Goal: Task Accomplishment & Management: Manage account settings

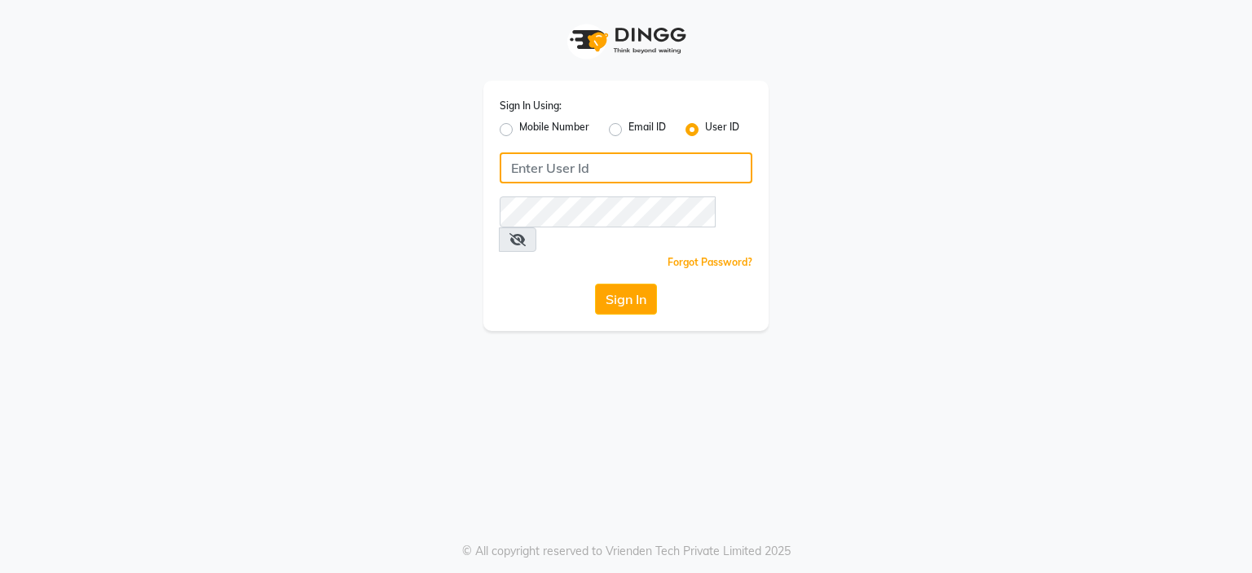
type input "7998919891"
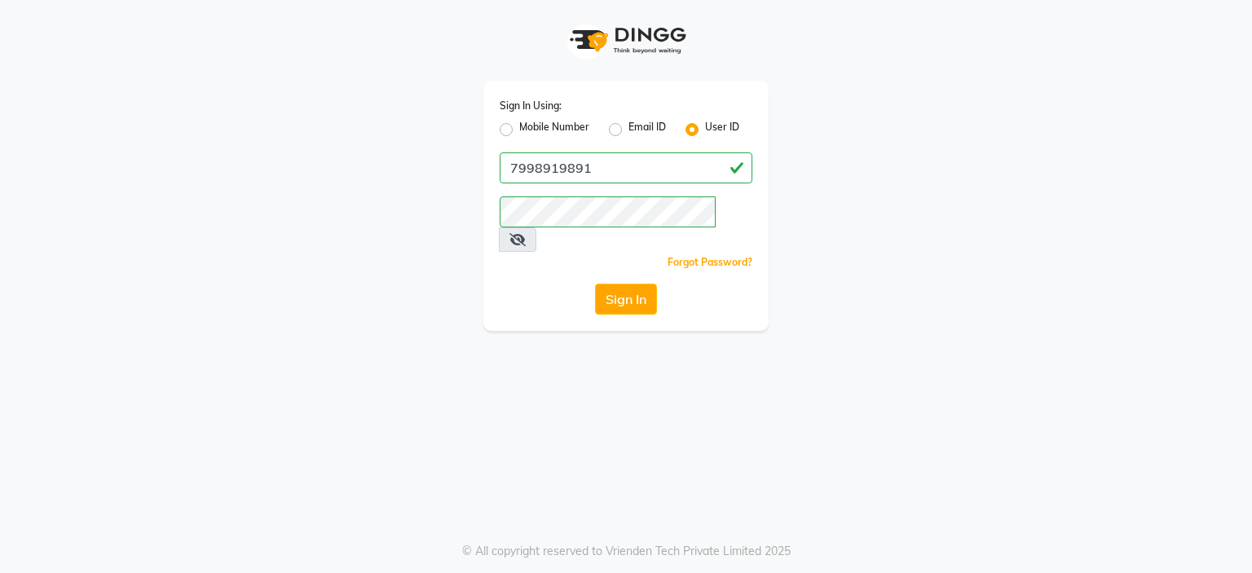
click at [541, 129] on label "Mobile Number" at bounding box center [554, 130] width 70 height 20
click at [530, 129] on input "Mobile Number" at bounding box center [524, 125] width 11 height 11
radio input "true"
radio input "false"
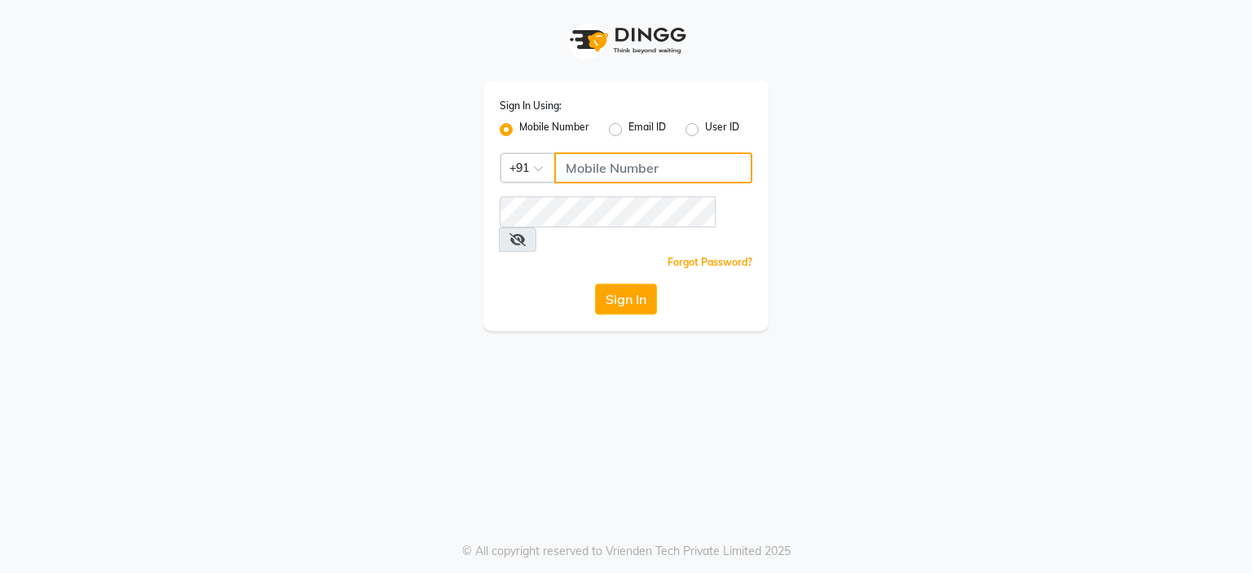
click at [588, 166] on input "Username" at bounding box center [653, 167] width 198 height 31
type input "7998919891"
click at [620, 284] on button "Sign In" at bounding box center [626, 299] width 62 height 31
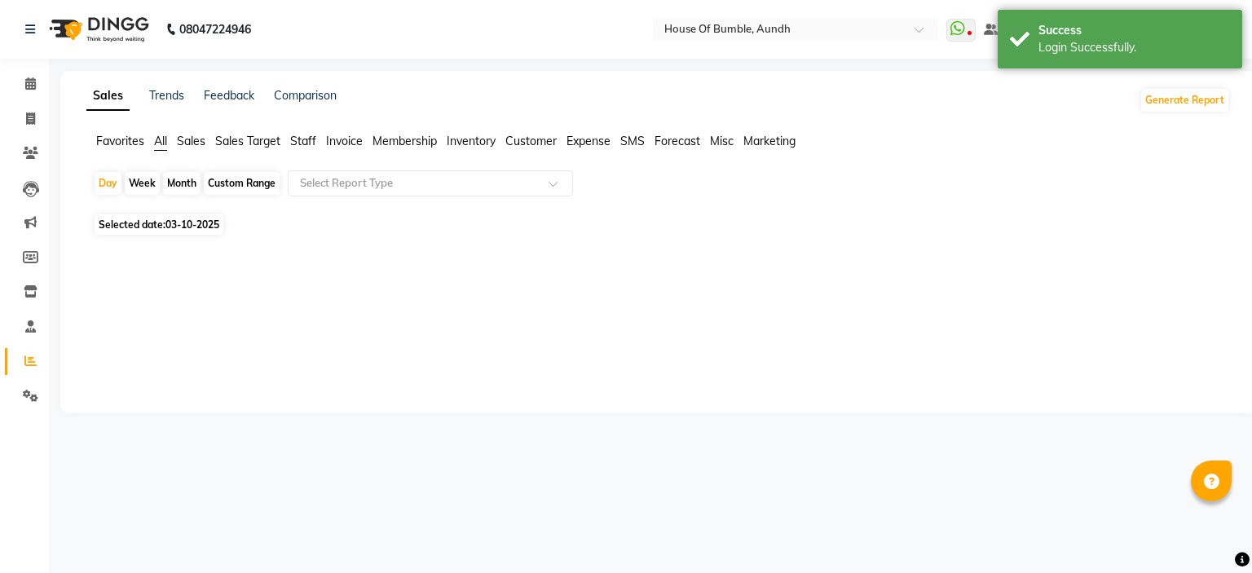
select select "en"
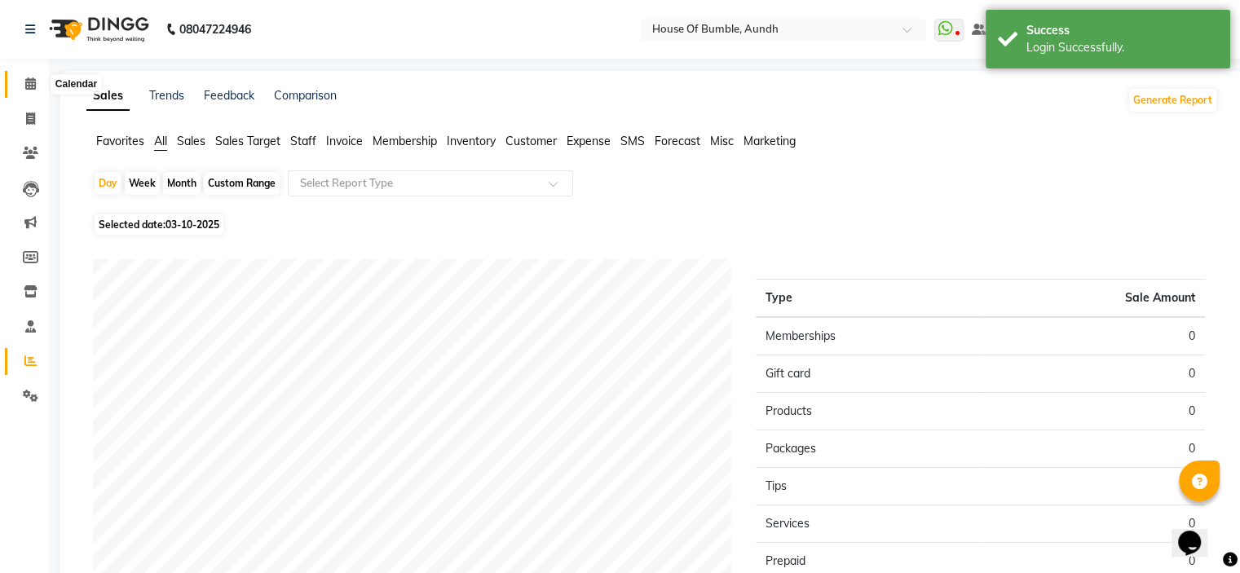
click at [33, 87] on icon at bounding box center [30, 83] width 11 height 12
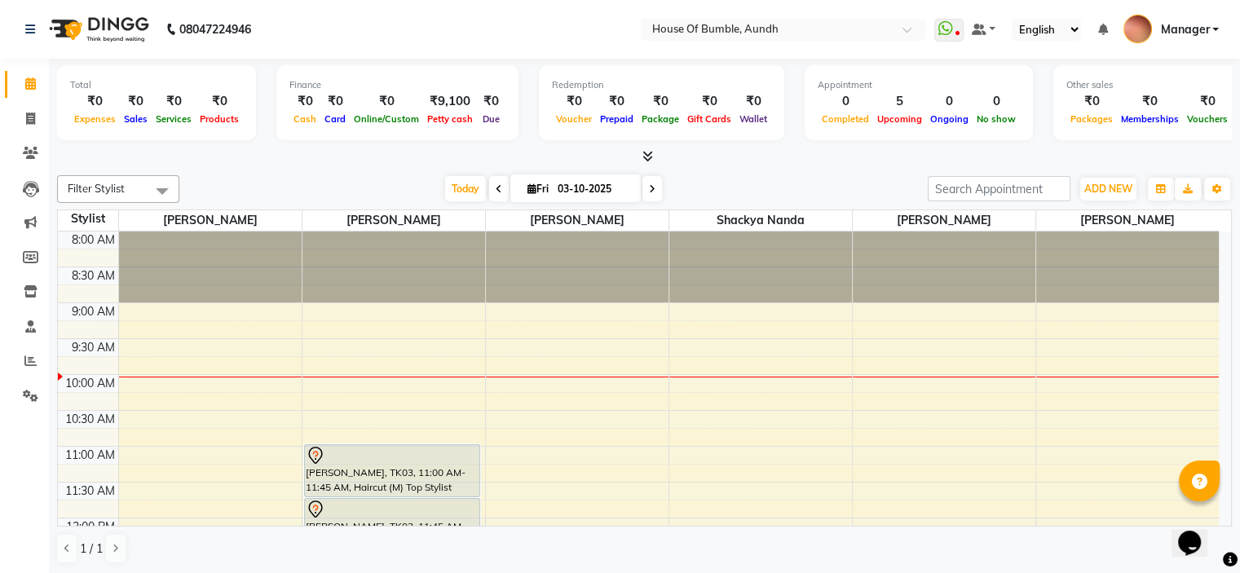
click at [642, 191] on span at bounding box center [652, 188] width 20 height 25
type input "04-10-2025"
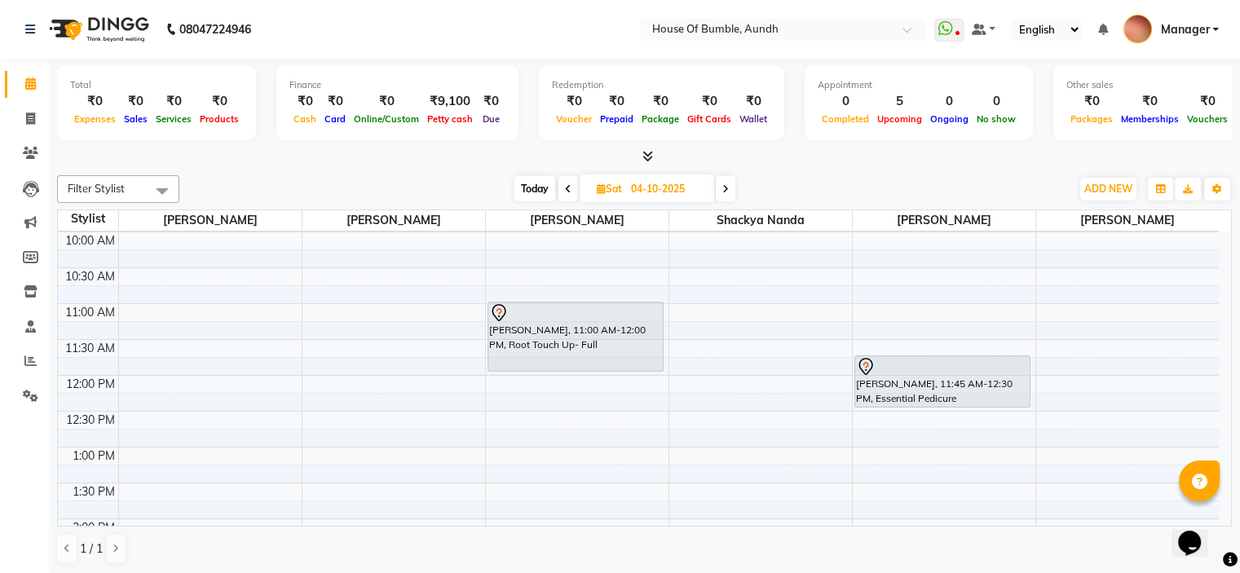
scroll to position [61, 0]
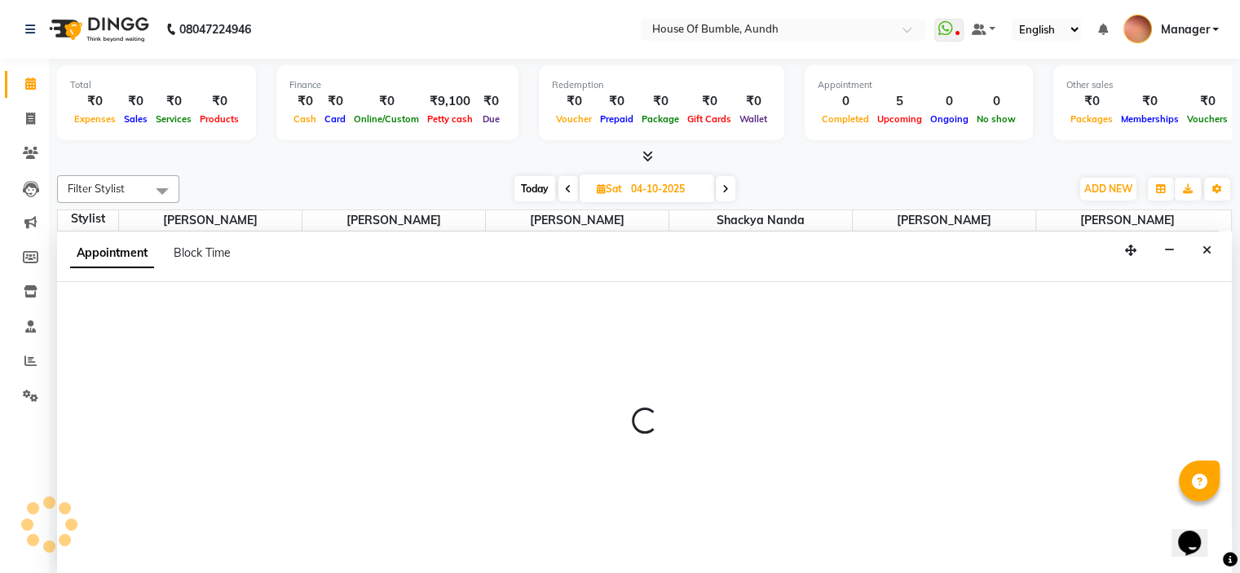
select select "8141"
select select "tentative"
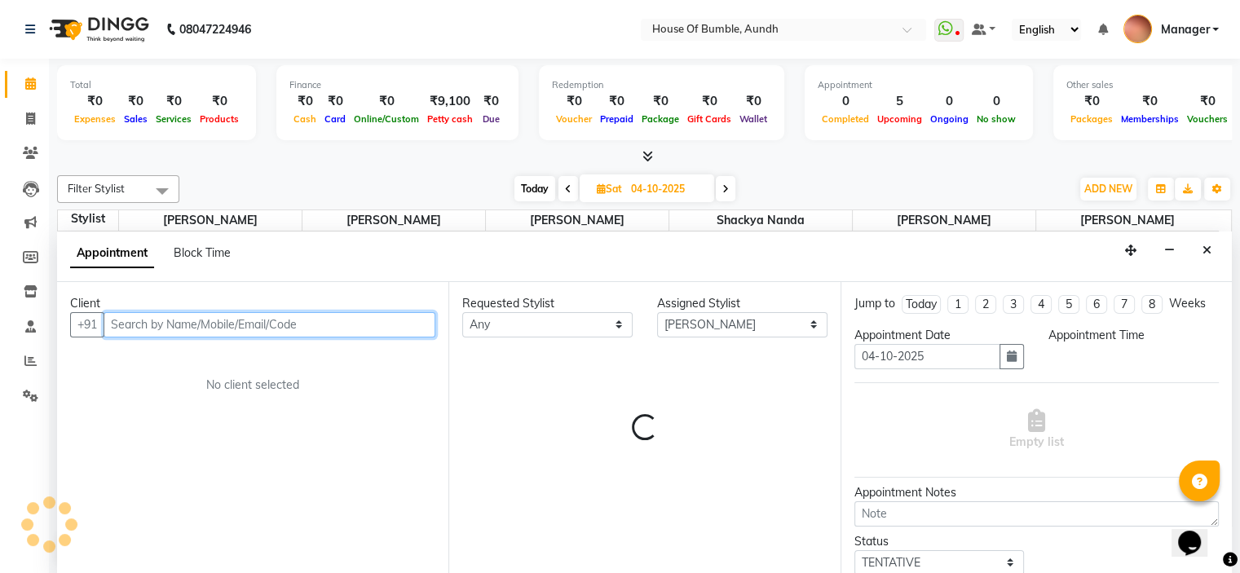
select select "720"
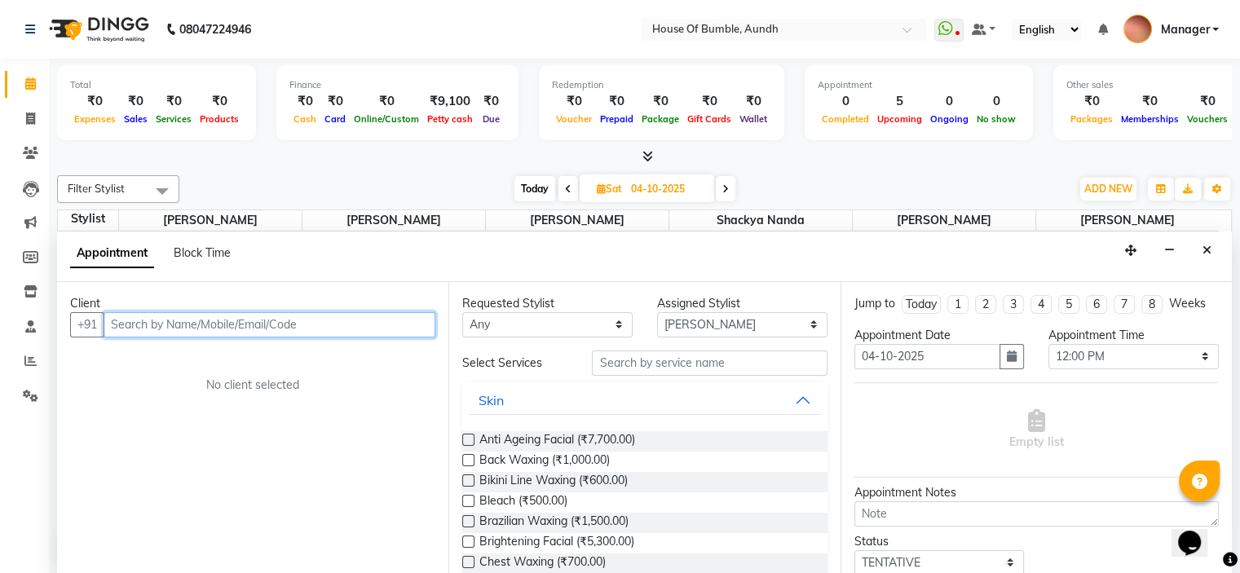
scroll to position [0, 0]
click at [267, 328] on input "text" at bounding box center [270, 324] width 332 height 25
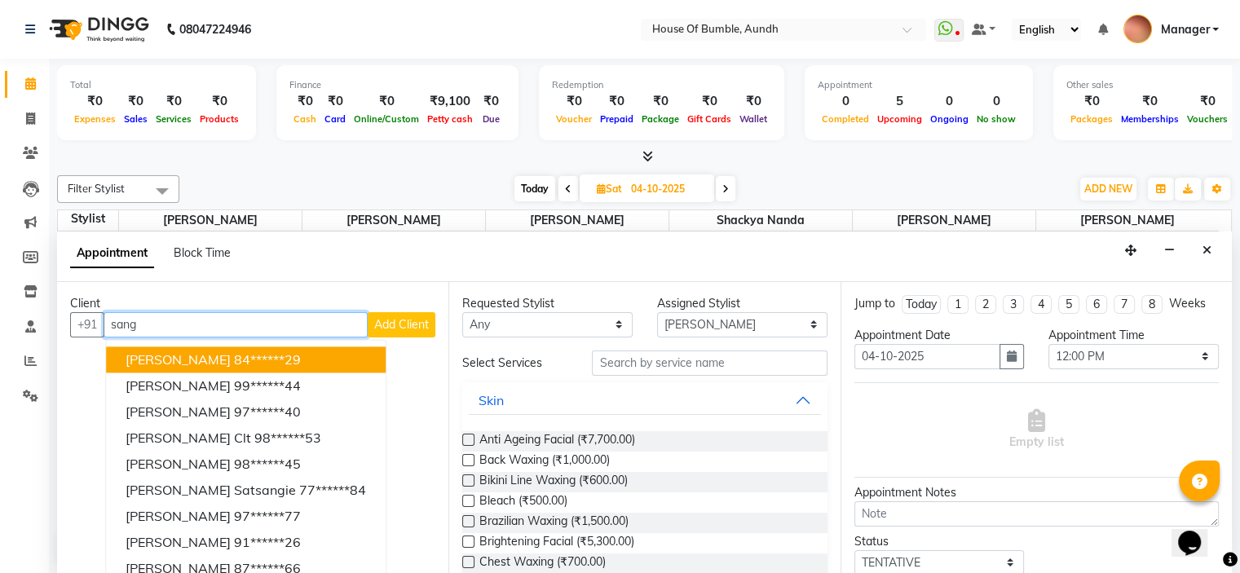
click at [222, 361] on span "[PERSON_NAME]" at bounding box center [178, 359] width 105 height 16
type input "84******29"
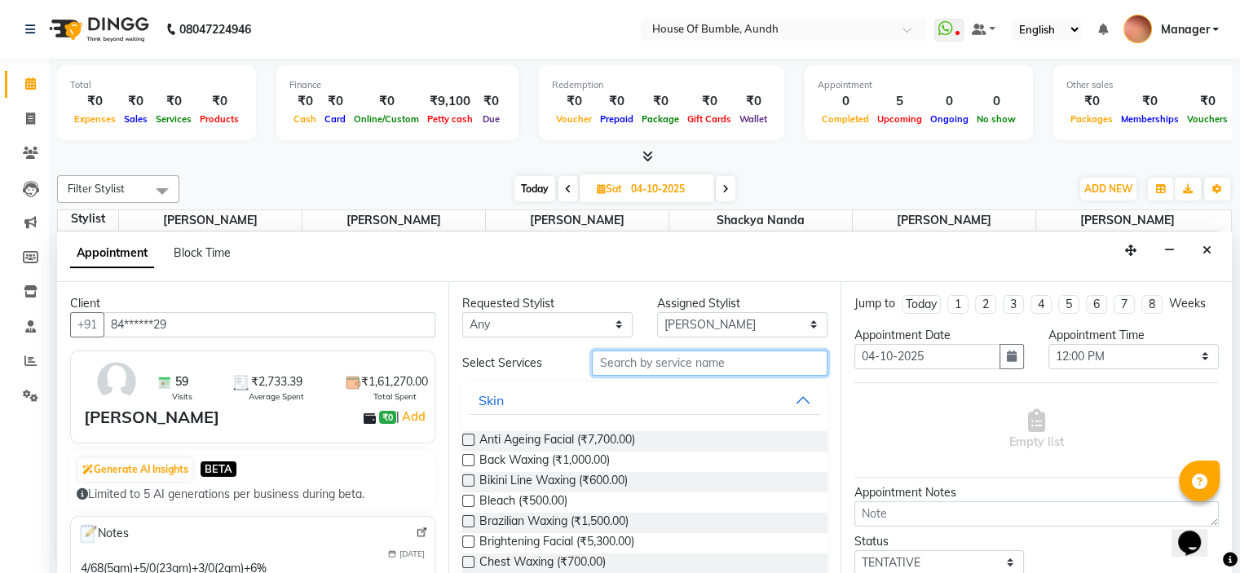
click at [635, 358] on input "text" at bounding box center [709, 362] width 235 height 25
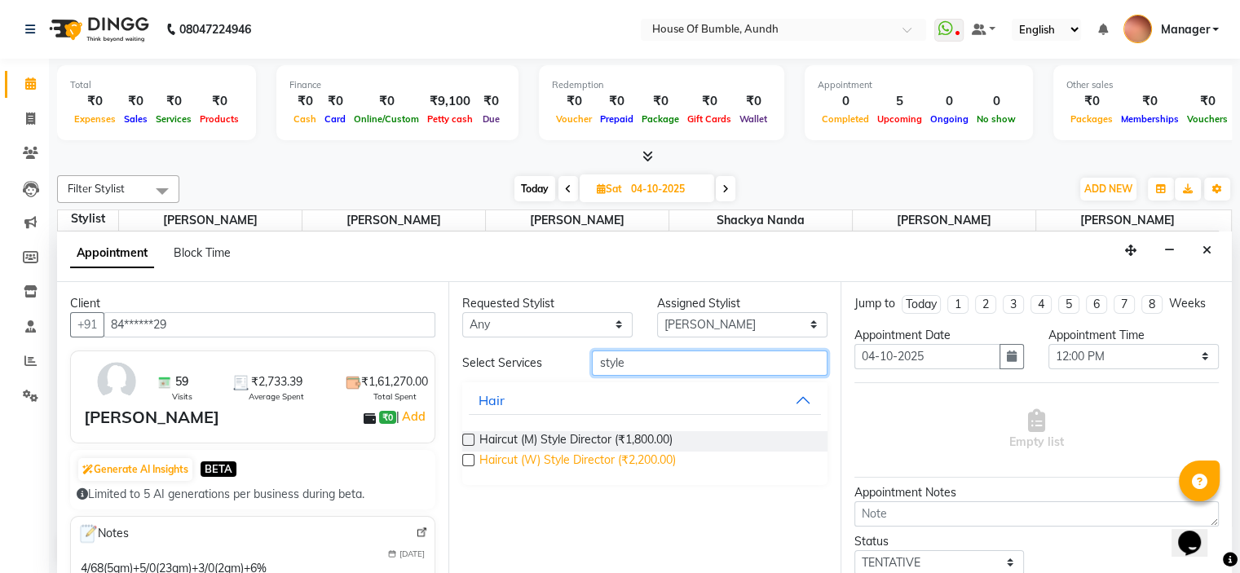
type input "style"
click at [628, 465] on span "Haircut (W) Style Director (₹2,200.00)" at bounding box center [577, 462] width 196 height 20
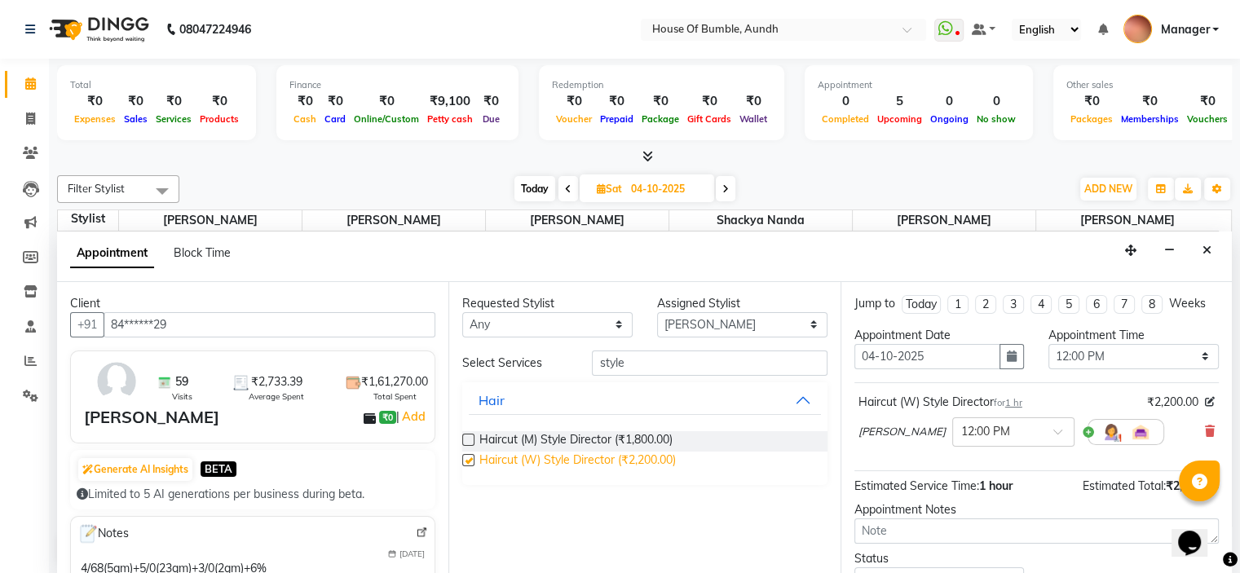
checkbox input "false"
click at [1017, 439] on input "text" at bounding box center [997, 430] width 72 height 17
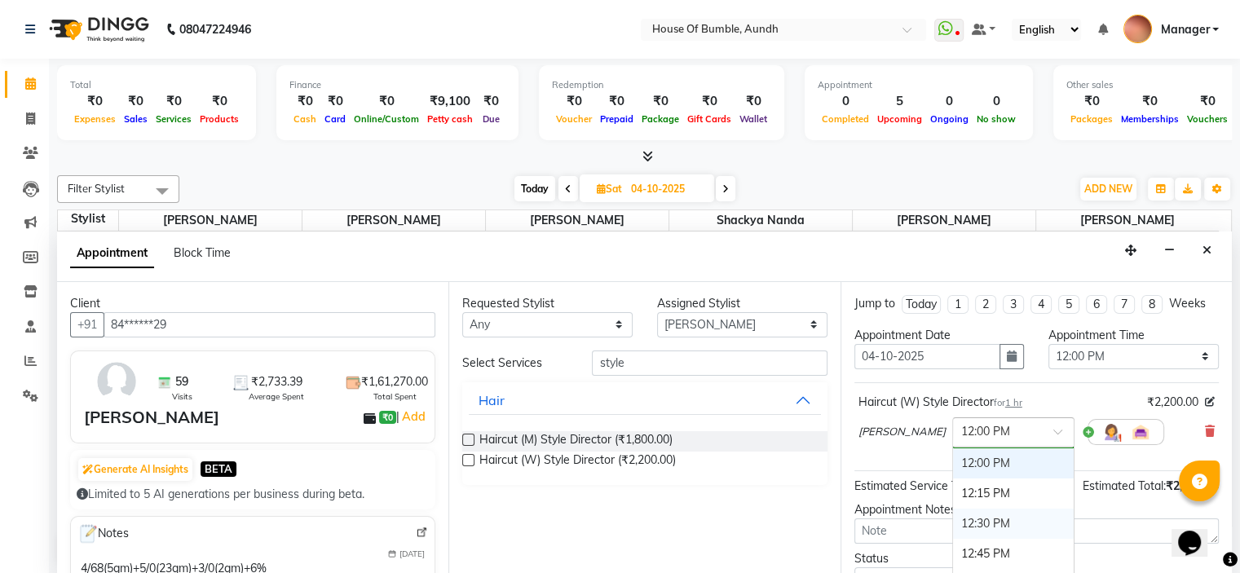
click at [1019, 530] on div "12:30 PM" at bounding box center [1013, 524] width 121 height 30
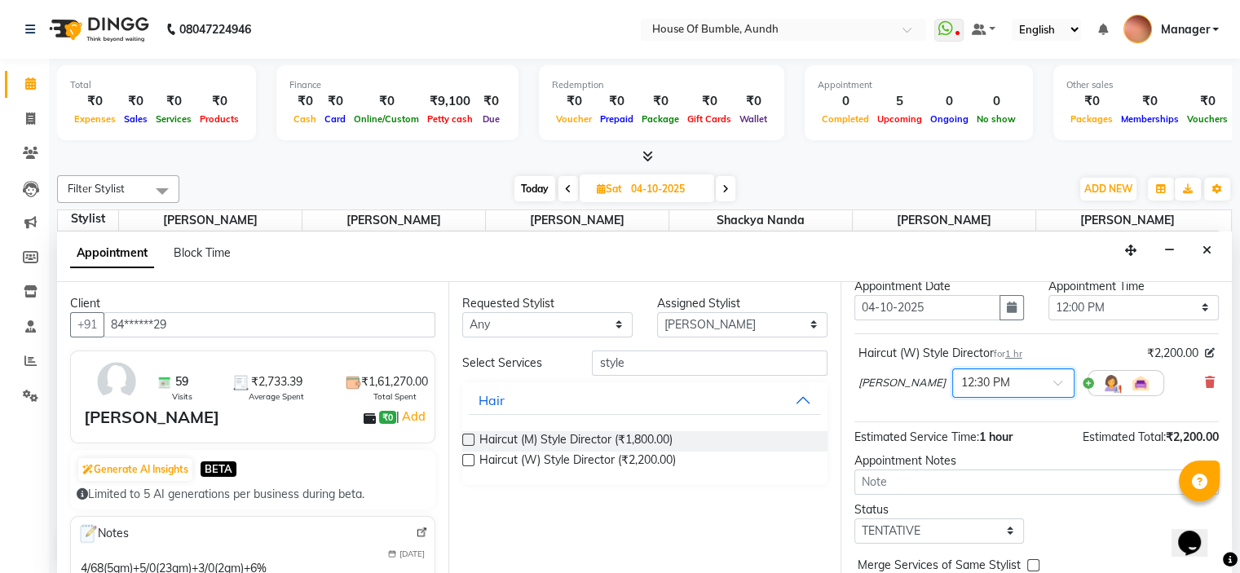
scroll to position [134, 0]
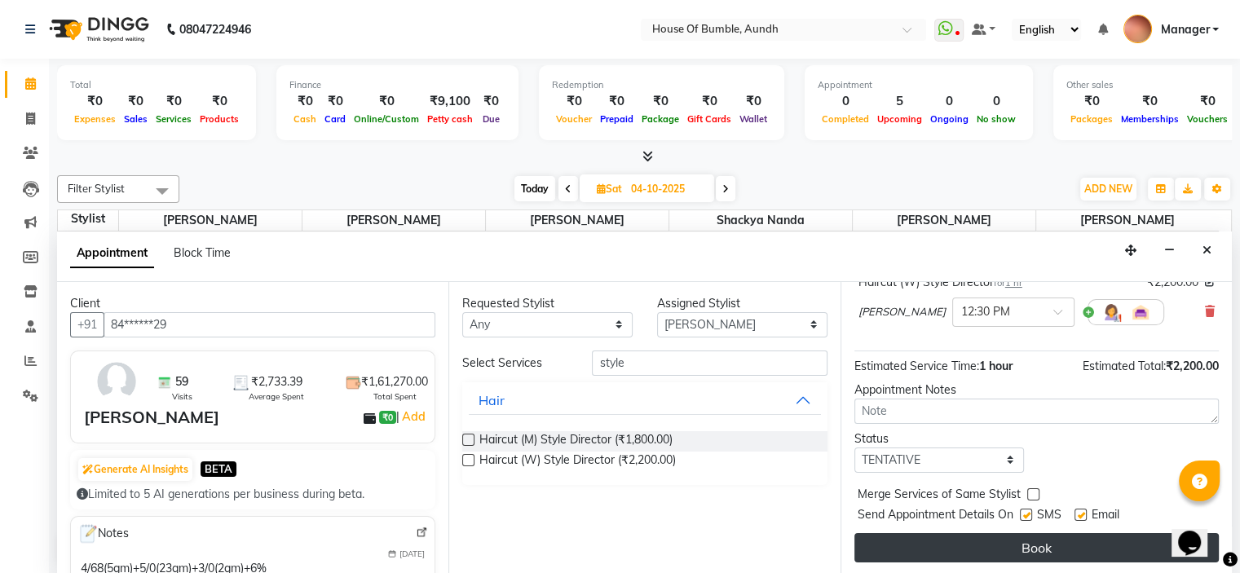
click at [1025, 537] on button "Book" at bounding box center [1036, 547] width 364 height 29
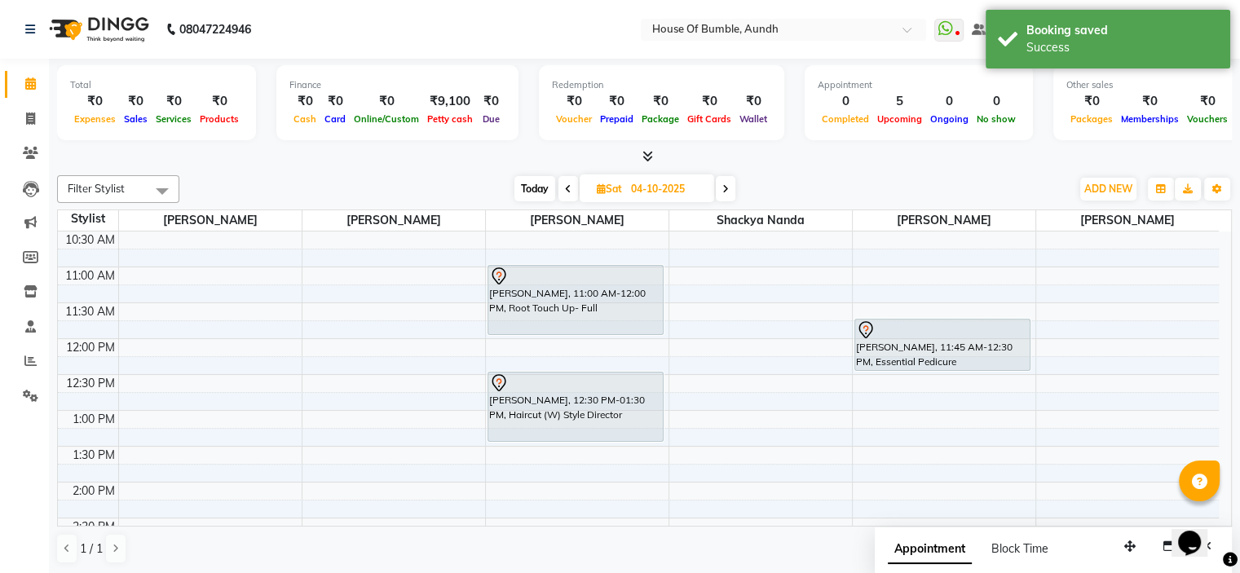
scroll to position [143, 0]
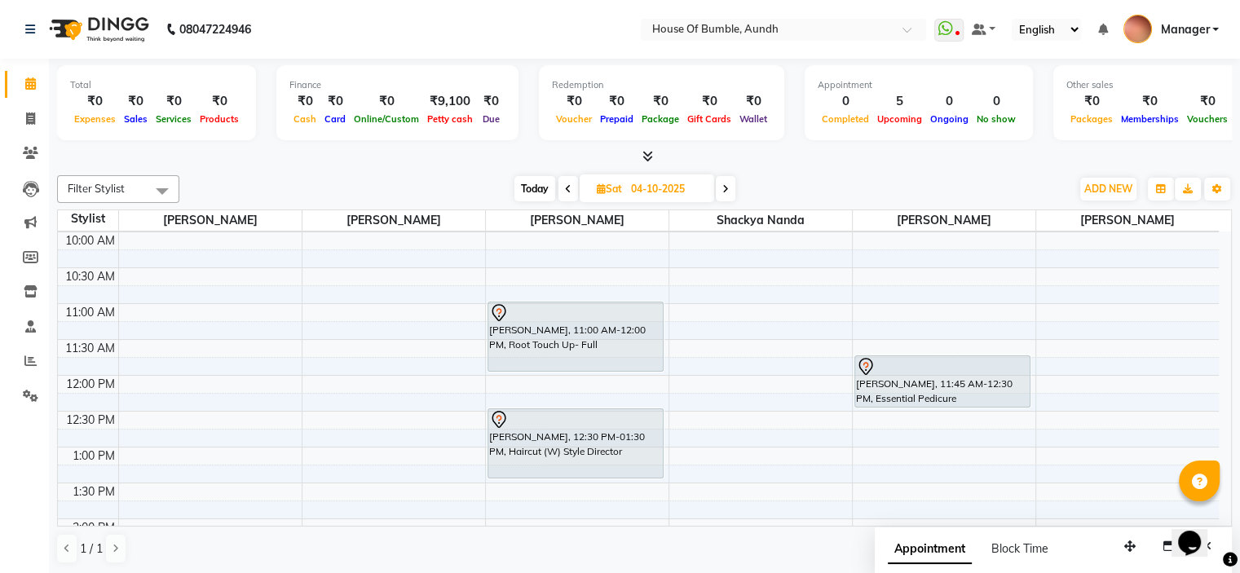
click at [523, 171] on div "Filter Stylist Select All Pooja Kalbhor [PERSON_NAME] [PERSON_NAME] Shackya Nan…" at bounding box center [644, 370] width 1174 height 402
click at [531, 185] on span "Today" at bounding box center [534, 188] width 41 height 25
type input "03-10-2025"
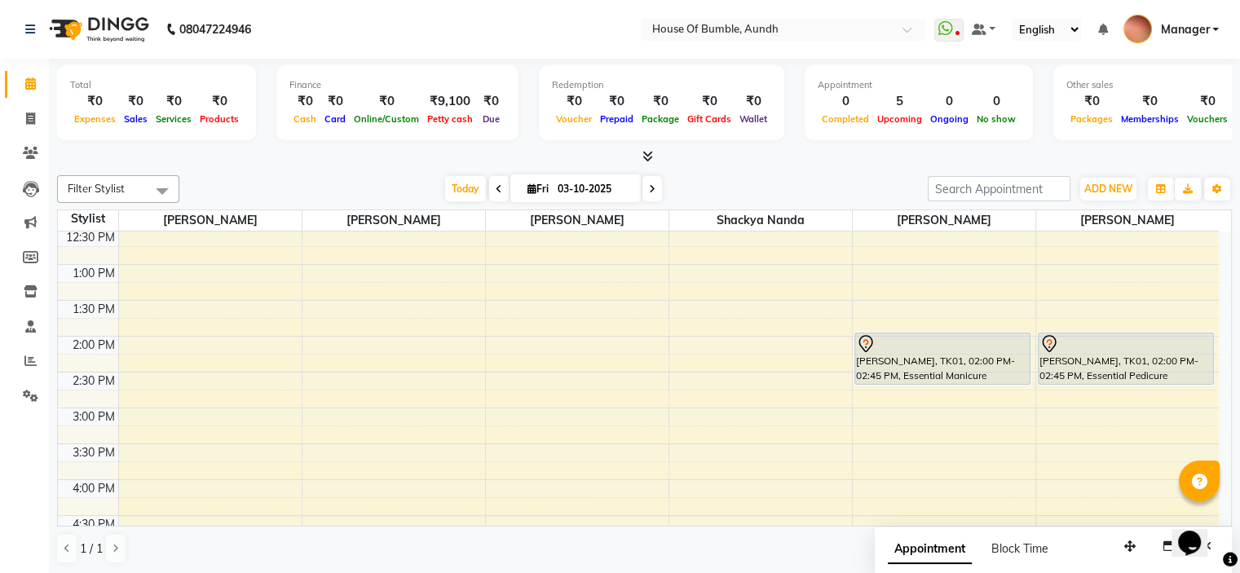
scroll to position [326, 0]
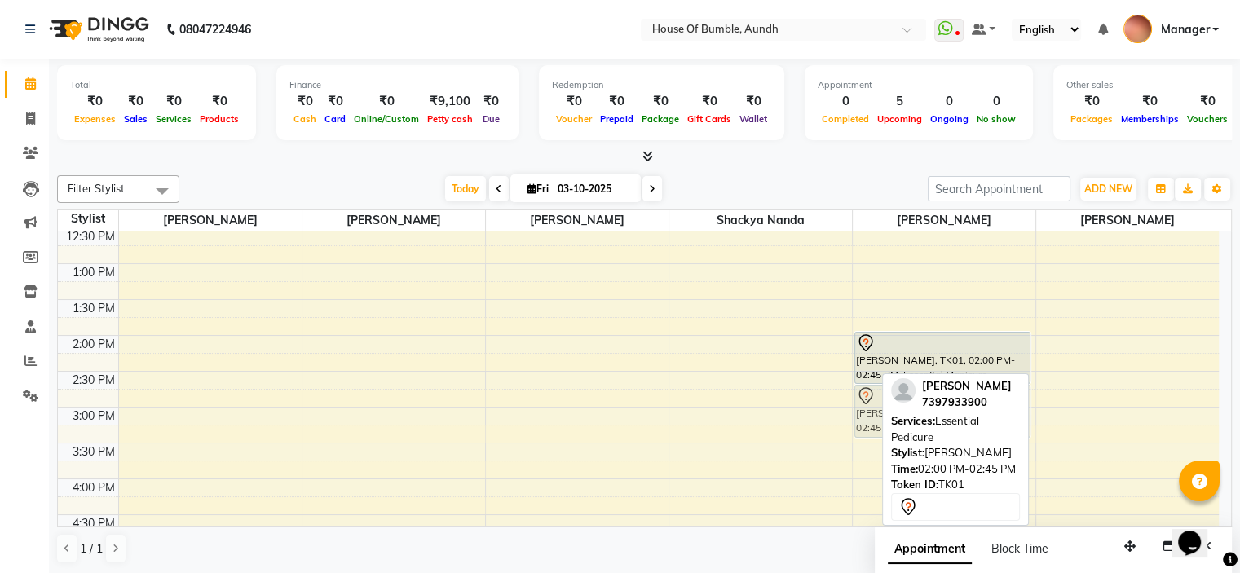
drag, startPoint x: 1095, startPoint y: 348, endPoint x: 984, endPoint y: 397, distance: 121.9
click at [984, 397] on div "Filter Stylist Select All Pooja Kalbhor [PERSON_NAME] [PERSON_NAME] Shackya Nan…" at bounding box center [644, 370] width 1174 height 402
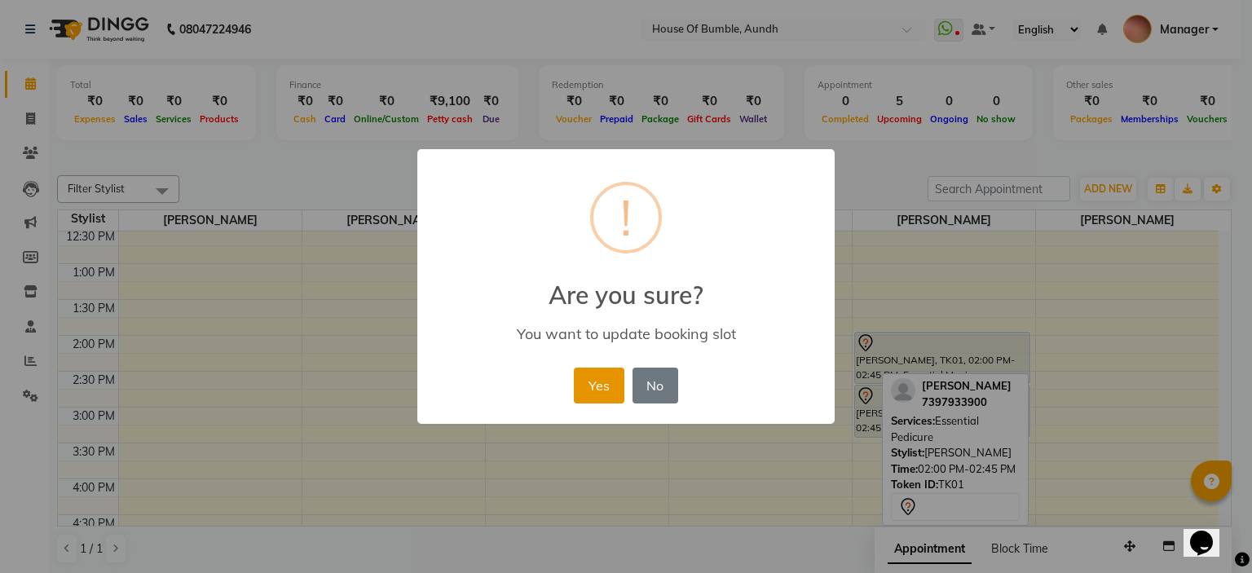
click at [588, 390] on button "Yes" at bounding box center [599, 386] width 50 height 36
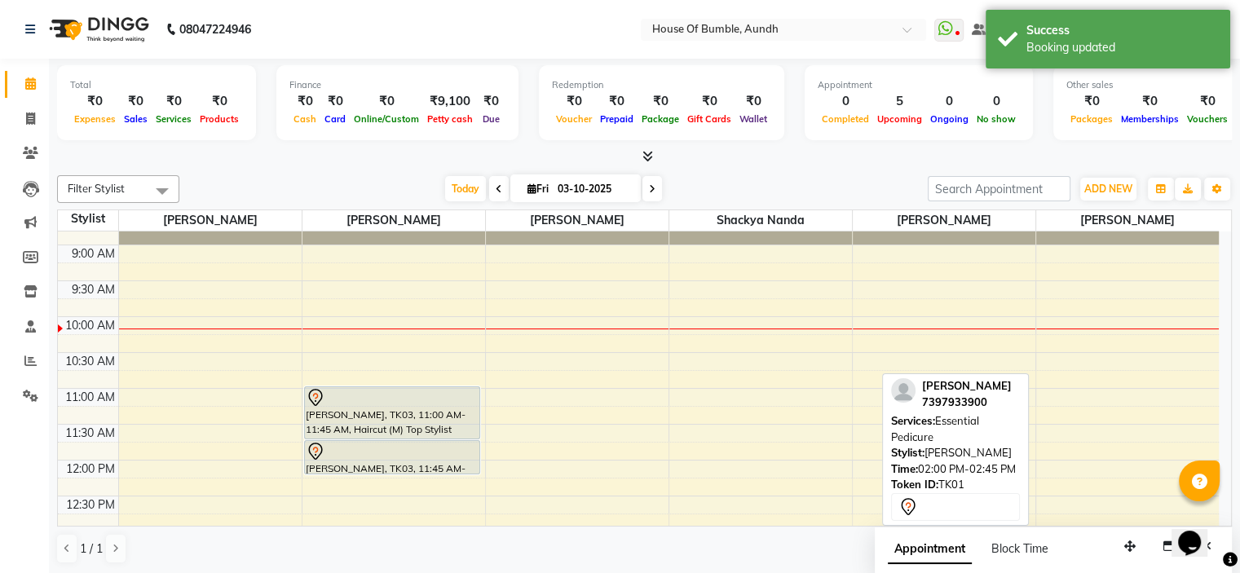
scroll to position [0, 0]
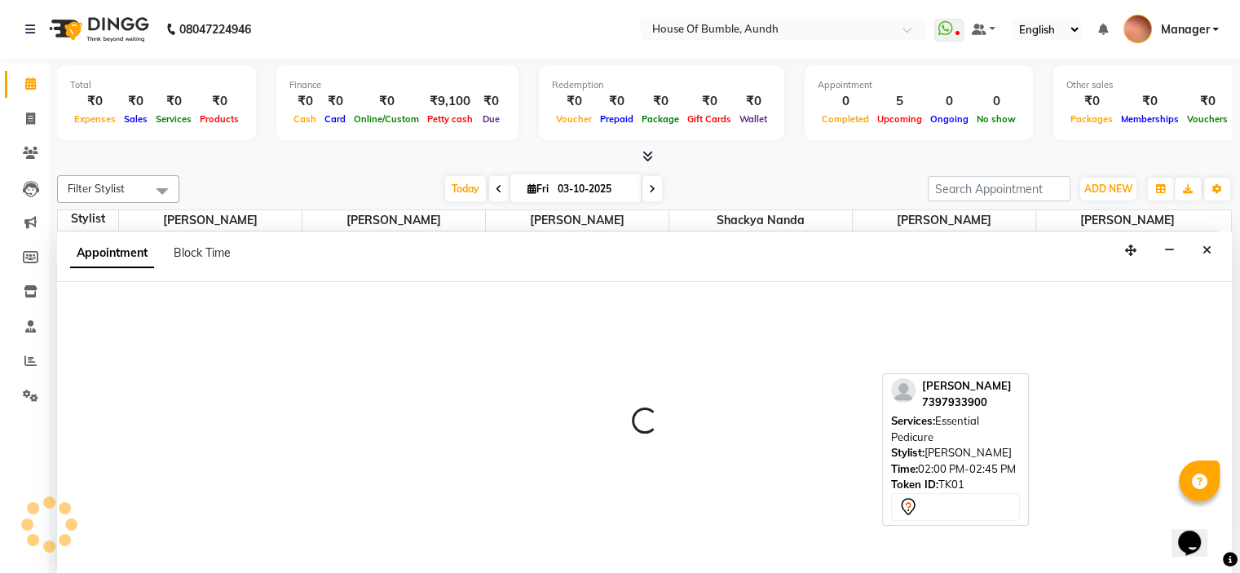
select select "7918"
select select "630"
select select "tentative"
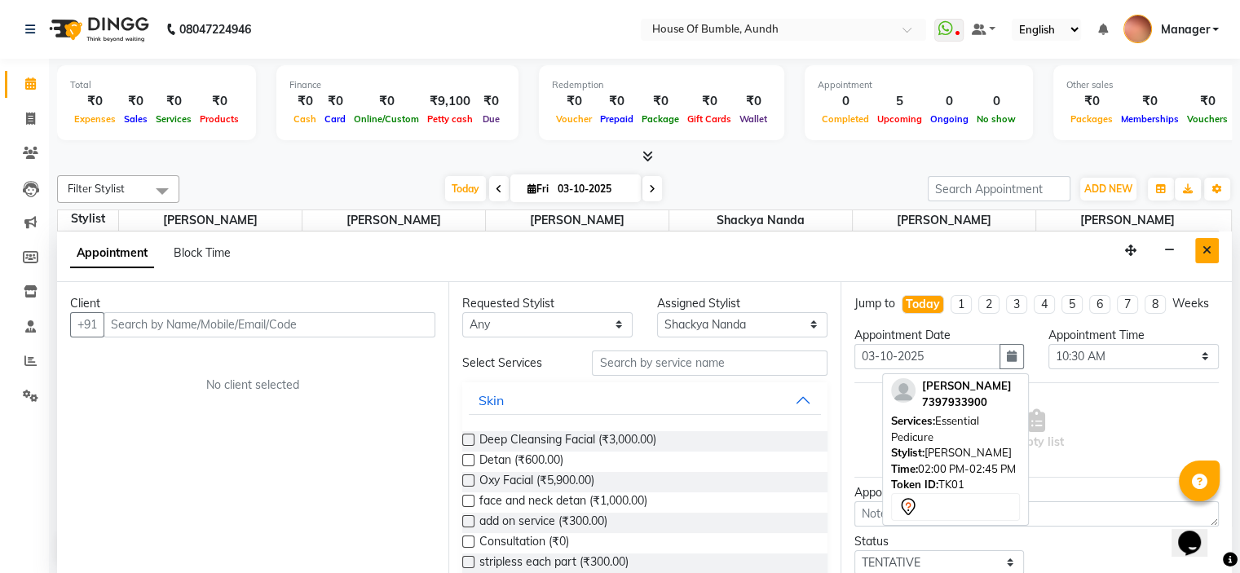
click at [1213, 250] on button "Close" at bounding box center [1207, 250] width 24 height 25
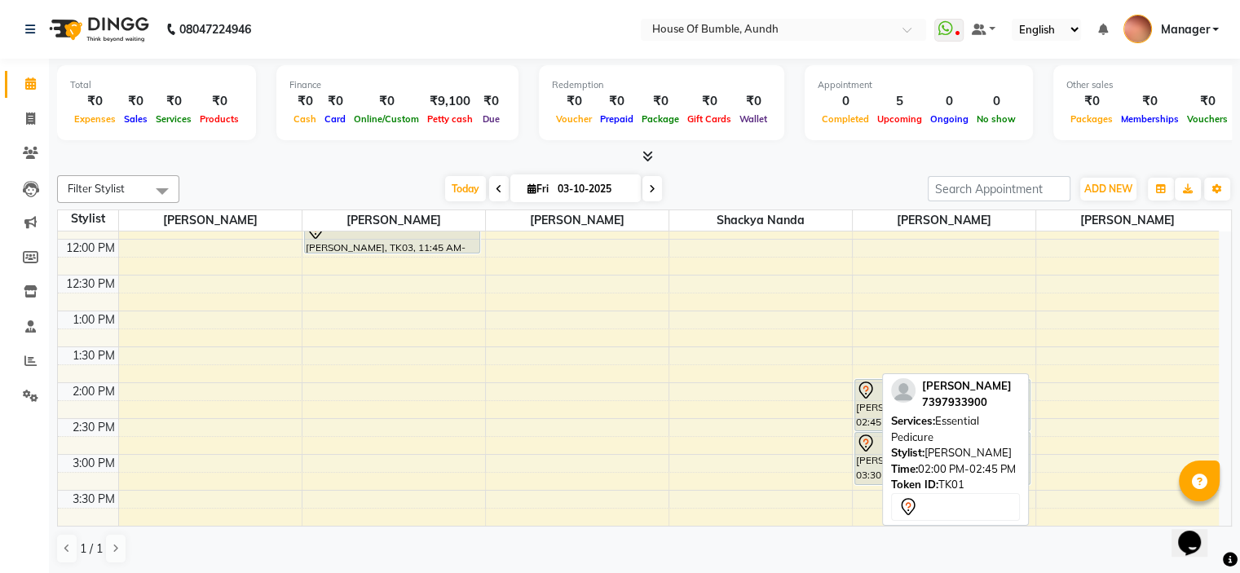
scroll to position [245, 0]
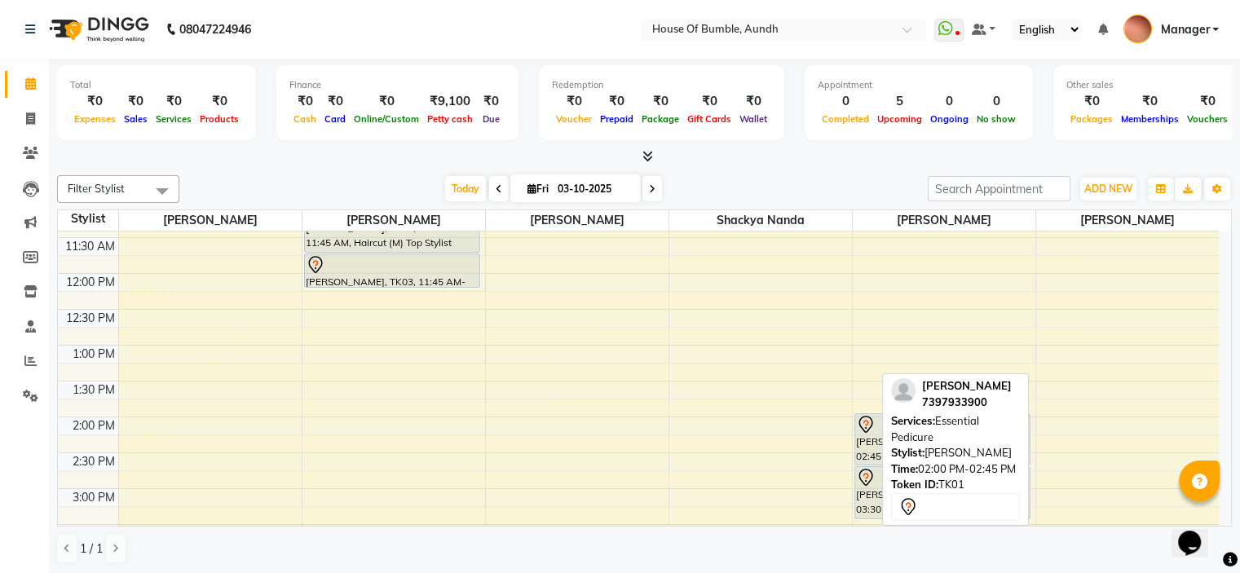
click at [652, 187] on span at bounding box center [652, 188] width 20 height 25
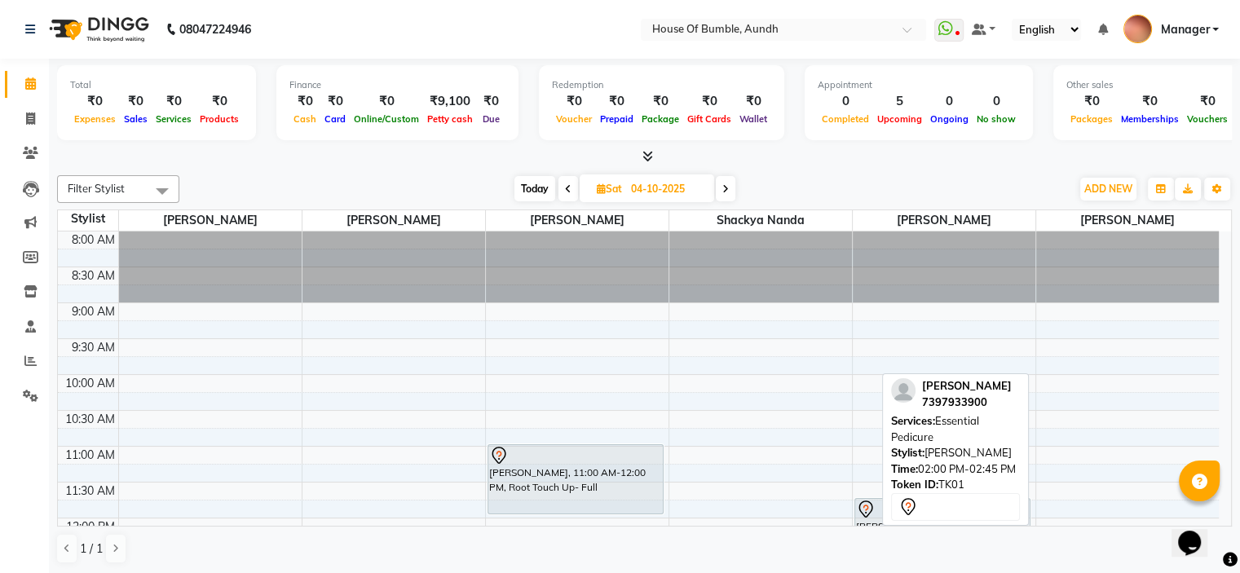
scroll to position [163, 0]
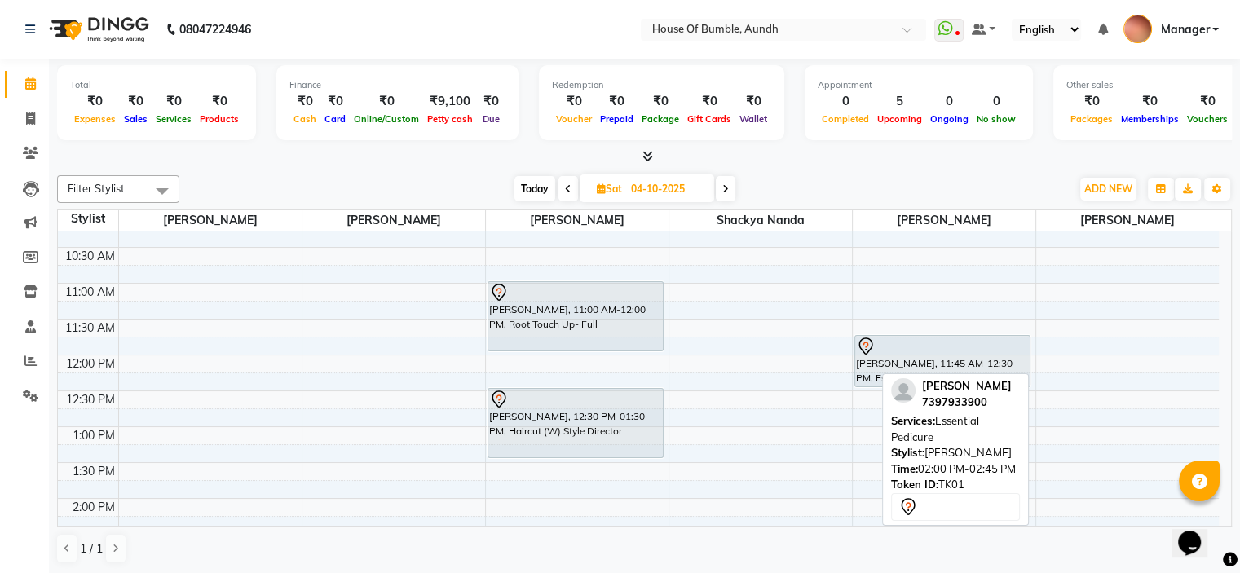
click at [732, 183] on span at bounding box center [726, 188] width 20 height 25
type input "05-10-2025"
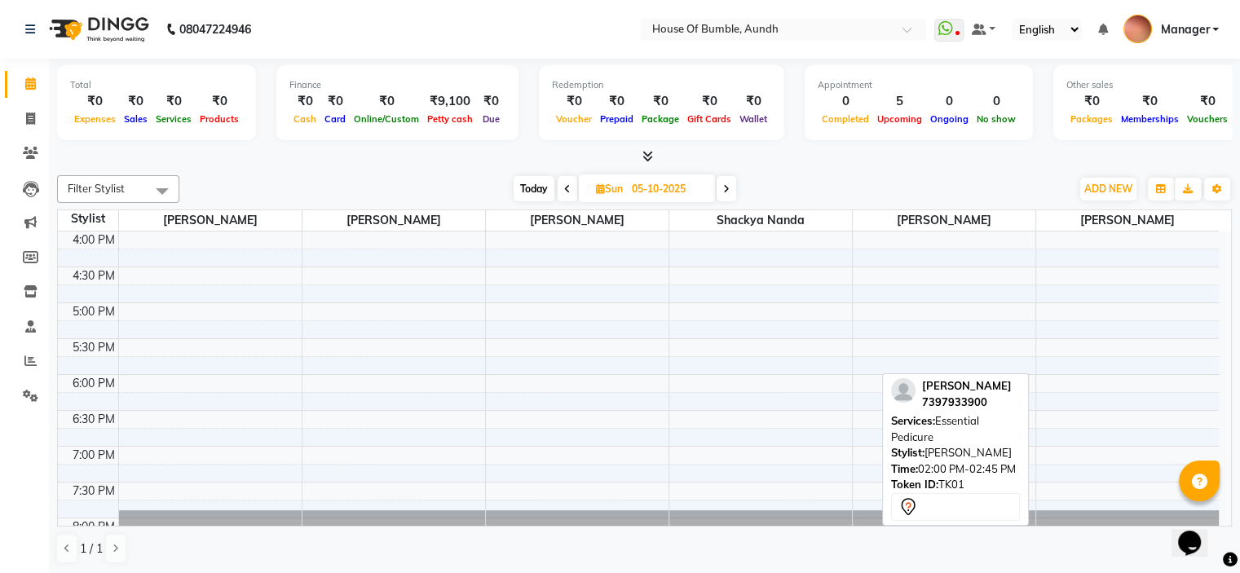
scroll to position [546, 0]
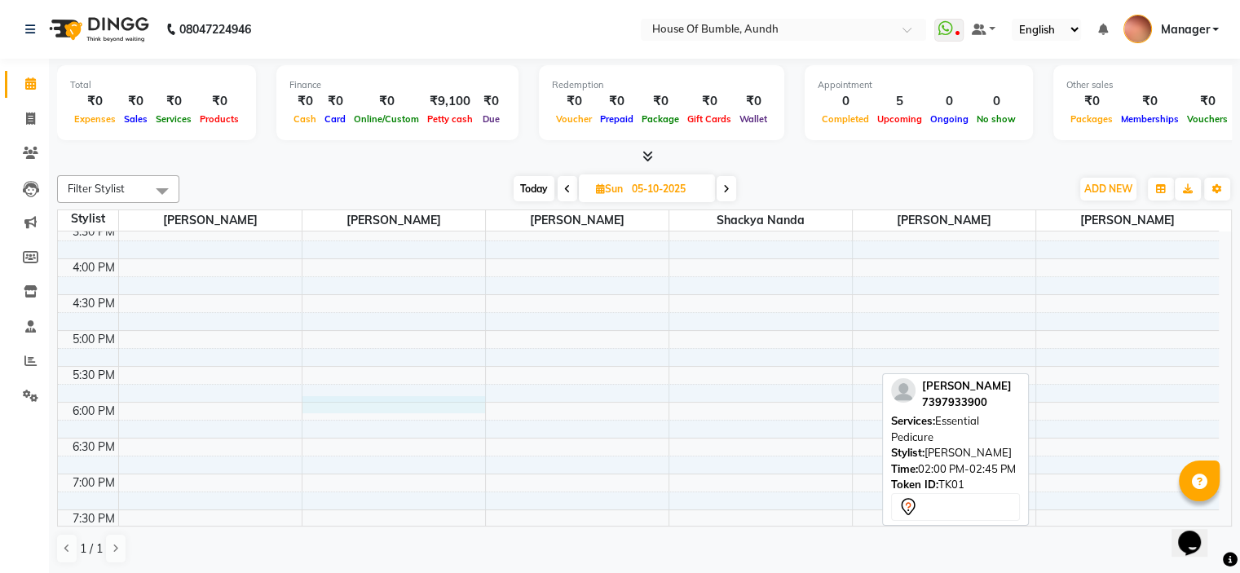
click at [339, 397] on div "8:00 AM 8:30 AM 9:00 AM 9:30 AM 10:00 AM 10:30 AM 11:00 AM 11:30 AM 12:00 PM 12…" at bounding box center [638, 151] width 1161 height 932
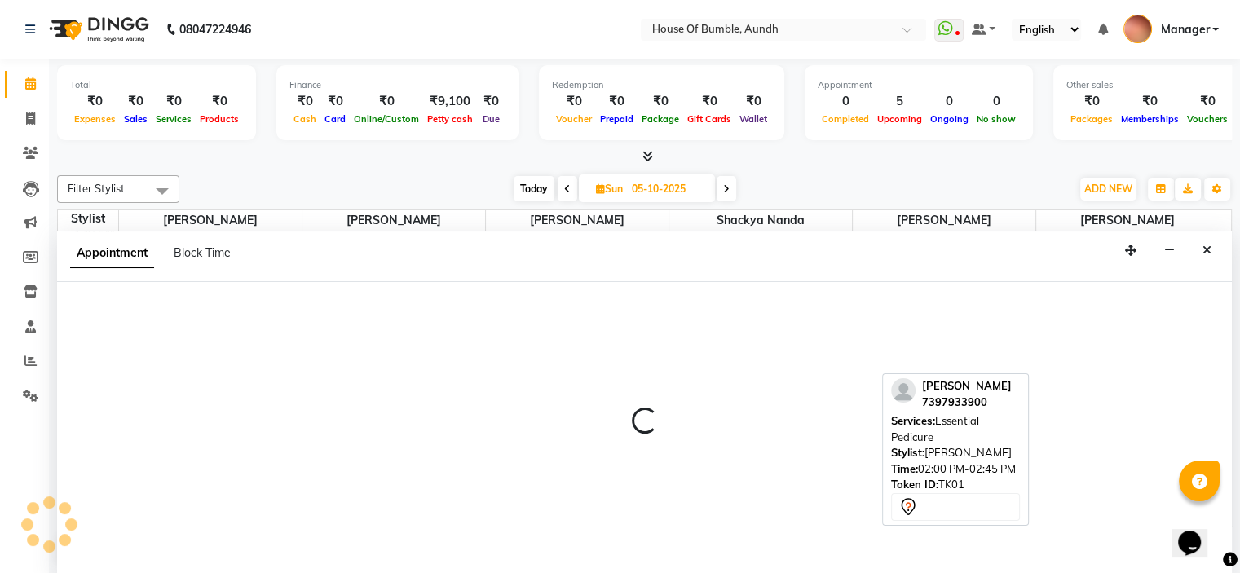
select select "12465"
select select "1080"
select select "tentative"
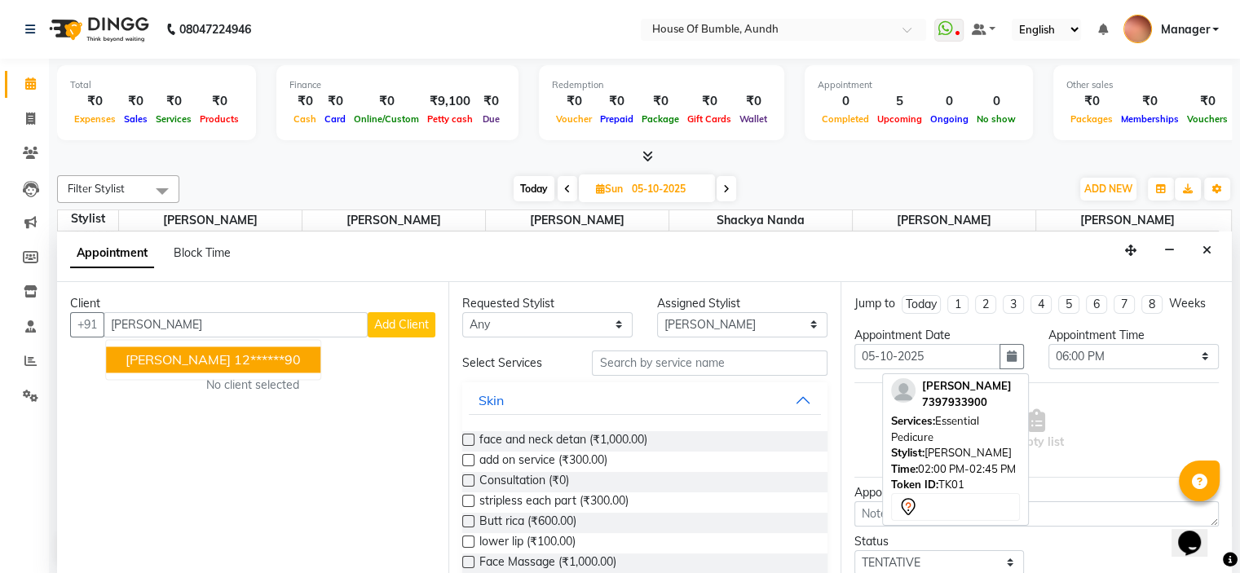
click at [236, 343] on ngb-typeahead-window "[PERSON_NAME] 12******90" at bounding box center [213, 359] width 216 height 41
click at [235, 360] on ngb-highlight "12******90" at bounding box center [267, 359] width 67 height 16
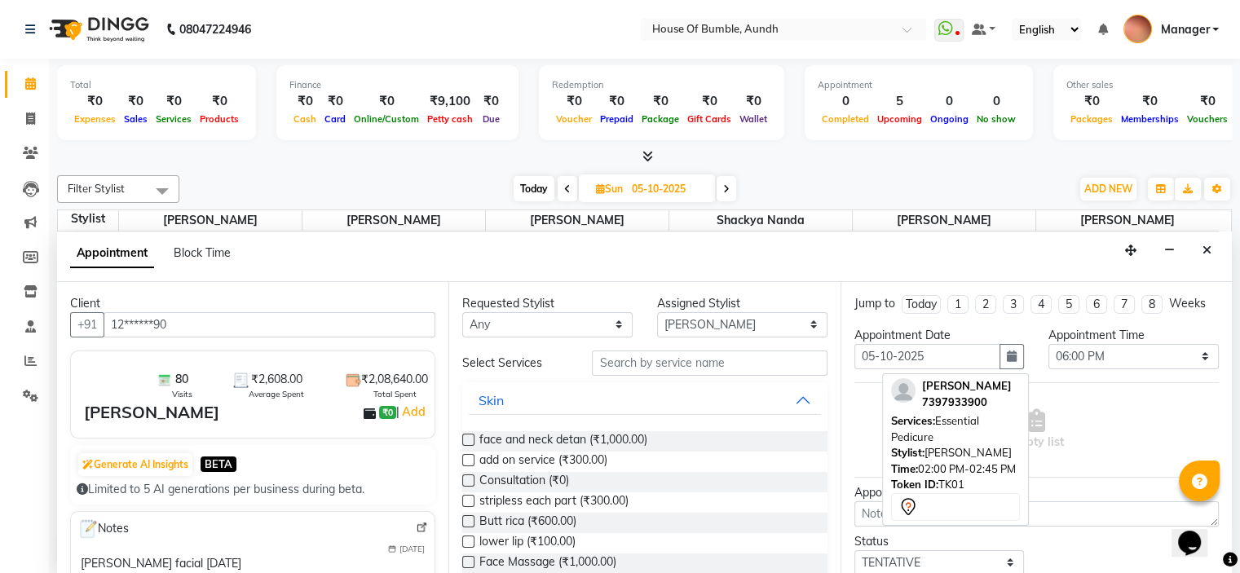
type input "12******90"
click at [727, 368] on input "text" at bounding box center [709, 362] width 235 height 25
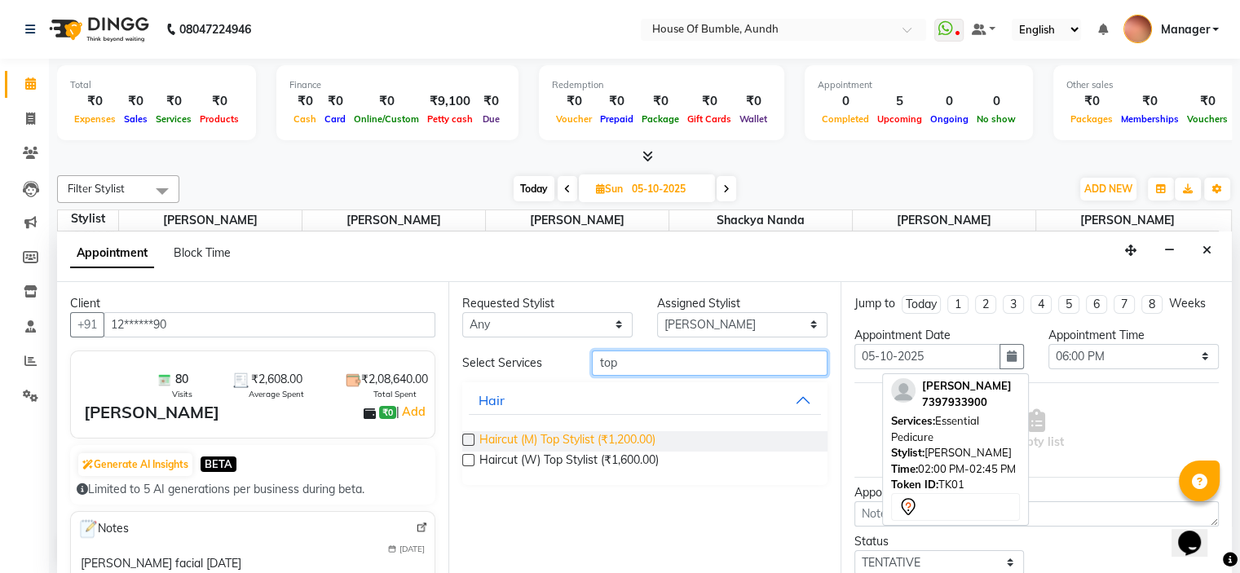
type input "top"
click at [630, 438] on span "Haircut (M) Top Stylist (₹1,200.00)" at bounding box center [567, 441] width 176 height 20
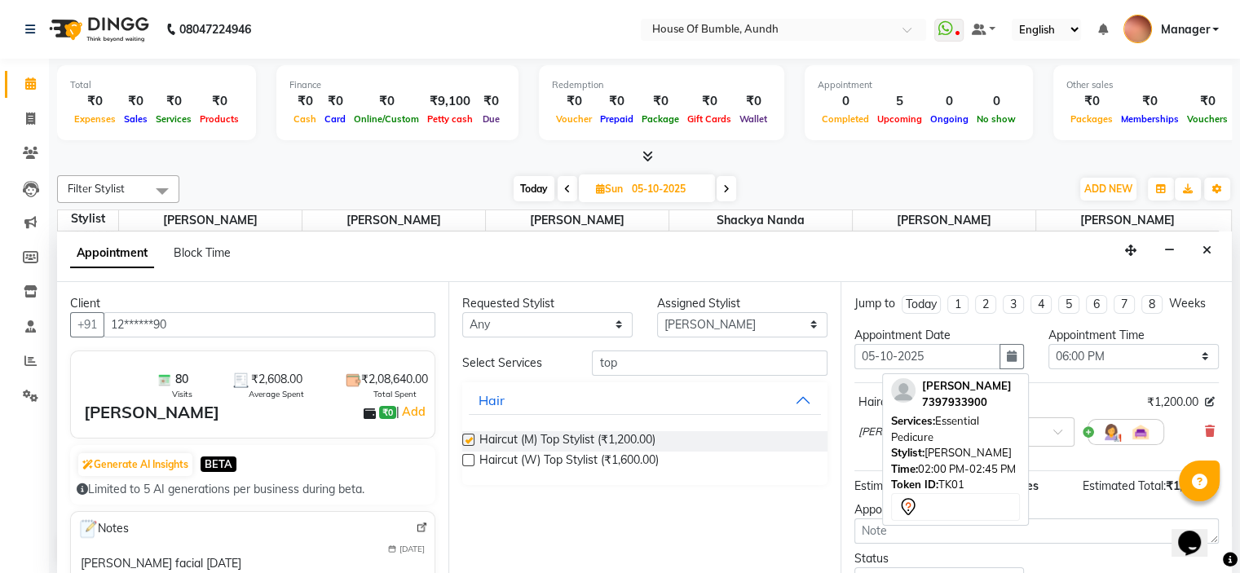
checkbox input "false"
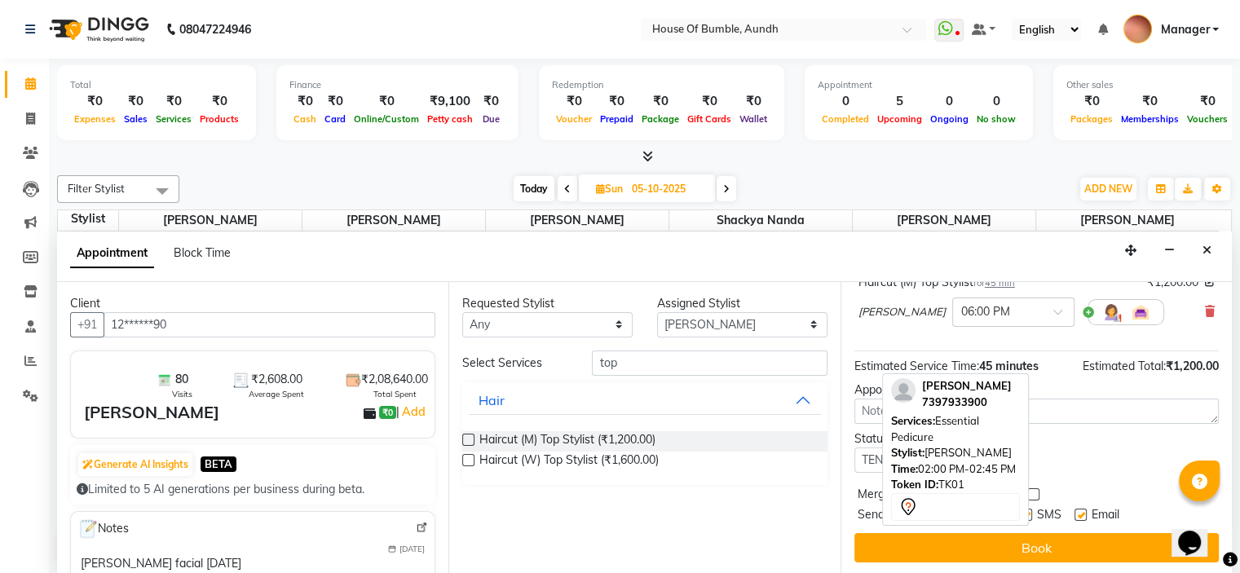
scroll to position [134, 0]
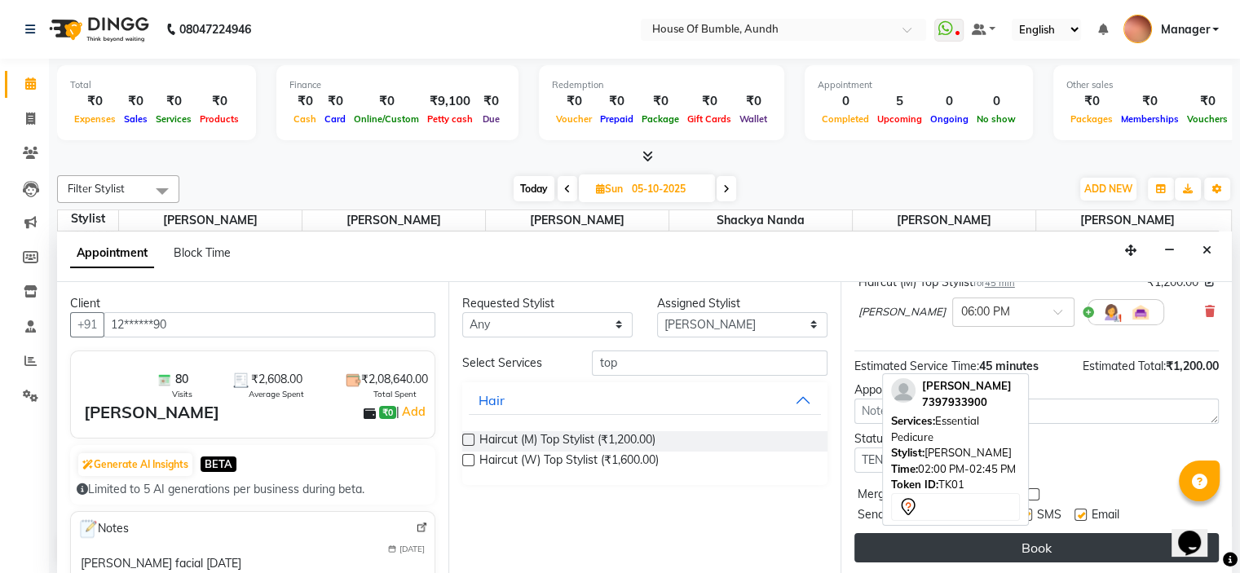
click at [965, 552] on button "Book" at bounding box center [1036, 547] width 364 height 29
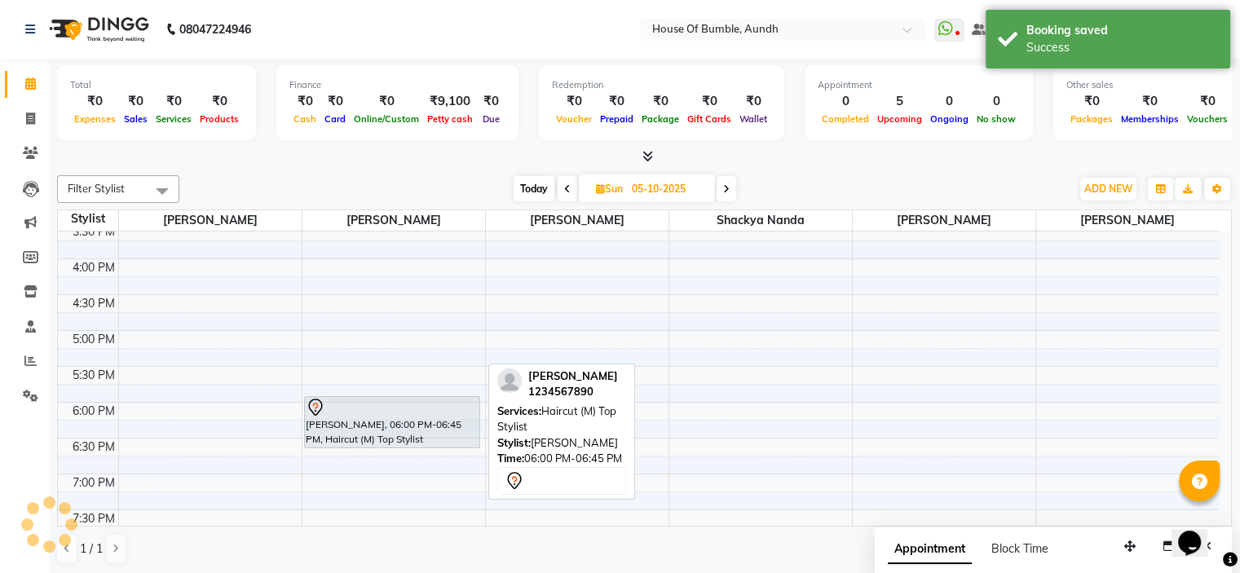
scroll to position [0, 0]
click at [370, 420] on div "[PERSON_NAME], 06:00 PM-06:45 PM, Haircut (M) Top Stylist" at bounding box center [392, 422] width 174 height 51
select select "7"
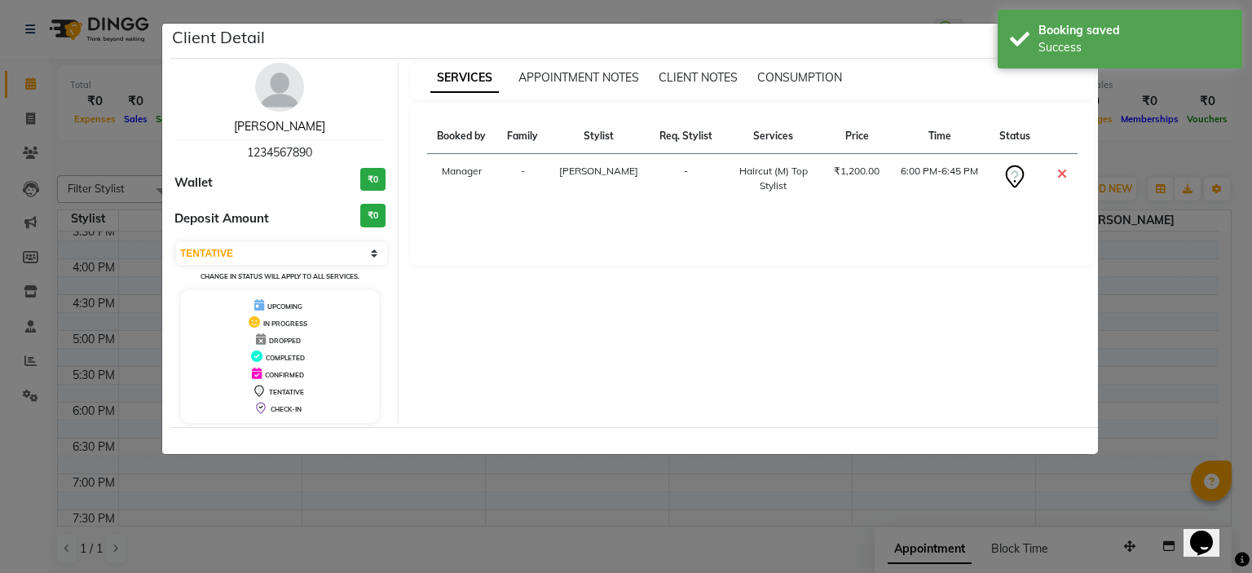
click at [297, 125] on link "[PERSON_NAME]" at bounding box center [279, 126] width 91 height 15
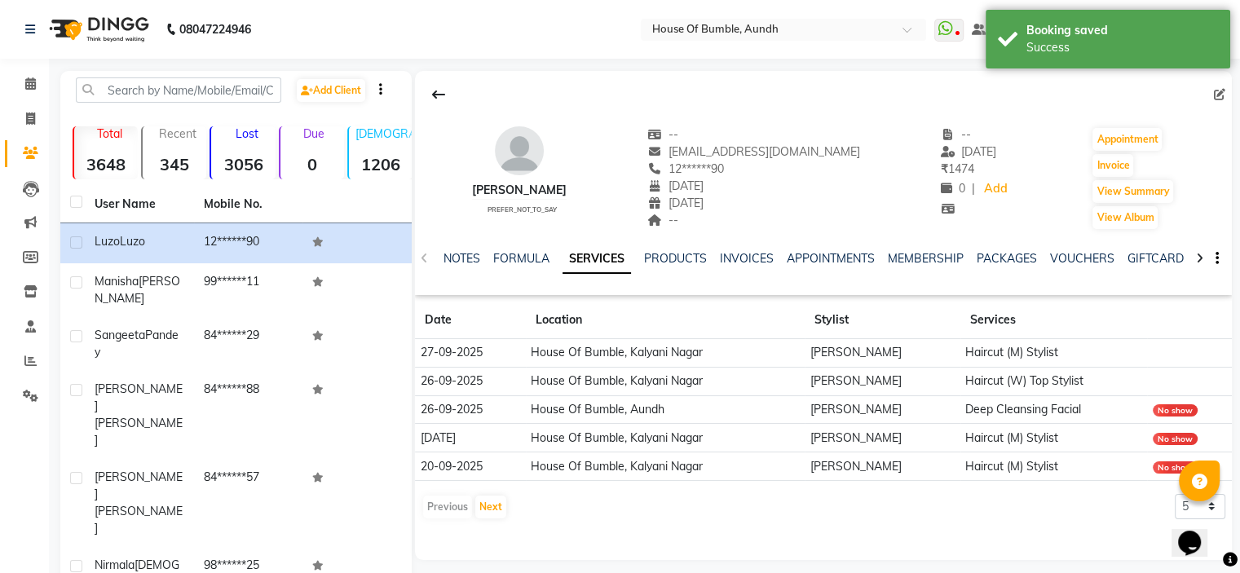
click at [457, 247] on div "NOTES FORMULA SERVICES PRODUCTS INVOICES APPOINTMENTS MEMBERSHIP PACKAGES VOUCH…" at bounding box center [823, 259] width 817 height 56
click at [452, 269] on div "NOTES FORMULA SERVICES PRODUCTS INVOICES APPOINTMENTS MEMBERSHIP PACKAGES VOUCH…" at bounding box center [803, 265] width 720 height 30
click at [457, 266] on div "NOTES" at bounding box center [461, 258] width 37 height 17
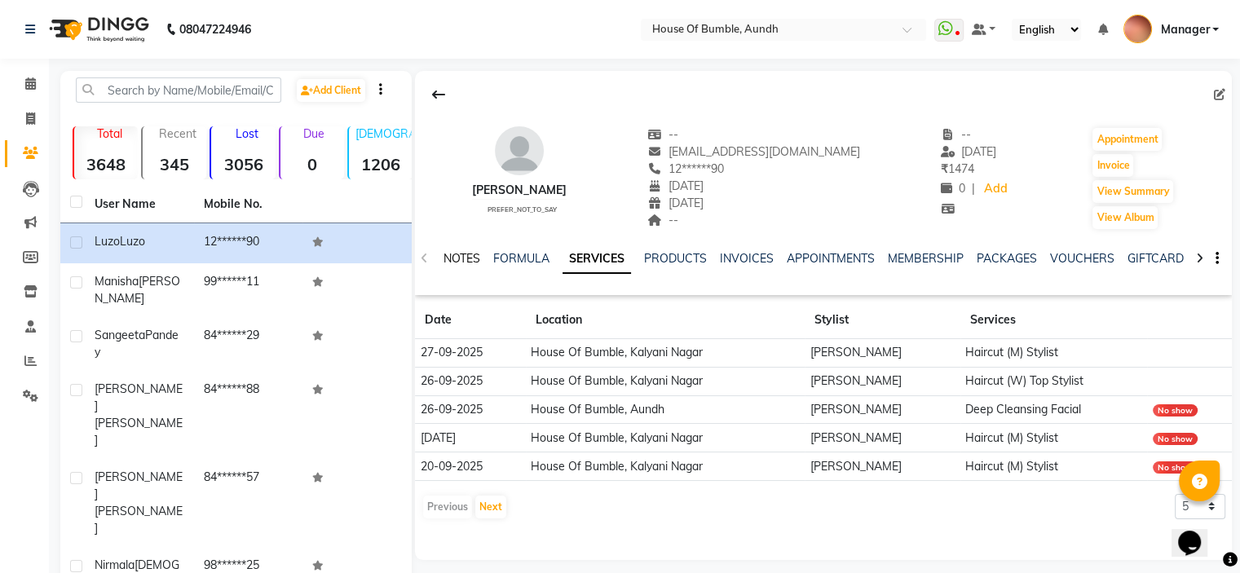
click at [460, 265] on link "NOTES" at bounding box center [461, 258] width 37 height 15
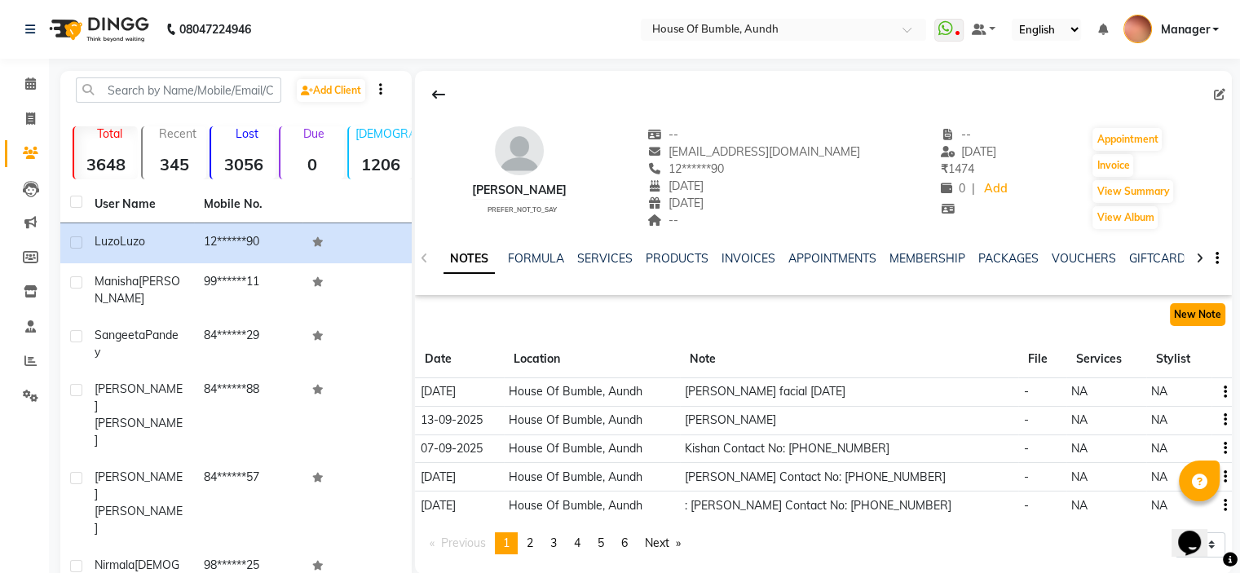
click at [1203, 324] on button "New Note" at bounding box center [1197, 314] width 55 height 23
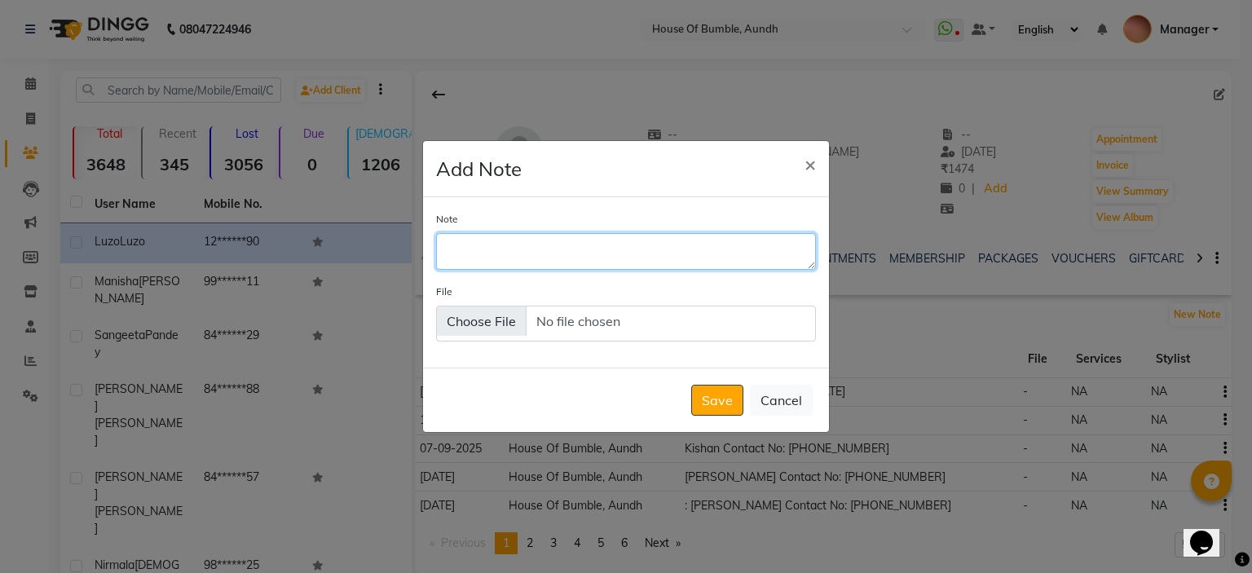
click at [446, 240] on textarea "Note" at bounding box center [626, 251] width 380 height 36
type textarea "8709275977 nitya"
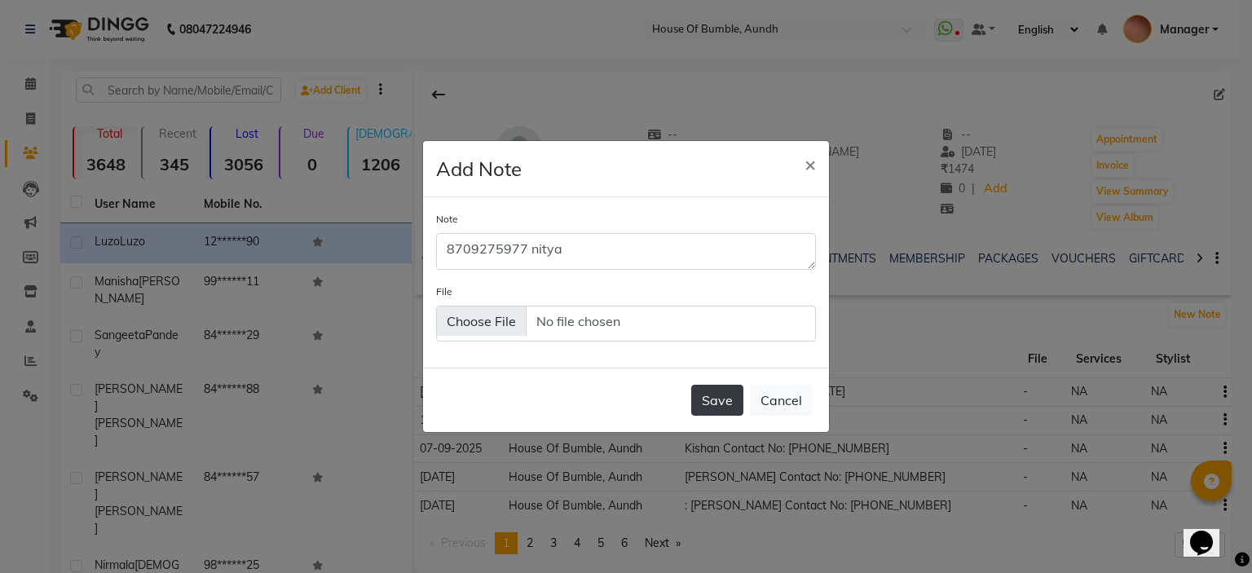
click at [707, 399] on button "Save" at bounding box center [717, 400] width 52 height 31
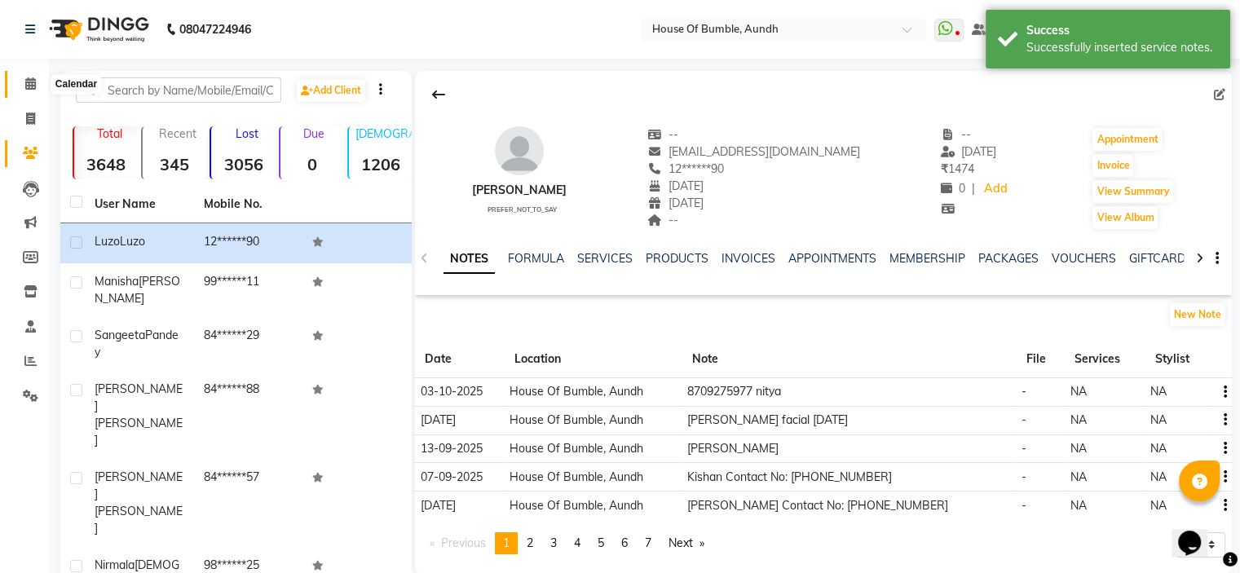
click at [29, 80] on icon at bounding box center [30, 83] width 11 height 12
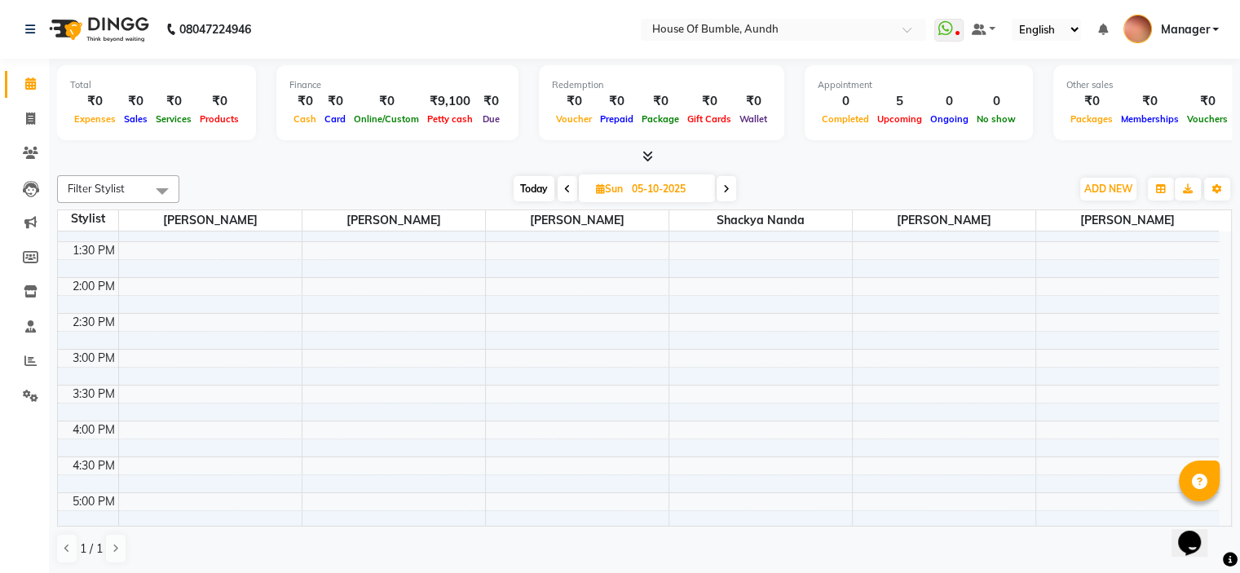
click at [544, 179] on span "Today" at bounding box center [533, 188] width 41 height 25
type input "03-10-2025"
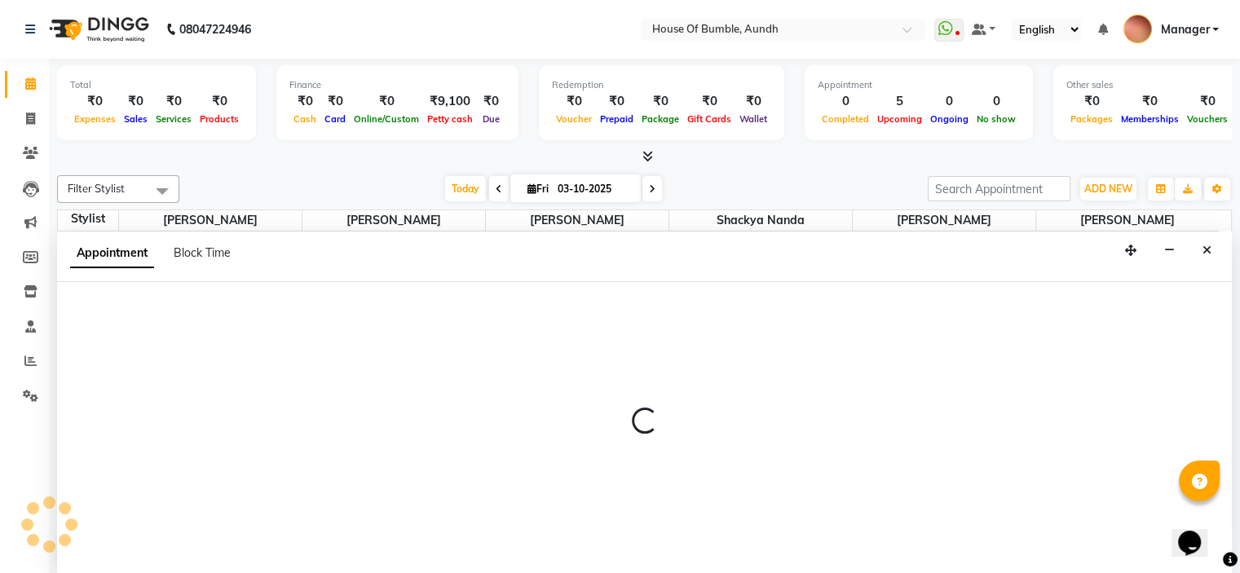
select select "10291"
select select "tentative"
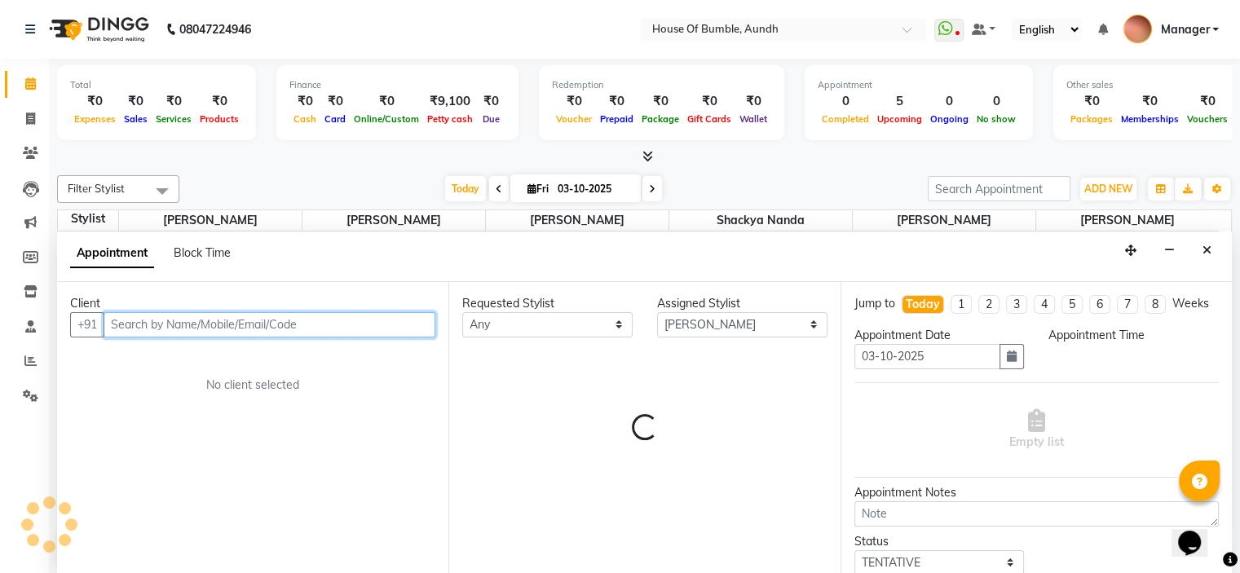
select select "585"
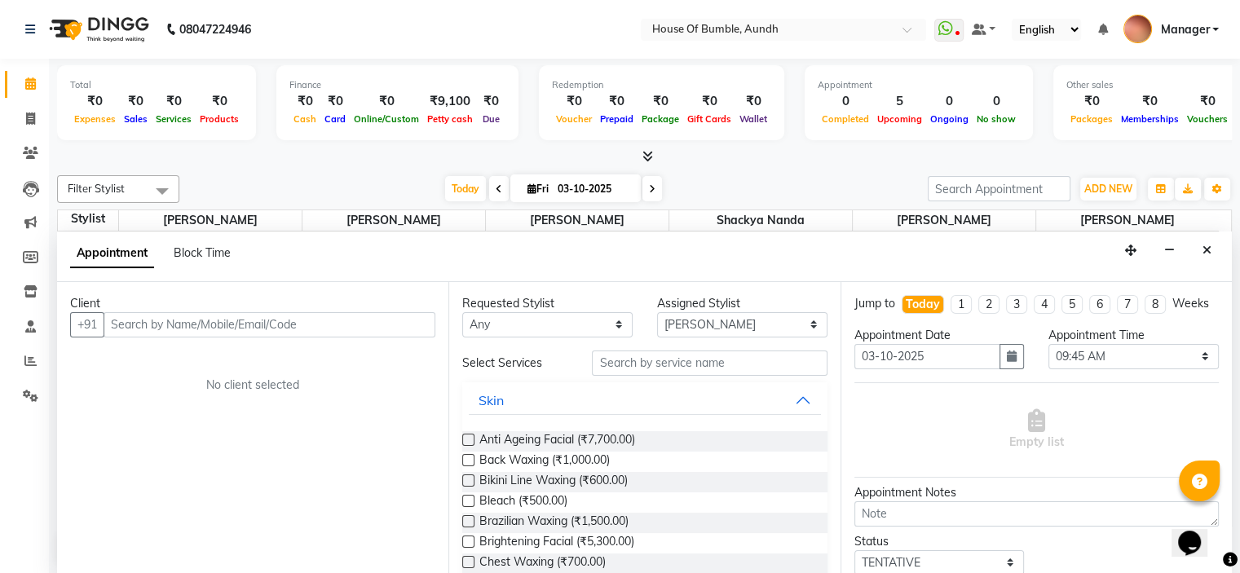
click at [187, 245] on div "Block Time" at bounding box center [202, 253] width 57 height 17
click at [214, 253] on span "Block Time" at bounding box center [202, 252] width 57 height 15
select select "10291"
select select "585"
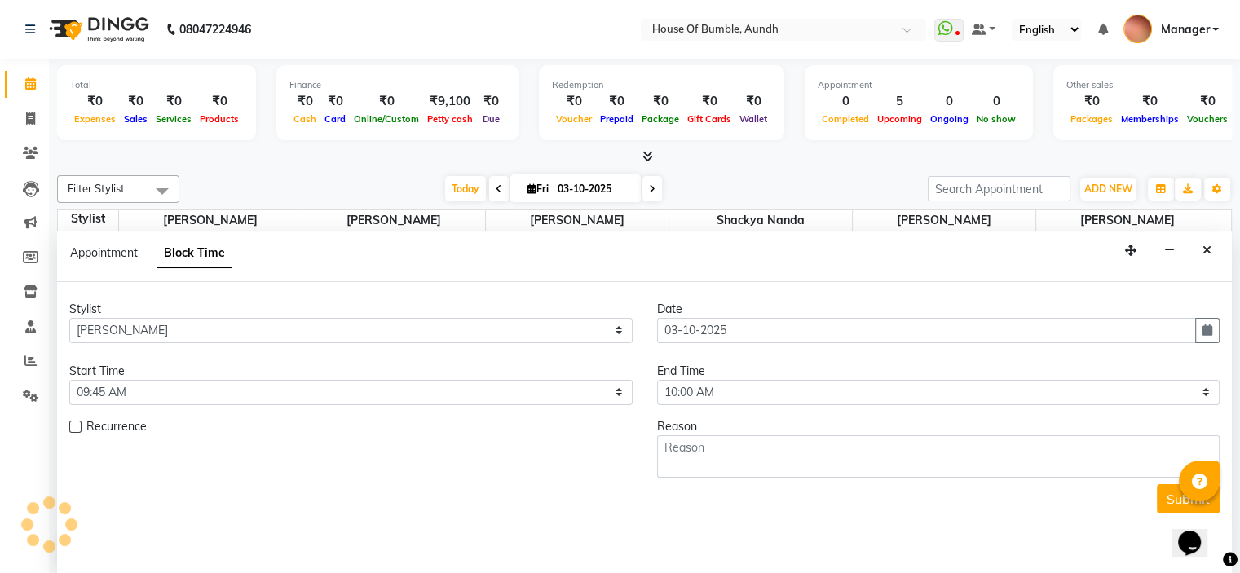
scroll to position [143, 0]
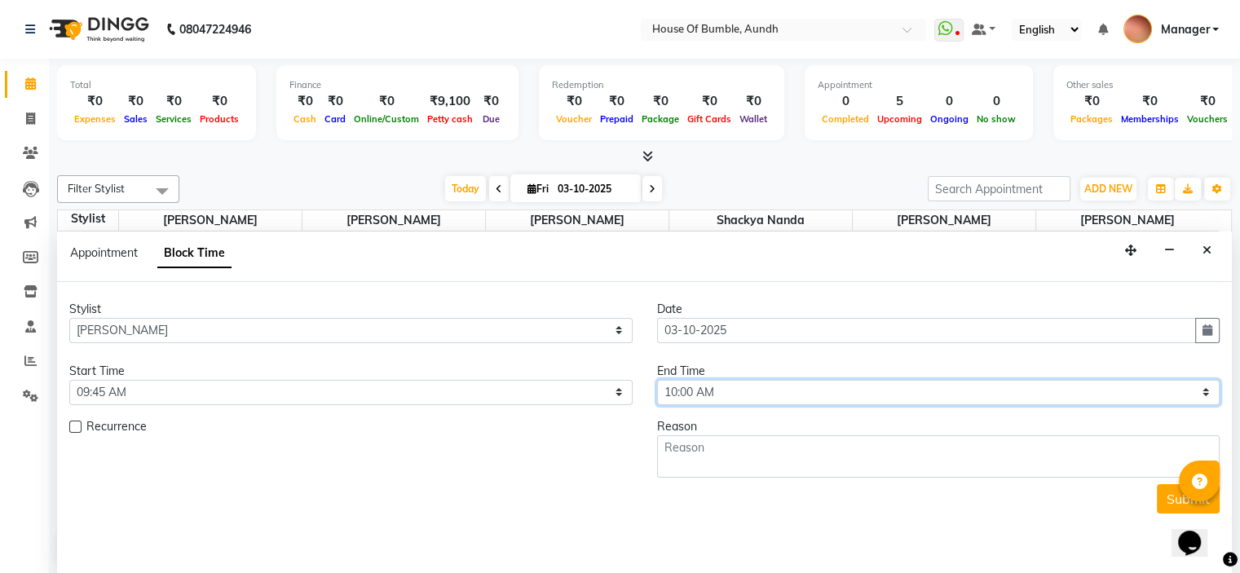
click at [760, 394] on select "Select 09:00 AM 09:15 AM 09:30 AM 09:45 AM 10:00 AM 10:15 AM 10:30 AM 10:45 AM …" at bounding box center [938, 392] width 563 height 25
select select "1200"
click at [657, 380] on select "Select 09:00 AM 09:15 AM 09:30 AM 09:45 AM 10:00 AM 10:15 AM 10:30 AM 10:45 AM …" at bounding box center [938, 392] width 563 height 25
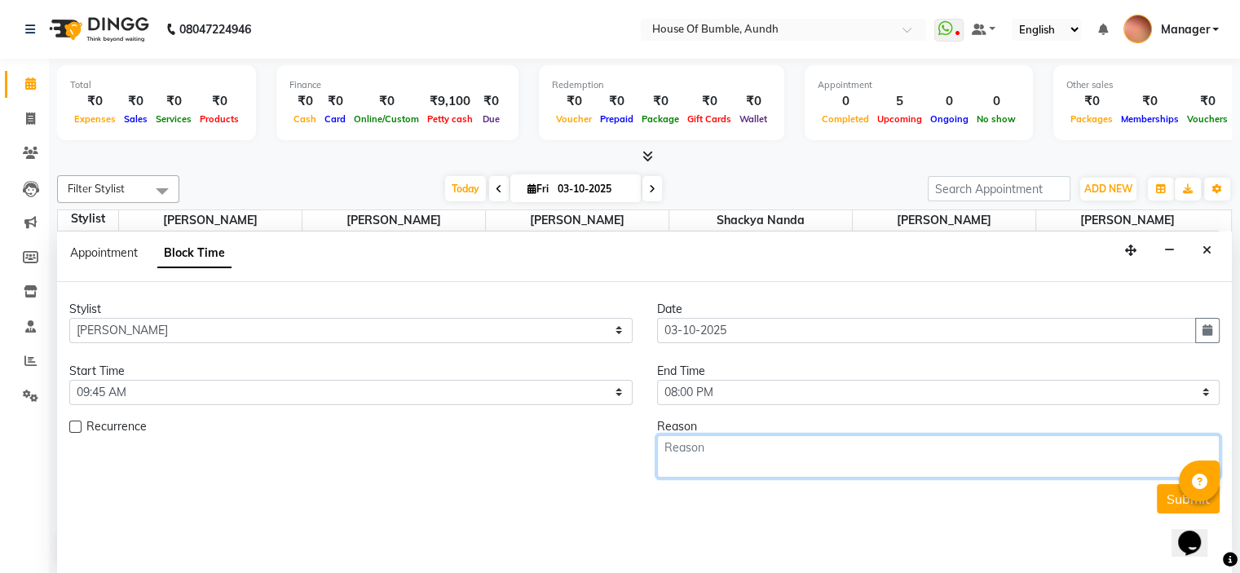
click at [716, 439] on textarea at bounding box center [938, 456] width 563 height 42
type textarea "off"
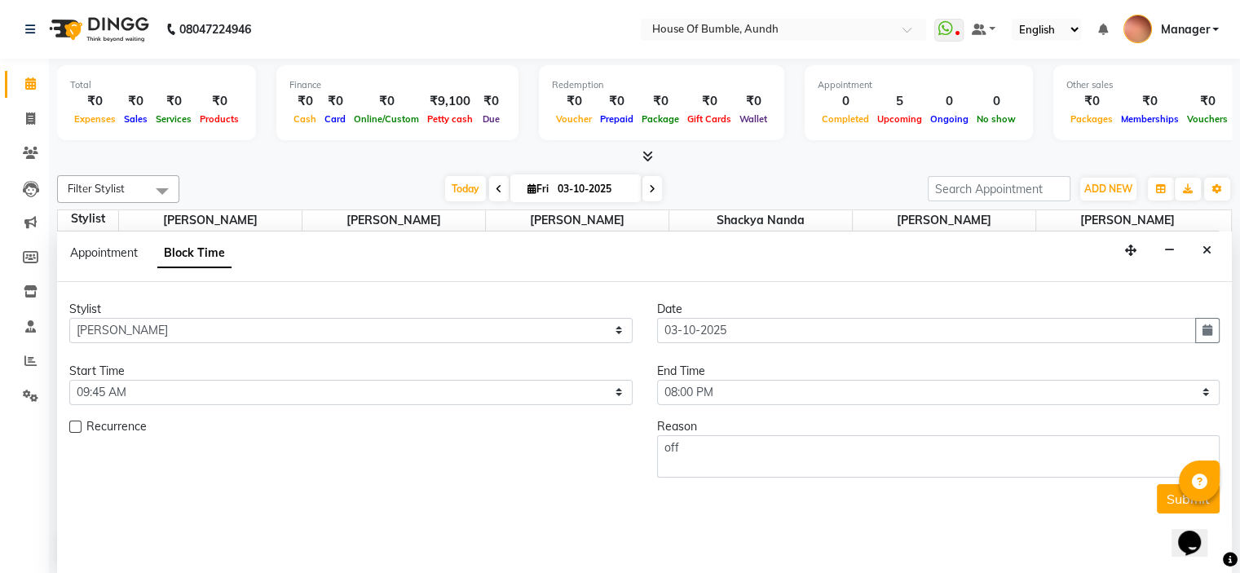
drag, startPoint x: 1167, startPoint y: 496, endPoint x: 1144, endPoint y: 496, distance: 22.8
click at [1167, 496] on button "Submit" at bounding box center [1187, 498] width 63 height 29
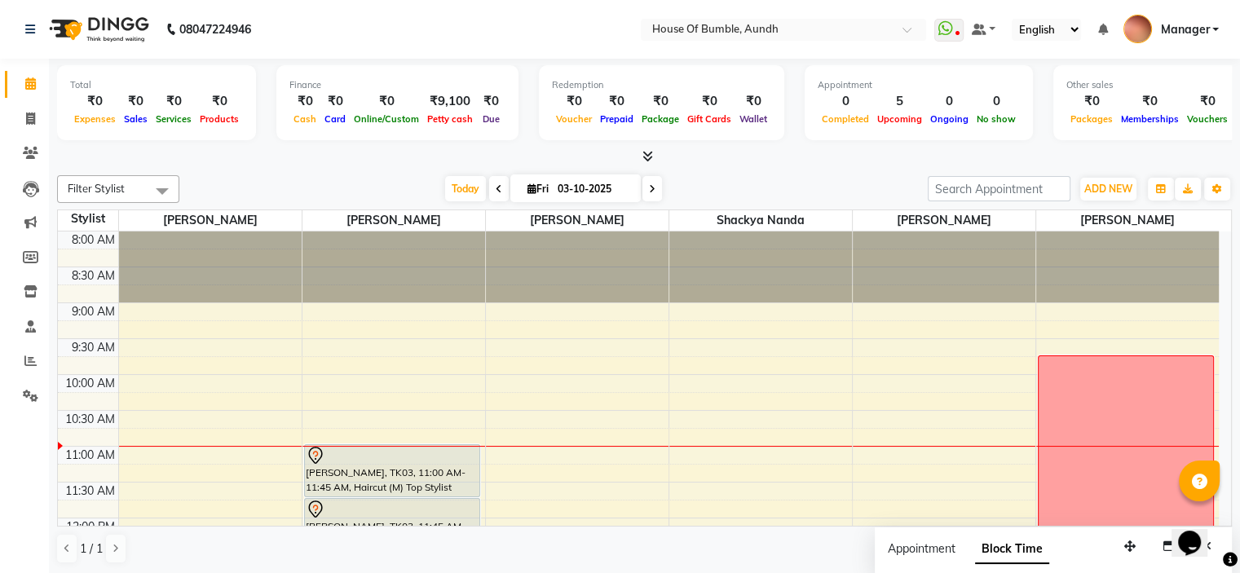
scroll to position [0, 0]
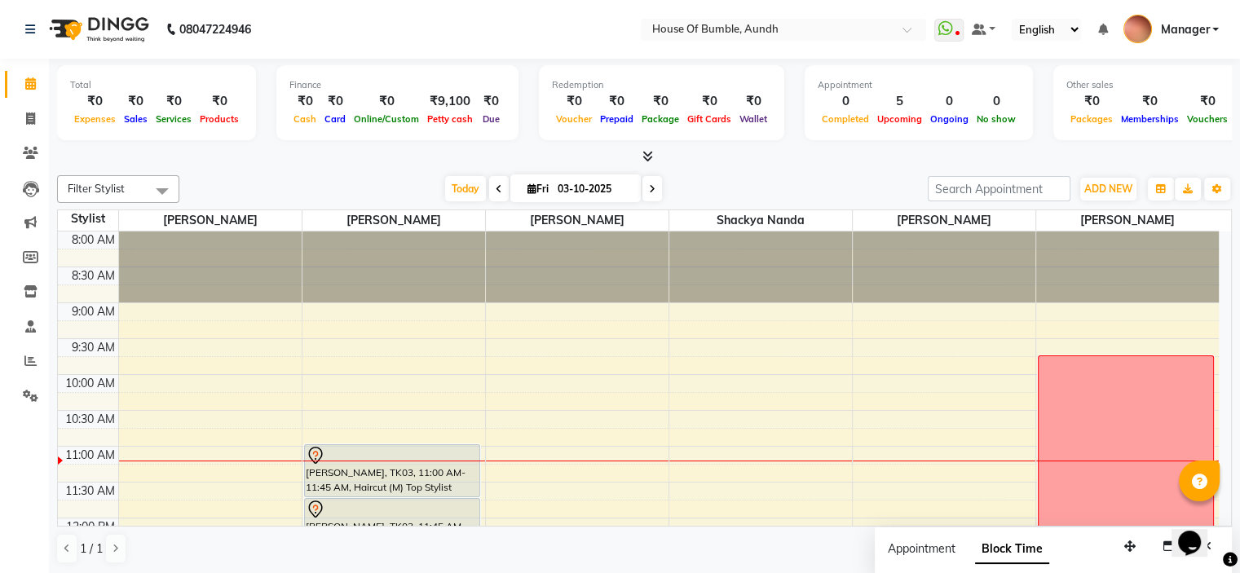
click at [496, 189] on icon at bounding box center [499, 189] width 7 height 10
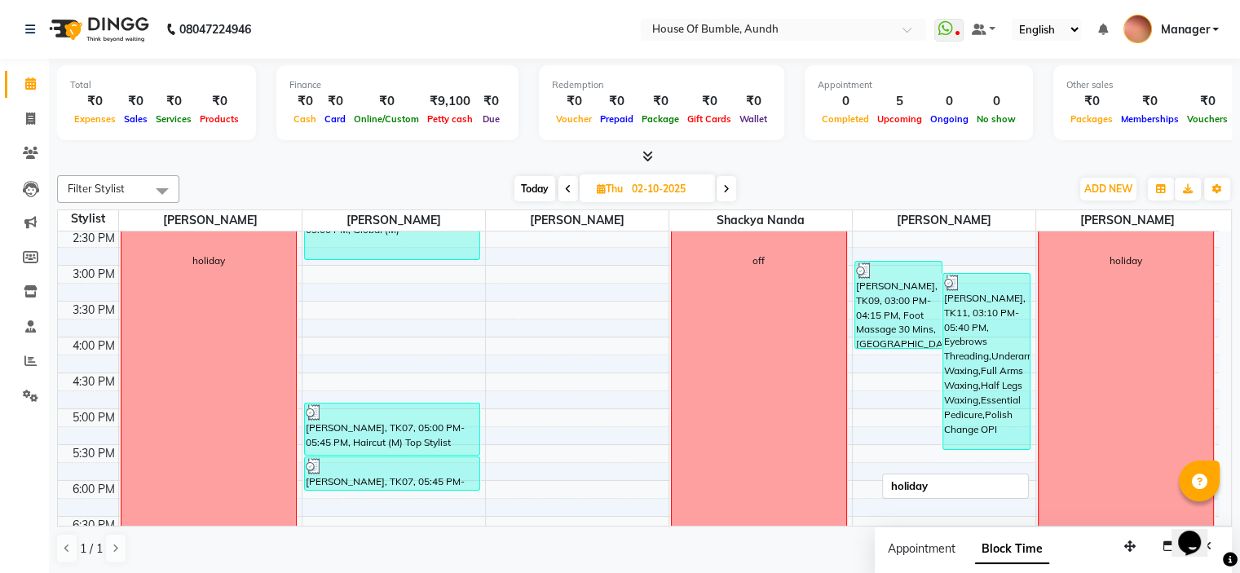
scroll to position [465, 0]
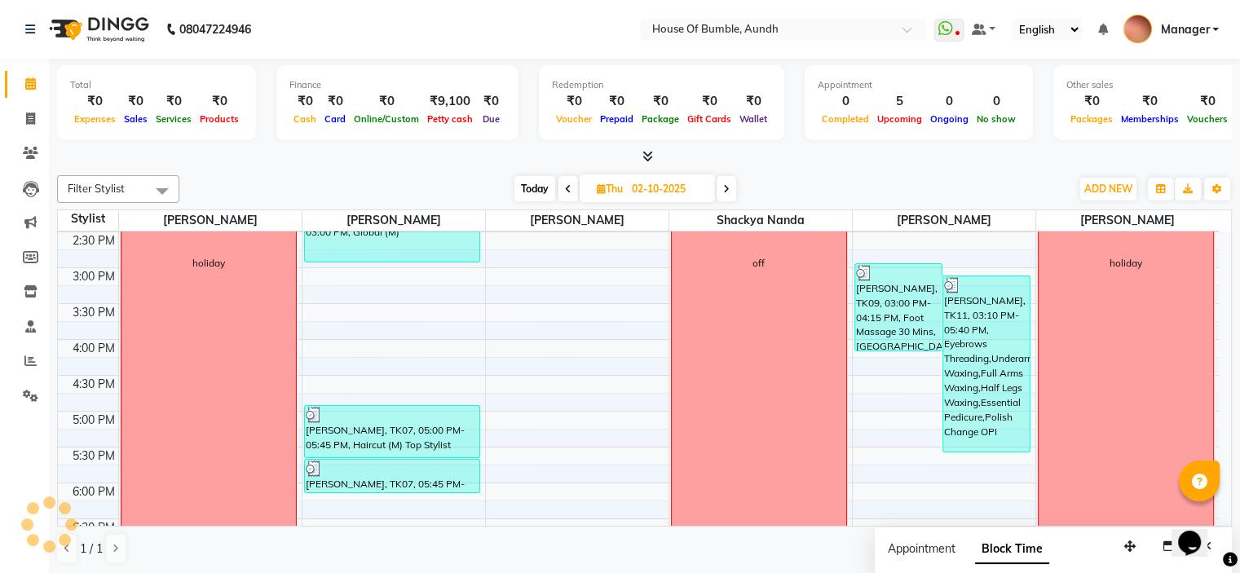
click at [535, 185] on span "Today" at bounding box center [534, 188] width 41 height 25
type input "03-10-2025"
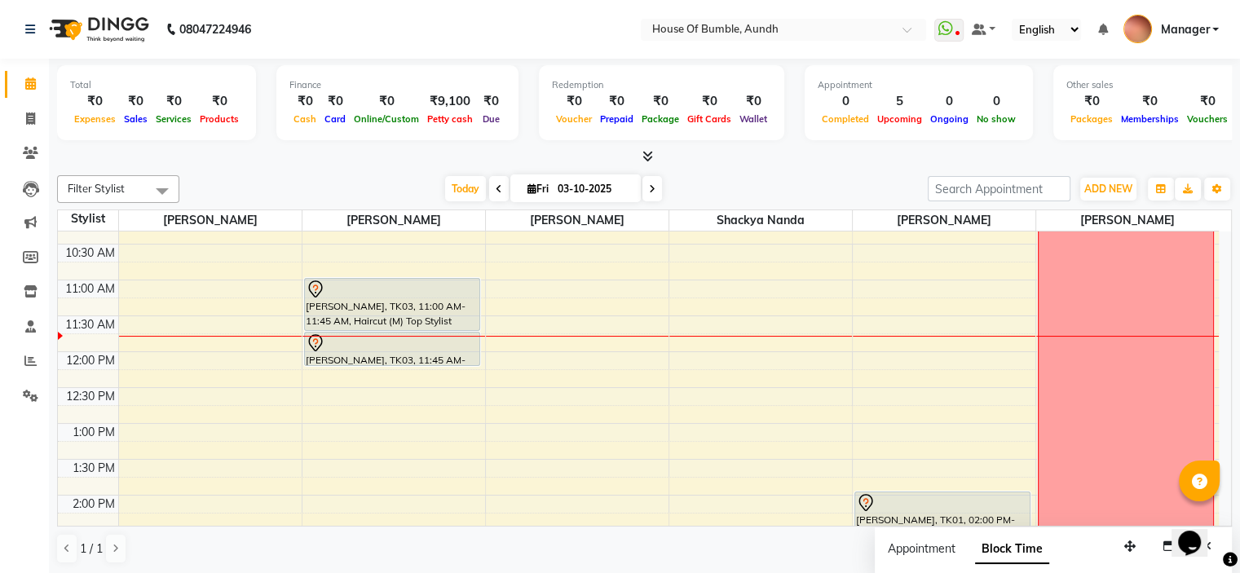
scroll to position [139, 0]
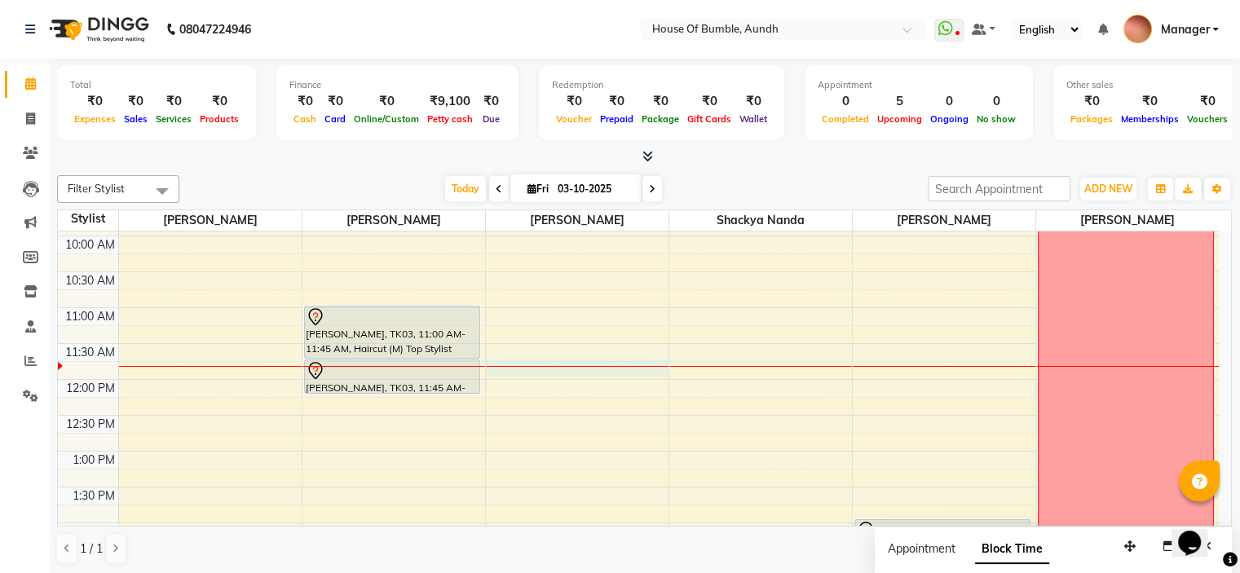
click at [533, 360] on div "8:00 AM 8:30 AM 9:00 AM 9:30 AM 10:00 AM 10:30 AM 11:00 AM 11:30 AM 12:00 PM 12…" at bounding box center [638, 559] width 1161 height 932
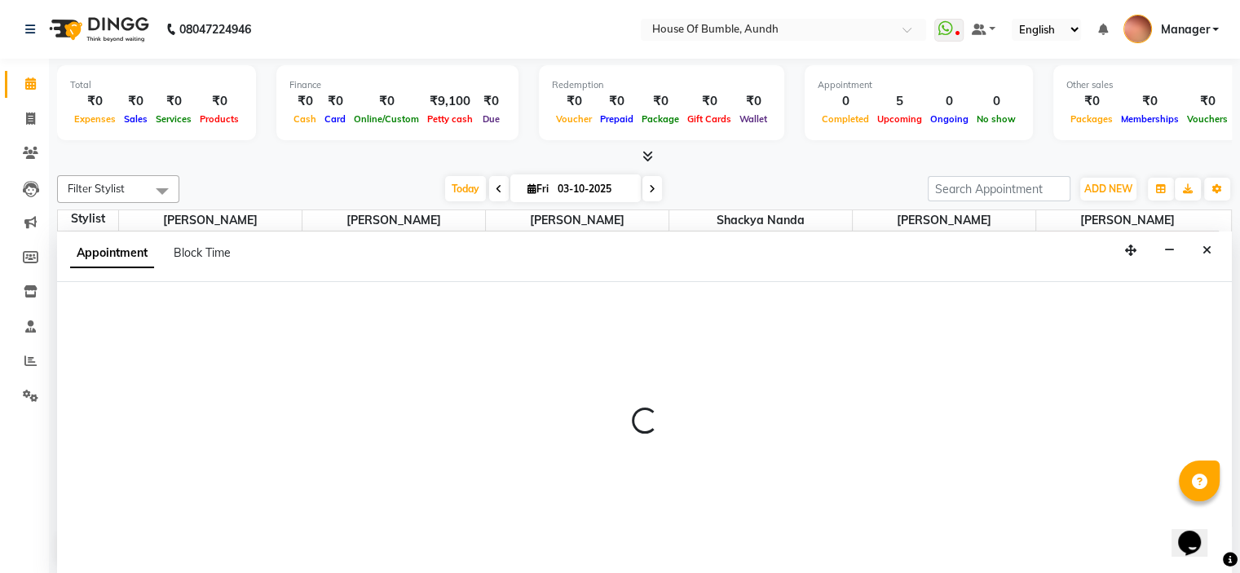
select select "8141"
select select "tentative"
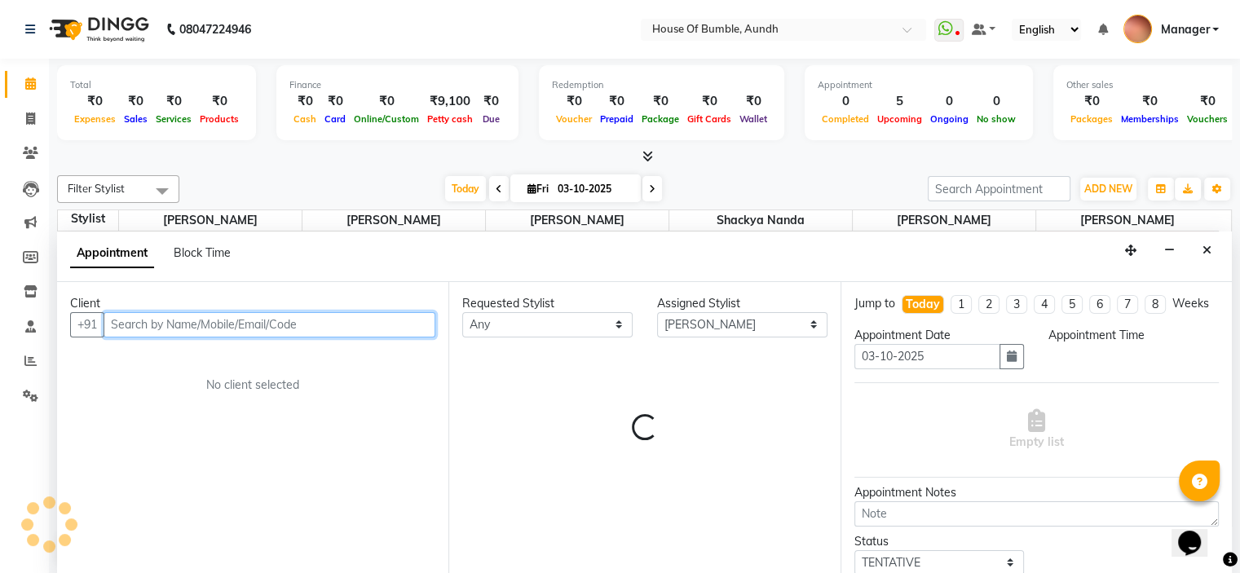
scroll to position [0, 0]
select select "705"
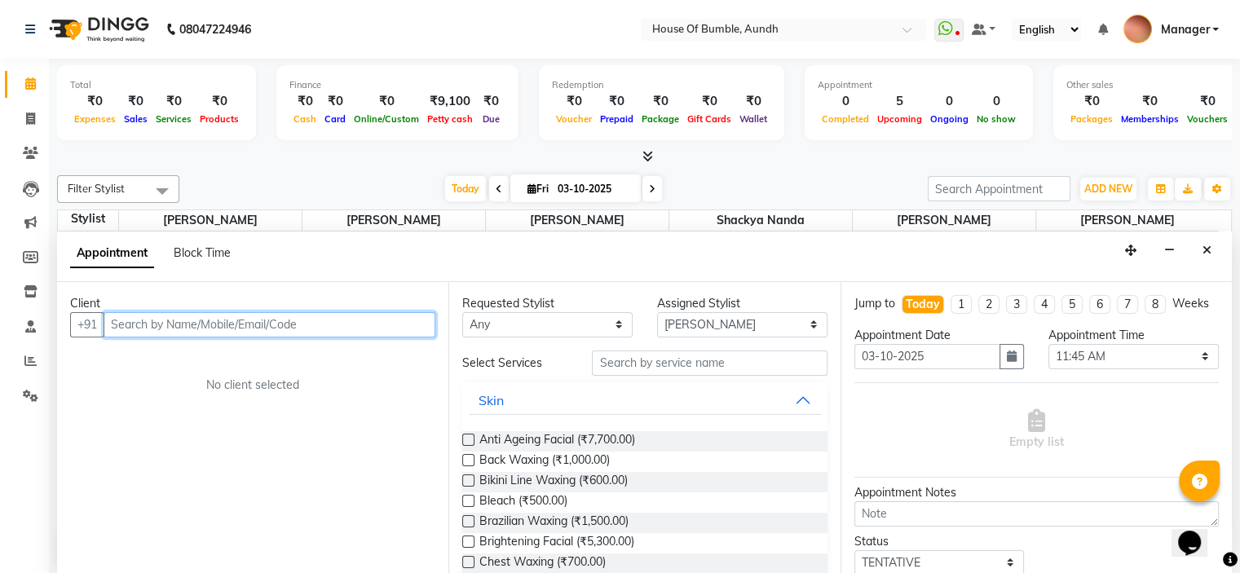
paste input "7597885739"
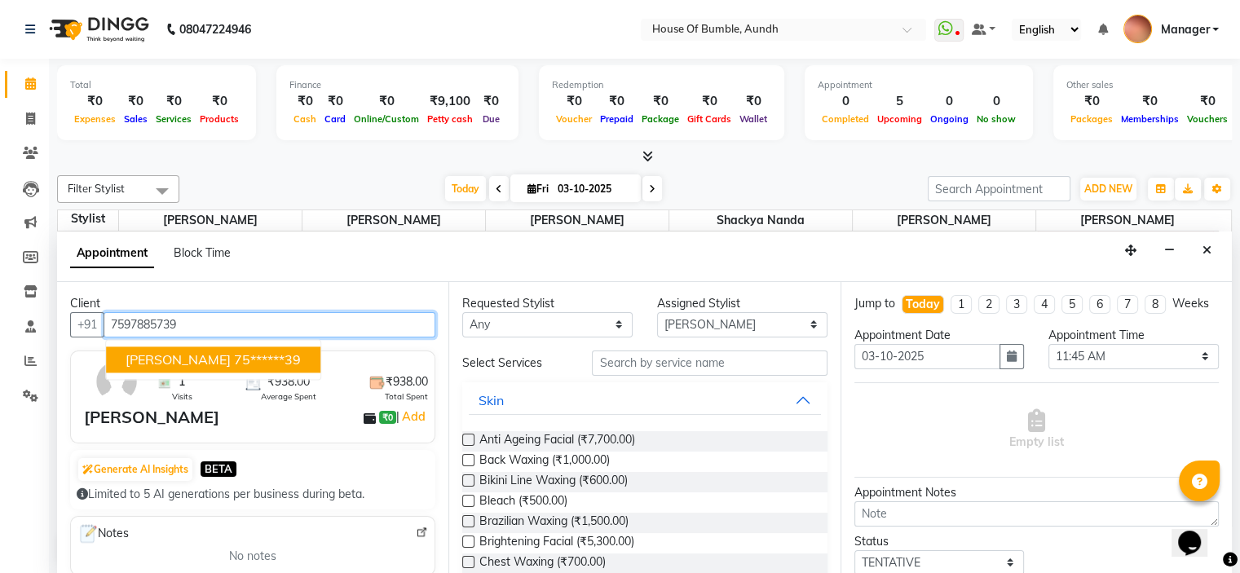
click at [234, 358] on ngb-highlight "75******39" at bounding box center [267, 359] width 67 height 16
type input "75******39"
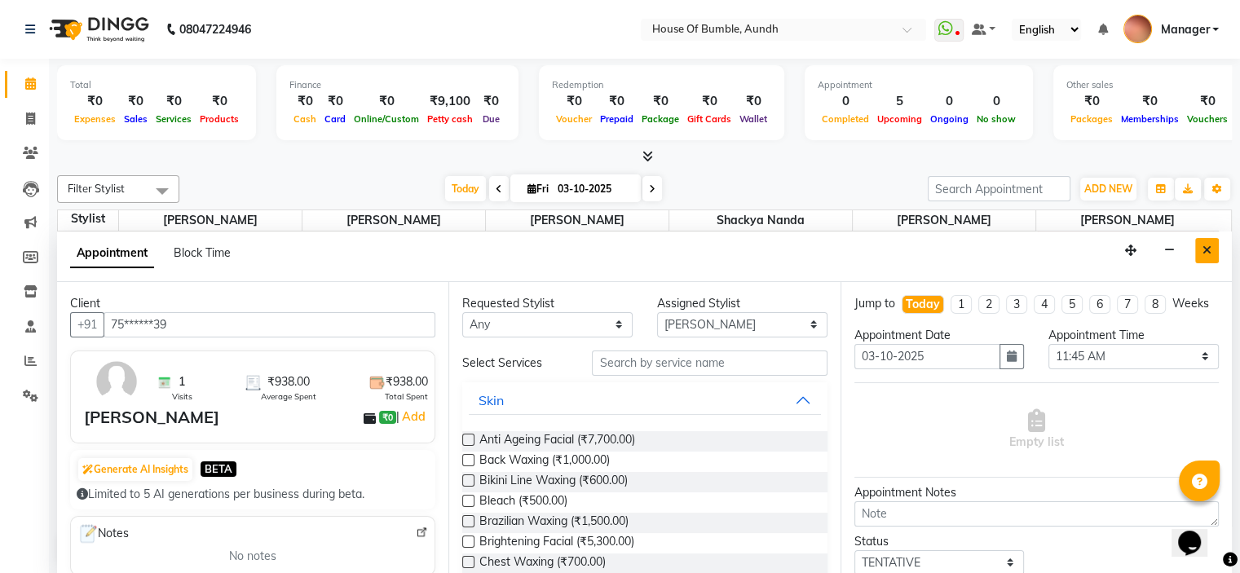
click at [1200, 247] on button "Close" at bounding box center [1207, 250] width 24 height 25
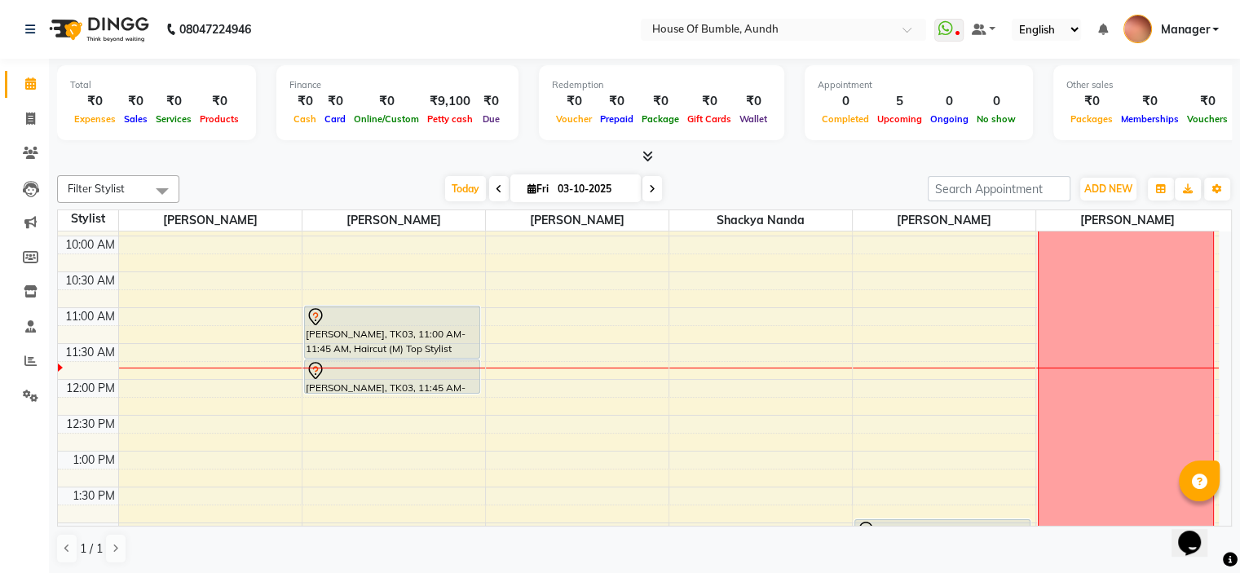
click at [205, 384] on div "8:00 AM 8:30 AM 9:00 AM 9:30 AM 10:00 AM 10:30 AM 11:00 AM 11:30 AM 12:00 PM 12…" at bounding box center [638, 559] width 1161 height 932
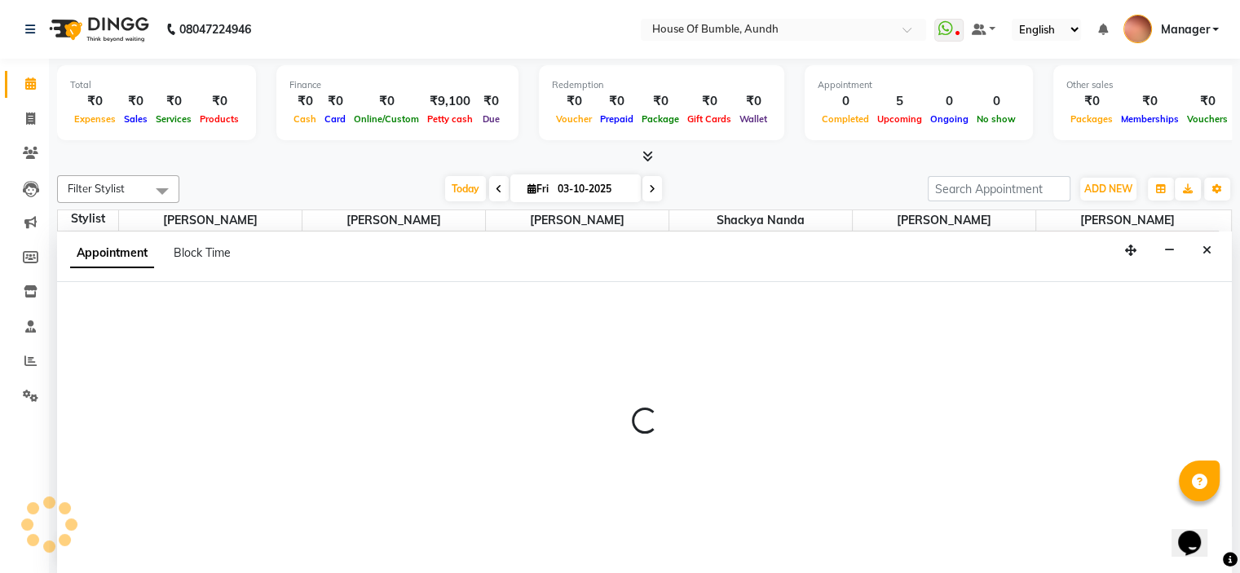
select select "7795"
select select "720"
select select "tentative"
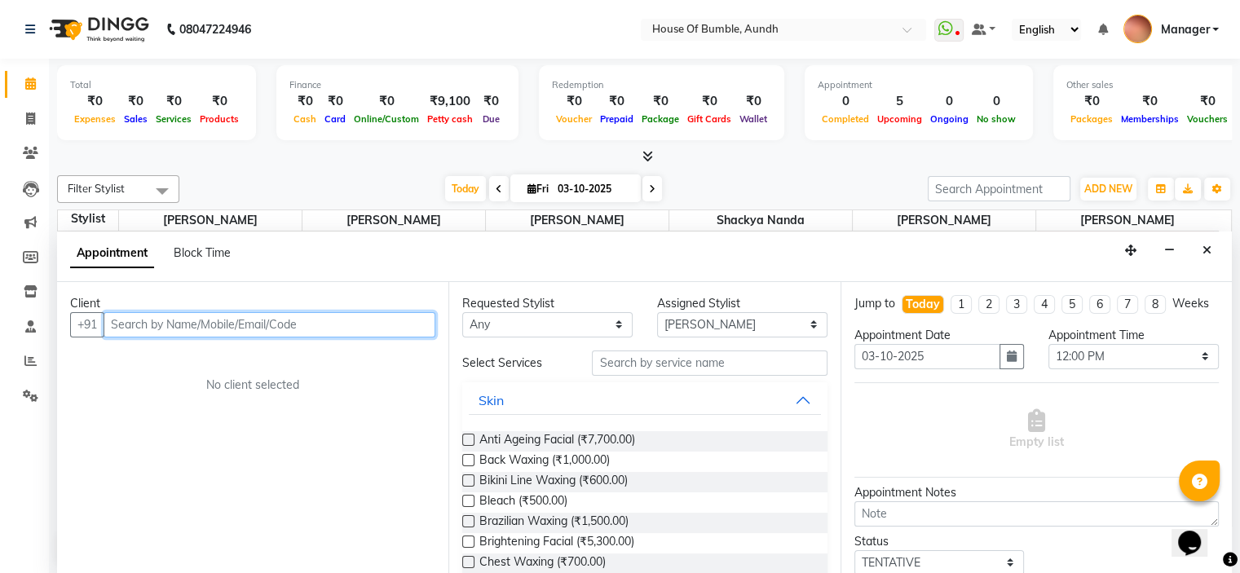
click at [194, 328] on input "text" at bounding box center [270, 324] width 332 height 25
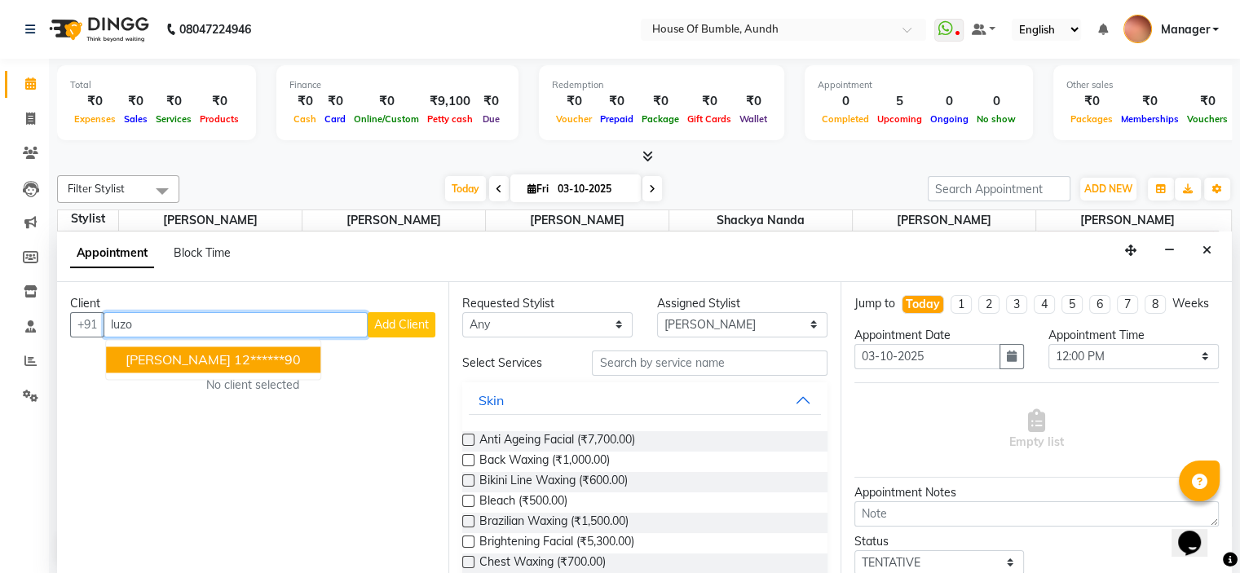
click at [234, 364] on ngb-highlight "12******90" at bounding box center [267, 359] width 67 height 16
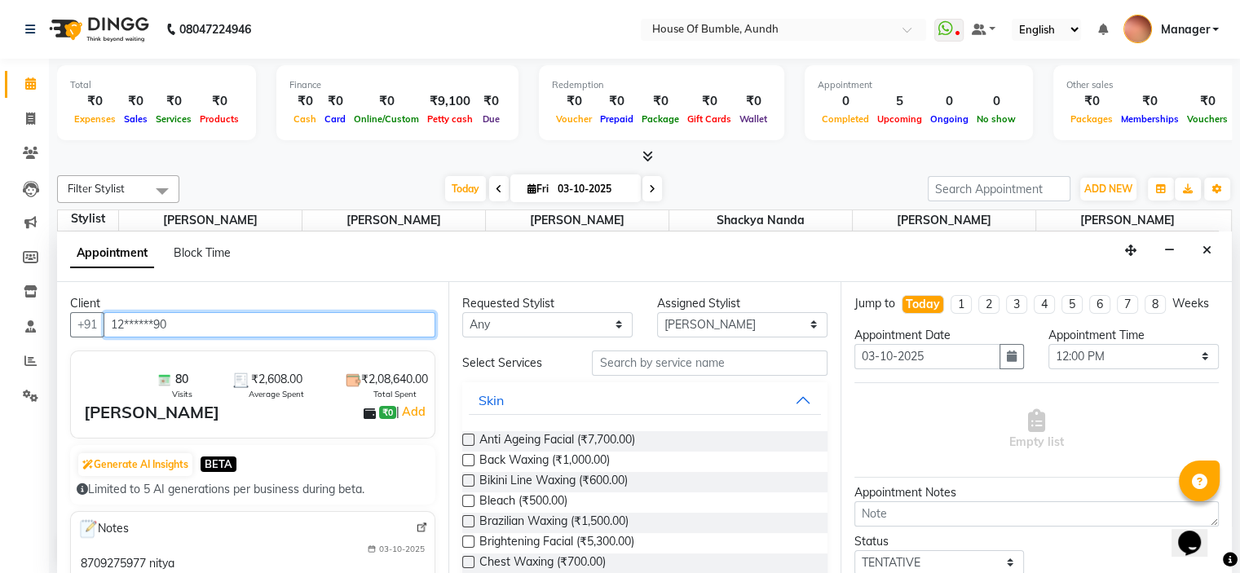
type input "12******90"
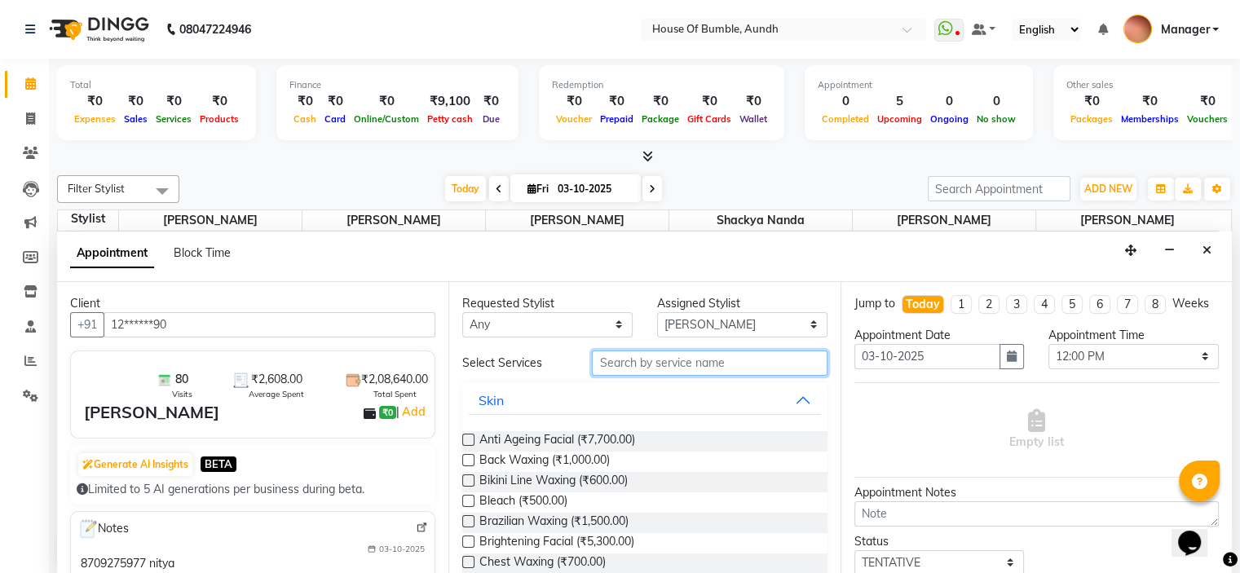
click at [655, 363] on input "text" at bounding box center [709, 362] width 235 height 25
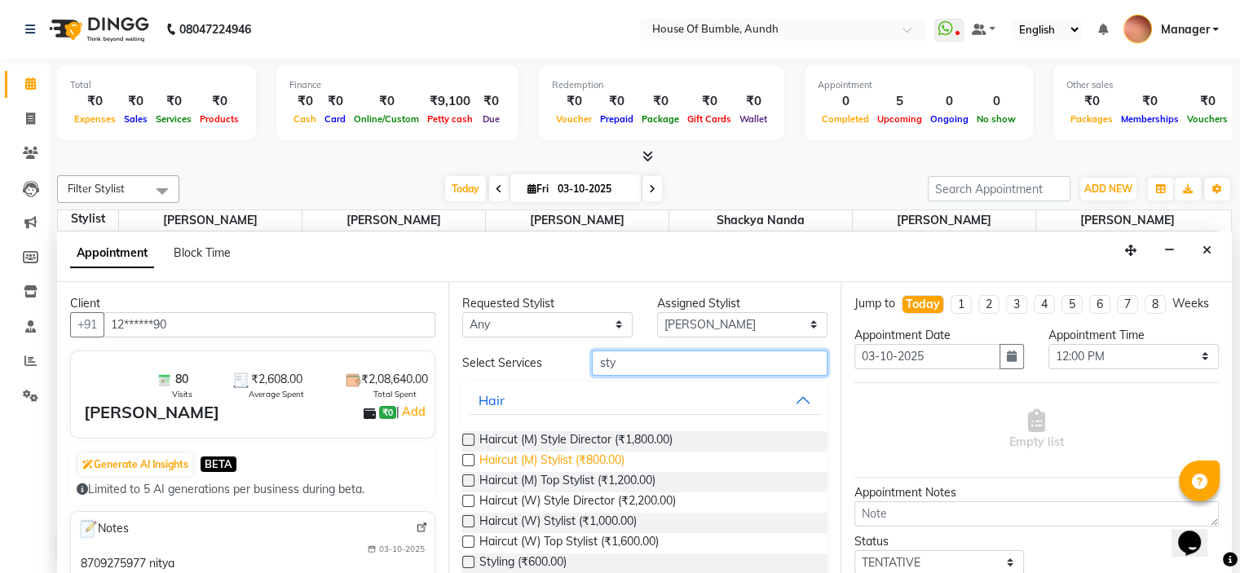
type input "sty"
click at [584, 465] on span "Haircut (M) Stylist (₹800.00)" at bounding box center [551, 462] width 145 height 20
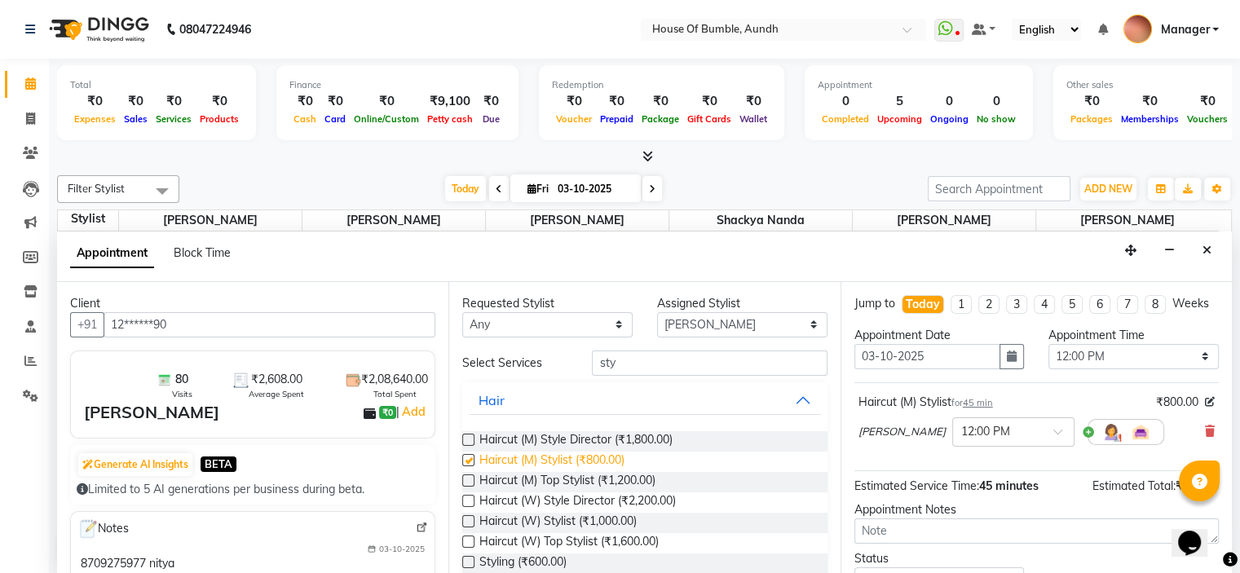
checkbox input "false"
click at [961, 439] on input "text" at bounding box center [997, 430] width 72 height 17
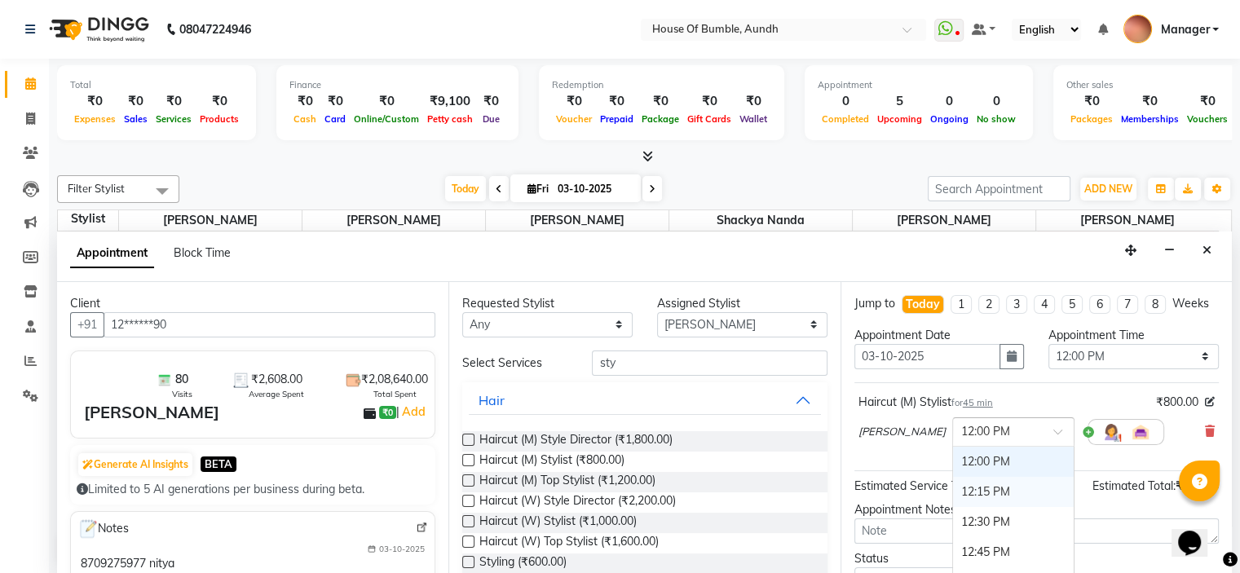
click at [977, 507] on div "12:15 PM" at bounding box center [1013, 492] width 121 height 30
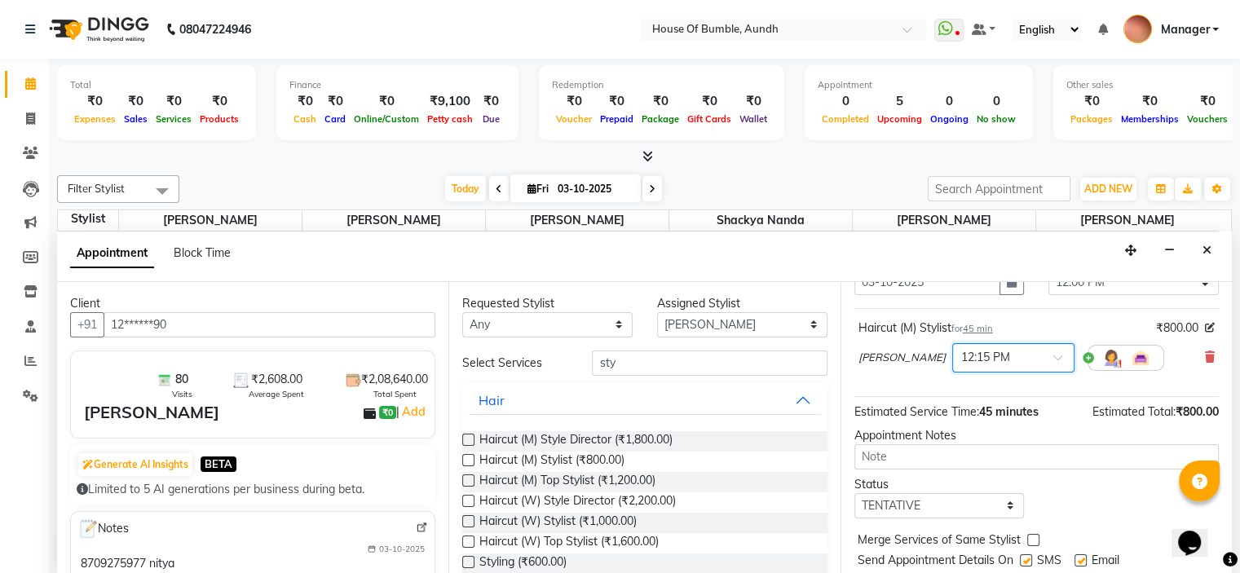
scroll to position [134, 0]
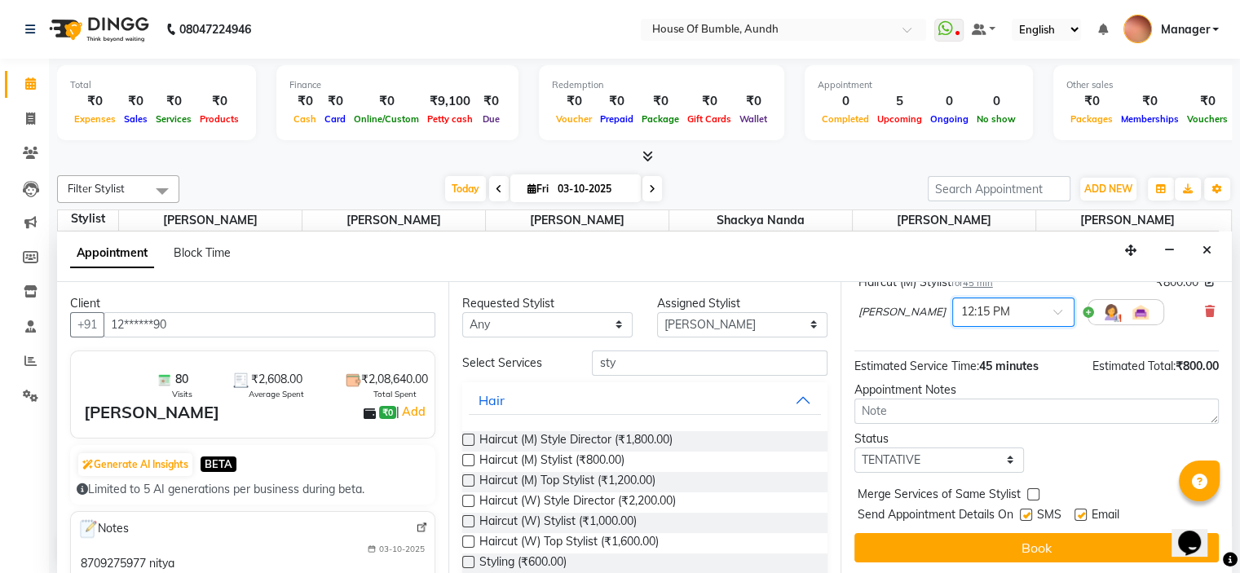
click at [978, 523] on span "Send Appointment Details On" at bounding box center [935, 516] width 156 height 20
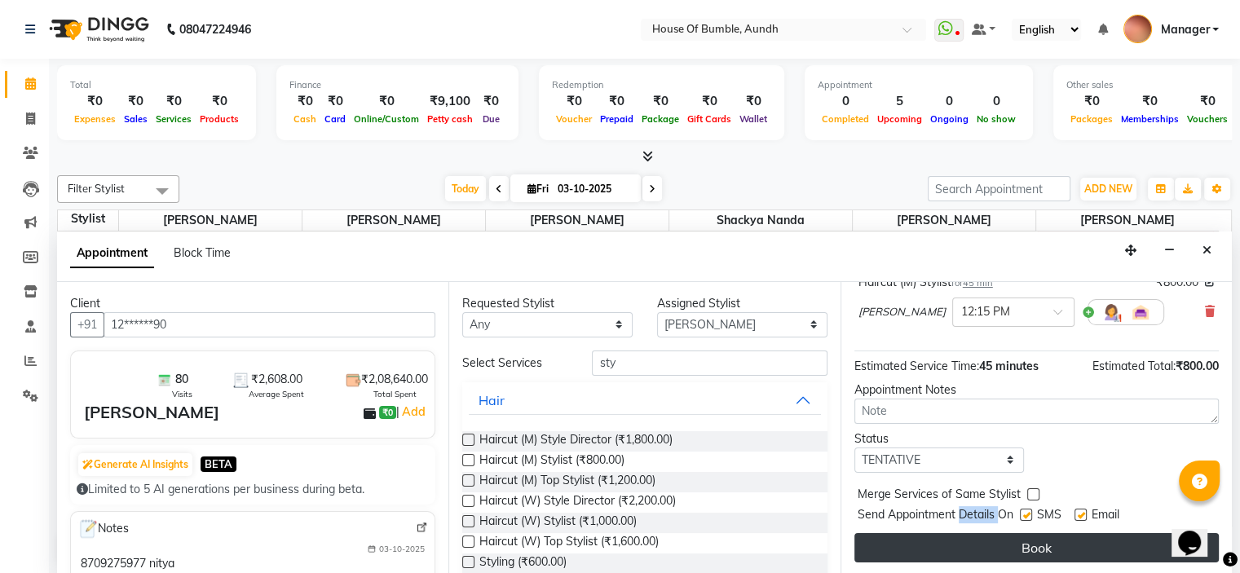
click at [979, 544] on button "Book" at bounding box center [1036, 547] width 364 height 29
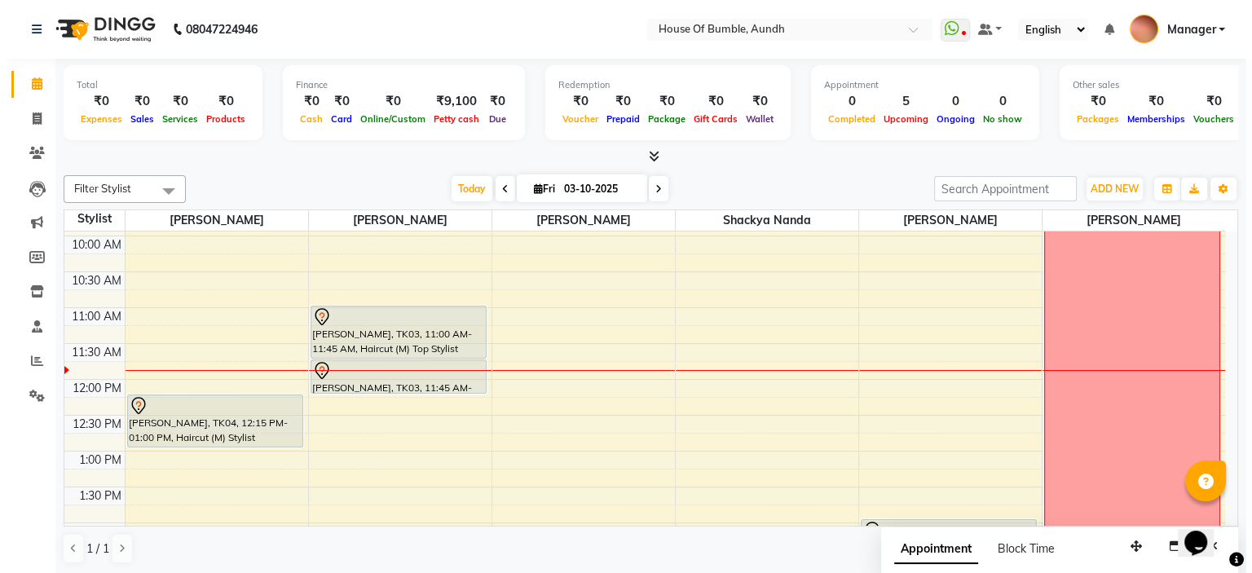
scroll to position [0, 0]
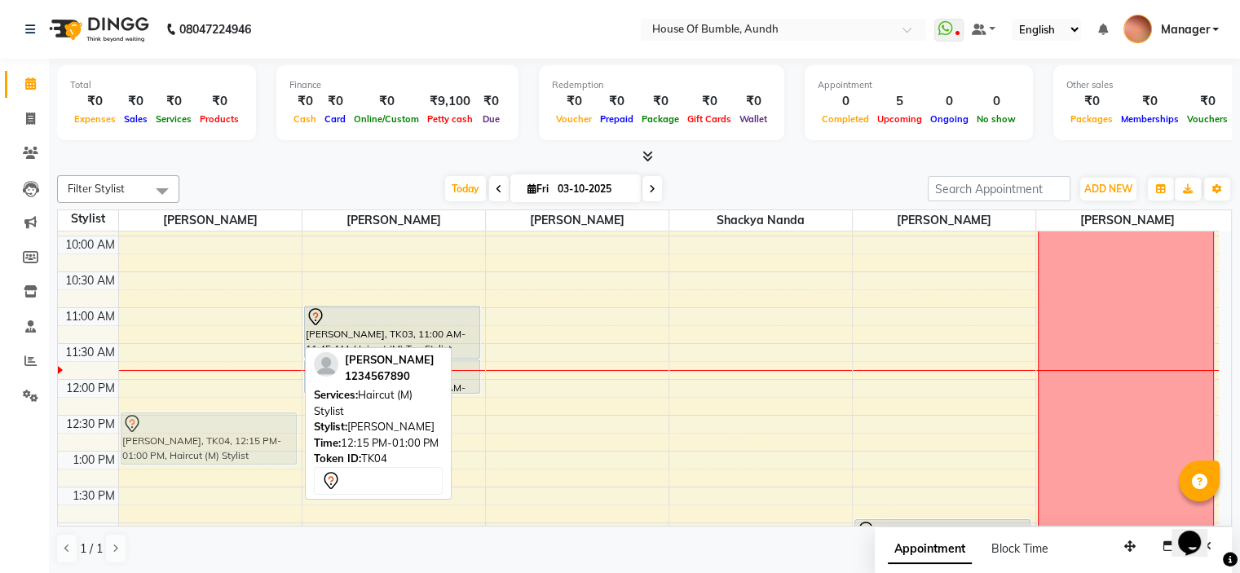
drag, startPoint x: 228, startPoint y: 410, endPoint x: 249, endPoint y: 434, distance: 31.2
click at [249, 434] on div "[PERSON_NAME], TK04, 12:15 PM-01:00 PM, Haircut (M) Stylist [PERSON_NAME], TK02…" at bounding box center [210, 559] width 183 height 932
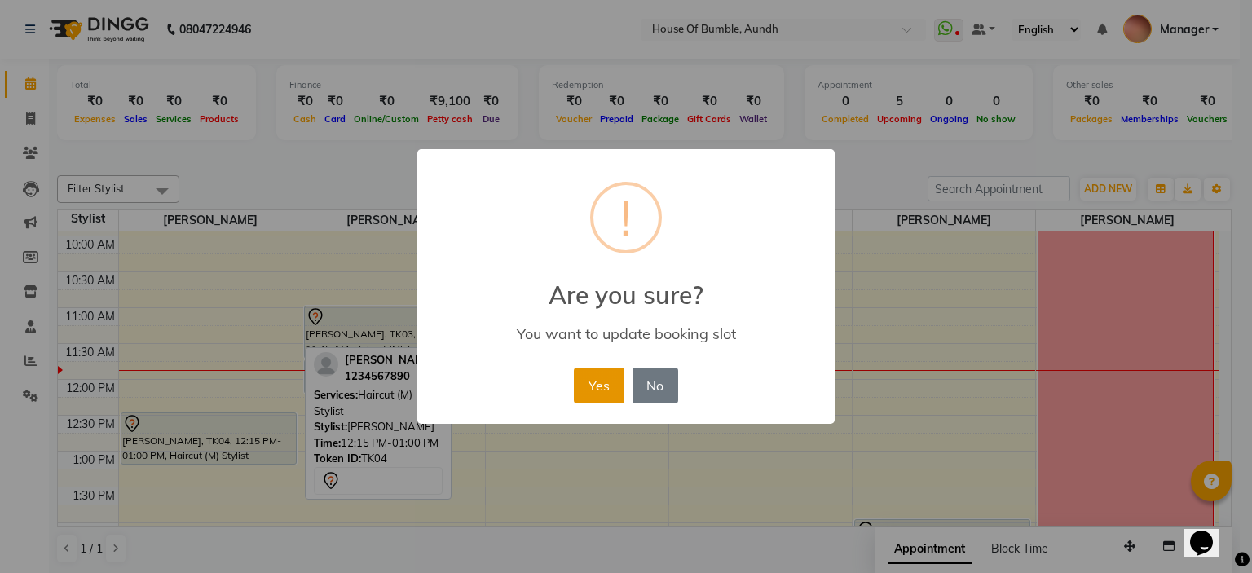
click at [619, 390] on button "Yes" at bounding box center [599, 386] width 50 height 36
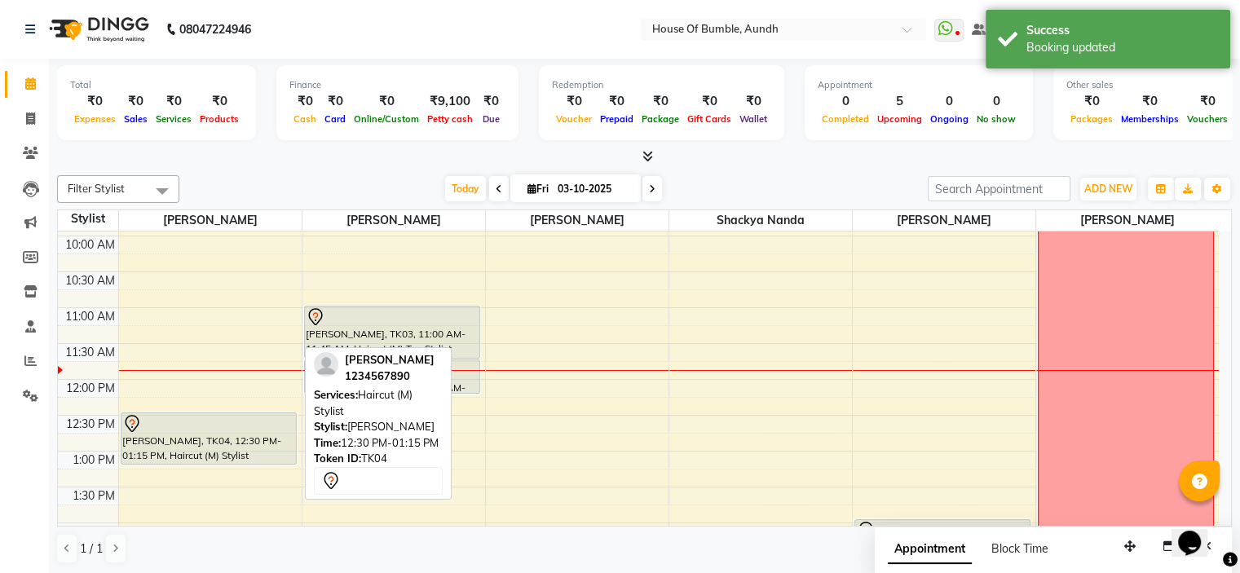
click at [187, 451] on div "[PERSON_NAME], TK04, 12:30 PM-01:15 PM, Haircut (M) Stylist" at bounding box center [208, 438] width 174 height 51
click at [170, 443] on div "[PERSON_NAME], TK04, 12:30 PM-01:15 PM, Haircut (M) Stylist" at bounding box center [208, 438] width 174 height 51
select select "7"
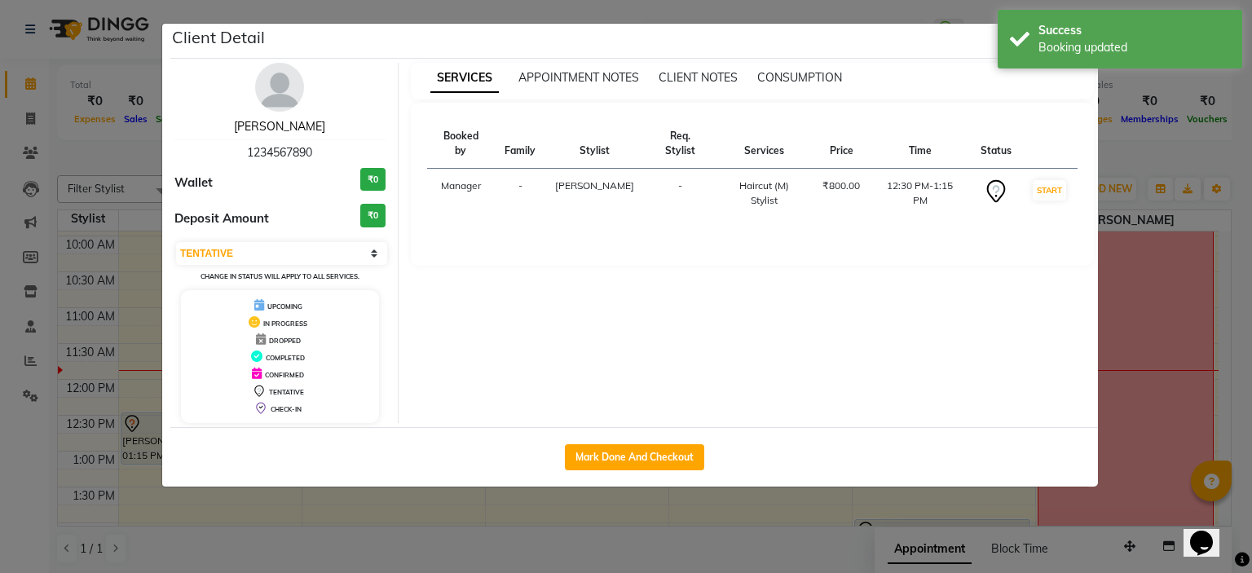
click at [271, 125] on link "[PERSON_NAME]" at bounding box center [279, 126] width 91 height 15
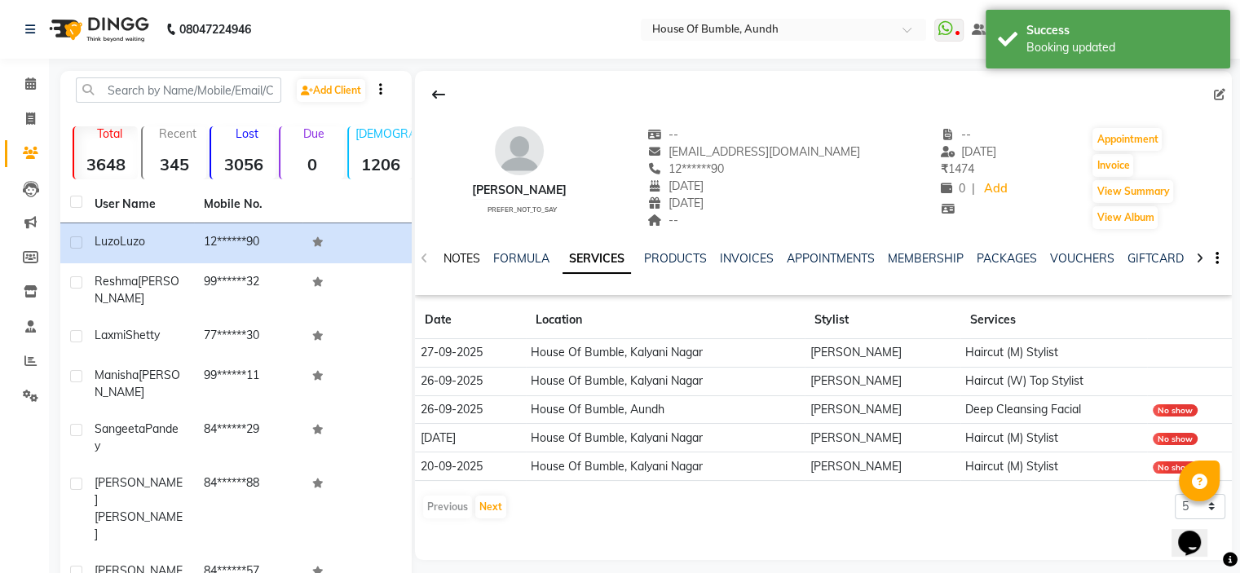
click at [450, 258] on link "NOTES" at bounding box center [461, 258] width 37 height 15
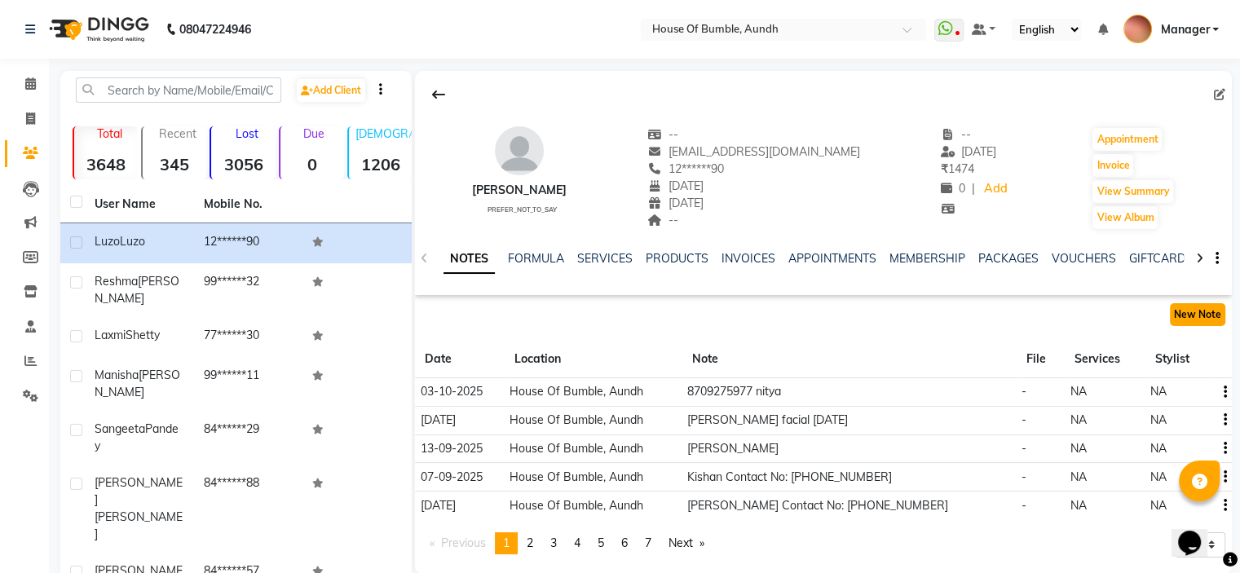
click at [1193, 310] on button "New Note" at bounding box center [1197, 314] width 55 height 23
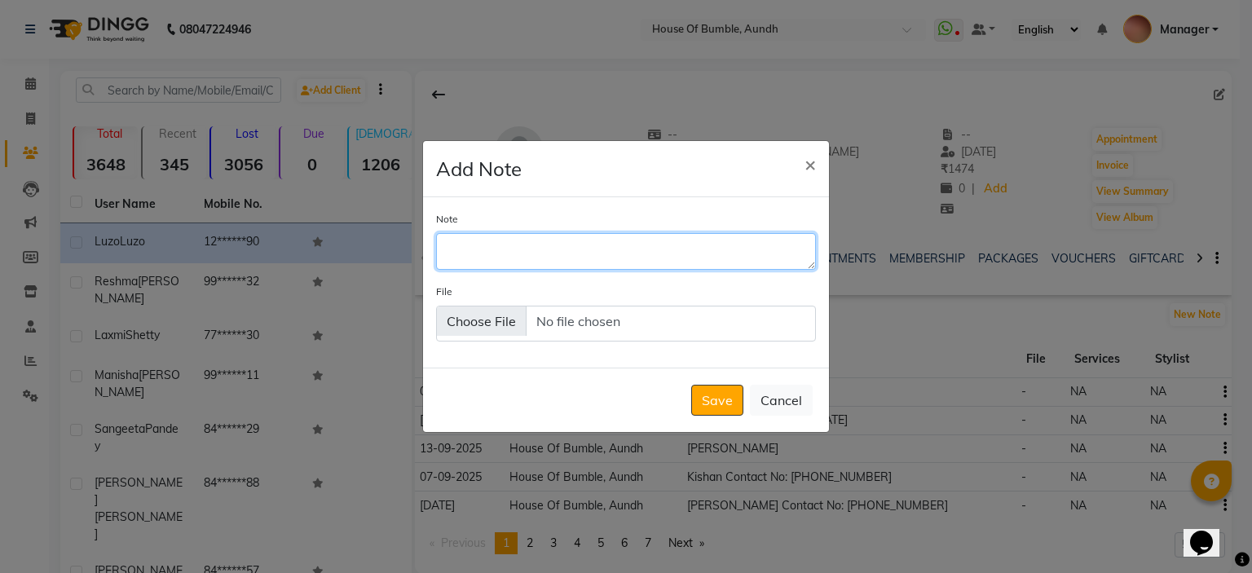
click at [749, 257] on textarea "Note" at bounding box center [626, 251] width 380 height 36
paste textarea "[PERSON_NAME] Contact No: [PHONE_NUMBER]"
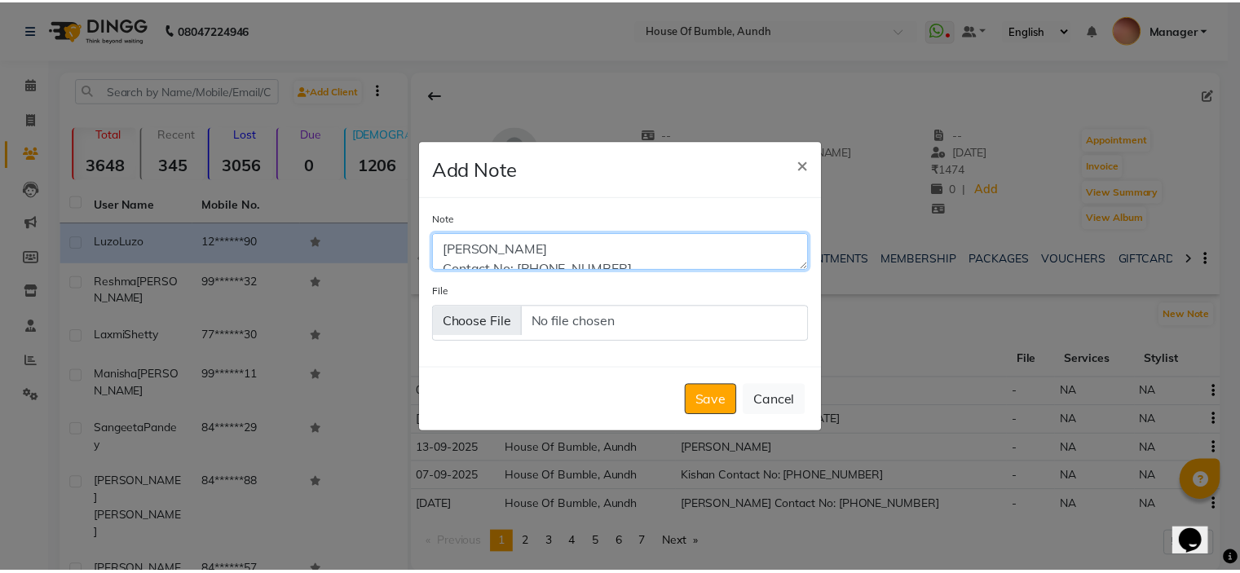
scroll to position [7, 0]
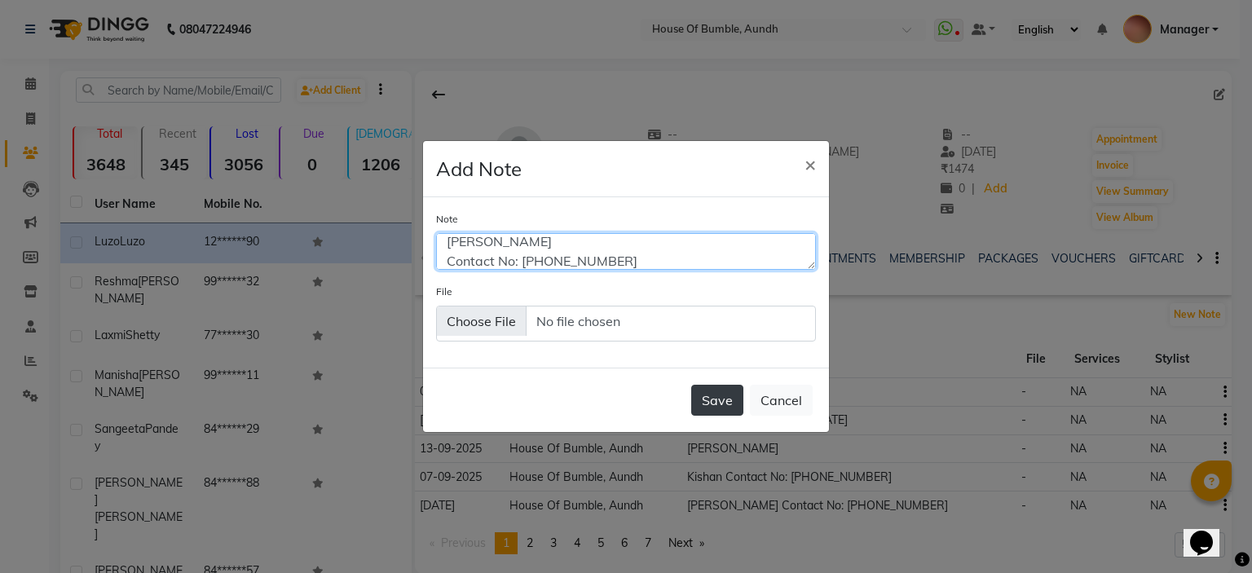
type textarea "[PERSON_NAME] Contact No: [PHONE_NUMBER]"
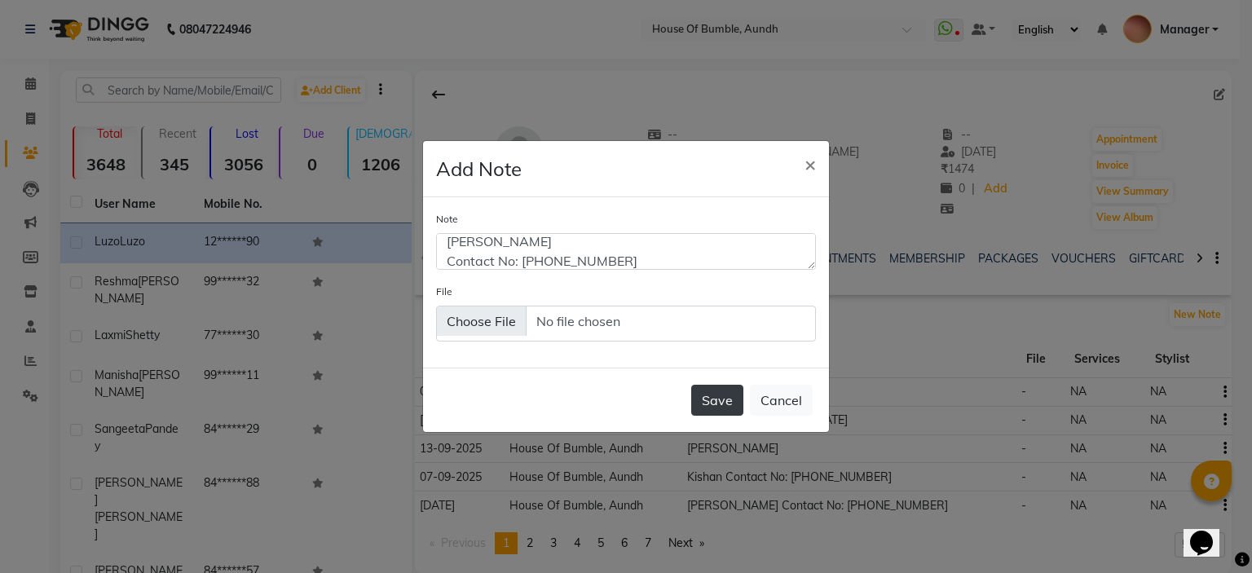
click at [729, 408] on button "Save" at bounding box center [717, 400] width 52 height 31
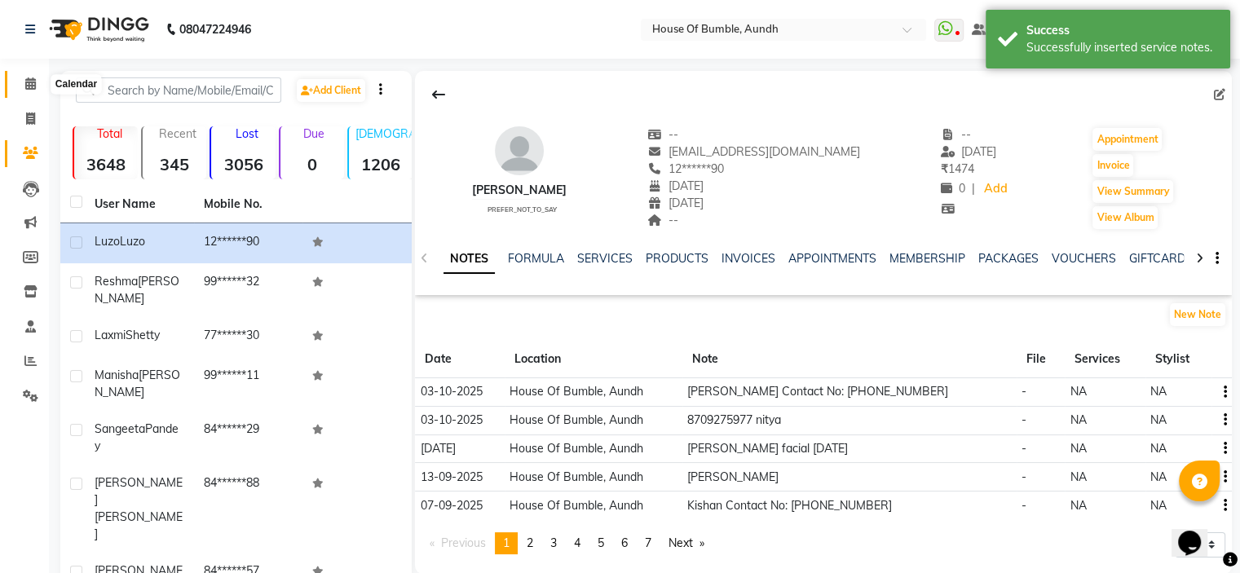
click at [36, 76] on span at bounding box center [30, 84] width 29 height 19
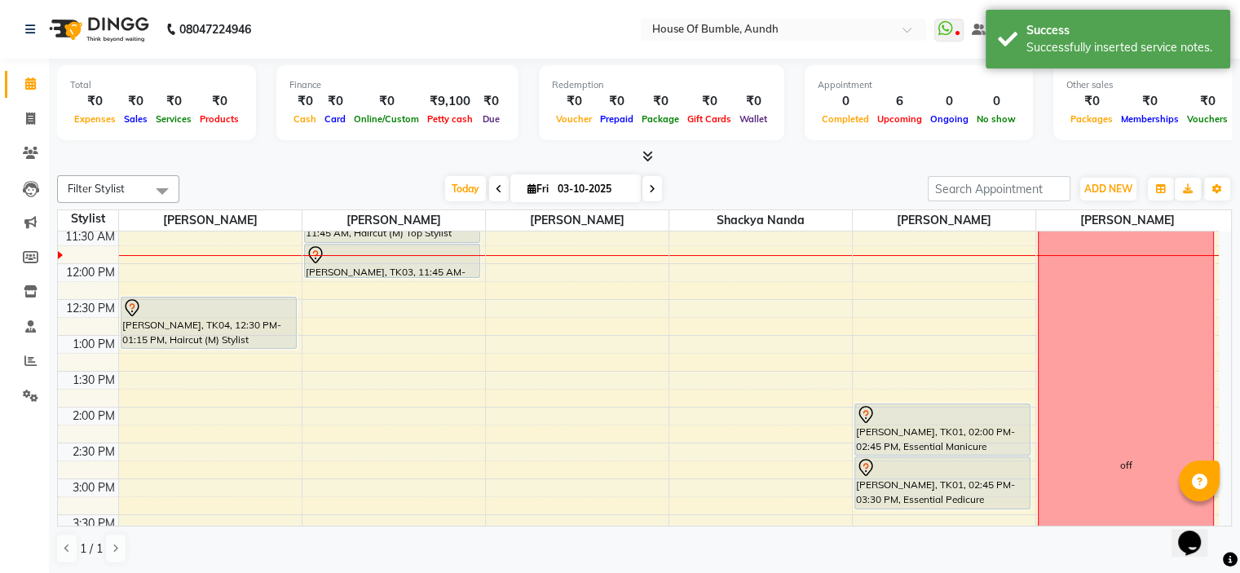
scroll to position [245, 0]
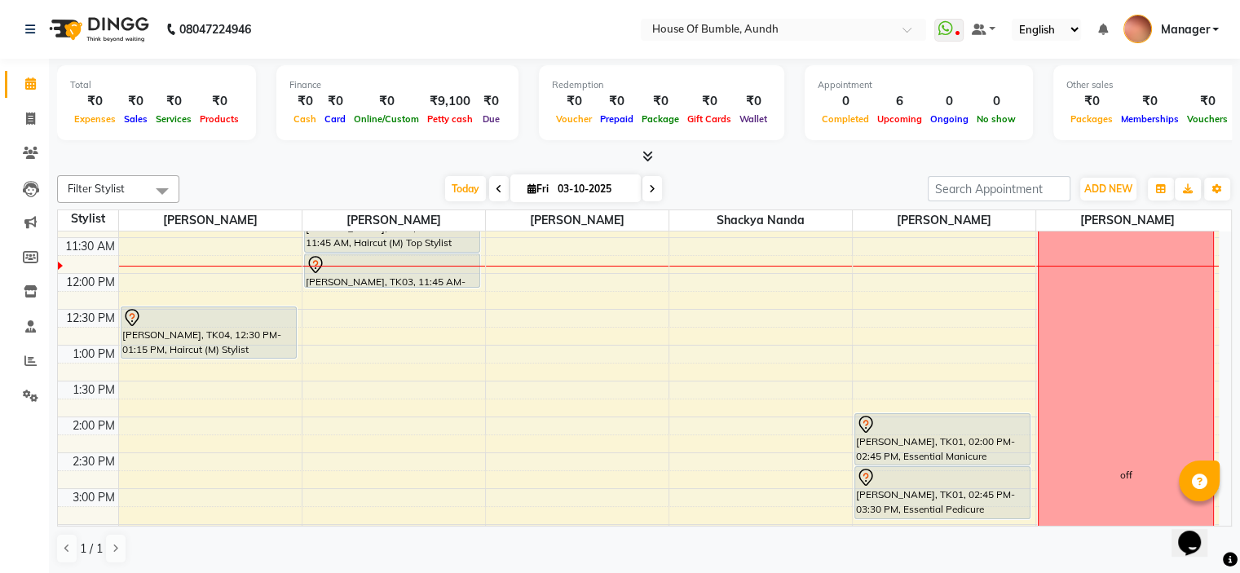
click at [606, 408] on div "8:00 AM 8:30 AM 9:00 AM 9:30 AM 10:00 AM 10:30 AM 11:00 AM 11:30 AM 12:00 PM 12…" at bounding box center [638, 453] width 1161 height 932
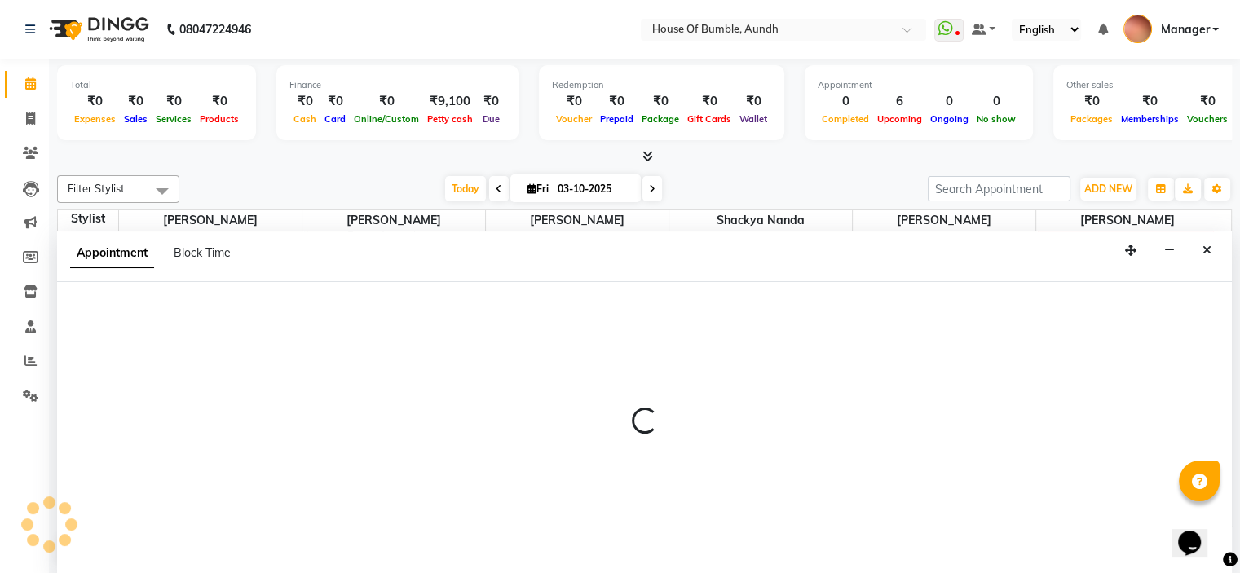
select select "8141"
select select "tentative"
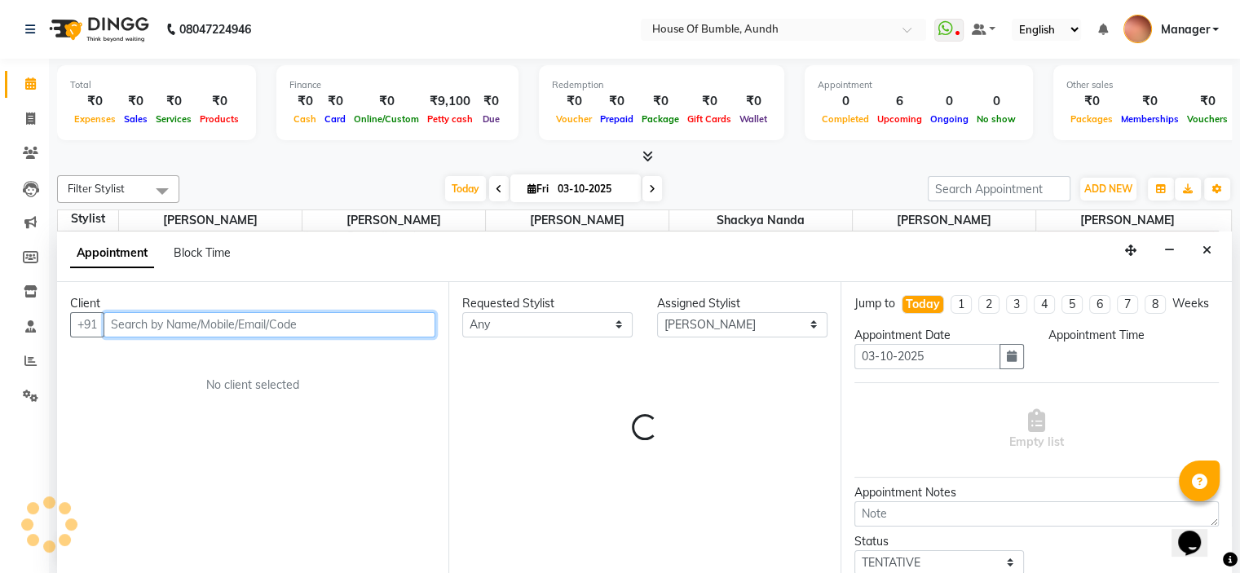
select select "825"
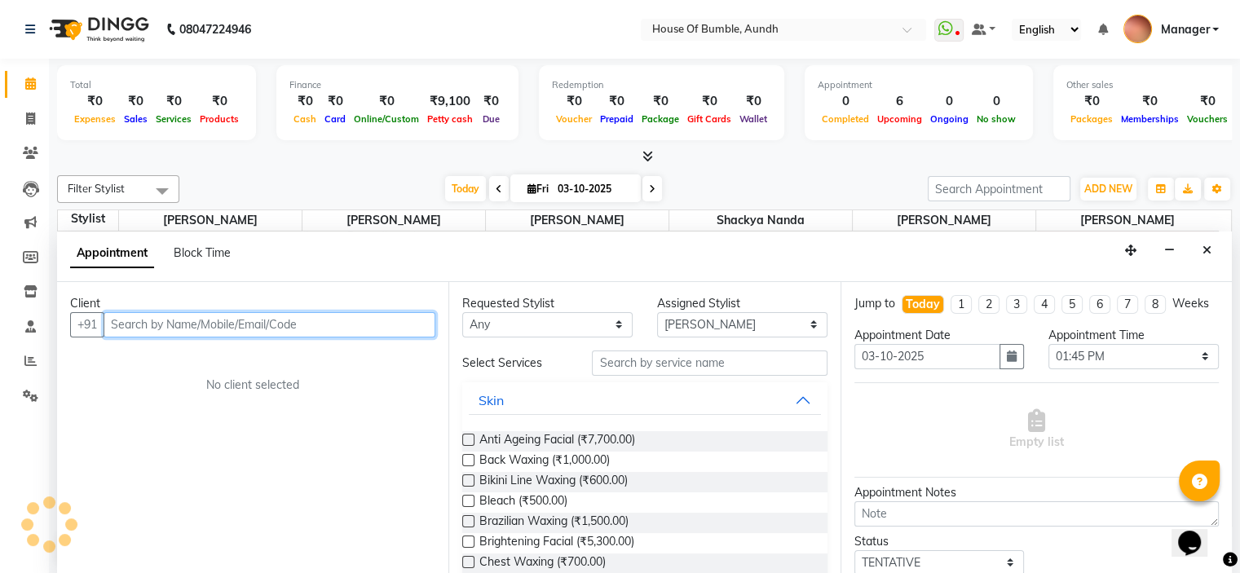
scroll to position [0, 0]
click at [157, 319] on input "text" at bounding box center [270, 324] width 332 height 25
paste input "7597885739"
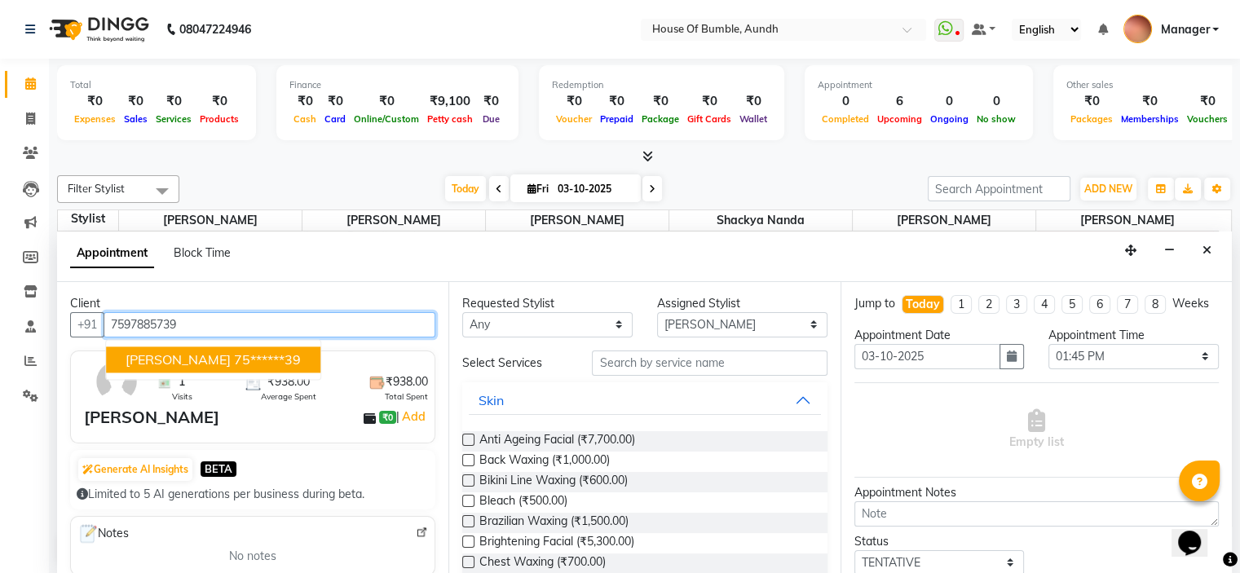
click at [165, 355] on span "[PERSON_NAME]" at bounding box center [178, 359] width 105 height 16
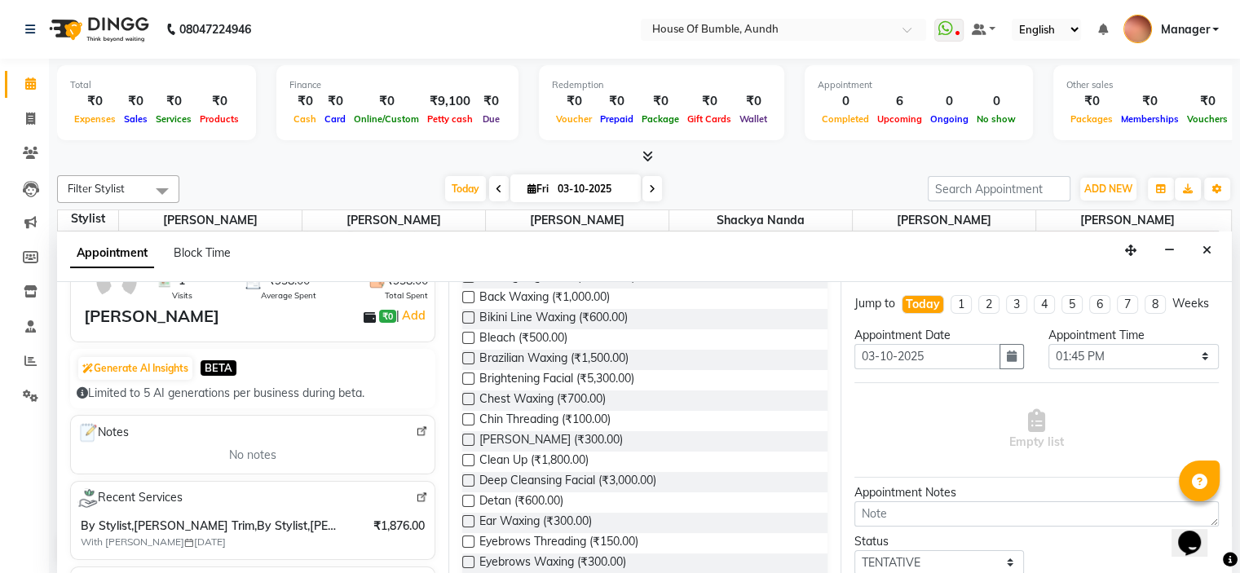
scroll to position [163, 0]
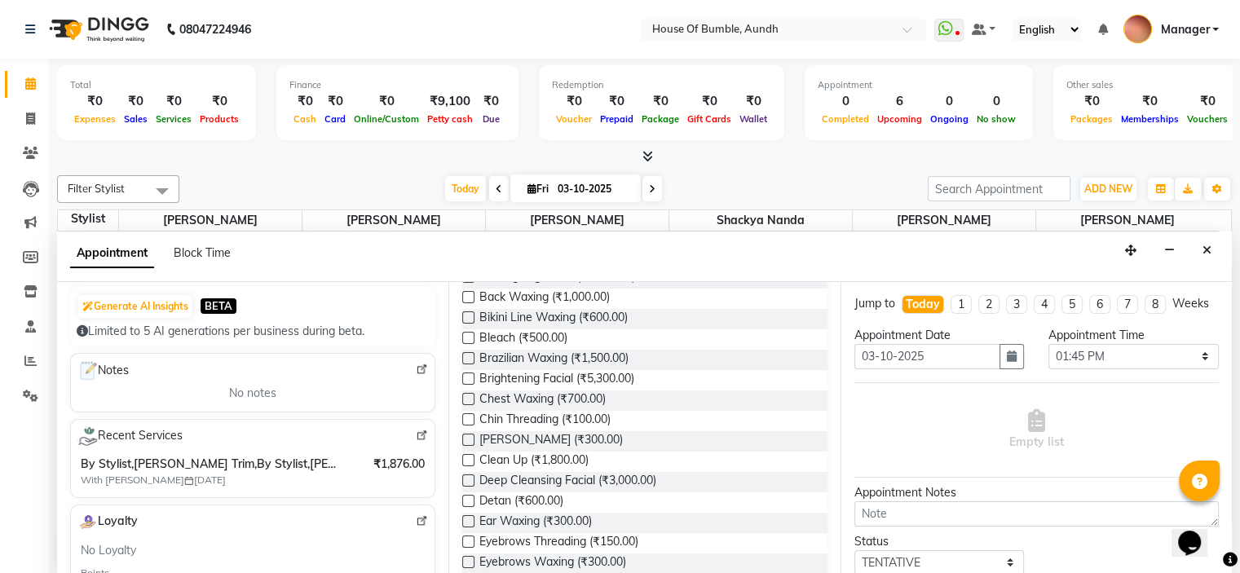
type input "75******39"
click at [416, 434] on img at bounding box center [422, 436] width 12 height 12
click at [33, 82] on icon at bounding box center [30, 83] width 11 height 12
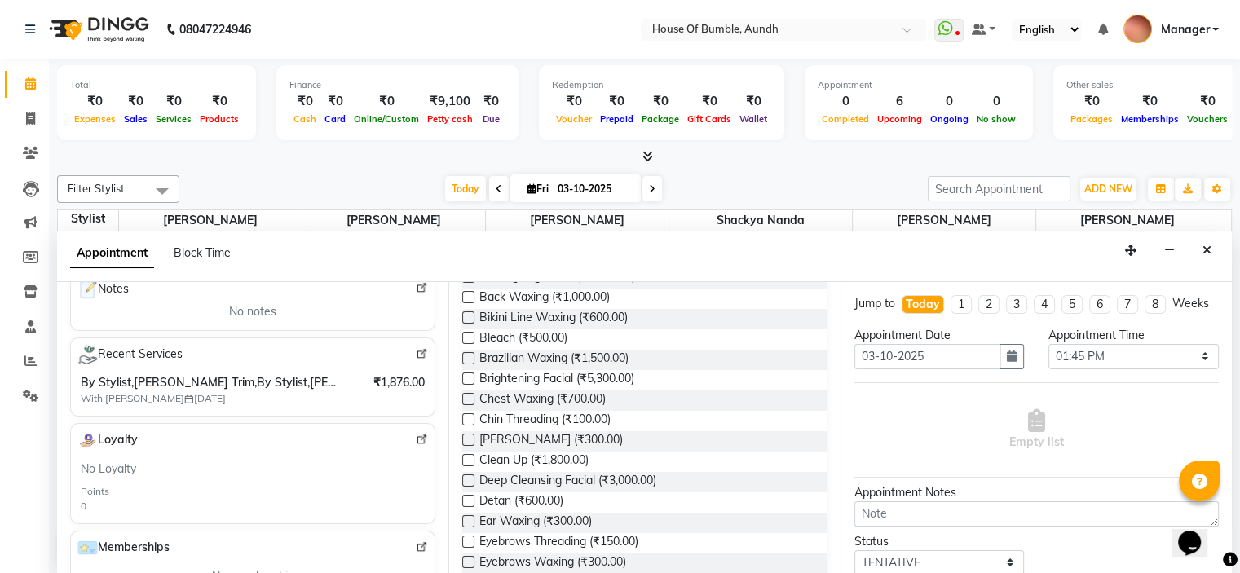
scroll to position [82, 0]
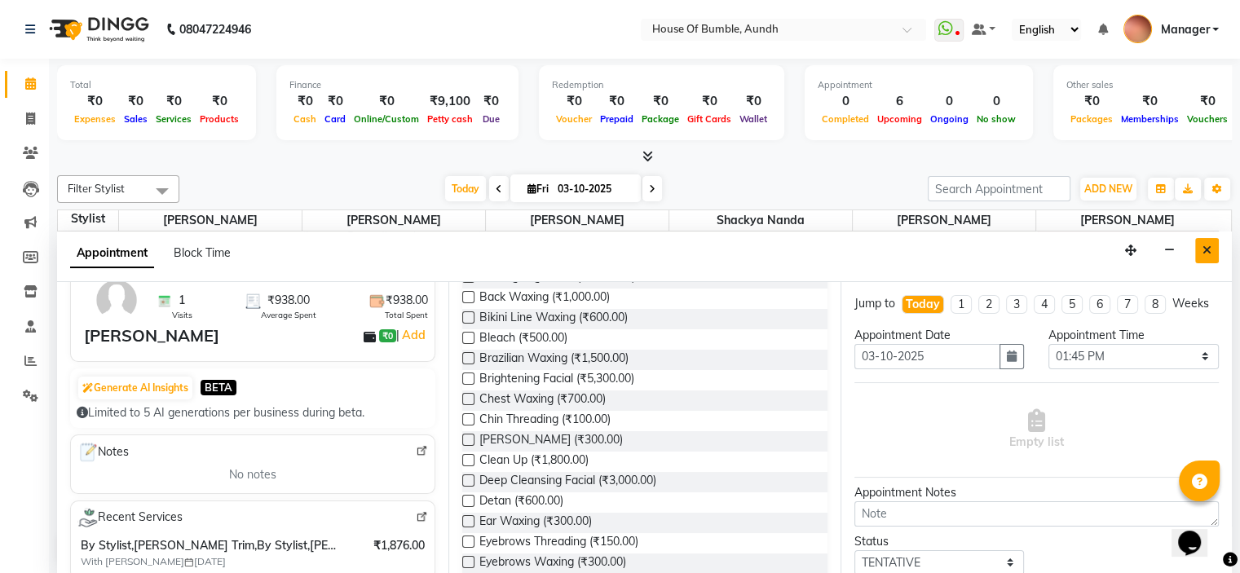
click at [1206, 253] on icon "Close" at bounding box center [1206, 250] width 9 height 11
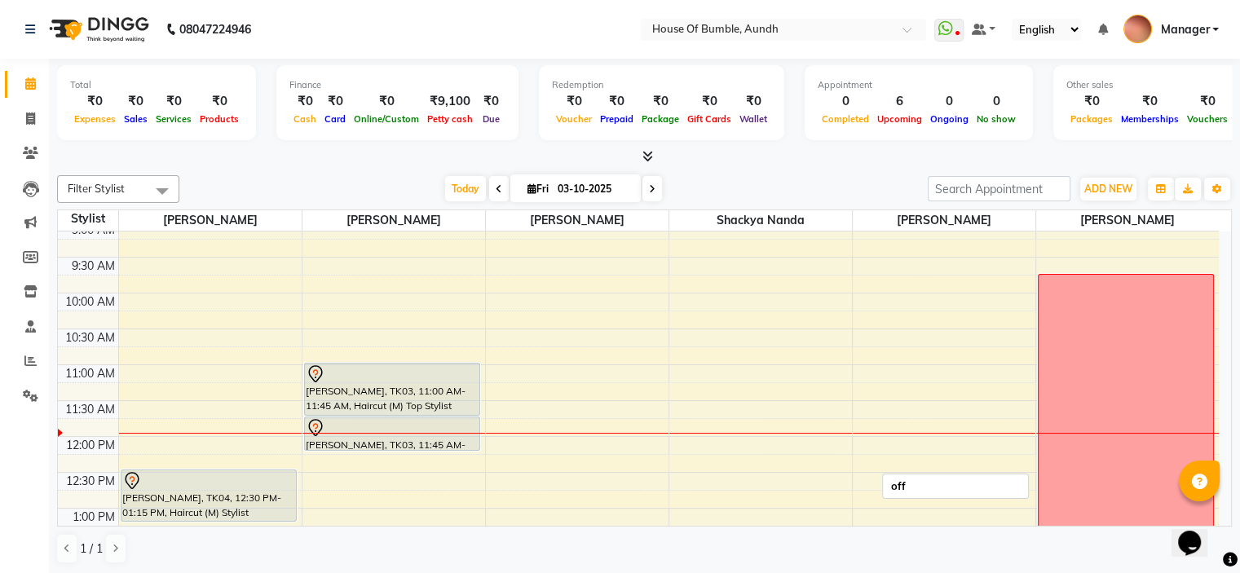
scroll to position [163, 0]
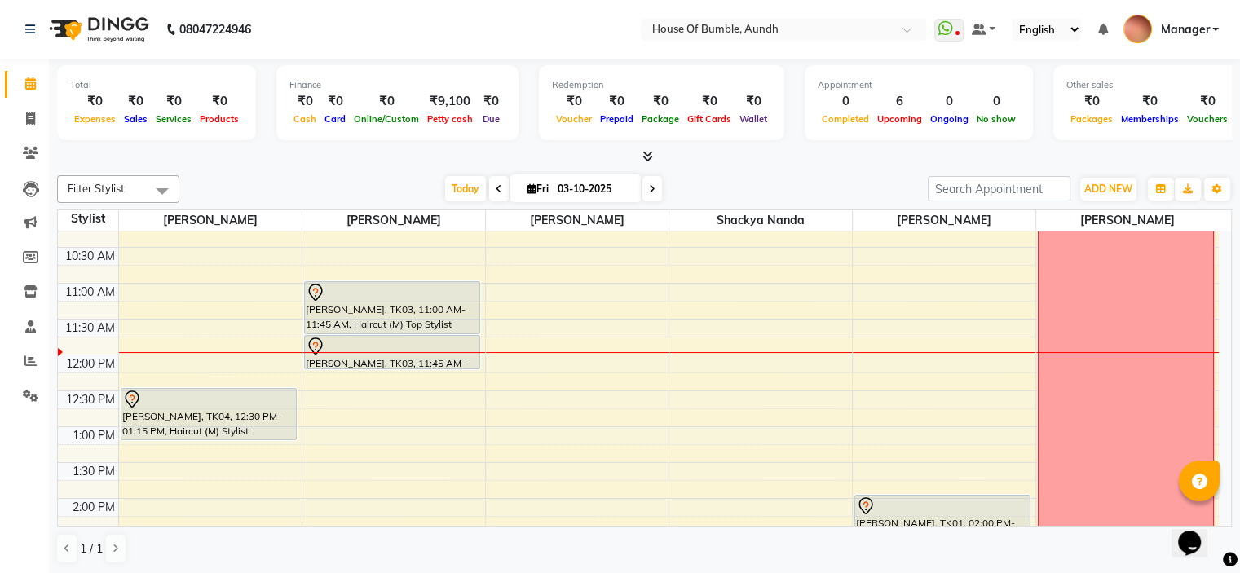
click at [938, 420] on div "8:00 AM 8:30 AM 9:00 AM 9:30 AM 10:00 AM 10:30 AM 11:00 AM 11:30 AM 12:00 PM 12…" at bounding box center [638, 534] width 1161 height 932
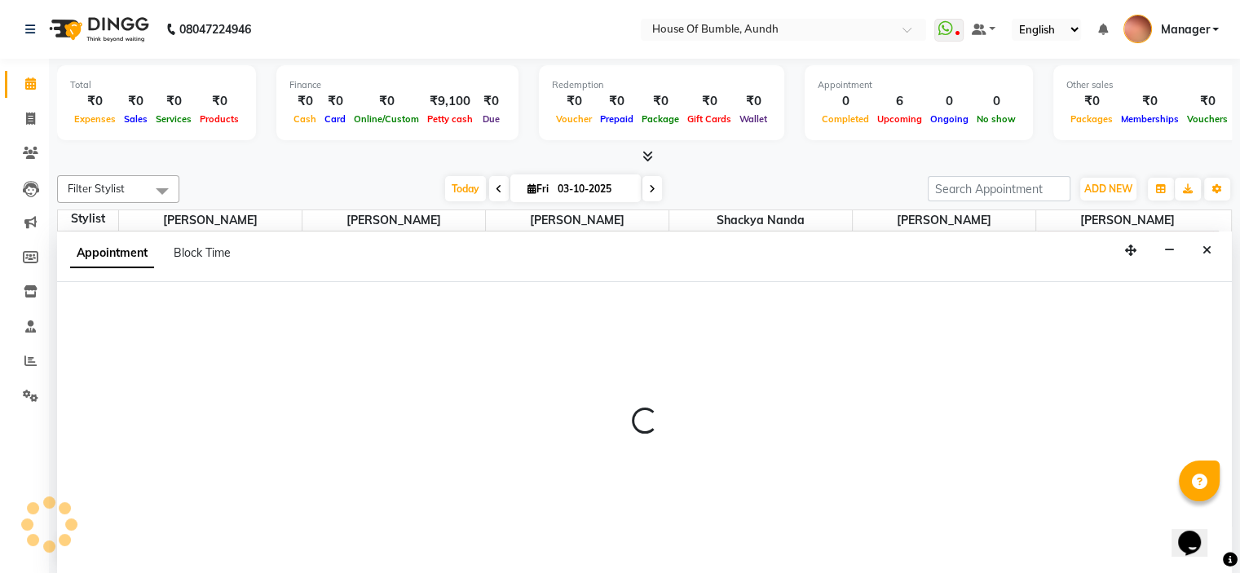
select select "7792"
select select "tentative"
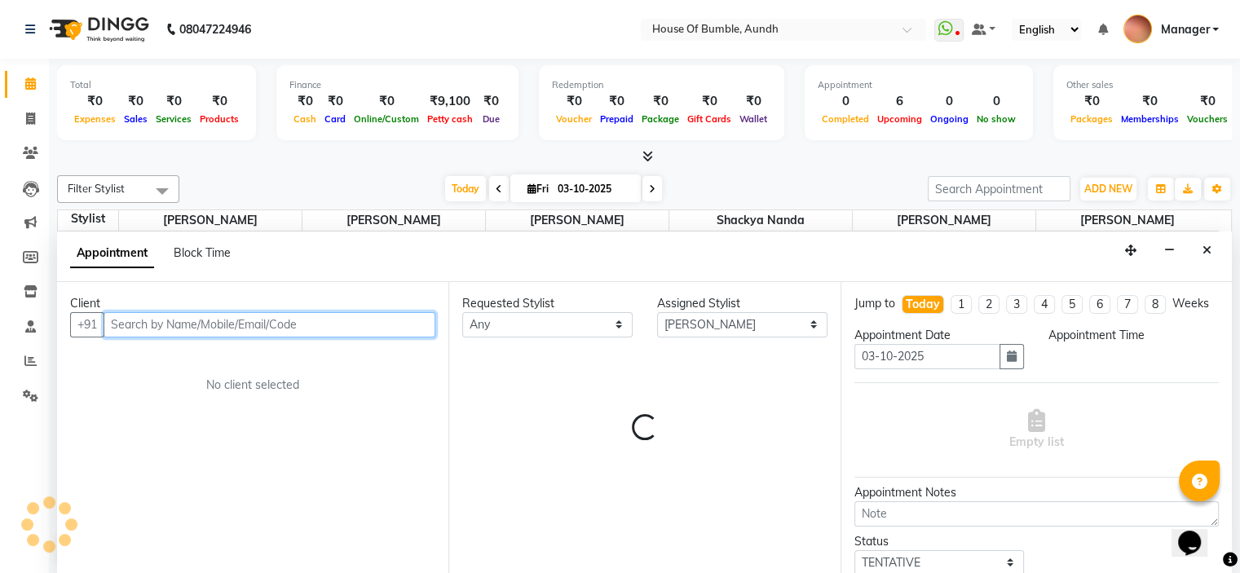
select select "765"
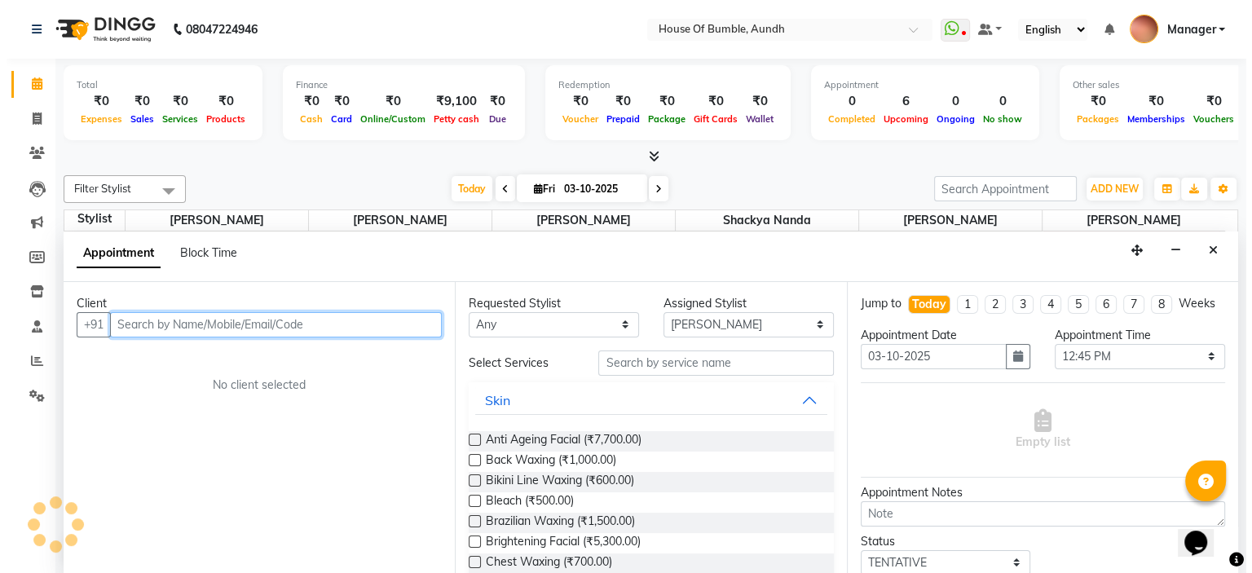
scroll to position [0, 0]
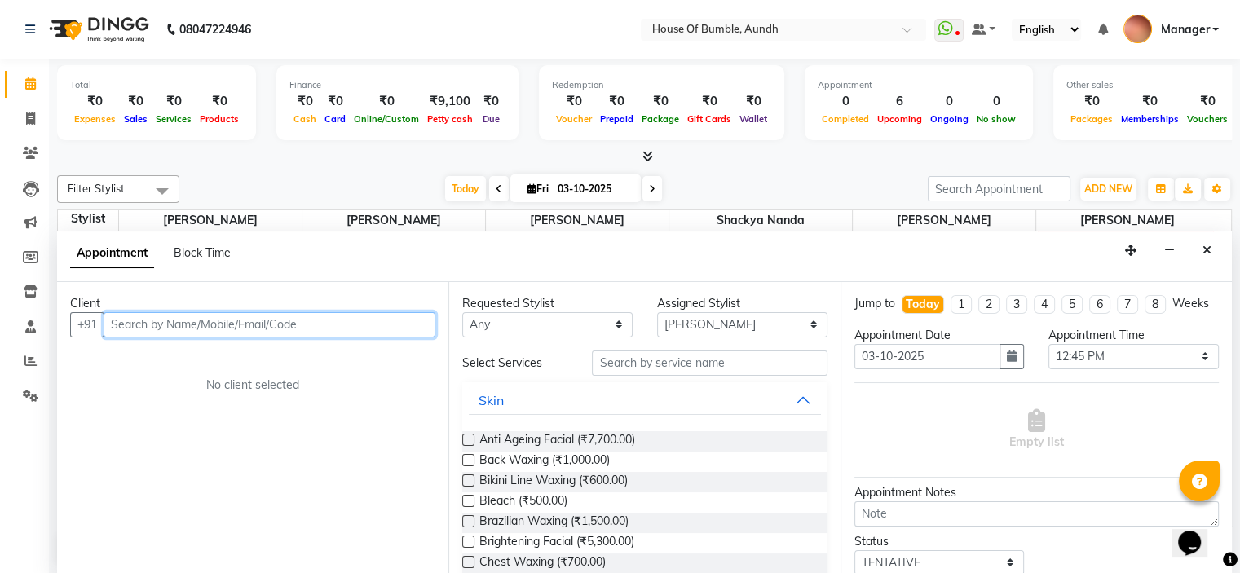
click at [360, 322] on input "text" at bounding box center [270, 324] width 332 height 25
type input "9669599352"
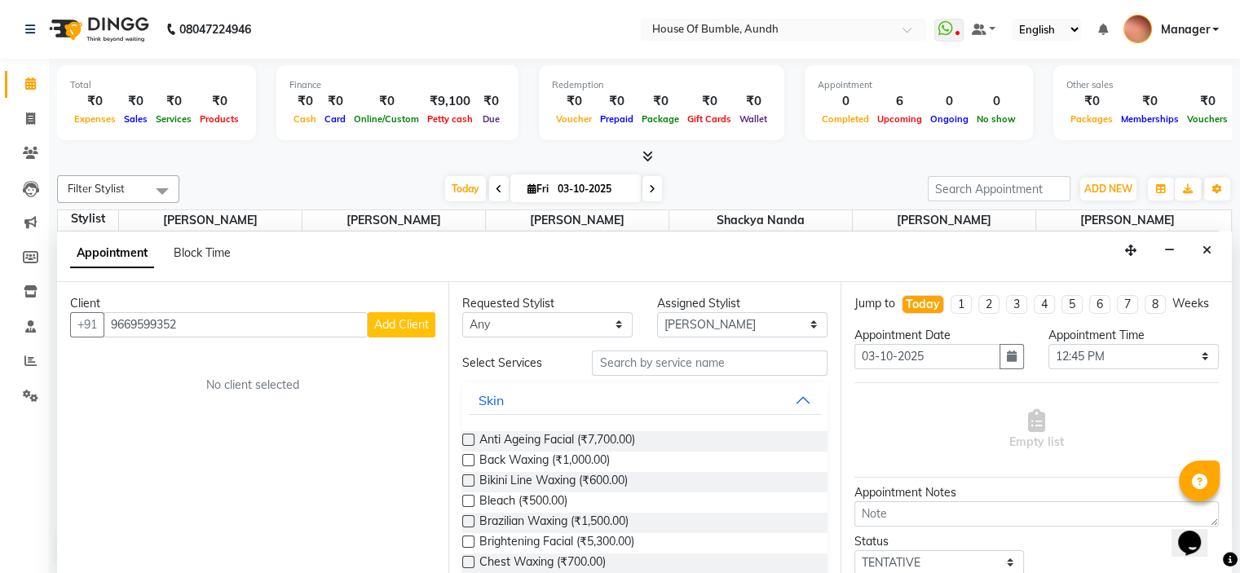
click at [380, 329] on button "Add Client" at bounding box center [402, 324] width 68 height 25
select select "22"
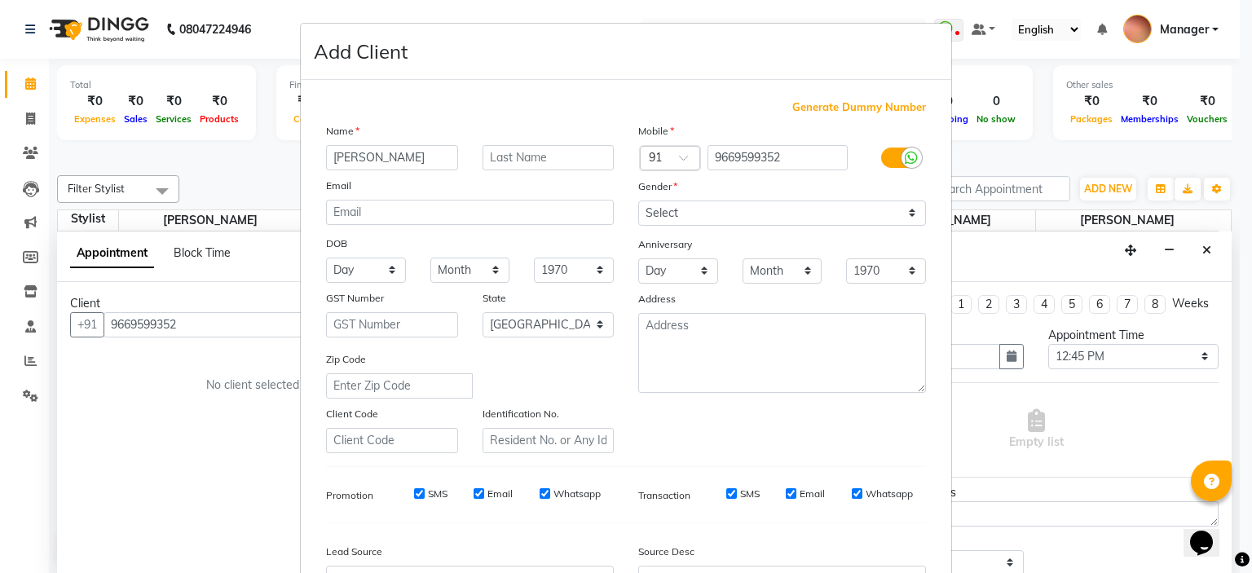
type input "[PERSON_NAME]"
click at [538, 170] on input "text" at bounding box center [548, 157] width 132 height 25
type input "R"
click at [778, 225] on select "Select [DEMOGRAPHIC_DATA] [DEMOGRAPHIC_DATA] Other Prefer Not To Say" at bounding box center [782, 212] width 288 height 25
select select "[DEMOGRAPHIC_DATA]"
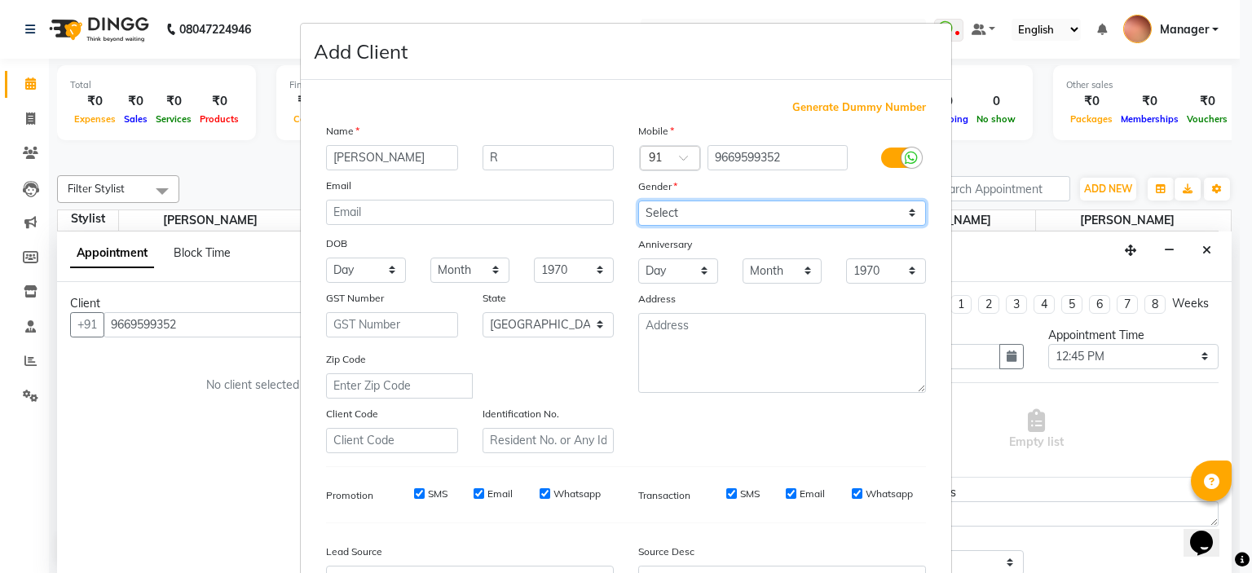
click at [638, 201] on select "Select [DEMOGRAPHIC_DATA] [DEMOGRAPHIC_DATA] Other Prefer Not To Say" at bounding box center [782, 212] width 288 height 25
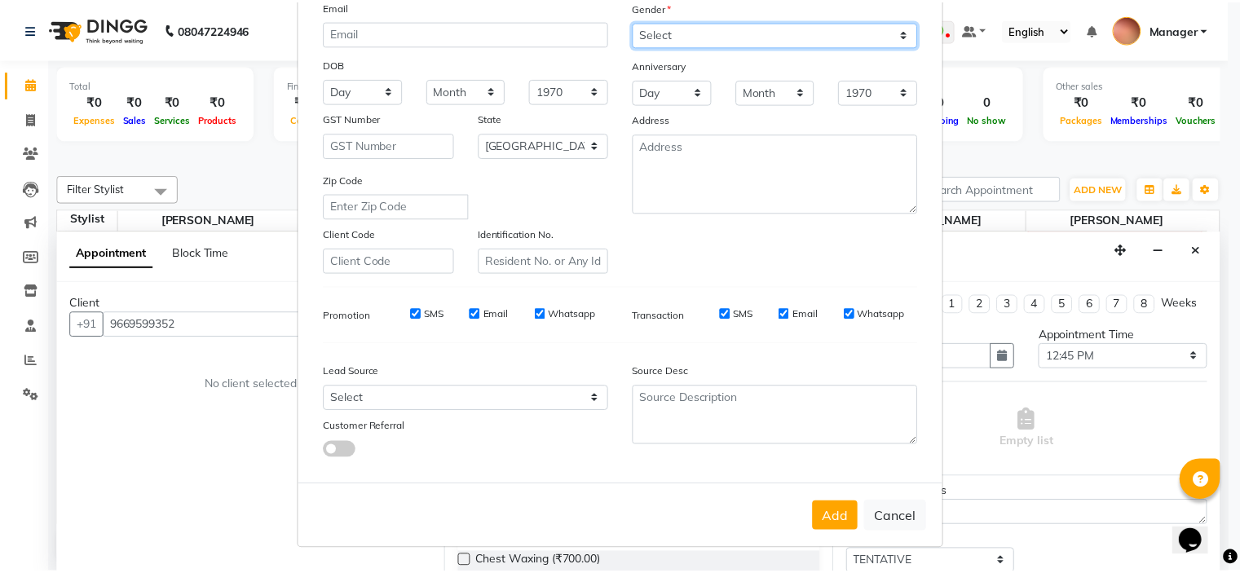
scroll to position [187, 0]
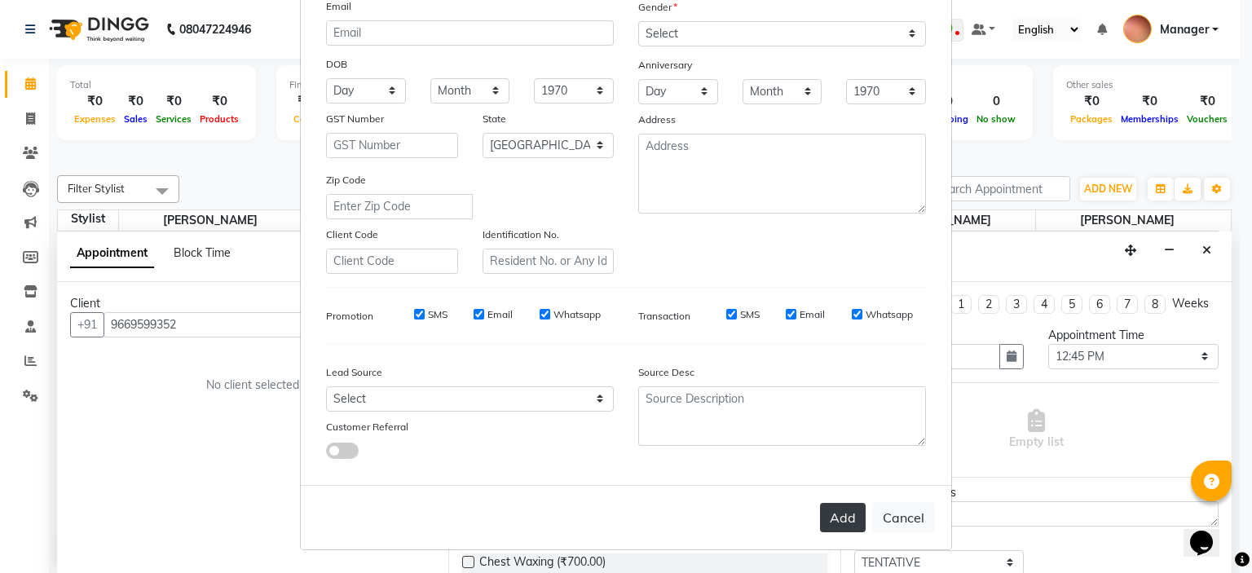
click at [820, 524] on button "Add" at bounding box center [843, 517] width 46 height 29
type input "96******52"
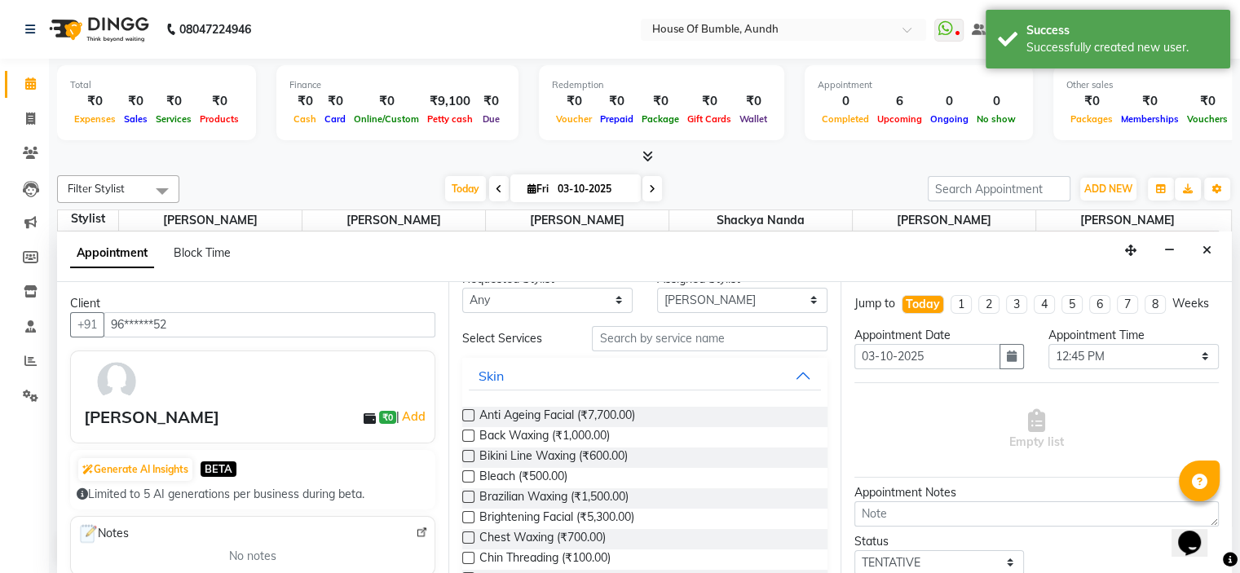
scroll to position [0, 0]
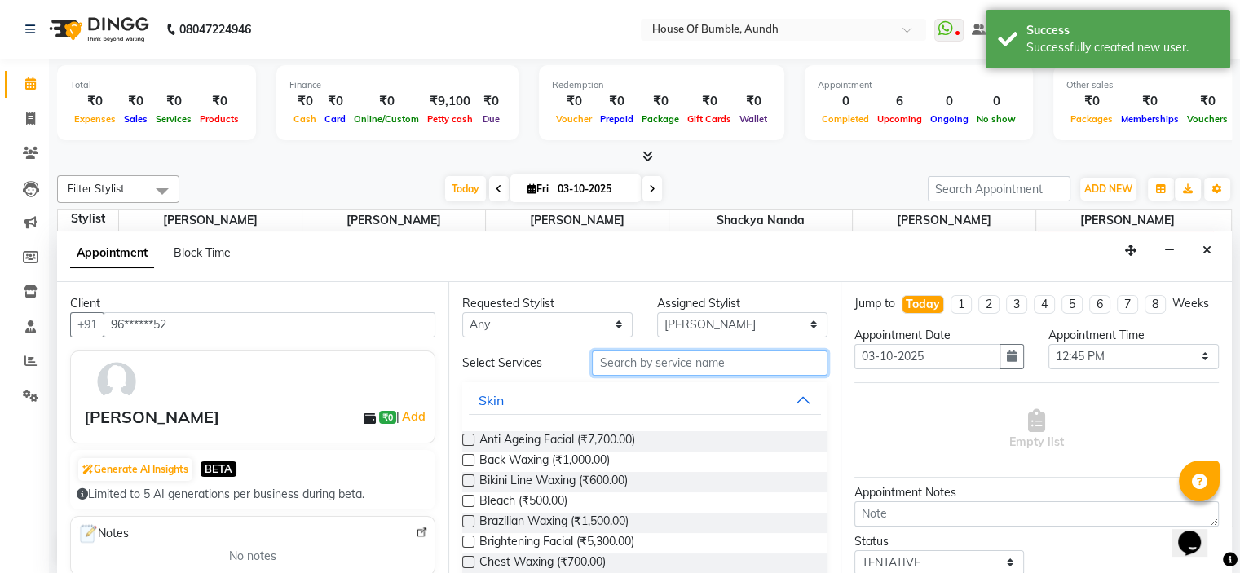
click at [675, 360] on input "text" at bounding box center [709, 362] width 235 height 25
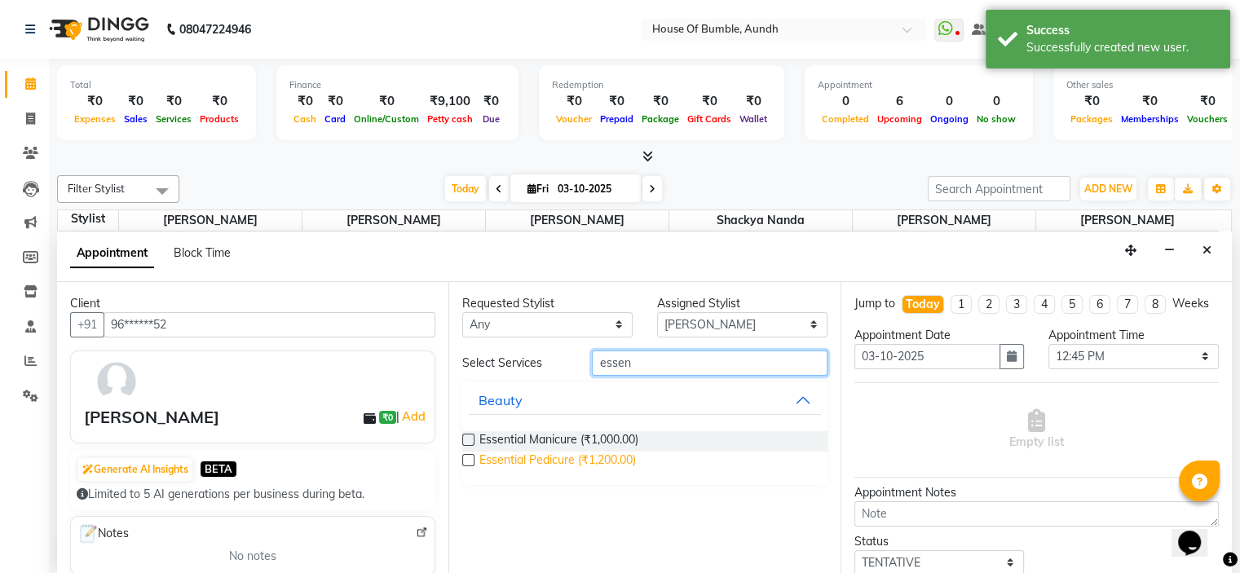
type input "essen"
click at [485, 452] on span "Essential Pedicure (₹1,200.00)" at bounding box center [557, 462] width 156 height 20
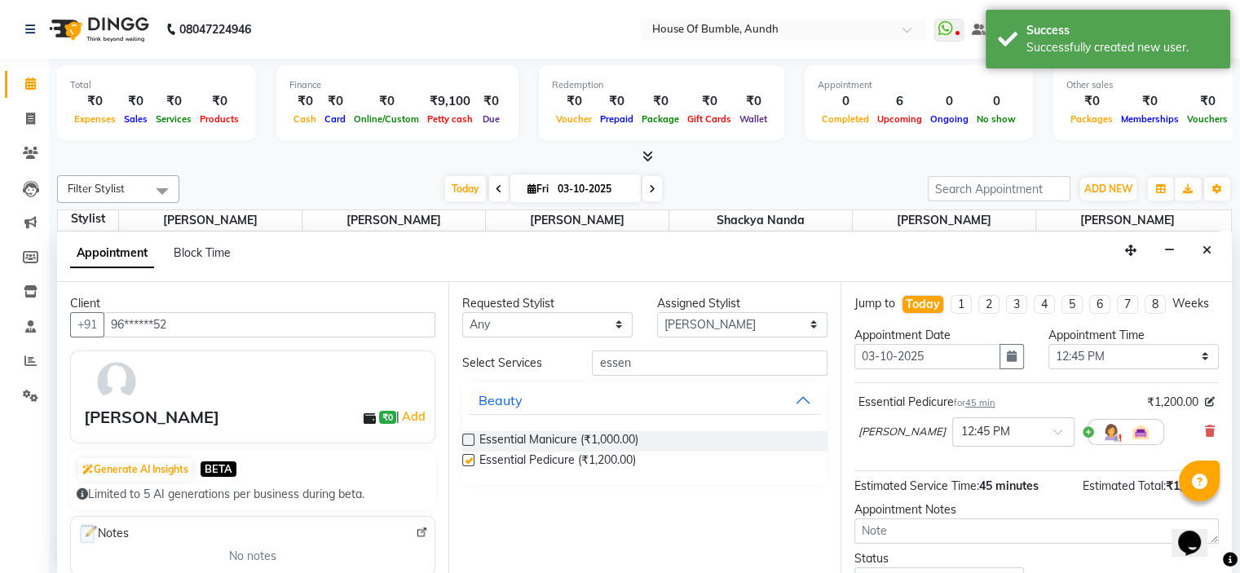
checkbox input "false"
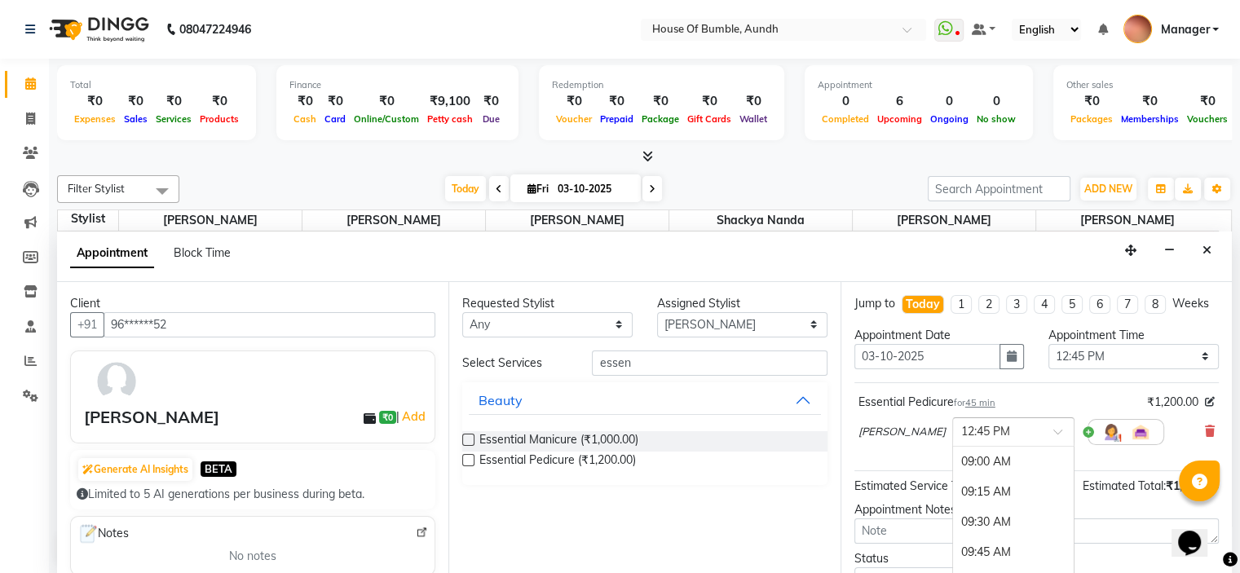
click at [961, 439] on input "text" at bounding box center [997, 430] width 72 height 17
click at [991, 447] on div "× 12:45 PM" at bounding box center [1013, 431] width 122 height 29
click at [994, 467] on div "12:00 PM" at bounding box center [1013, 453] width 121 height 30
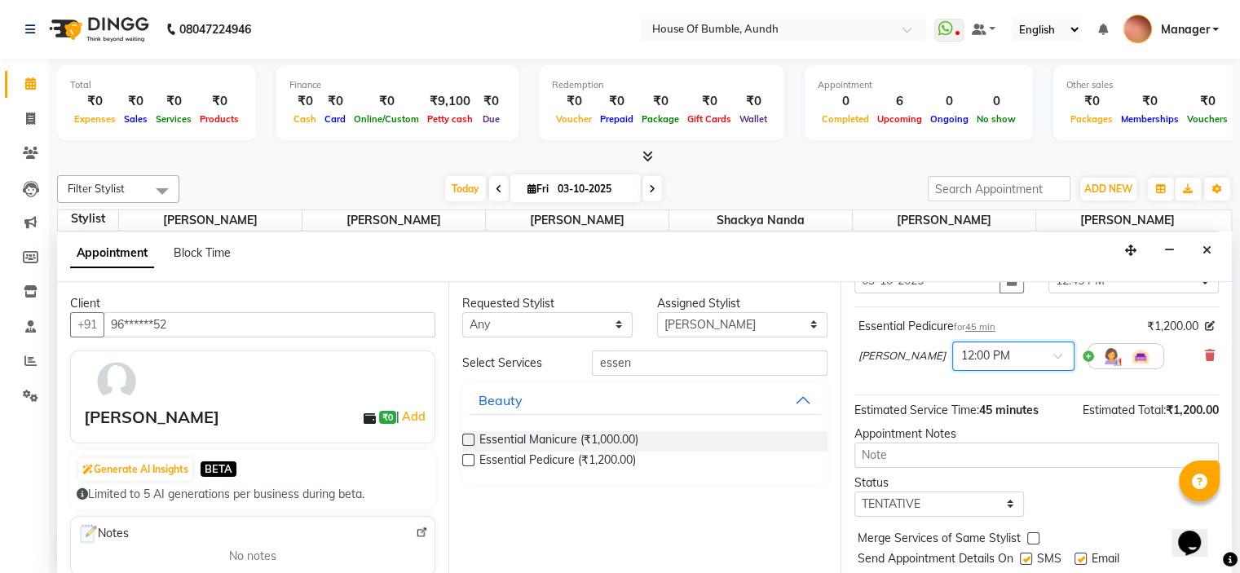
scroll to position [134, 0]
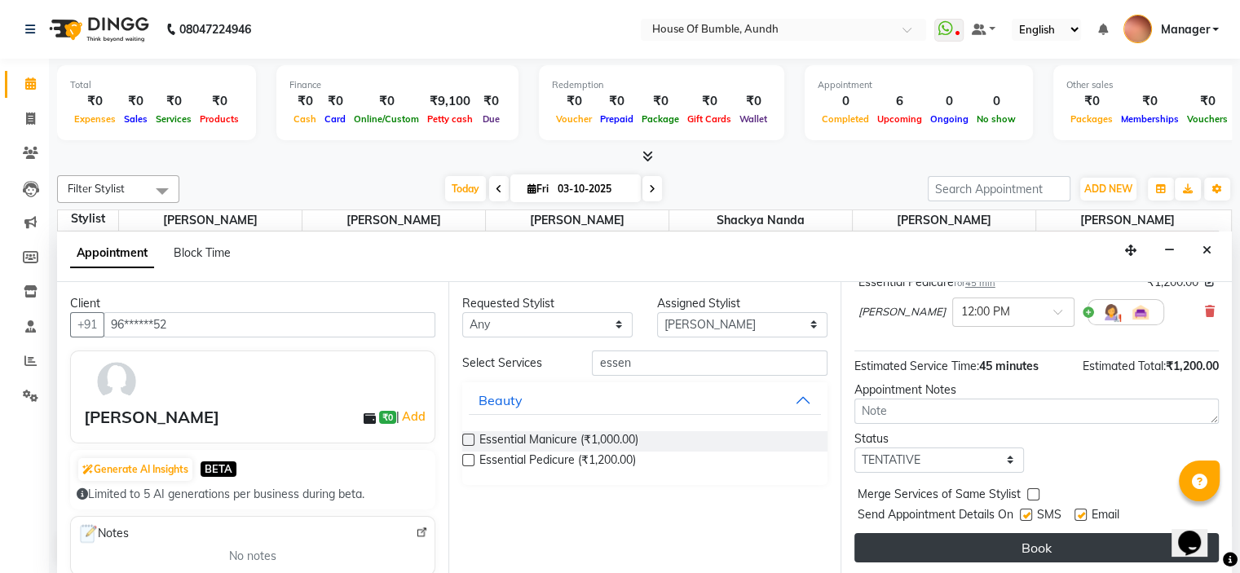
click at [993, 536] on button "Book" at bounding box center [1036, 547] width 364 height 29
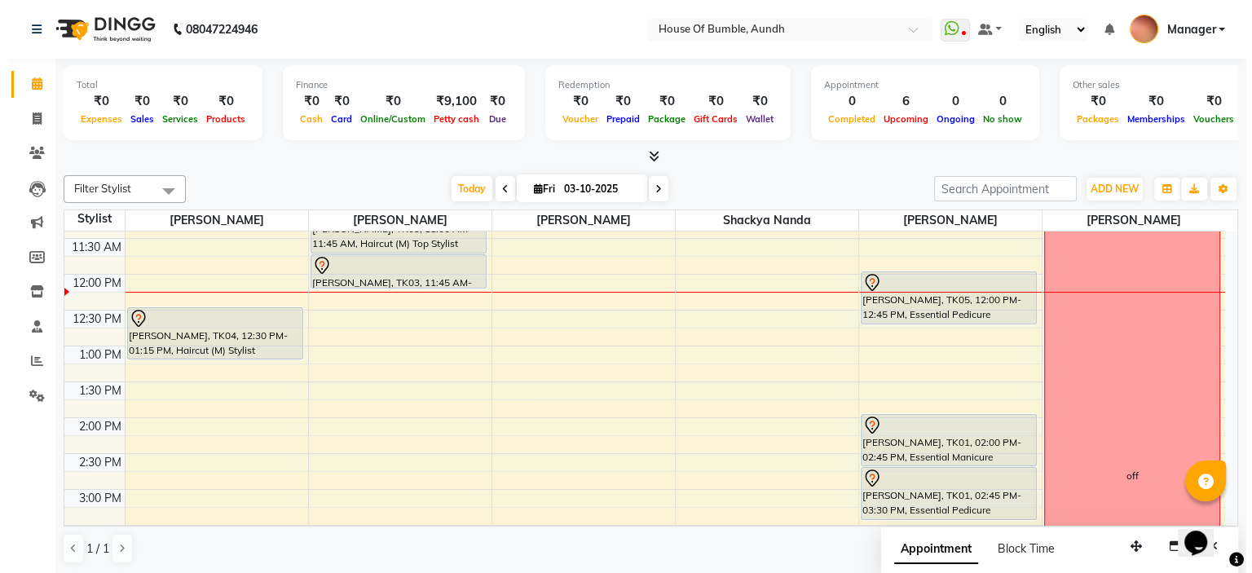
scroll to position [245, 0]
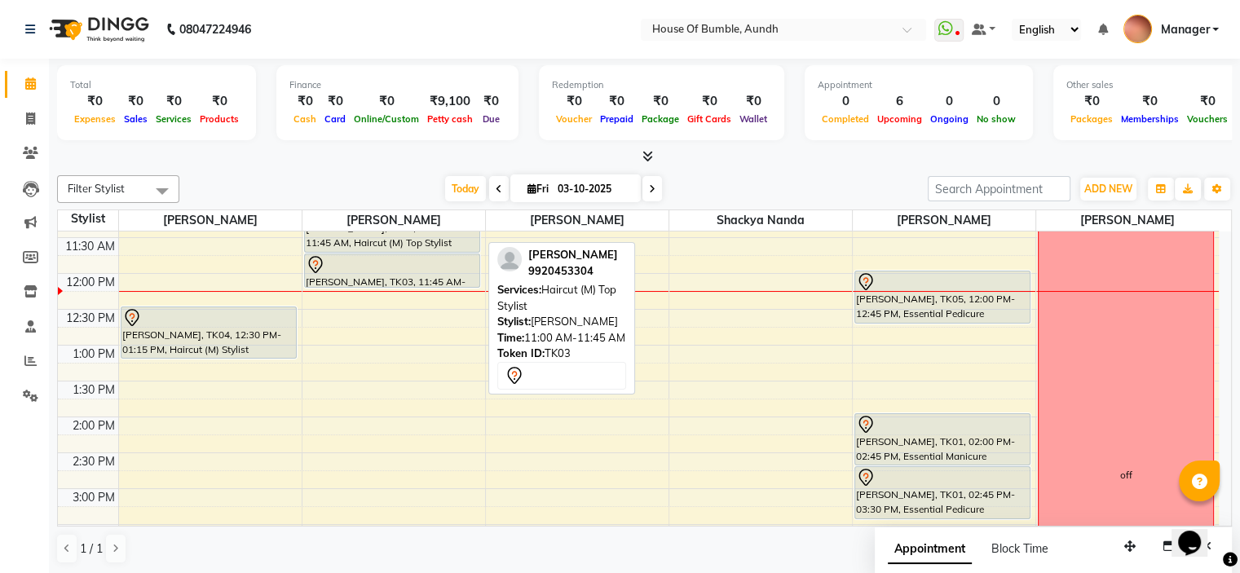
click at [430, 244] on div "[PERSON_NAME], TK03, 11:00 AM-11:45 AM, Haircut (M) Top Stylist" at bounding box center [392, 225] width 174 height 51
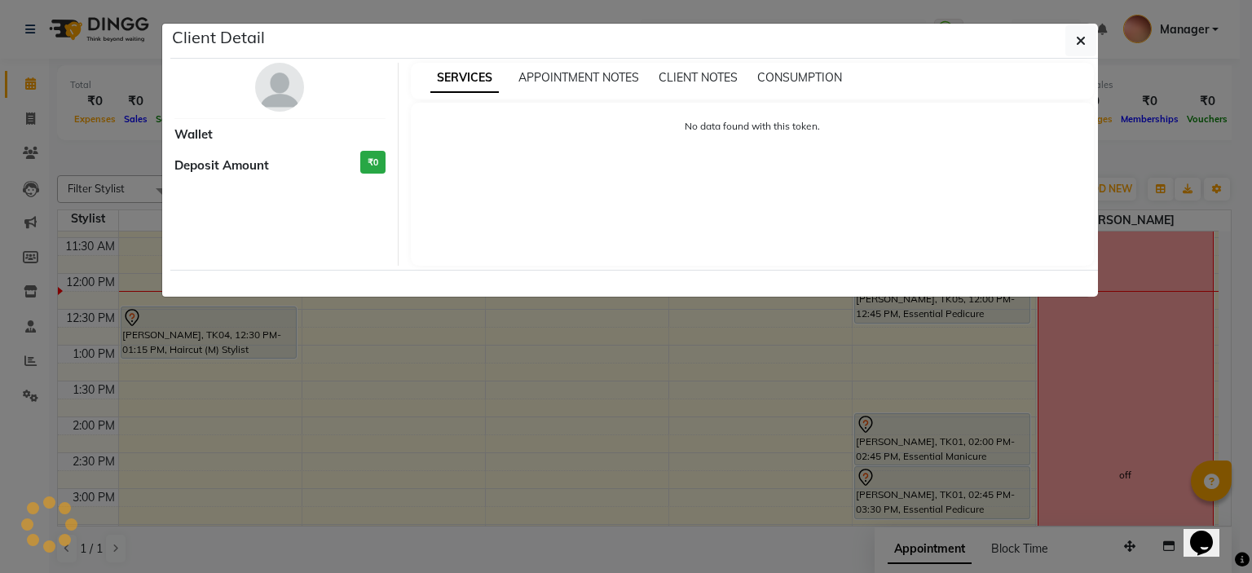
select select "7"
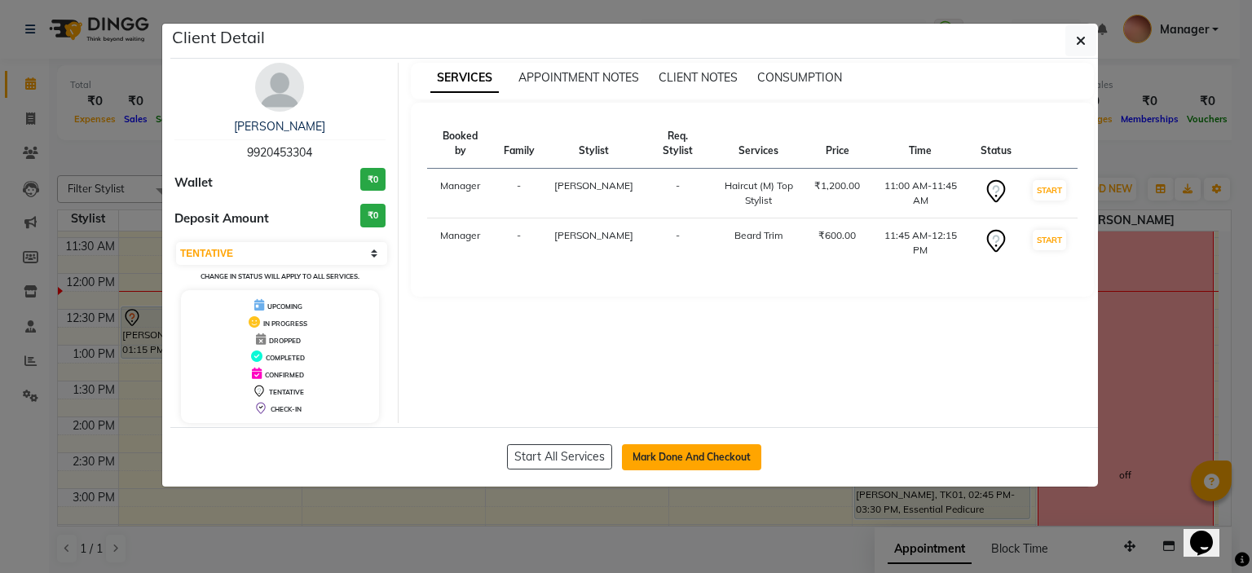
click at [663, 456] on button "Mark Done And Checkout" at bounding box center [691, 457] width 139 height 26
select select "581"
select select "service"
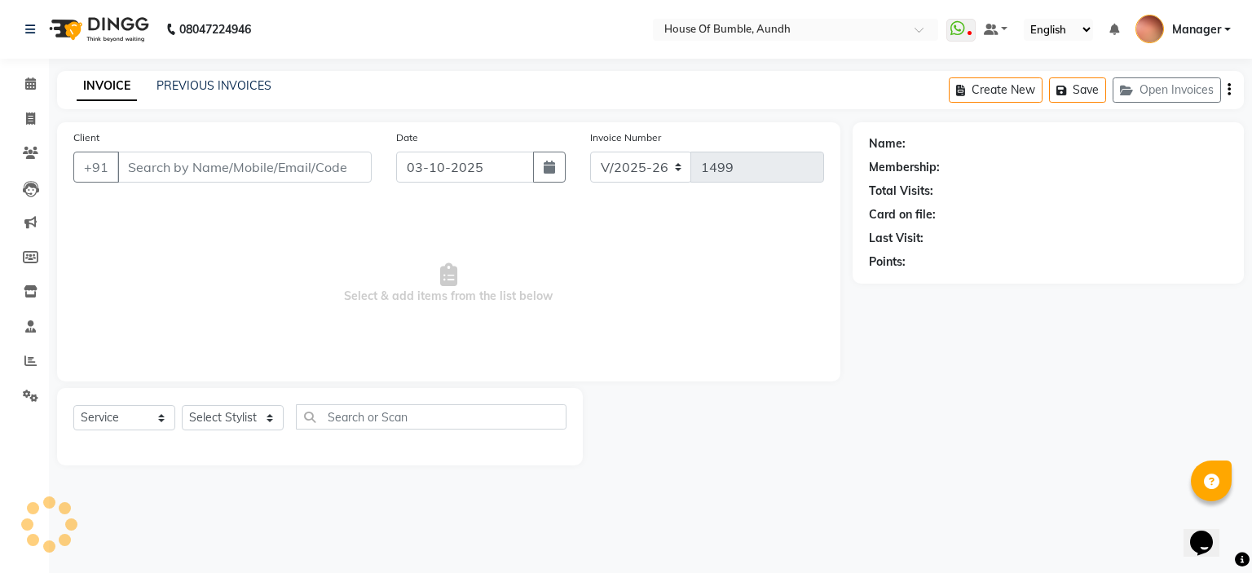
type input "99******04"
select select "12465"
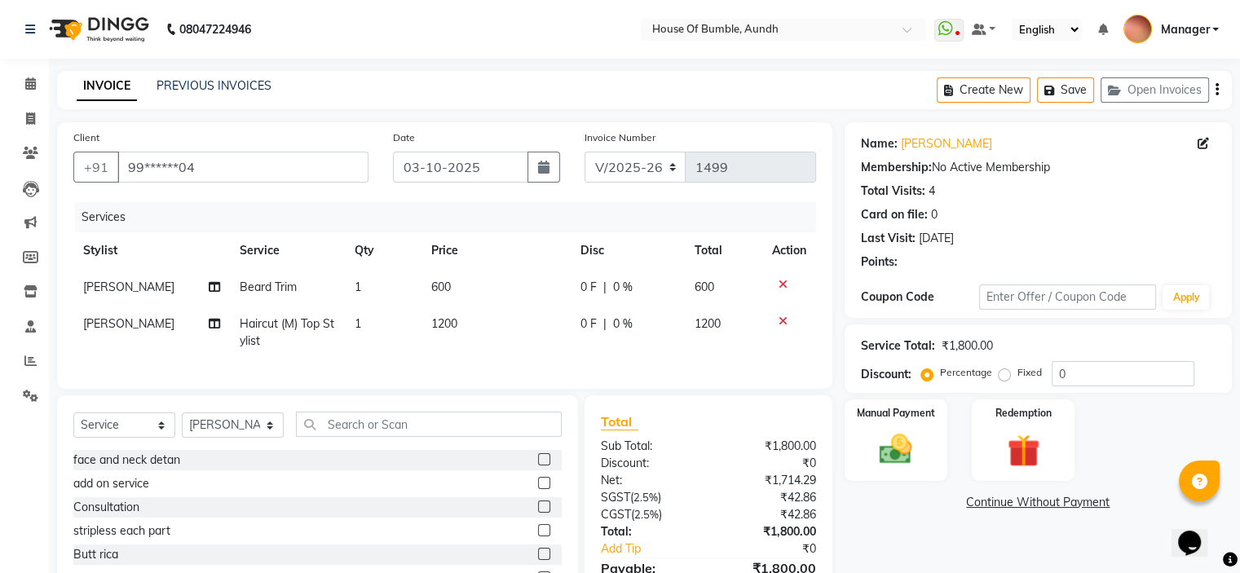
scroll to position [100, 0]
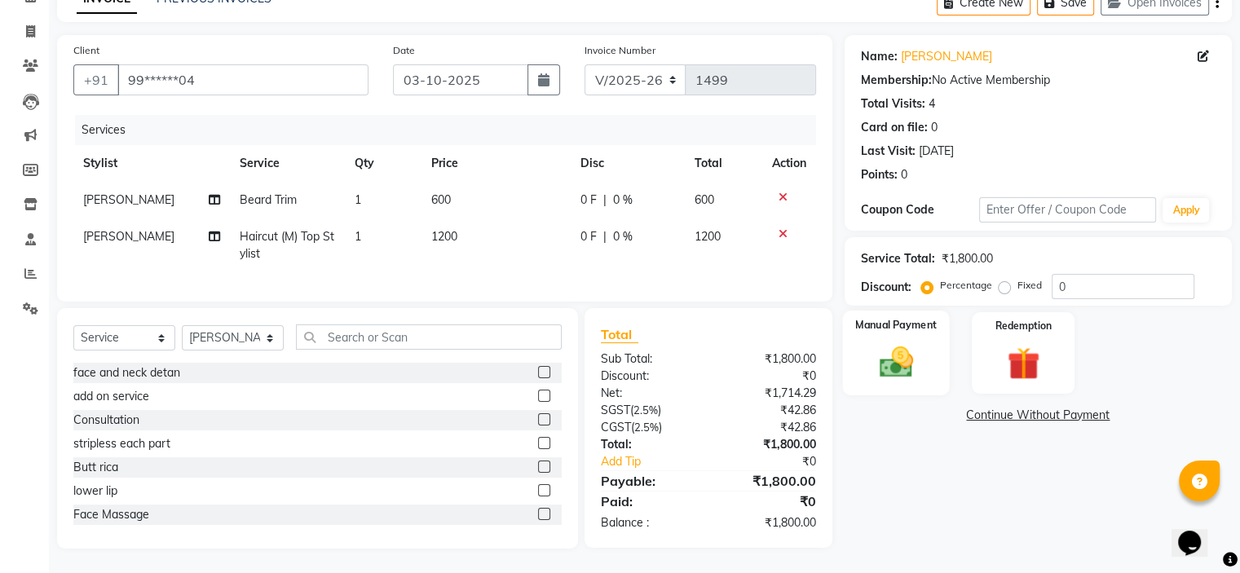
click at [913, 378] on div "Manual Payment" at bounding box center [895, 353] width 107 height 84
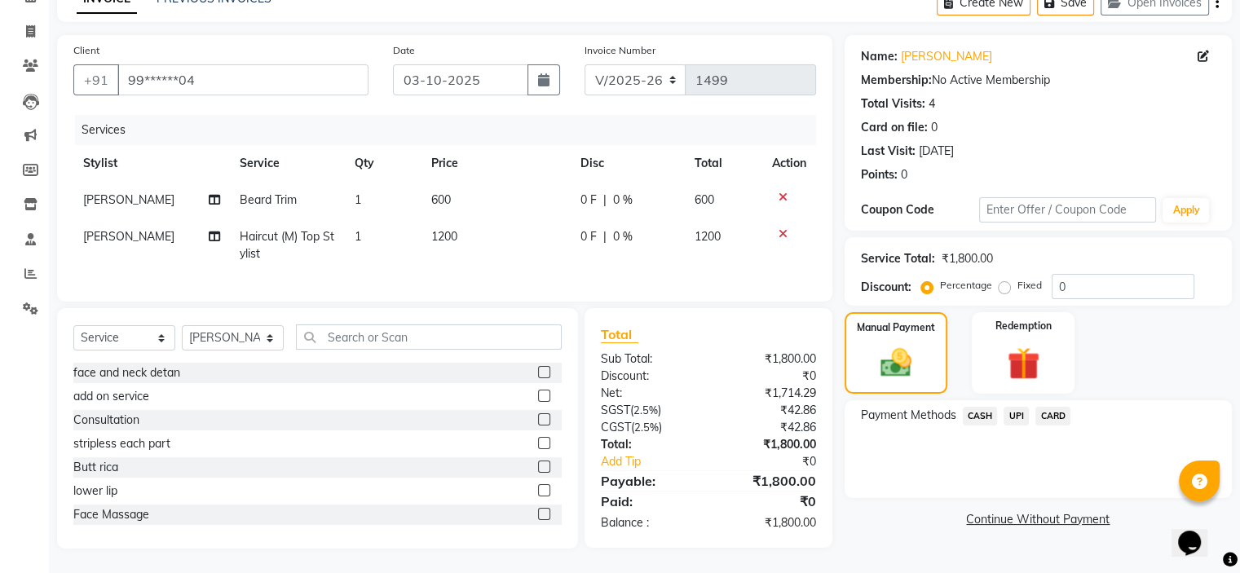
click at [1029, 407] on div "UPI" at bounding box center [1013, 418] width 32 height 22
click at [1013, 411] on span "UPI" at bounding box center [1015, 416] width 25 height 19
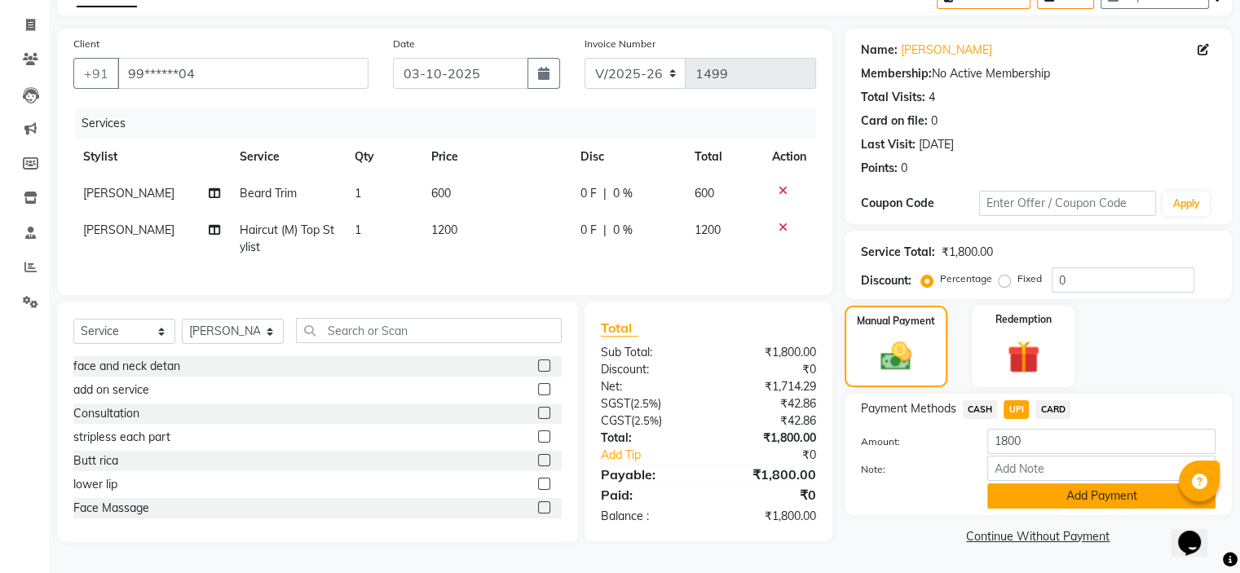
click at [1016, 492] on button "Add Payment" at bounding box center [1101, 495] width 228 height 25
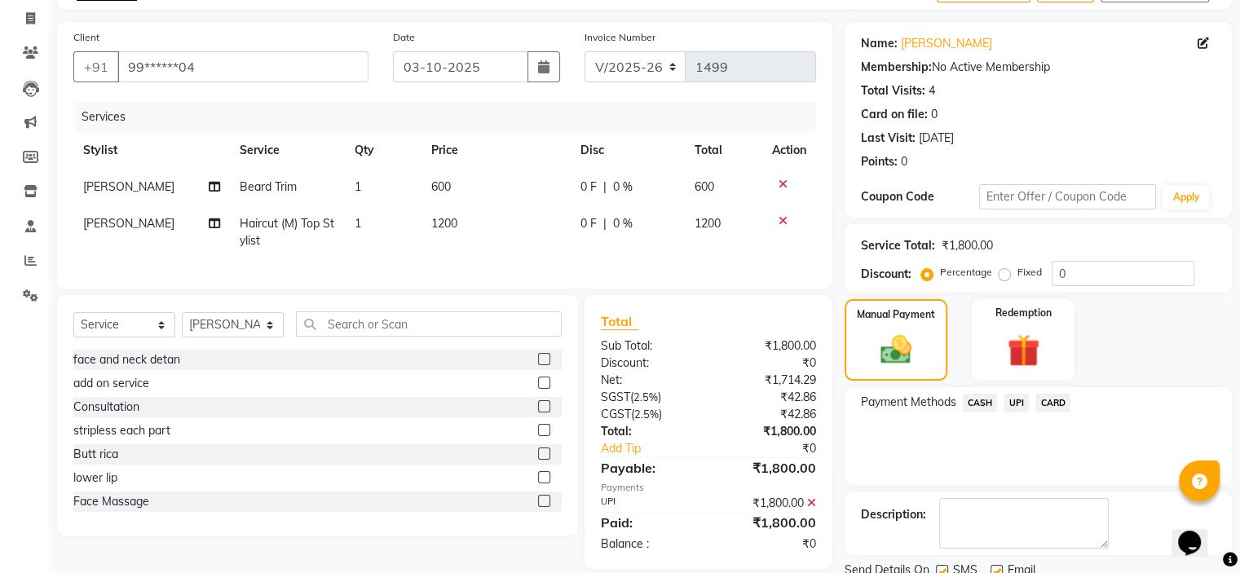
scroll to position [161, 0]
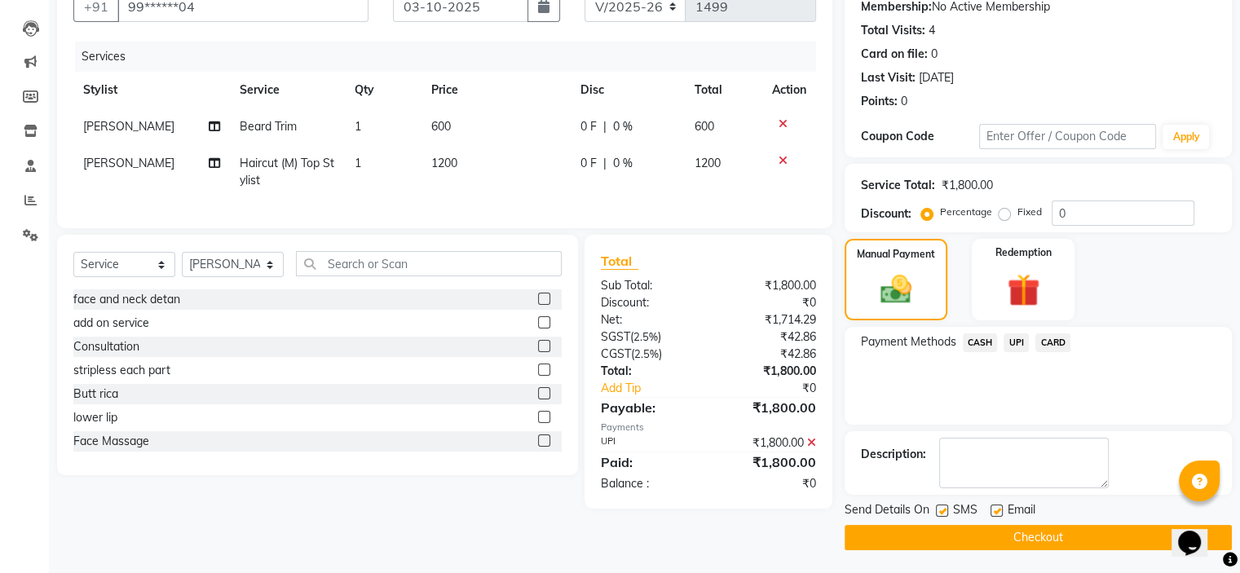
click at [978, 533] on button "Checkout" at bounding box center [1037, 537] width 387 height 25
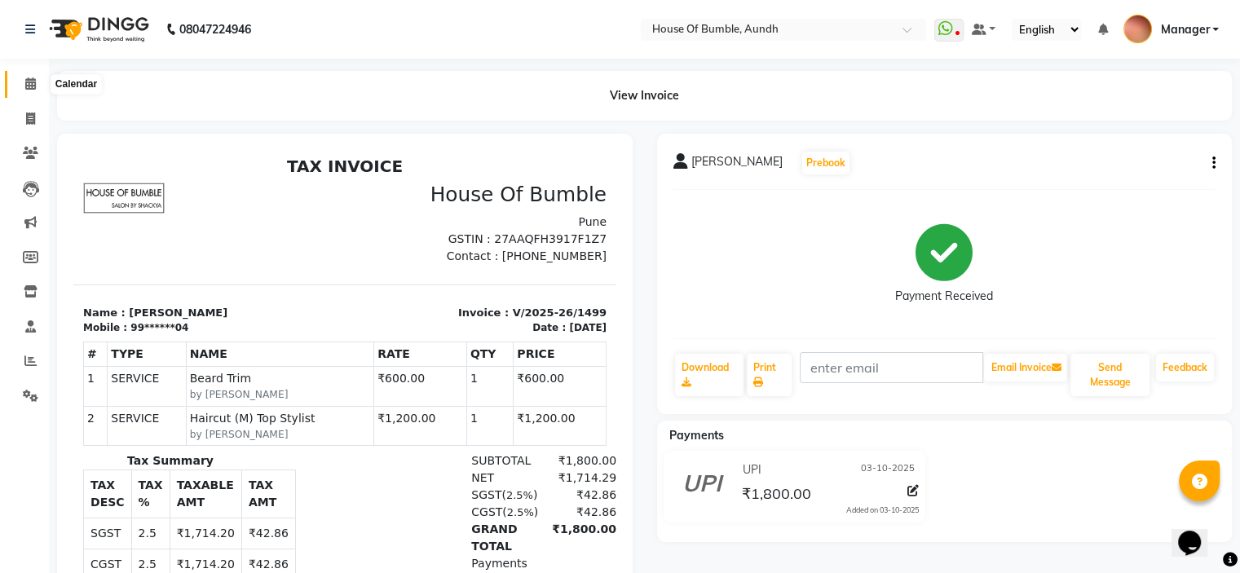
click at [27, 88] on icon at bounding box center [30, 83] width 11 height 12
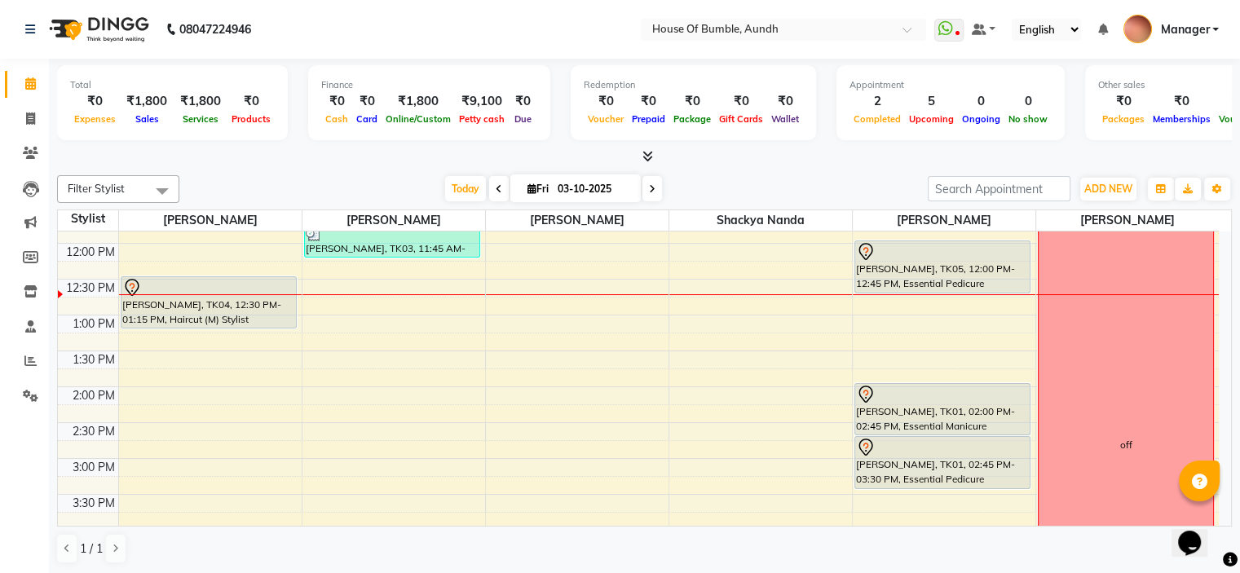
scroll to position [302, 0]
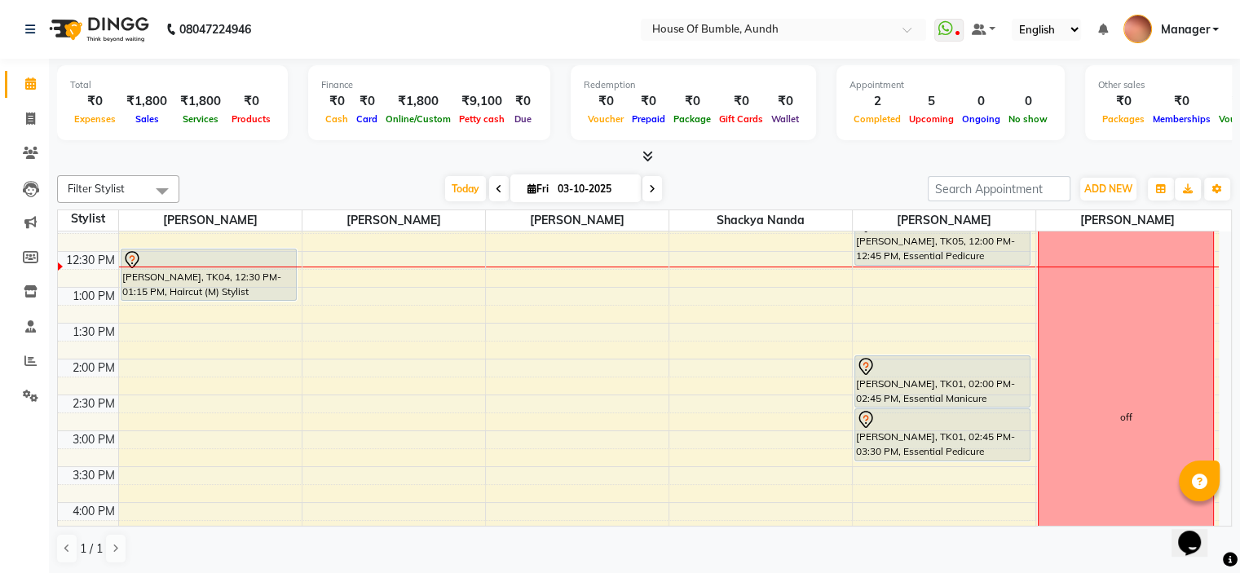
click at [385, 280] on div "8:00 AM 8:30 AM 9:00 AM 9:30 AM 10:00 AM 10:30 AM 11:00 AM 11:30 AM 12:00 PM 12…" at bounding box center [638, 395] width 1161 height 932
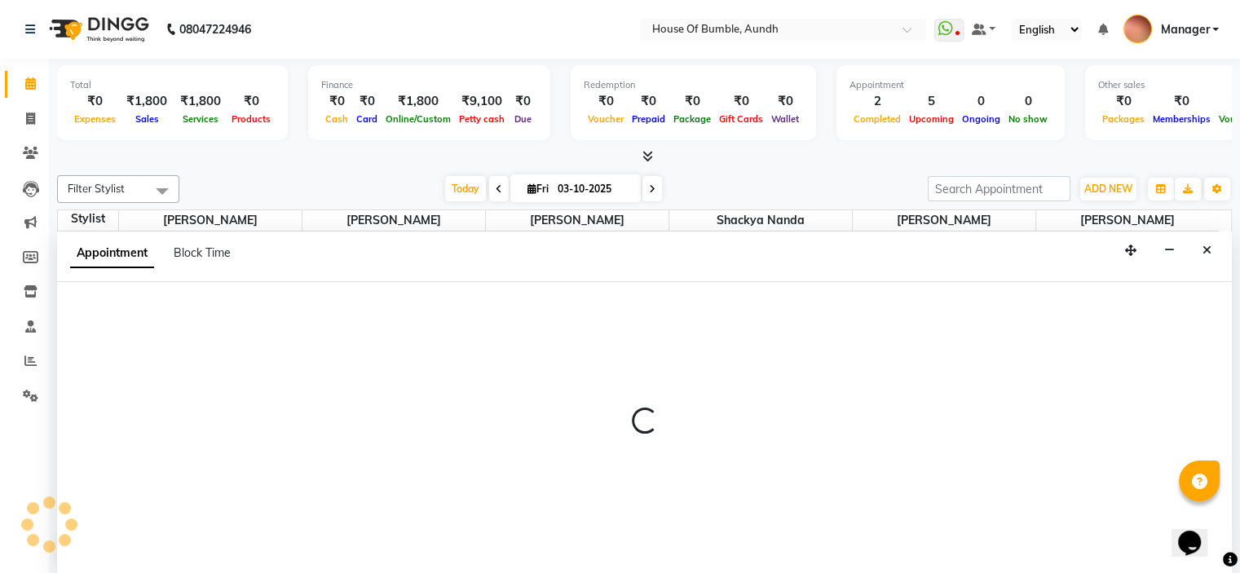
select select "12465"
select select "tentative"
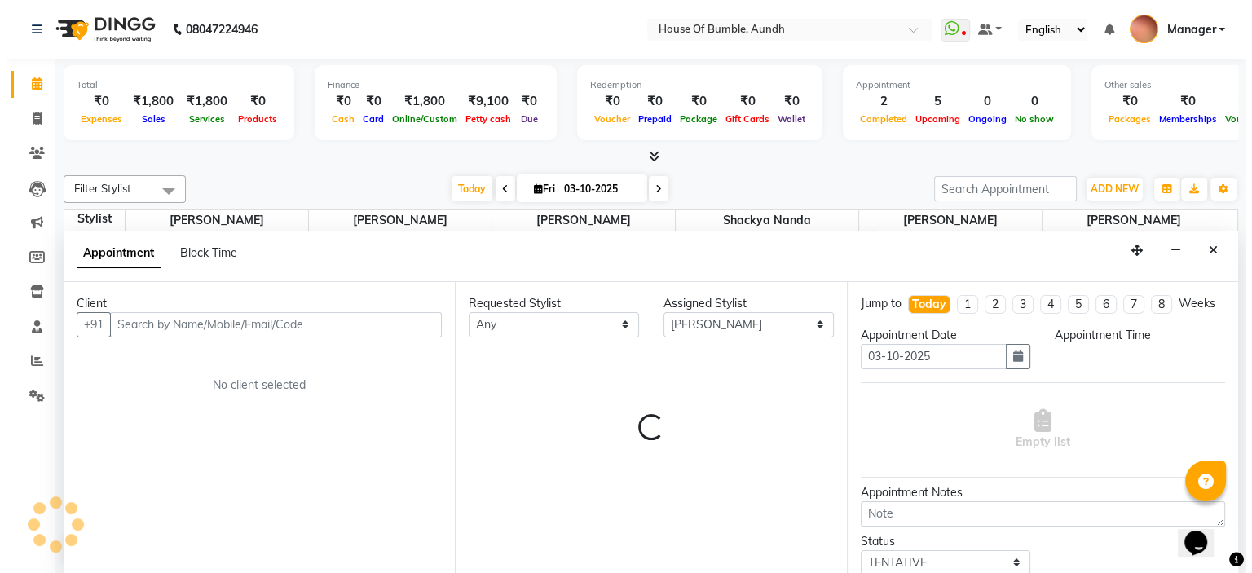
scroll to position [0, 0]
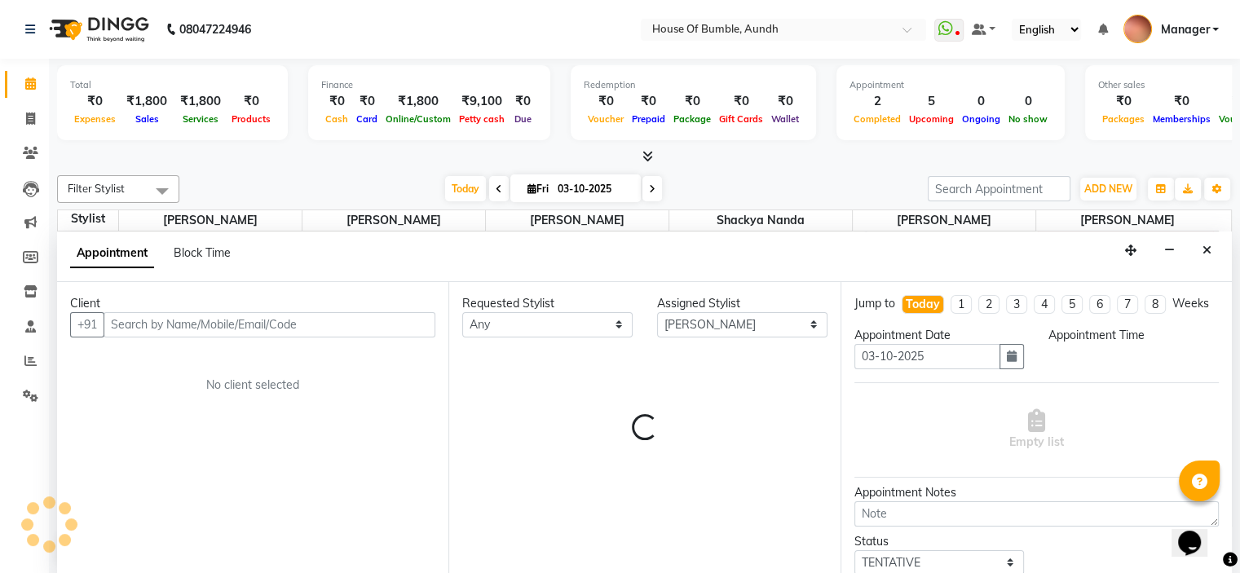
select select "765"
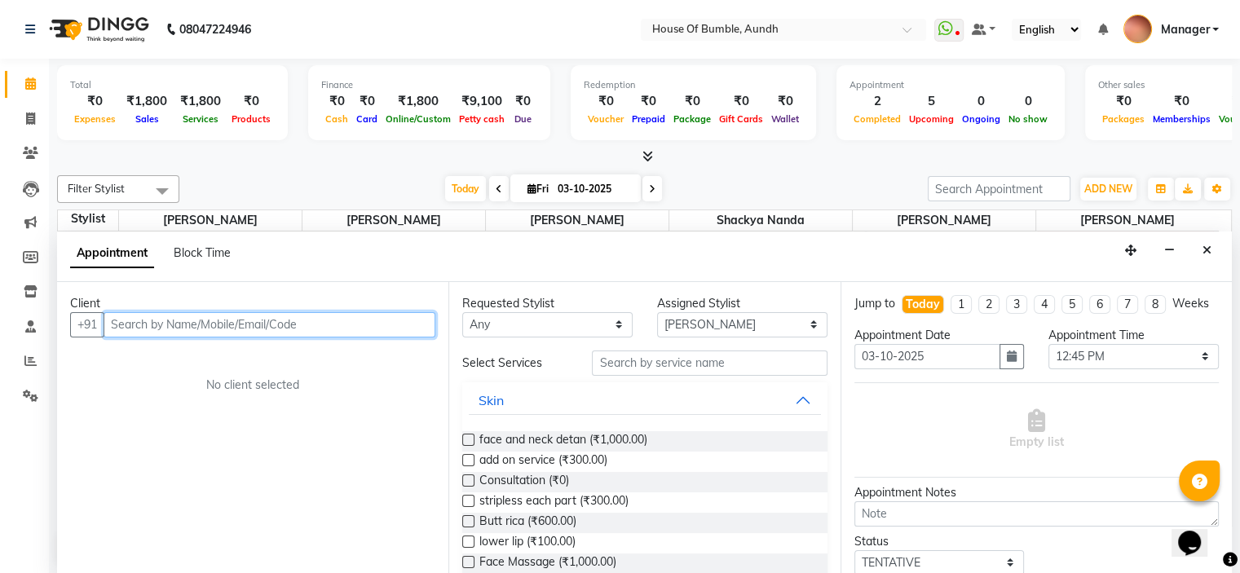
click at [178, 322] on input "text" at bounding box center [270, 324] width 332 height 25
type input "7303841607"
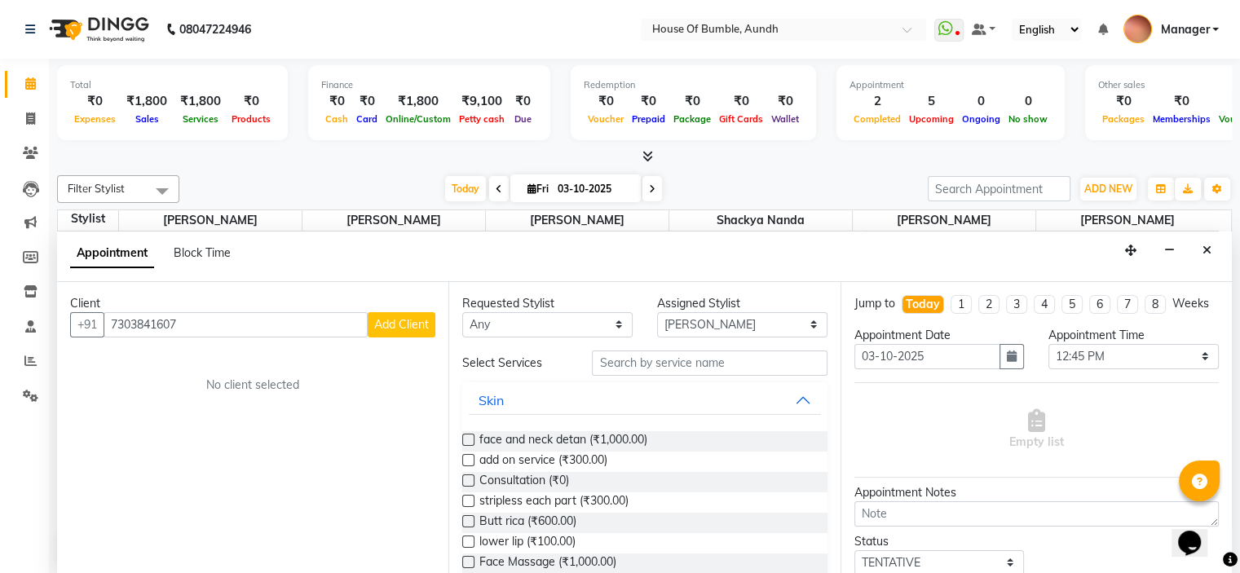
click at [379, 332] on button "Add Client" at bounding box center [402, 324] width 68 height 25
select select "22"
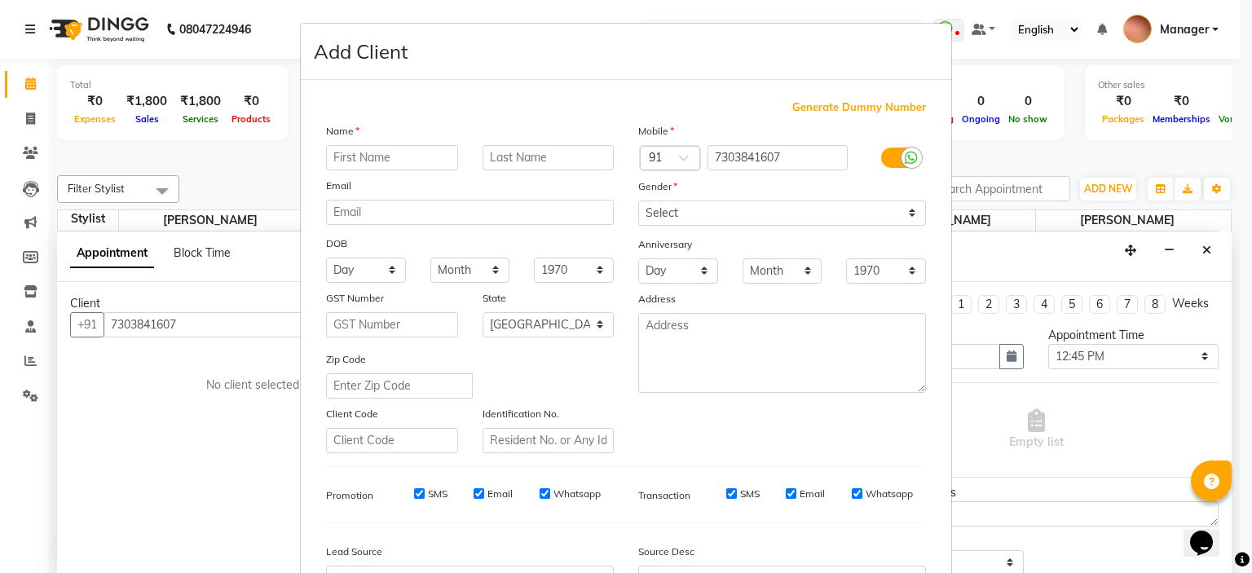
click at [394, 158] on input "text" at bounding box center [392, 157] width 132 height 25
type input "[PERSON_NAME]"
click at [496, 161] on input "text" at bounding box center [548, 157] width 132 height 25
type input "Srivastava"
click at [693, 209] on select "Select [DEMOGRAPHIC_DATA] [DEMOGRAPHIC_DATA] Other Prefer Not To Say" at bounding box center [782, 212] width 288 height 25
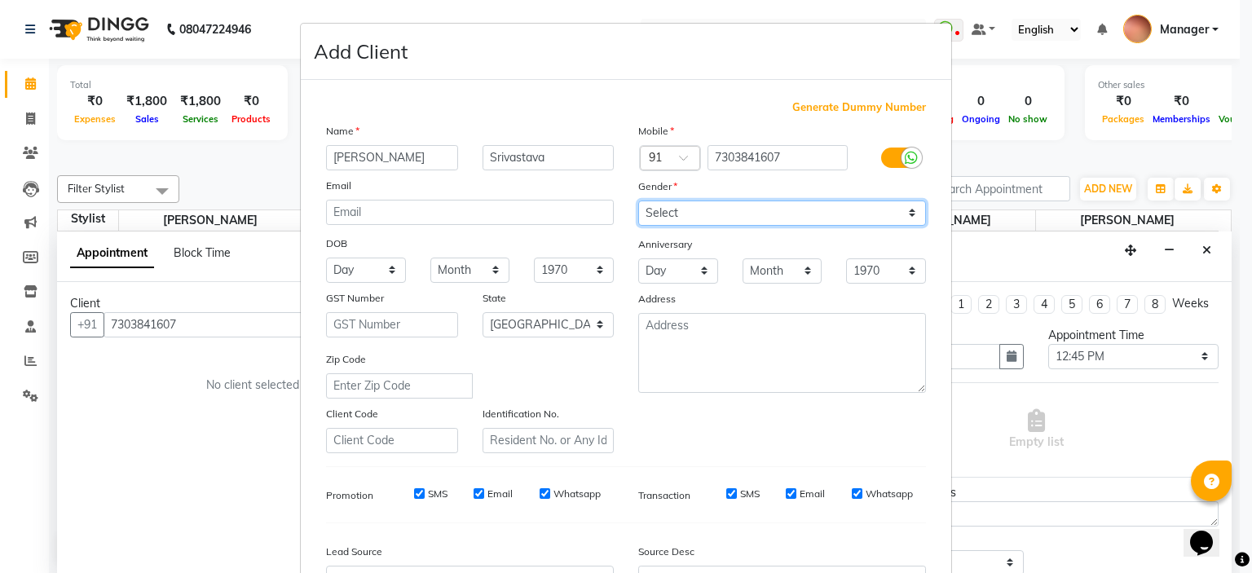
select select "[DEMOGRAPHIC_DATA]"
click at [638, 201] on select "Select [DEMOGRAPHIC_DATA] [DEMOGRAPHIC_DATA] Other Prefer Not To Say" at bounding box center [782, 212] width 288 height 25
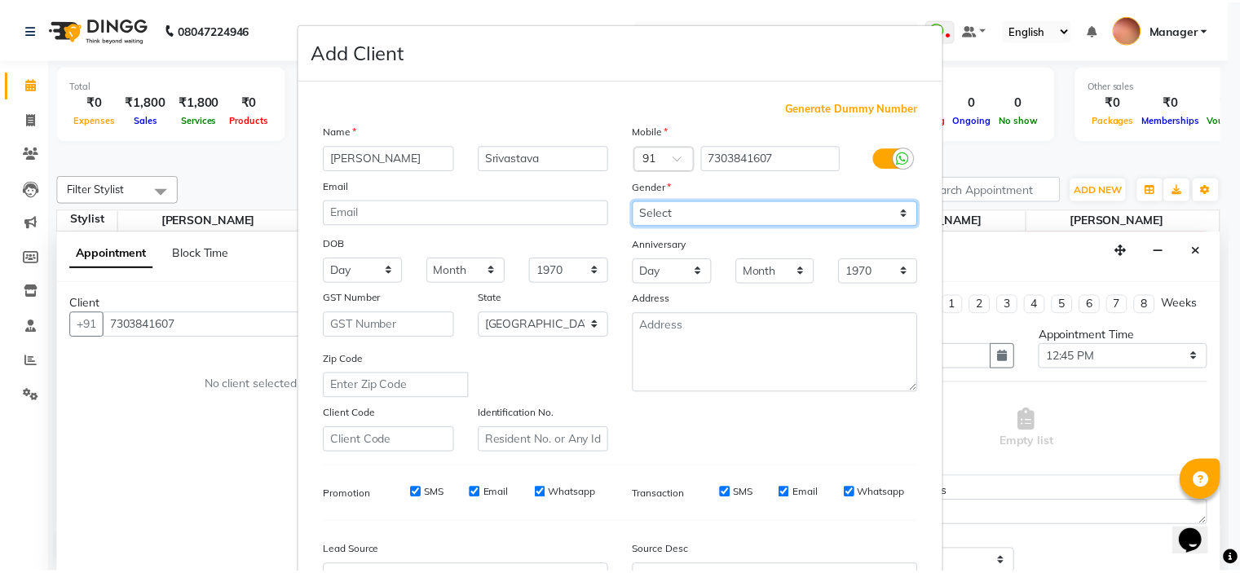
scroll to position [187, 0]
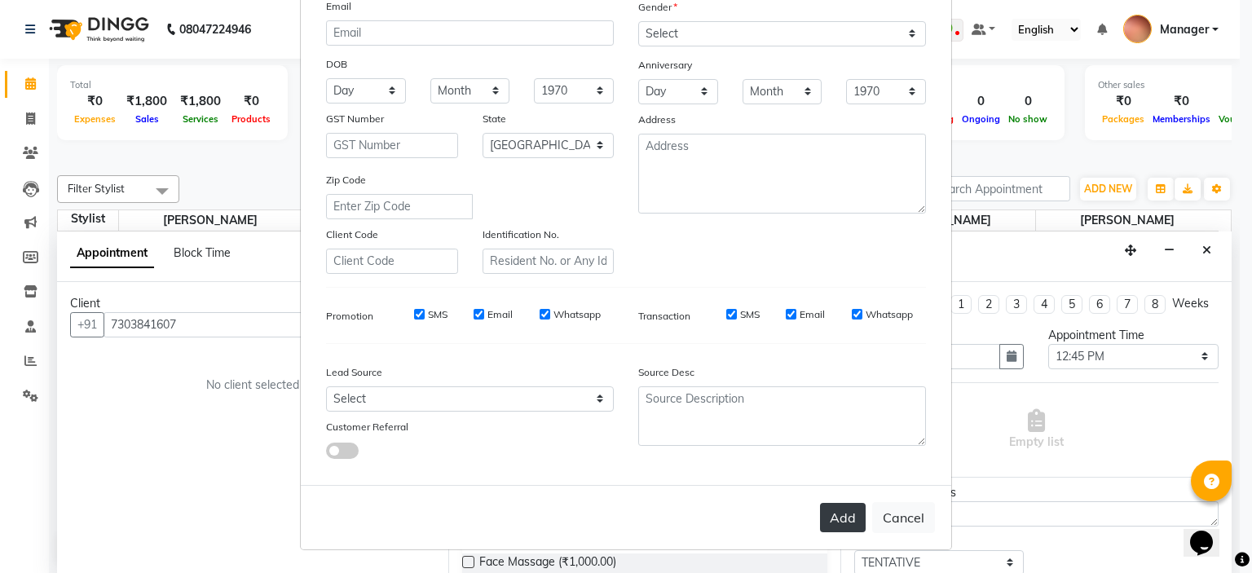
click at [835, 522] on button "Add" at bounding box center [843, 517] width 46 height 29
type input "73******07"
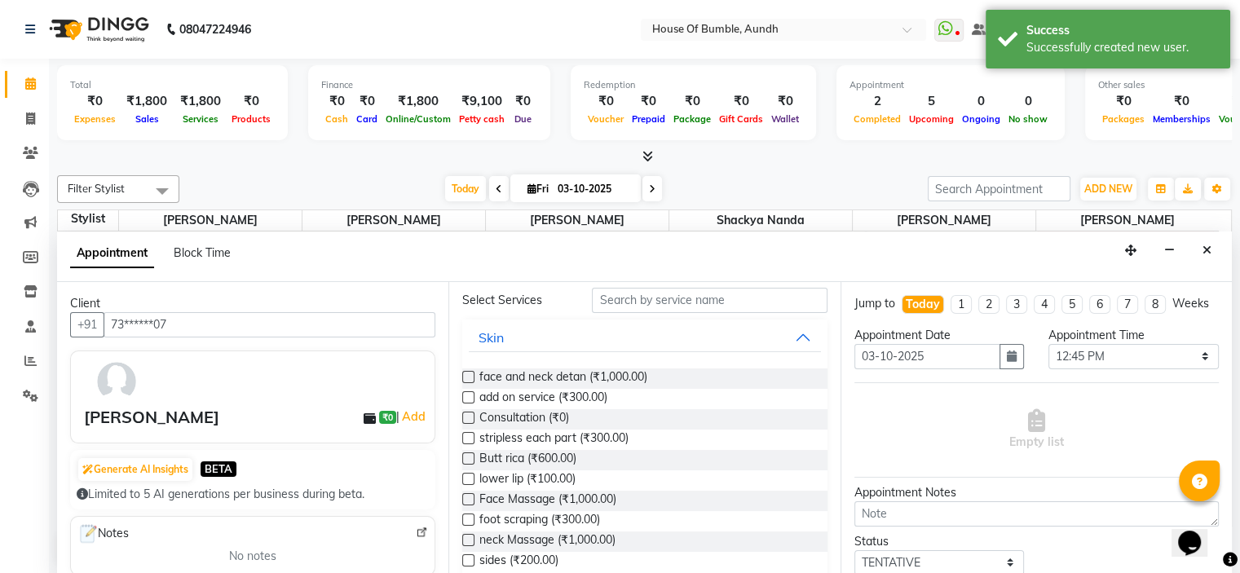
scroll to position [0, 0]
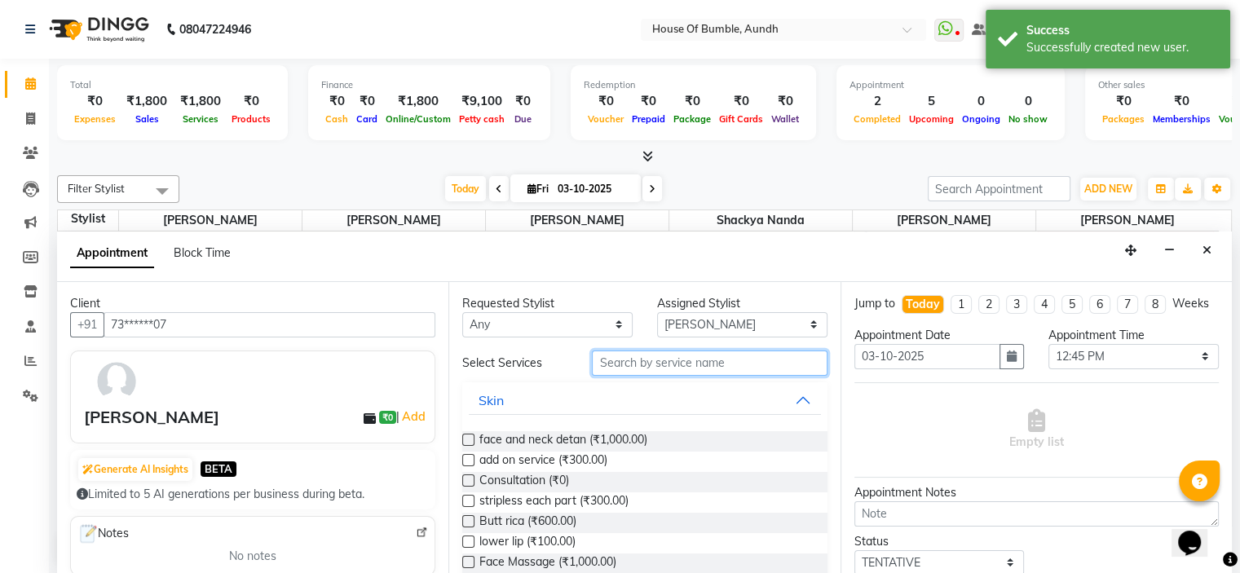
click at [645, 364] on input "text" at bounding box center [709, 362] width 235 height 25
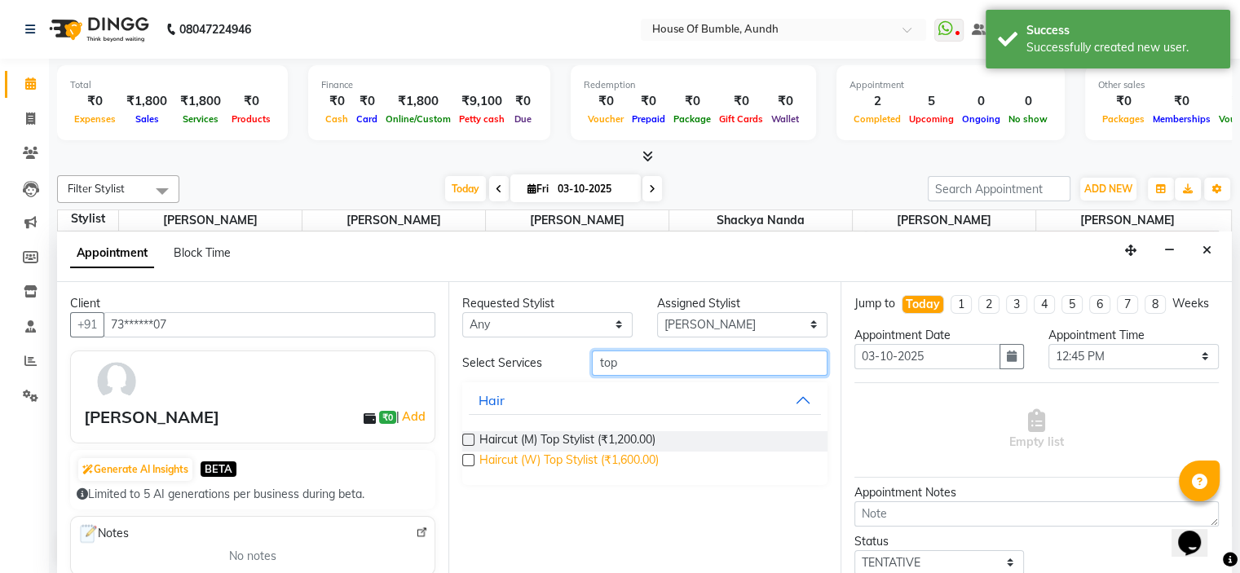
type input "top"
click at [544, 465] on span "Haircut (W) Top Stylist (₹1,600.00)" at bounding box center [568, 462] width 179 height 20
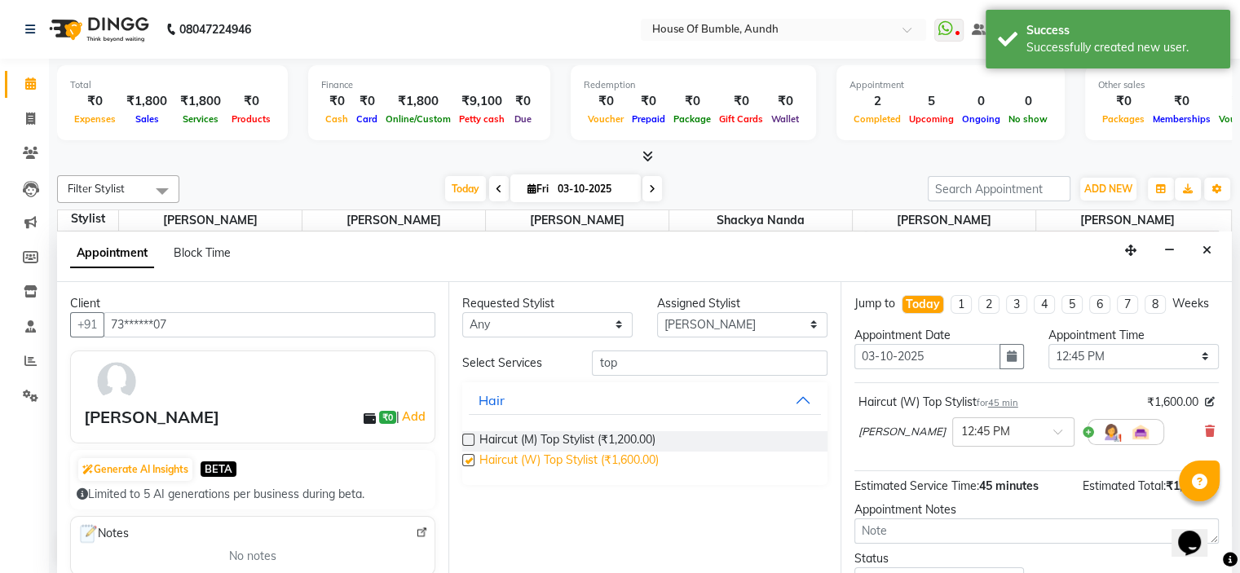
checkbox input "false"
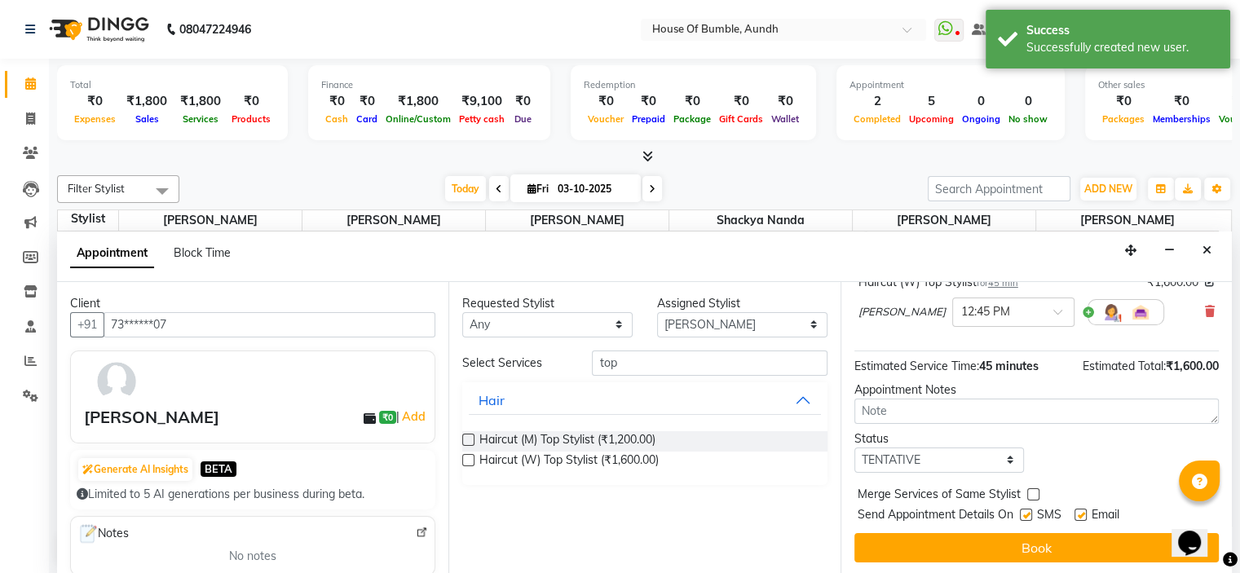
scroll to position [134, 0]
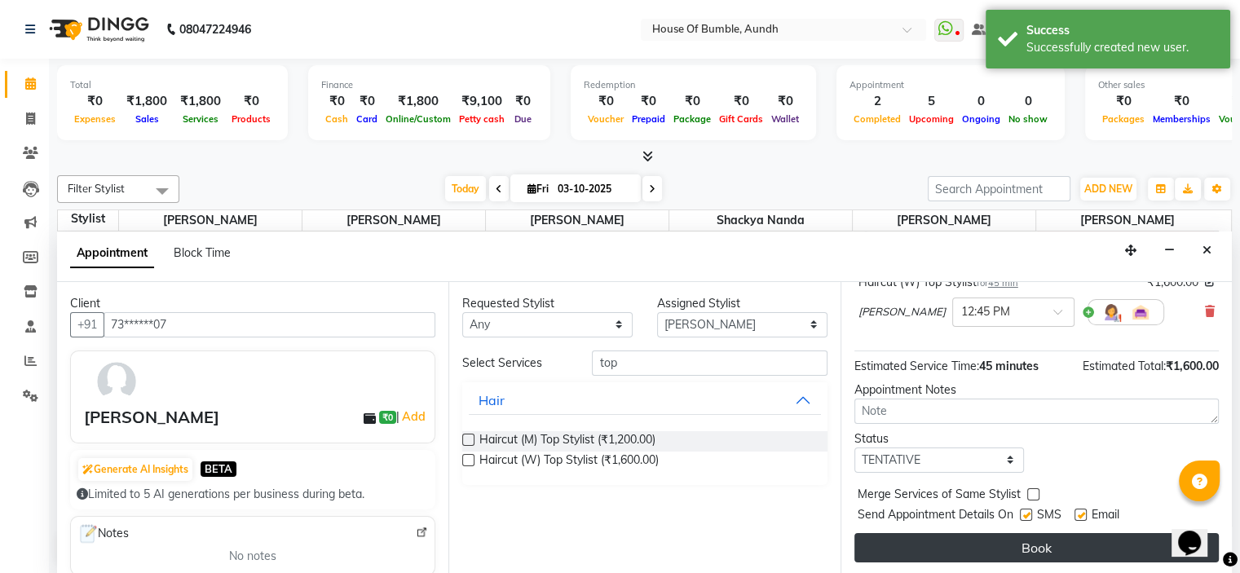
click at [1001, 550] on button "Book" at bounding box center [1036, 547] width 364 height 29
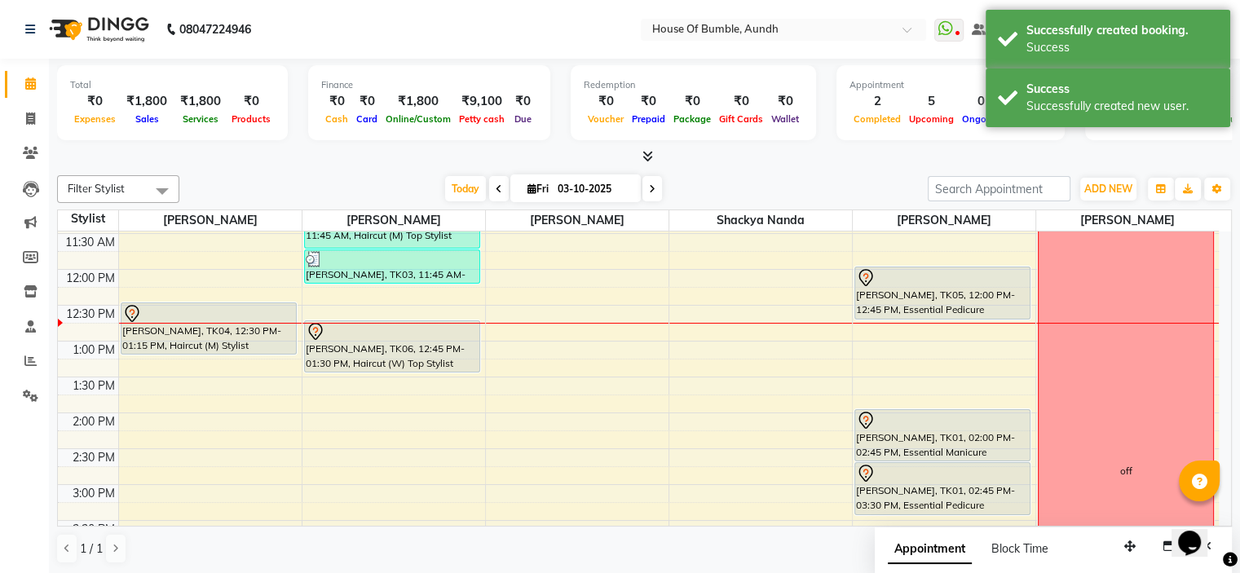
scroll to position [221, 0]
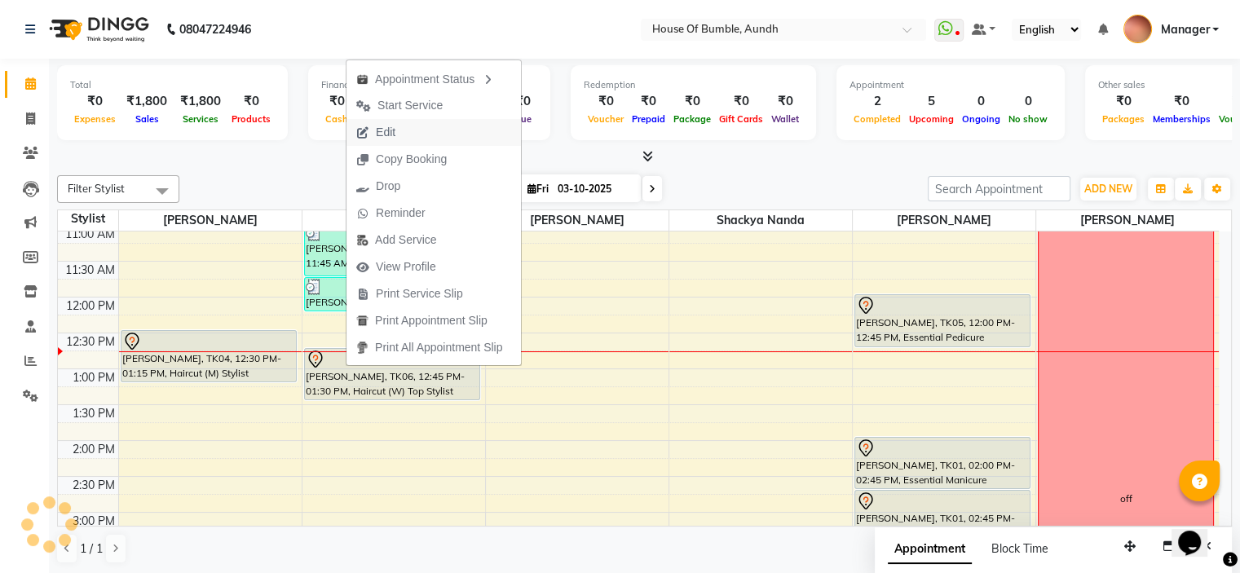
click at [442, 137] on button "Edit" at bounding box center [433, 132] width 174 height 27
select select "tentative"
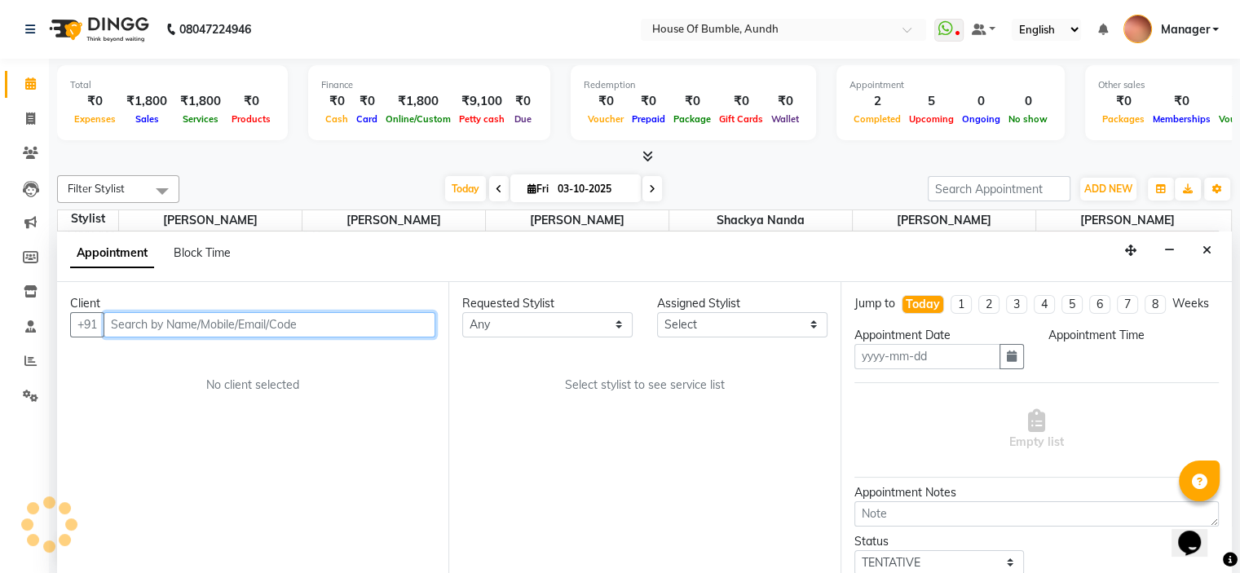
type input "03-10-2025"
select select "765"
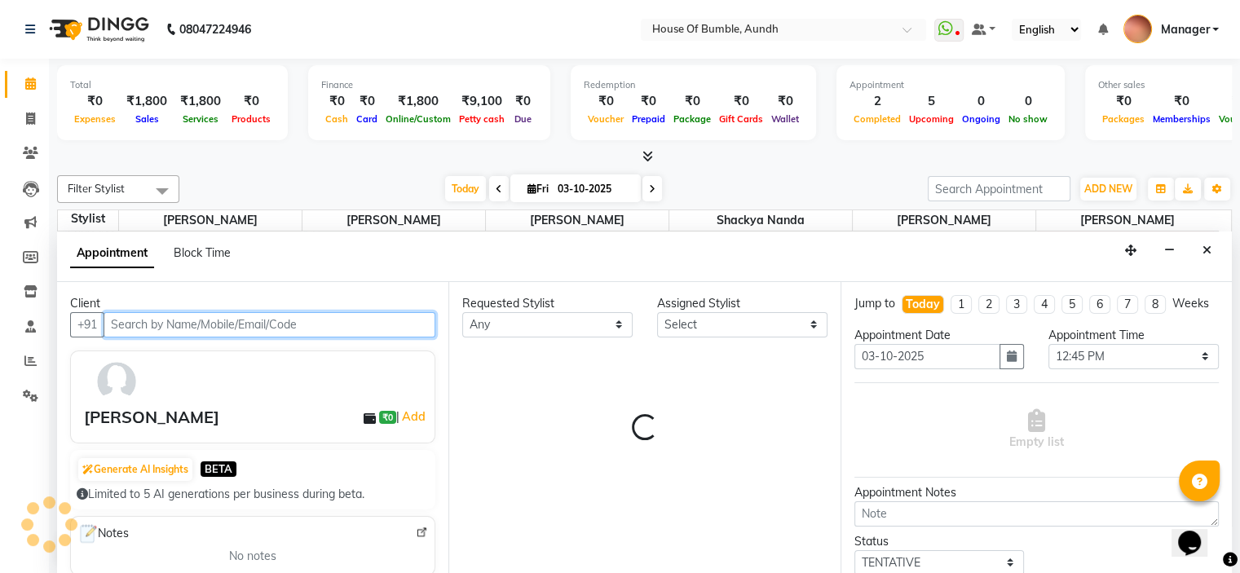
select select "12465"
select select "251"
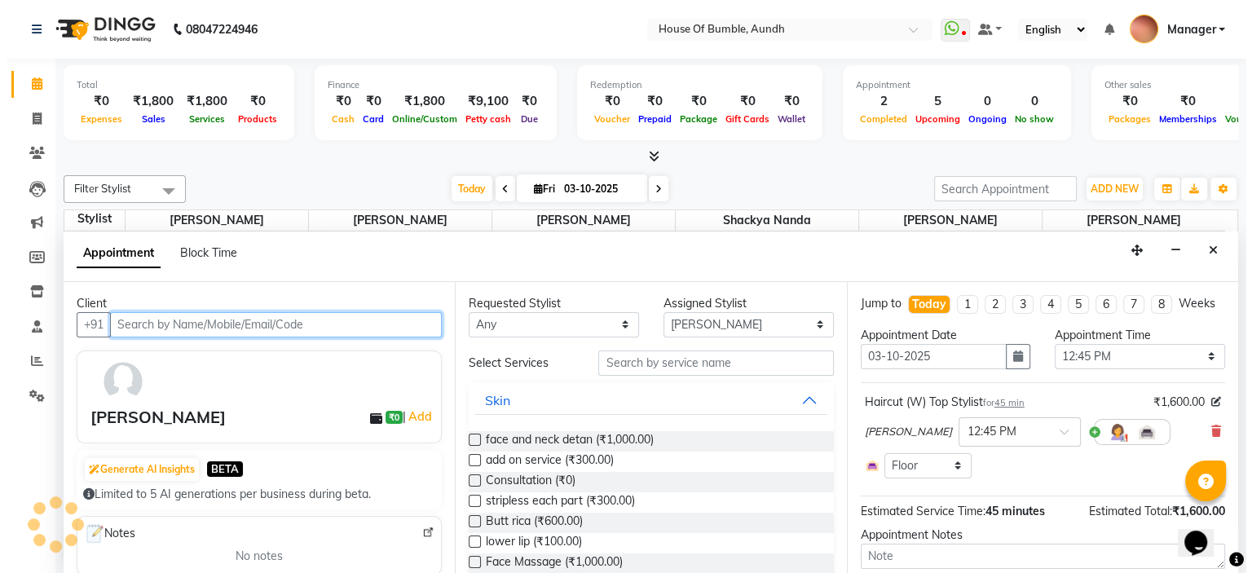
scroll to position [285, 0]
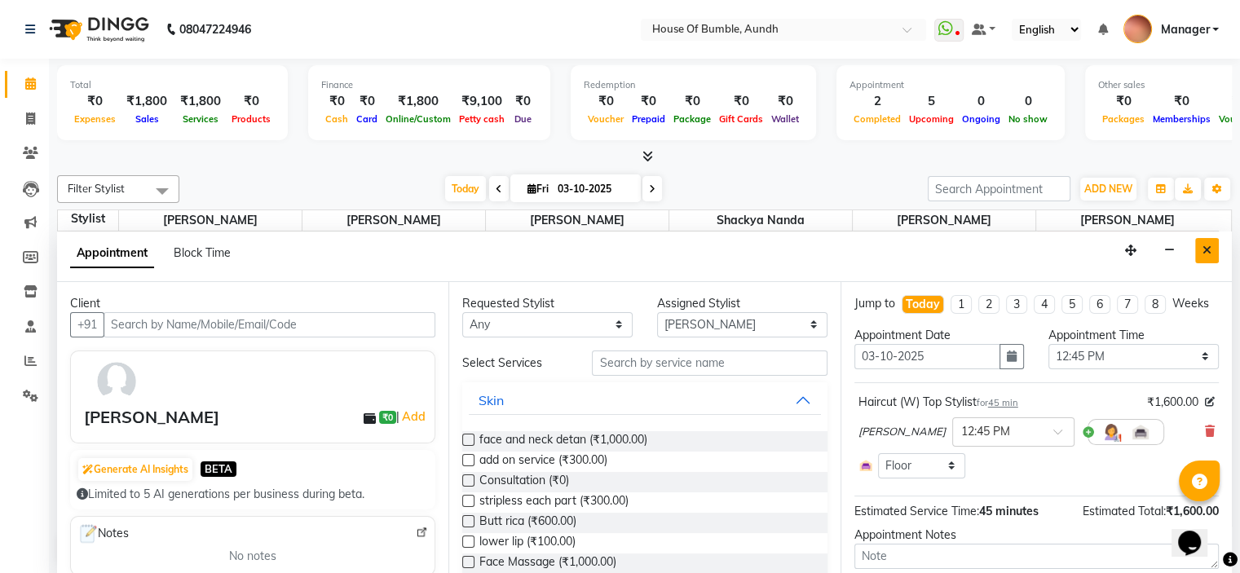
click at [1205, 247] on icon "Close" at bounding box center [1206, 250] width 9 height 11
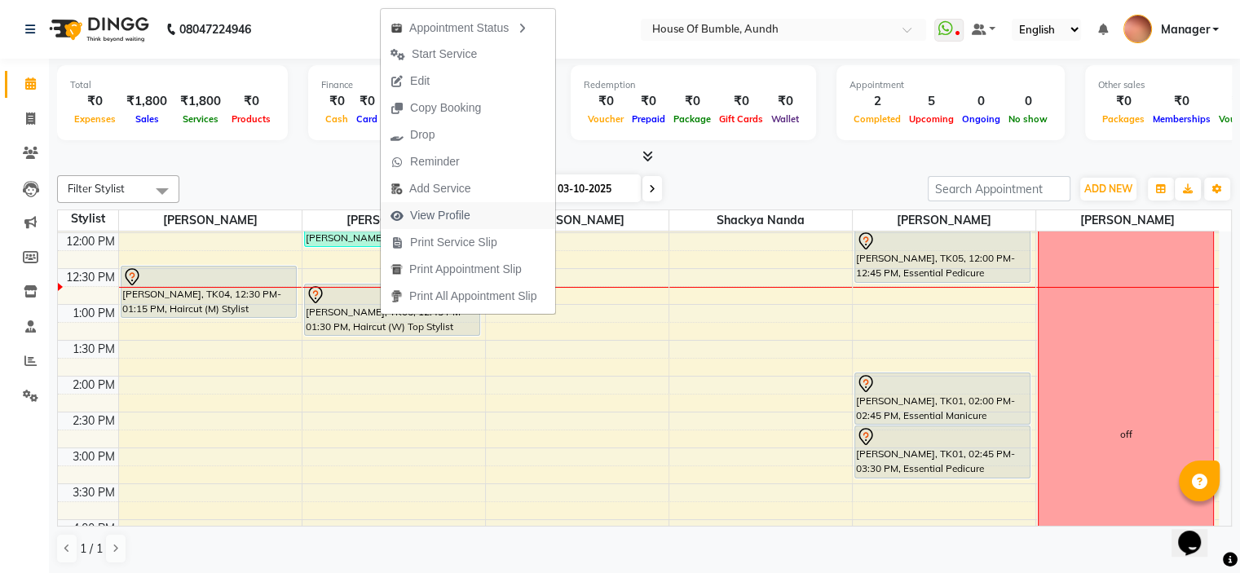
click at [467, 221] on span "View Profile" at bounding box center [440, 215] width 60 height 17
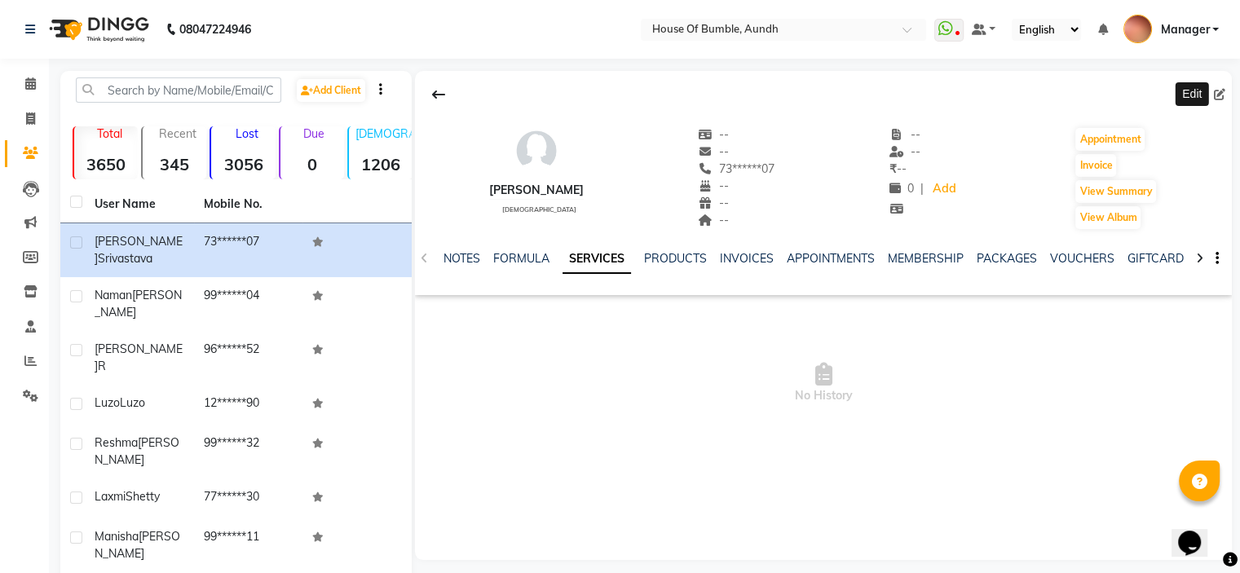
click at [1215, 94] on icon at bounding box center [1219, 94] width 11 height 11
select select
select select "[DEMOGRAPHIC_DATA]"
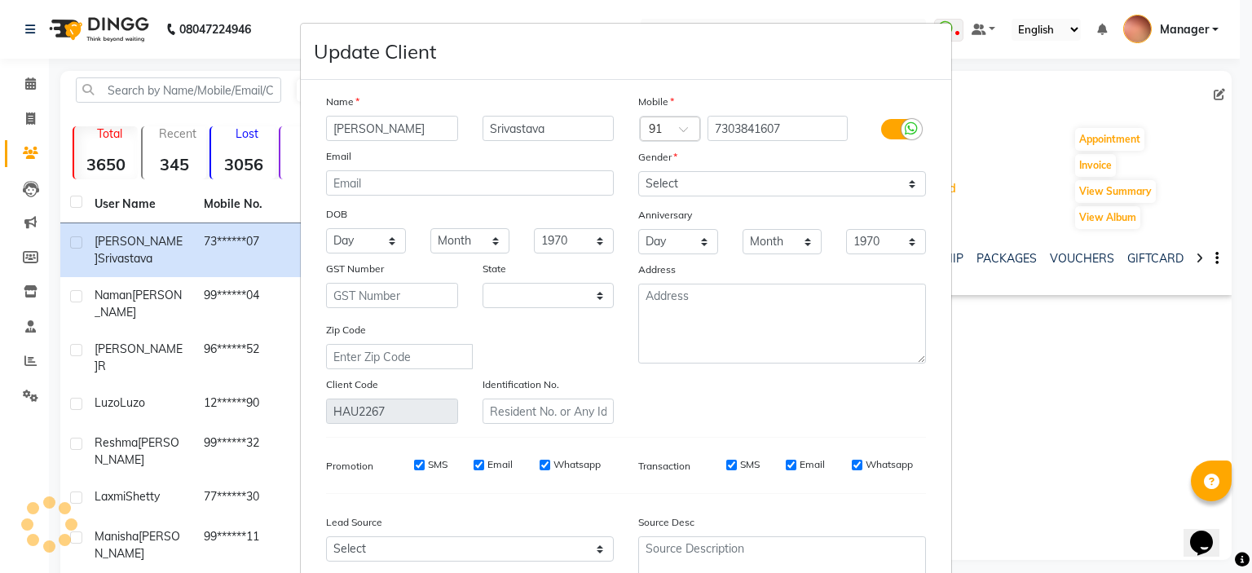
select select "22"
click at [540, 117] on input "Srivastava" at bounding box center [548, 128] width 132 height 25
type input "S"
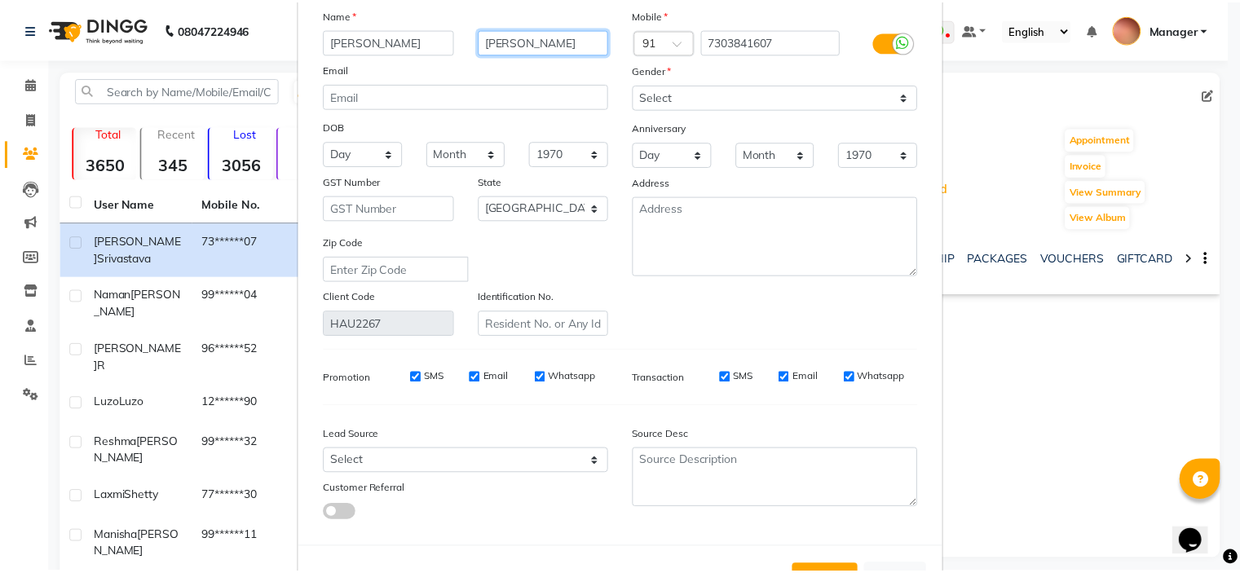
scroll to position [158, 0]
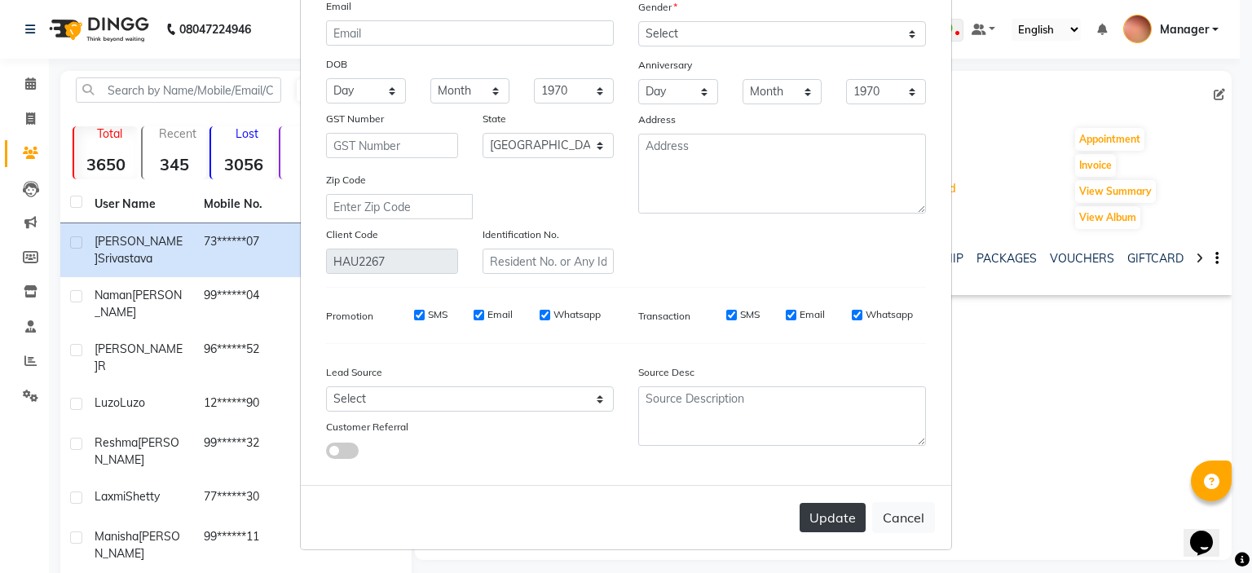
type input "[PERSON_NAME]"
click at [835, 526] on button "Update" at bounding box center [833, 517] width 66 height 29
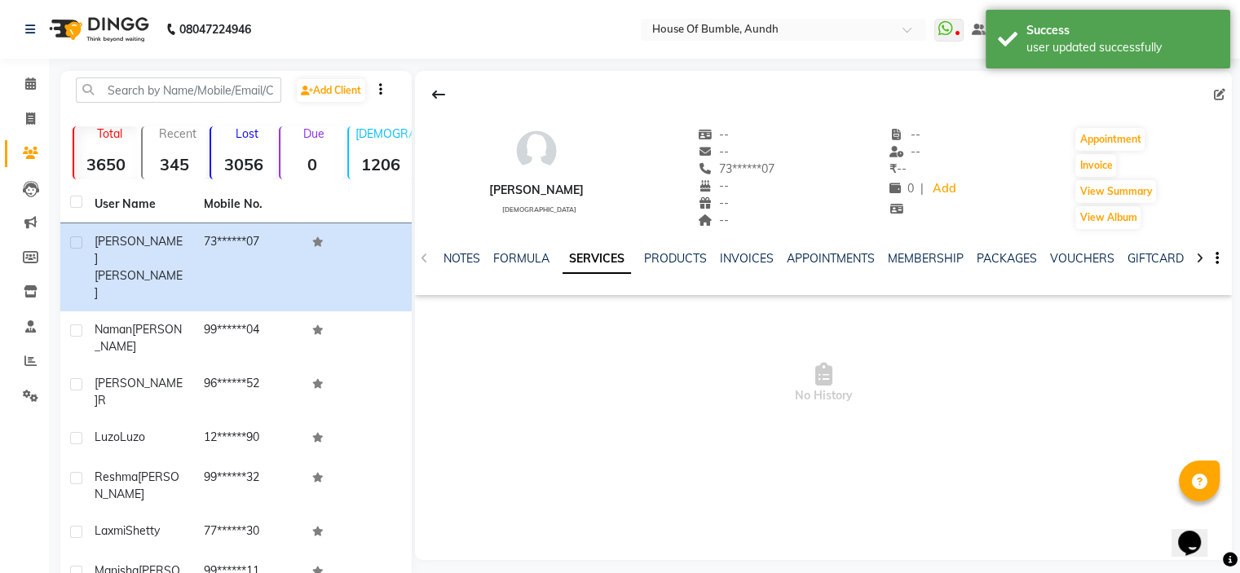
scroll to position [0, 0]
click at [34, 93] on span at bounding box center [30, 84] width 29 height 19
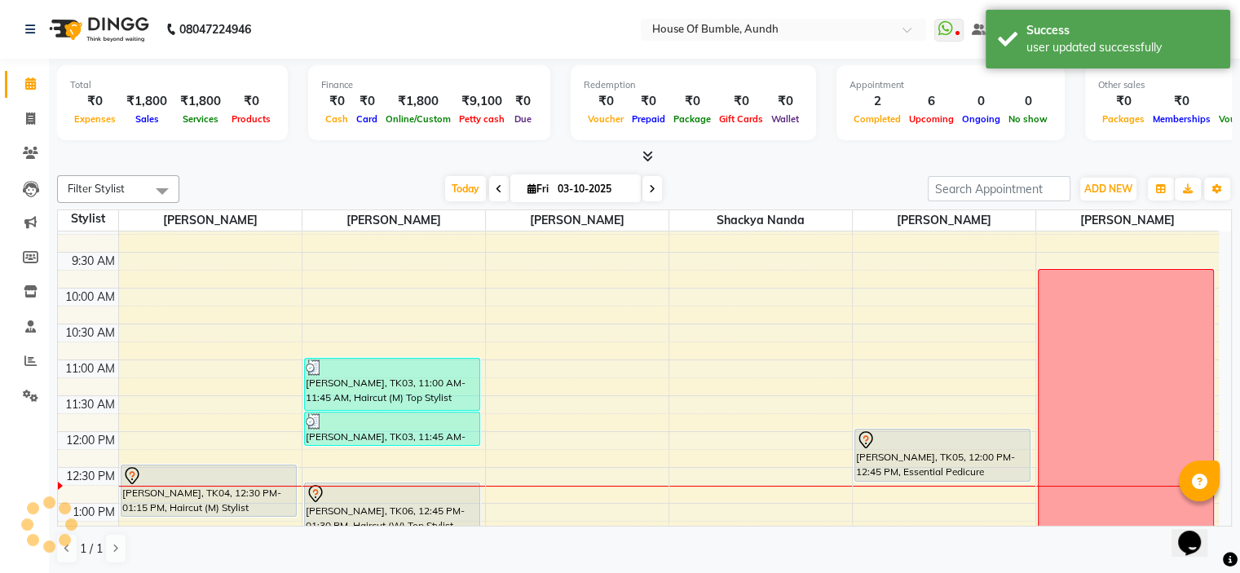
scroll to position [163, 0]
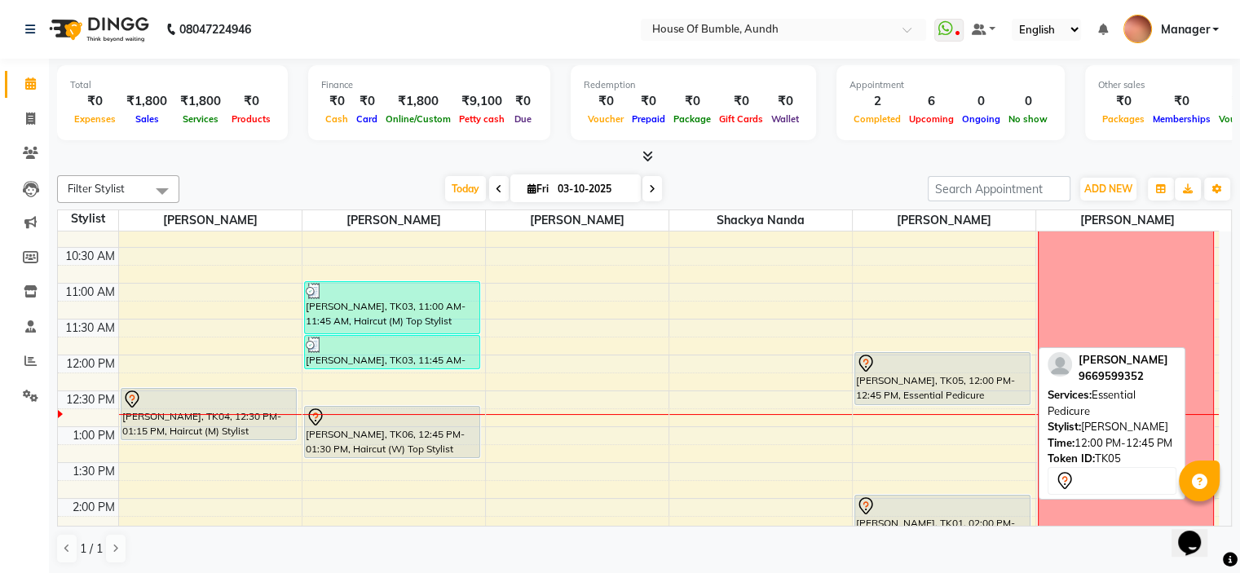
click at [916, 384] on div "[PERSON_NAME], TK05, 12:00 PM-12:45 PM, Essential Pedicure" at bounding box center [942, 378] width 174 height 51
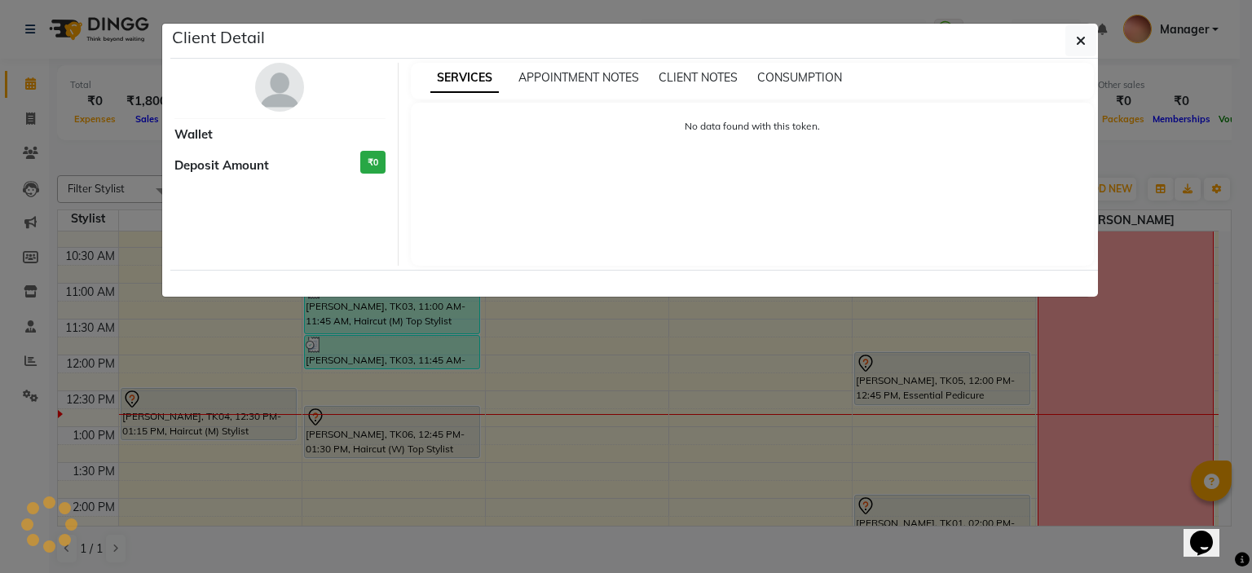
select select "7"
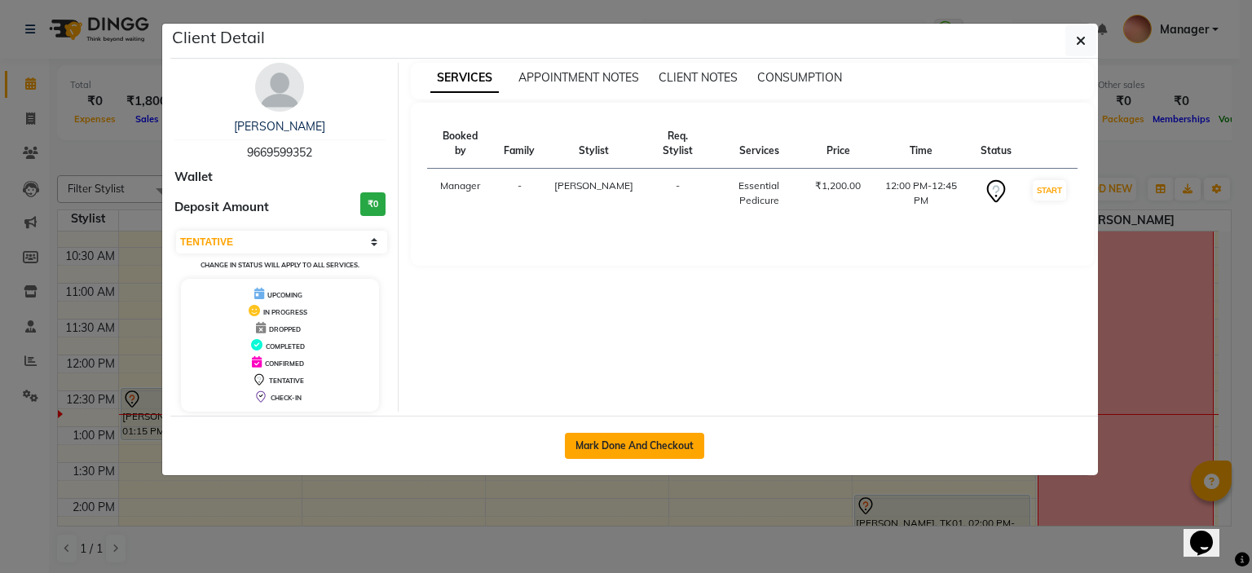
click at [693, 439] on button "Mark Done And Checkout" at bounding box center [634, 446] width 139 height 26
select select "service"
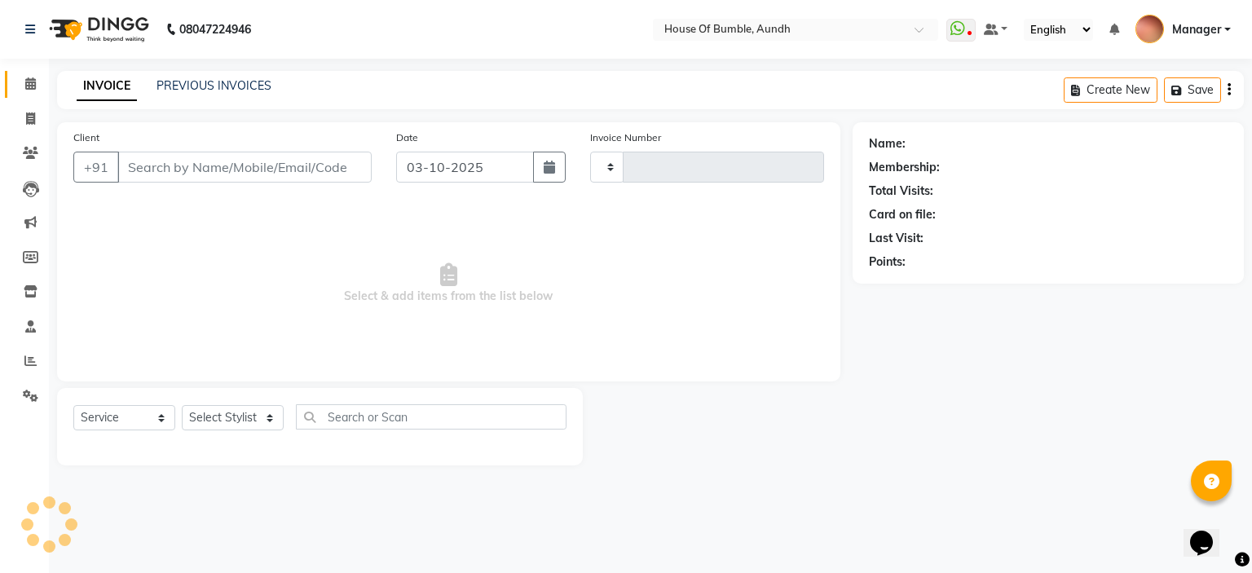
type input "1500"
select select "581"
type input "96******52"
select select "7792"
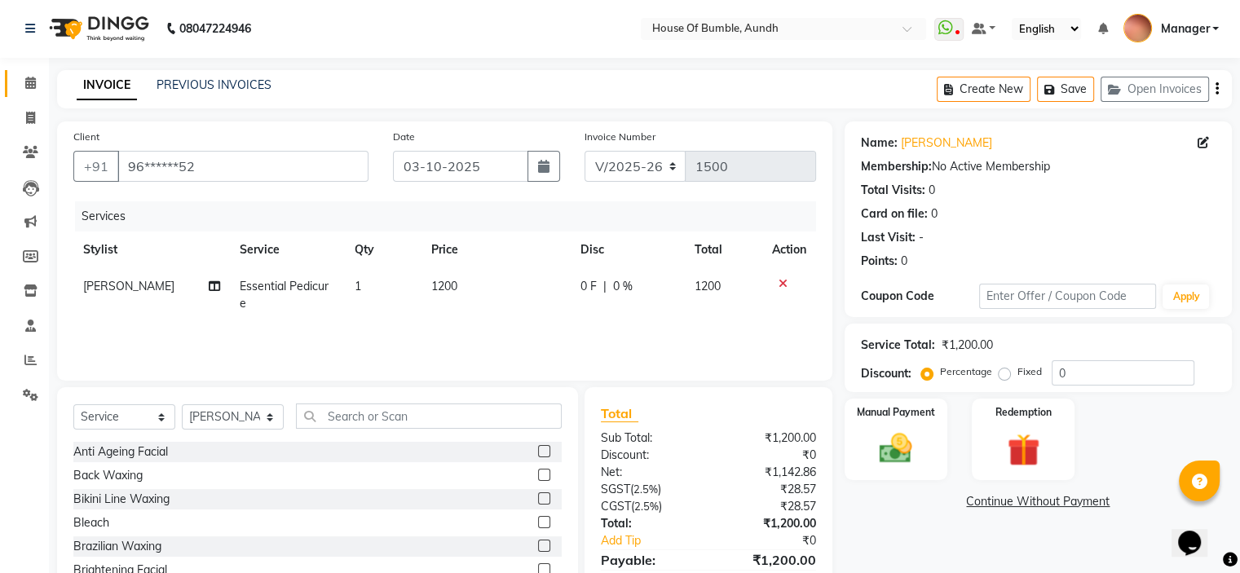
scroll to position [80, 0]
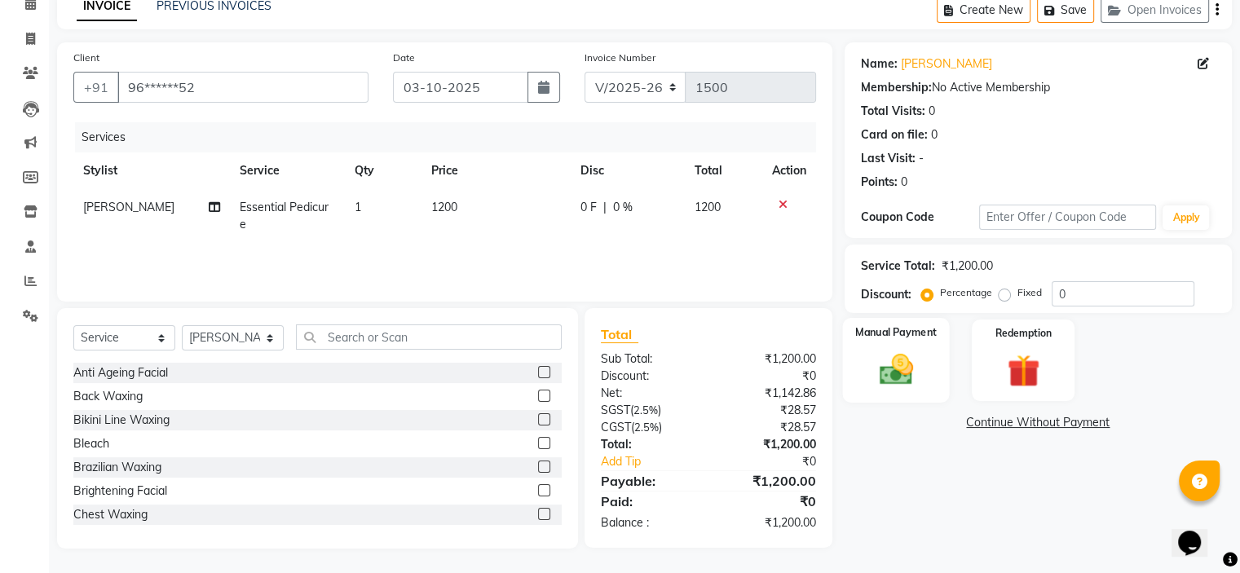
click at [908, 370] on img at bounding box center [895, 369] width 55 height 39
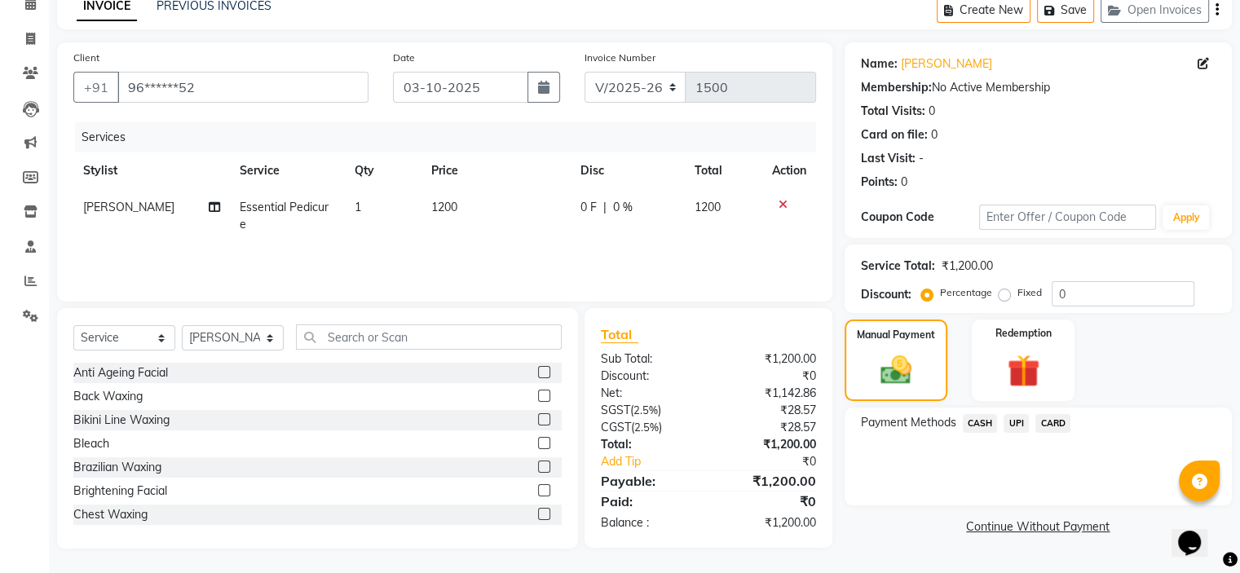
click at [1066, 430] on span "CARD" at bounding box center [1052, 423] width 35 height 19
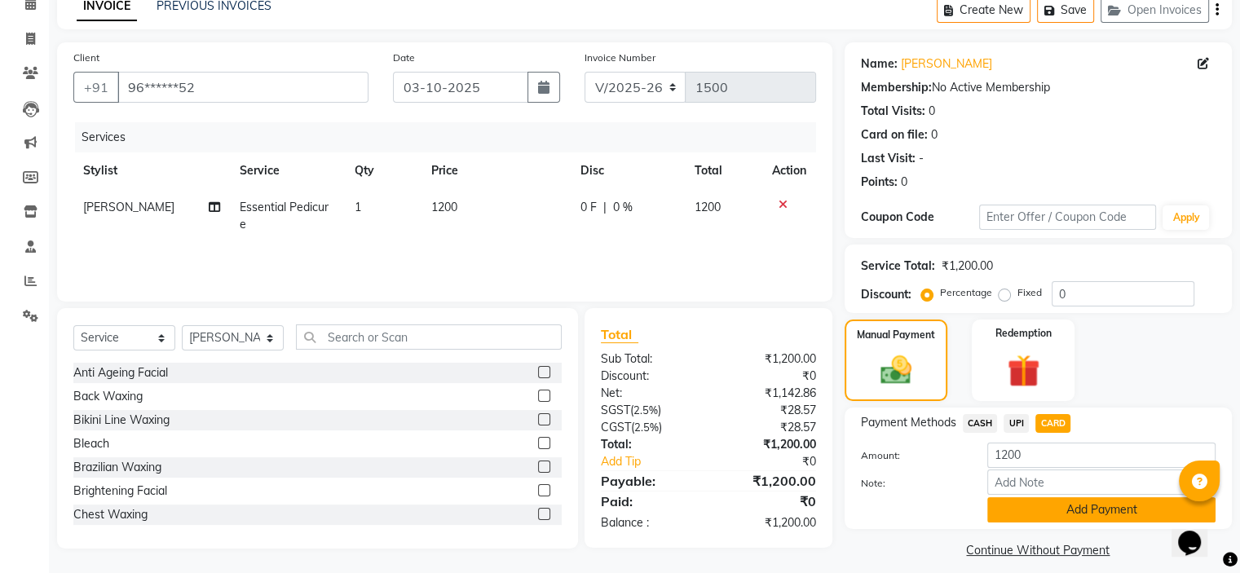
click at [1060, 500] on button "Add Payment" at bounding box center [1101, 509] width 228 height 25
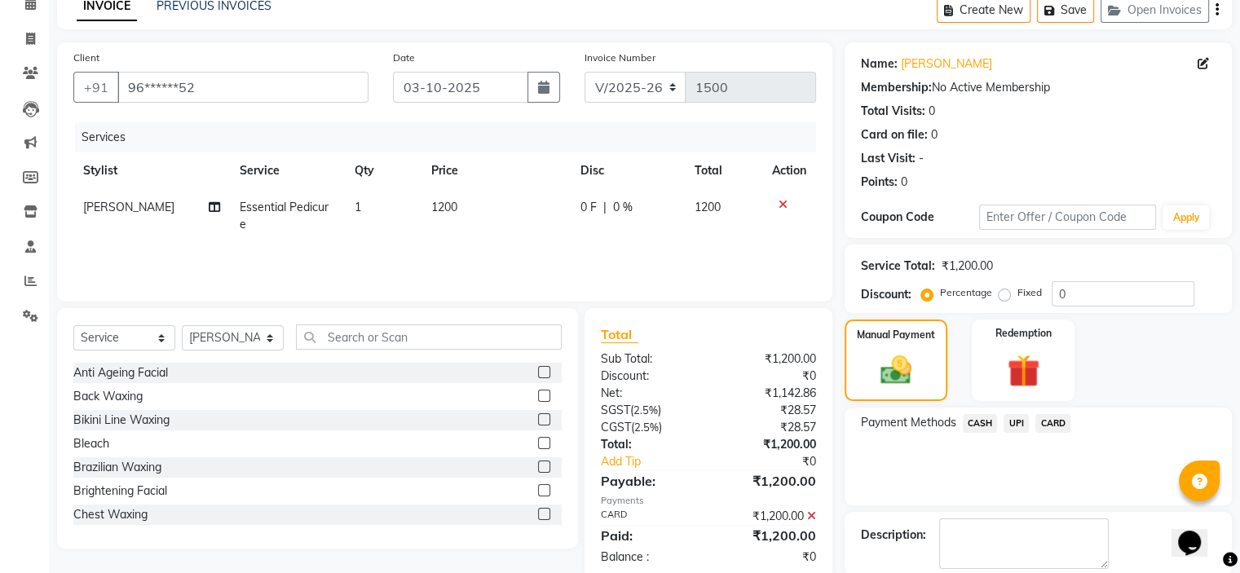
scroll to position [161, 0]
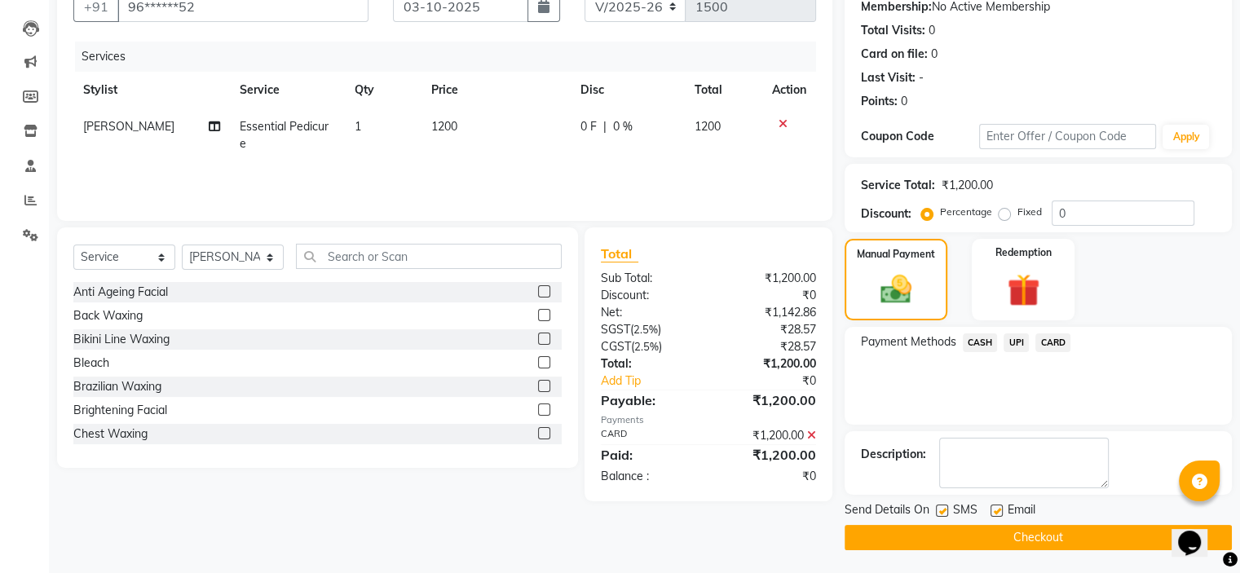
click at [1063, 535] on button "Checkout" at bounding box center [1037, 537] width 387 height 25
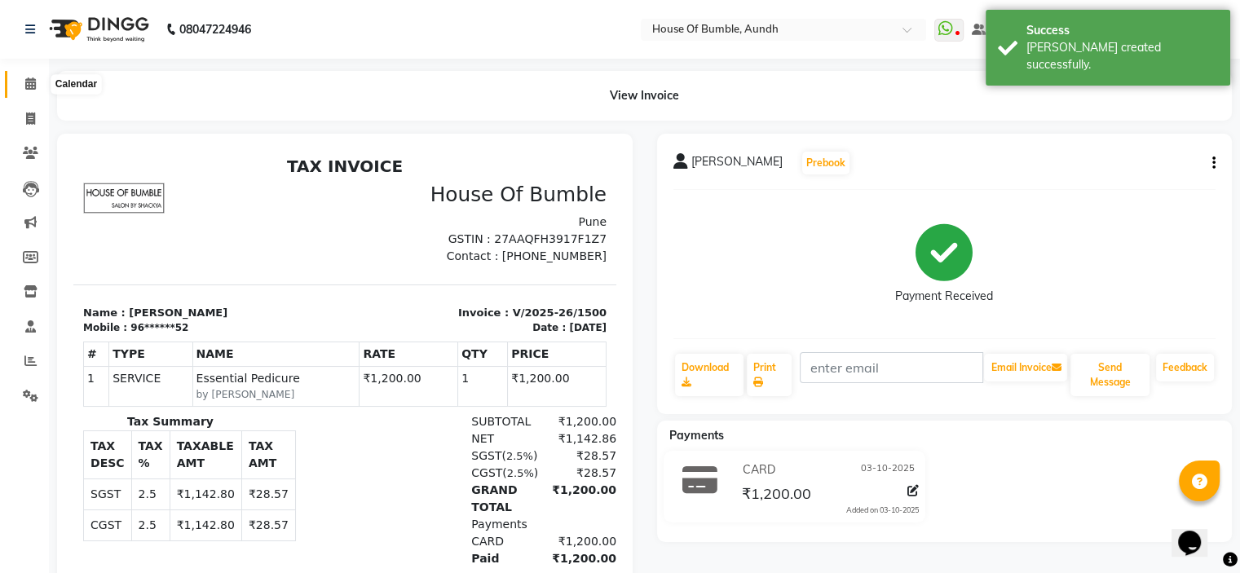
click at [23, 82] on span at bounding box center [30, 84] width 29 height 19
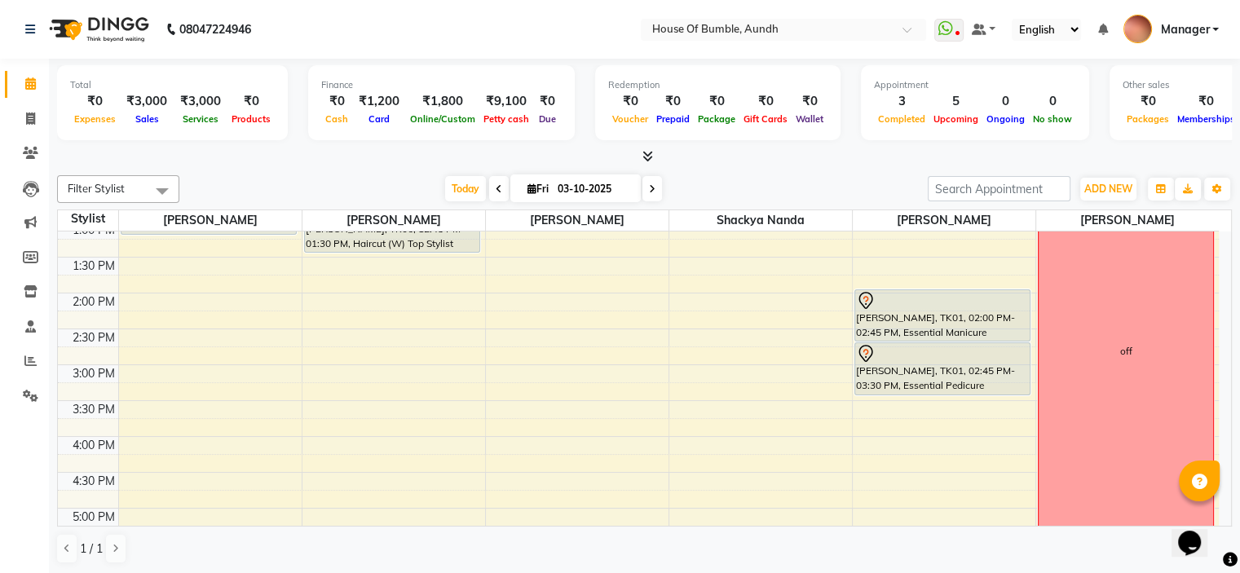
scroll to position [408, 0]
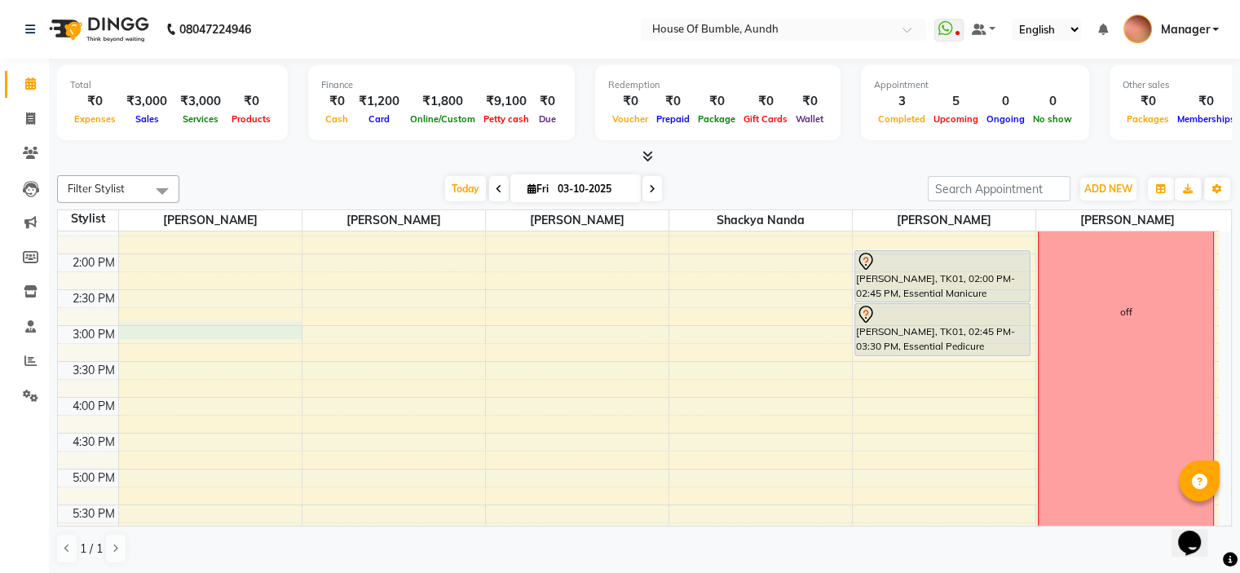
click at [182, 325] on div "8:00 AM 8:30 AM 9:00 AM 9:30 AM 10:00 AM 10:30 AM 11:00 AM 11:30 AM 12:00 PM 12…" at bounding box center [638, 290] width 1161 height 932
select select "7795"
select select "tentative"
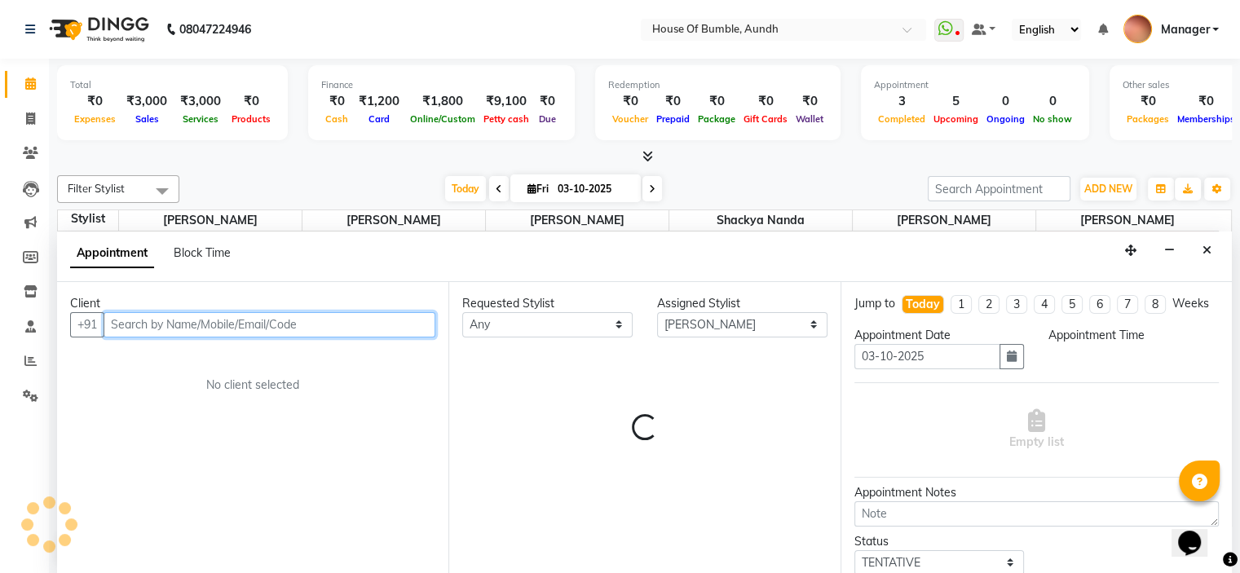
select select "900"
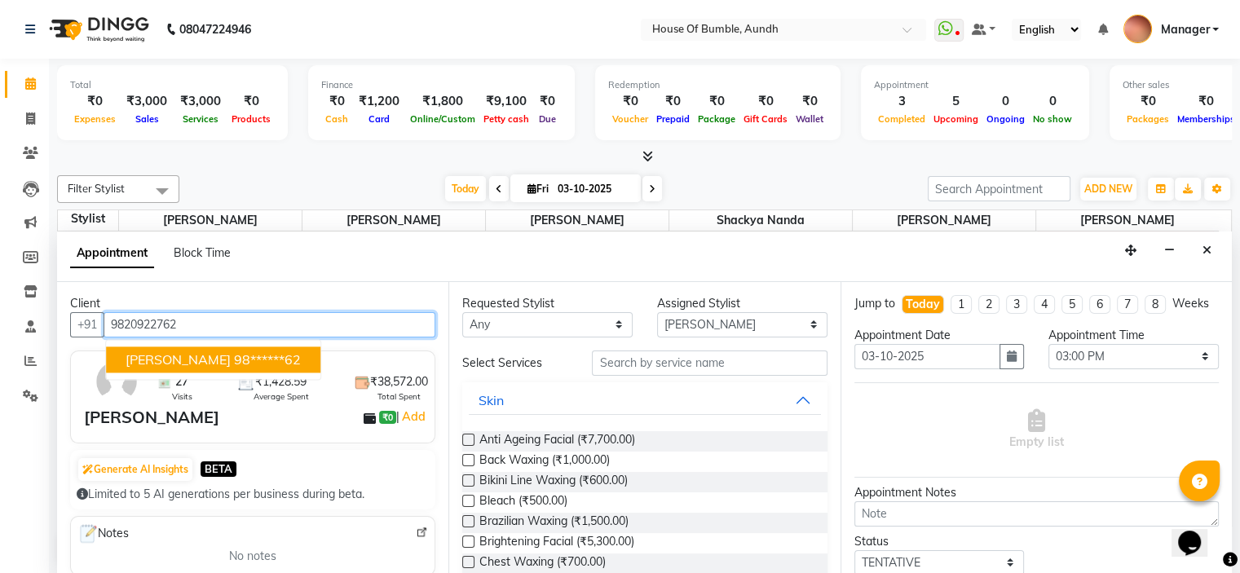
click at [160, 353] on span "[PERSON_NAME]" at bounding box center [178, 359] width 105 height 16
type input "98******62"
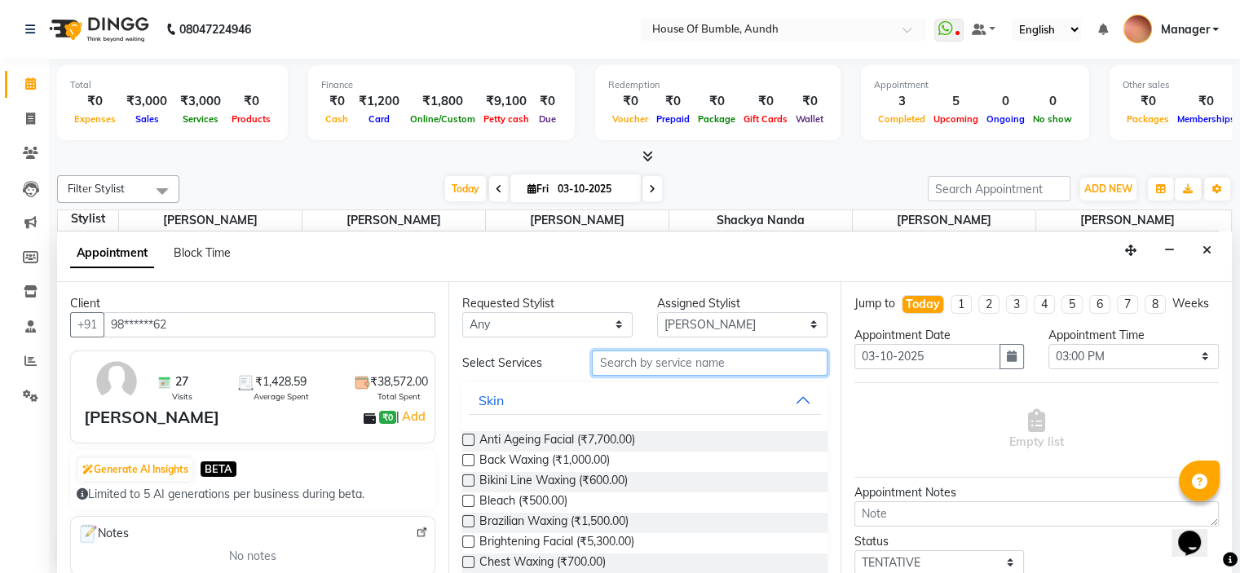
click at [651, 360] on input "text" at bounding box center [709, 362] width 235 height 25
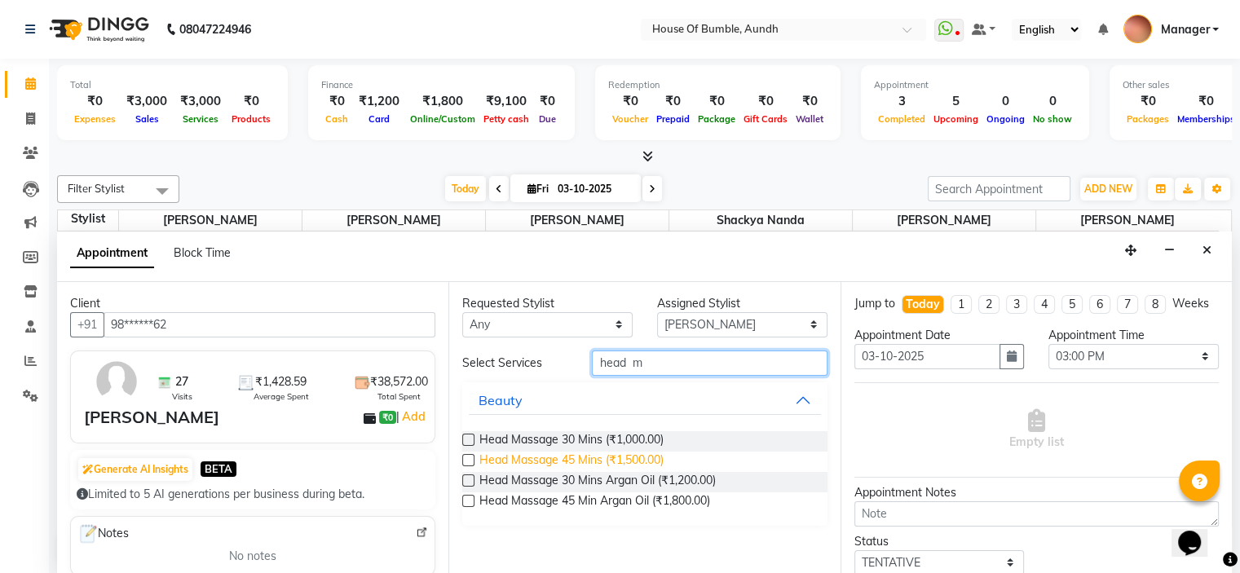
type input "head m"
click at [601, 462] on span "Head Massage 45 Mins (₹1,500.00)" at bounding box center [571, 462] width 184 height 20
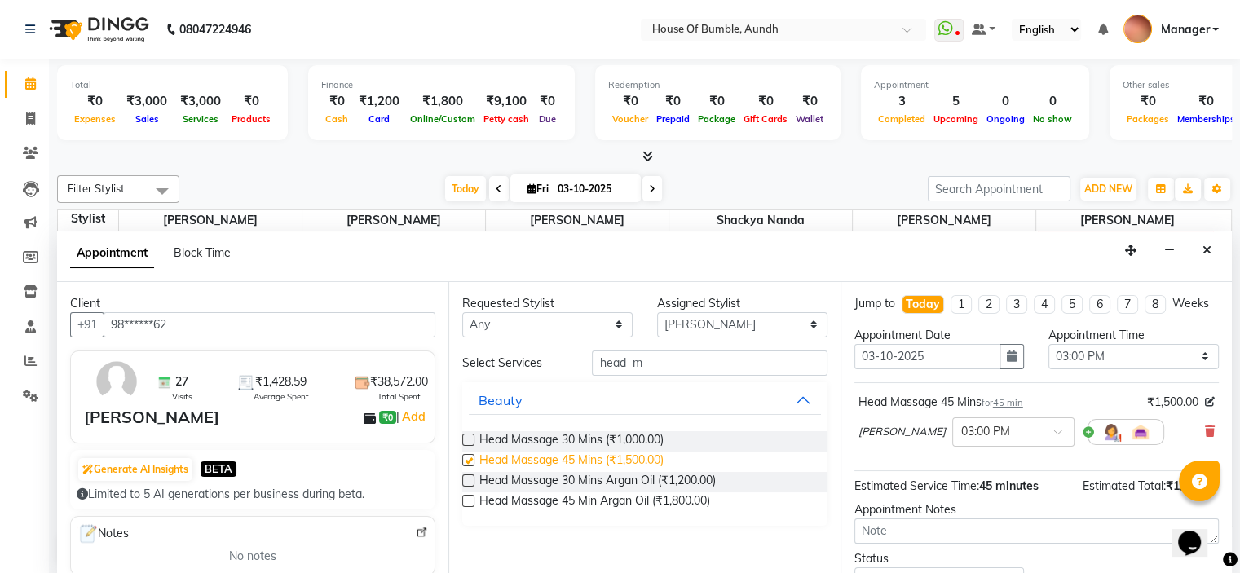
checkbox input "false"
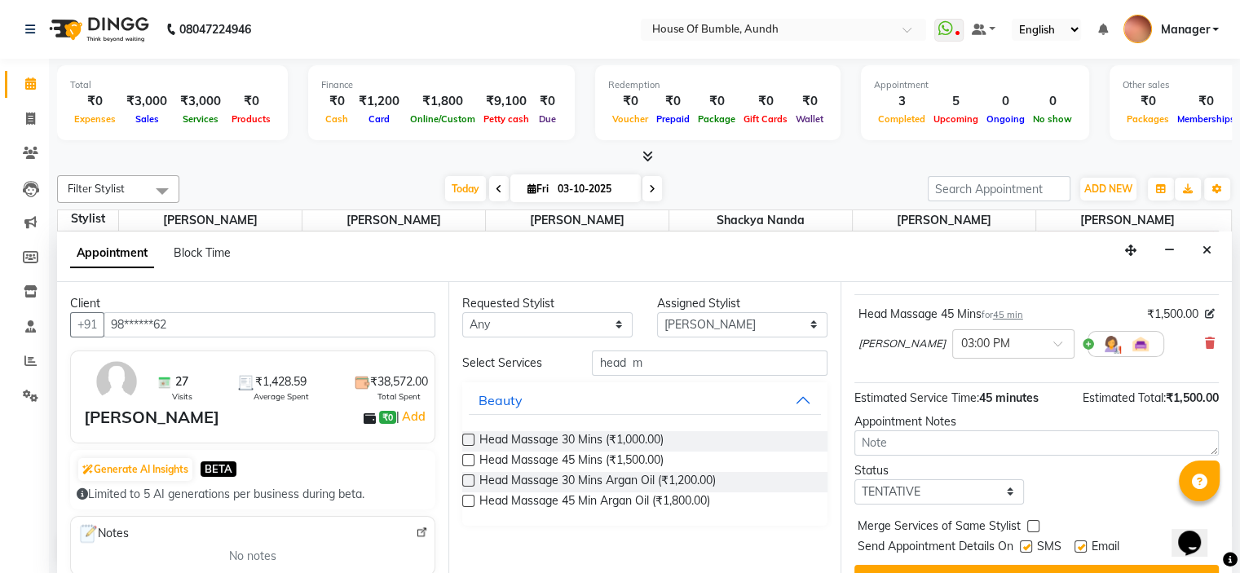
scroll to position [134, 0]
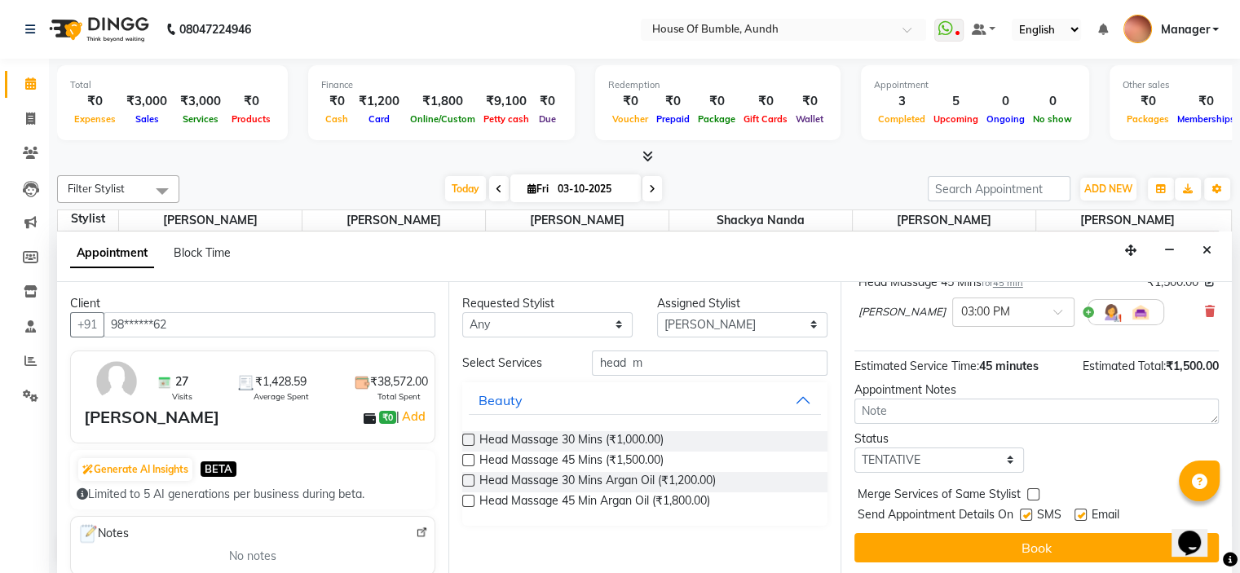
drag, startPoint x: 1043, startPoint y: 549, endPoint x: 1020, endPoint y: 568, distance: 30.1
click at [1043, 548] on button "Book" at bounding box center [1036, 547] width 364 height 29
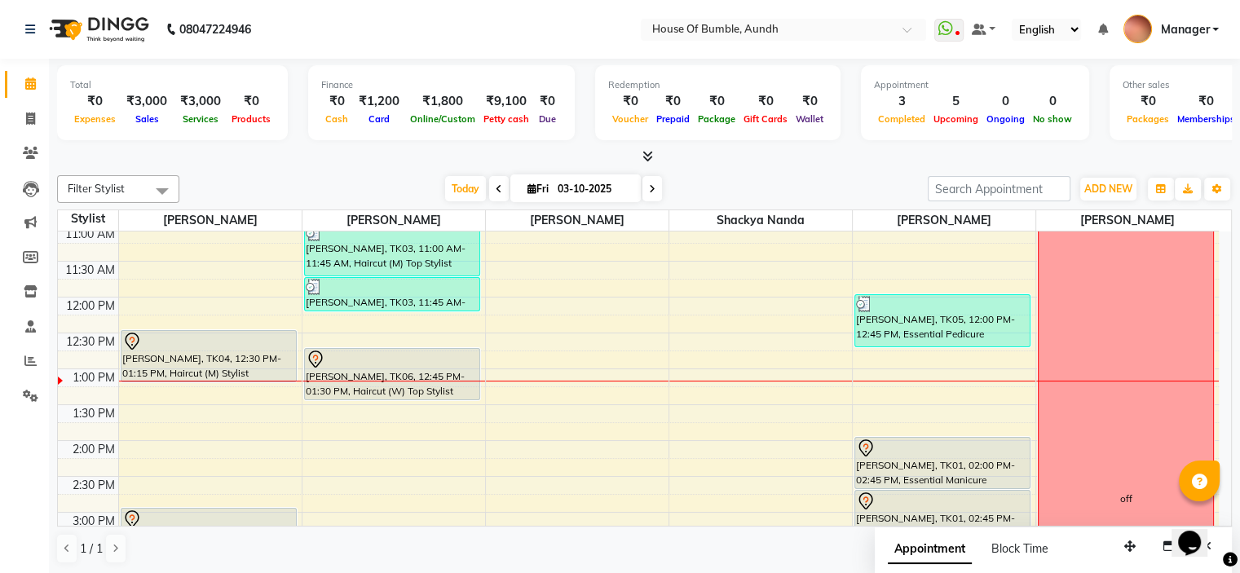
scroll to position [302, 0]
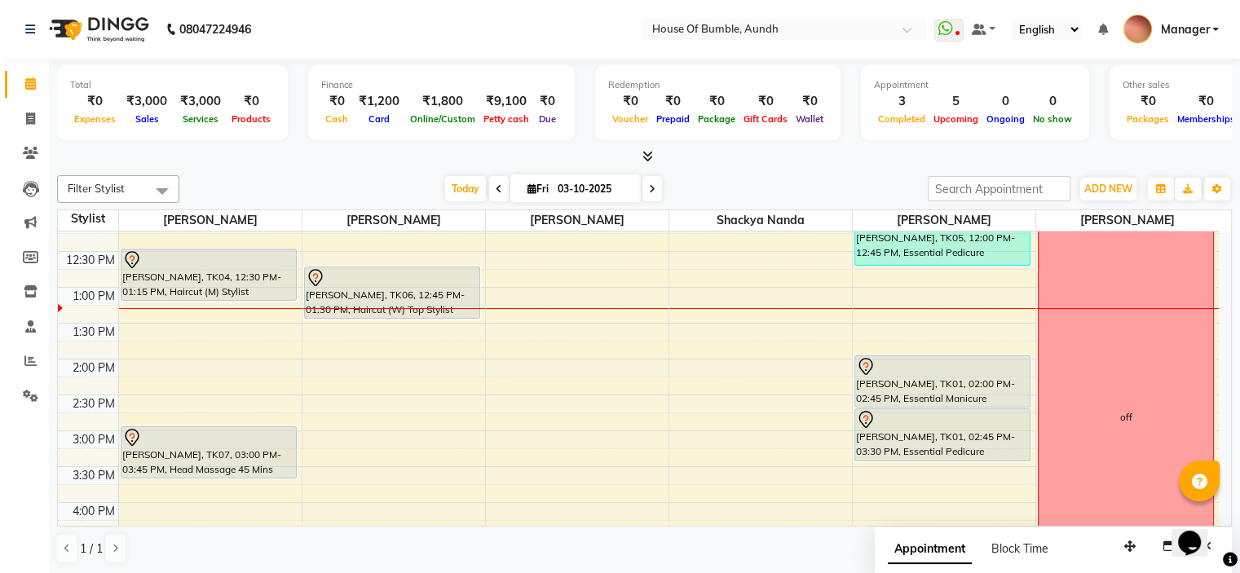
click at [192, 346] on div "8:00 AM 8:30 AM 9:00 AM 9:30 AM 10:00 AM 10:30 AM 11:00 AM 11:30 AM 12:00 PM 12…" at bounding box center [638, 395] width 1161 height 932
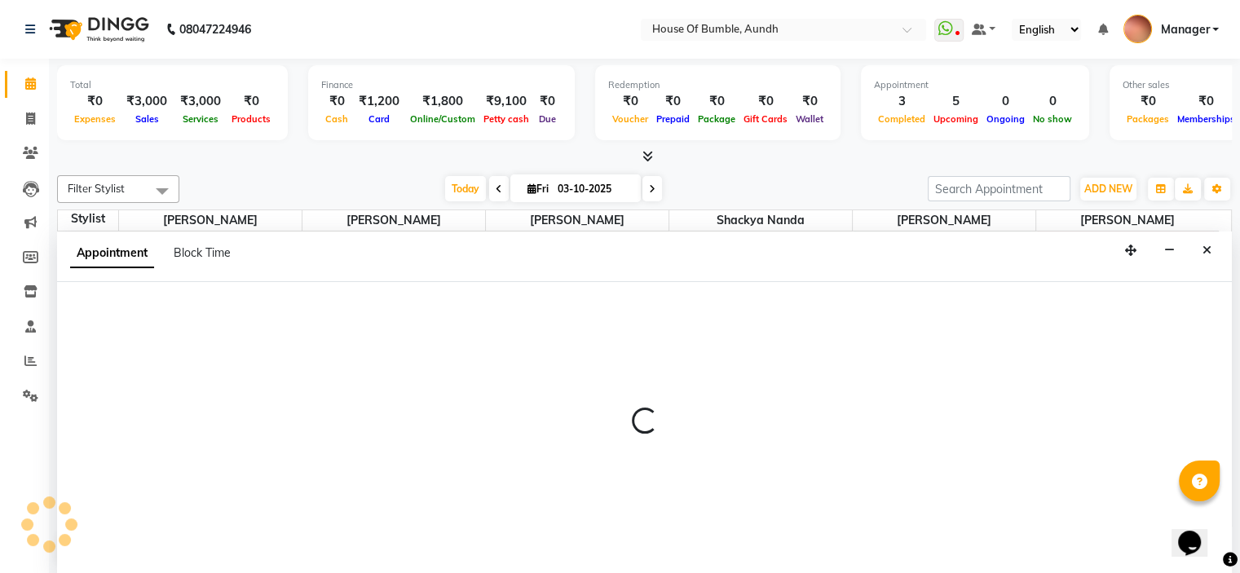
select select "7795"
select select "825"
select select "tentative"
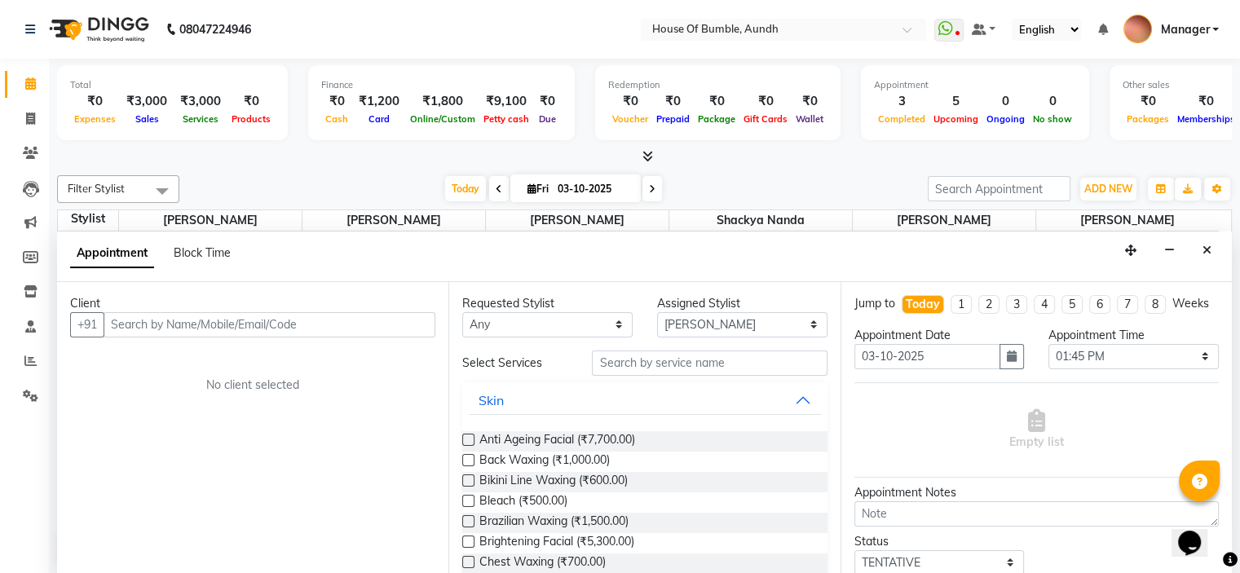
click at [178, 351] on div "Client +91 No client selected" at bounding box center [252, 428] width 391 height 293
click at [189, 303] on div "Client" at bounding box center [252, 303] width 365 height 17
click at [194, 316] on input "text" at bounding box center [270, 324] width 332 height 25
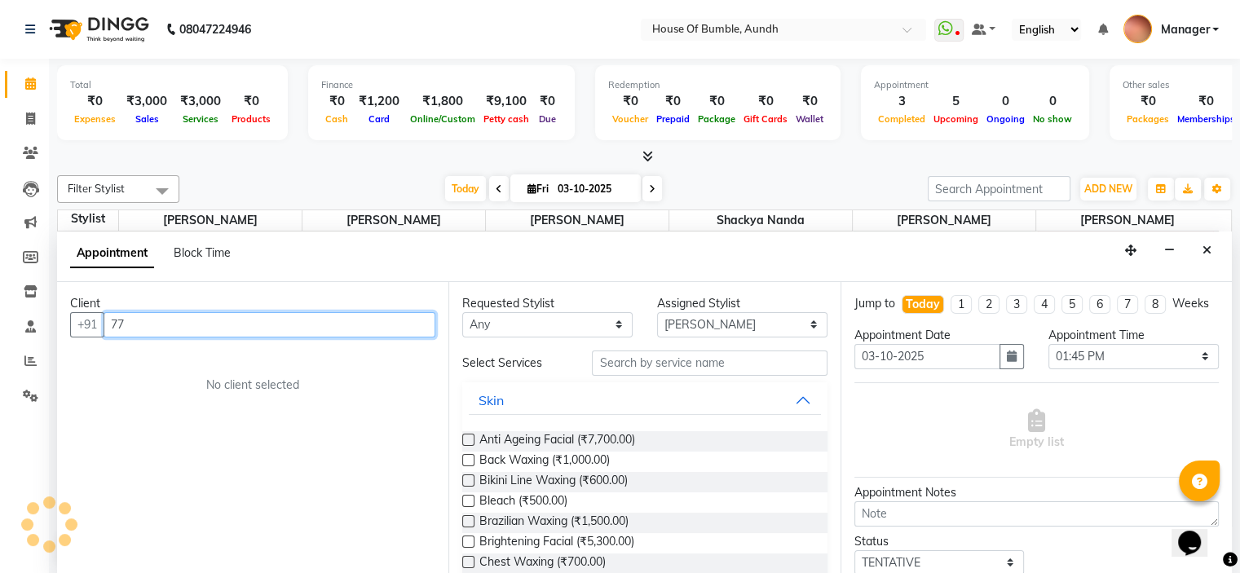
type input "7"
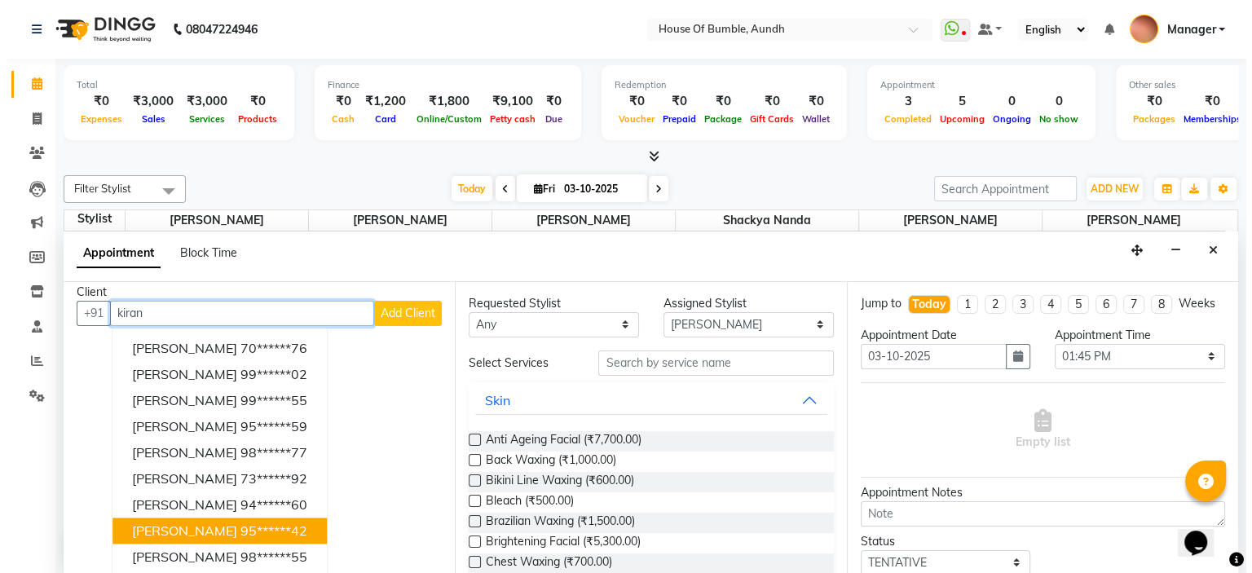
scroll to position [0, 0]
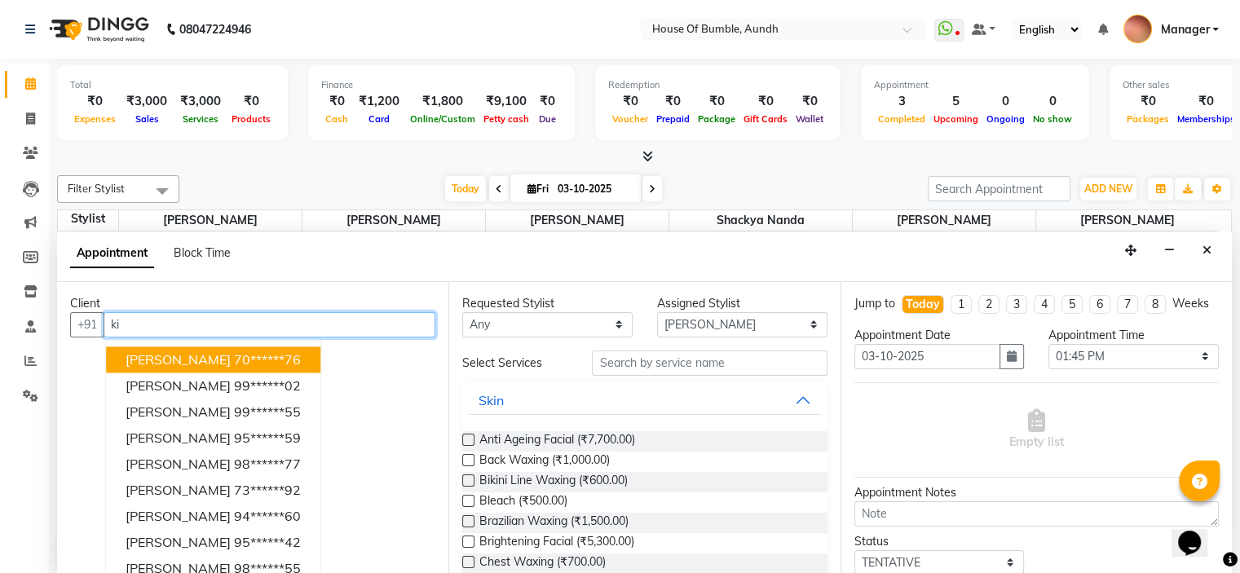
type input "k"
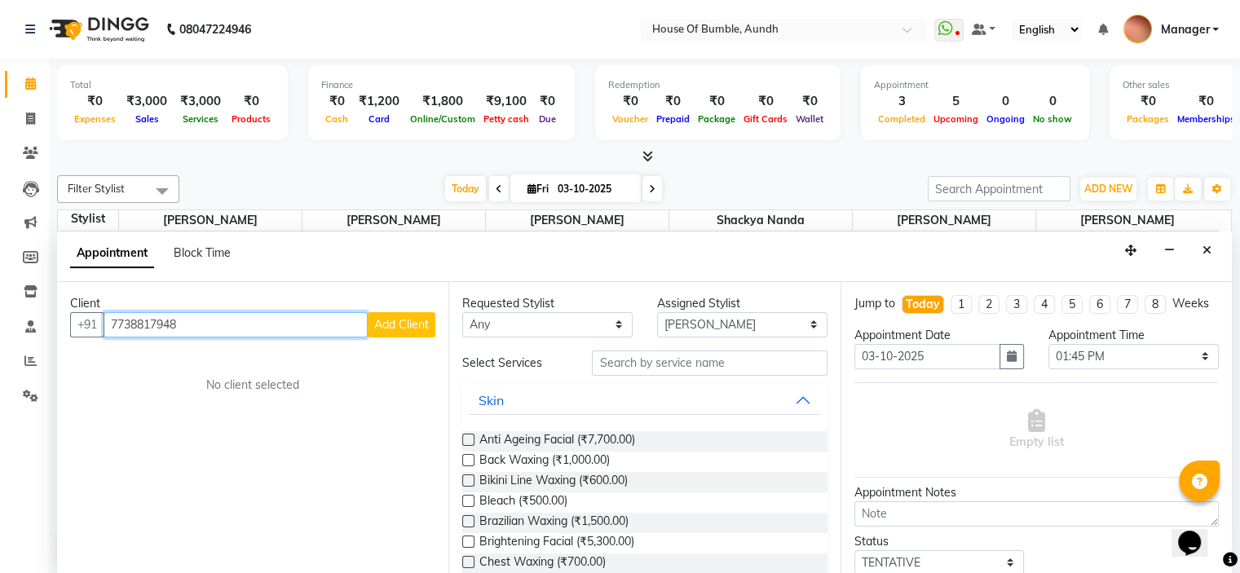
type input "7738817948"
click at [391, 322] on span "Add Client" at bounding box center [401, 324] width 55 height 15
select select "22"
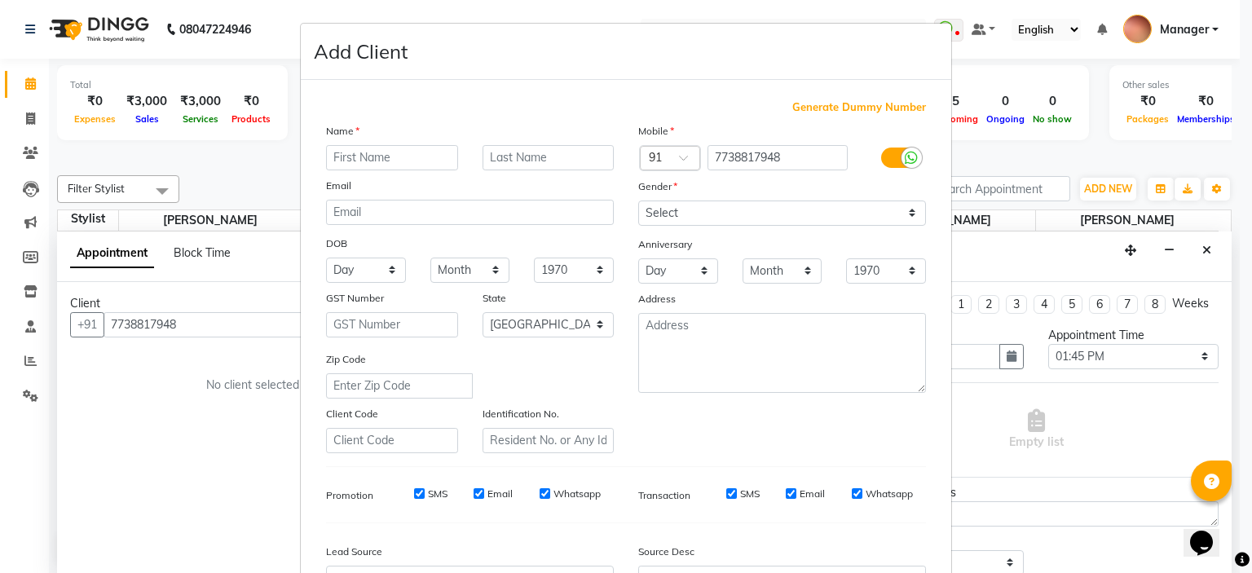
type input "L"
type input "Kiran"
click at [495, 155] on input "text" at bounding box center [548, 157] width 132 height 25
type input "Kaur"
click at [763, 218] on select "Select [DEMOGRAPHIC_DATA] [DEMOGRAPHIC_DATA] Other Prefer Not To Say" at bounding box center [782, 212] width 288 height 25
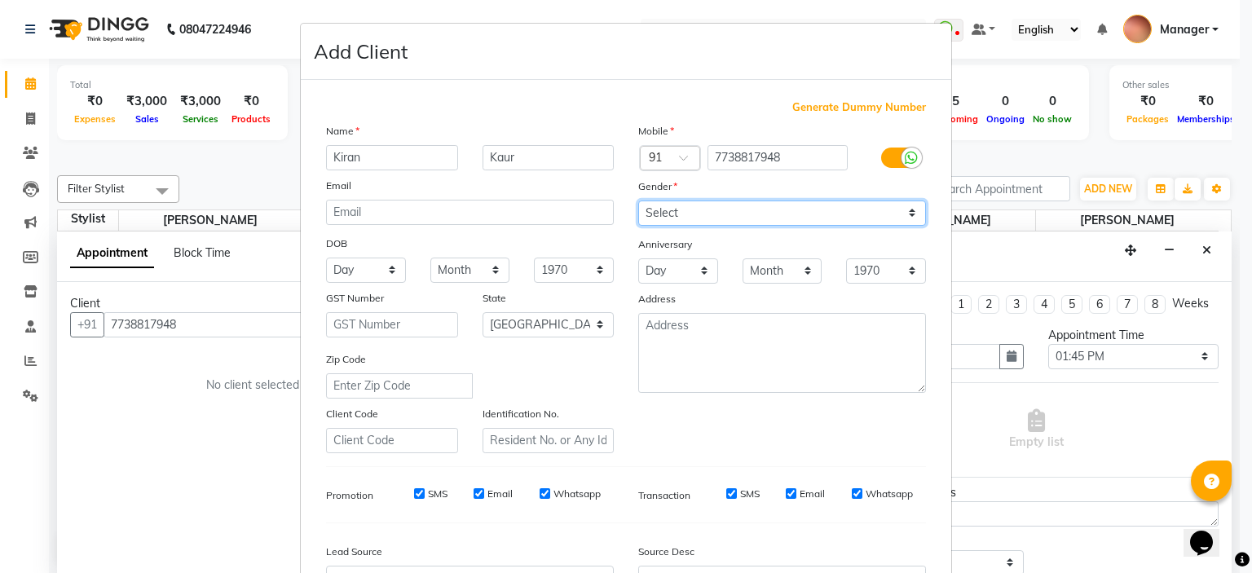
select select "[DEMOGRAPHIC_DATA]"
click at [638, 201] on select "Select [DEMOGRAPHIC_DATA] [DEMOGRAPHIC_DATA] Other Prefer Not To Say" at bounding box center [782, 212] width 288 height 25
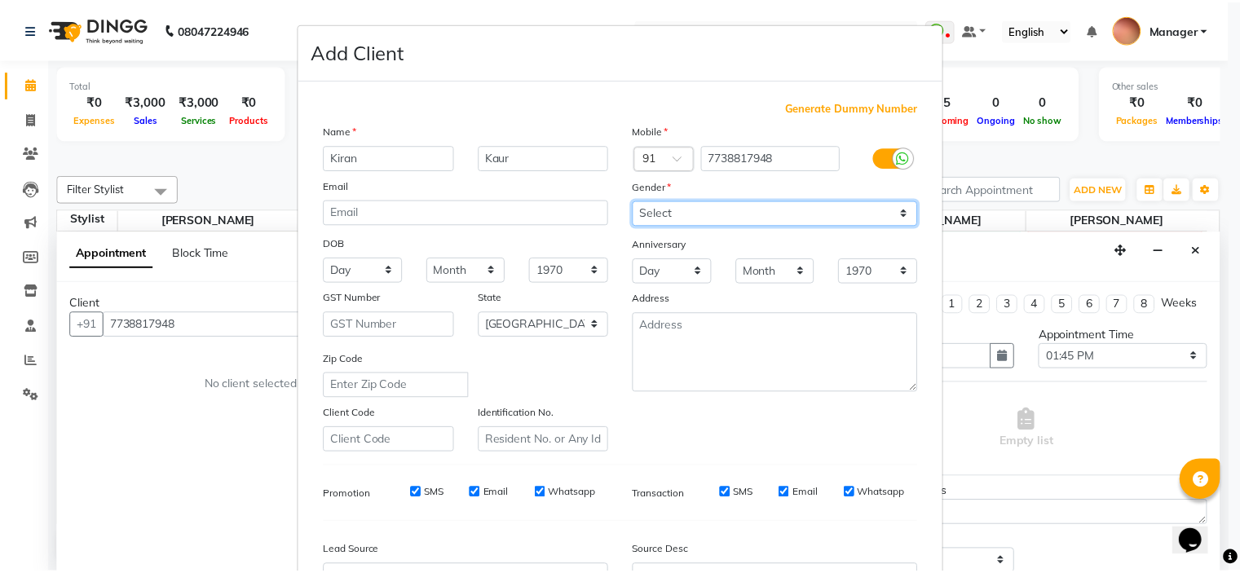
scroll to position [163, 0]
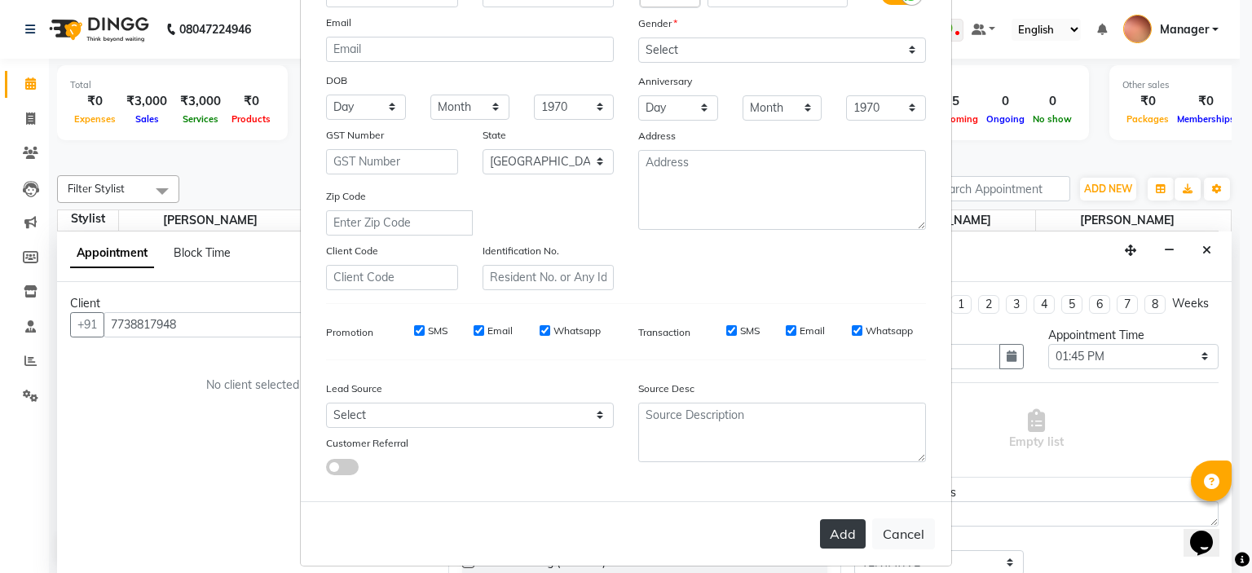
click at [841, 549] on button "Add" at bounding box center [843, 533] width 46 height 29
type input "77******48"
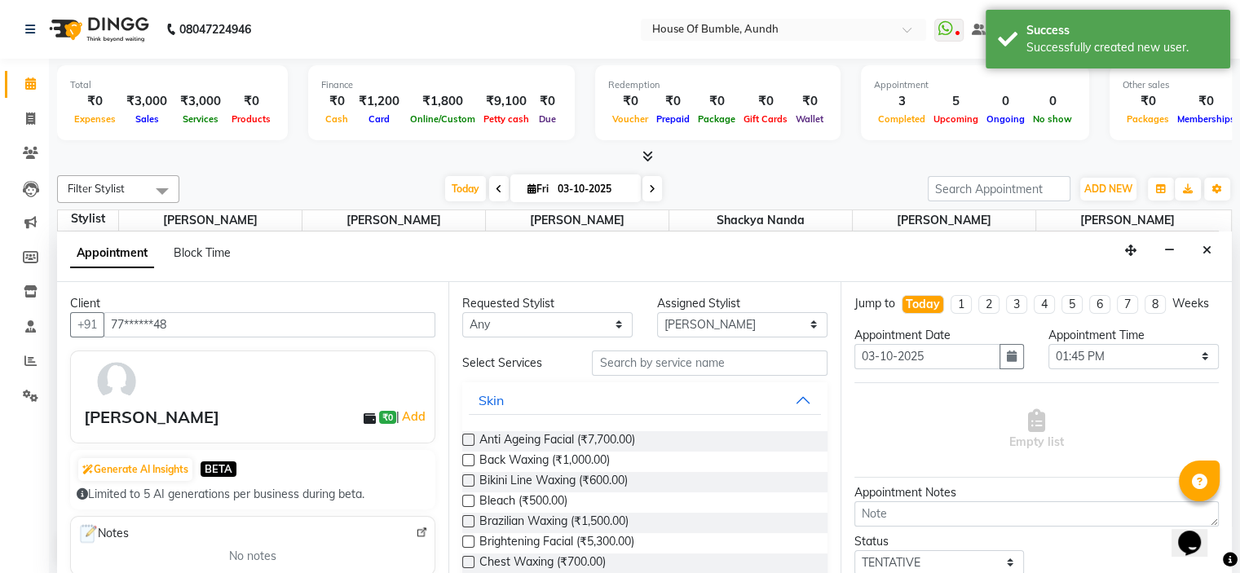
click at [649, 368] on input "text" at bounding box center [709, 362] width 235 height 25
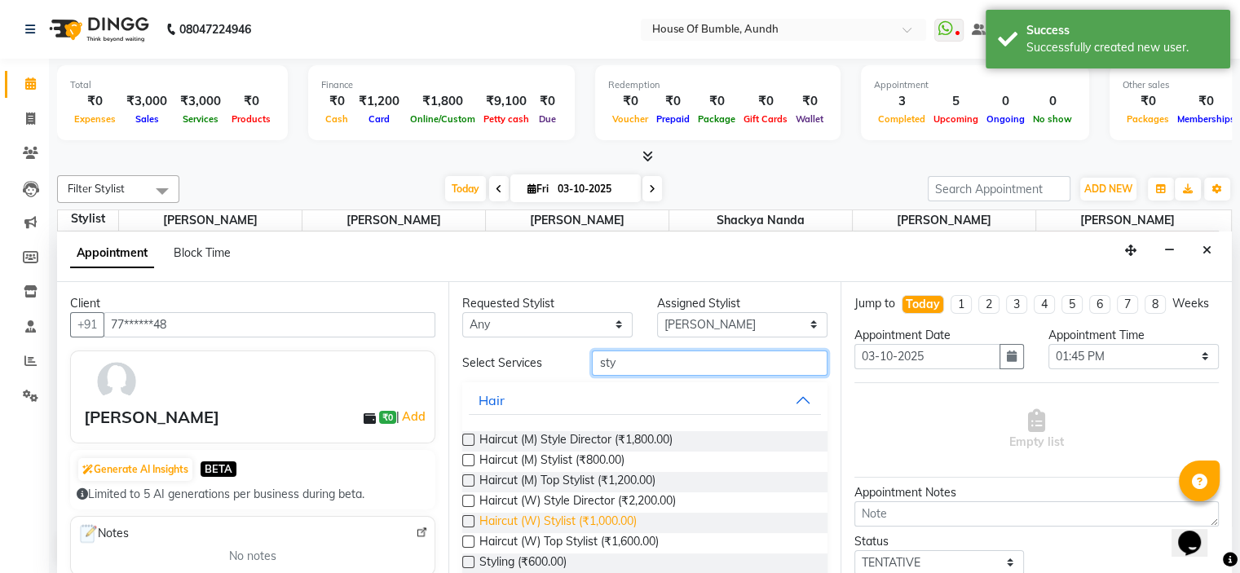
type input "sty"
click at [581, 514] on span "Haircut (W) Stylist (₹1,000.00)" at bounding box center [557, 523] width 157 height 20
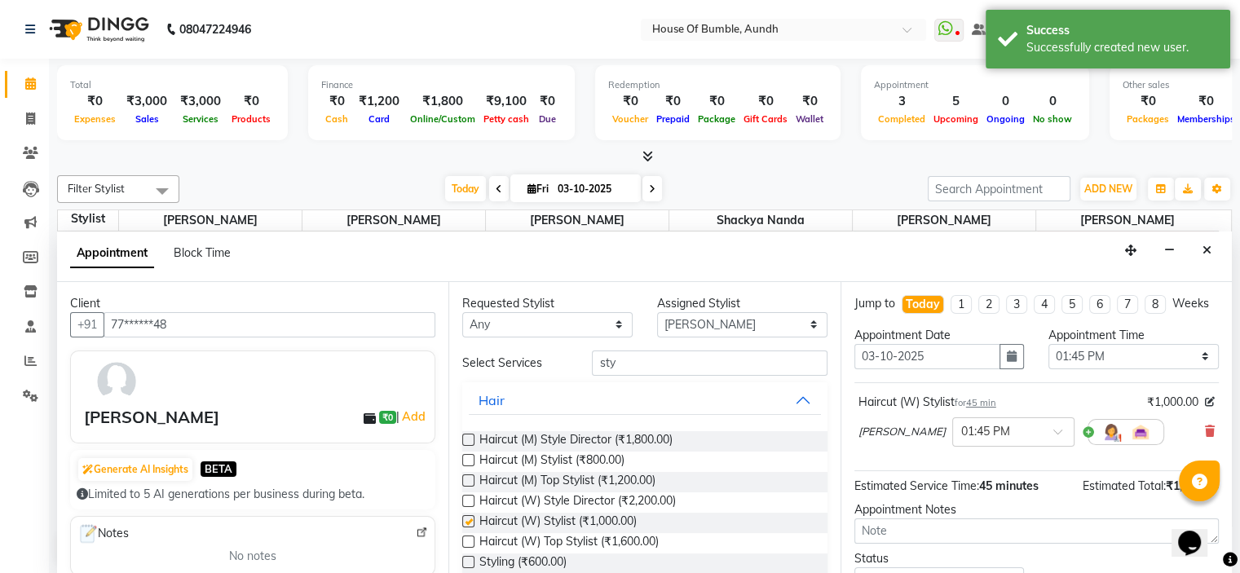
checkbox input "false"
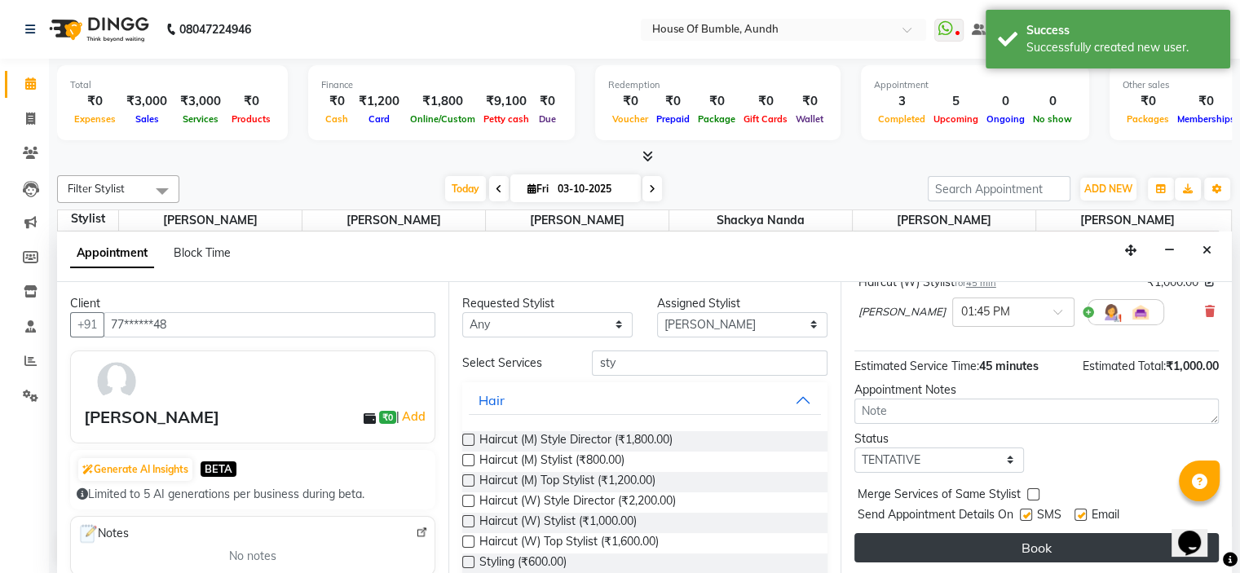
click at [1001, 539] on button "Book" at bounding box center [1036, 547] width 364 height 29
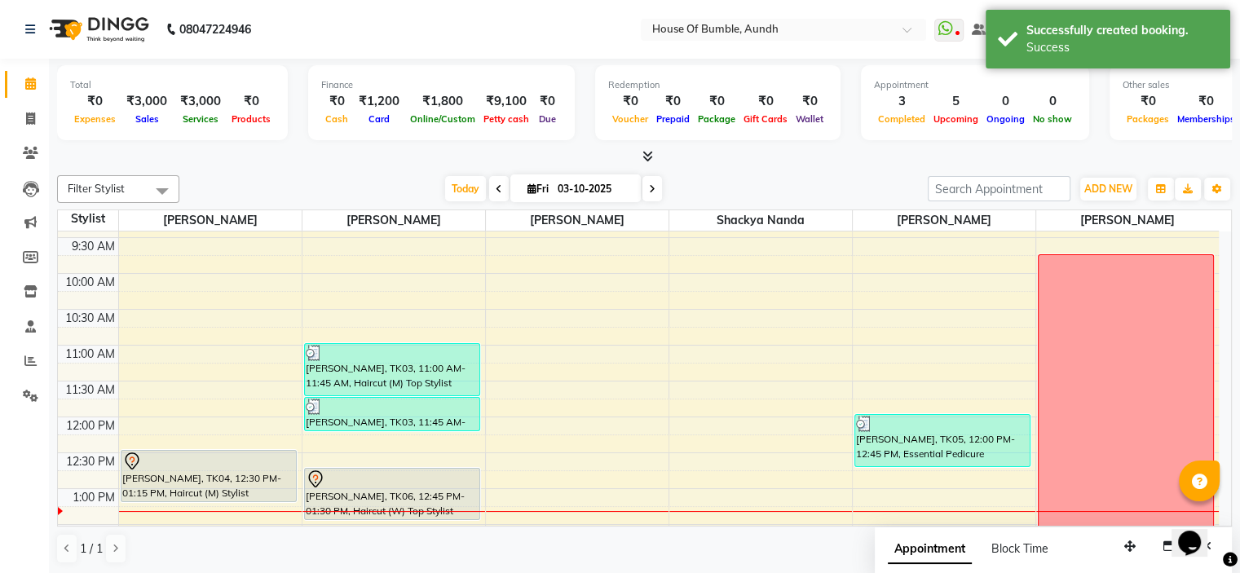
scroll to position [163, 0]
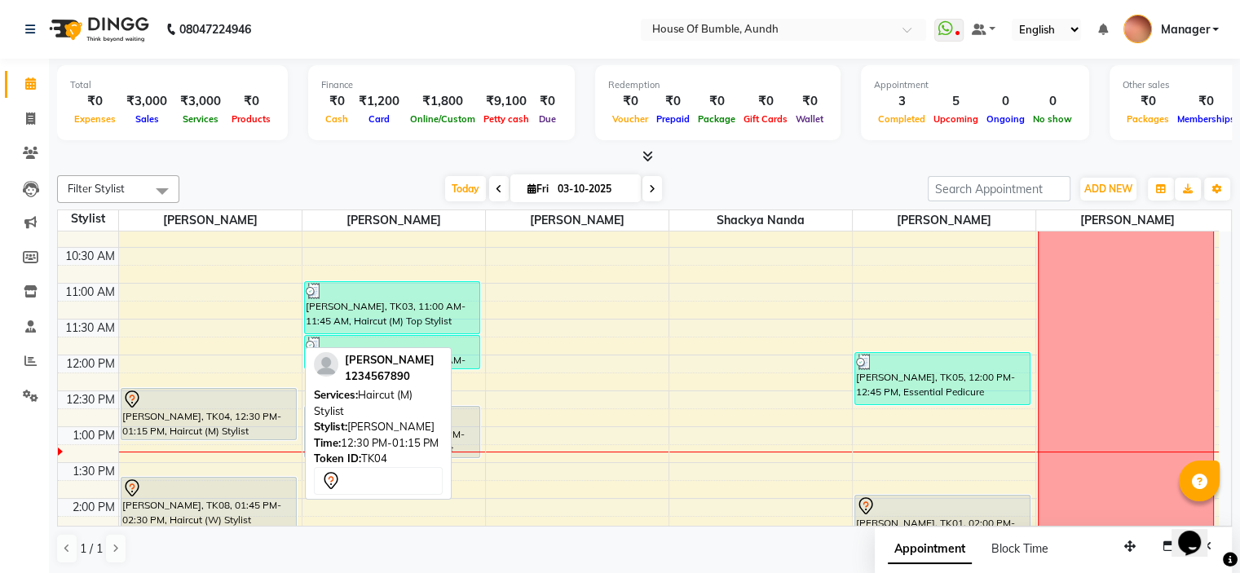
click at [239, 417] on div "[PERSON_NAME], TK04, 12:30 PM-01:15 PM, Haircut (M) Stylist" at bounding box center [208, 414] width 174 height 51
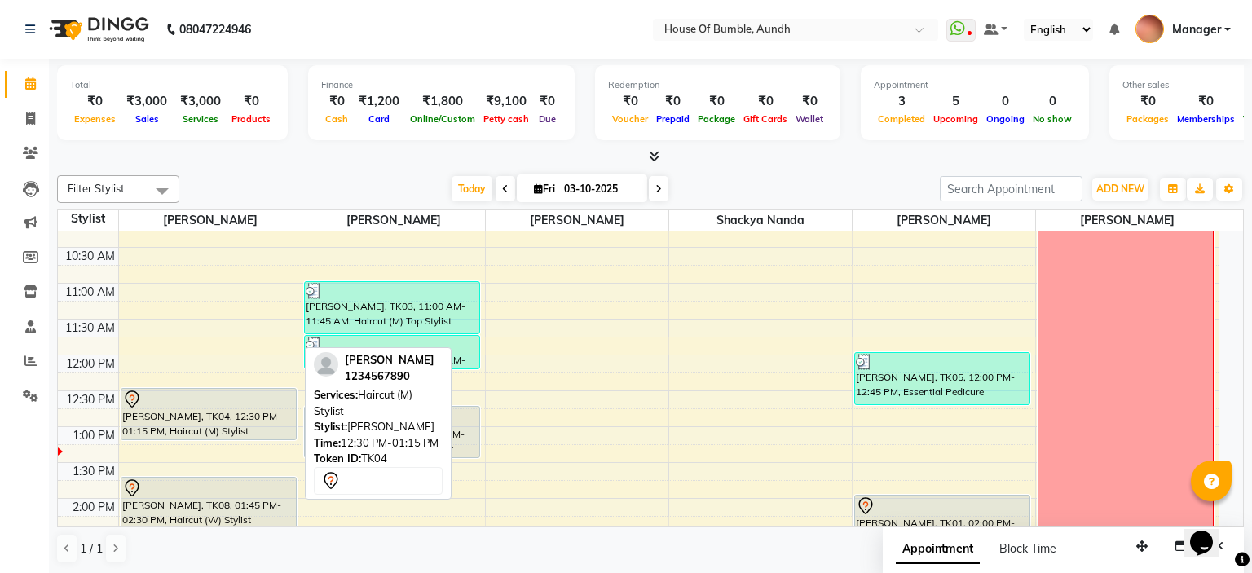
select select "7"
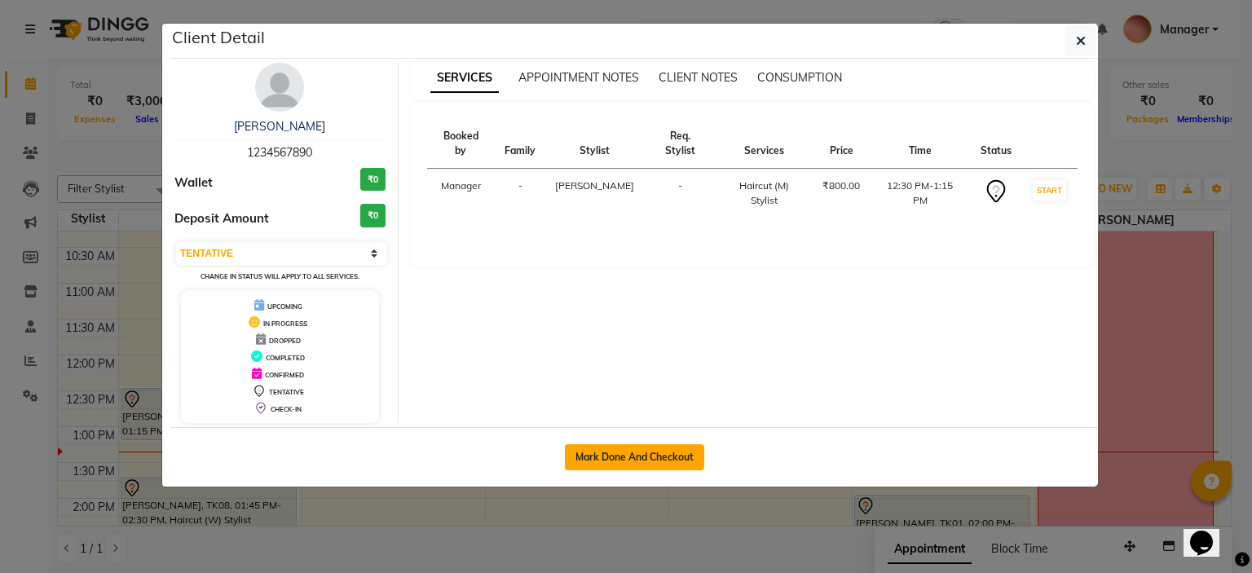
click at [616, 449] on button "Mark Done And Checkout" at bounding box center [634, 457] width 139 height 26
select select "service"
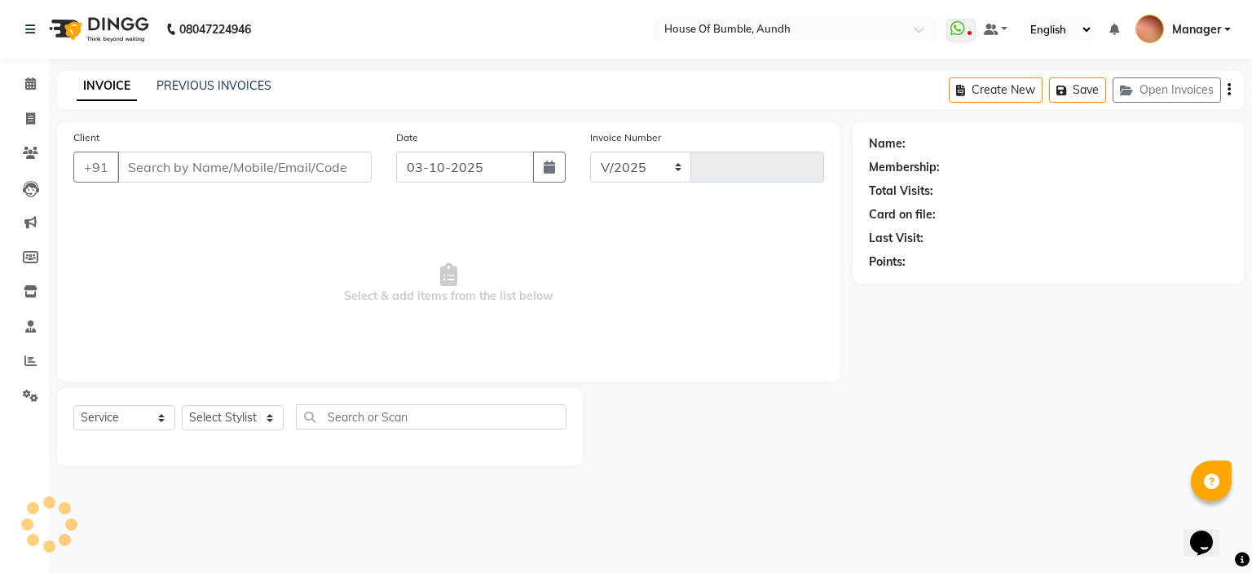
select select "581"
type input "1501"
type input "12******90"
select select "7795"
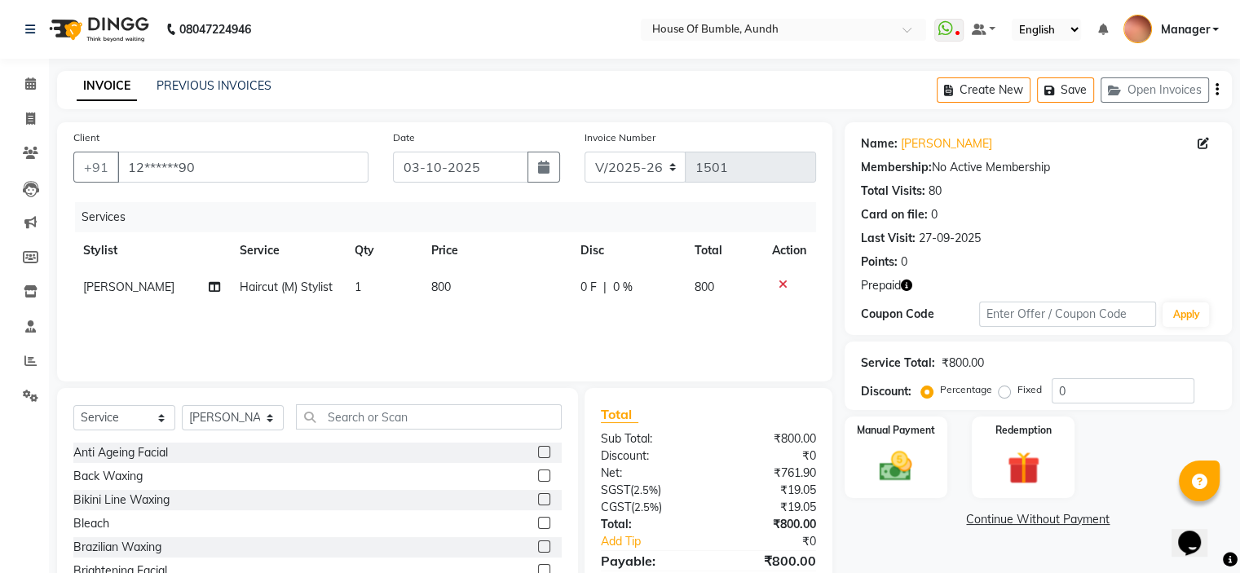
scroll to position [80, 0]
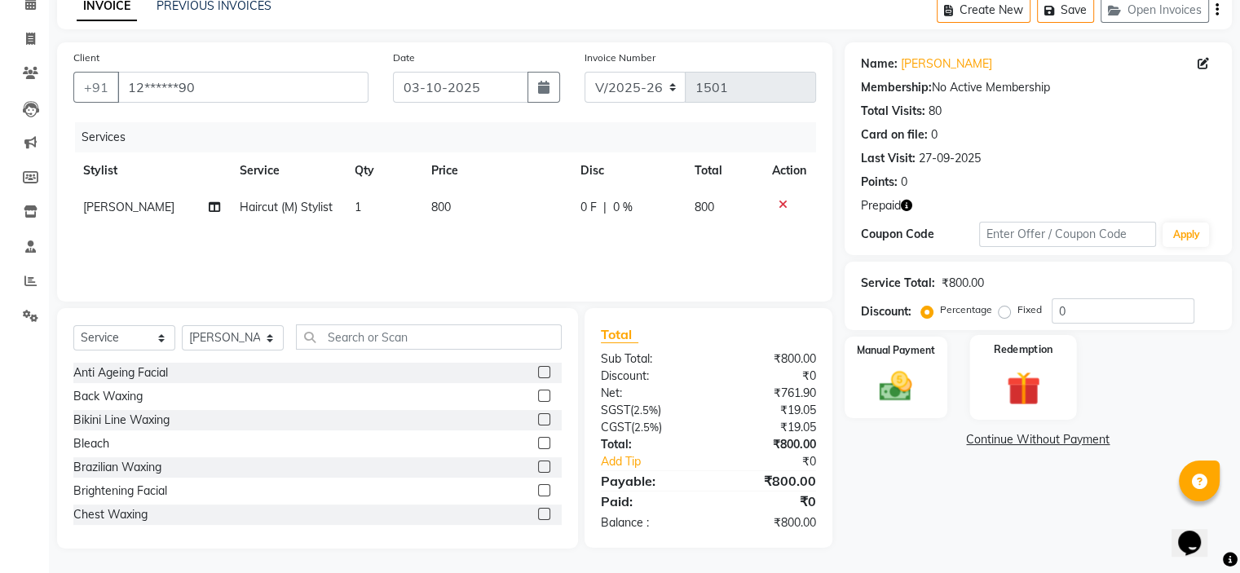
click at [1068, 366] on div "Redemption" at bounding box center [1022, 377] width 107 height 84
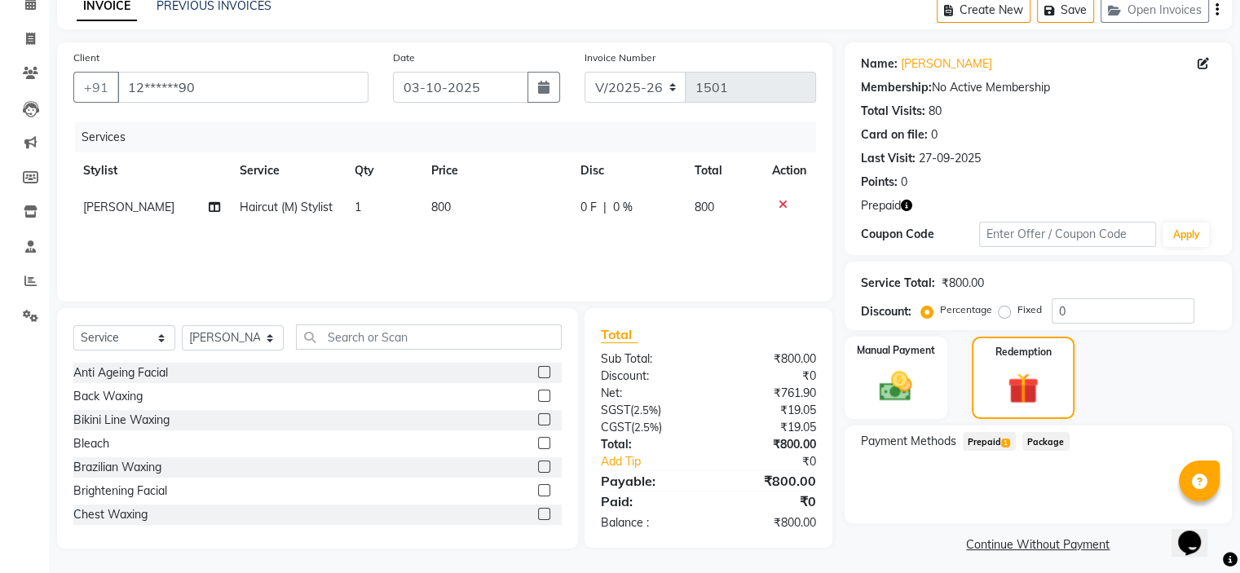
click at [1043, 440] on span "Package" at bounding box center [1045, 441] width 47 height 19
click at [996, 436] on span "Prepaid 1" at bounding box center [989, 441] width 53 height 19
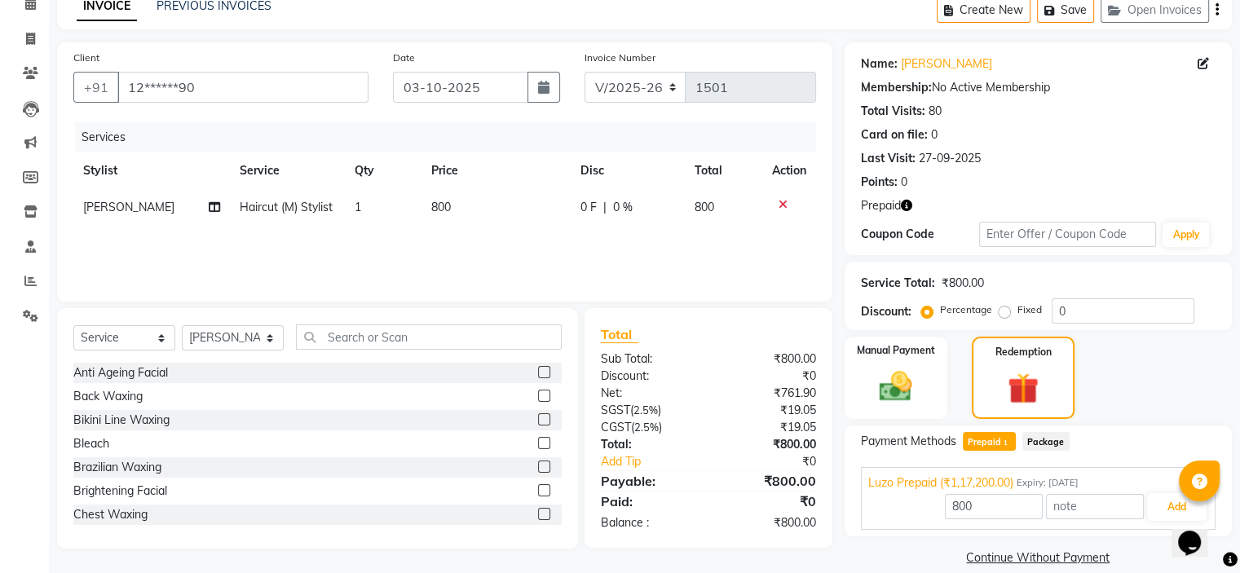
scroll to position [101, 0]
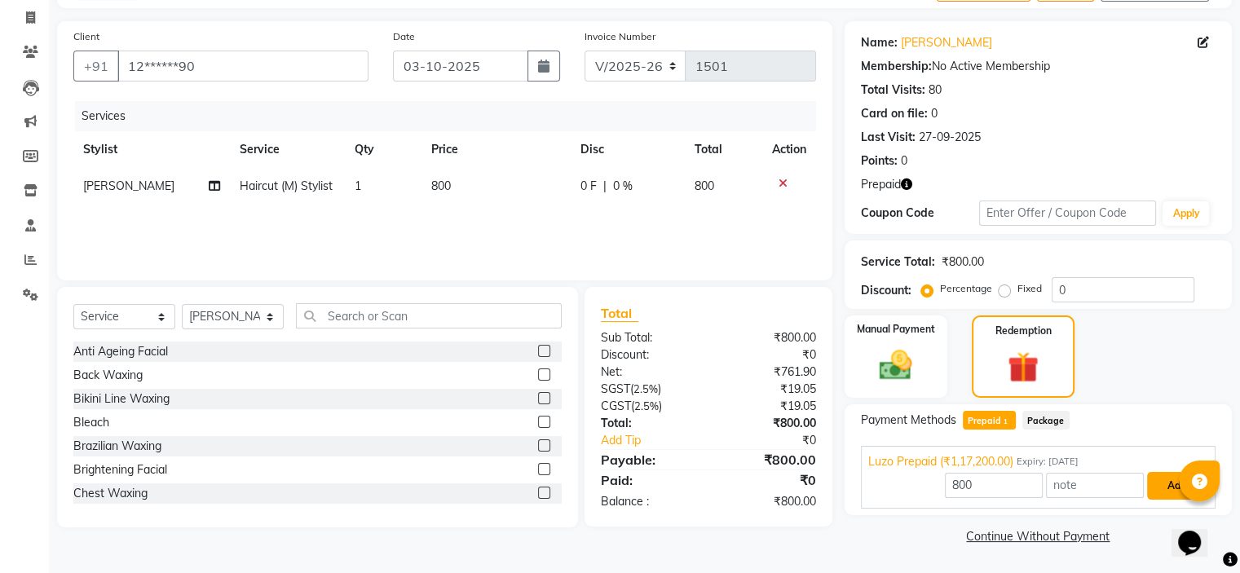
click at [1164, 490] on button "Add" at bounding box center [1176, 486] width 59 height 28
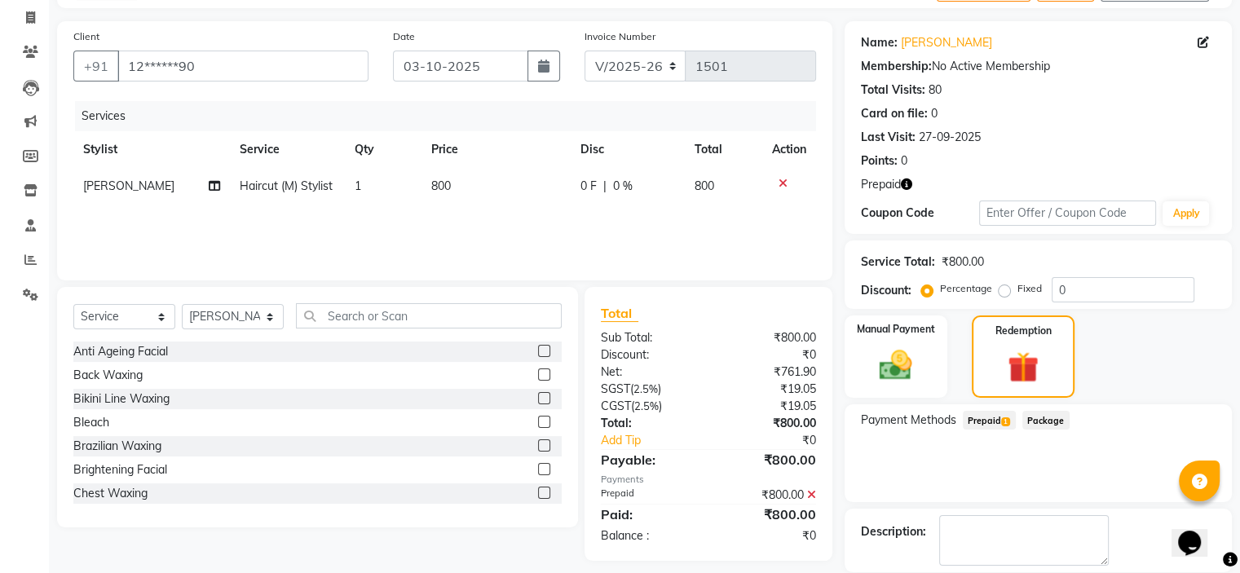
scroll to position [179, 0]
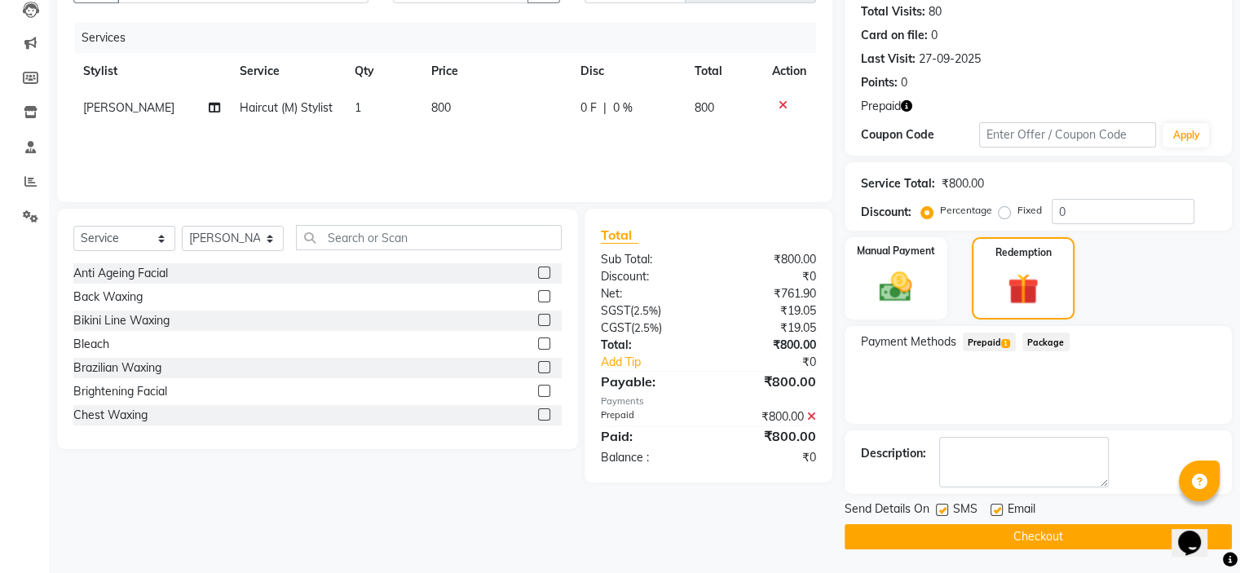
click at [1001, 534] on button "Checkout" at bounding box center [1037, 536] width 387 height 25
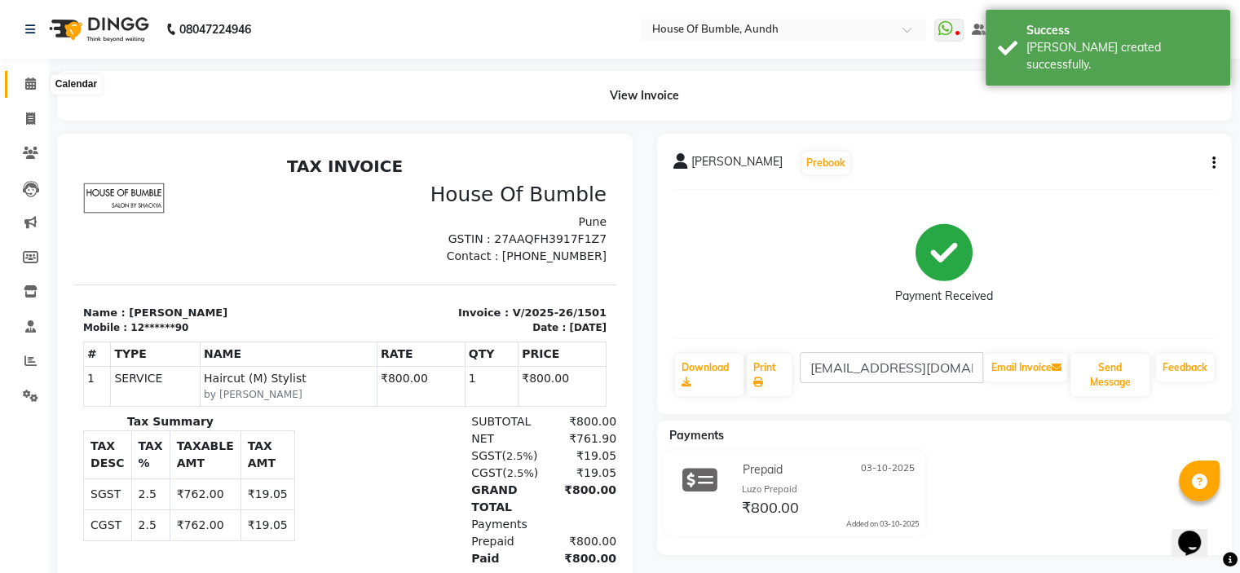
click at [26, 84] on icon at bounding box center [30, 83] width 11 height 12
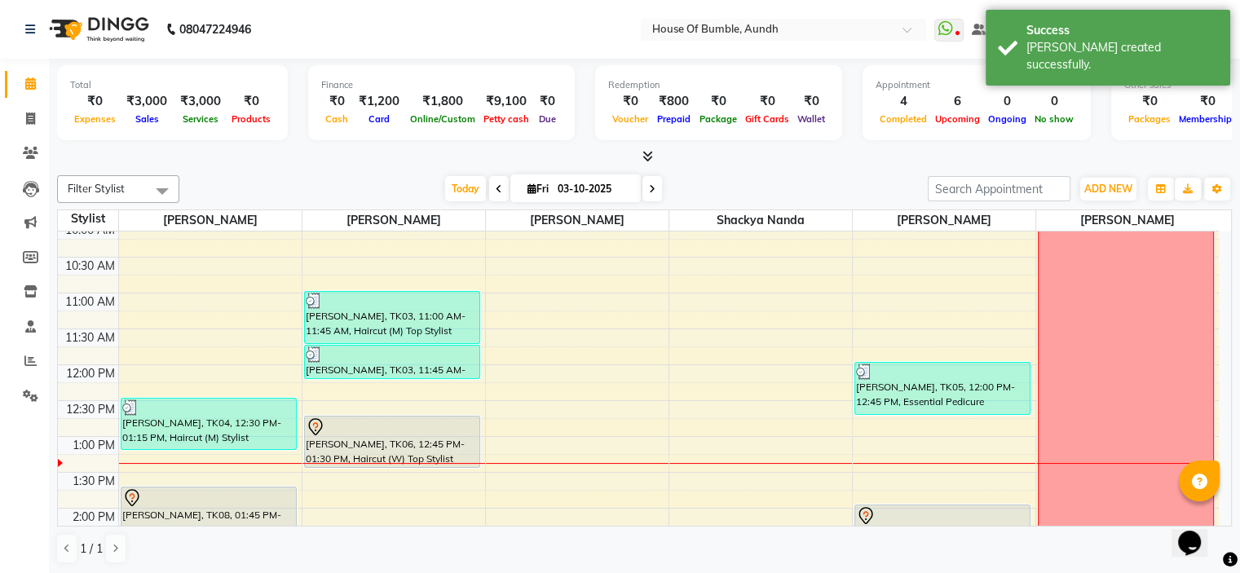
scroll to position [163, 0]
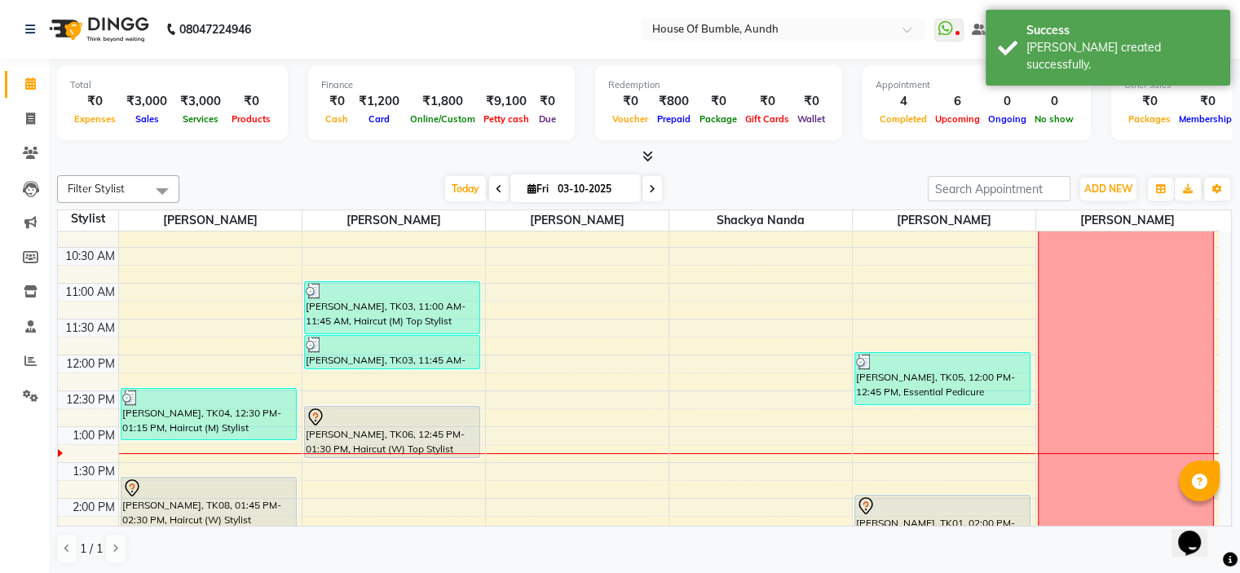
click at [497, 188] on span at bounding box center [499, 188] width 20 height 25
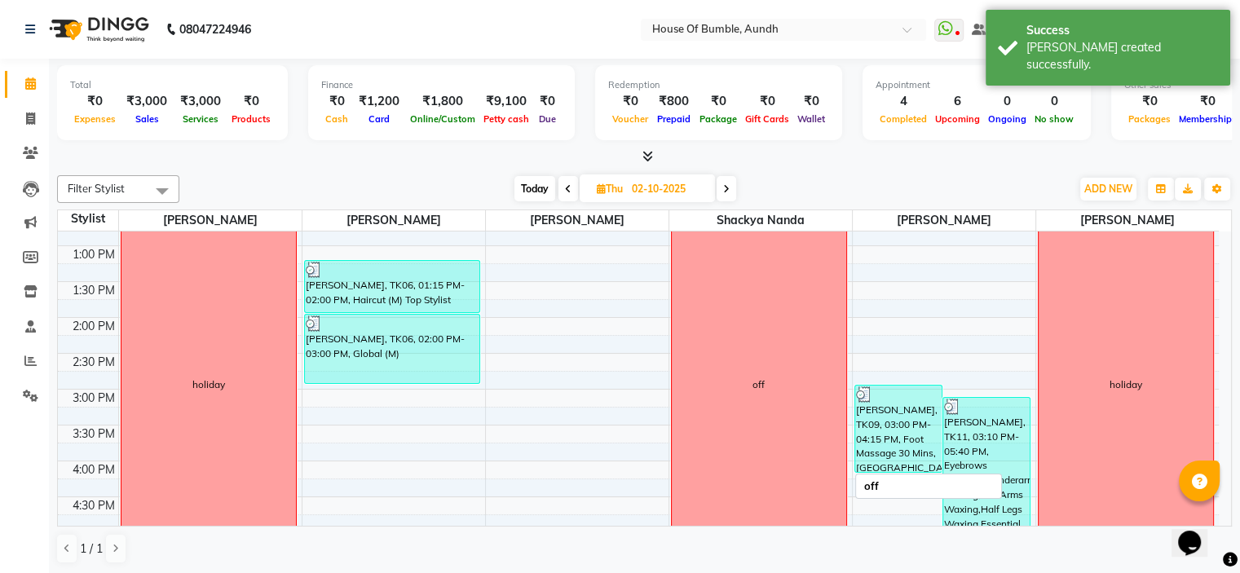
scroll to position [489, 0]
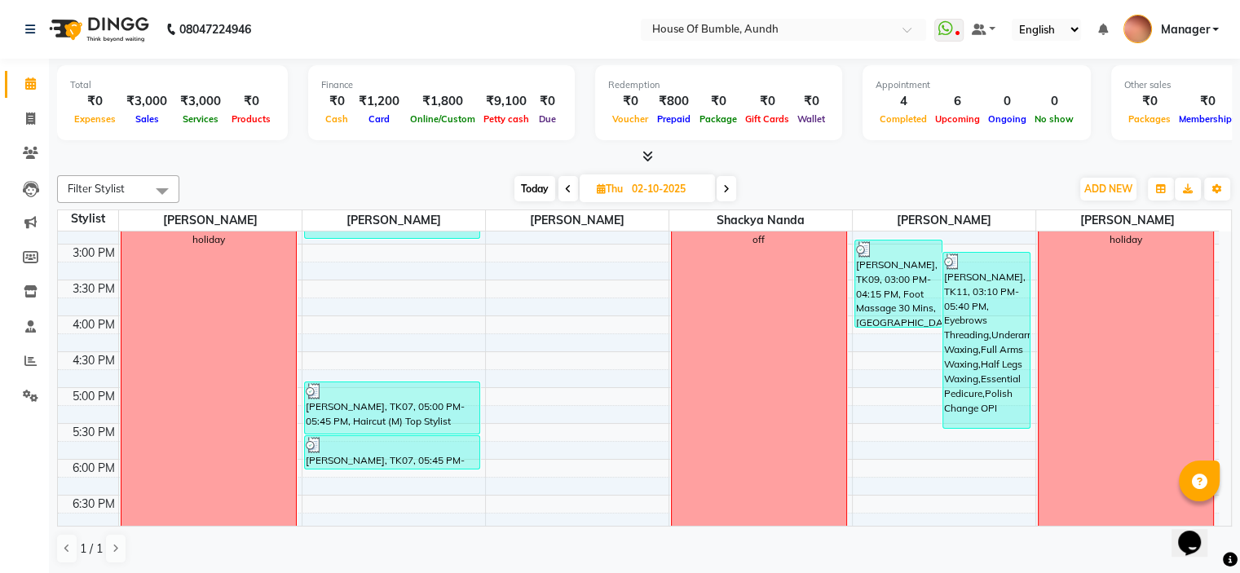
click at [567, 190] on icon at bounding box center [568, 189] width 7 height 10
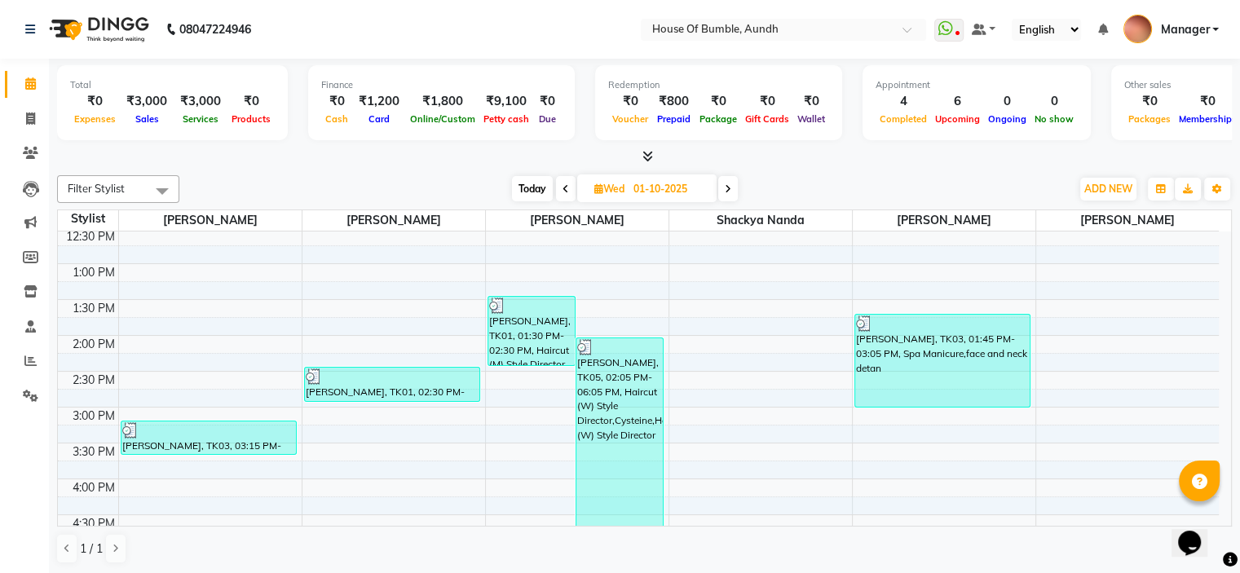
scroll to position [408, 0]
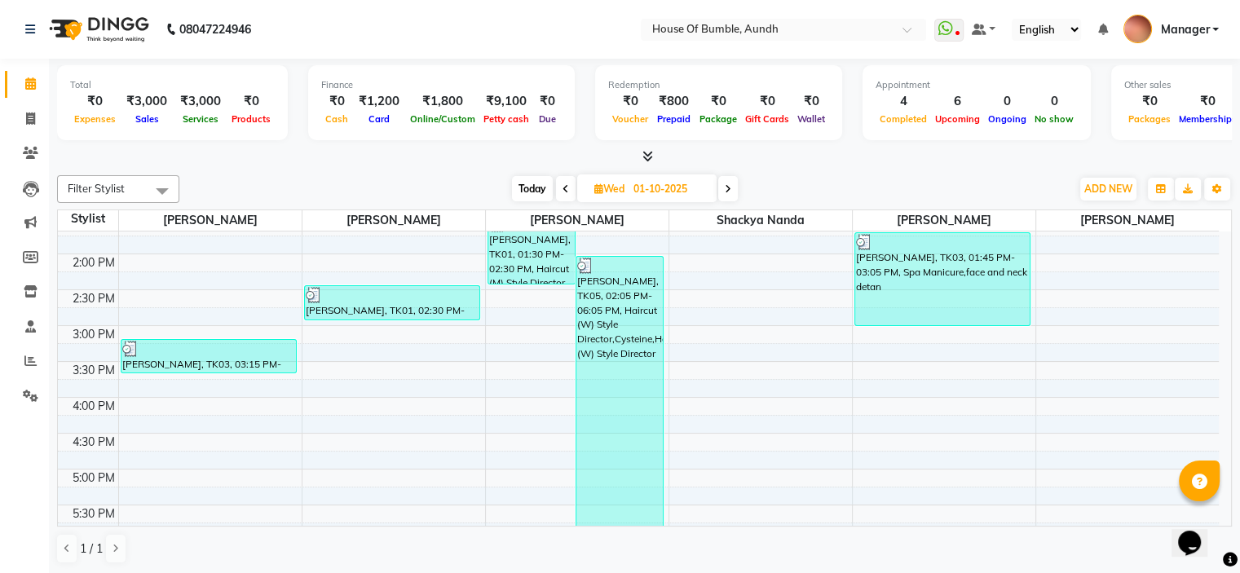
click at [553, 187] on div "[DATE] [DATE]" at bounding box center [624, 189] width 229 height 24
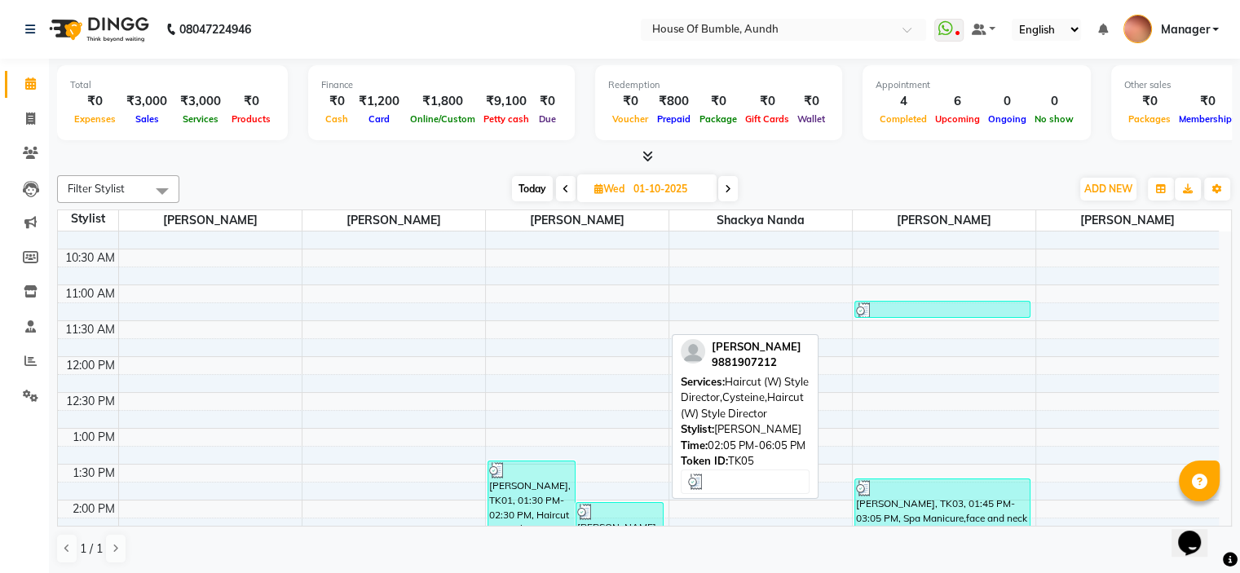
scroll to position [82, 0]
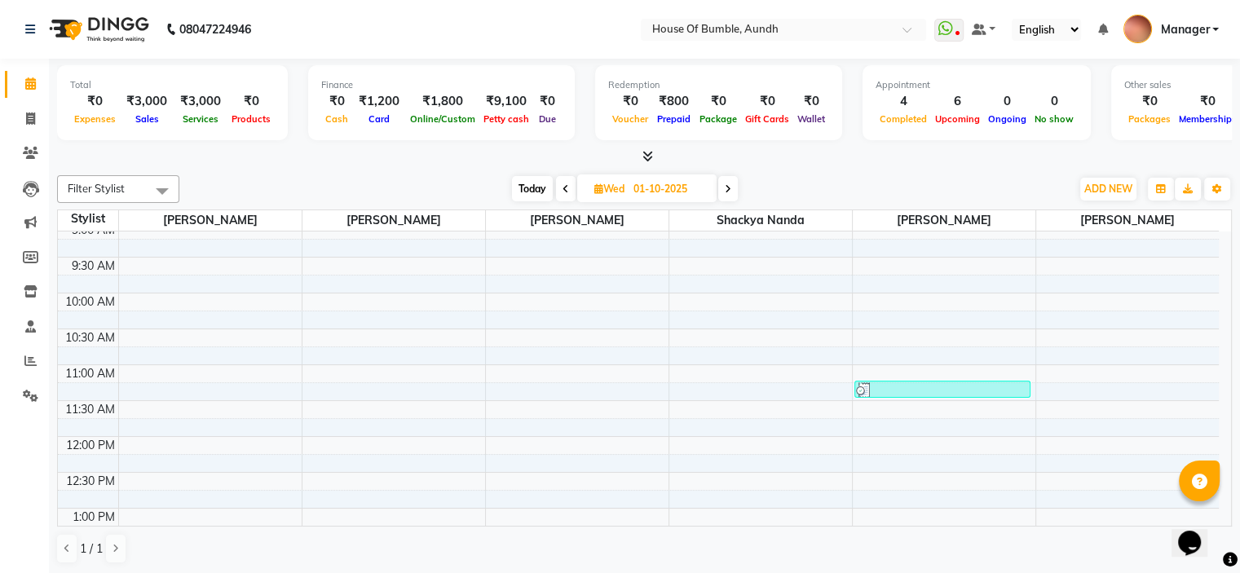
click at [571, 193] on span at bounding box center [566, 188] width 20 height 25
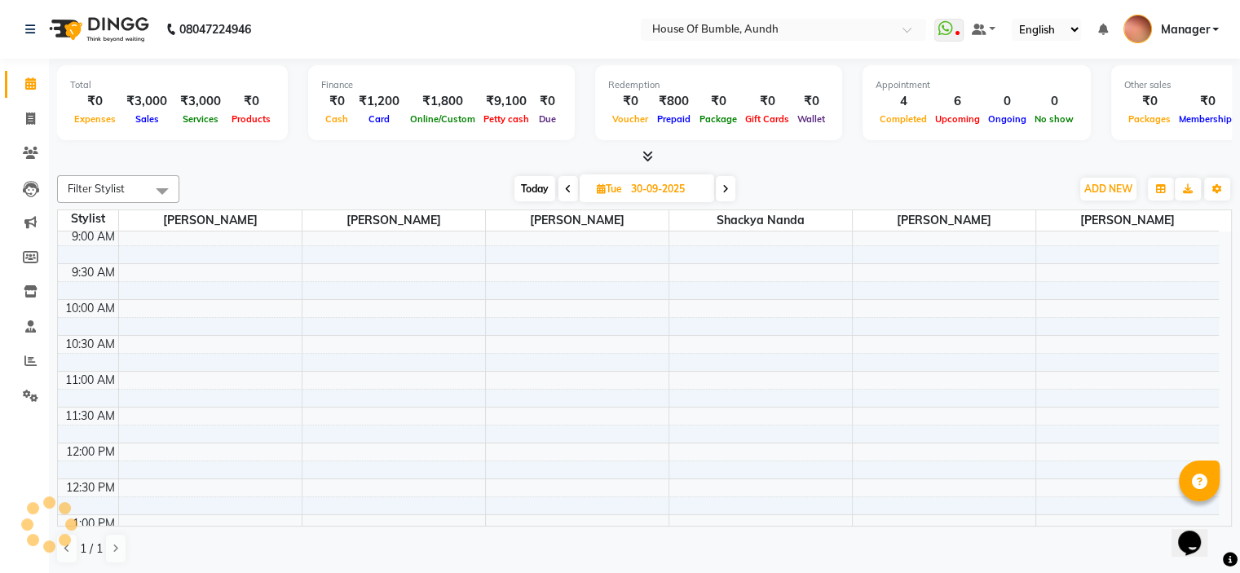
scroll to position [29, 0]
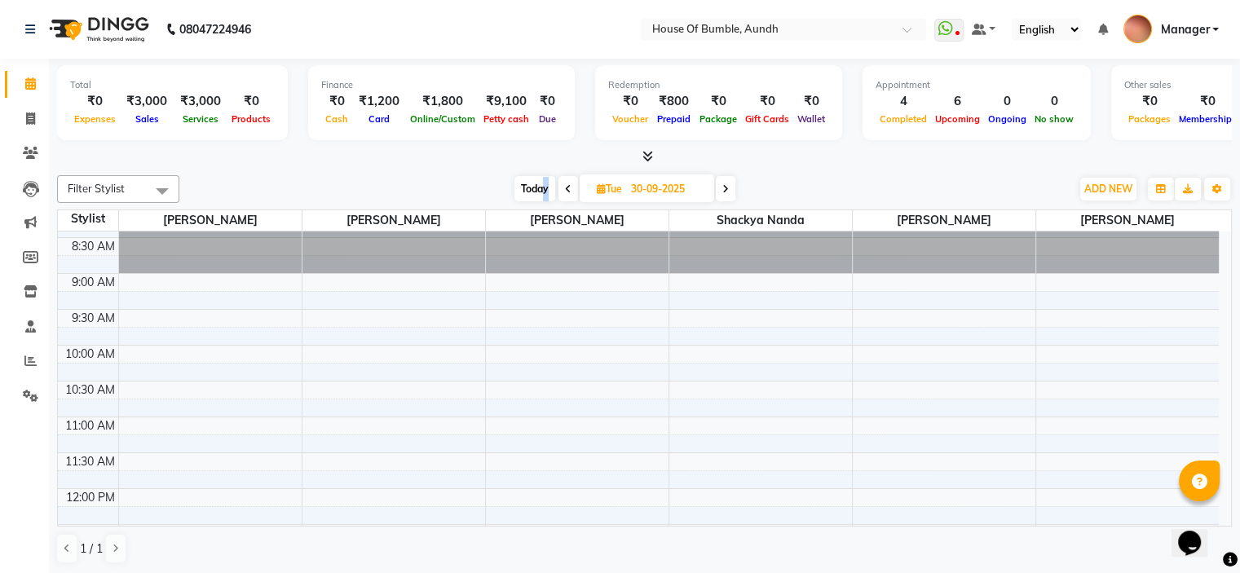
click at [544, 184] on span "Today" at bounding box center [534, 188] width 41 height 25
type input "03-10-2025"
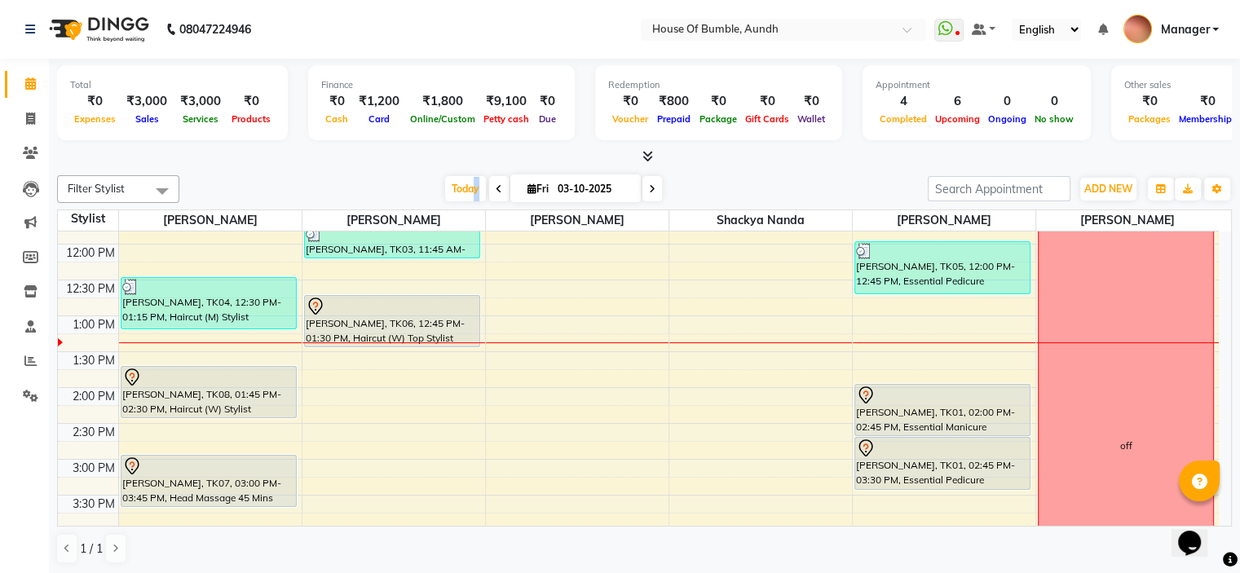
scroll to position [192, 0]
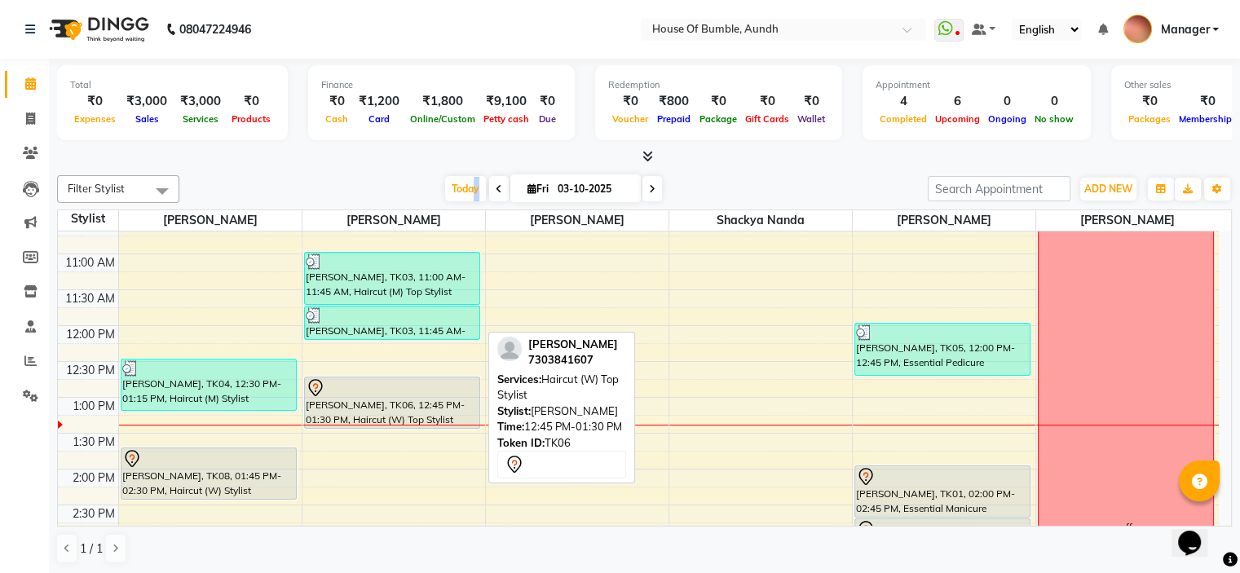
click at [332, 412] on div "[PERSON_NAME], TK06, 12:45 PM-01:30 PM, Haircut (W) Top Stylist" at bounding box center [392, 402] width 174 height 51
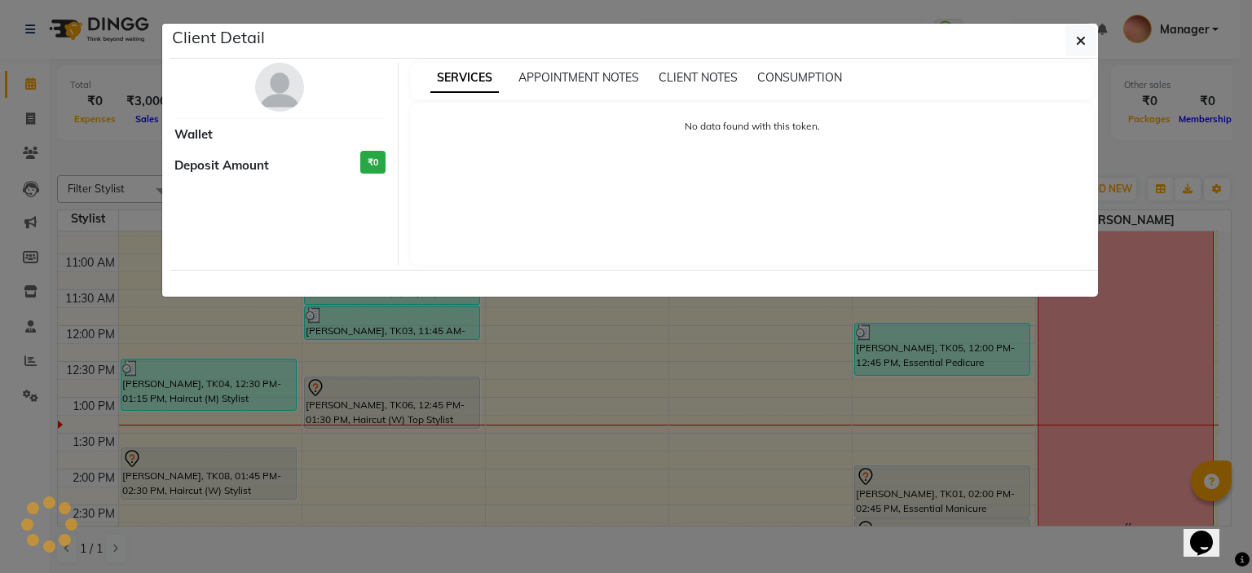
select select "7"
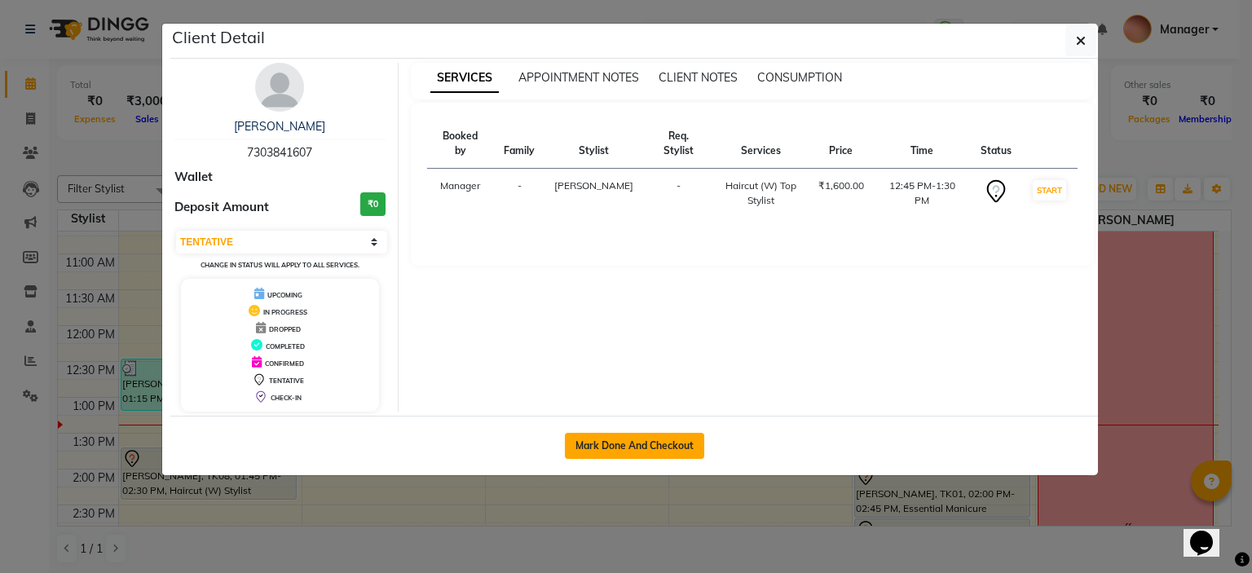
click at [623, 435] on button "Mark Done And Checkout" at bounding box center [634, 446] width 139 height 26
select select "service"
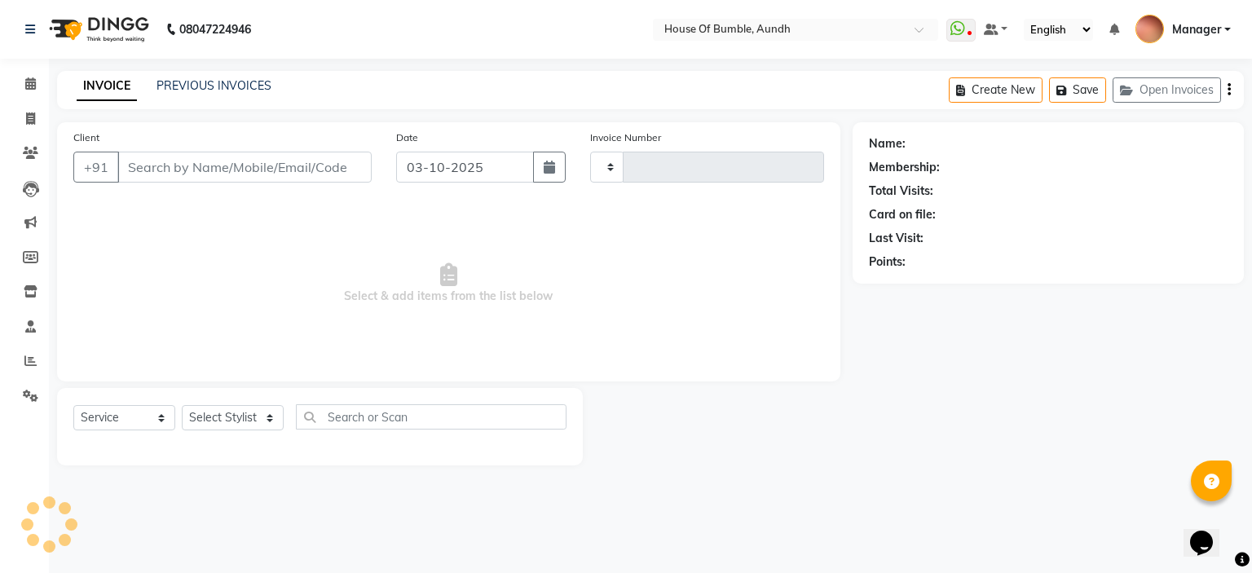
type input "73******07"
type input "1502"
select select "12465"
select select "581"
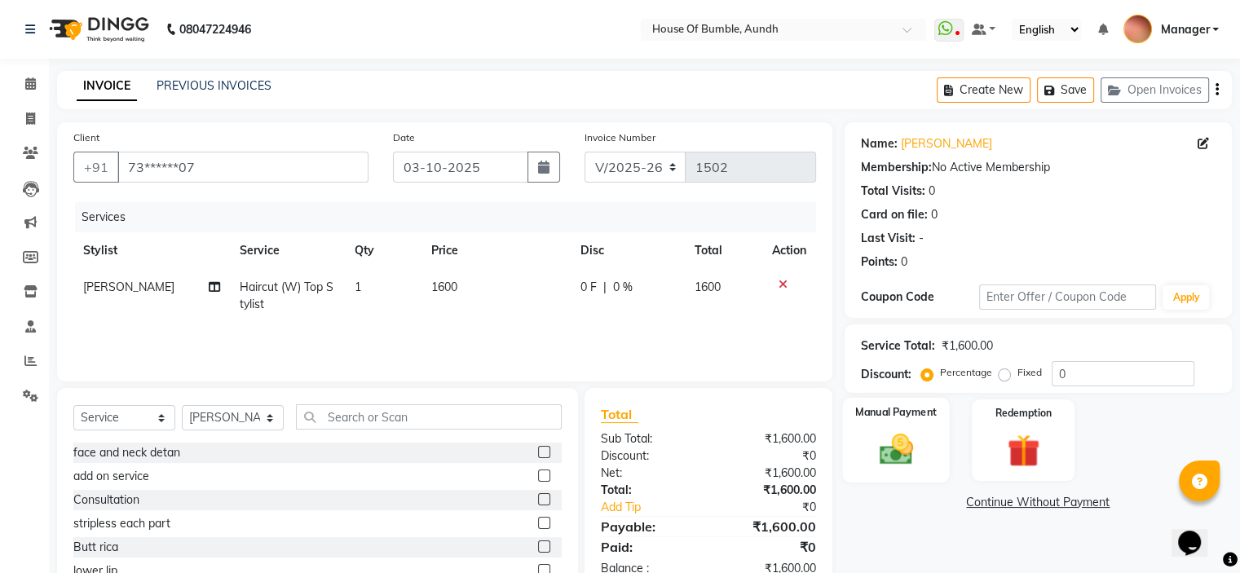
click at [916, 414] on label "Manual Payment" at bounding box center [896, 411] width 82 height 15
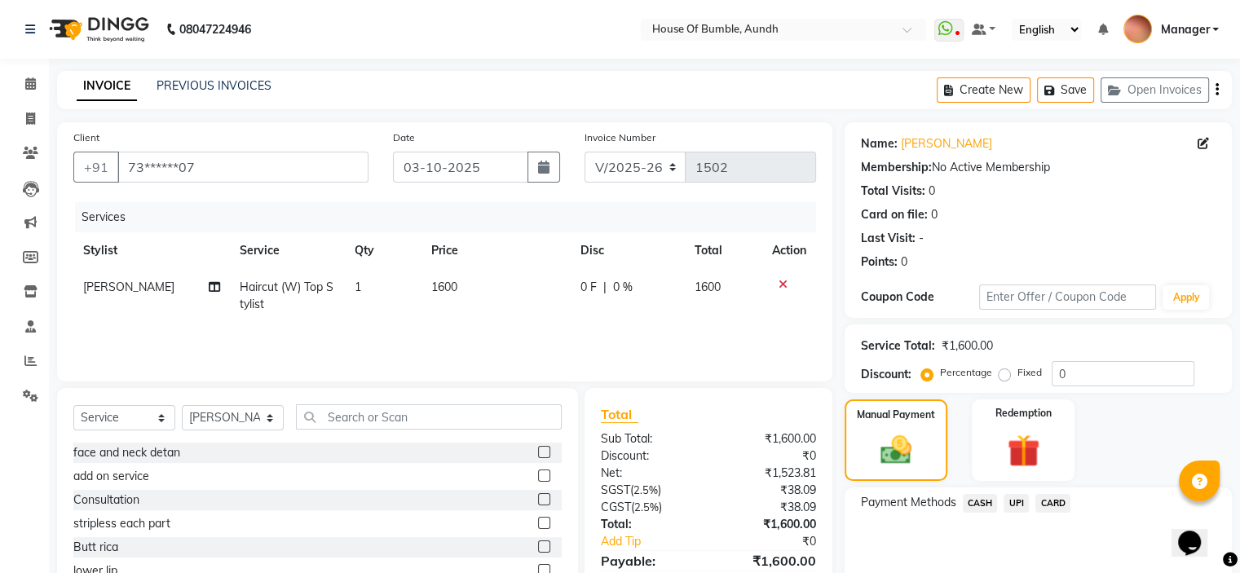
click at [1011, 498] on span "UPI" at bounding box center [1015, 503] width 25 height 19
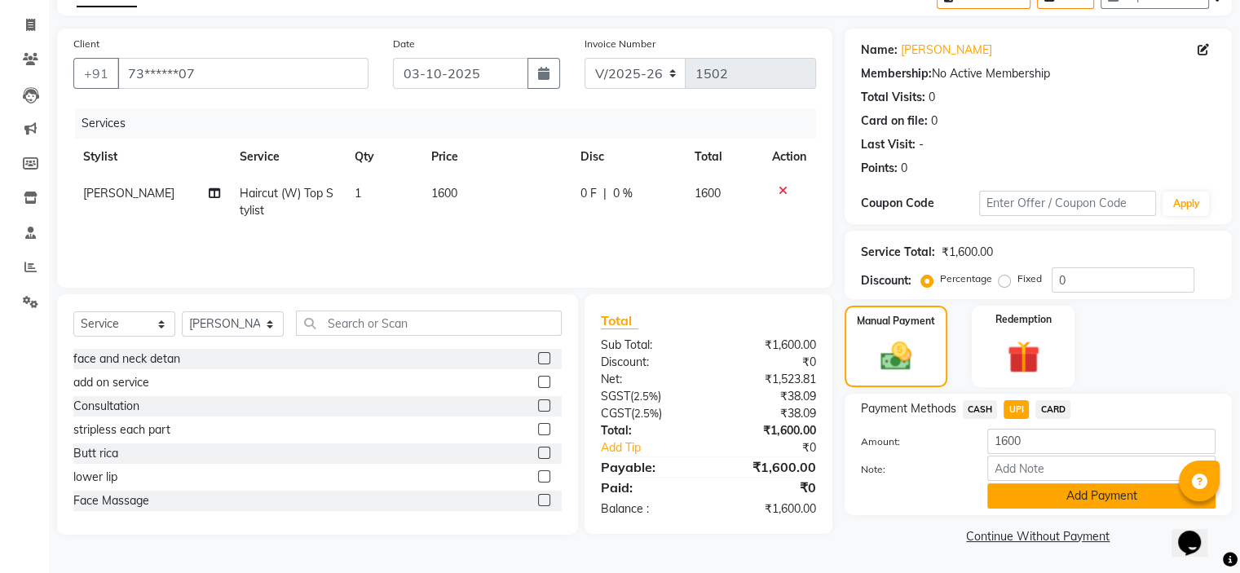
click at [1027, 490] on button "Add Payment" at bounding box center [1101, 495] width 228 height 25
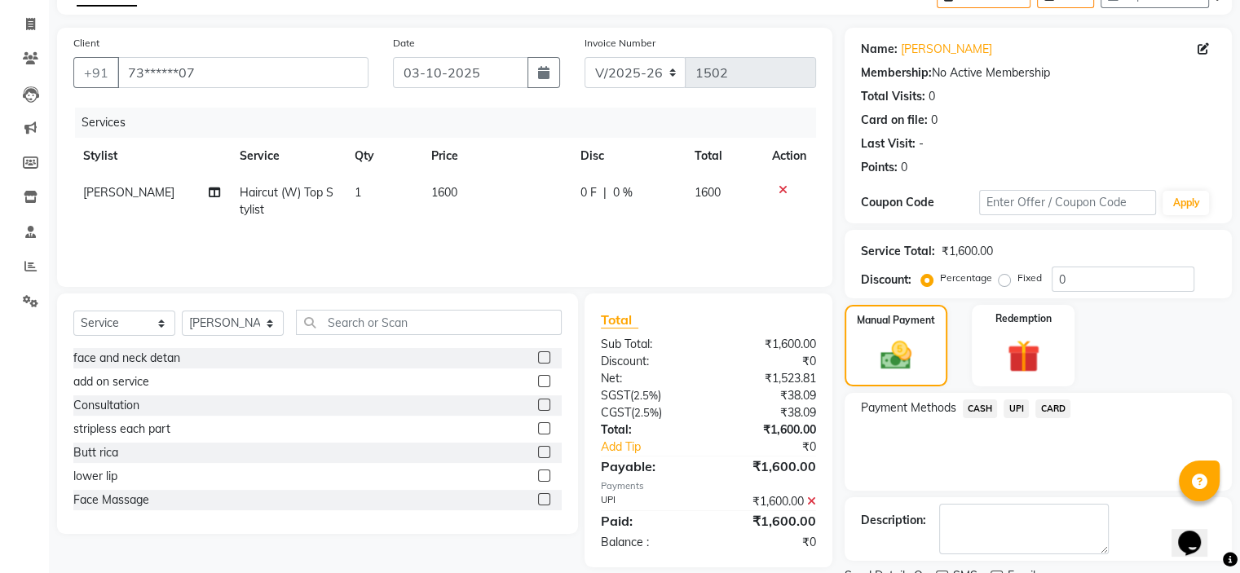
scroll to position [161, 0]
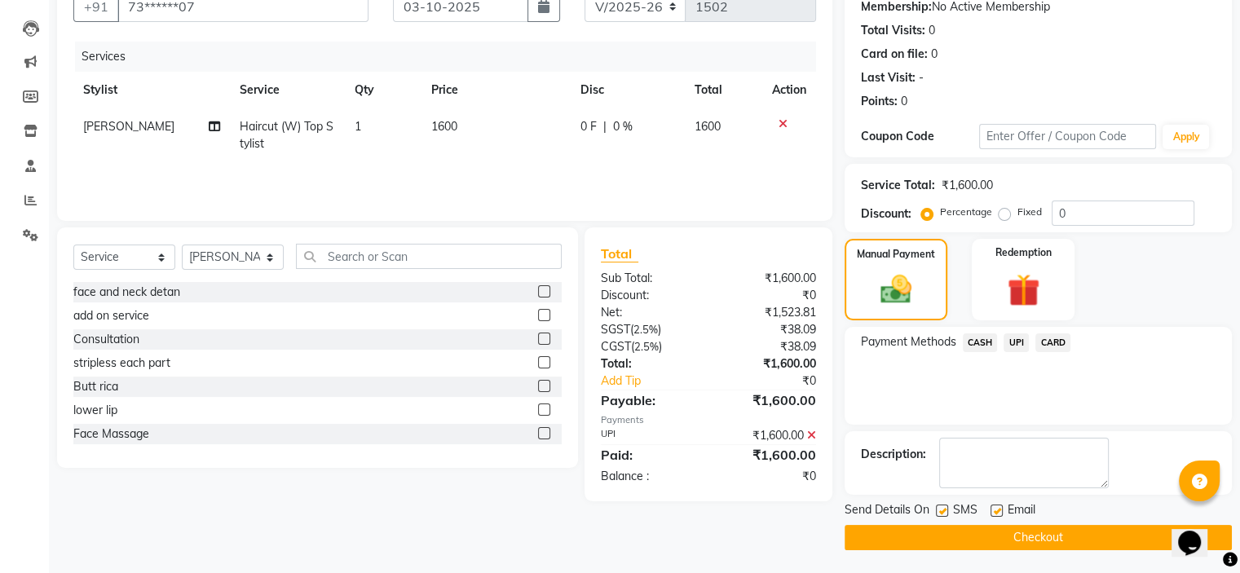
click at [958, 527] on button "Checkout" at bounding box center [1037, 537] width 387 height 25
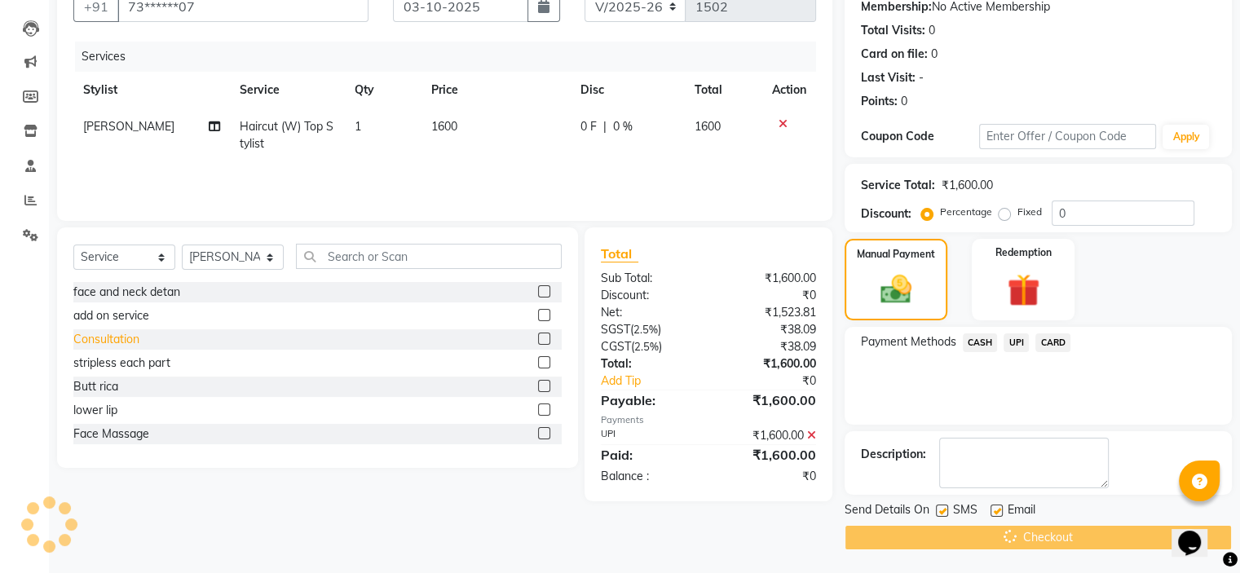
scroll to position [0, 0]
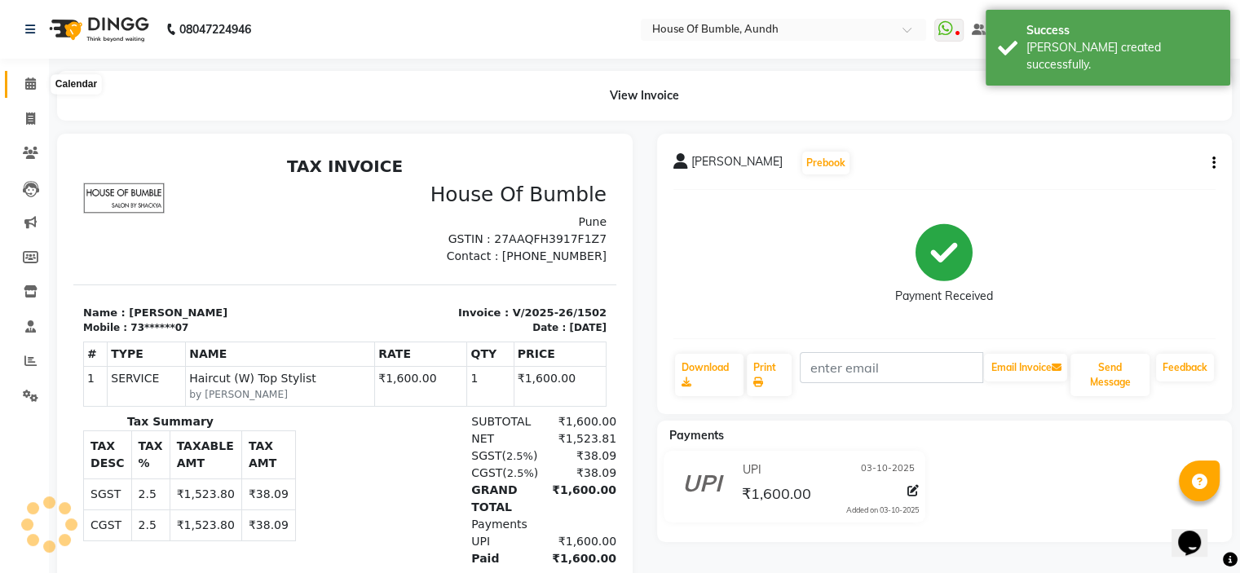
click at [27, 90] on icon at bounding box center [30, 83] width 11 height 12
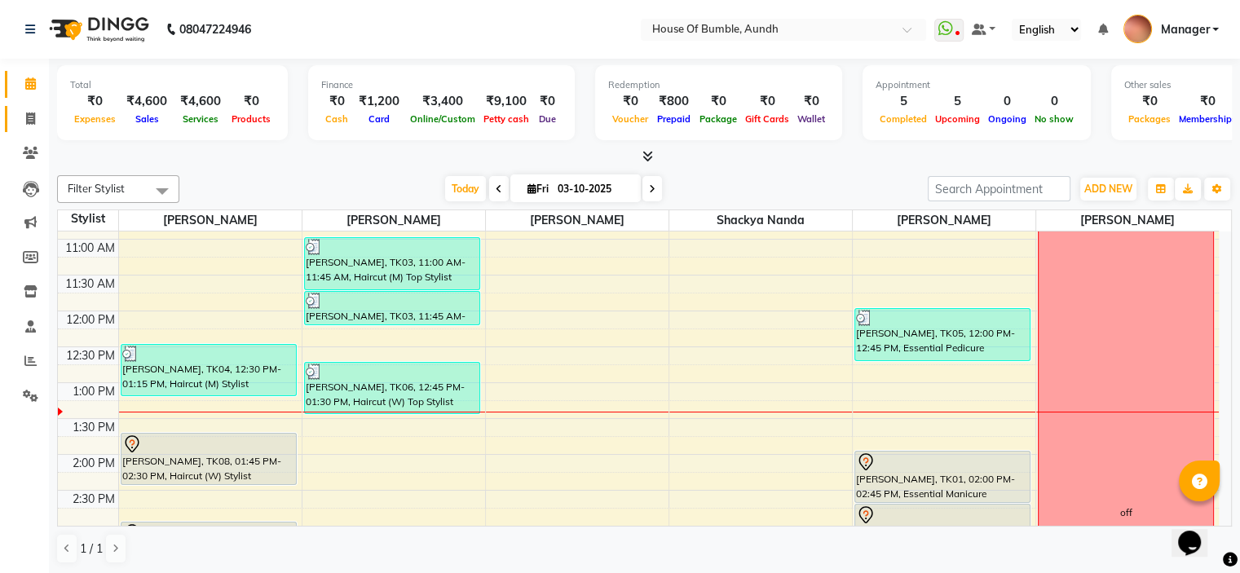
scroll to position [245, 0]
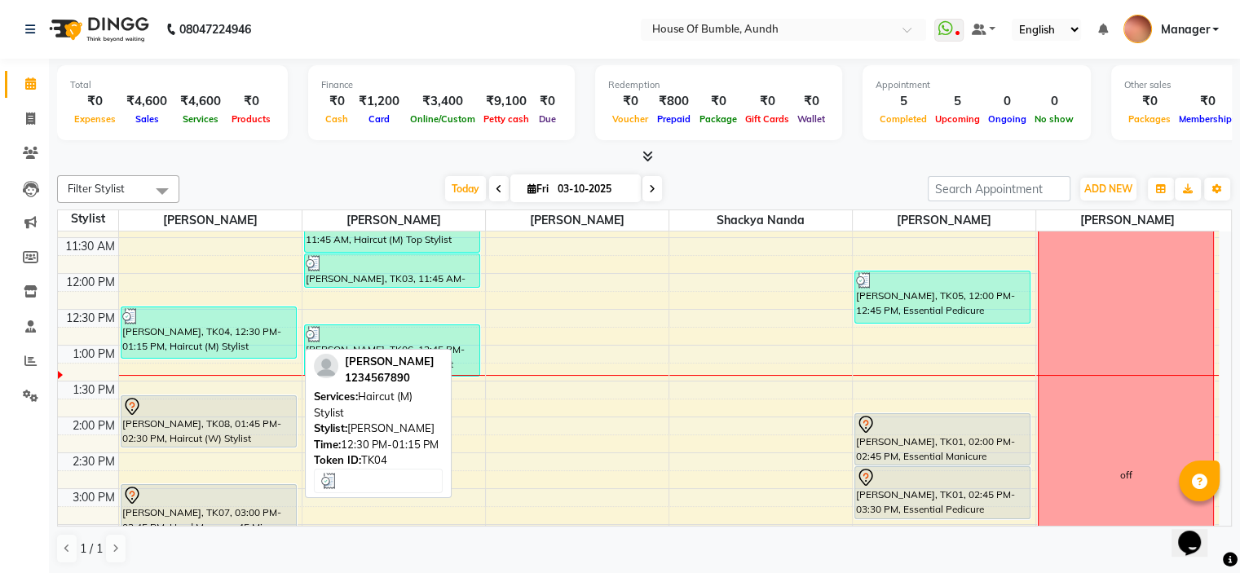
click at [227, 334] on div "[PERSON_NAME], TK04, 12:30 PM-01:15 PM, Haircut (M) Stylist" at bounding box center [208, 332] width 174 height 51
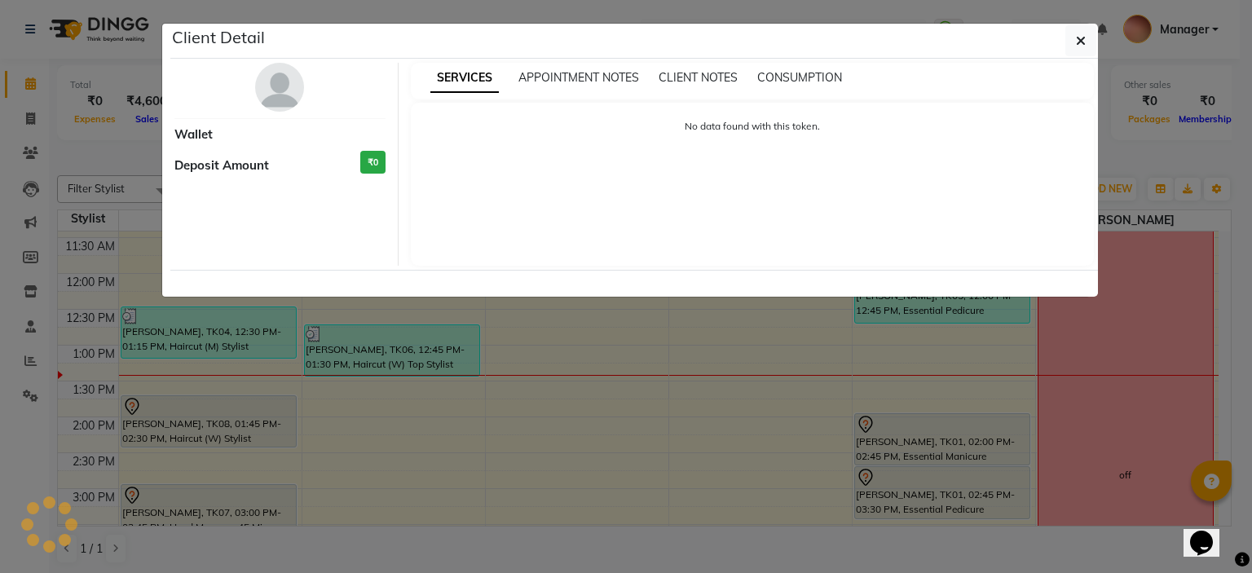
select select "3"
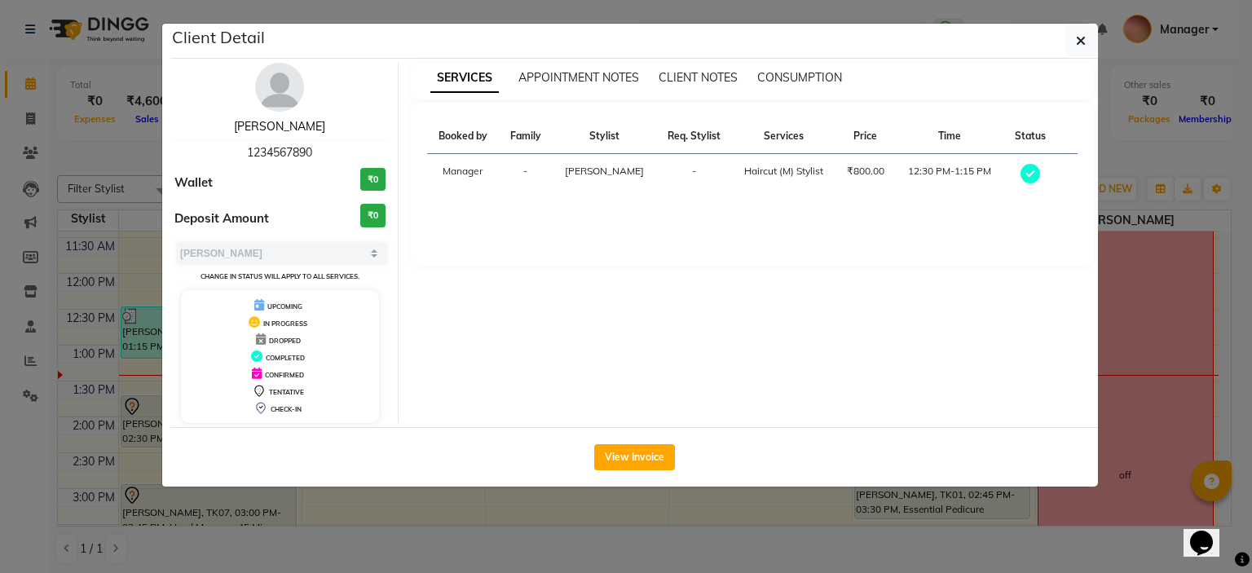
click at [284, 122] on link "[PERSON_NAME]" at bounding box center [279, 126] width 91 height 15
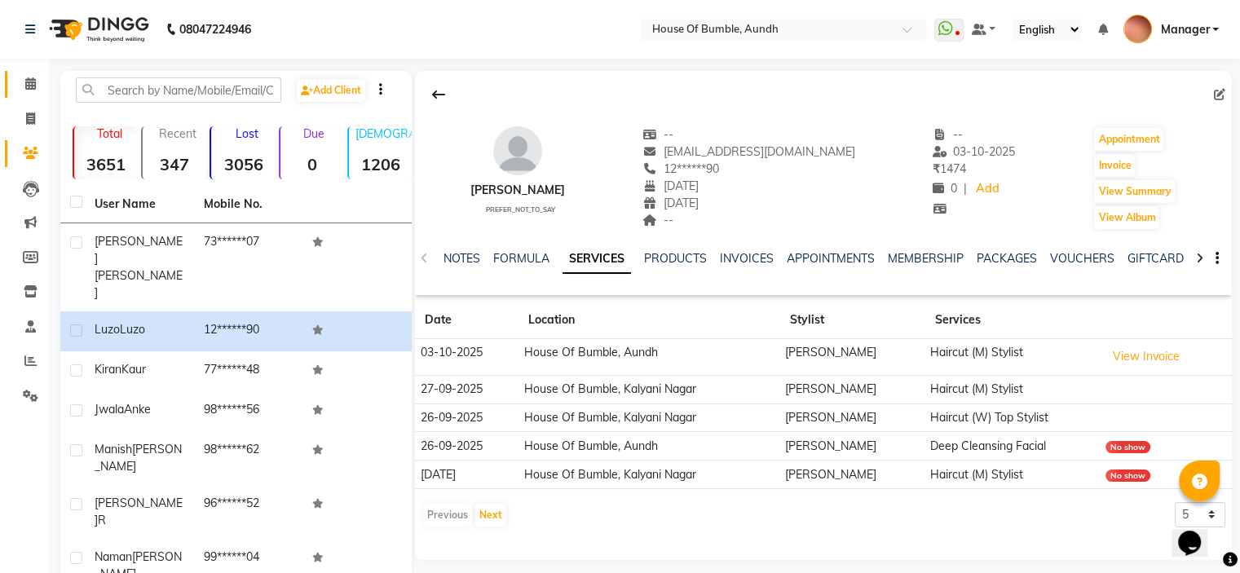
scroll to position [161, 0]
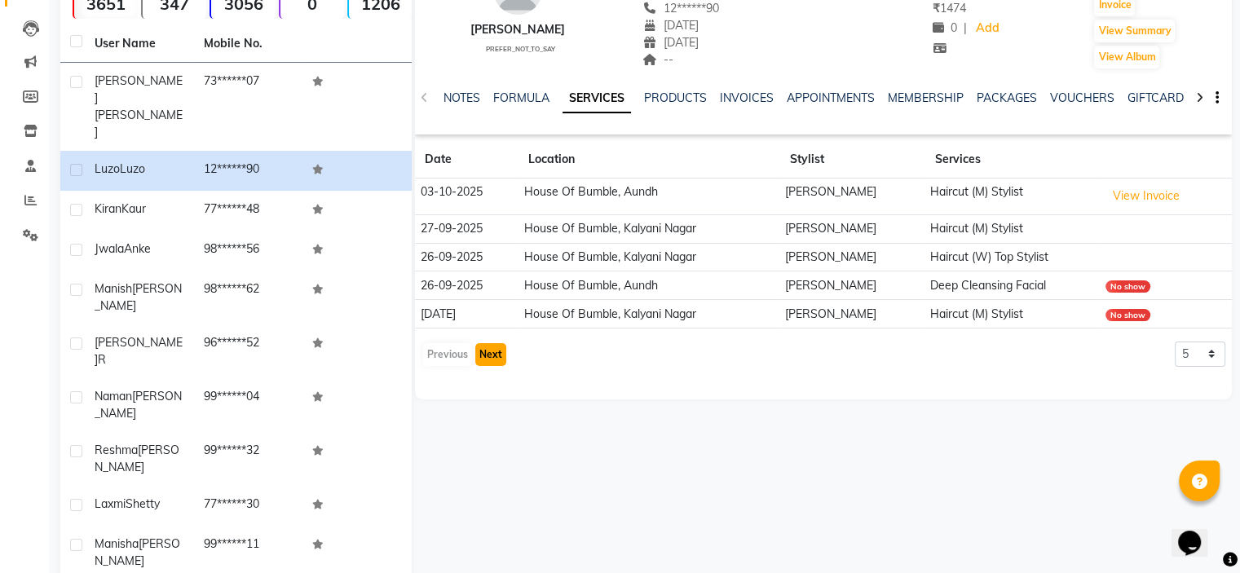
click at [494, 353] on button "Next" at bounding box center [490, 354] width 31 height 23
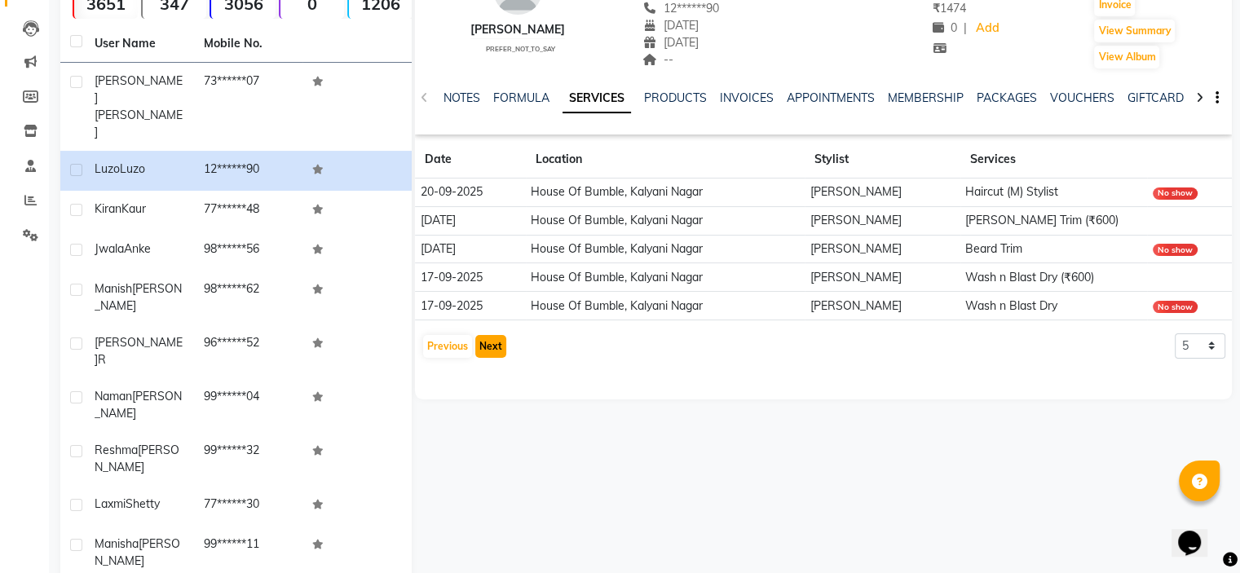
click at [495, 352] on button "Next" at bounding box center [490, 346] width 31 height 23
click at [441, 346] on button "Previous" at bounding box center [447, 346] width 49 height 23
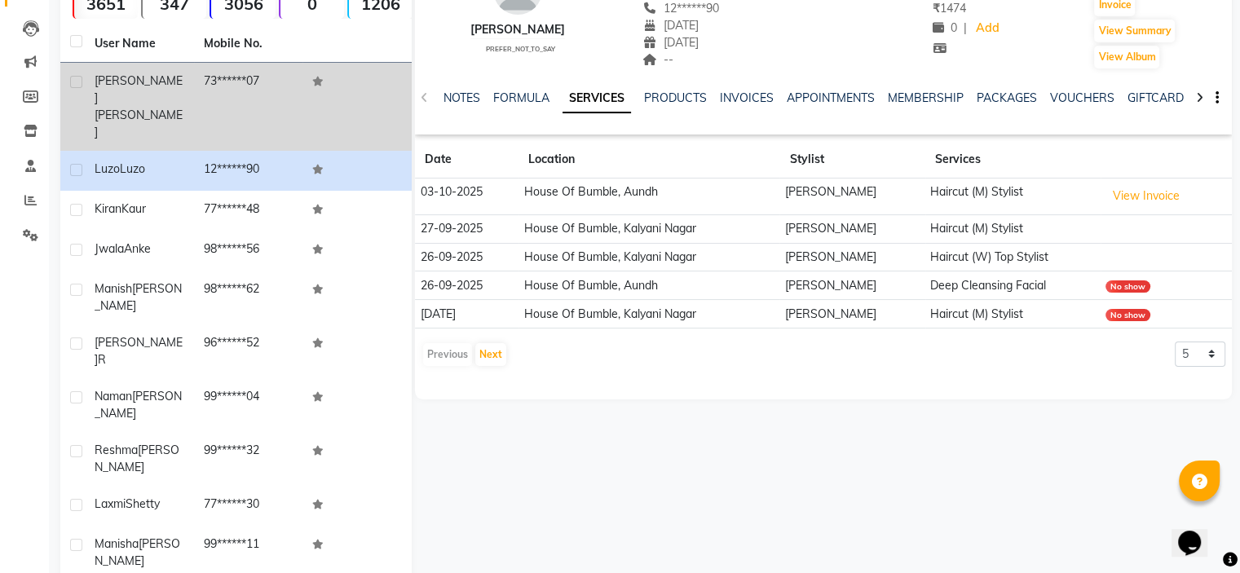
scroll to position [0, 0]
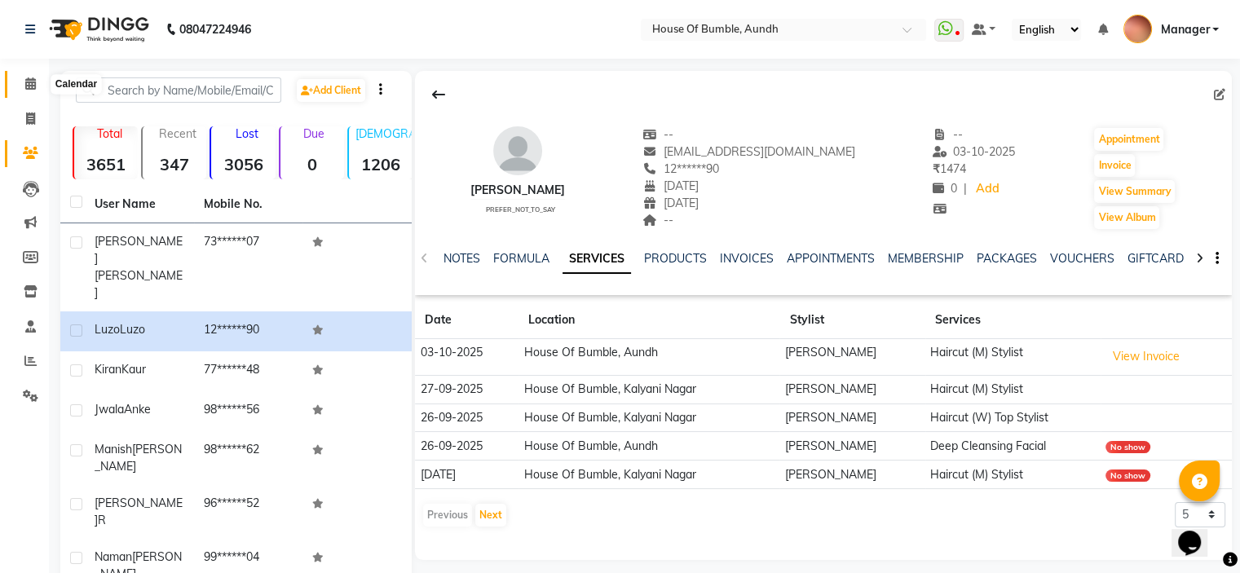
click at [27, 86] on icon at bounding box center [30, 83] width 11 height 12
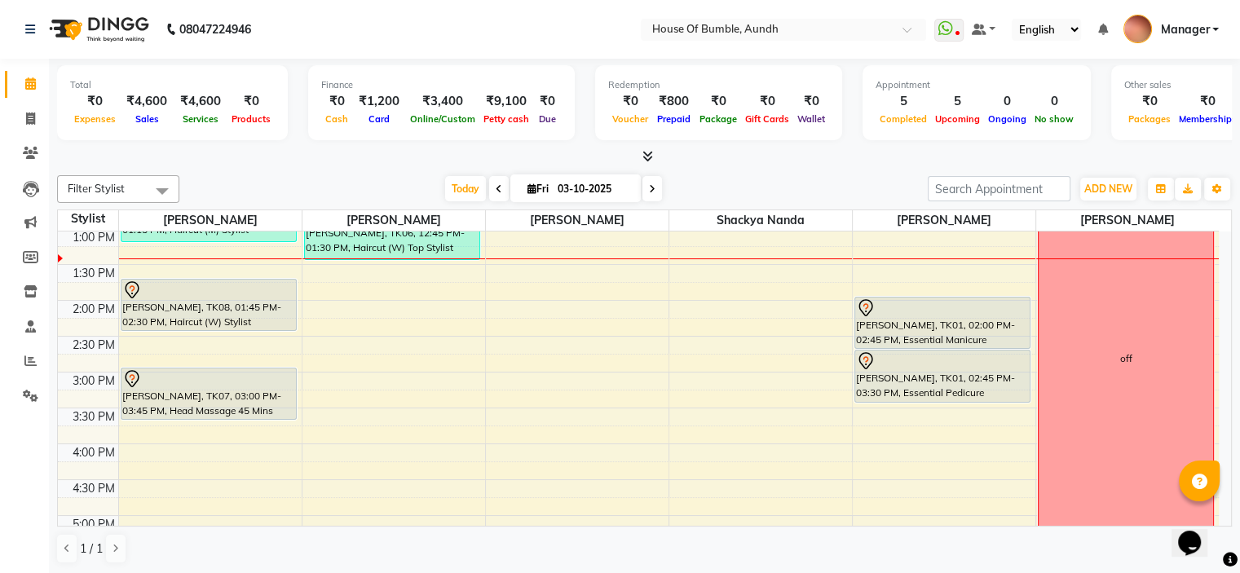
scroll to position [326, 0]
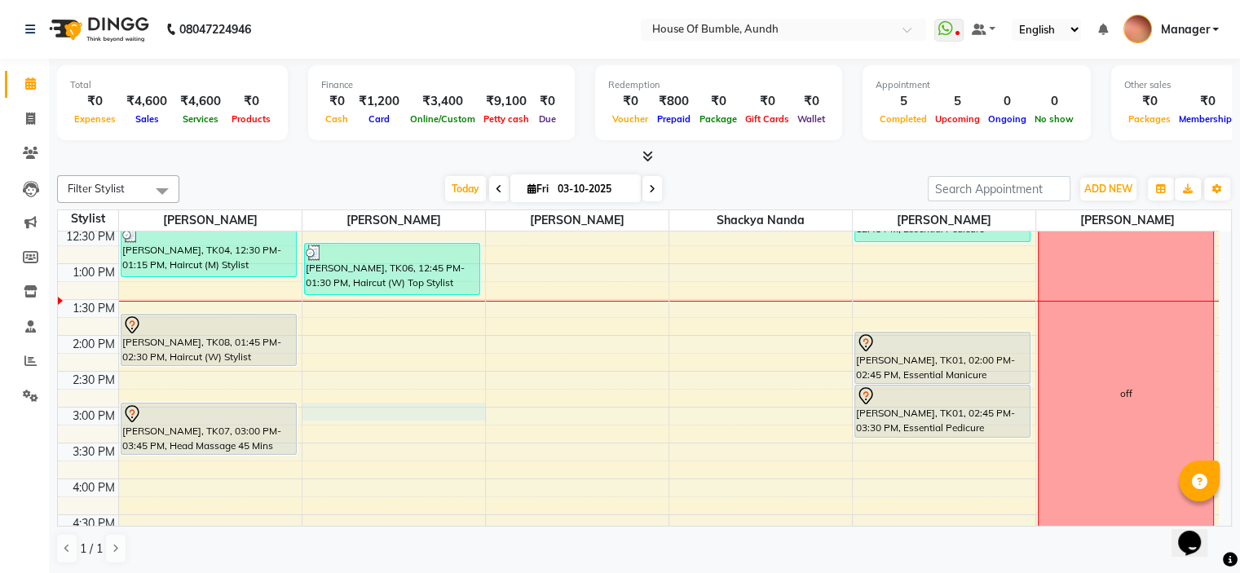
click at [391, 407] on div "8:00 AM 8:30 AM 9:00 AM 9:30 AM 10:00 AM 10:30 AM 11:00 AM 11:30 AM 12:00 PM 12…" at bounding box center [638, 371] width 1161 height 932
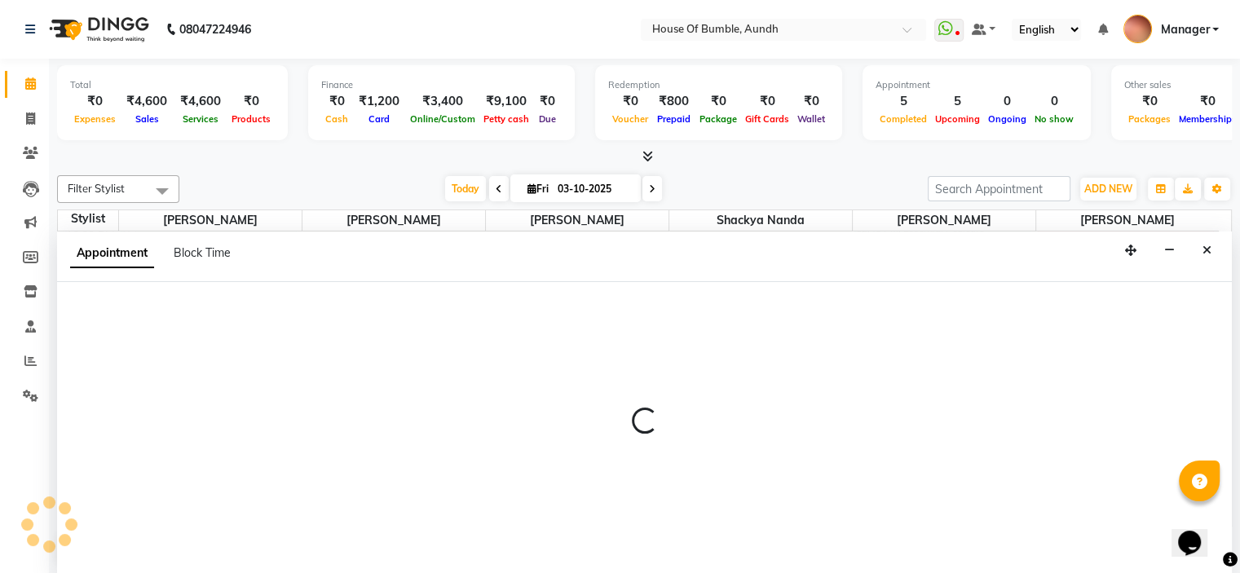
select select "12465"
select select "tentative"
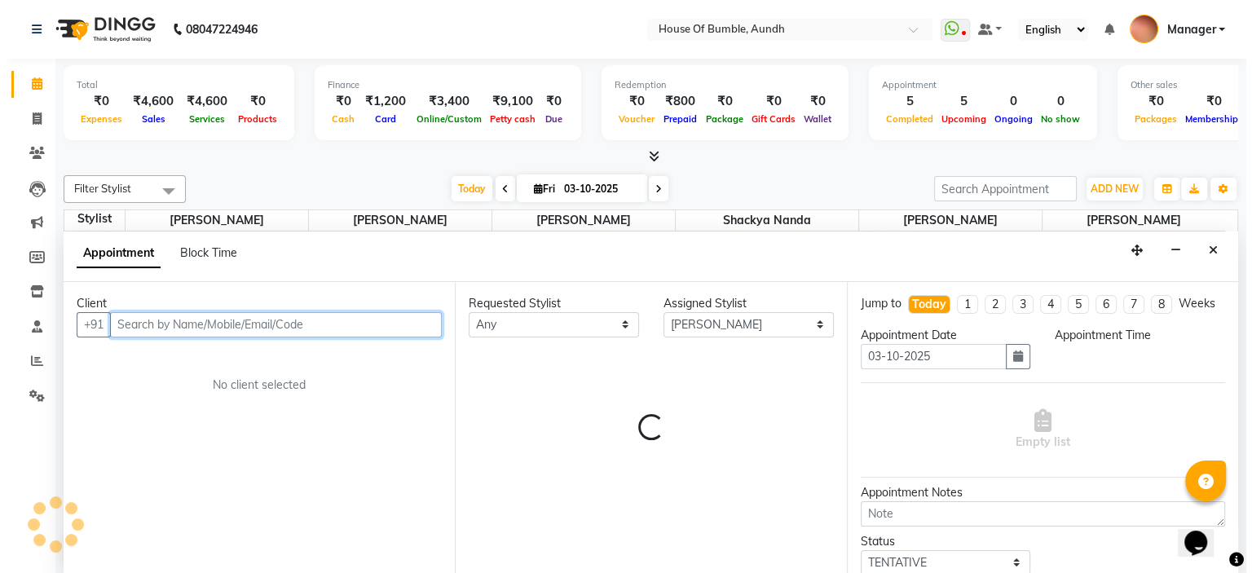
scroll to position [0, 0]
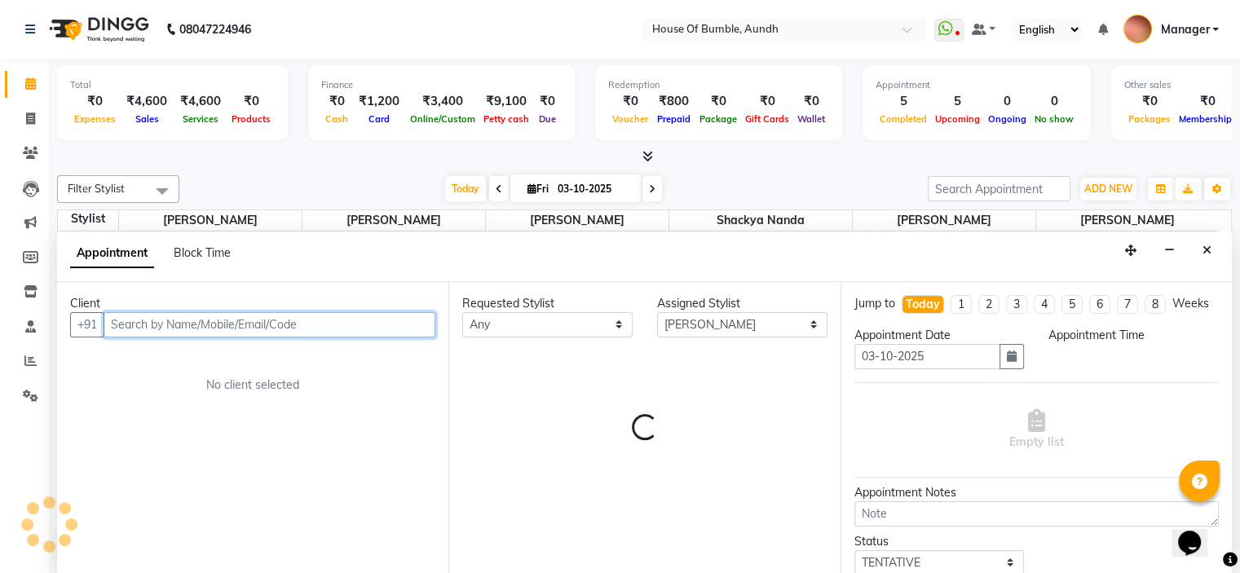
select select "900"
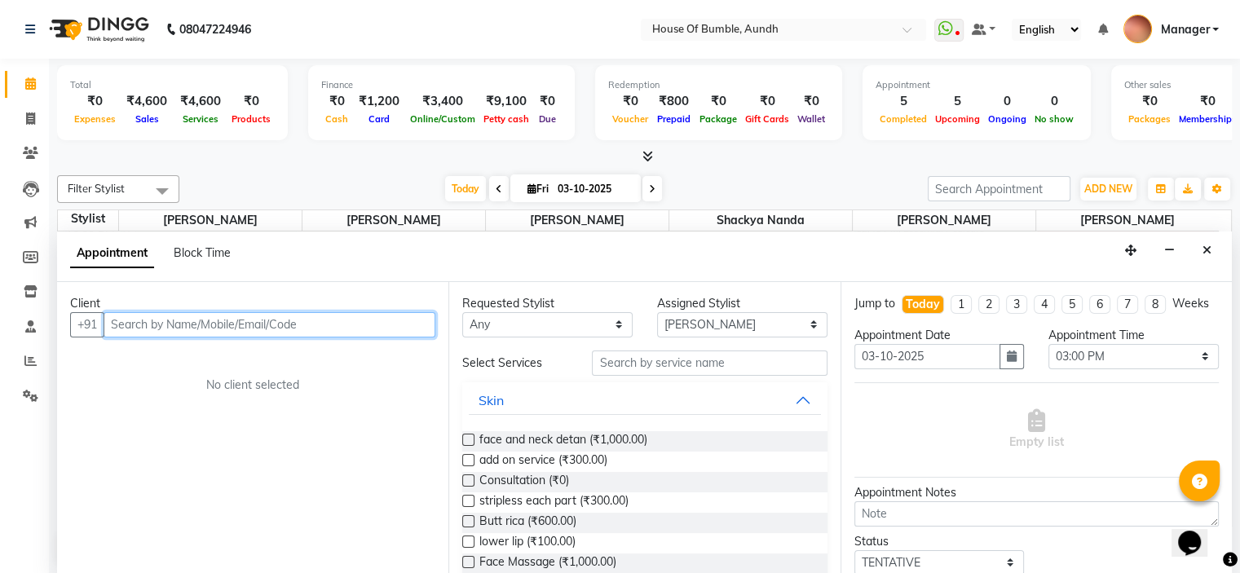
click at [267, 315] on input "text" at bounding box center [270, 324] width 332 height 25
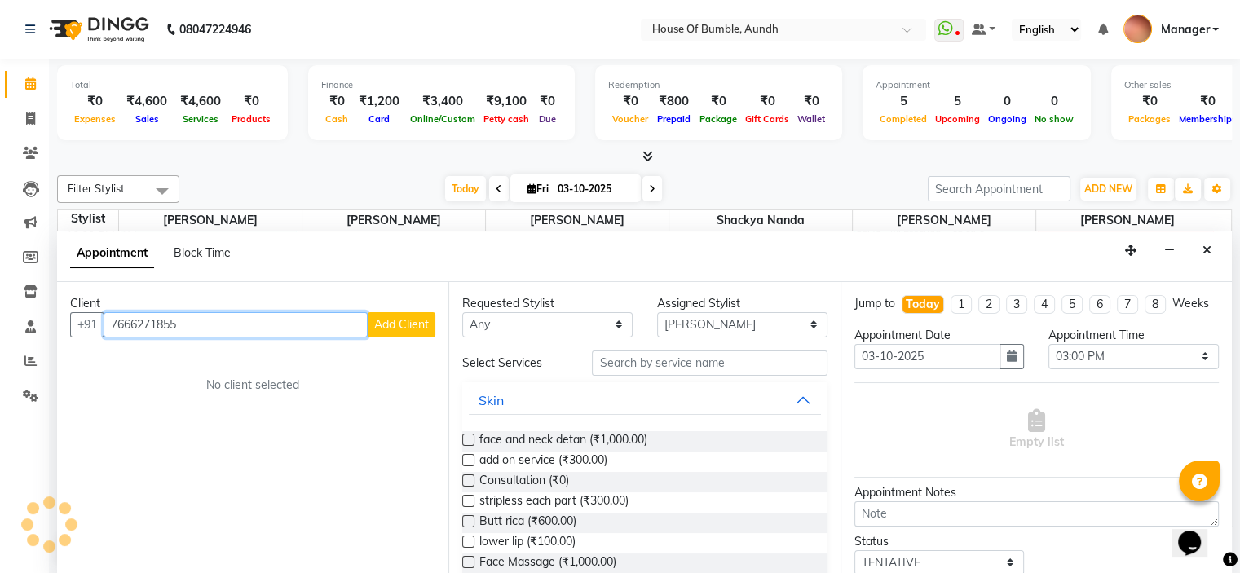
type input "7666271855"
click at [385, 326] on span "Add Client" at bounding box center [401, 324] width 55 height 15
select select "22"
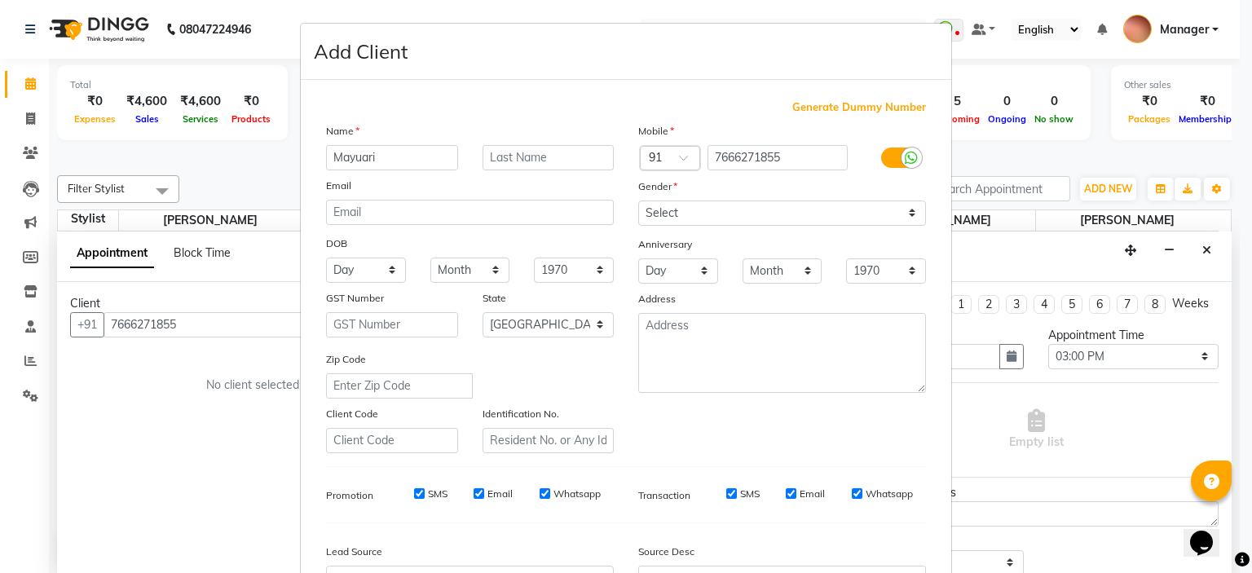
type input "Mayuari"
click at [541, 154] on input "text" at bounding box center [548, 157] width 132 height 25
type input "[DEMOGRAPHIC_DATA]"
click at [417, 161] on input "Mayuari" at bounding box center [392, 157] width 132 height 25
type input "Mayuri"
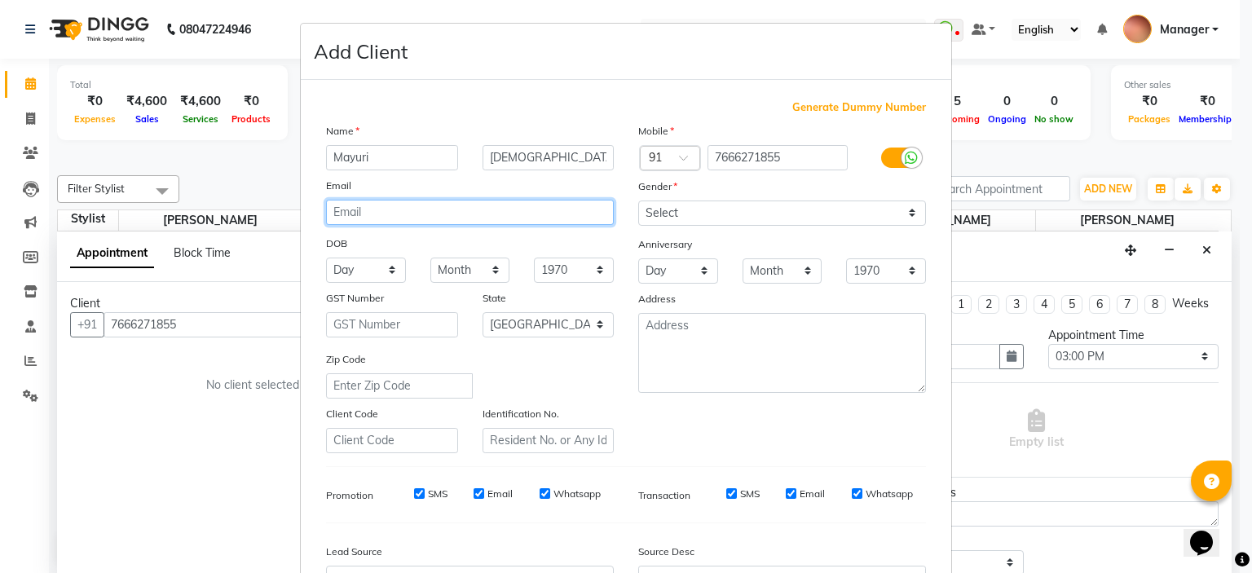
click at [444, 209] on input "email" at bounding box center [470, 212] width 288 height 25
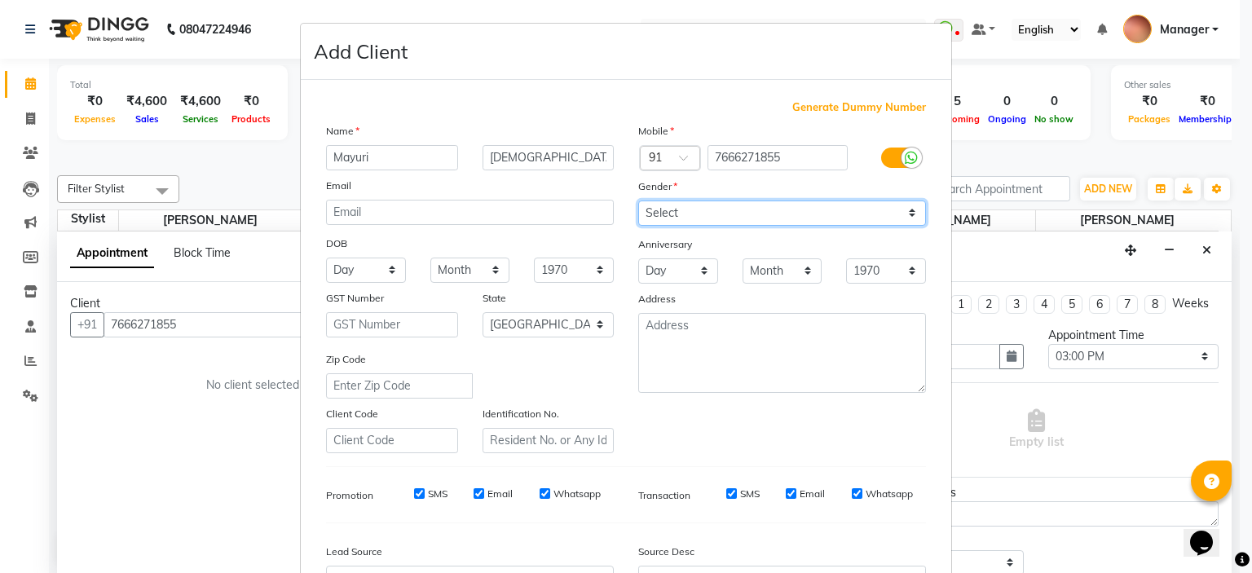
click at [694, 217] on select "Select [DEMOGRAPHIC_DATA] [DEMOGRAPHIC_DATA] Other Prefer Not To Say" at bounding box center [782, 212] width 288 height 25
select select "[DEMOGRAPHIC_DATA]"
click at [638, 201] on select "Select [DEMOGRAPHIC_DATA] [DEMOGRAPHIC_DATA] Other Prefer Not To Say" at bounding box center [782, 212] width 288 height 25
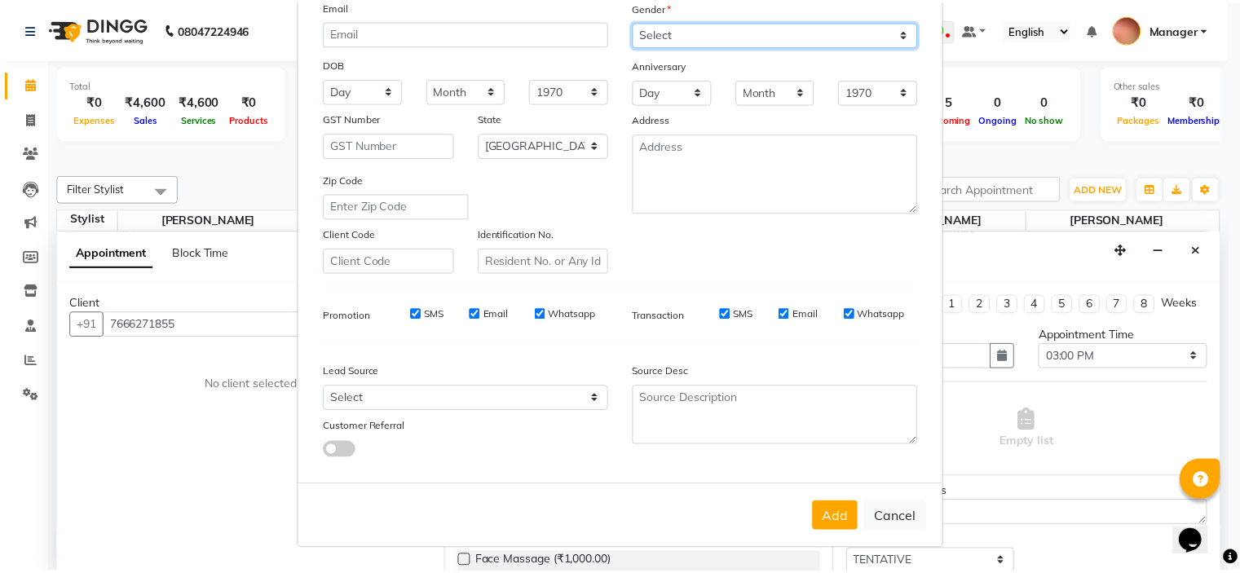
scroll to position [187, 0]
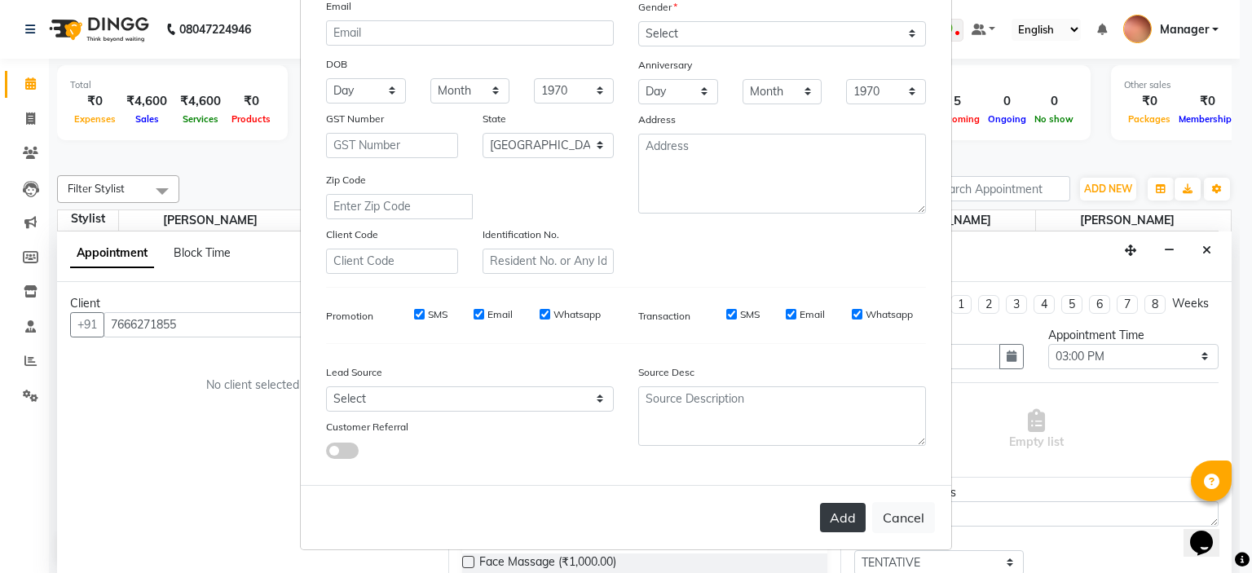
click at [840, 516] on button "Add" at bounding box center [843, 517] width 46 height 29
type input "76******55"
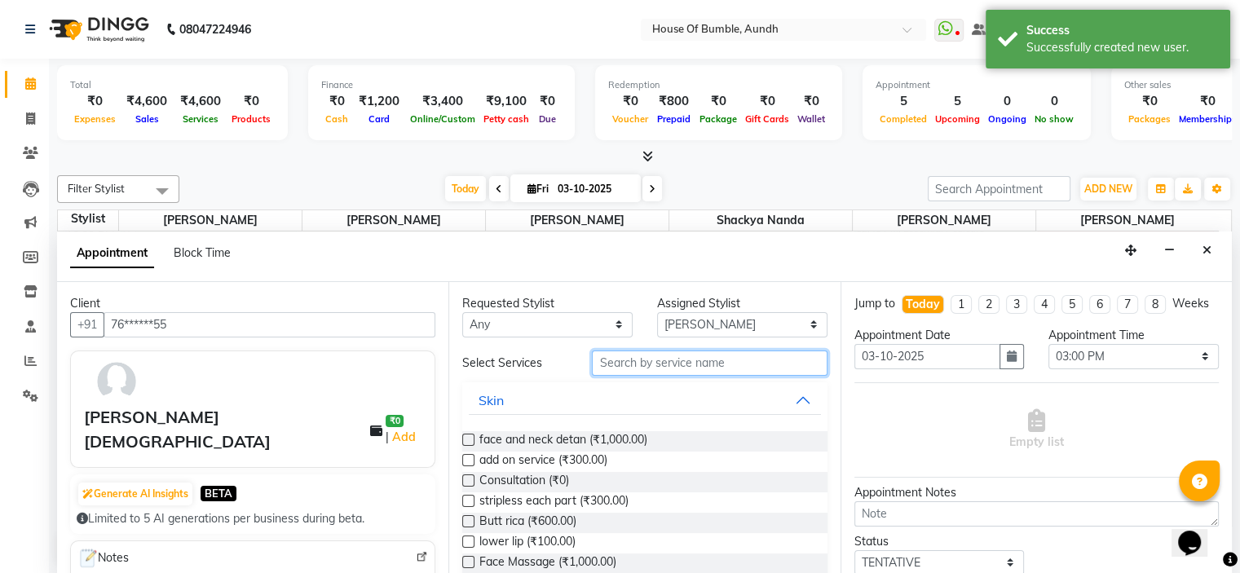
click at [667, 364] on input "text" at bounding box center [709, 362] width 235 height 25
type input "e"
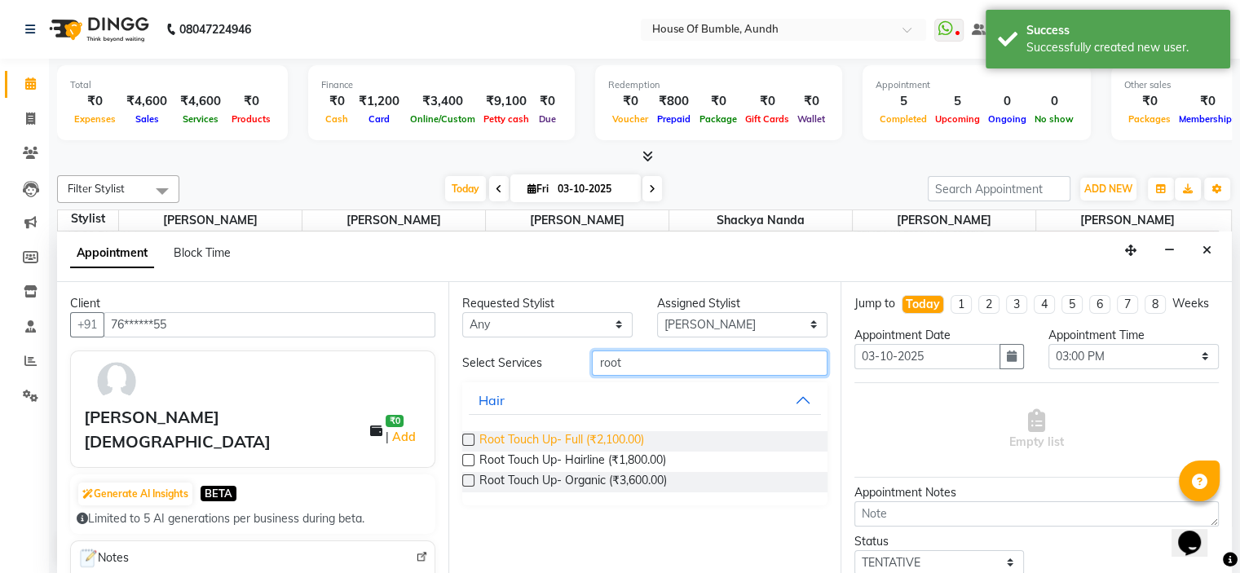
type input "root"
click at [517, 446] on span "Root Touch Up- Full (₹2,100.00)" at bounding box center [561, 441] width 165 height 20
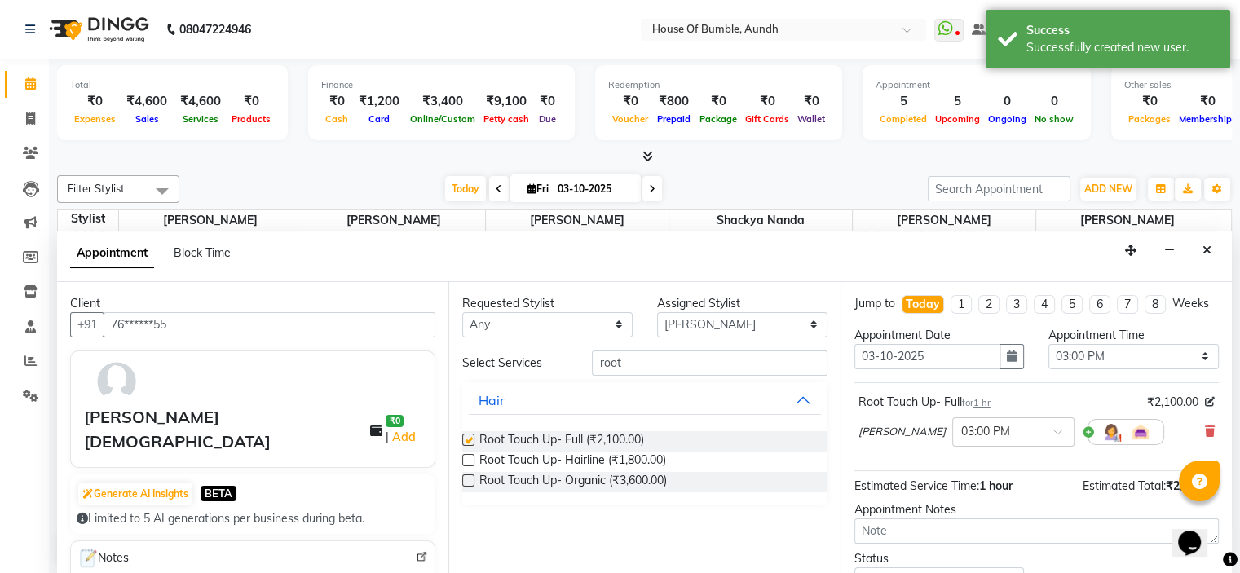
checkbox input "false"
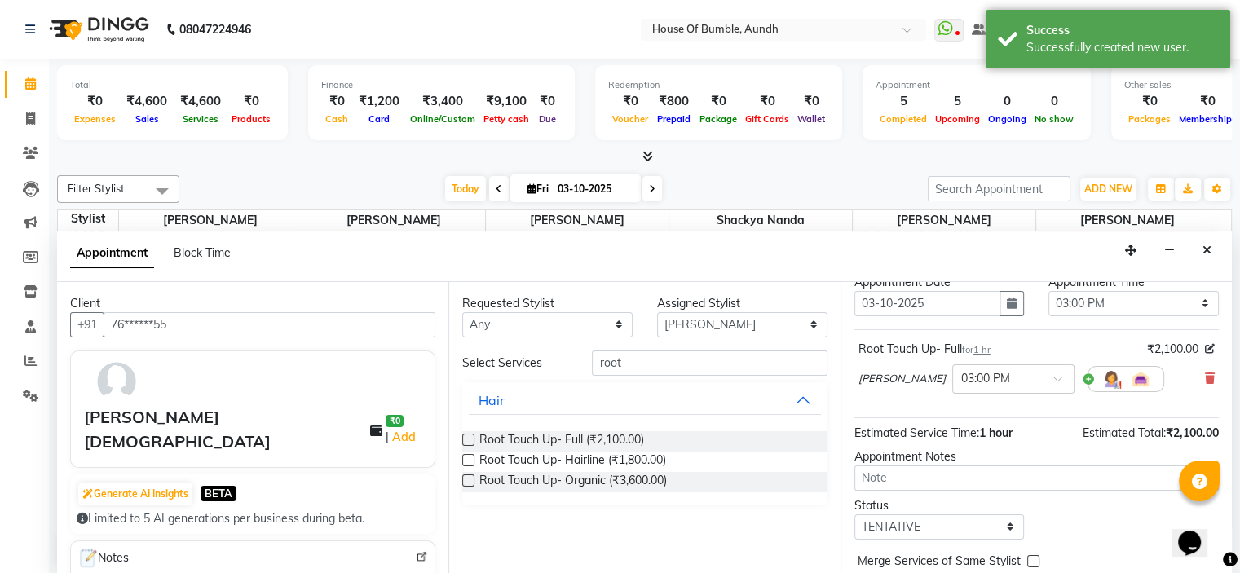
scroll to position [134, 0]
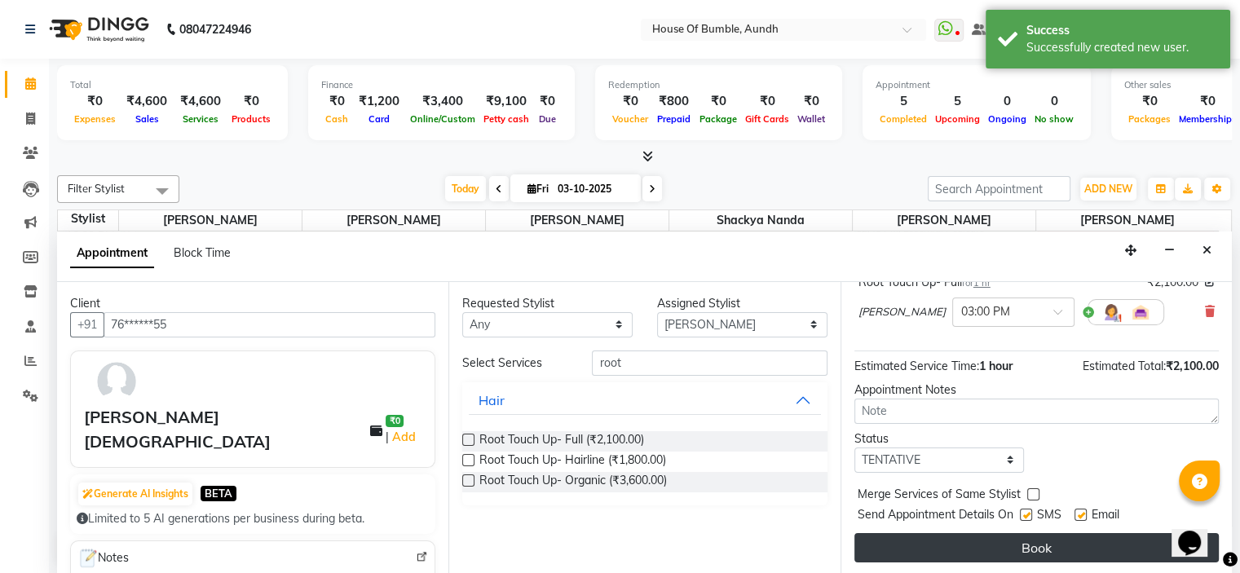
click at [980, 537] on button "Book" at bounding box center [1036, 547] width 364 height 29
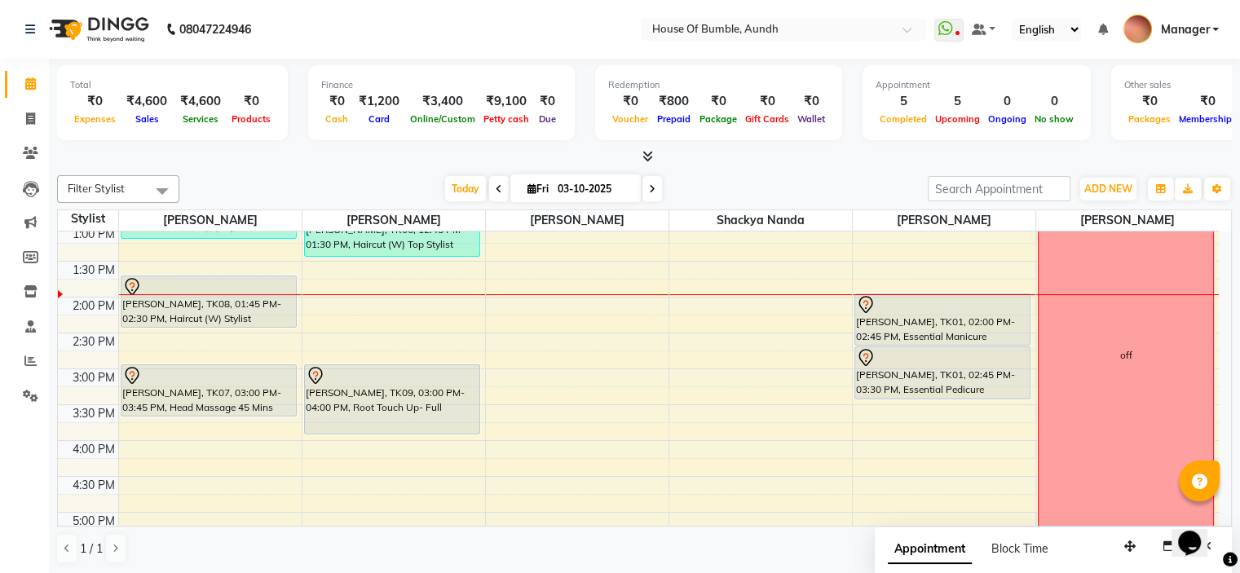
scroll to position [326, 0]
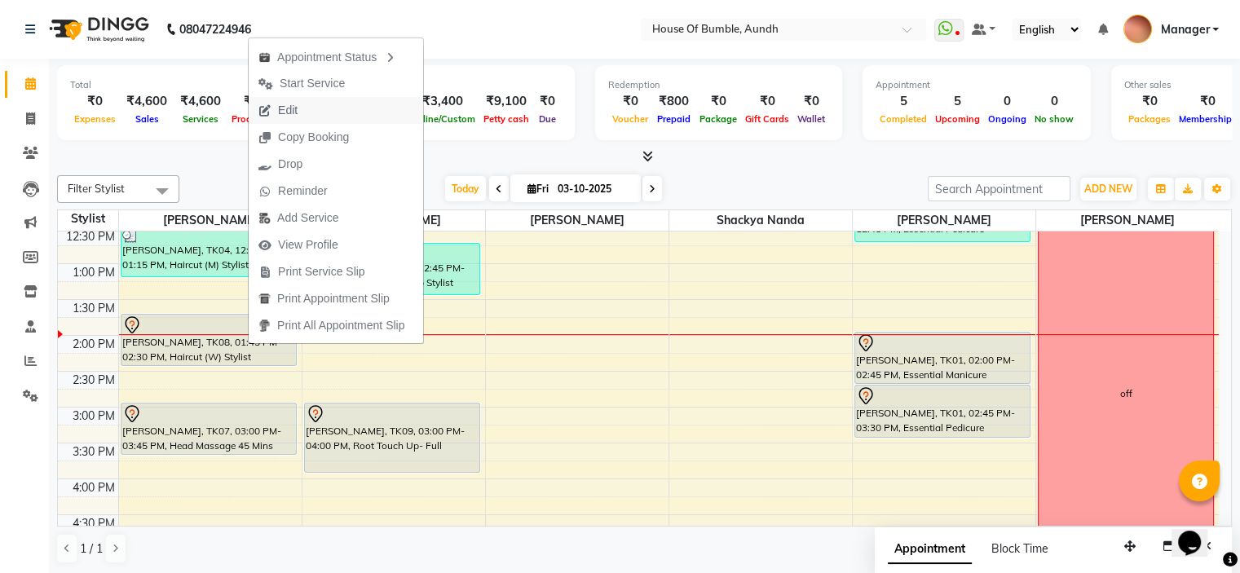
click at [349, 119] on button "Edit" at bounding box center [336, 110] width 174 height 27
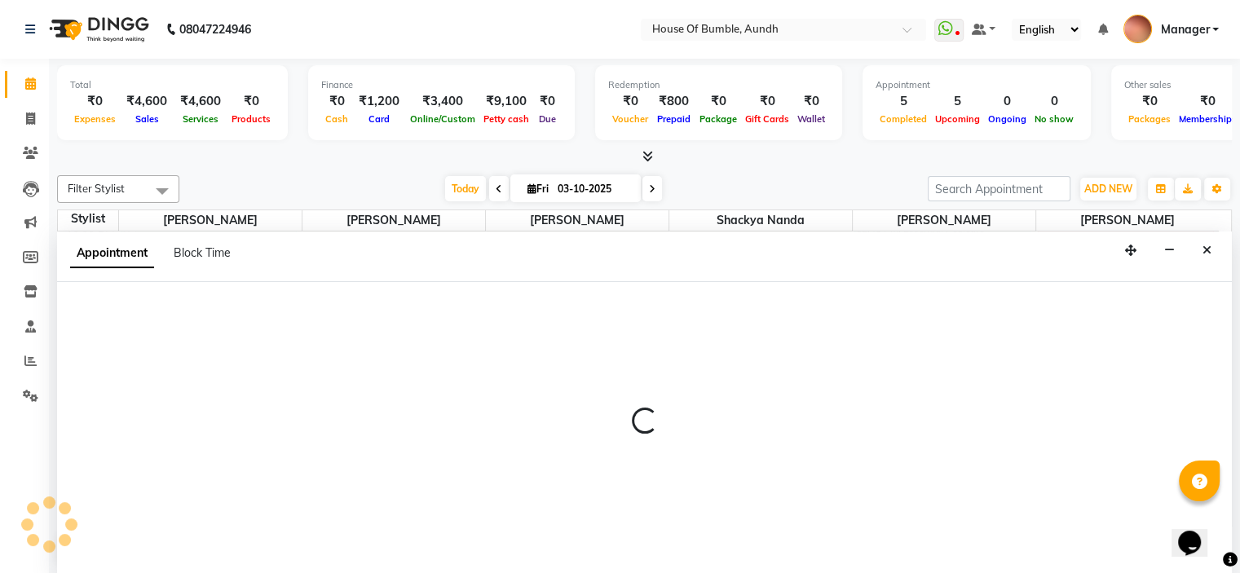
scroll to position [0, 0]
select select "tentative"
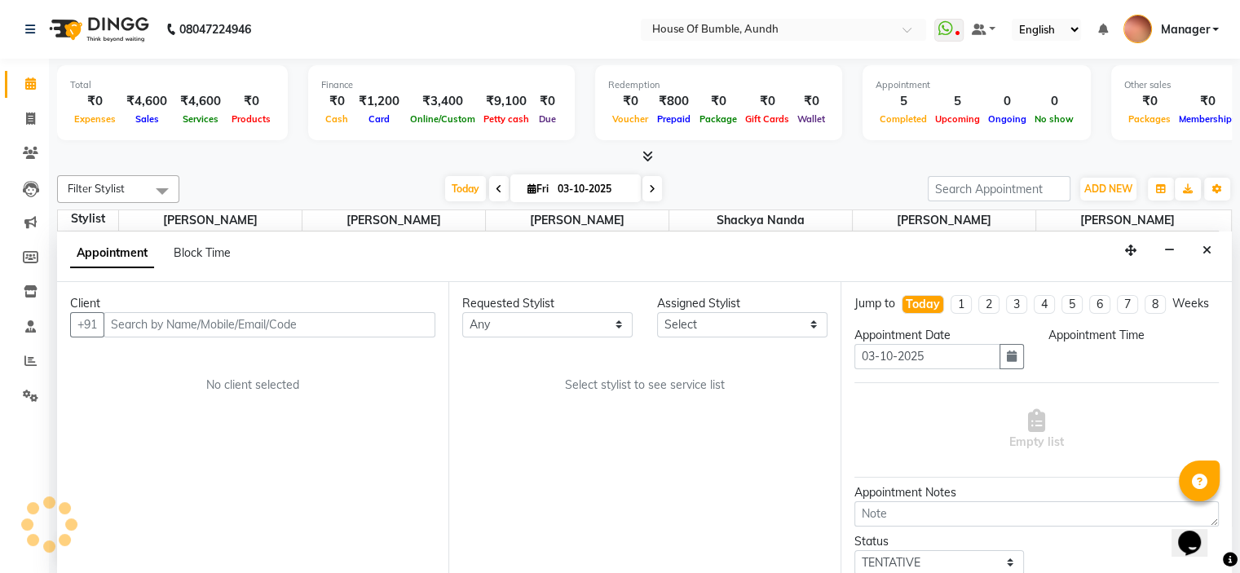
select select "825"
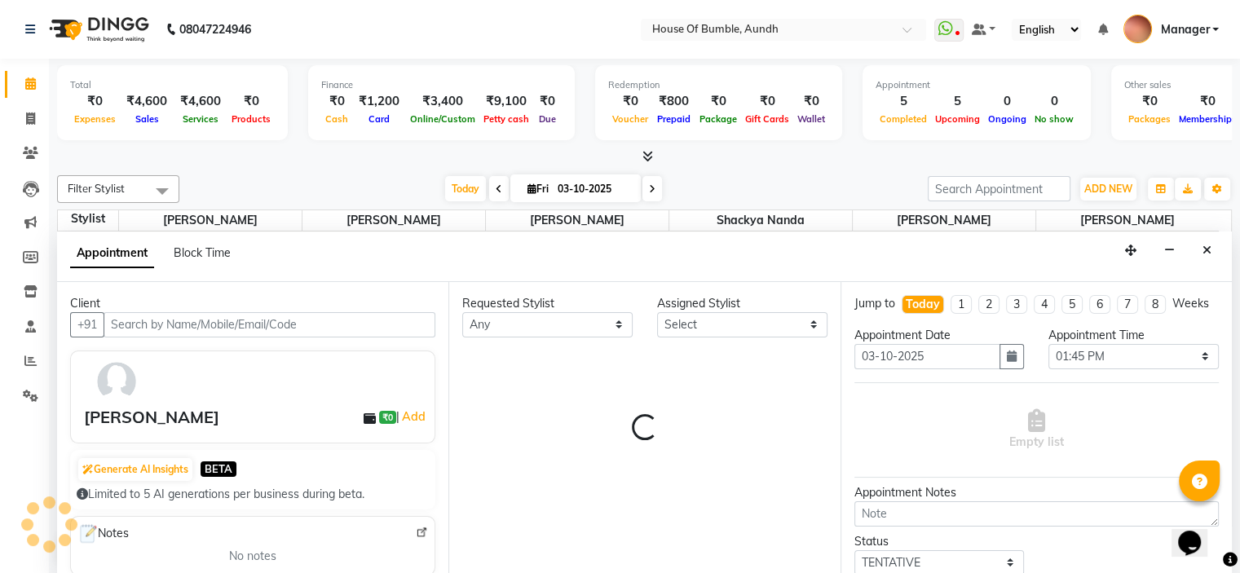
select select "7795"
select select "251"
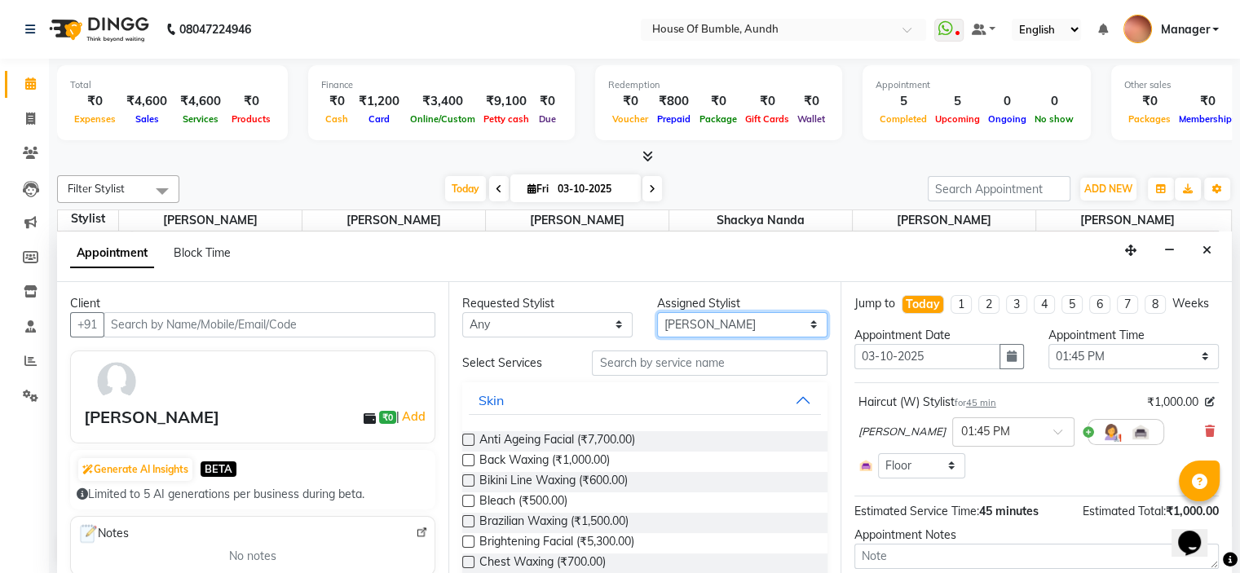
click at [711, 319] on select "Select [PERSON_NAME] [PERSON_NAME] [PERSON_NAME] [PERSON_NAME] Pooja Kalbhor Sh…" at bounding box center [742, 324] width 170 height 25
select select "12465"
click at [657, 312] on select "Select [PERSON_NAME] [PERSON_NAME] [PERSON_NAME] [PERSON_NAME] Pooja Kalbhor Sh…" at bounding box center [742, 324] width 170 height 25
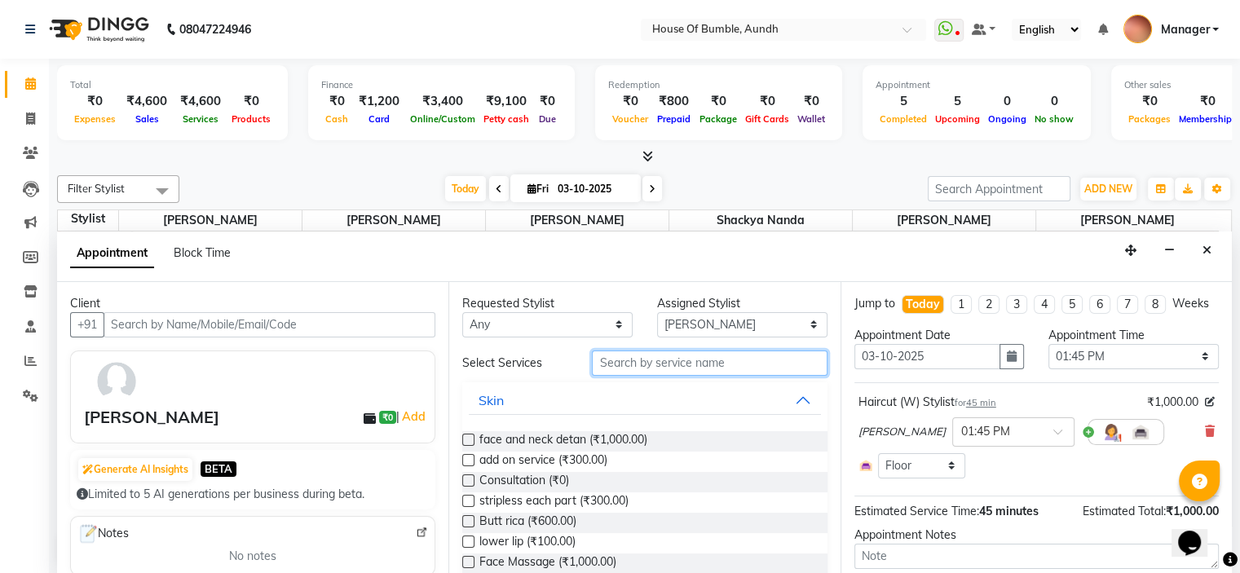
click at [681, 372] on input "text" at bounding box center [709, 362] width 235 height 25
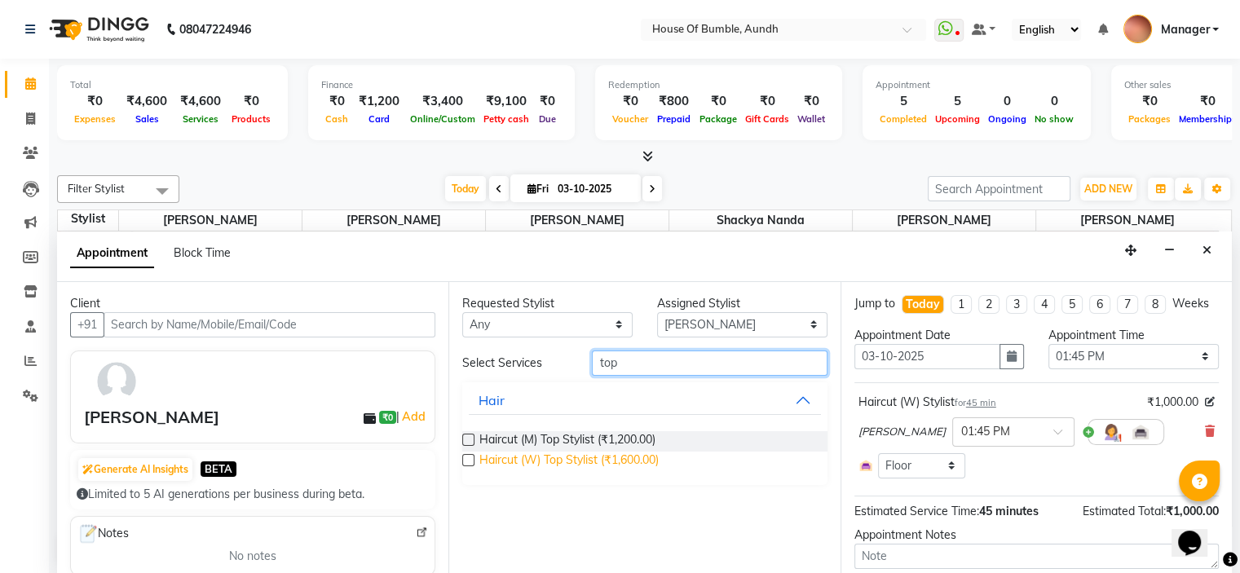
type input "top"
click at [615, 452] on span "Haircut (W) Top Stylist (₹1,600.00)" at bounding box center [568, 462] width 179 height 20
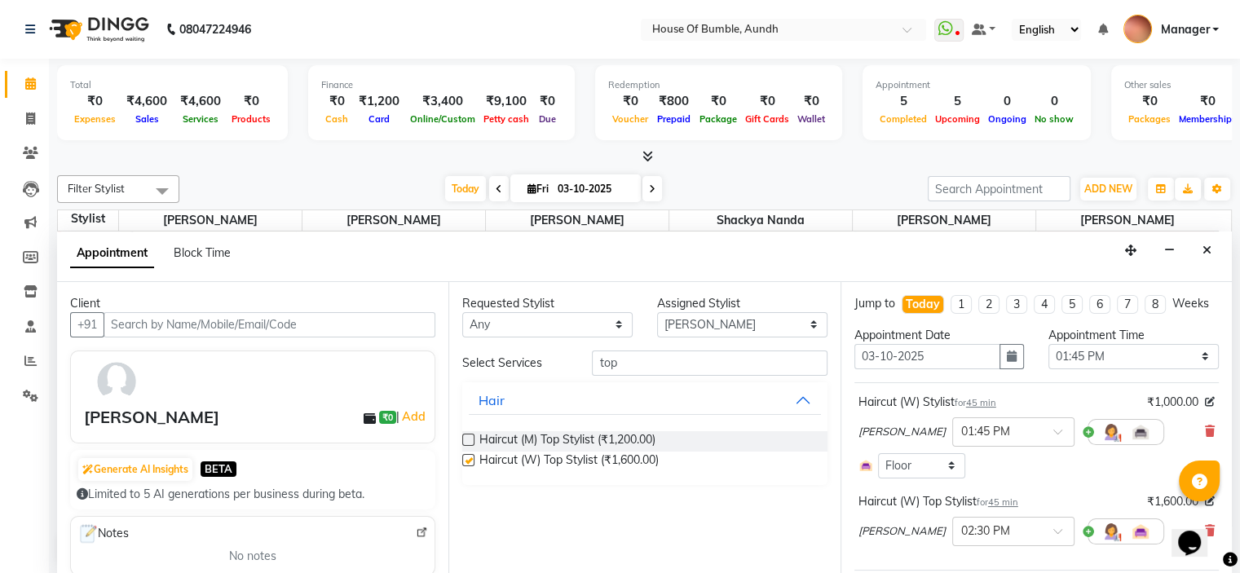
checkbox input "false"
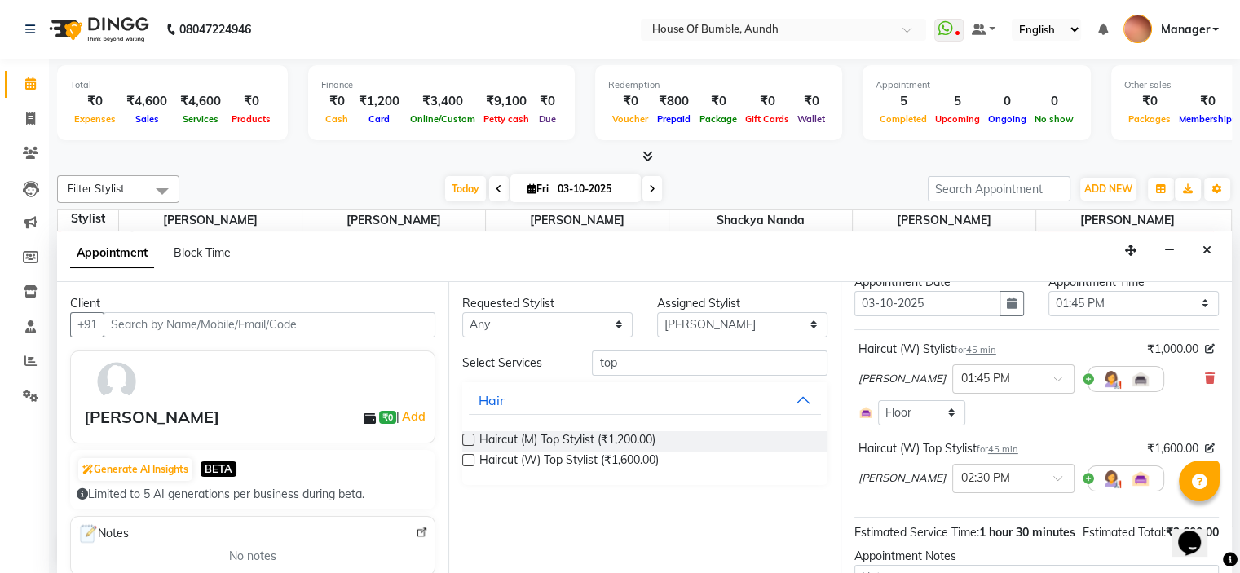
scroll to position [82, 0]
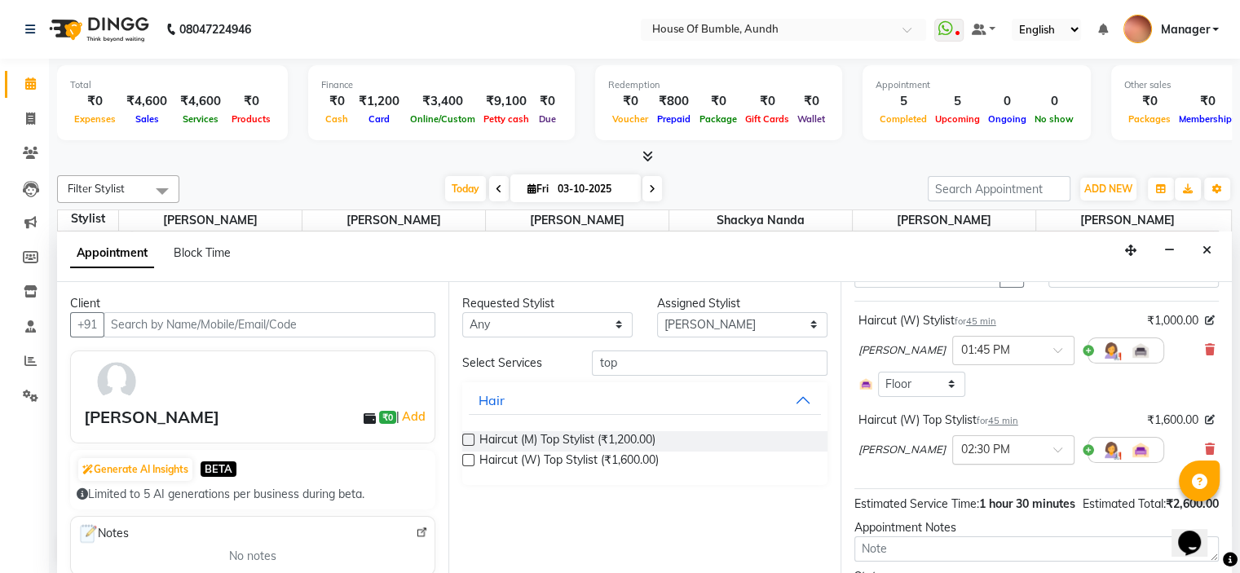
click at [1004, 465] on div "× 02:30 PM" at bounding box center [1013, 449] width 122 height 29
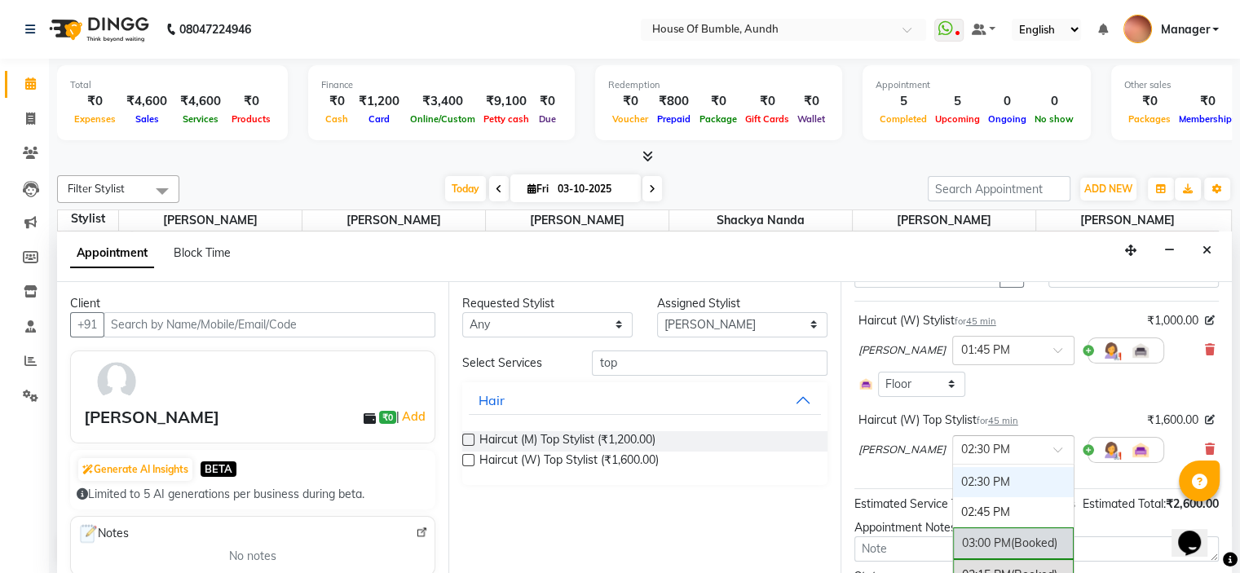
scroll to position [593, 0]
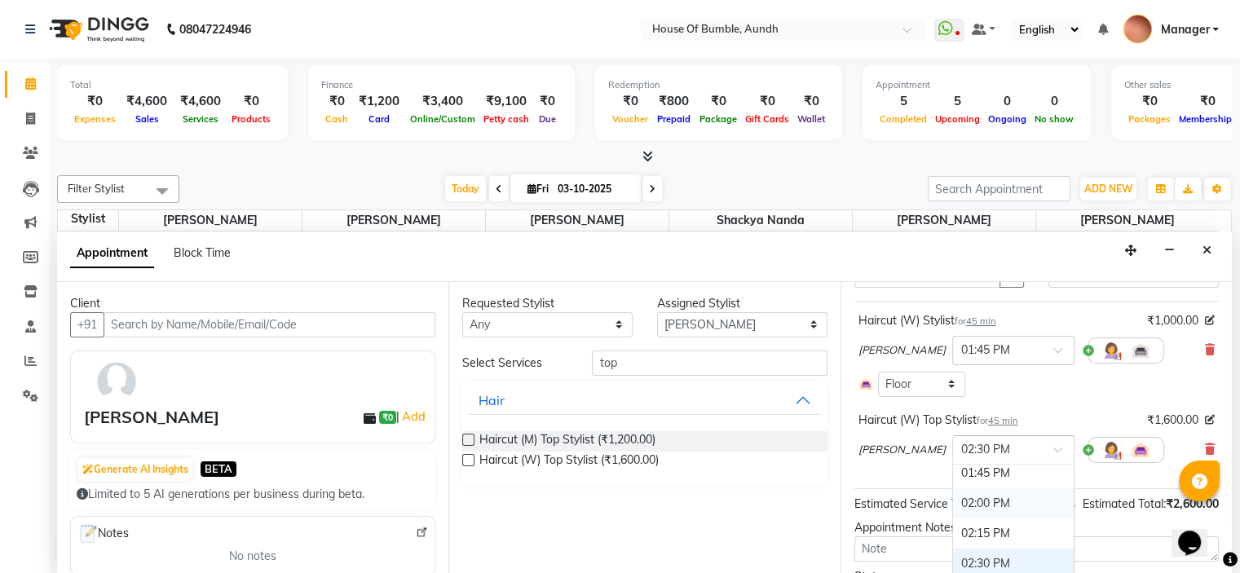
click at [988, 518] on div "02:00 PM" at bounding box center [1013, 503] width 121 height 30
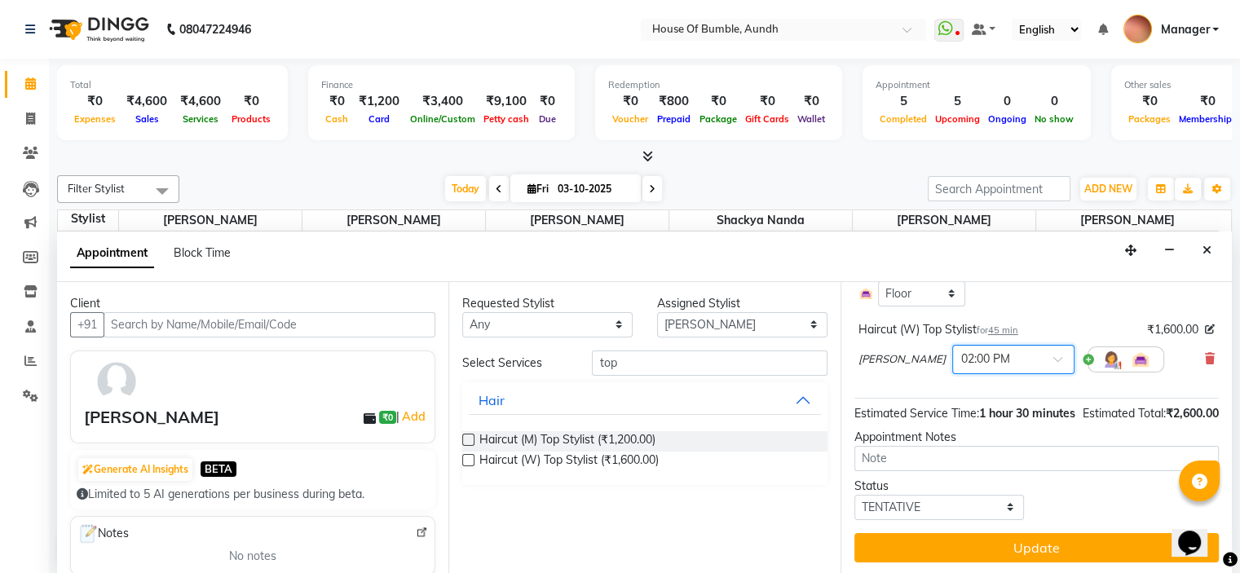
scroll to position [204, 0]
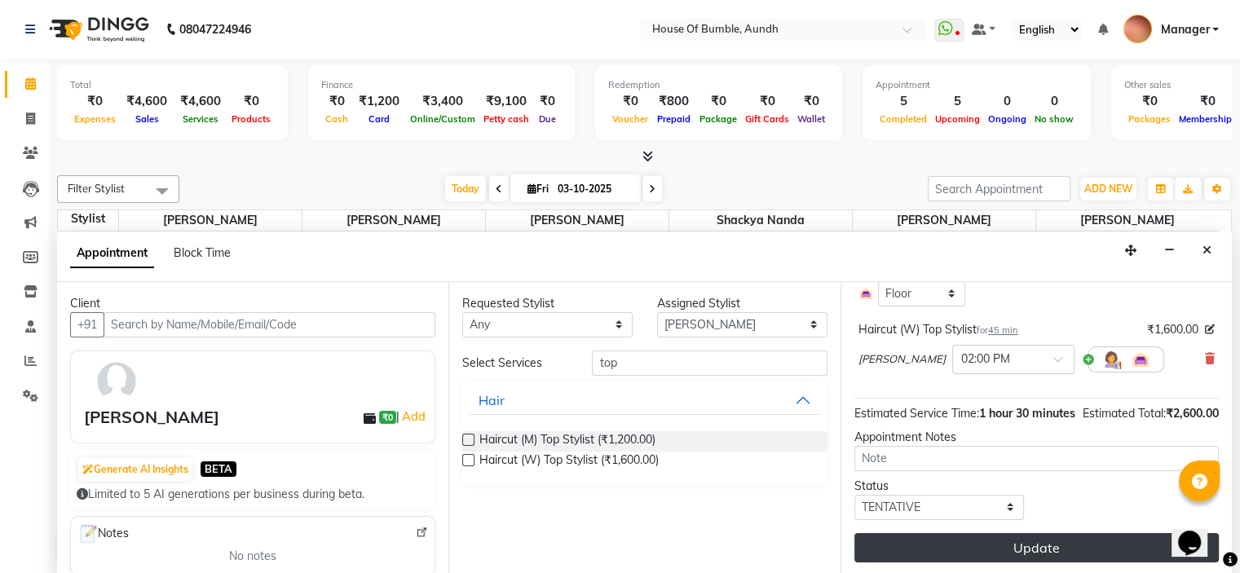
click at [1050, 554] on button "Update" at bounding box center [1036, 547] width 364 height 29
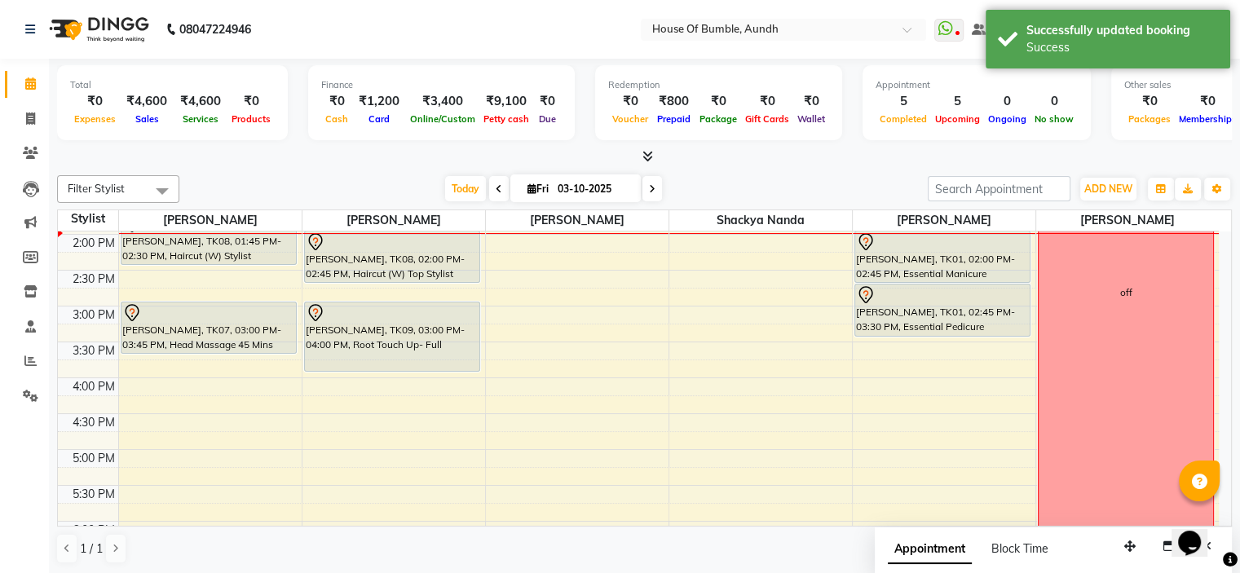
scroll to position [346, 0]
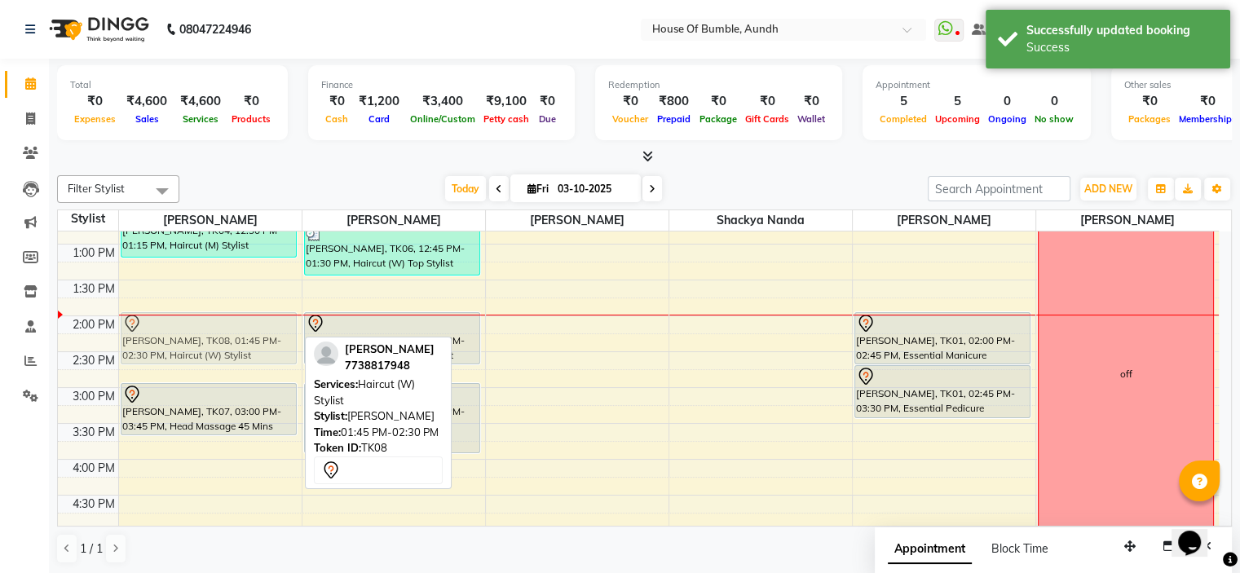
drag, startPoint x: 214, startPoint y: 328, endPoint x: 215, endPoint y: 342, distance: 13.9
click at [215, 342] on div "[PERSON_NAME], TK04, 12:30 PM-01:15 PM, Haircut (M) Stylist [PERSON_NAME], TK08…" at bounding box center [210, 352] width 183 height 932
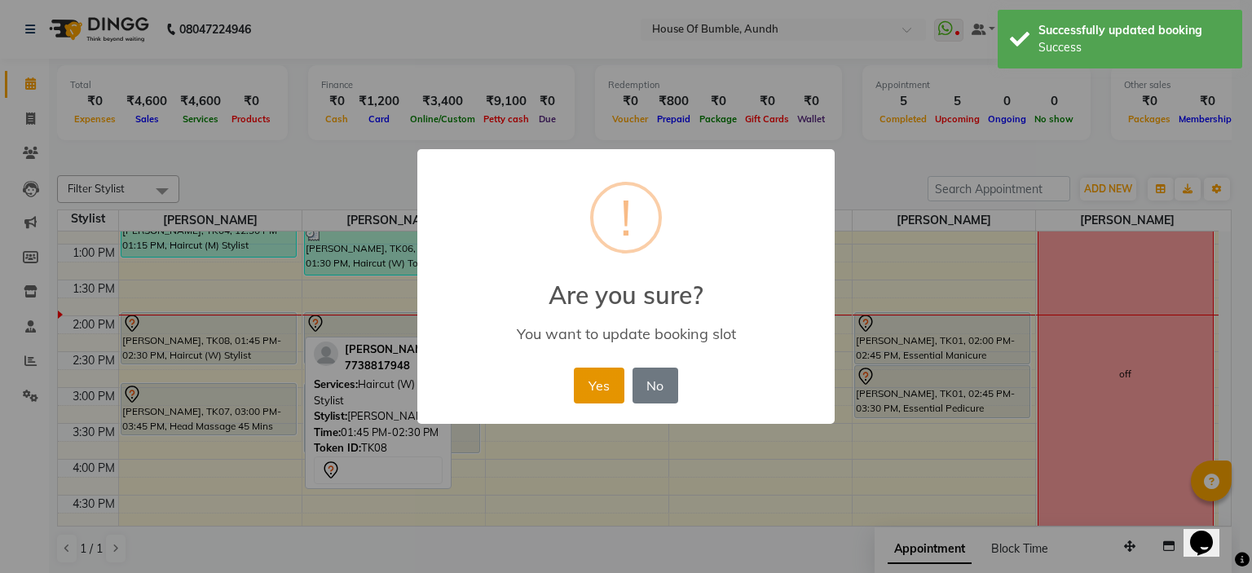
click at [605, 387] on button "Yes" at bounding box center [599, 386] width 50 height 36
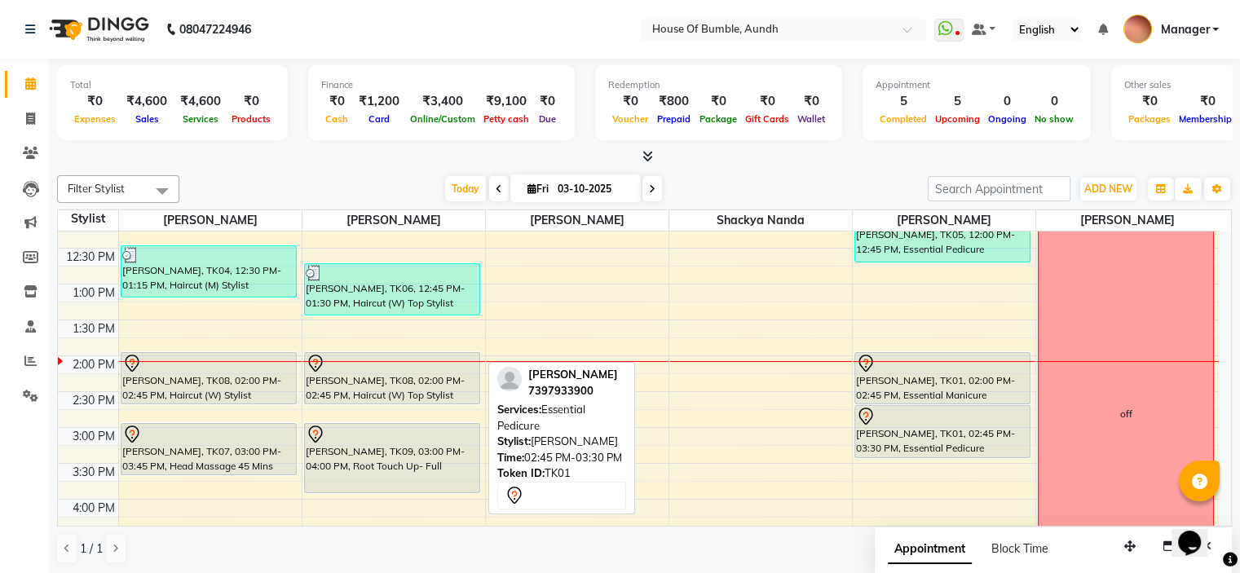
scroll to position [264, 0]
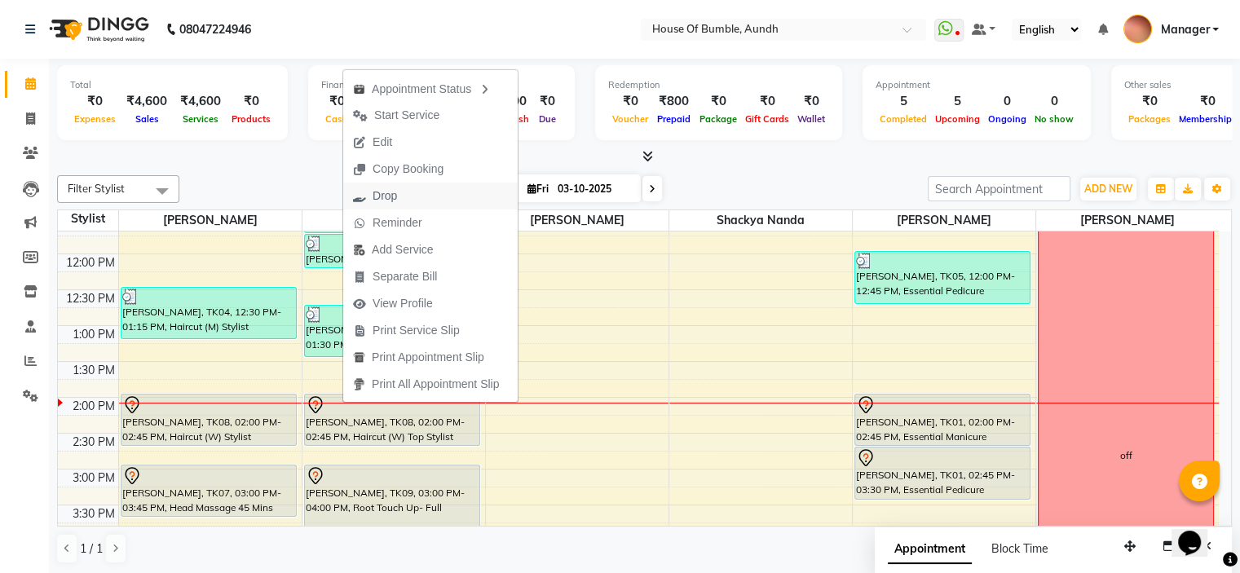
click at [394, 201] on span "Drop" at bounding box center [384, 195] width 24 height 17
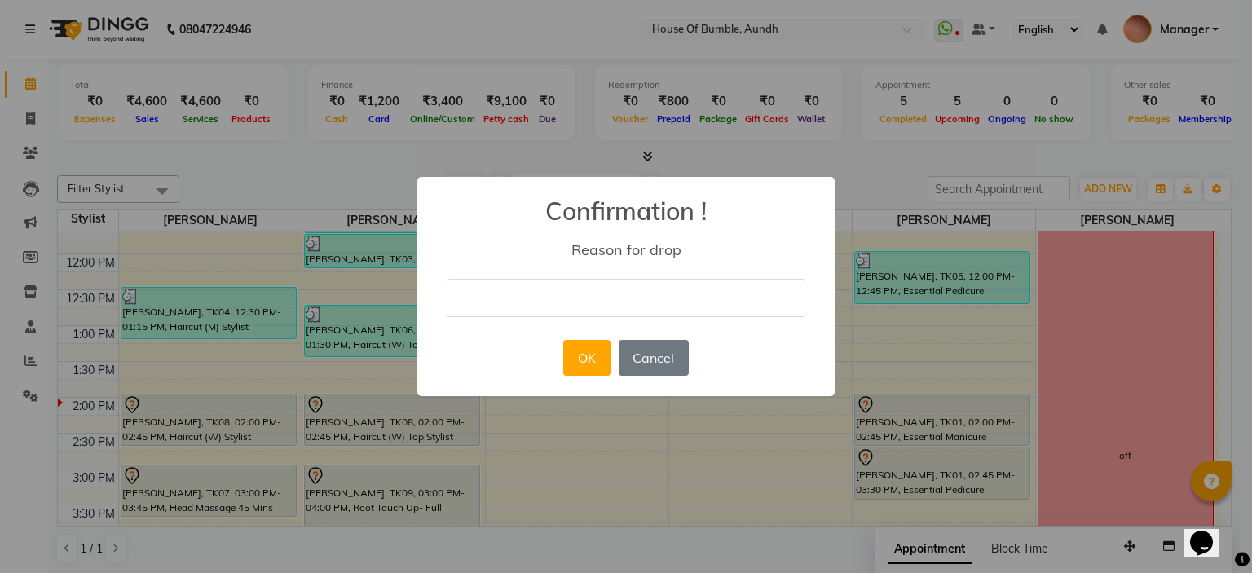
click at [552, 290] on input "text" at bounding box center [626, 298] width 359 height 38
type input "cancelled"
click at [580, 355] on button "OK" at bounding box center [586, 358] width 46 height 36
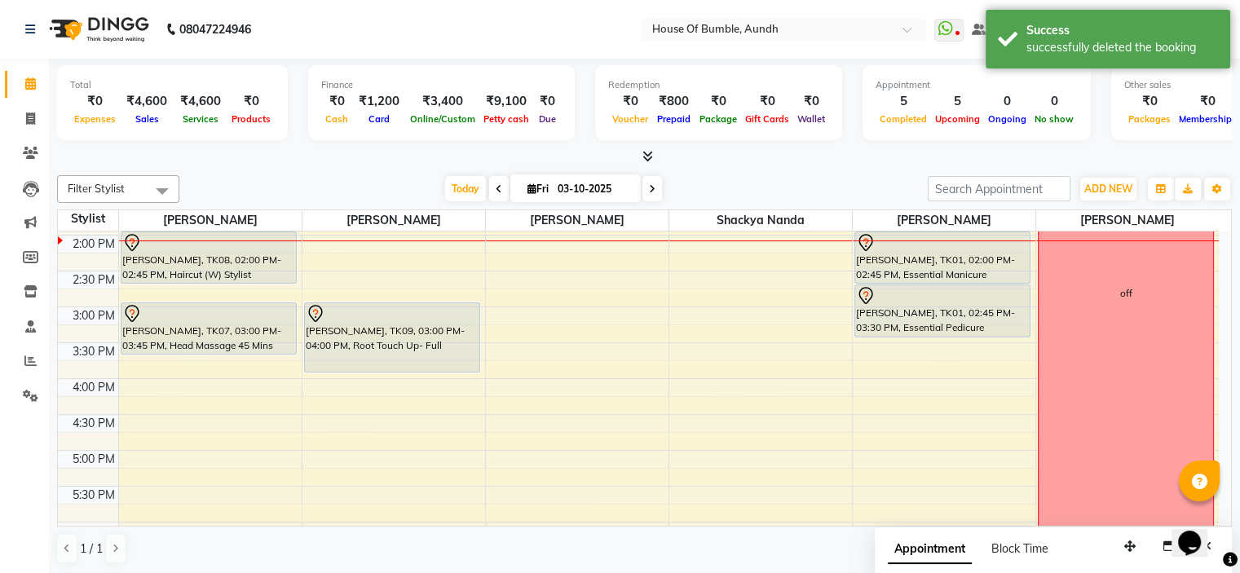
scroll to position [427, 0]
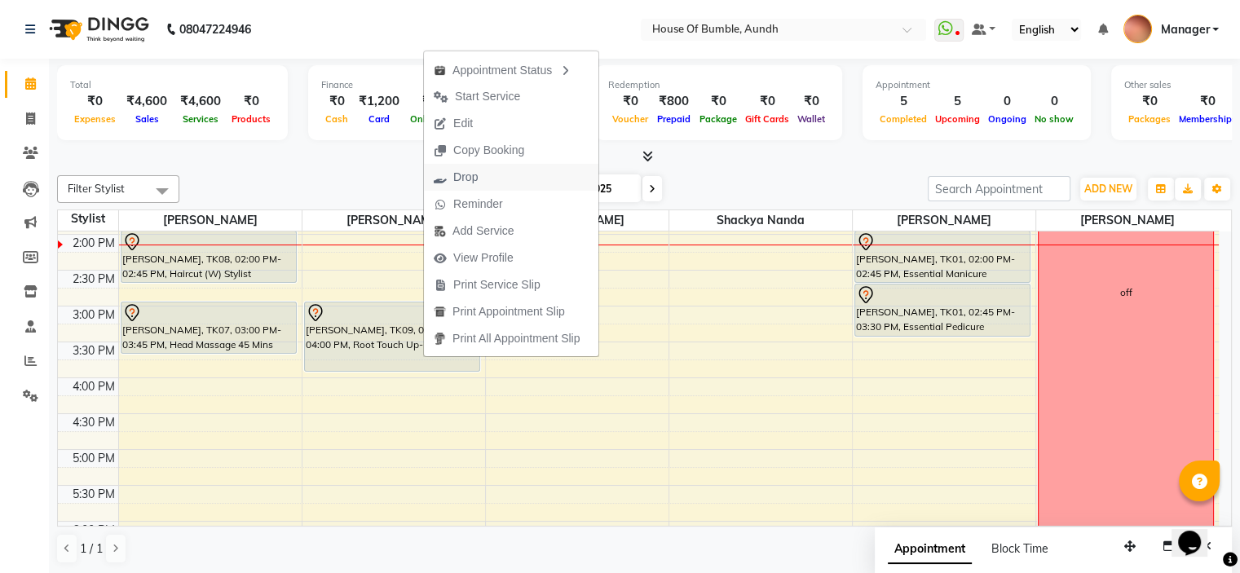
click at [541, 173] on button "Drop" at bounding box center [511, 177] width 174 height 27
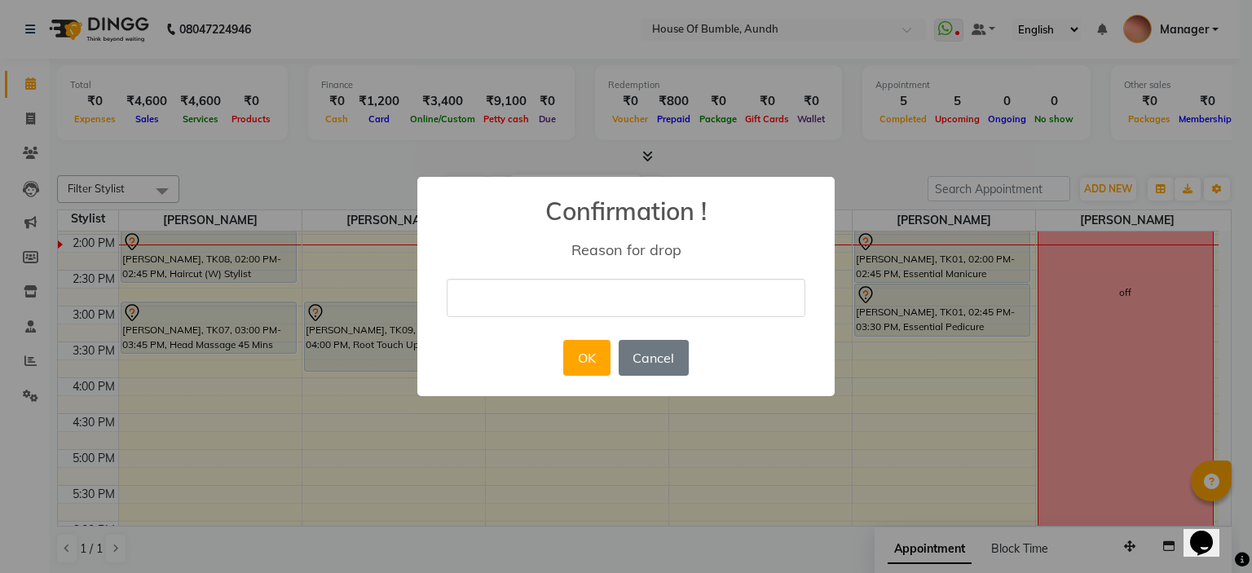
click at [570, 299] on input "text" at bounding box center [626, 298] width 359 height 38
type input "cancelled"
click at [590, 337] on div "OK No Cancel" at bounding box center [625, 358] width 133 height 44
click at [589, 361] on button "OK" at bounding box center [586, 358] width 46 height 36
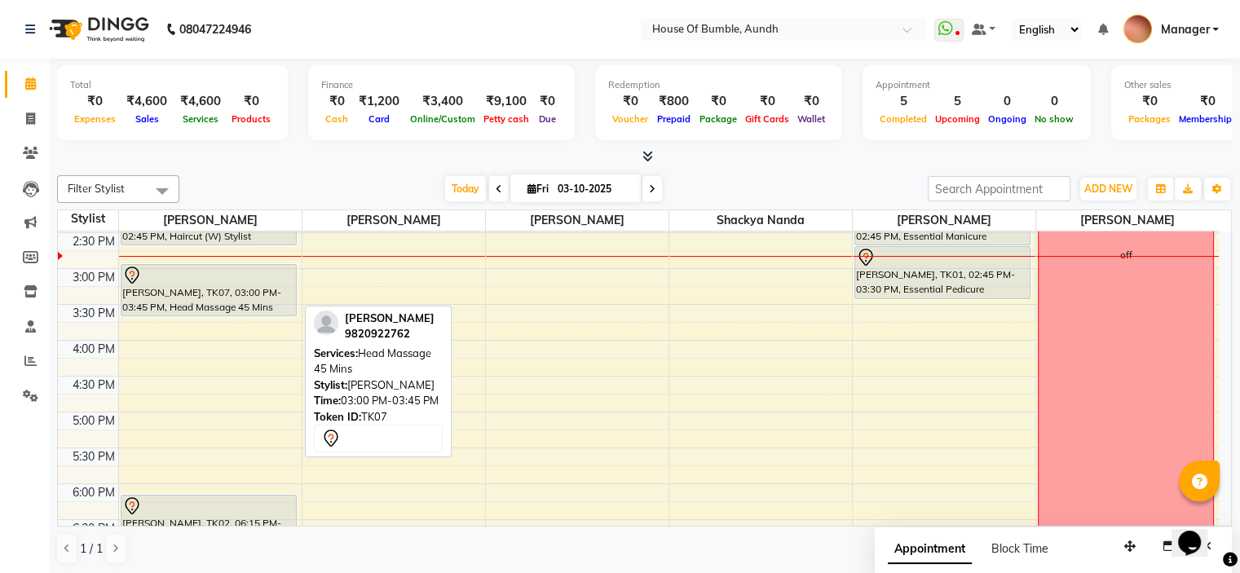
scroll to position [546, 0]
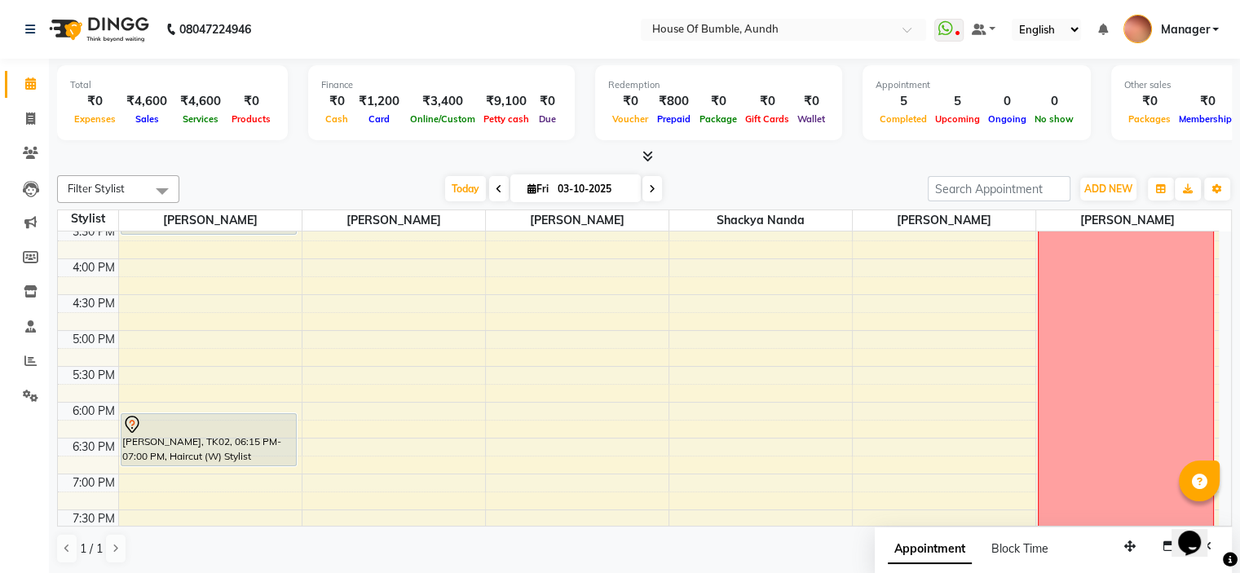
click at [201, 306] on div "8:00 AM 8:30 AM 9:00 AM 9:30 AM 10:00 AM 10:30 AM 11:00 AM 11:30 AM 12:00 PM 12…" at bounding box center [638, 151] width 1161 height 932
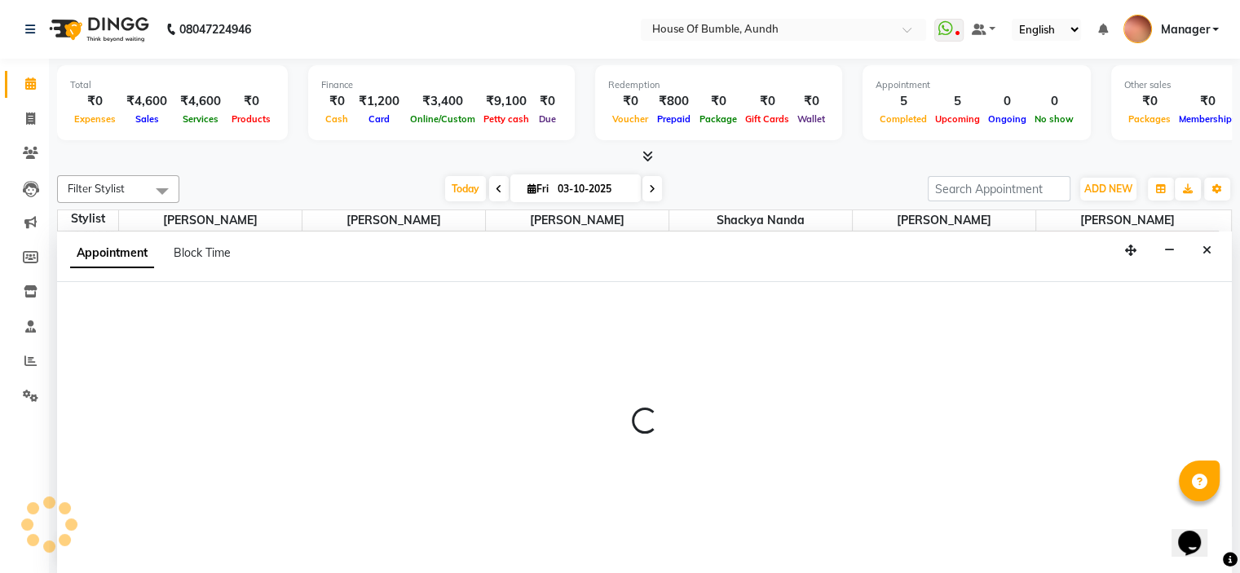
select select "7795"
select select "1005"
select select "tentative"
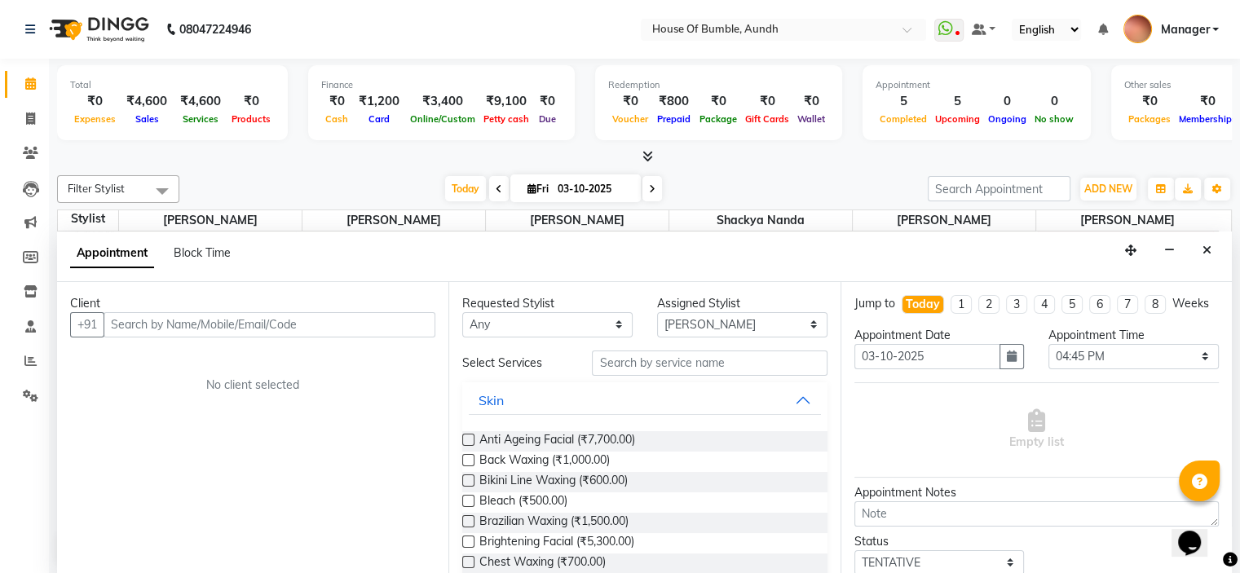
click at [241, 315] on input "text" at bounding box center [270, 324] width 332 height 25
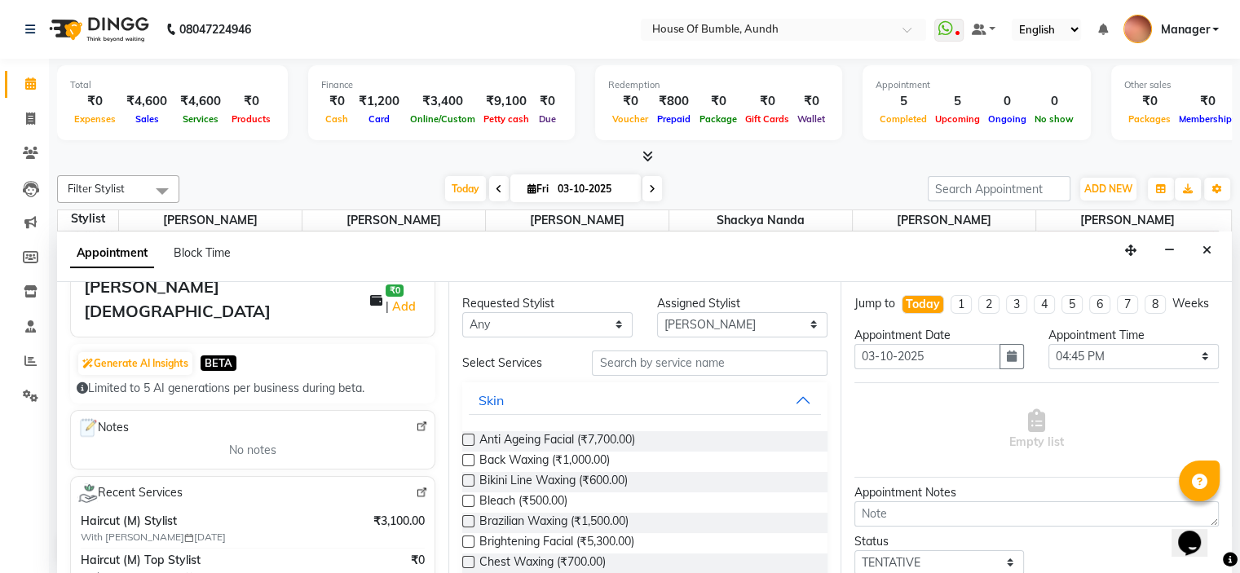
scroll to position [0, 0]
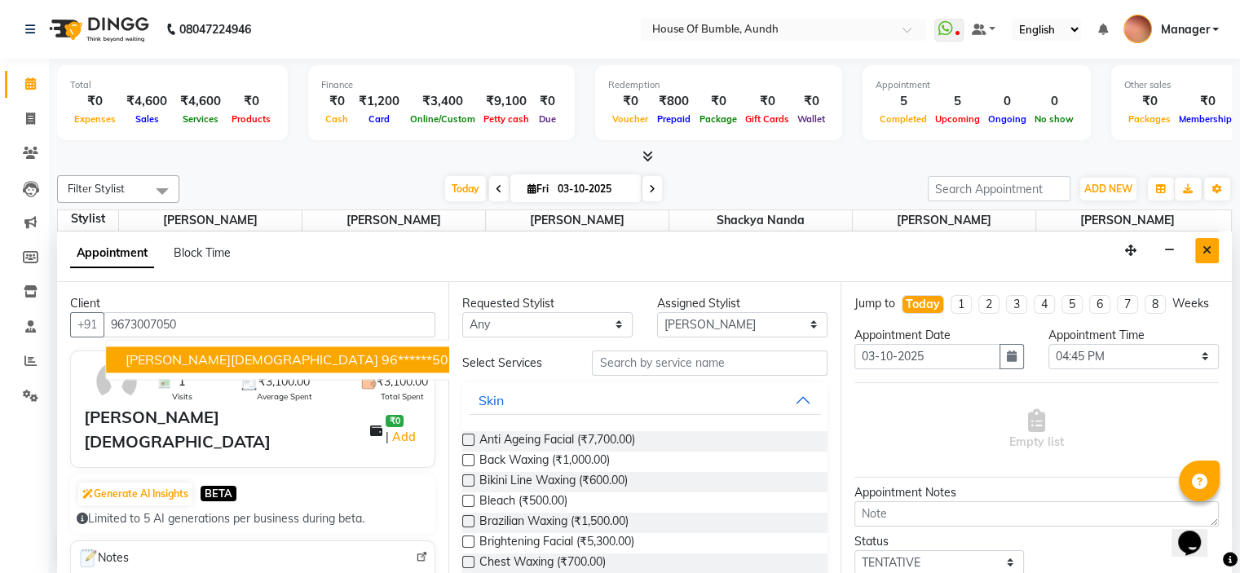
type input "9673007050"
click at [1205, 248] on icon "Close" at bounding box center [1206, 250] width 9 height 11
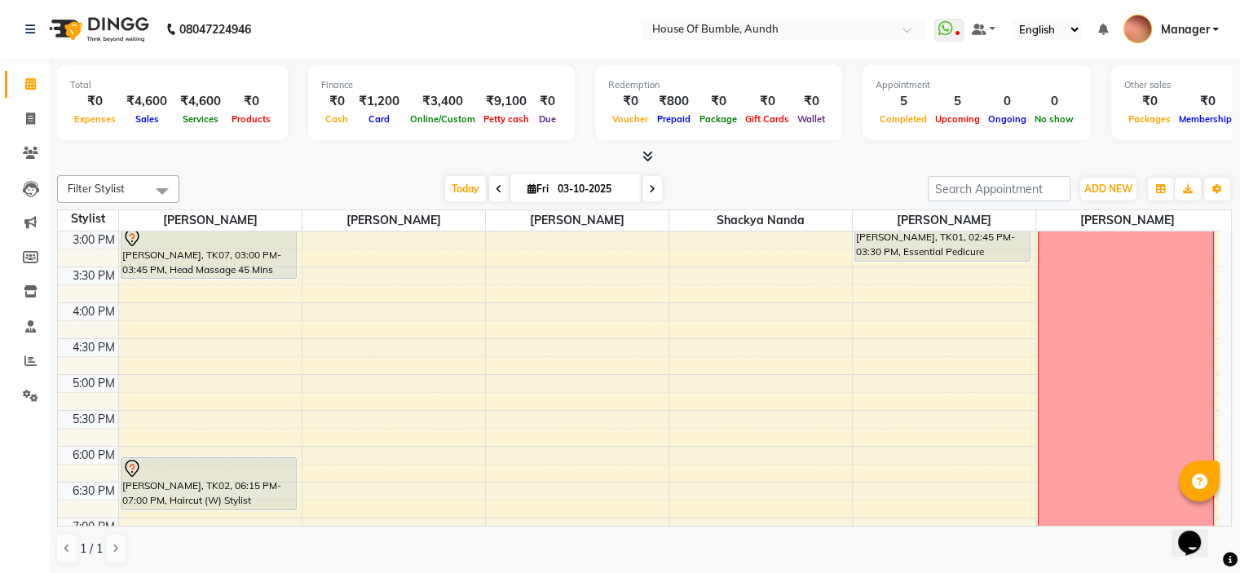
scroll to position [465, 0]
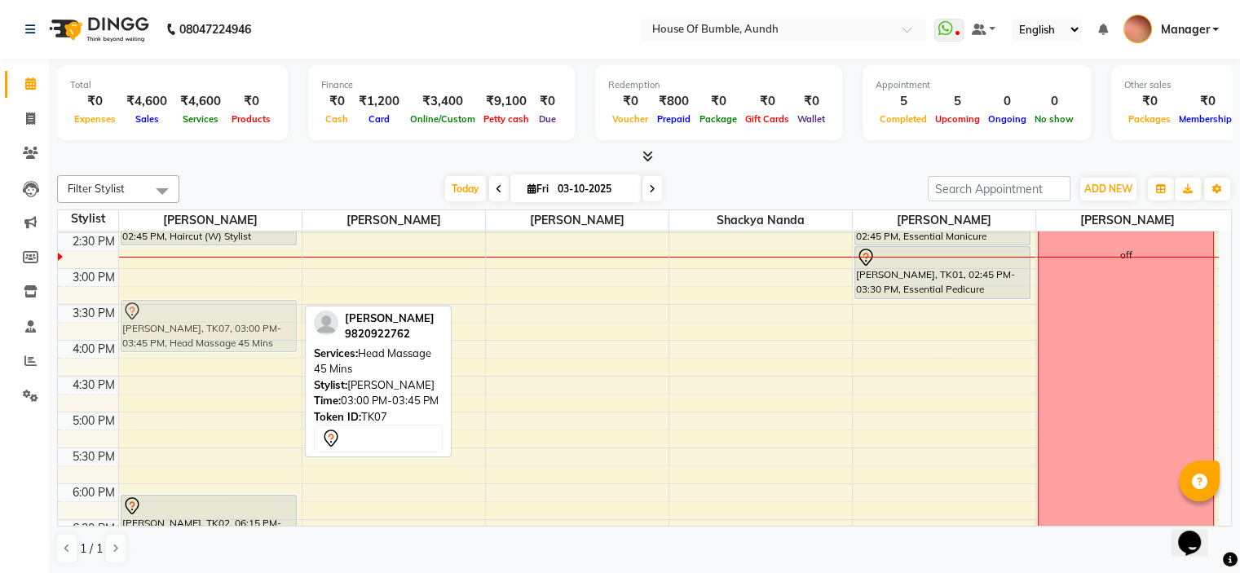
drag, startPoint x: 203, startPoint y: 285, endPoint x: 200, endPoint y: 325, distance: 40.1
click at [200, 325] on div "[PERSON_NAME], TK04, 12:30 PM-01:15 PM, Haircut (M) Stylist [PERSON_NAME], TK08…" at bounding box center [210, 233] width 183 height 932
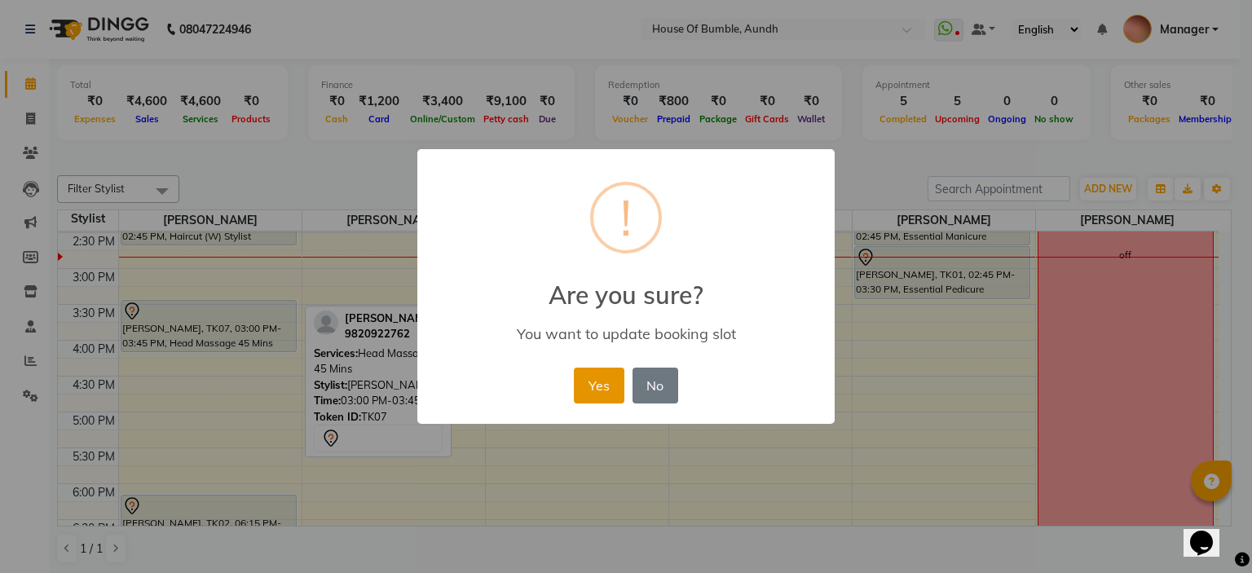
click at [615, 399] on button "Yes" at bounding box center [599, 386] width 50 height 36
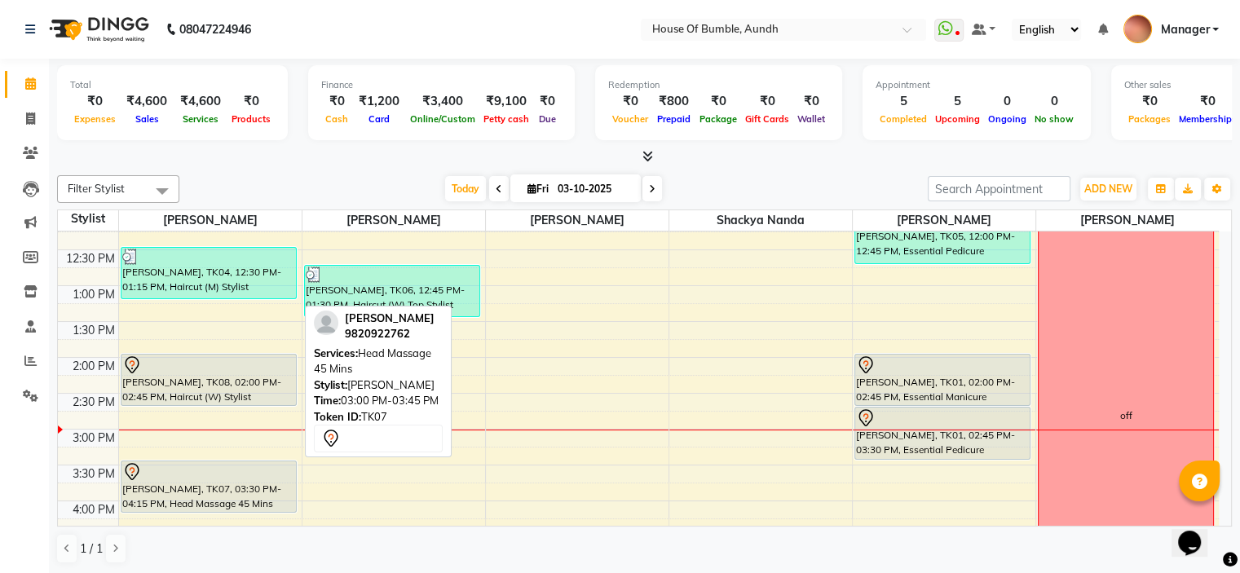
scroll to position [302, 0]
click at [549, 423] on div "8:00 AM 8:30 AM 9:00 AM 9:30 AM 10:00 AM 10:30 AM 11:00 AM 11:30 AM 12:00 PM 12…" at bounding box center [638, 396] width 1161 height 932
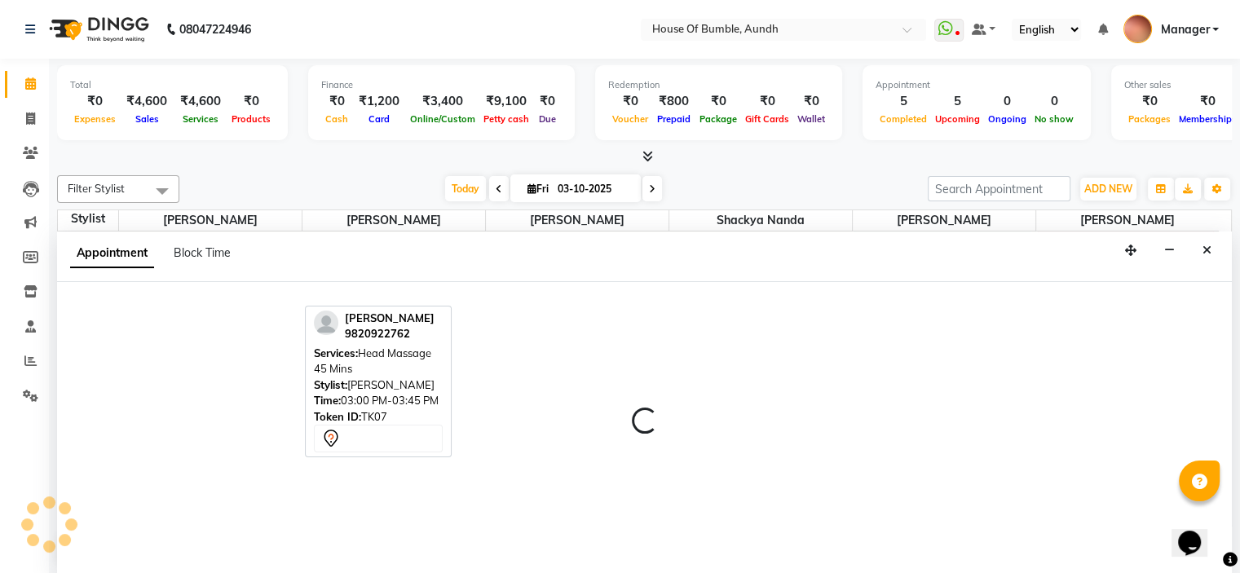
select select "8141"
select select "885"
select select "tentative"
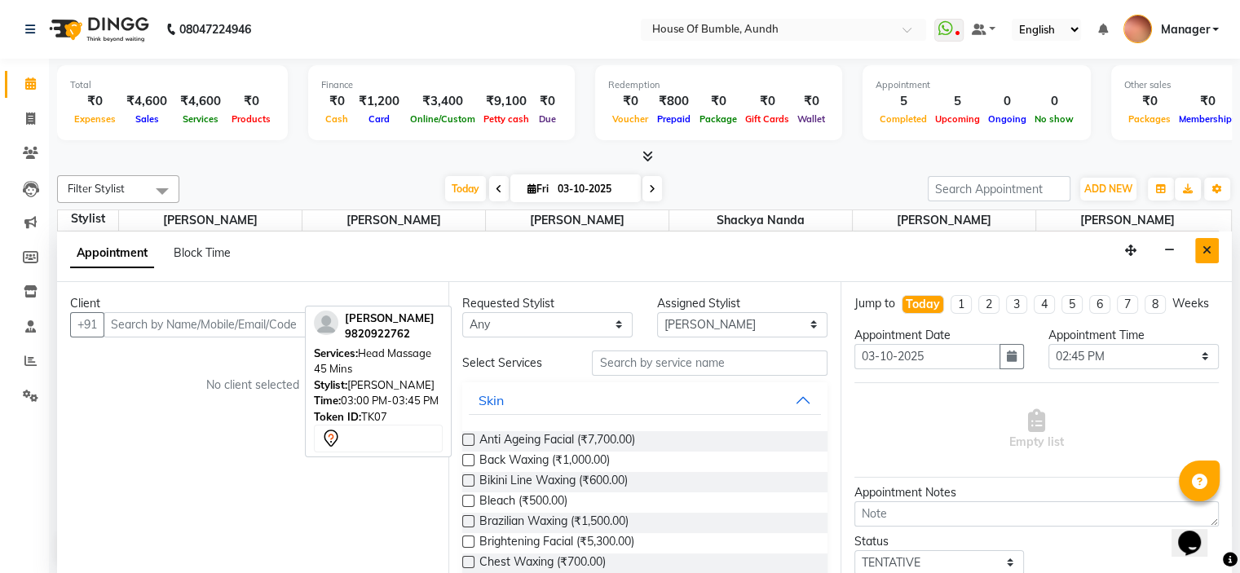
click at [1207, 250] on icon "Close" at bounding box center [1206, 250] width 9 height 11
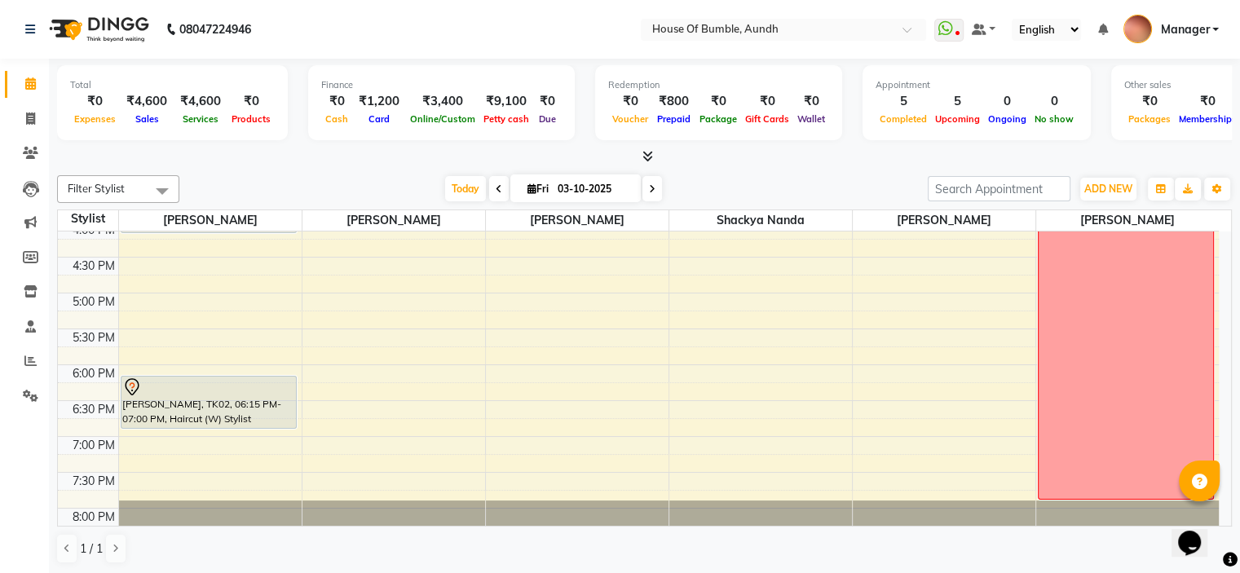
scroll to position [628, 0]
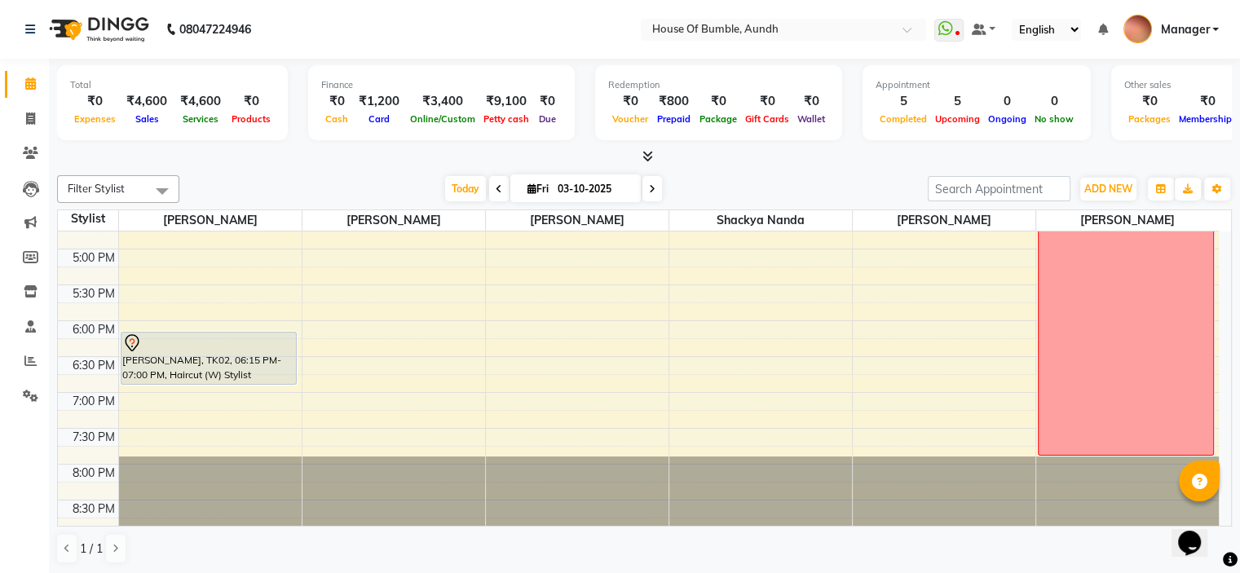
click at [339, 328] on div "8:00 AM 8:30 AM 9:00 AM 9:30 AM 10:00 AM 10:30 AM 11:00 AM 11:30 AM 12:00 PM 12…" at bounding box center [638, 70] width 1161 height 932
select select "12465"
select select "tentative"
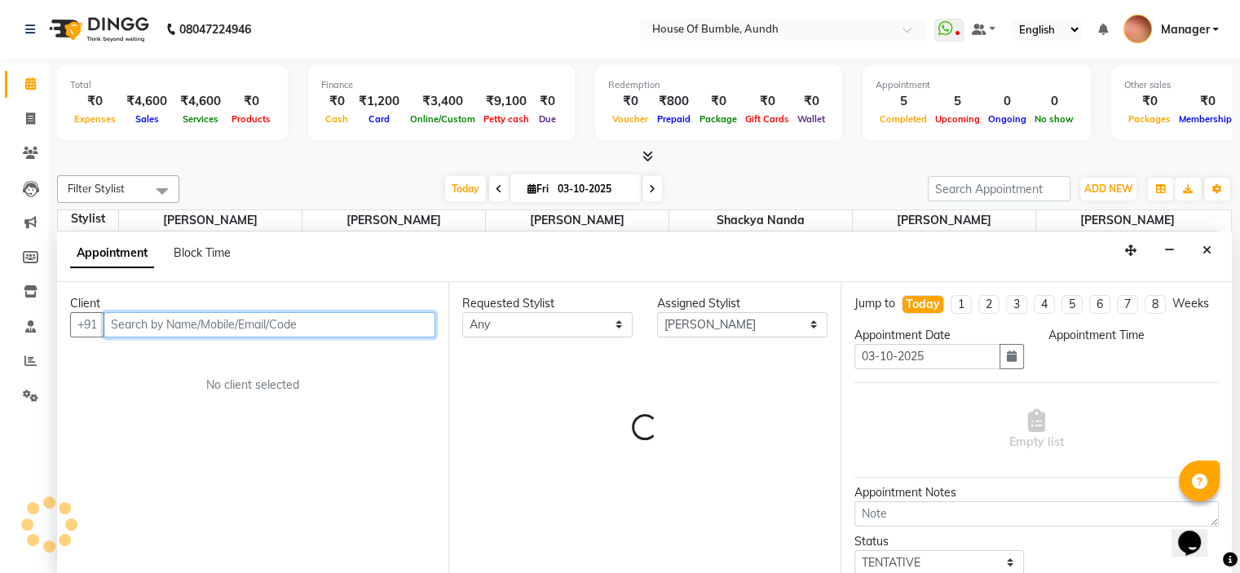
select select "1080"
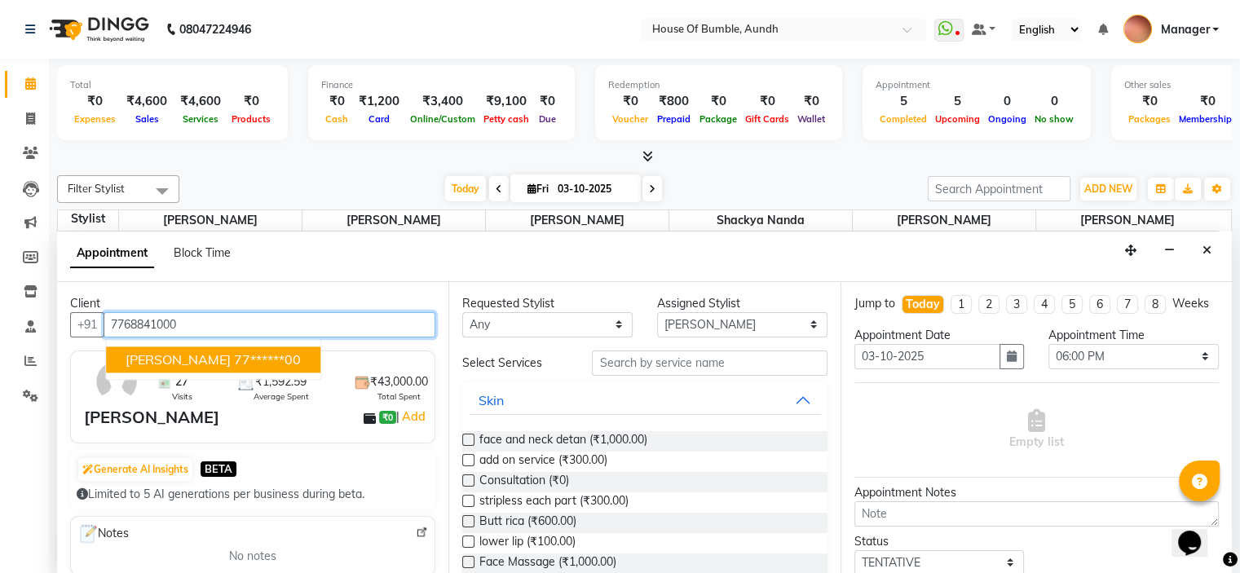
click at [188, 358] on span "[PERSON_NAME]" at bounding box center [178, 359] width 105 height 16
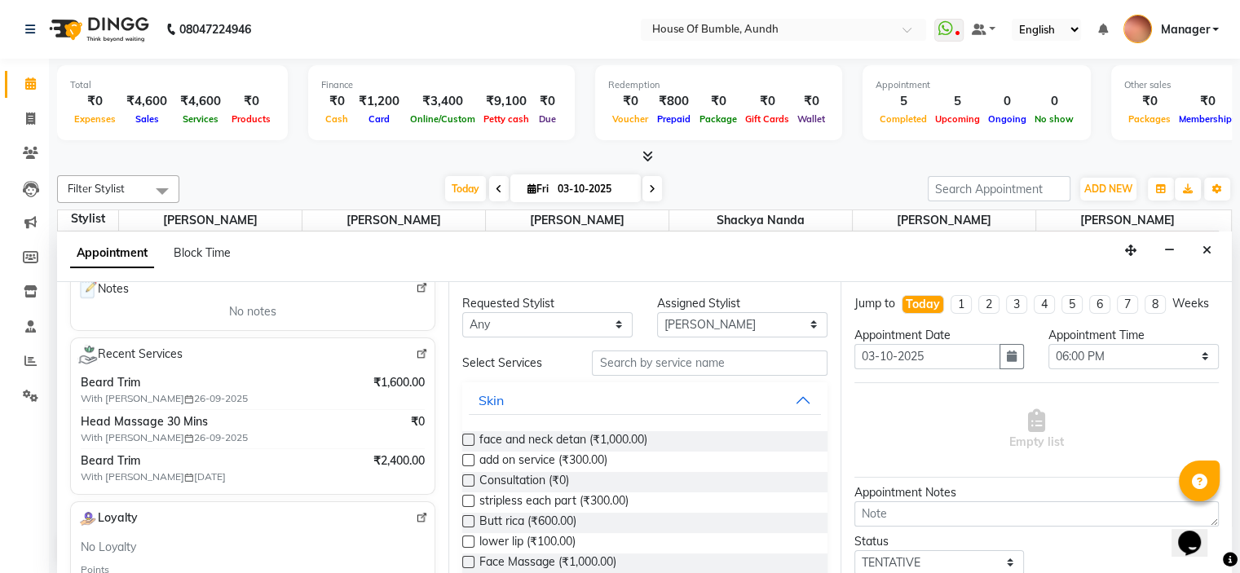
scroll to position [163, 0]
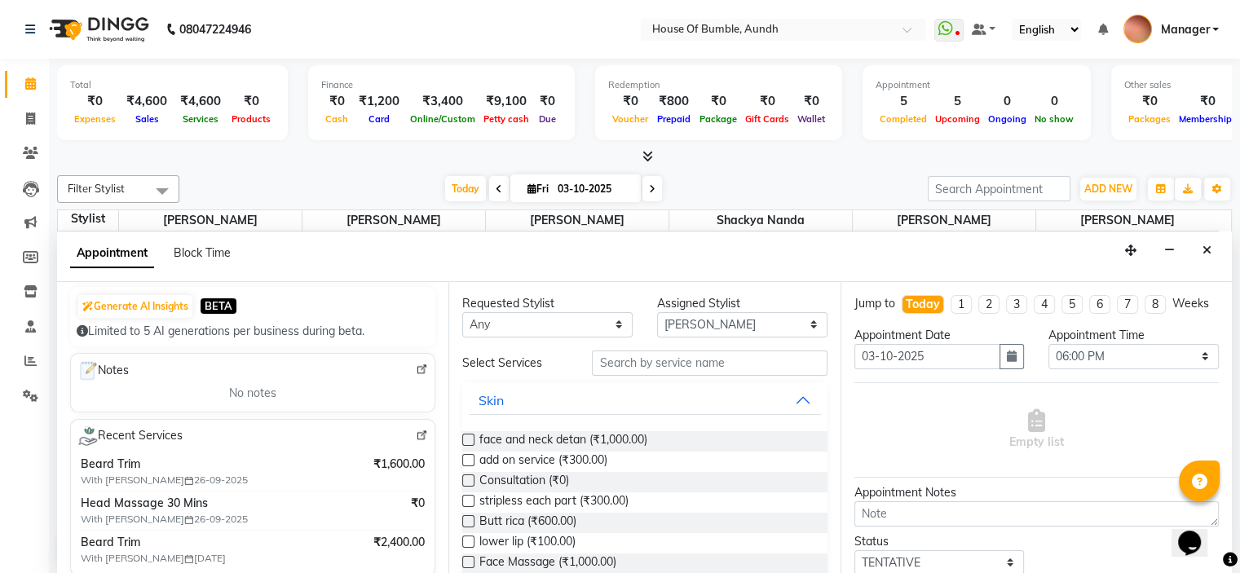
type input "77******00"
click at [688, 368] on input "text" at bounding box center [709, 362] width 235 height 25
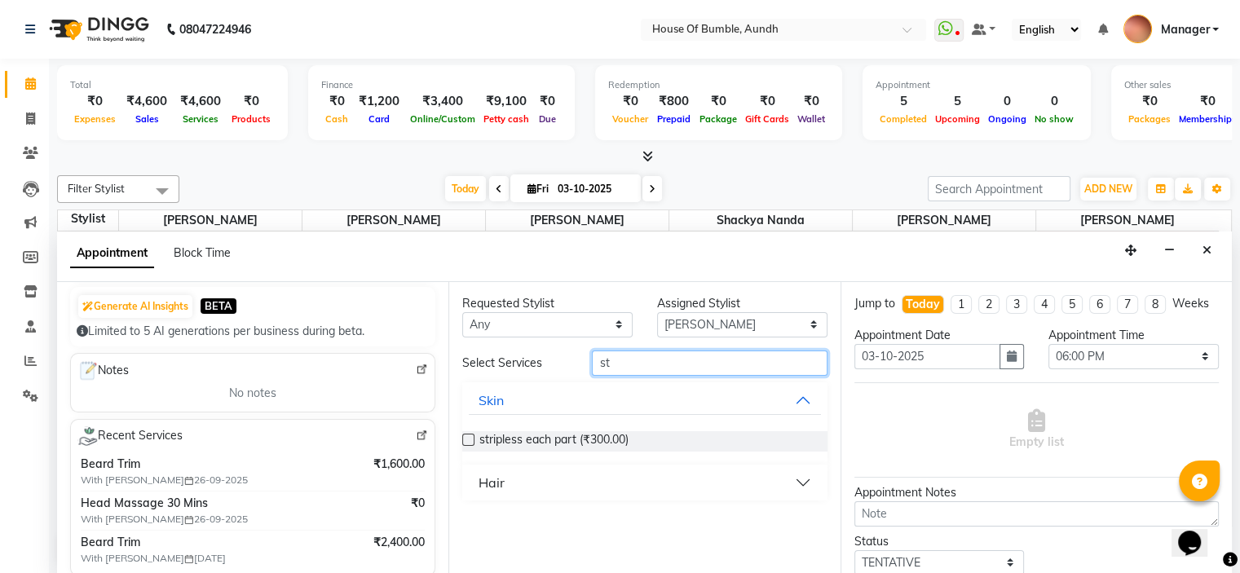
type input "st"
click at [528, 497] on div "Hair" at bounding box center [644, 483] width 364 height 36
click at [536, 482] on button "Hair" at bounding box center [644, 482] width 351 height 29
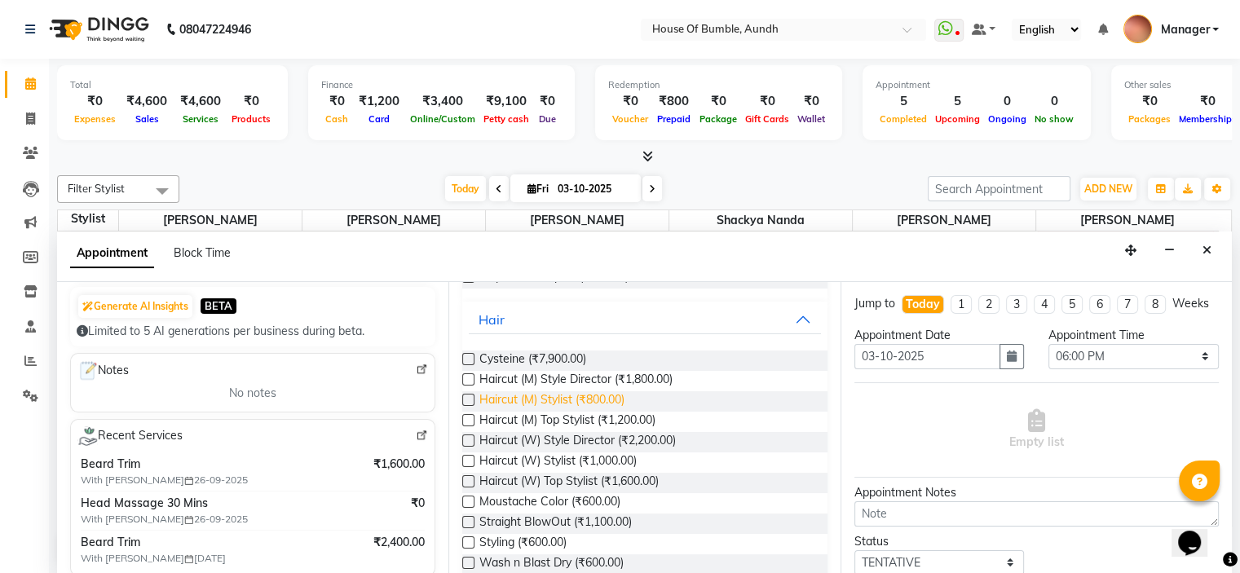
click at [559, 399] on span "Haircut (M) Stylist (₹800.00)" at bounding box center [551, 401] width 145 height 20
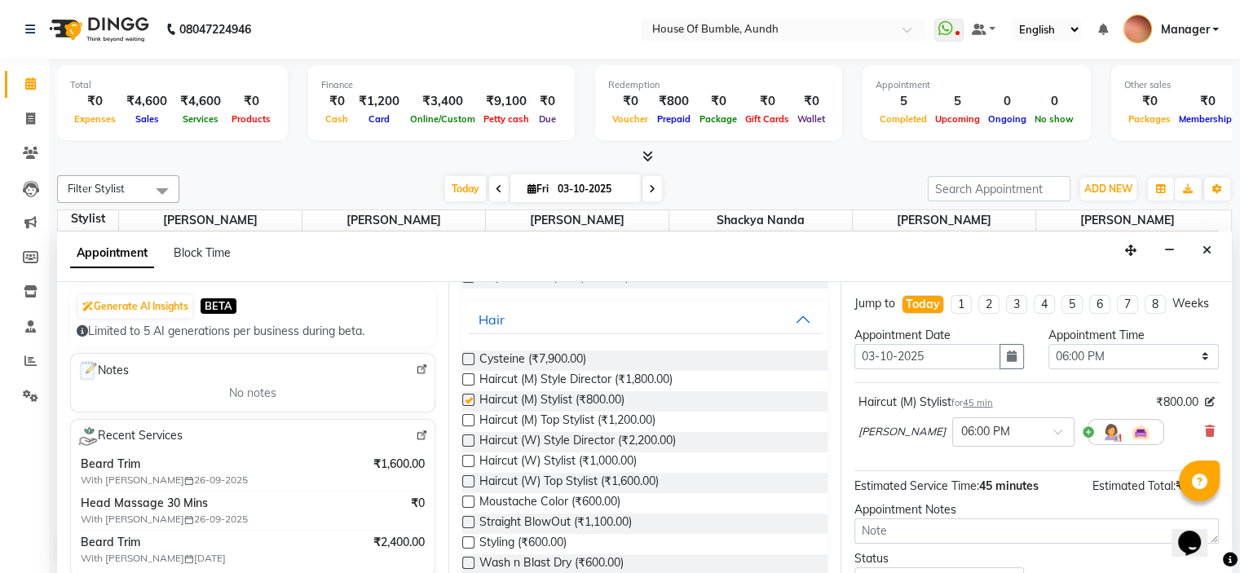
checkbox input "false"
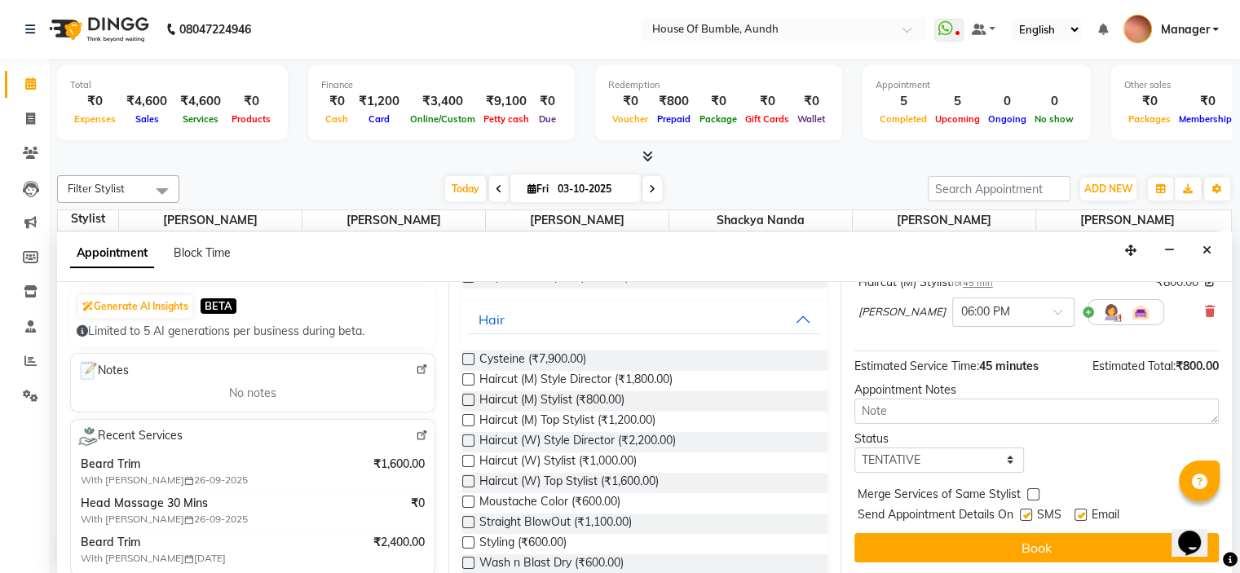
scroll to position [134, 0]
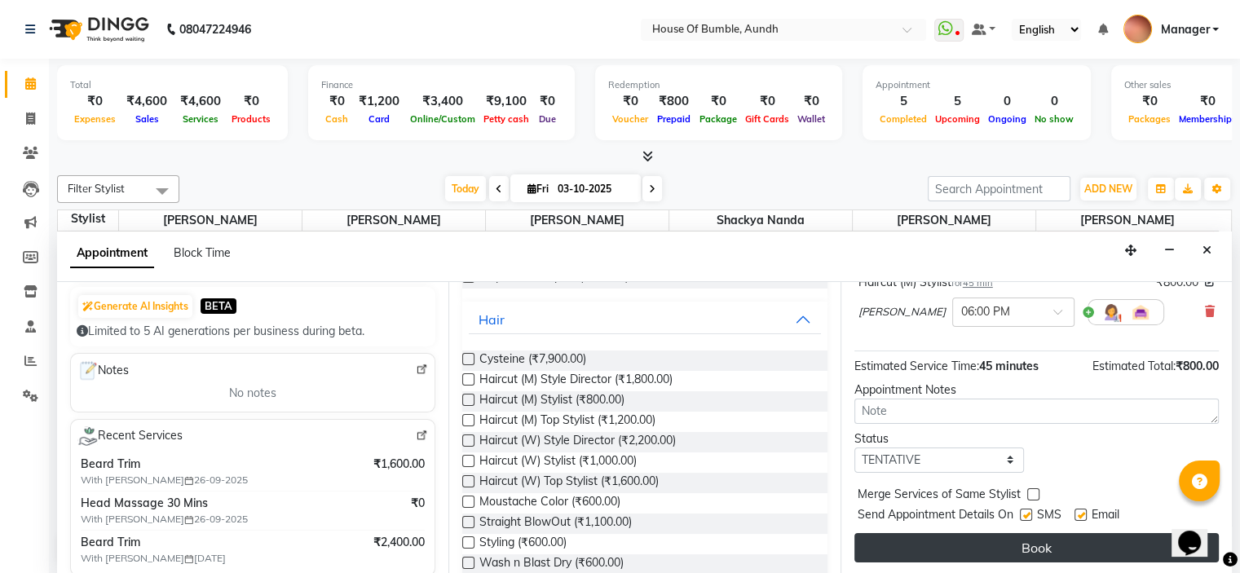
click at [942, 537] on button "Book" at bounding box center [1036, 547] width 364 height 29
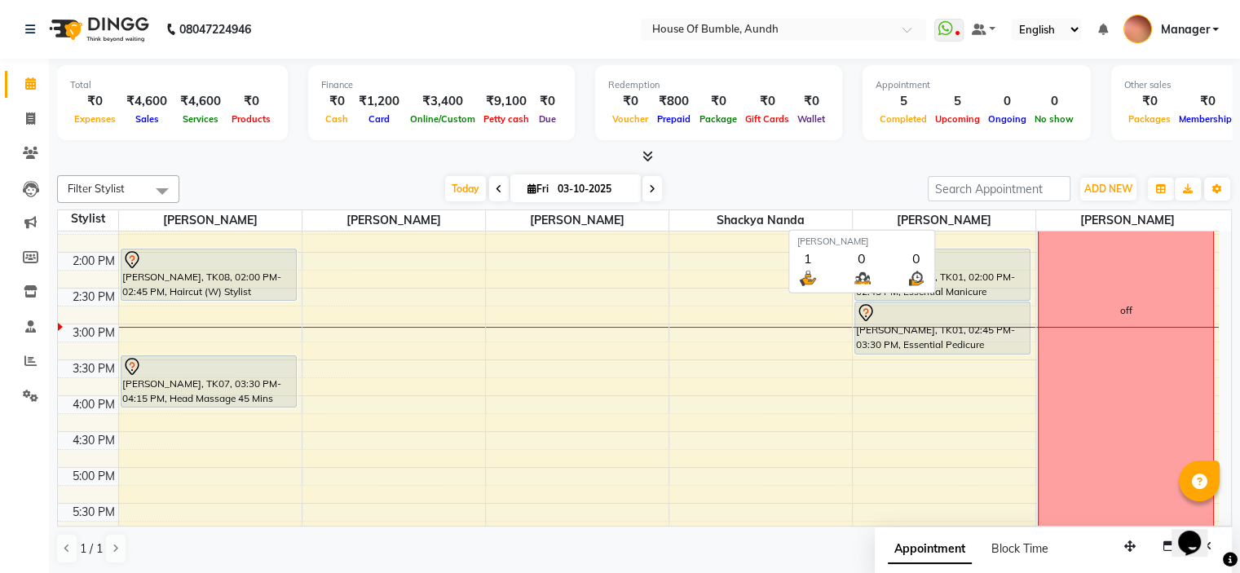
scroll to position [383, 0]
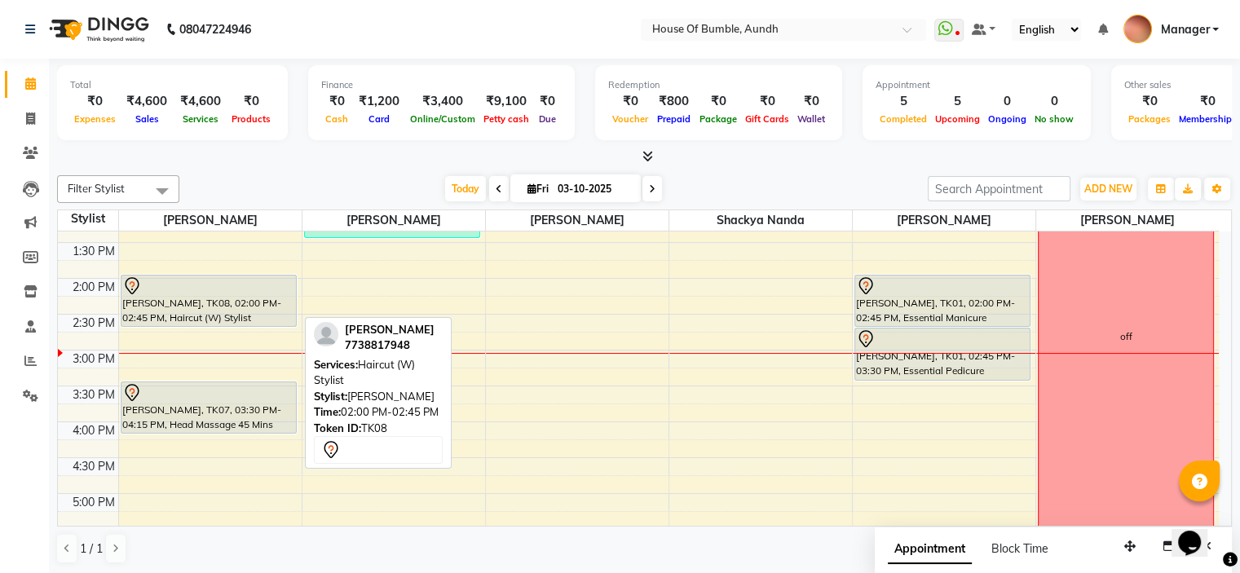
click at [248, 296] on div "[PERSON_NAME], TK08, 02:00 PM-02:45 PM, Haircut (W) Stylist" at bounding box center [208, 300] width 174 height 51
click at [183, 296] on div "[PERSON_NAME], TK08, 02:00 PM-02:45 PM, Haircut (W) Stylist" at bounding box center [208, 300] width 174 height 51
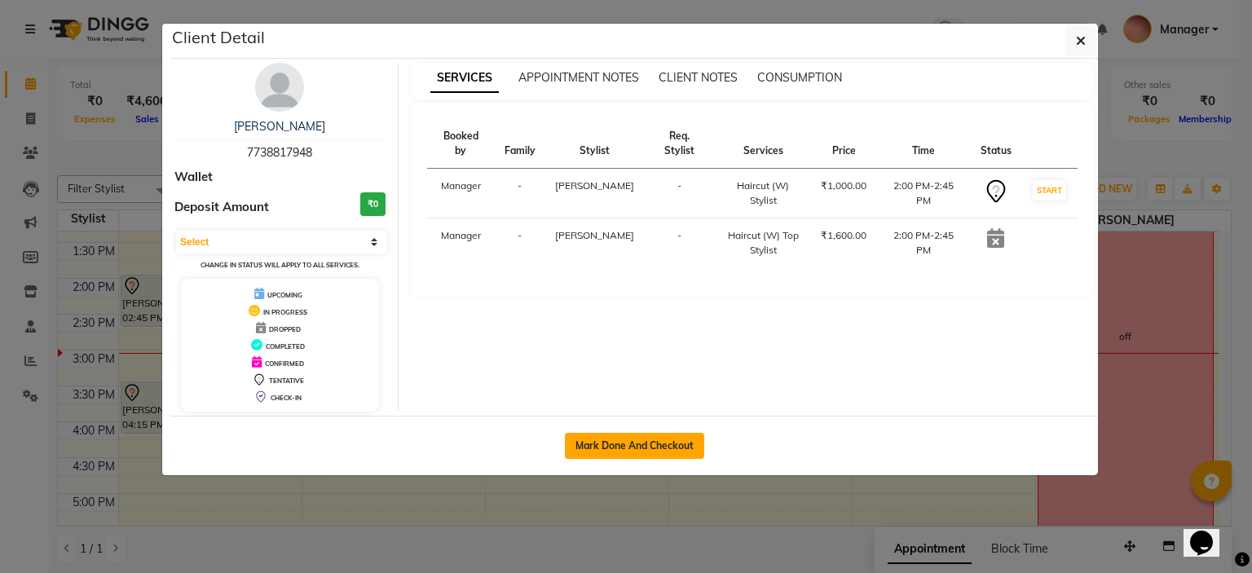
click at [678, 452] on button "Mark Done And Checkout" at bounding box center [634, 446] width 139 height 26
select select "service"
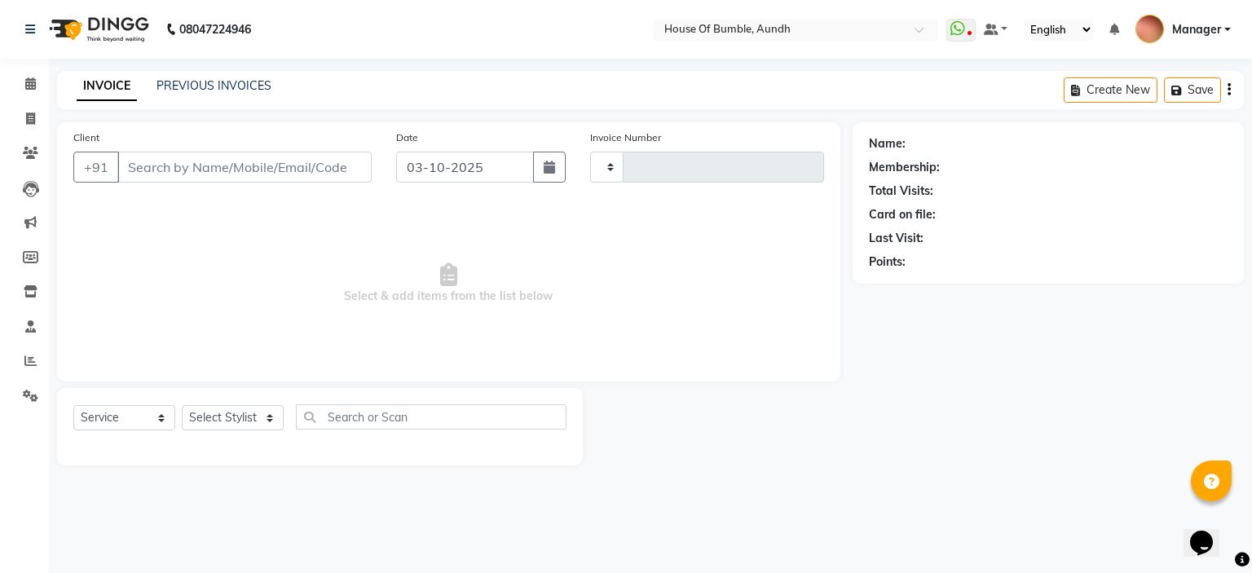
type input "1503"
select select "581"
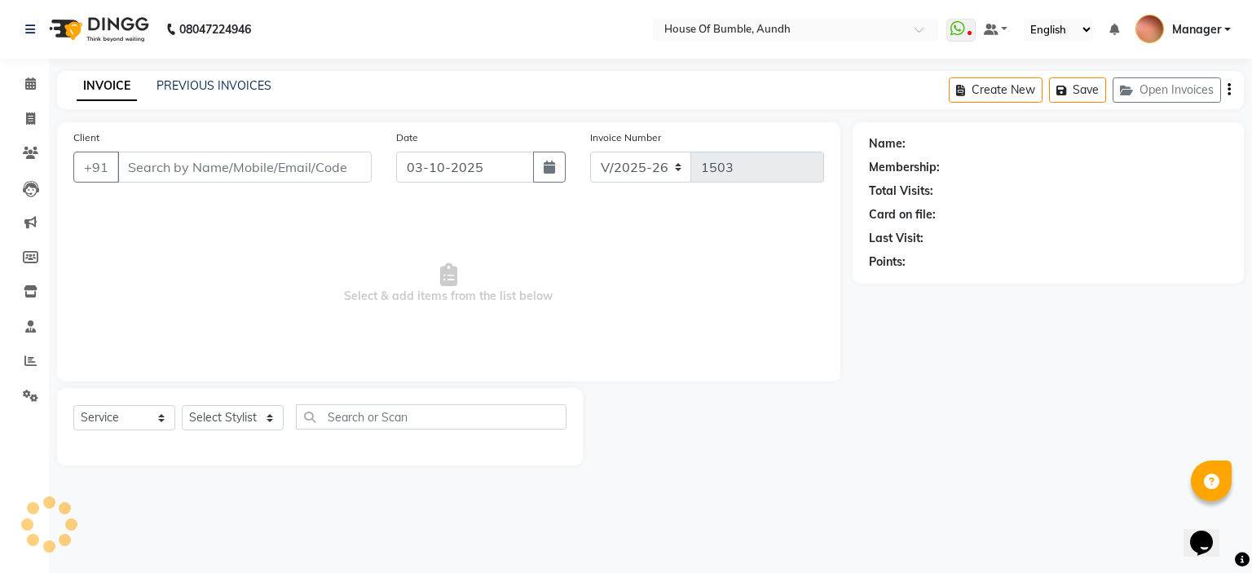
type input "77******48"
select select "7795"
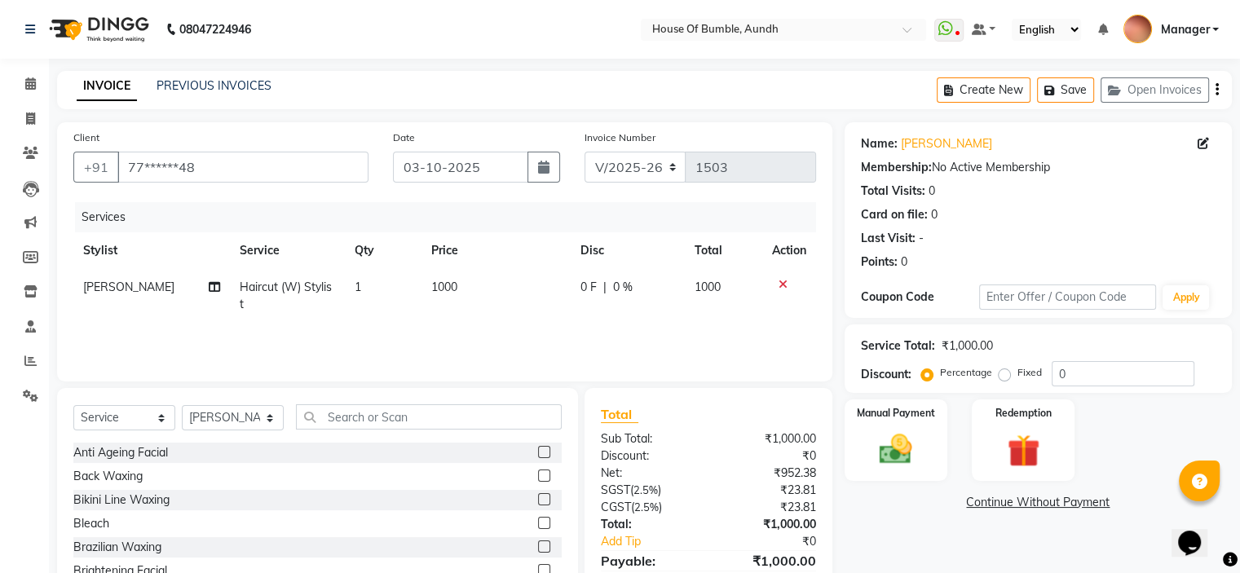
scroll to position [80, 0]
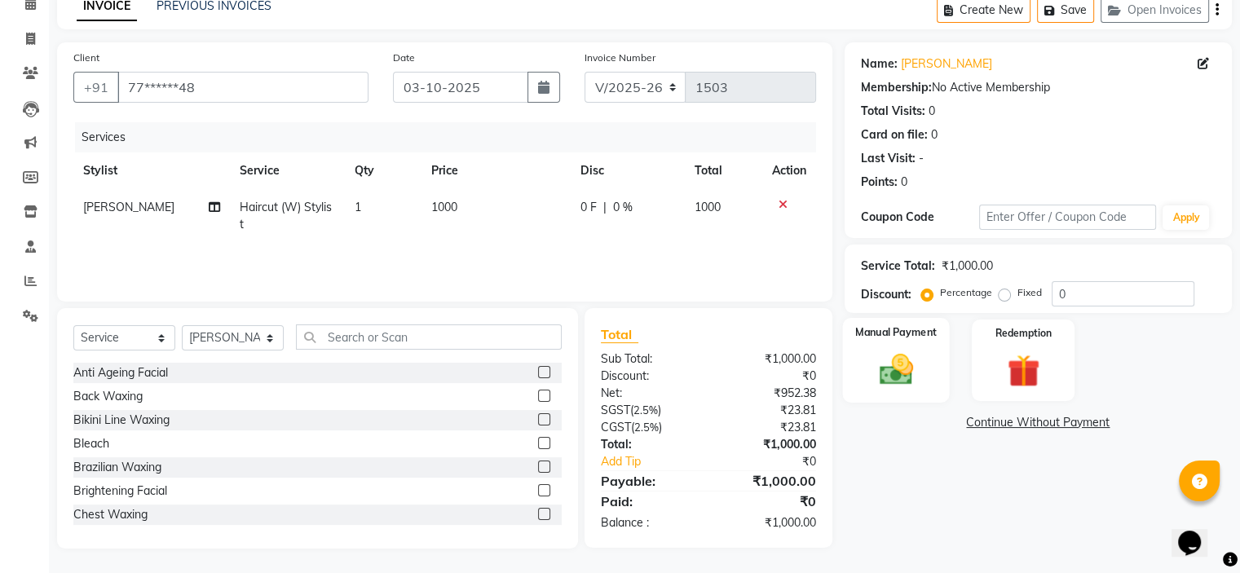
click at [888, 363] on img at bounding box center [895, 369] width 55 height 39
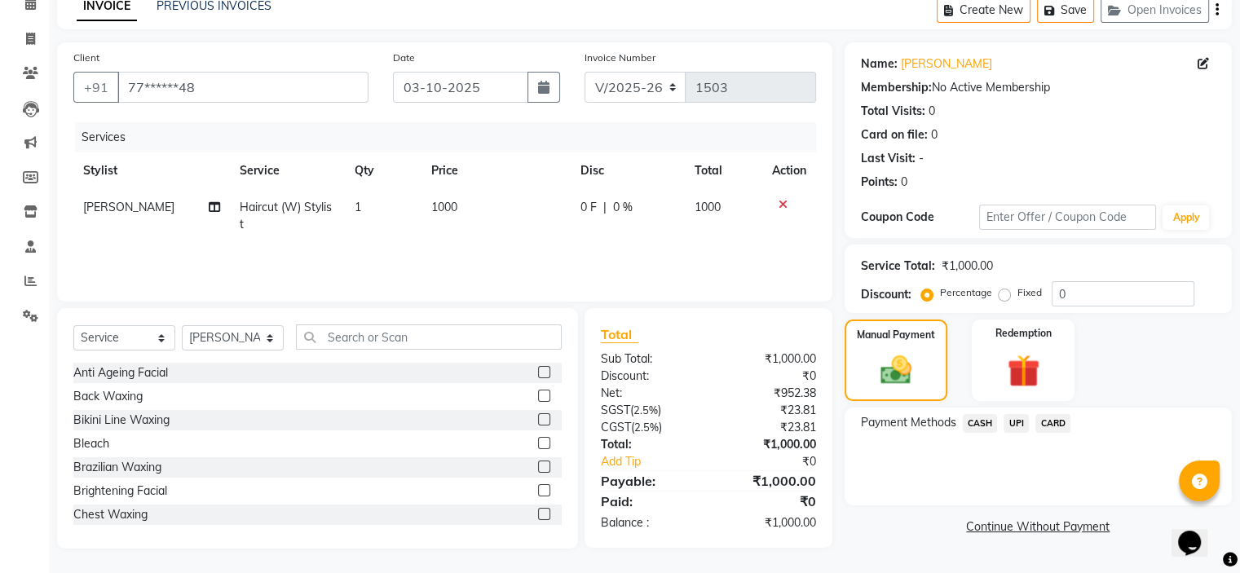
click at [1018, 423] on span "UPI" at bounding box center [1015, 423] width 25 height 19
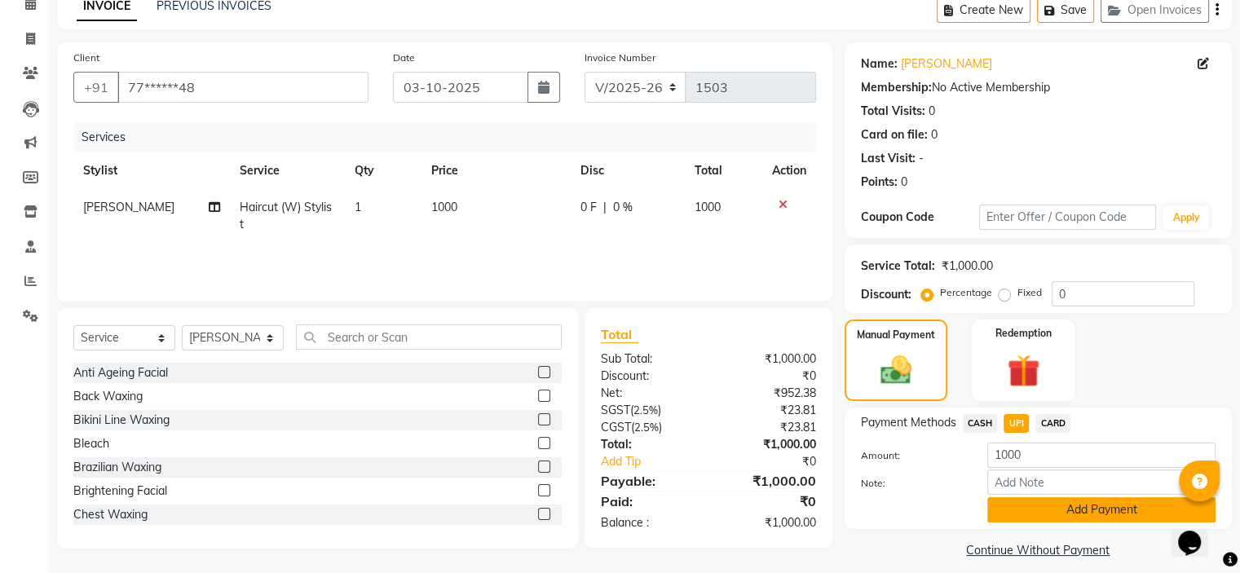
scroll to position [95, 0]
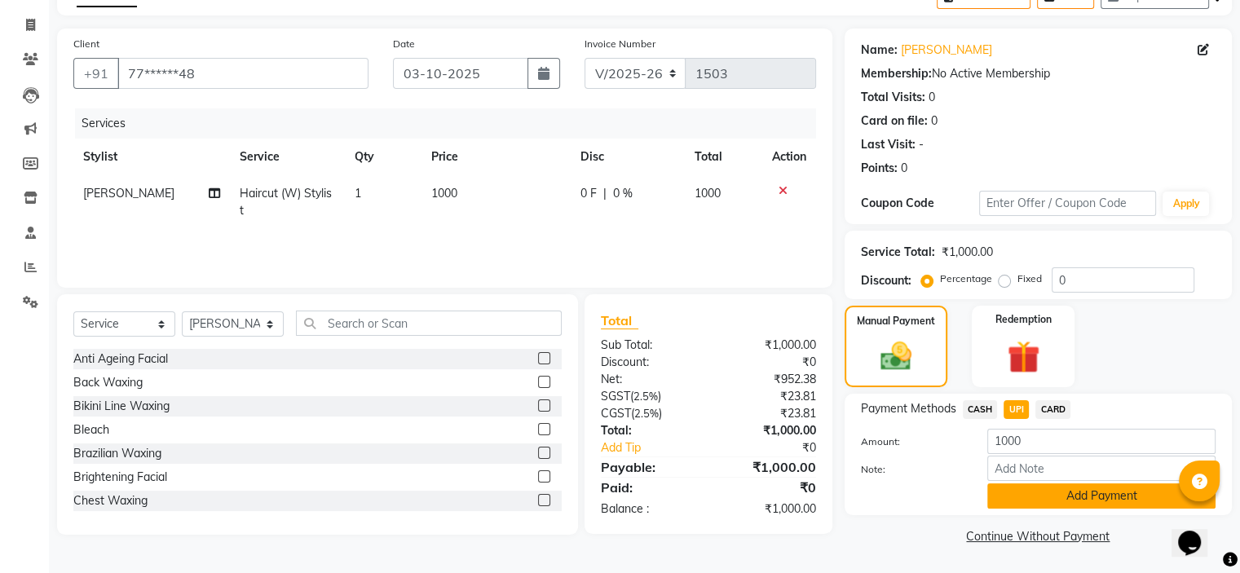
click at [1007, 508] on button "Add Payment" at bounding box center [1101, 495] width 228 height 25
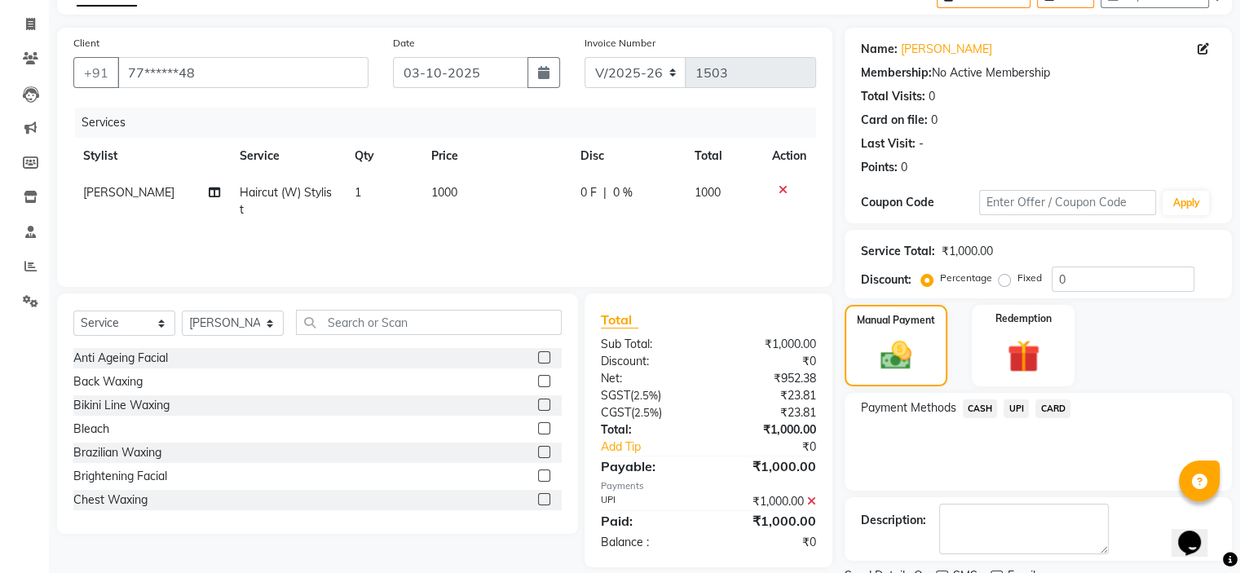
scroll to position [161, 0]
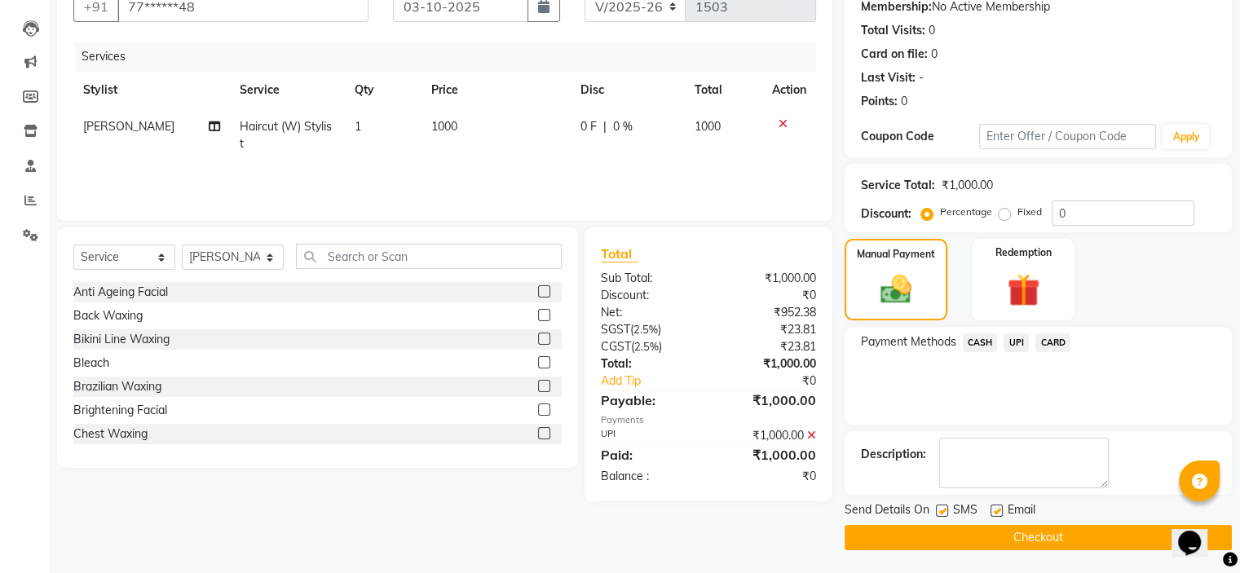
click at [1008, 536] on button "Checkout" at bounding box center [1037, 537] width 387 height 25
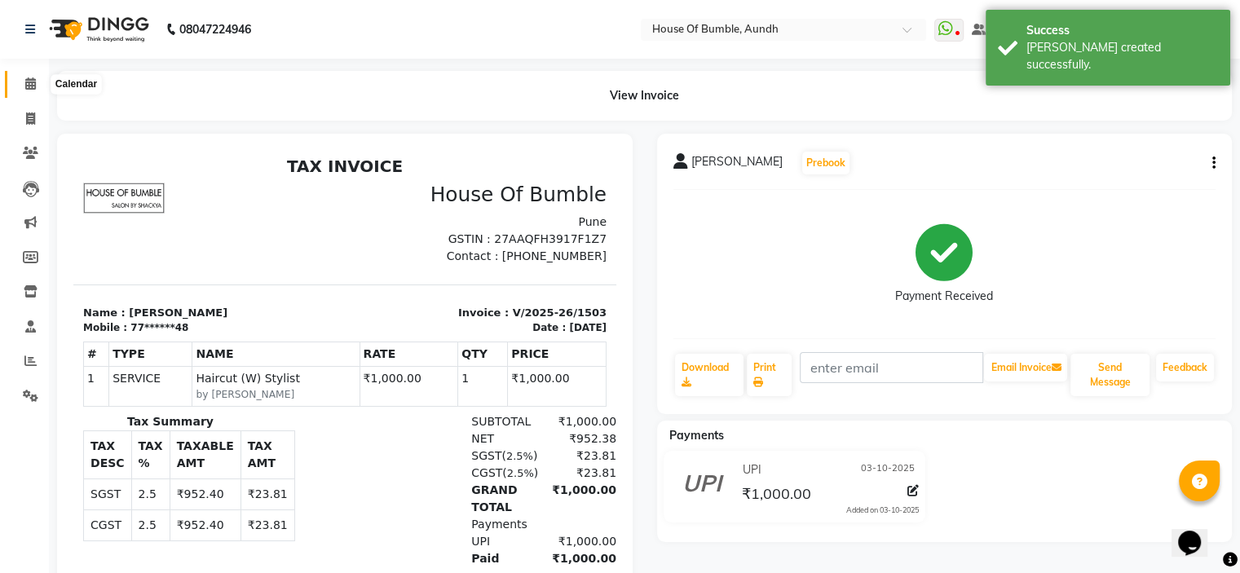
click at [40, 83] on span at bounding box center [30, 84] width 29 height 19
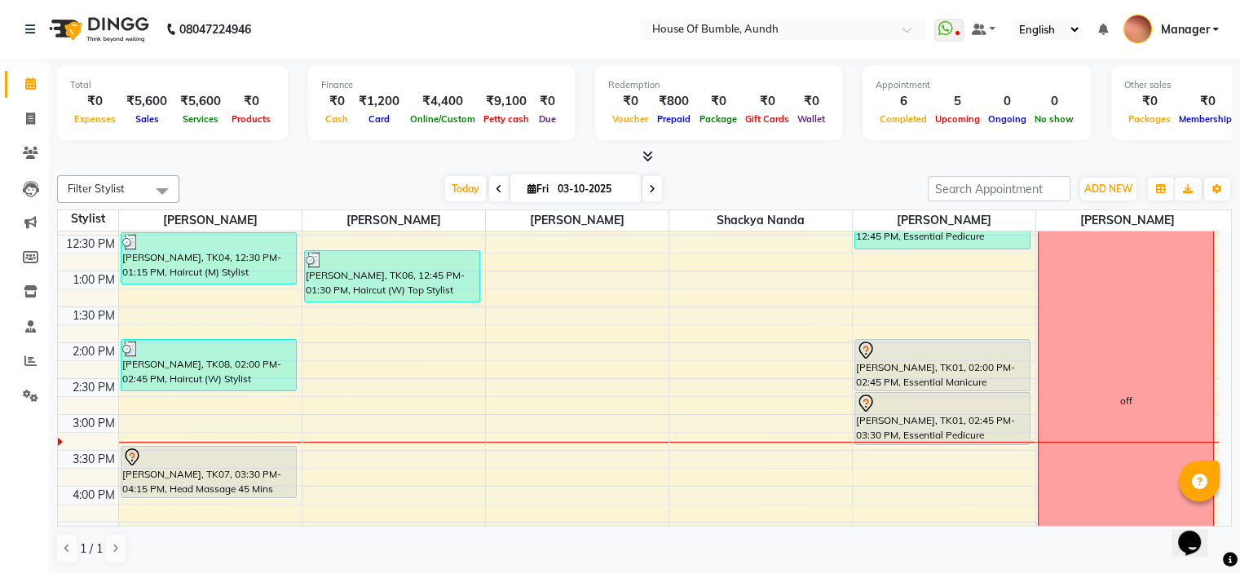
scroll to position [302, 0]
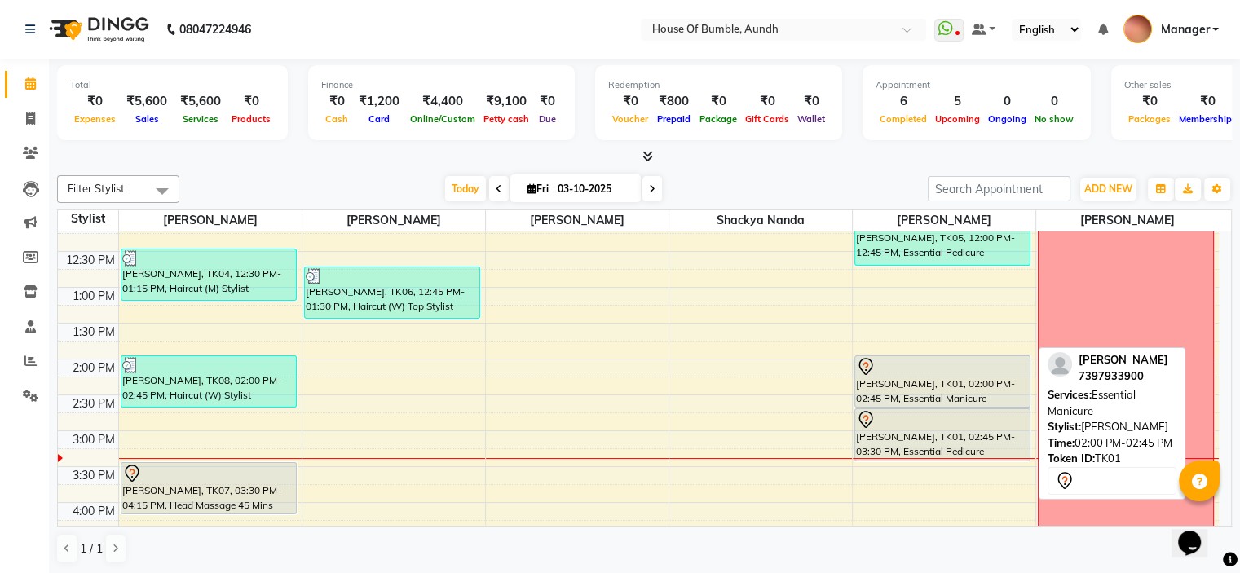
click at [949, 395] on div "[PERSON_NAME], TK01, 02:00 PM-02:45 PM, Essential Manicure" at bounding box center [942, 381] width 174 height 51
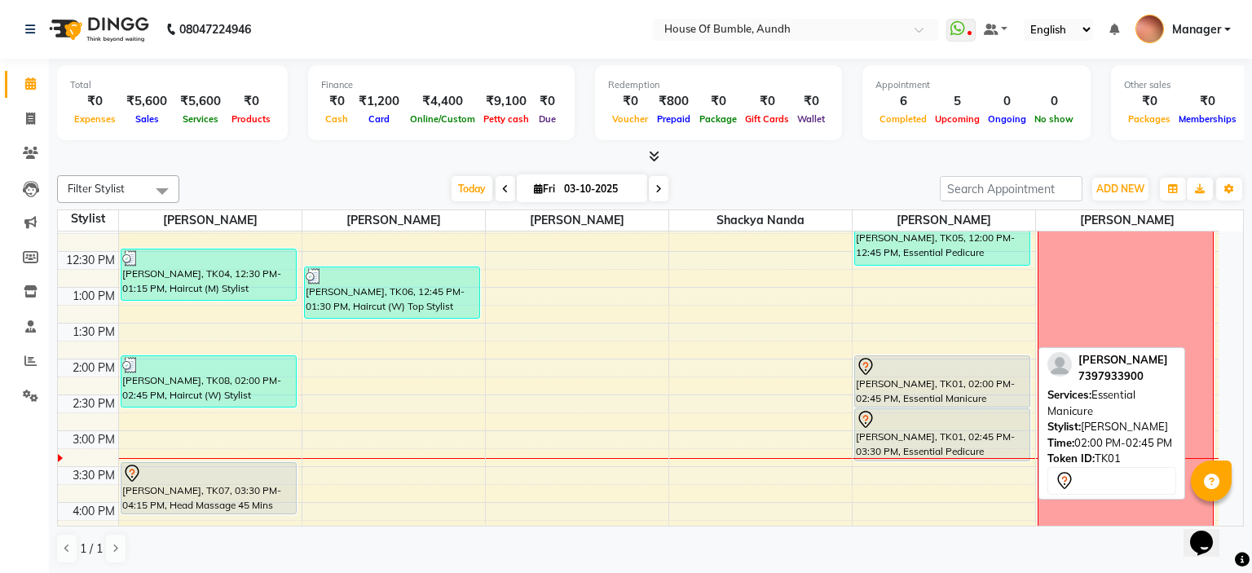
select select "7"
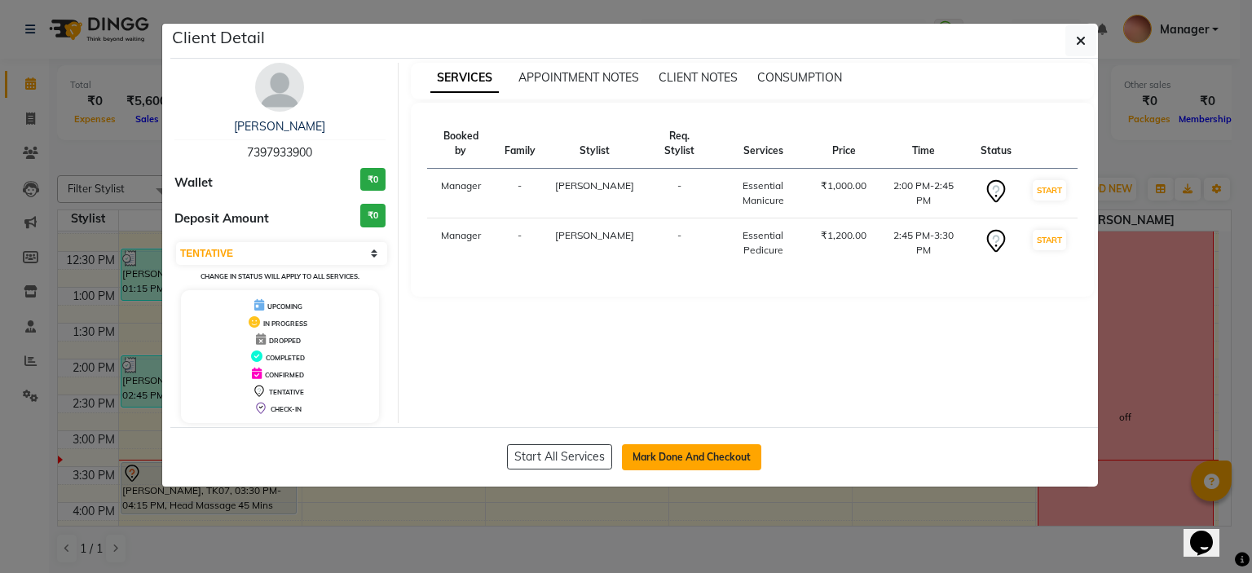
click at [661, 448] on button "Mark Done And Checkout" at bounding box center [691, 457] width 139 height 26
select select "service"
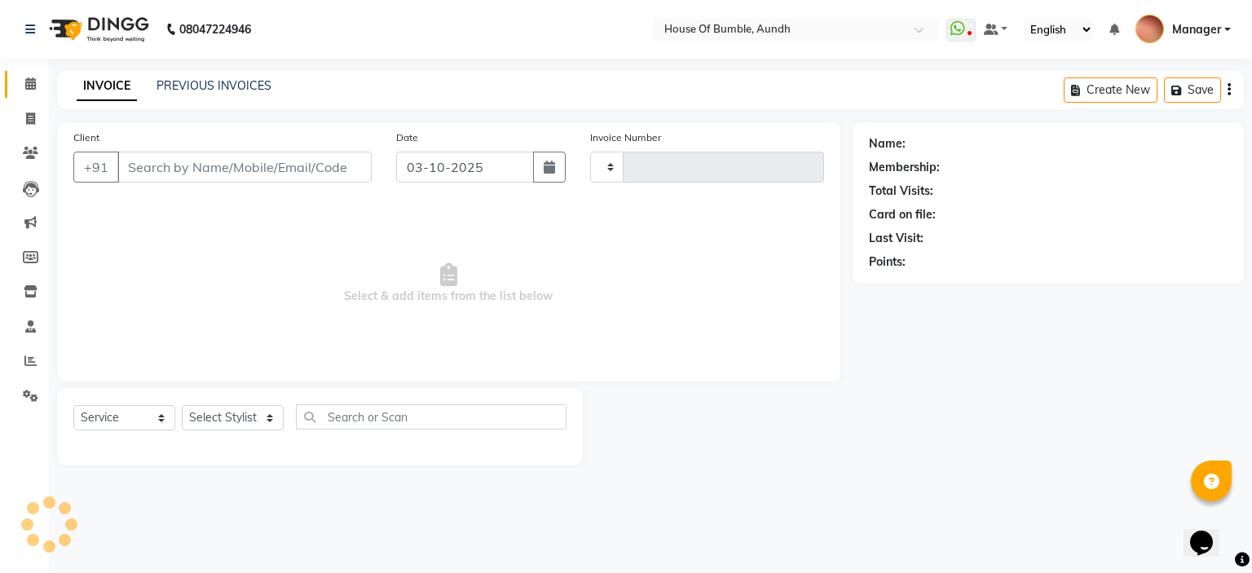
type input "1504"
select select "581"
type input "73******00"
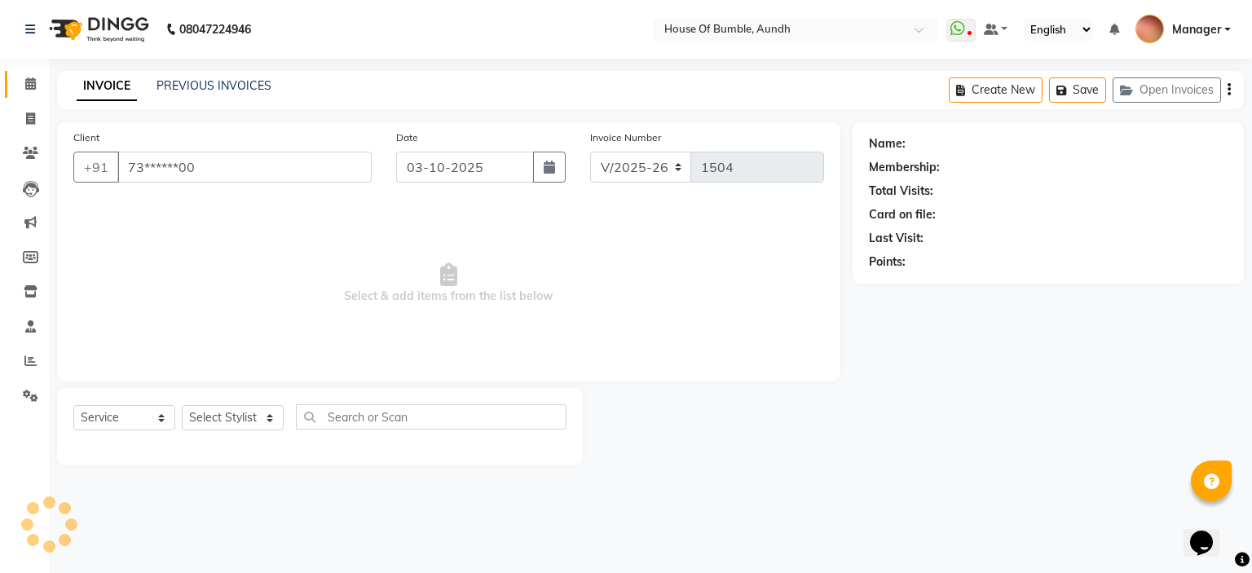
select select "7792"
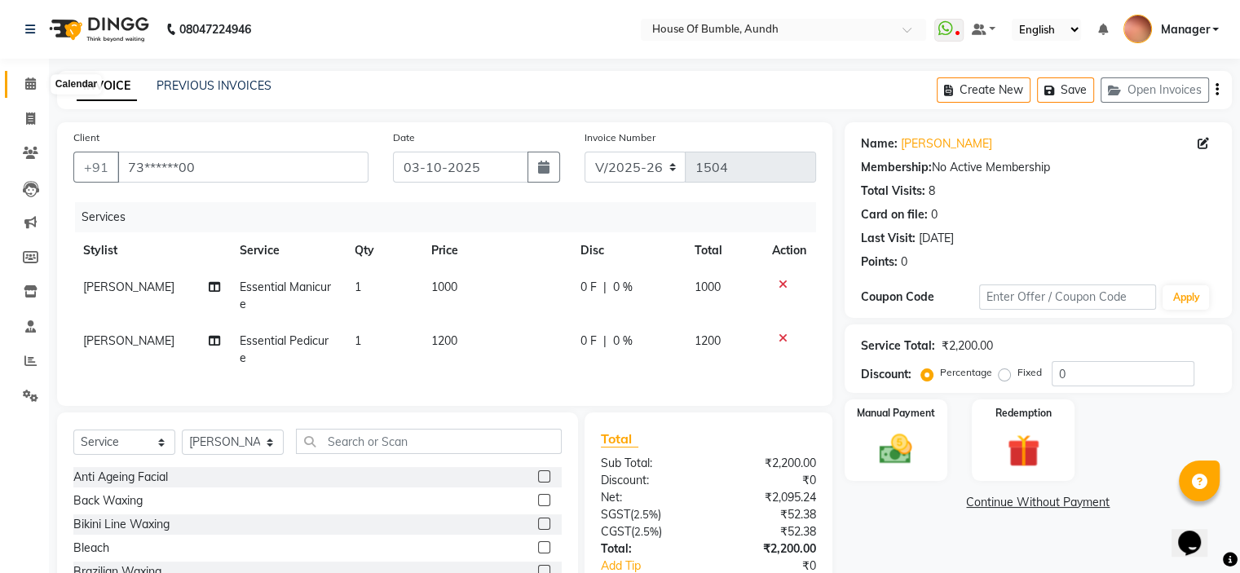
click at [20, 76] on span at bounding box center [30, 84] width 29 height 19
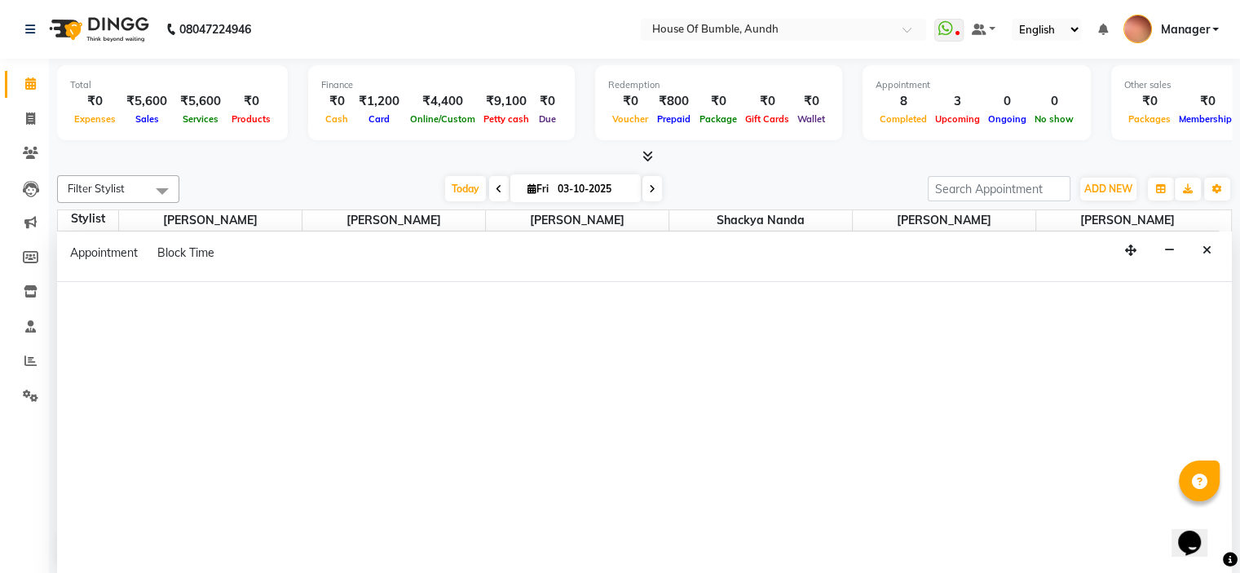
select select "7918"
select select "tentative"
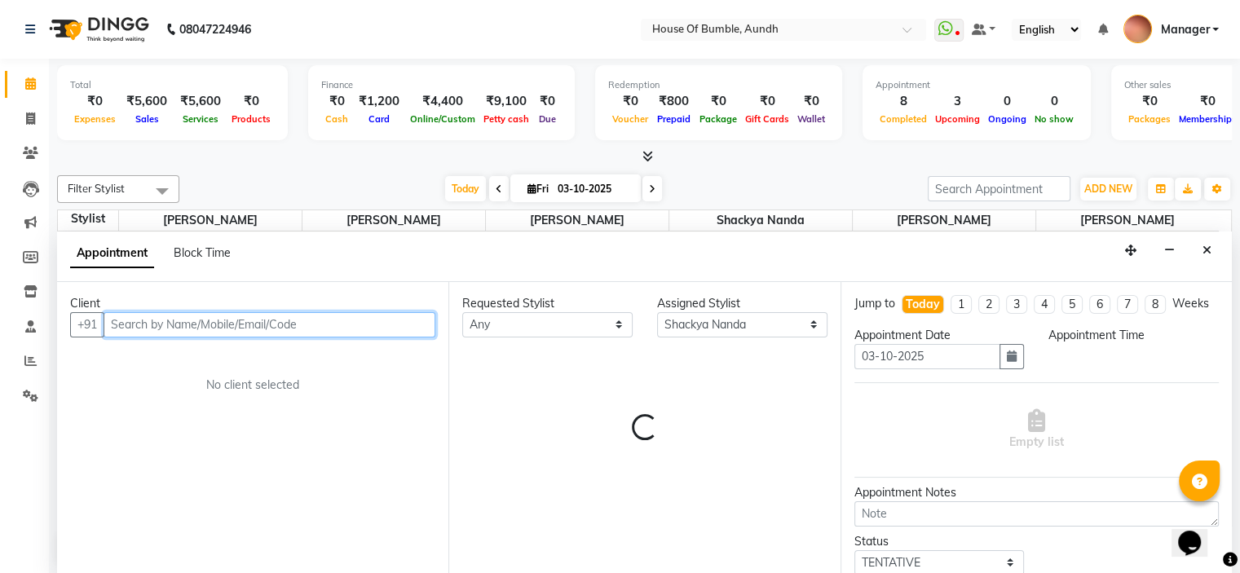
select select "675"
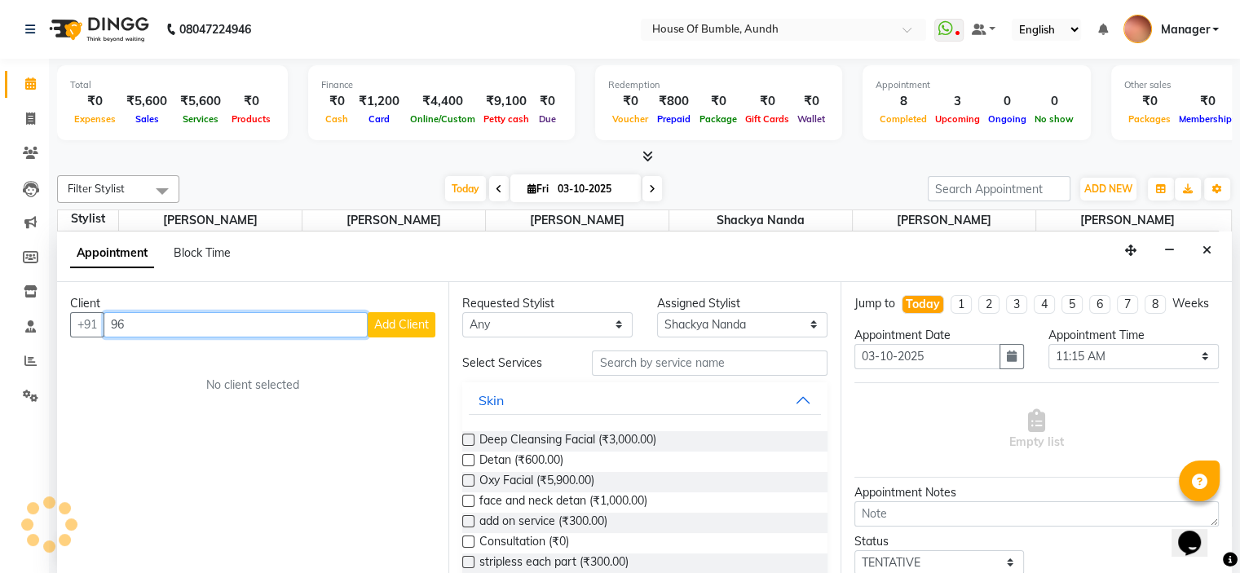
type input "9"
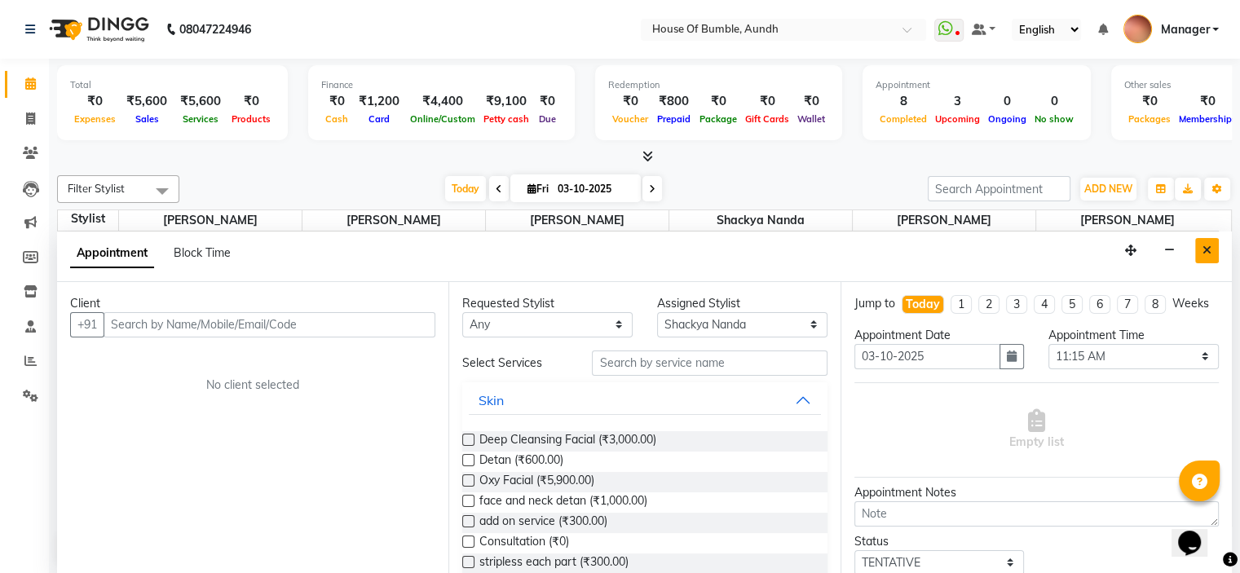
click at [1206, 257] on button "Close" at bounding box center [1207, 250] width 24 height 25
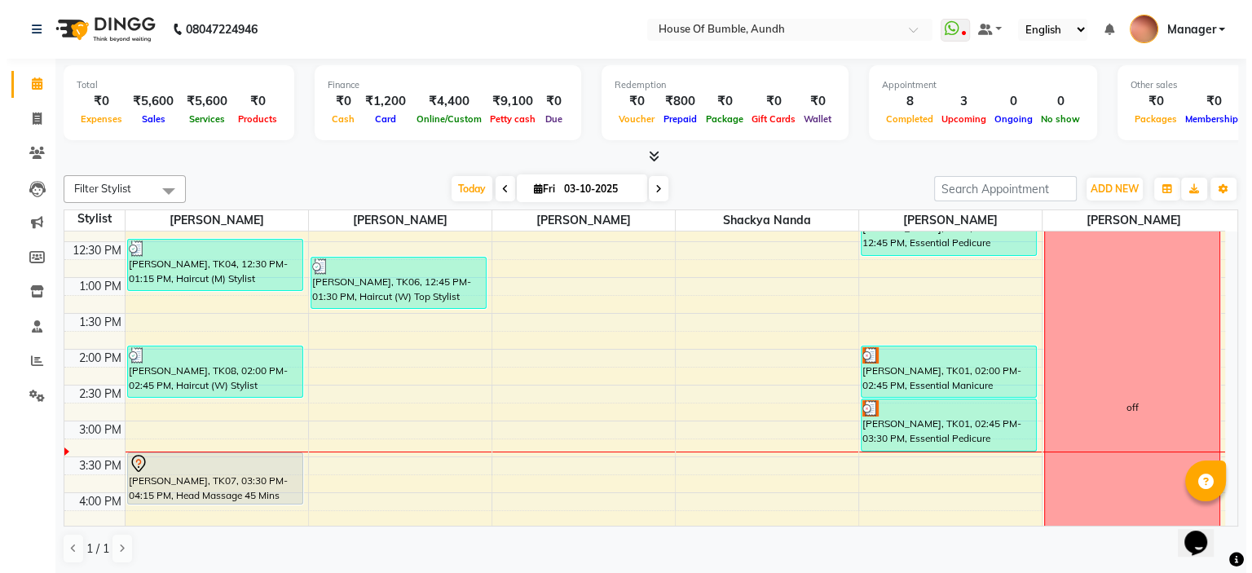
scroll to position [408, 0]
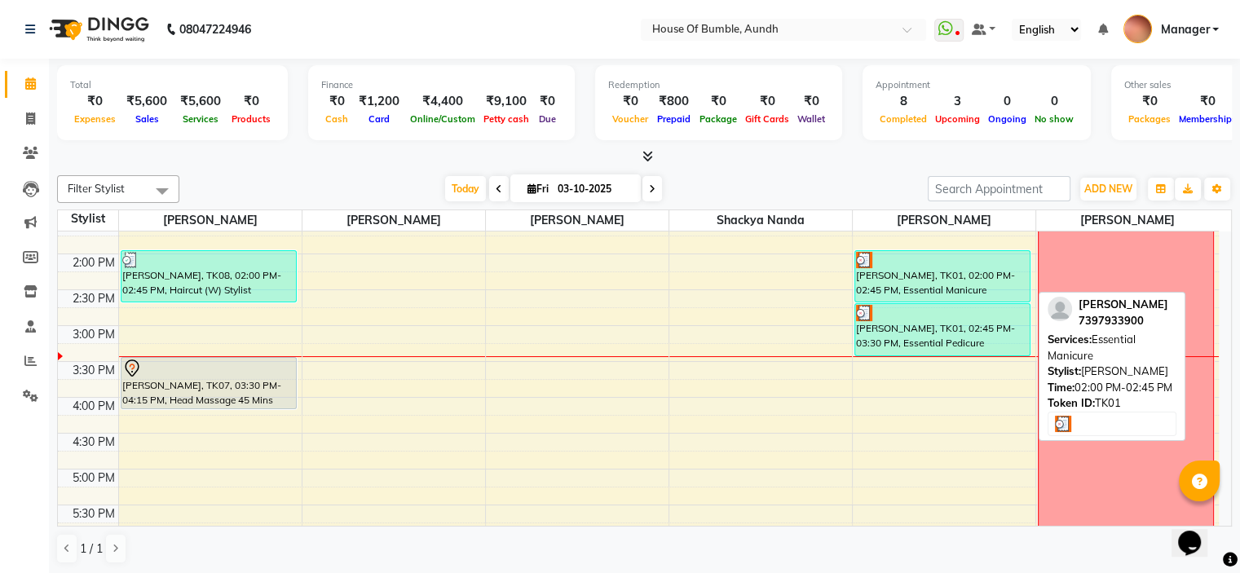
click at [882, 285] on div "[PERSON_NAME], TK01, 02:00 PM-02:45 PM, Essential Manicure" at bounding box center [942, 276] width 174 height 51
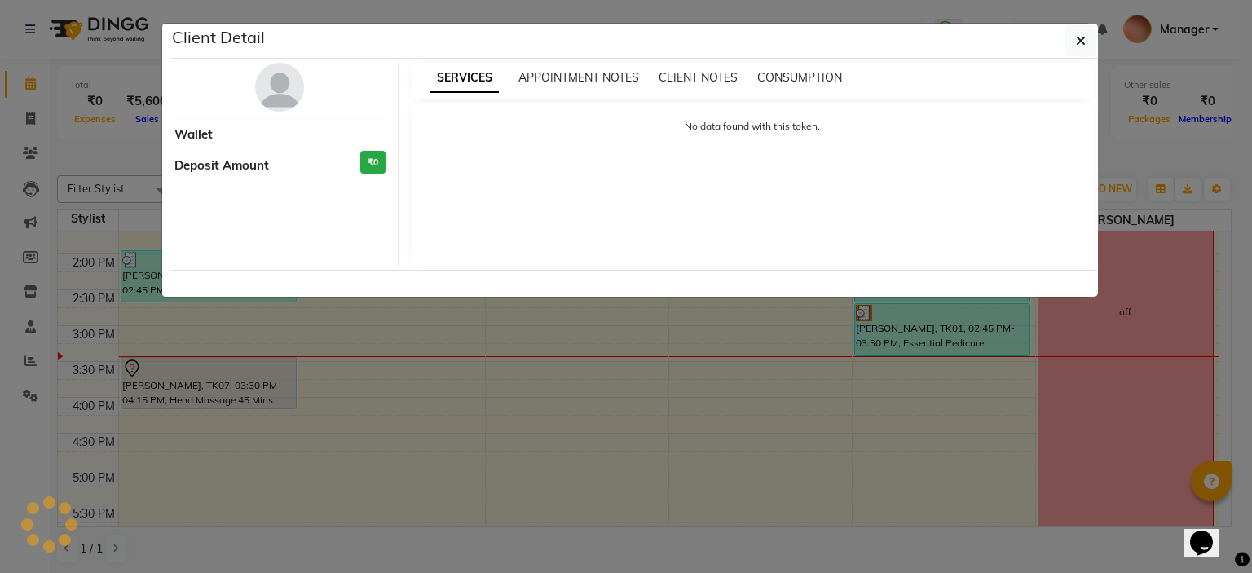
select select "3"
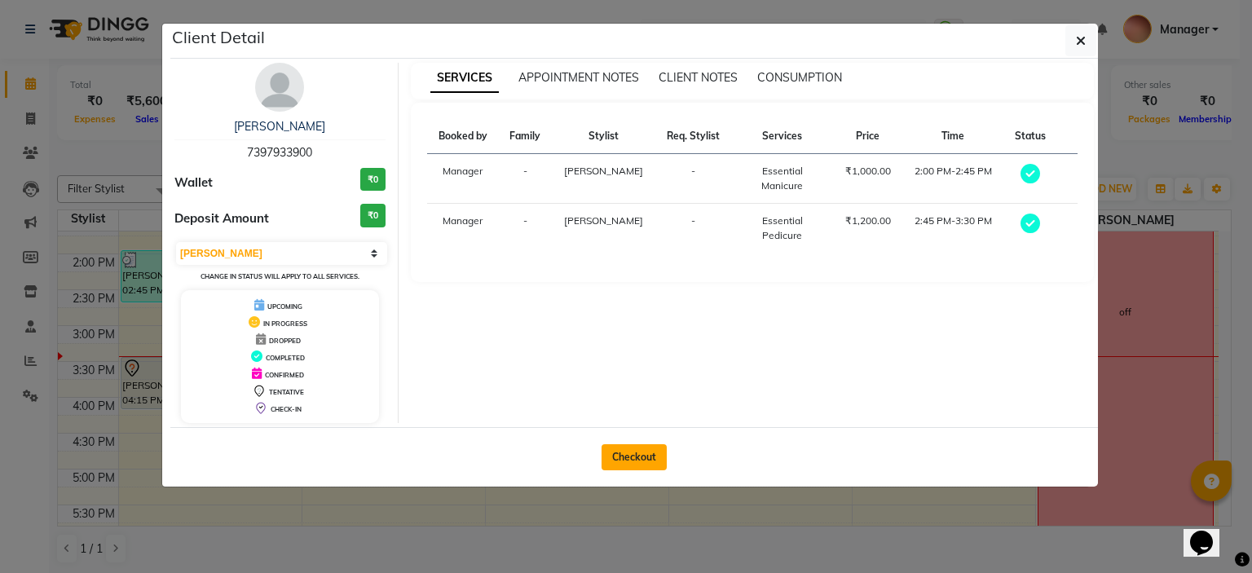
click at [632, 462] on button "Checkout" at bounding box center [633, 457] width 65 height 26
select select "581"
select select "service"
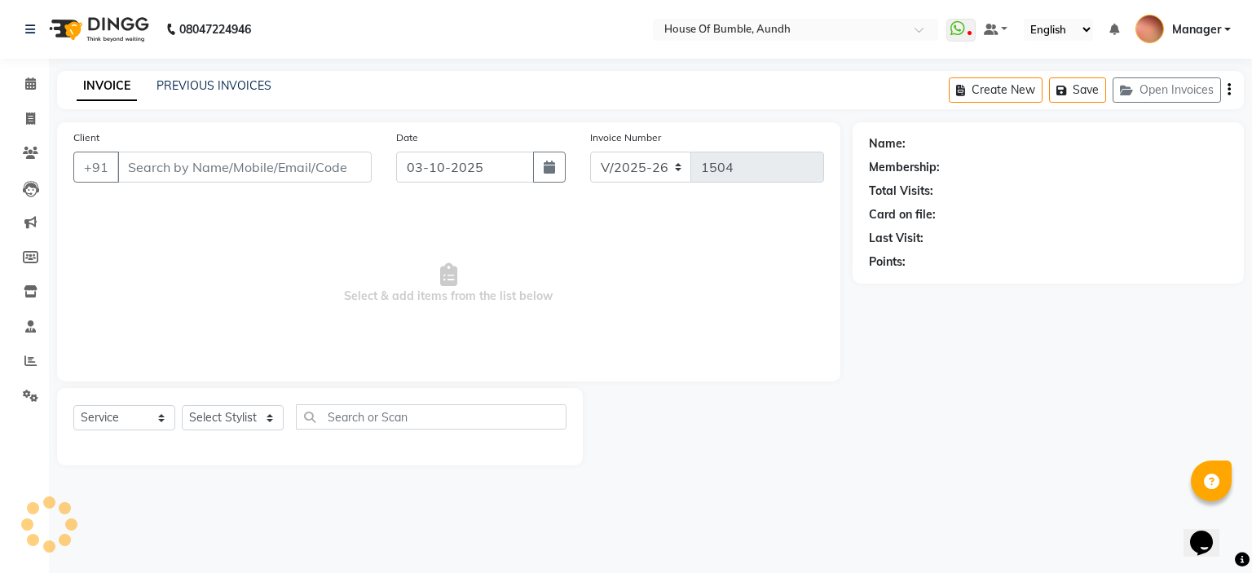
type input "73******00"
select select "7792"
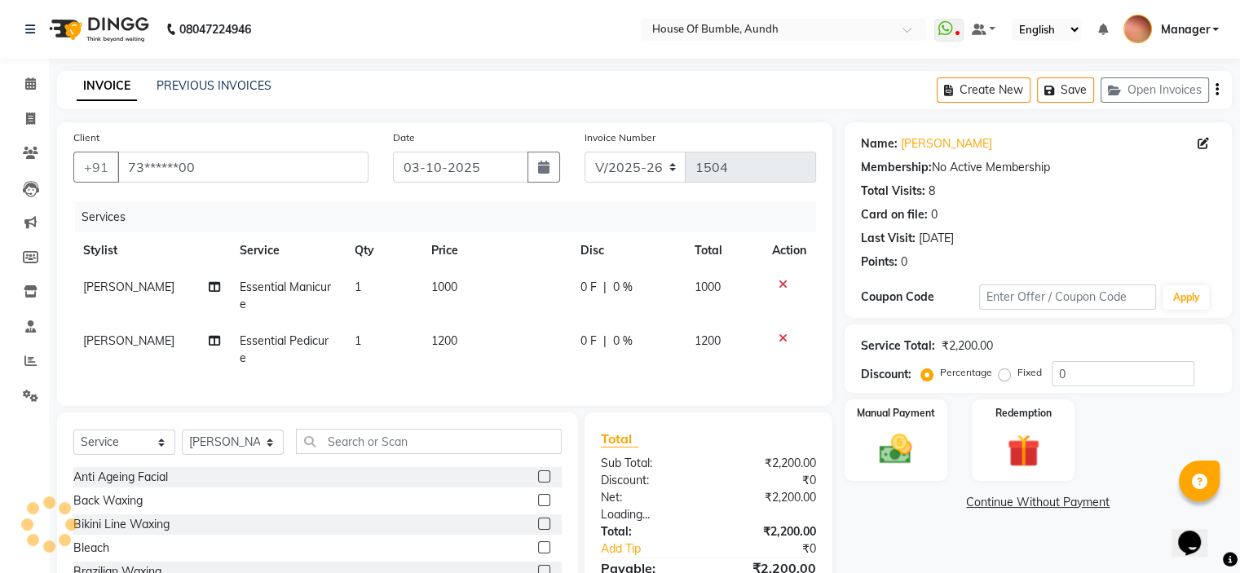
scroll to position [82, 0]
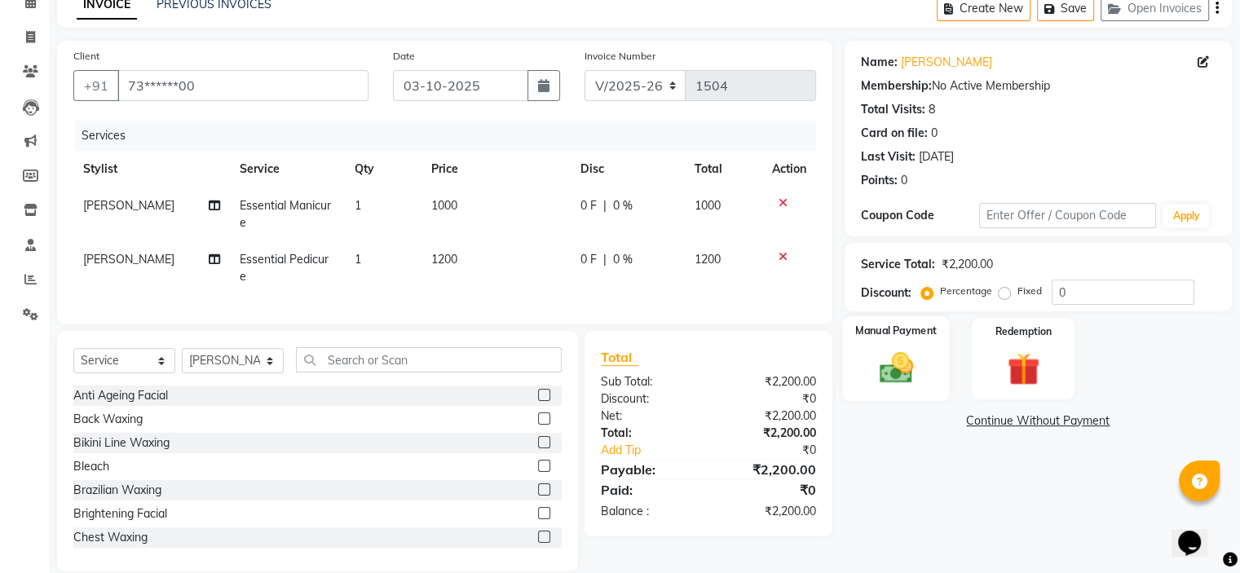
click at [883, 371] on img at bounding box center [895, 368] width 55 height 39
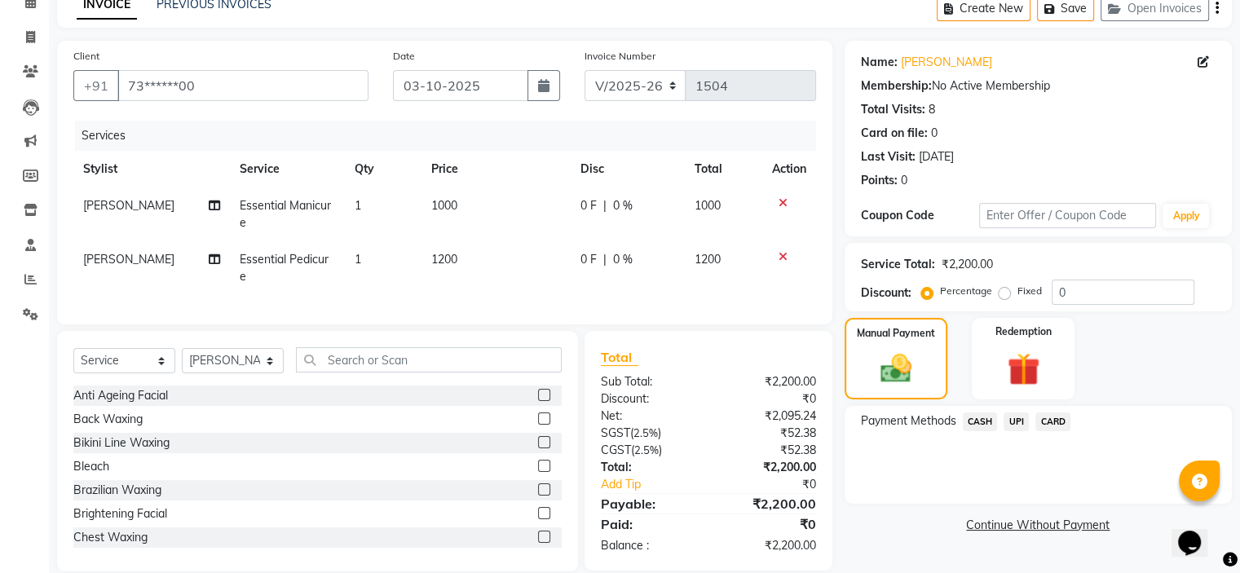
click at [1056, 416] on span "CARD" at bounding box center [1052, 421] width 35 height 19
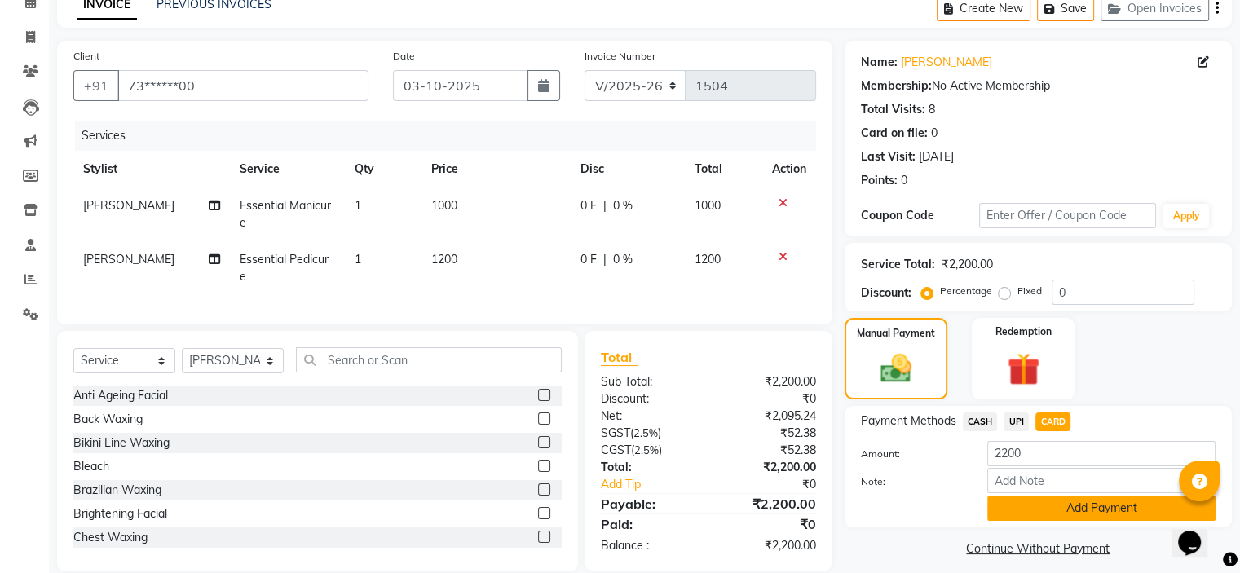
click at [1099, 514] on button "Add Payment" at bounding box center [1101, 508] width 228 height 25
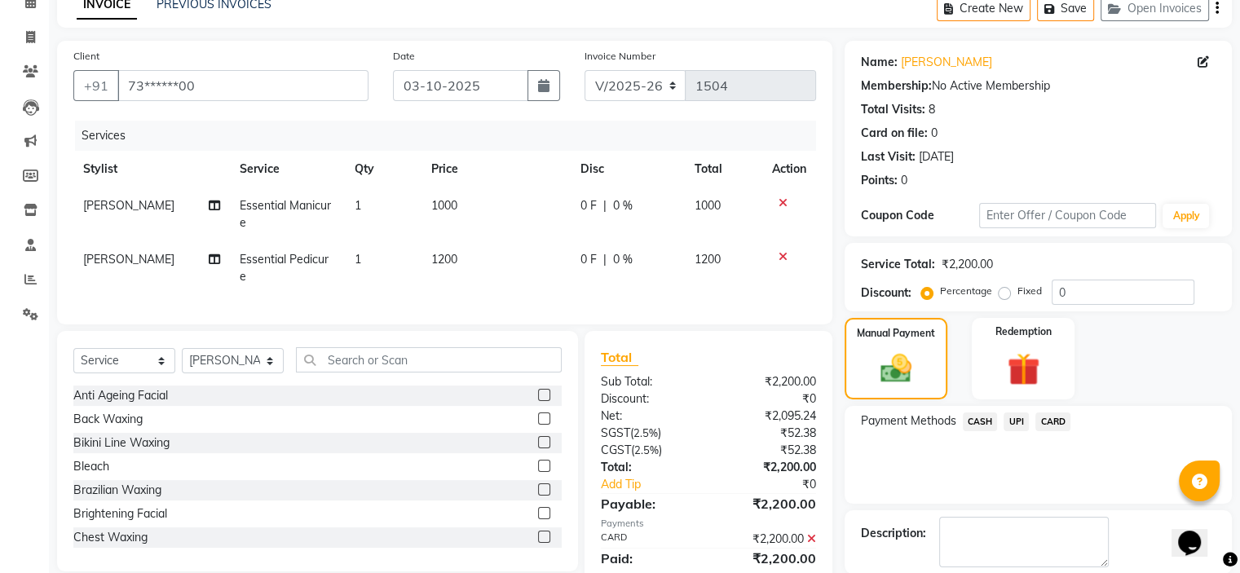
scroll to position [161, 0]
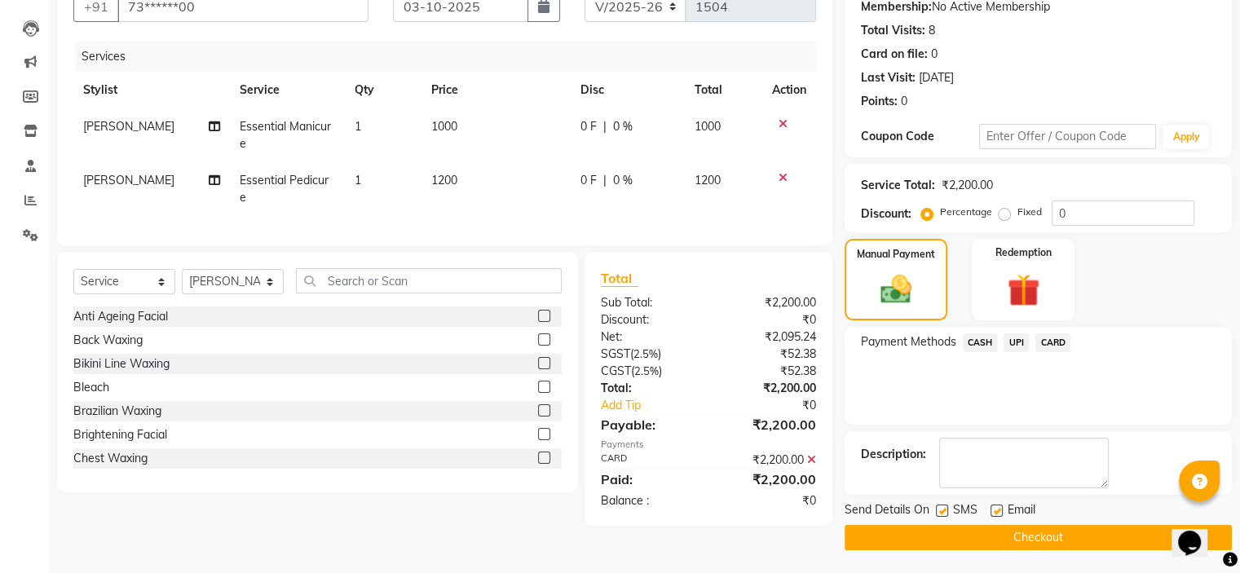
click at [921, 544] on button "Checkout" at bounding box center [1037, 537] width 387 height 25
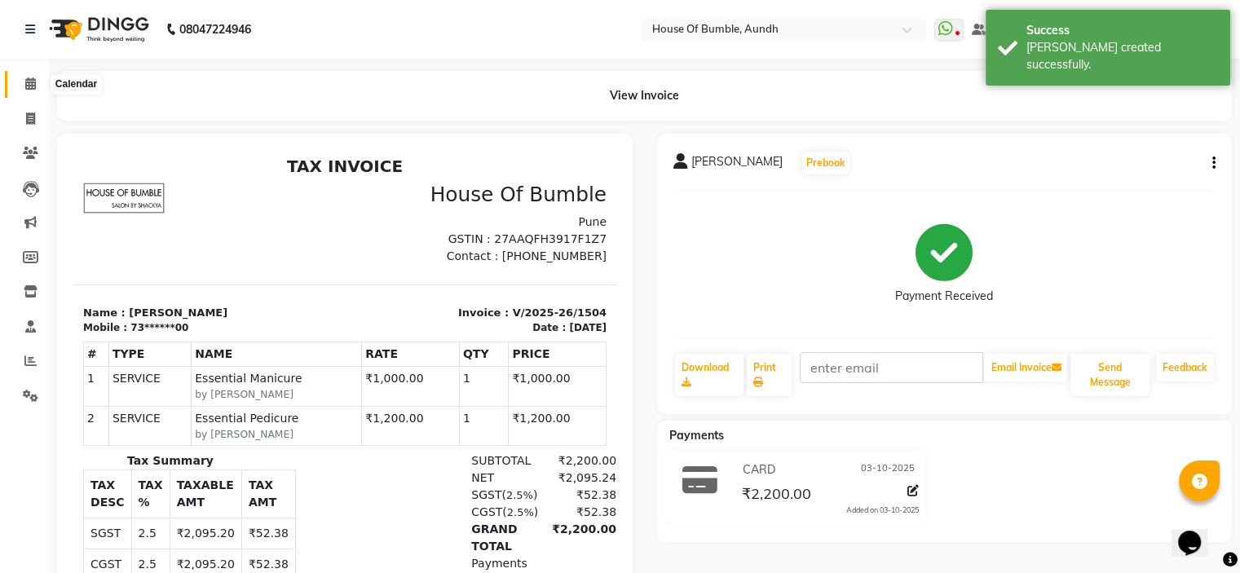
click at [36, 80] on span at bounding box center [30, 84] width 29 height 19
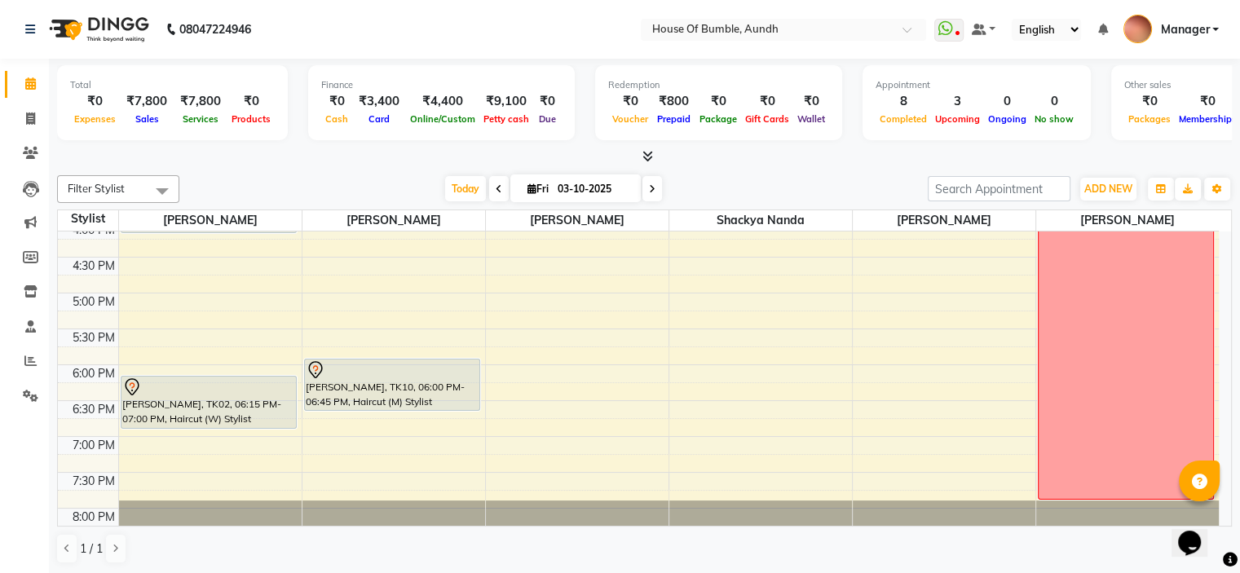
scroll to position [546, 0]
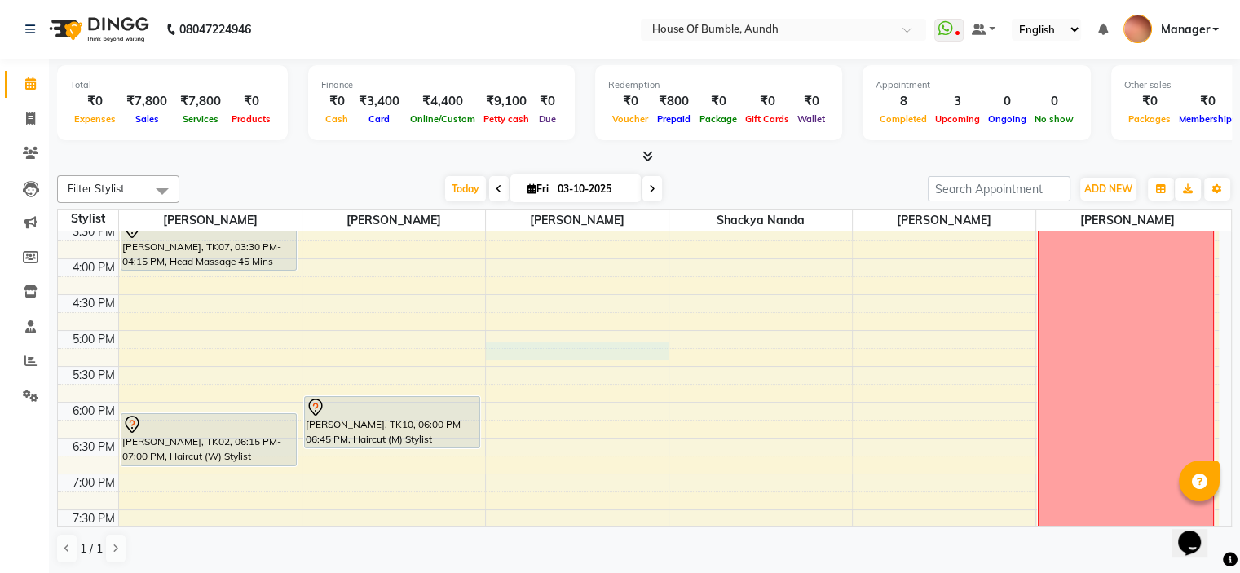
click at [590, 348] on div "8:00 AM 8:30 AM 9:00 AM 9:30 AM 10:00 AM 10:30 AM 11:00 AM 11:30 AM 12:00 PM 12…" at bounding box center [638, 151] width 1161 height 932
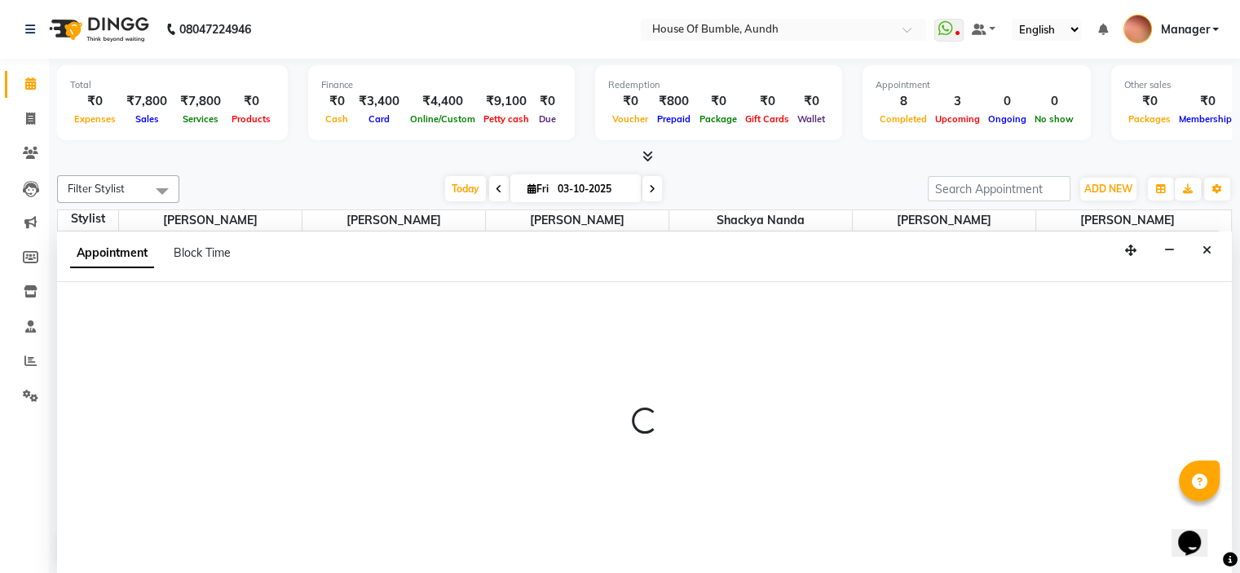
select select "8141"
select select "1035"
select select "tentative"
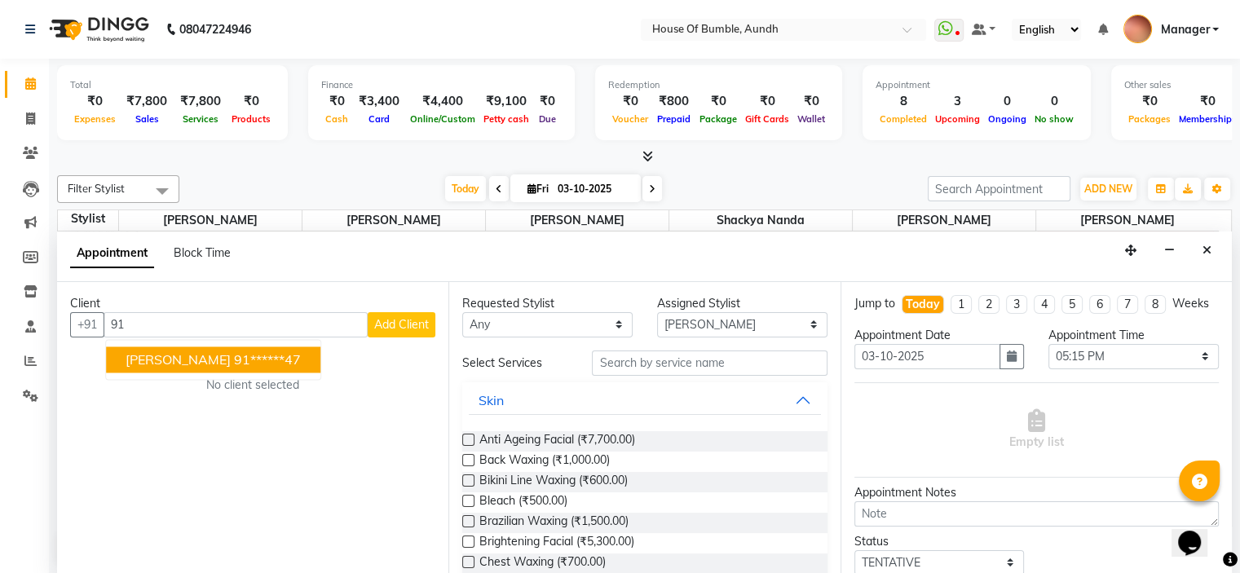
type input "9"
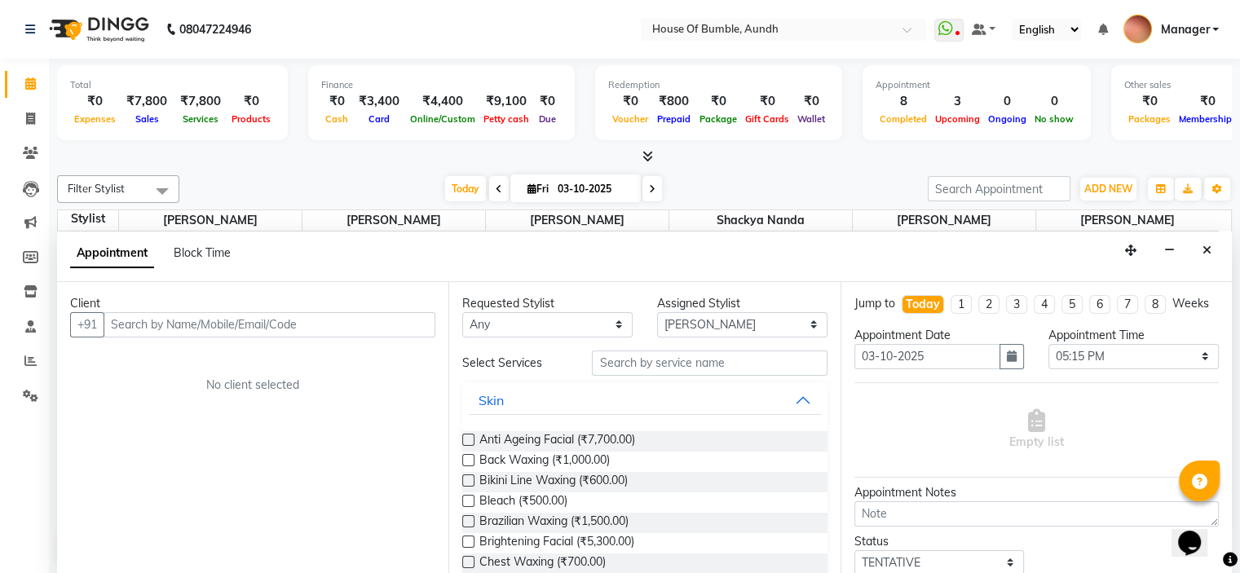
click at [1219, 247] on div "Appointment Block Time" at bounding box center [644, 256] width 1174 height 51
click at [1215, 246] on button "Close" at bounding box center [1207, 250] width 24 height 25
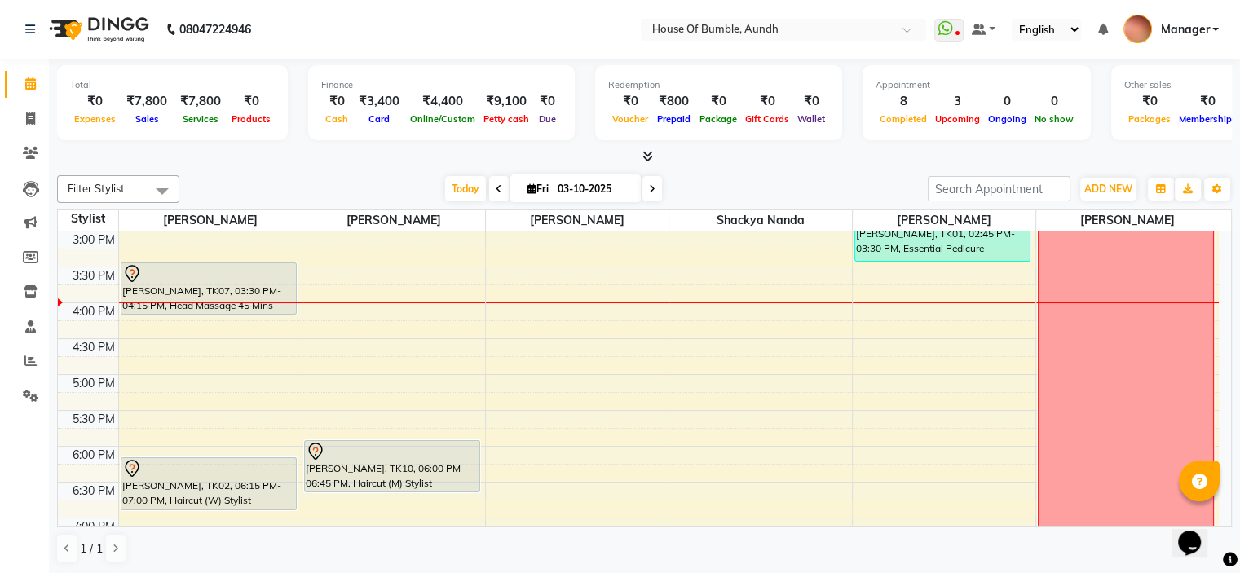
scroll to position [465, 0]
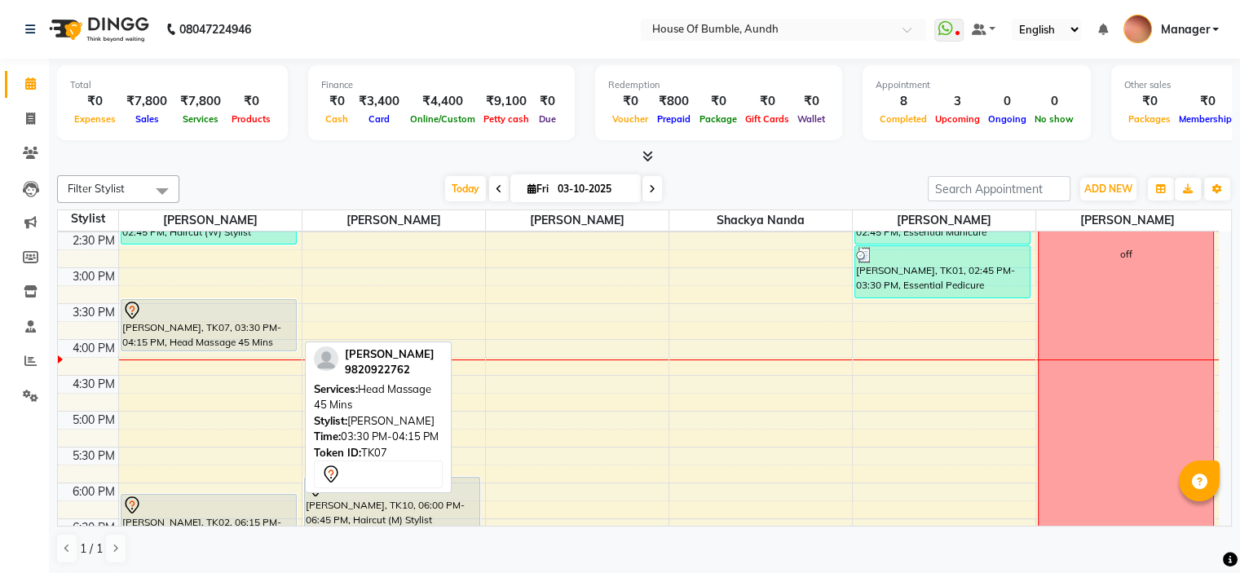
click at [205, 341] on div "[PERSON_NAME], TK07, 03:30 PM-04:15 PM, Head Massage 45 Mins" at bounding box center [208, 325] width 174 height 51
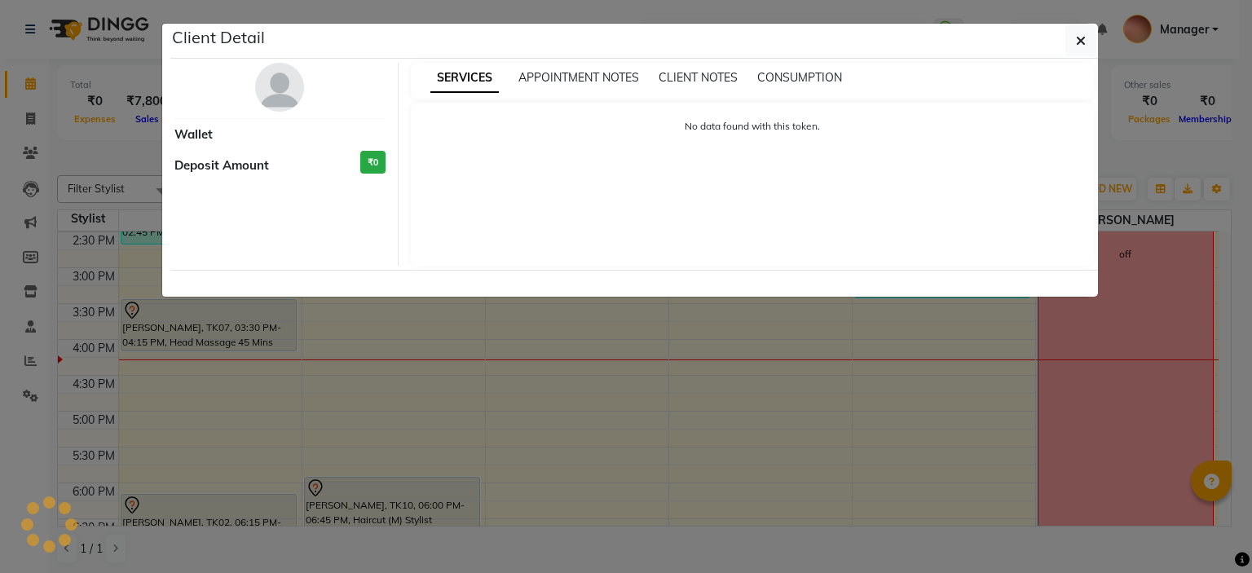
select select "7"
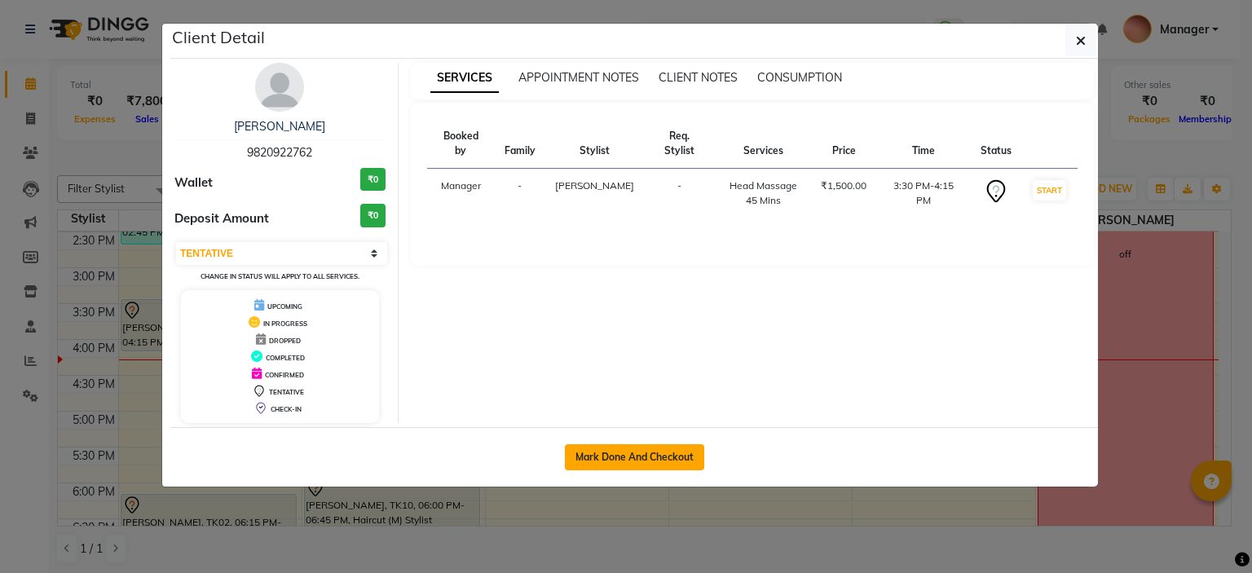
click at [667, 461] on button "Mark Done And Checkout" at bounding box center [634, 457] width 139 height 26
select select "service"
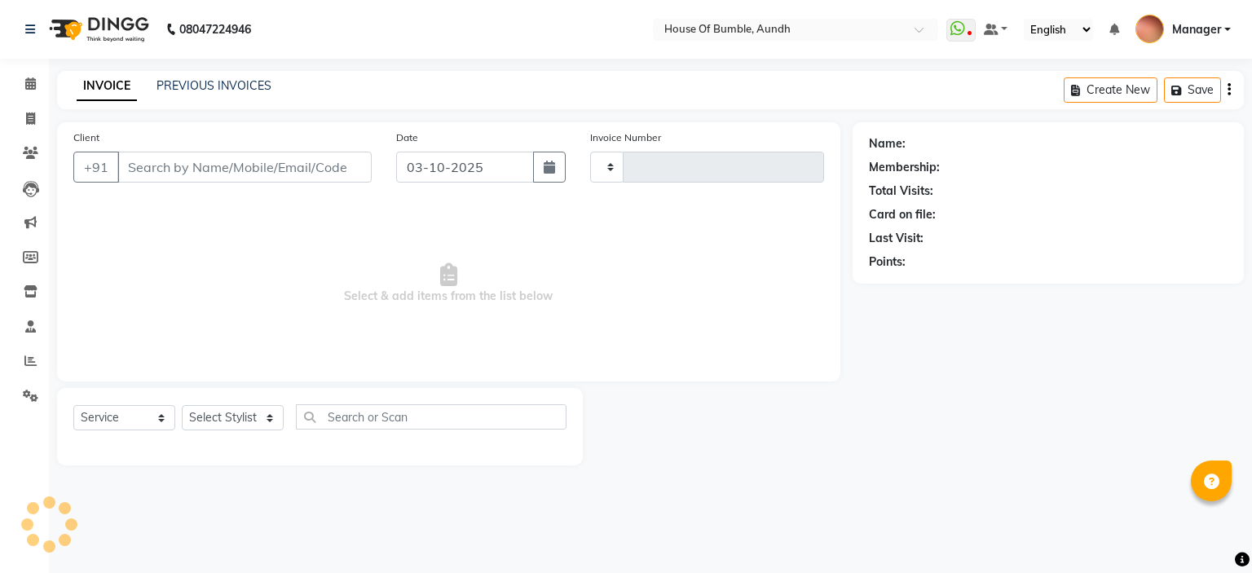
type input "1505"
select select "581"
type input "98******62"
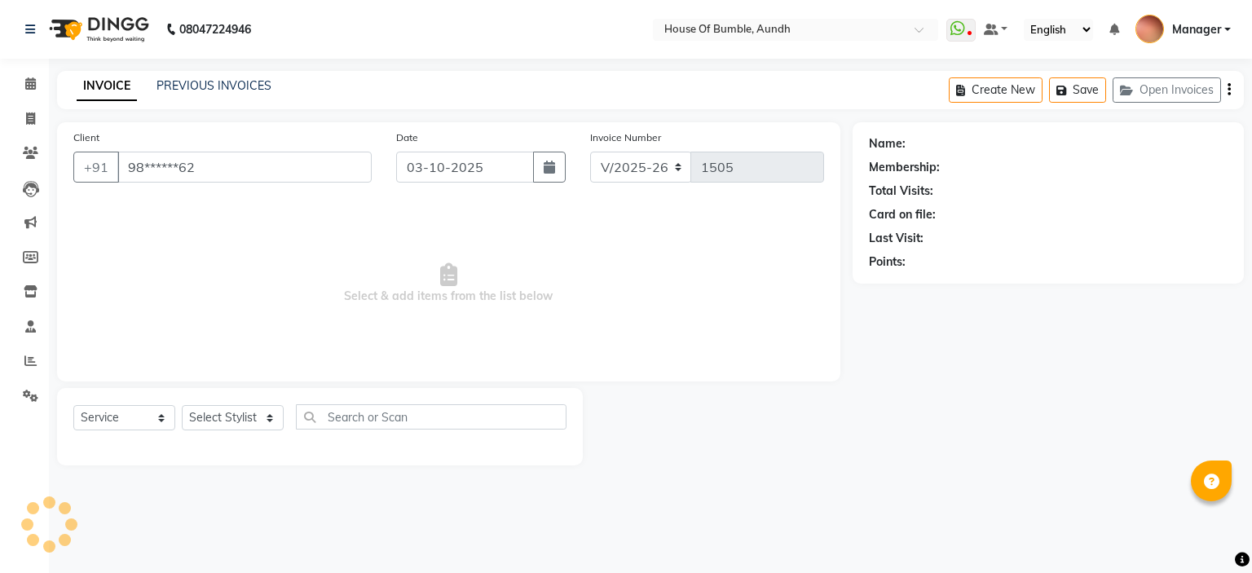
select select "7795"
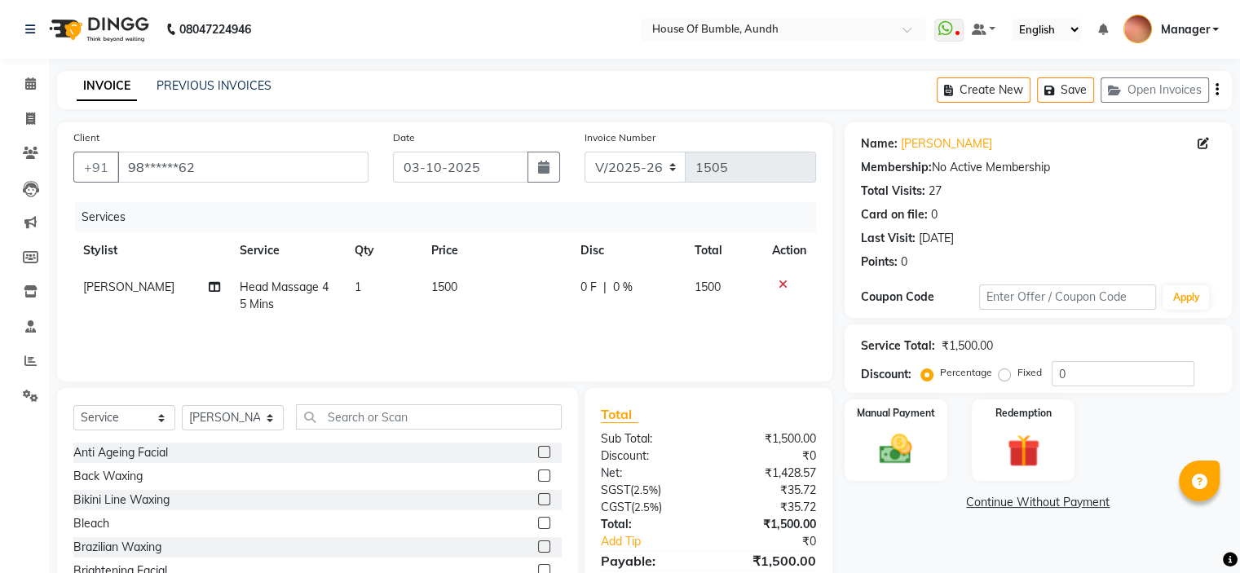
click at [280, 294] on span "Head Massage 45 Mins" at bounding box center [284, 296] width 89 height 32
select select "7795"
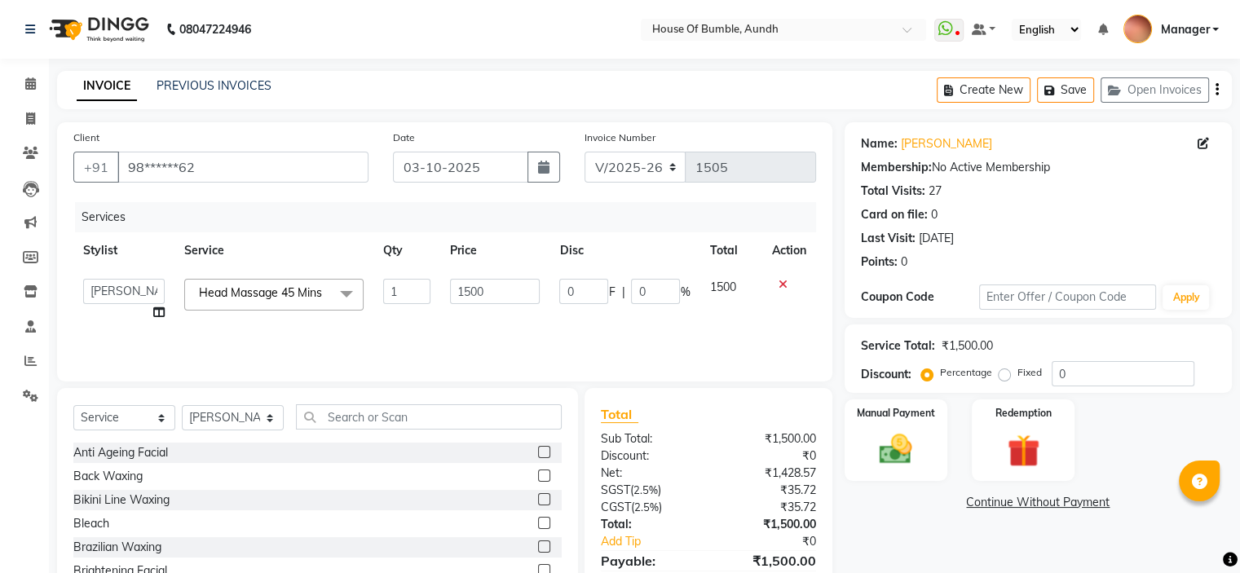
click at [319, 302] on span "Head Massage 45 Mins x" at bounding box center [264, 292] width 139 height 17
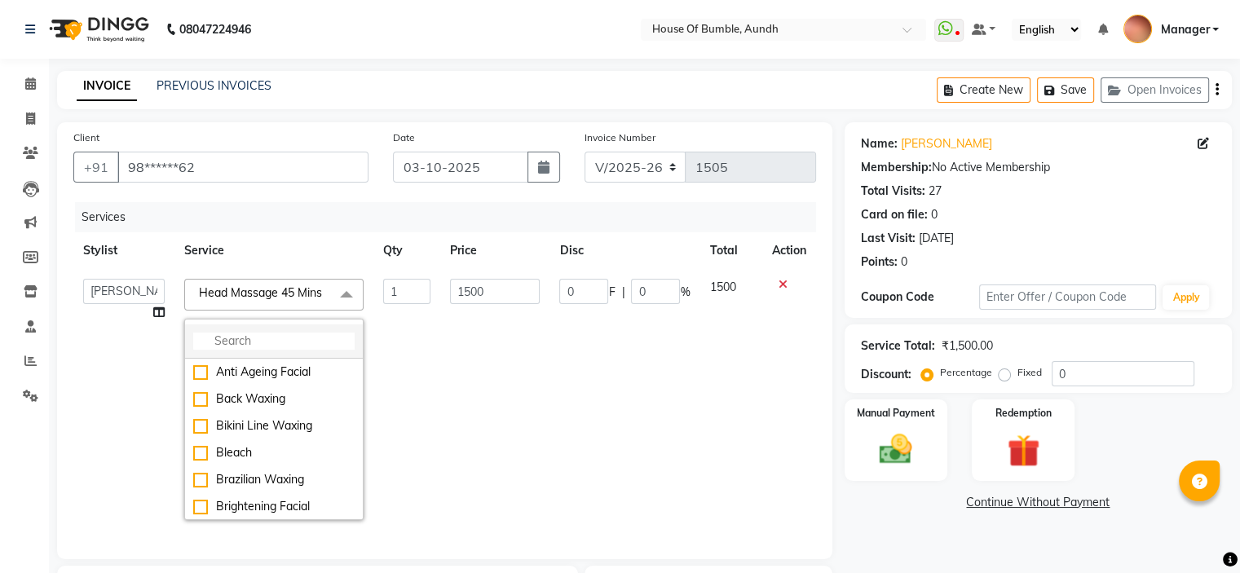
click at [319, 350] on input "multiselect-search" at bounding box center [273, 341] width 161 height 17
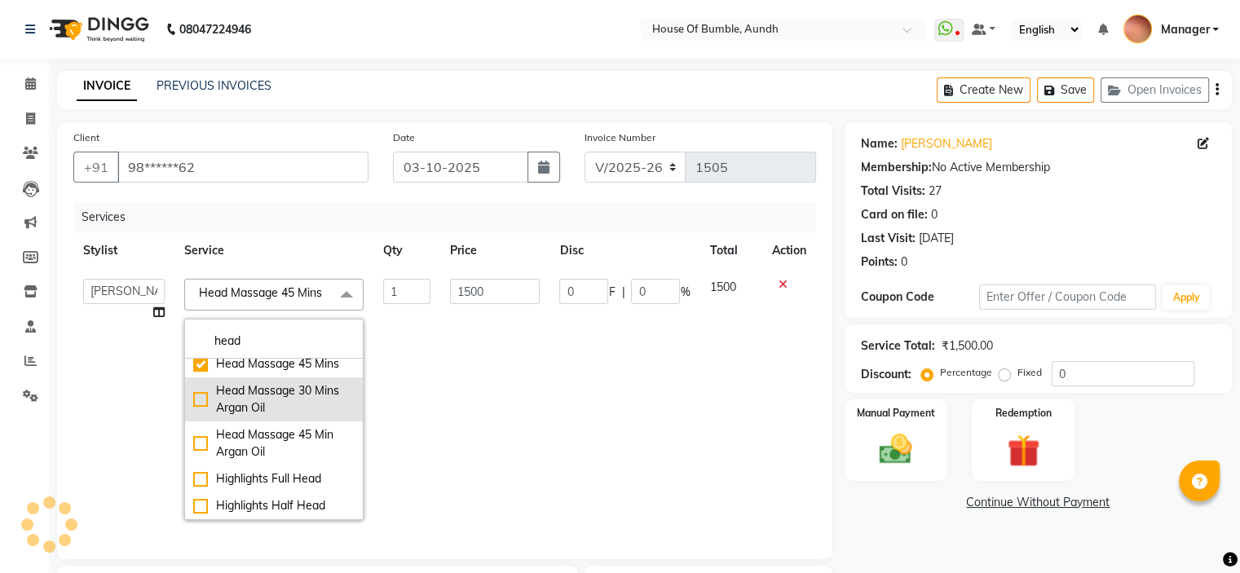
scroll to position [95, 0]
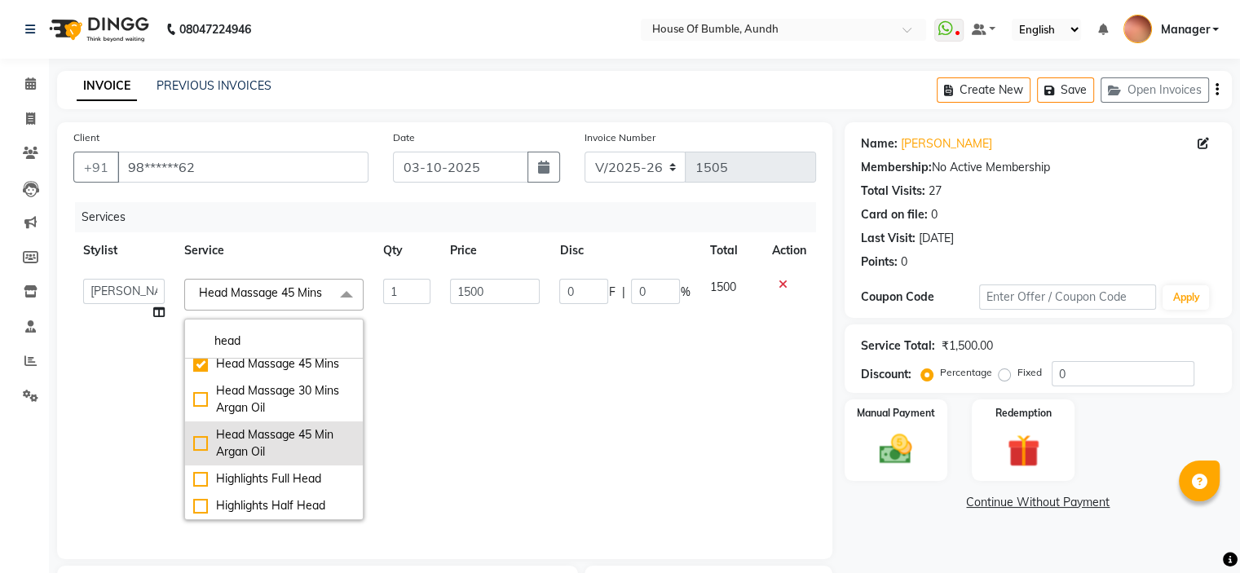
type input "head"
click at [270, 450] on div "Head Massage 45 Min Argan Oil" at bounding box center [273, 443] width 161 height 34
checkbox input "false"
checkbox input "true"
type input "1800"
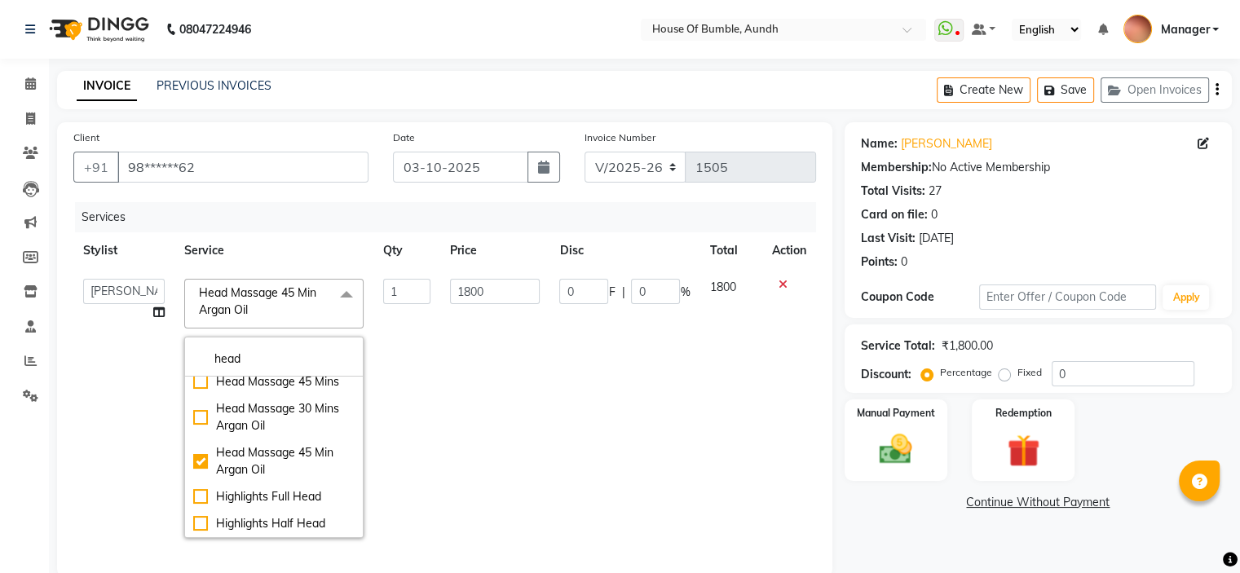
click at [561, 355] on td "0 F | 0 %" at bounding box center [624, 408] width 150 height 279
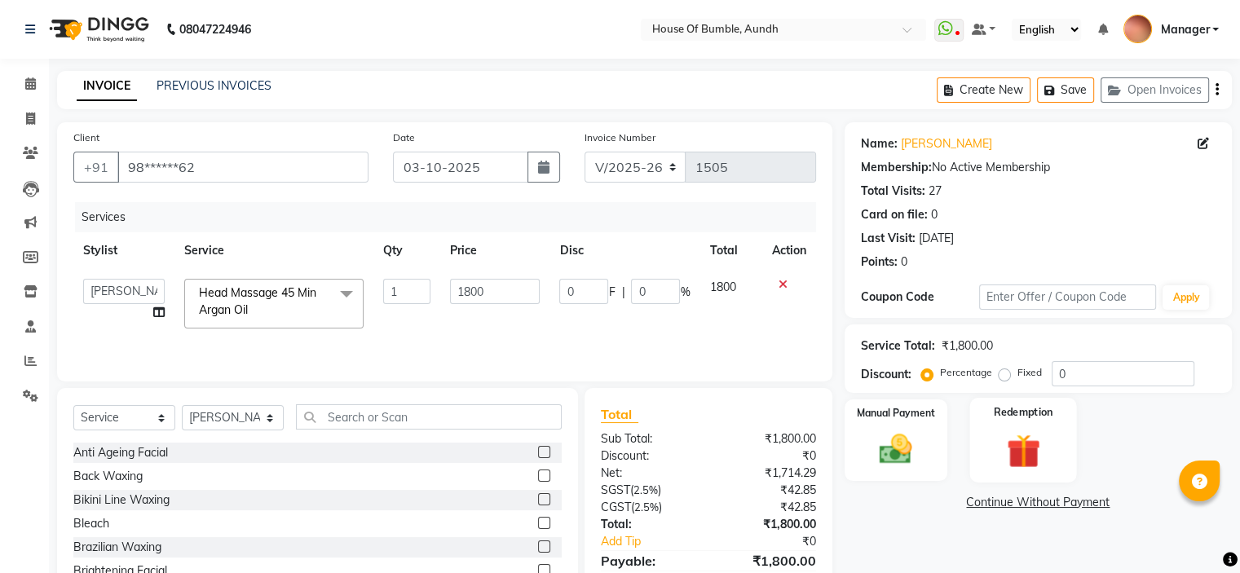
scroll to position [80, 0]
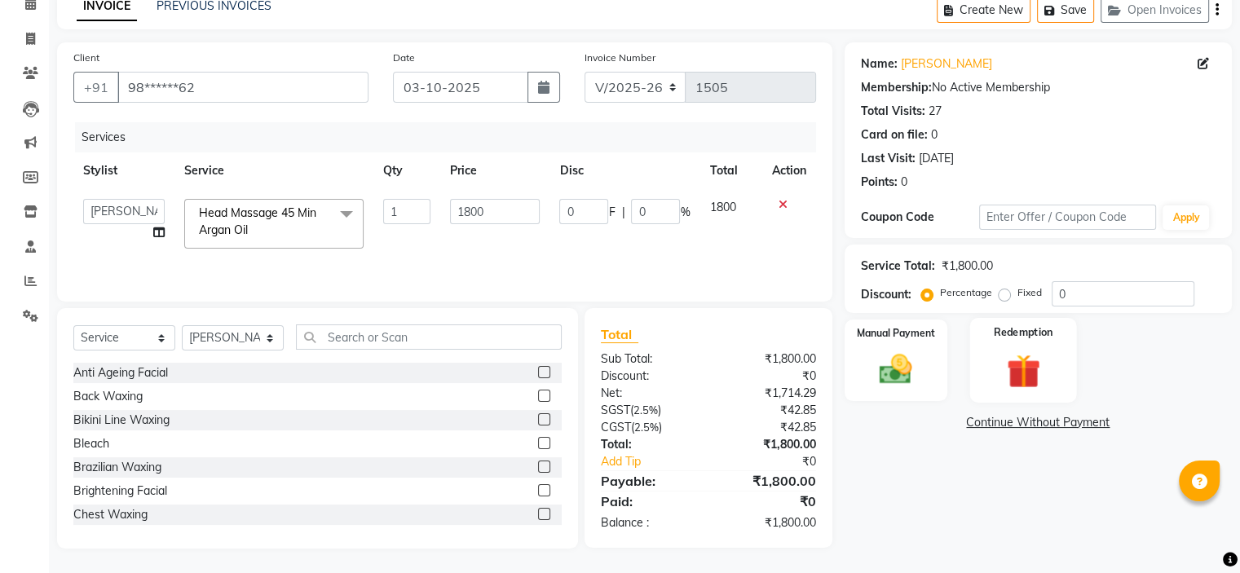
click at [998, 377] on img at bounding box center [1022, 371] width 55 height 42
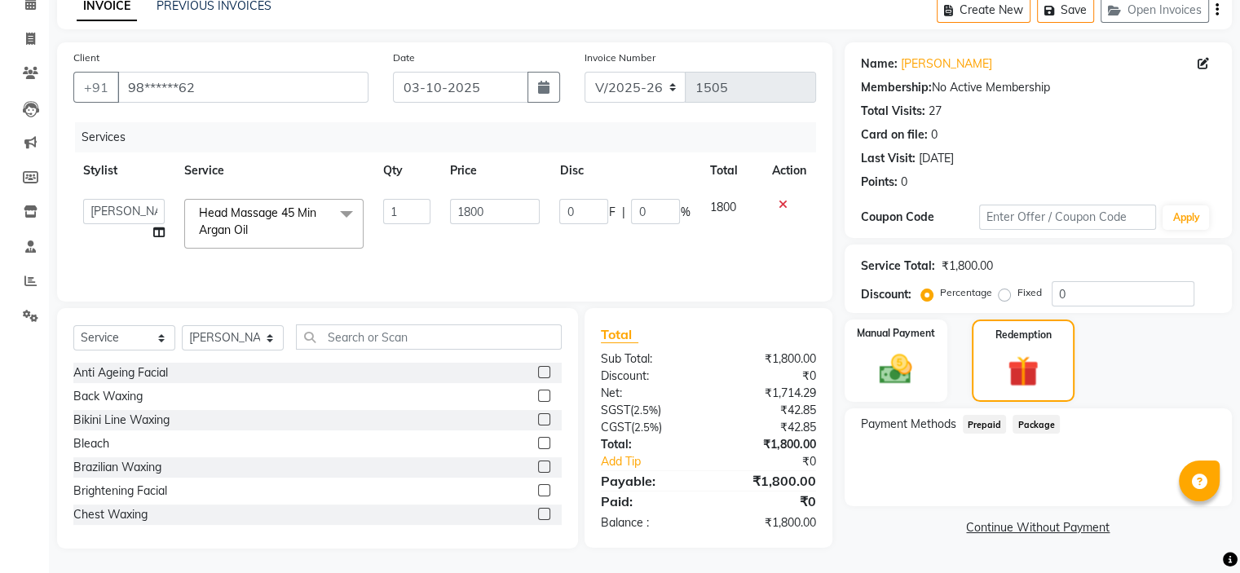
click at [968, 377] on div "Manual Payment Redemption" at bounding box center [1038, 360] width 412 height 82
click at [941, 385] on div "Manual Payment" at bounding box center [895, 361] width 107 height 86
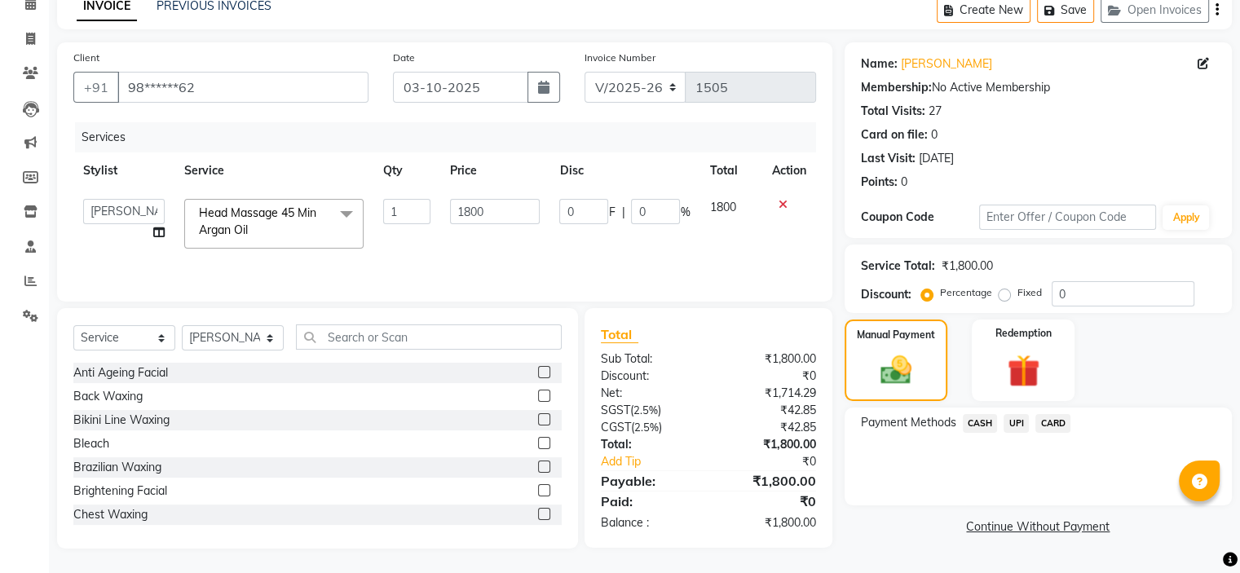
scroll to position [0, 0]
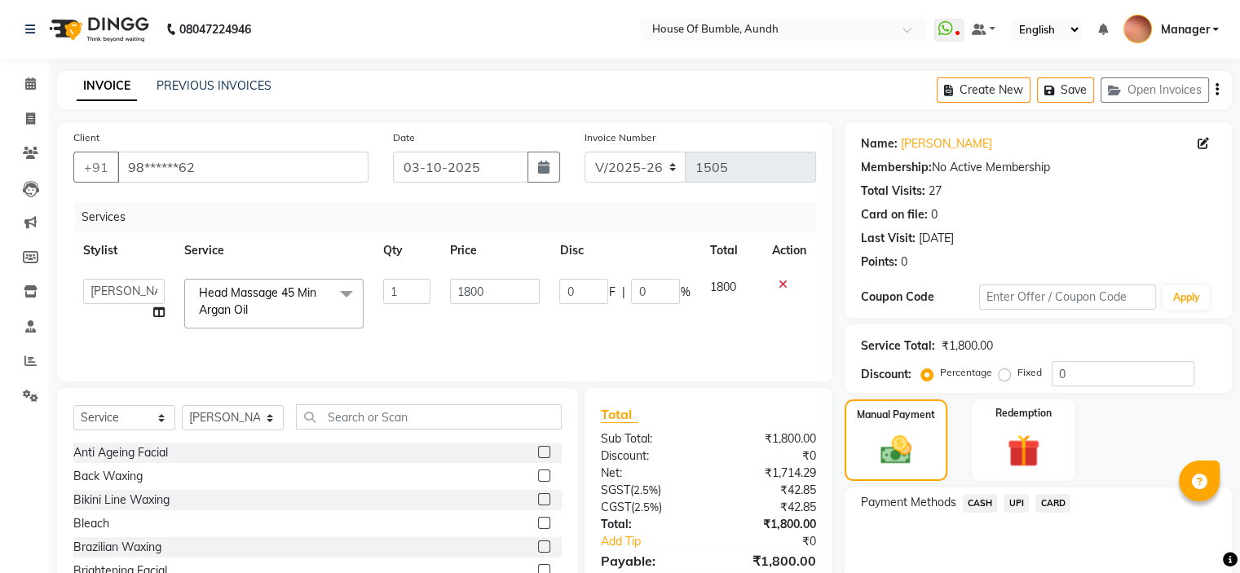
click at [1037, 502] on div "CARD" at bounding box center [1050, 505] width 42 height 22
click at [1020, 501] on span "UPI" at bounding box center [1015, 503] width 25 height 19
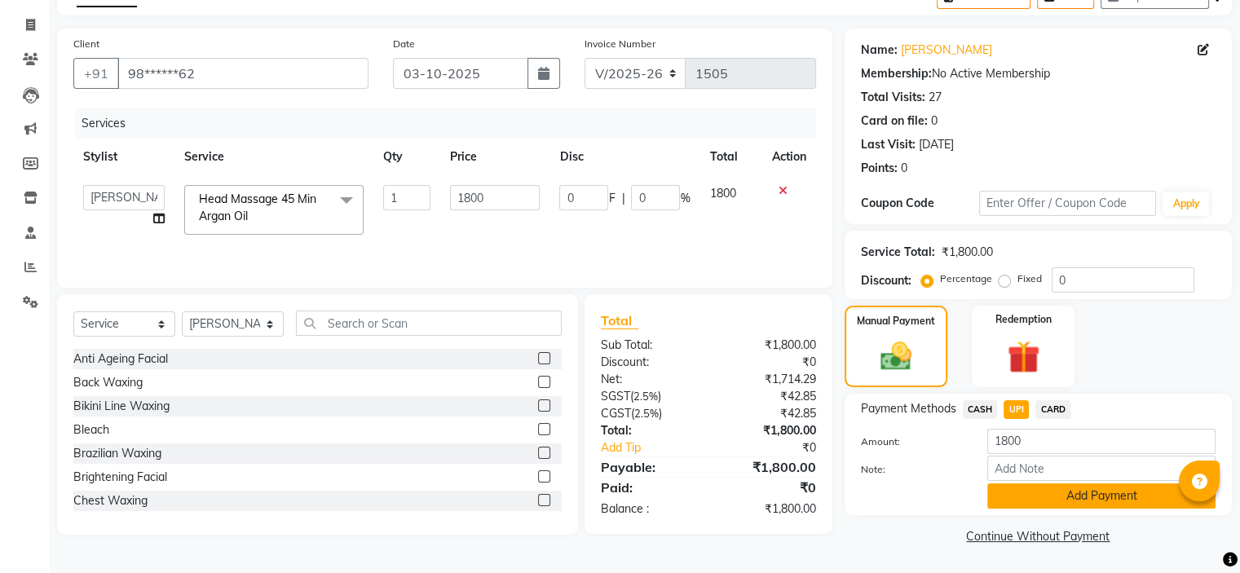
click at [1039, 499] on button "Add Payment" at bounding box center [1101, 495] width 228 height 25
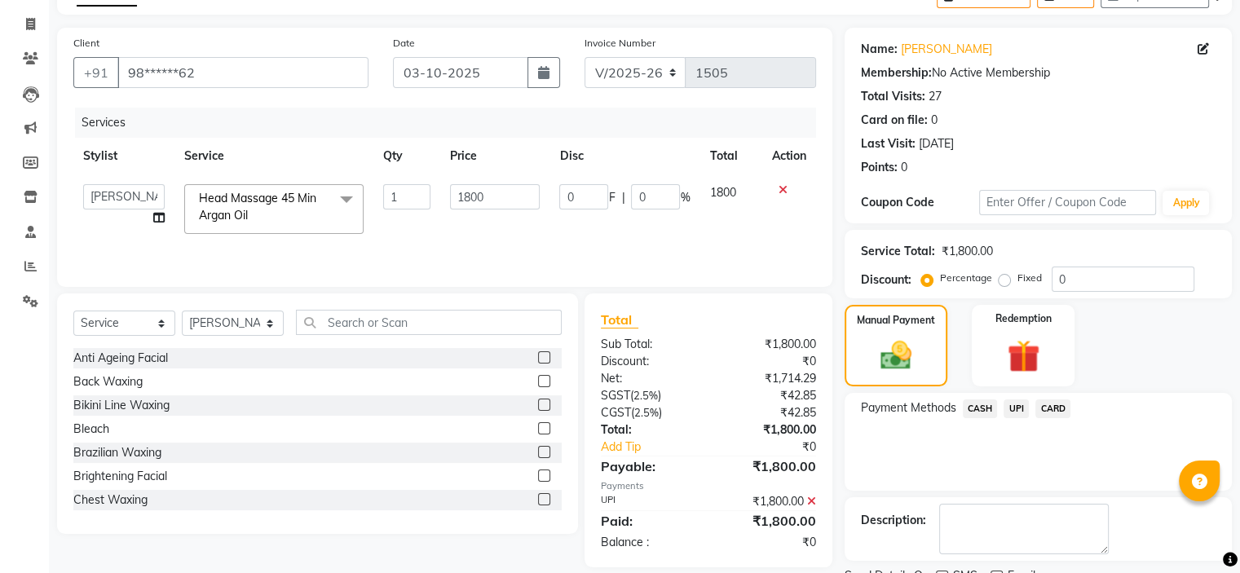
scroll to position [161, 0]
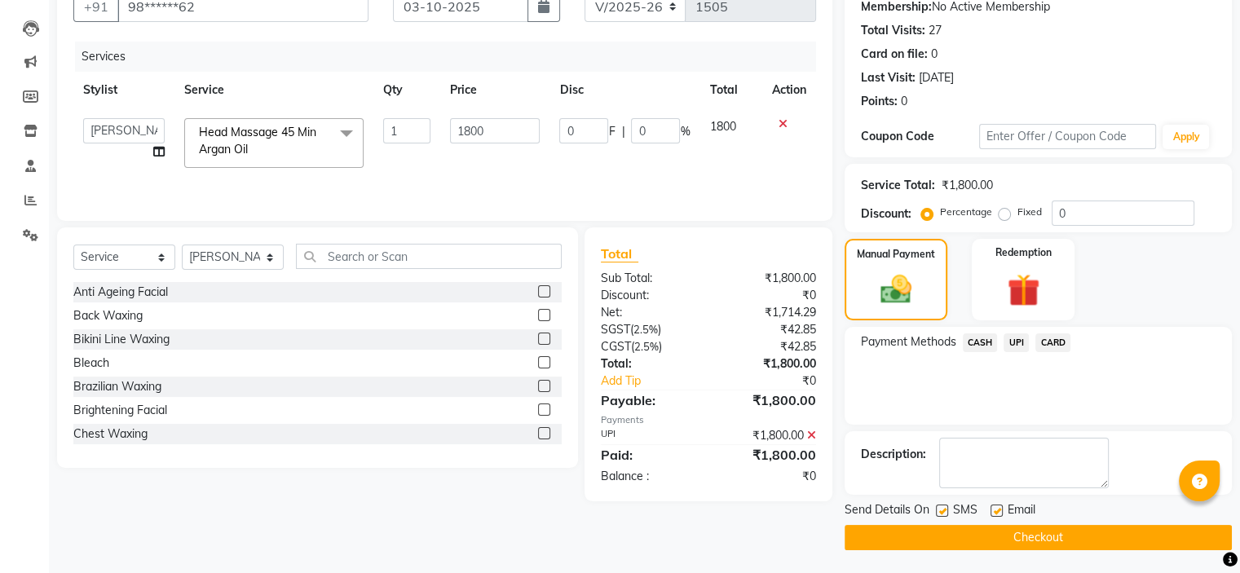
click at [1045, 543] on button "Checkout" at bounding box center [1037, 537] width 387 height 25
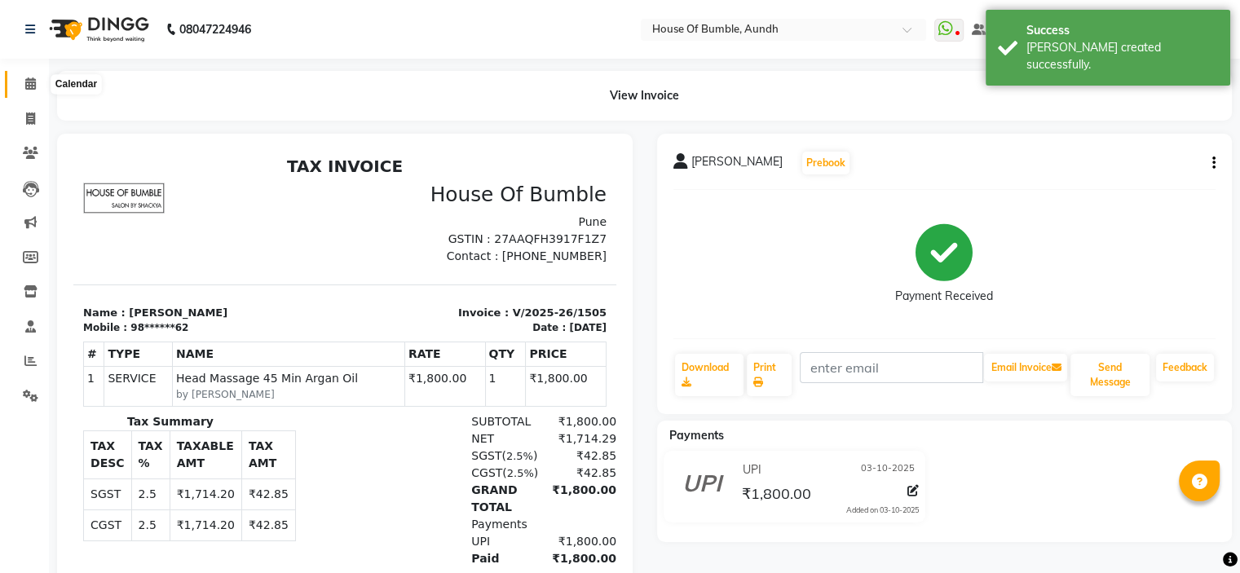
click at [33, 87] on icon at bounding box center [30, 83] width 11 height 12
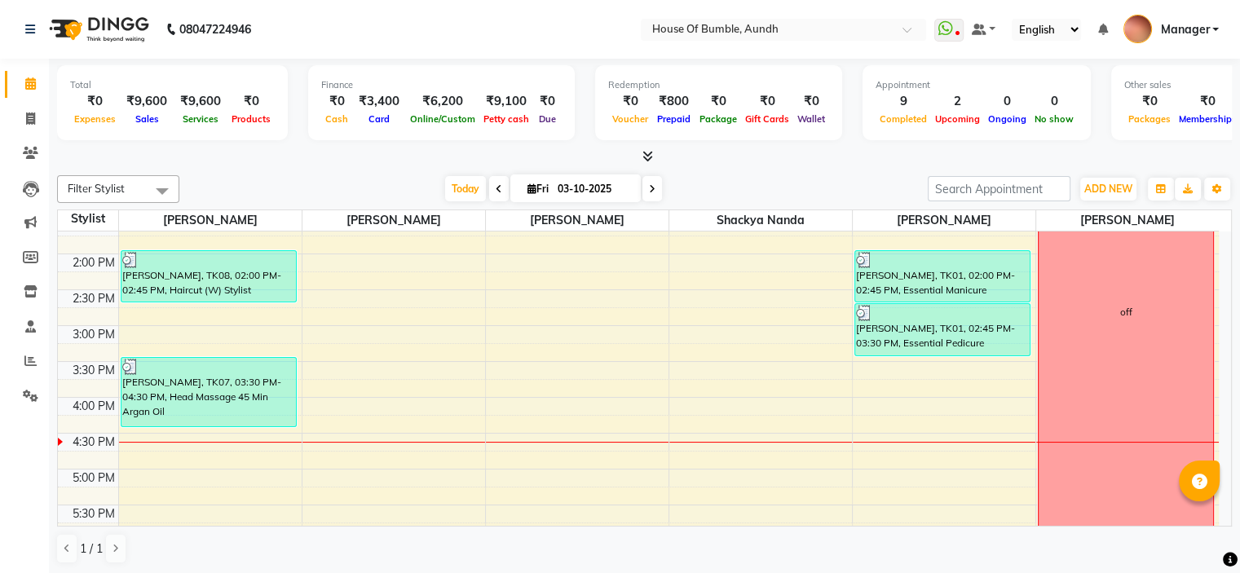
scroll to position [489, 0]
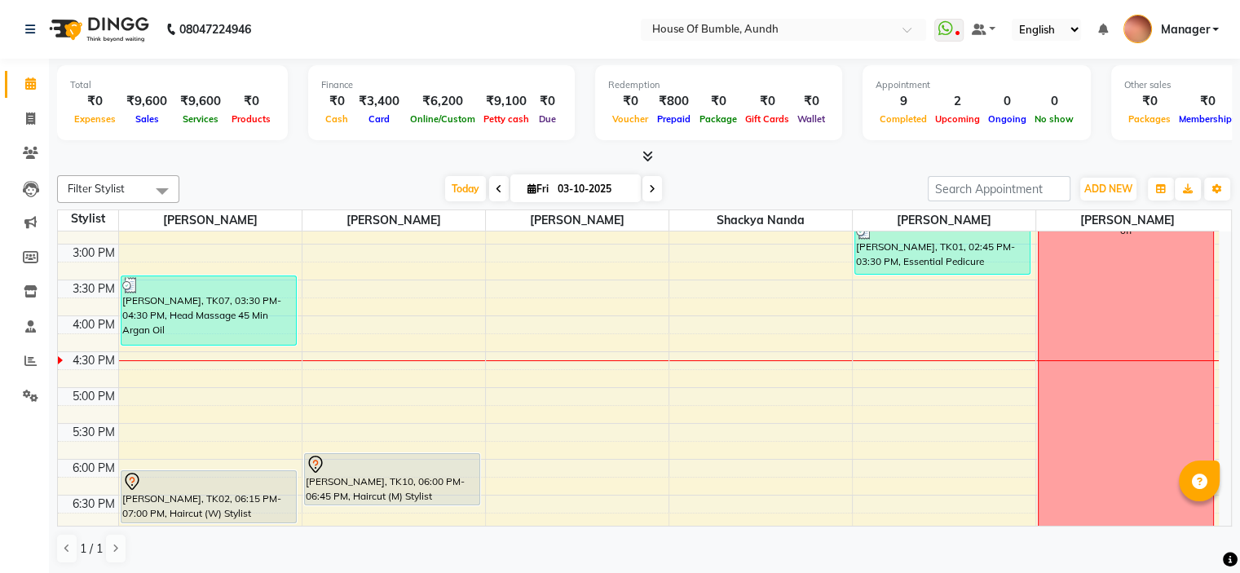
click at [652, 191] on span at bounding box center [652, 188] width 20 height 25
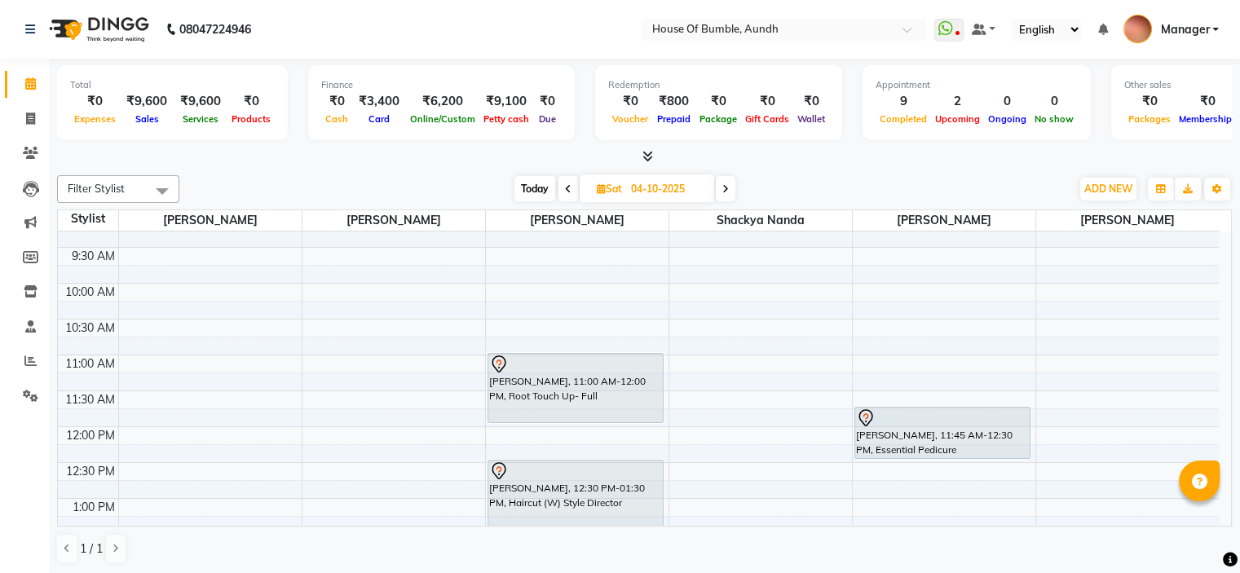
scroll to position [82, 0]
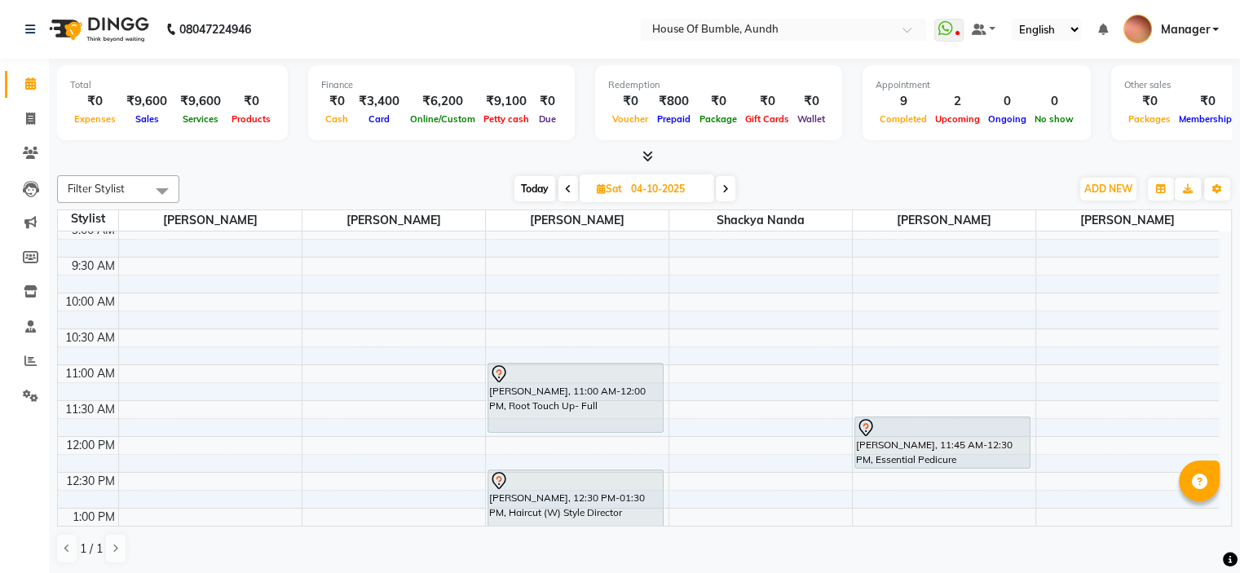
click at [548, 192] on span "Today" at bounding box center [534, 188] width 41 height 25
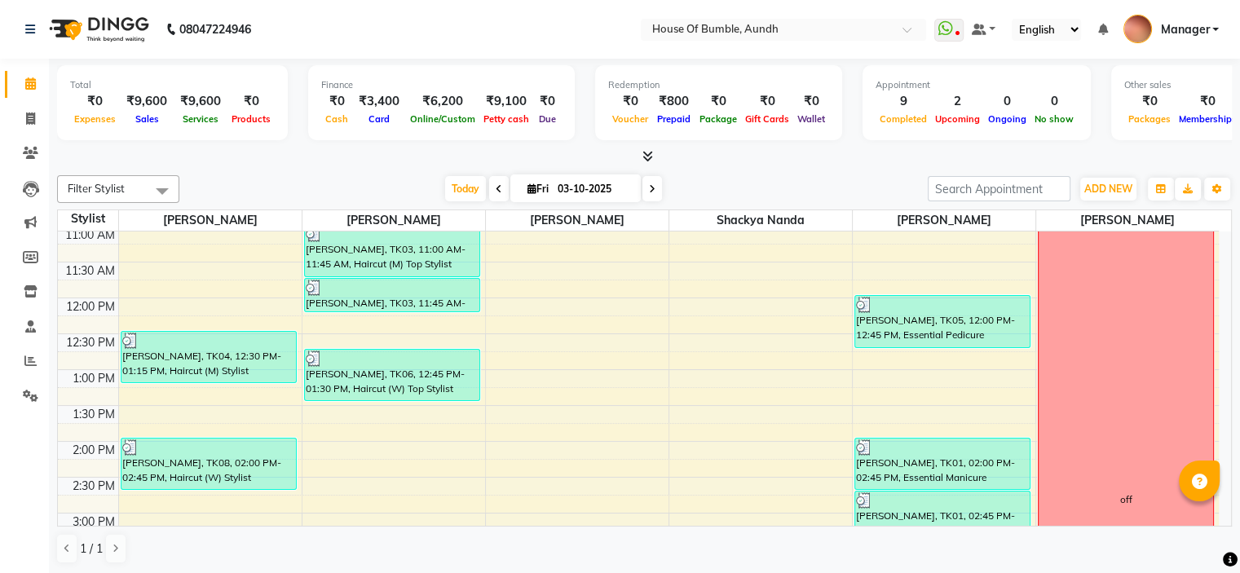
scroll to position [383, 0]
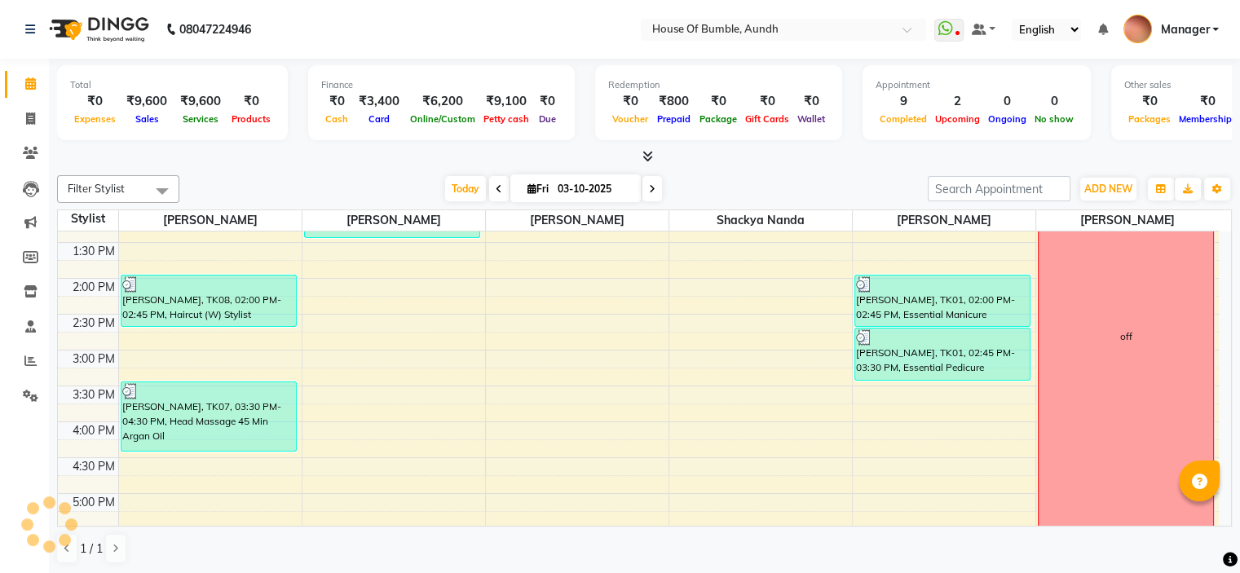
click at [922, 426] on div "8:00 AM 8:30 AM 9:00 AM 9:30 AM 10:00 AM 10:30 AM 11:00 AM 11:30 AM 12:00 PM 12…" at bounding box center [638, 314] width 1161 height 932
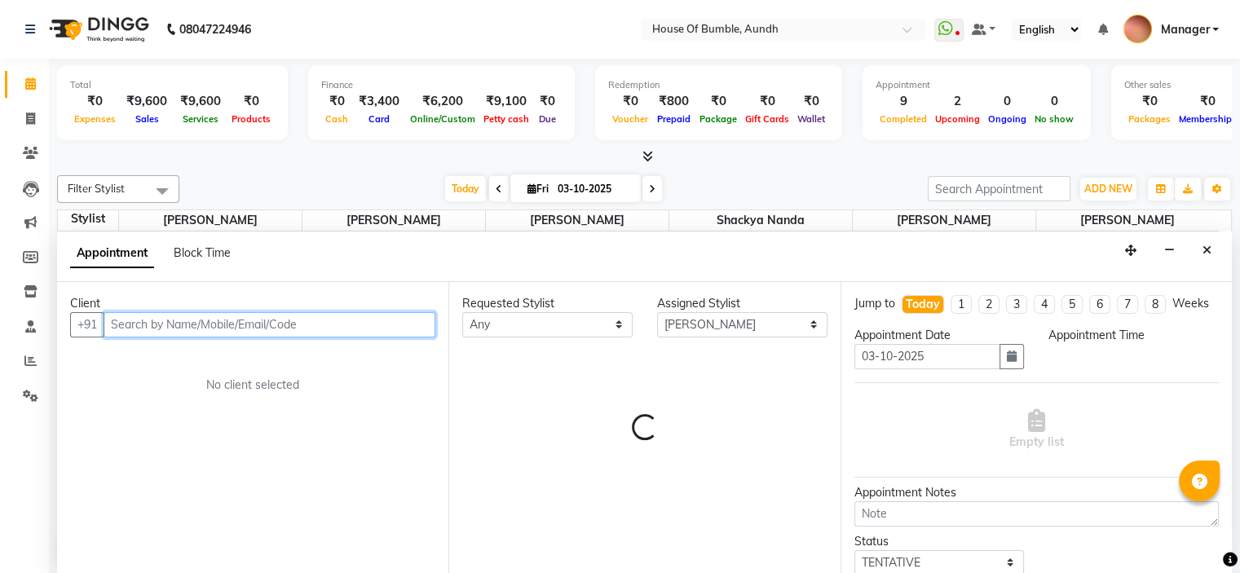
scroll to position [0, 0]
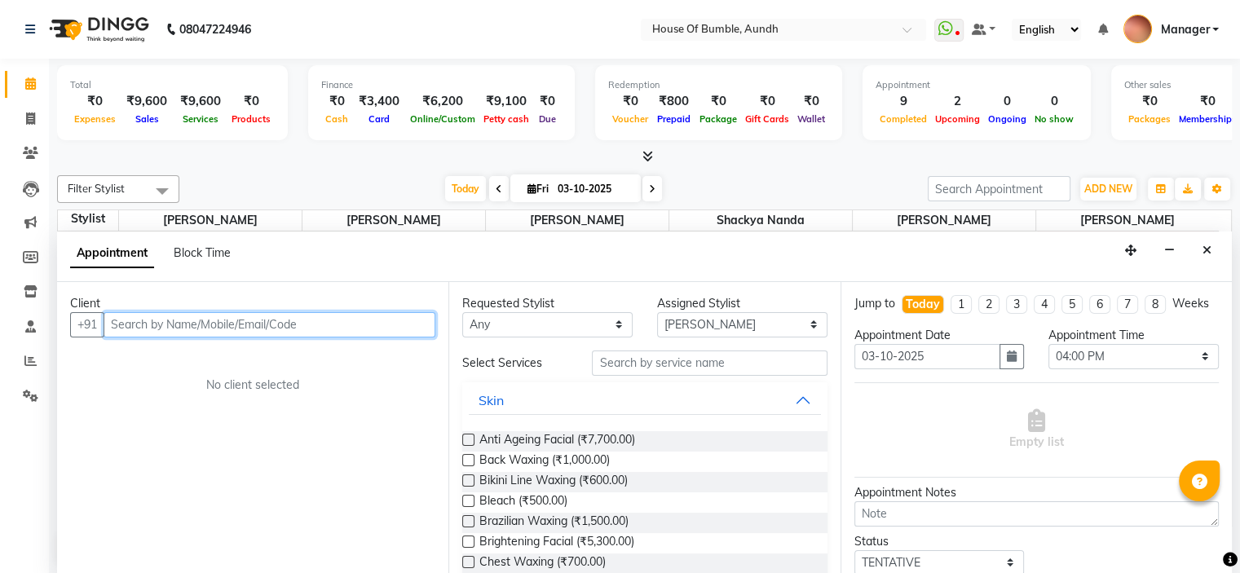
click at [275, 323] on input "text" at bounding box center [270, 324] width 332 height 25
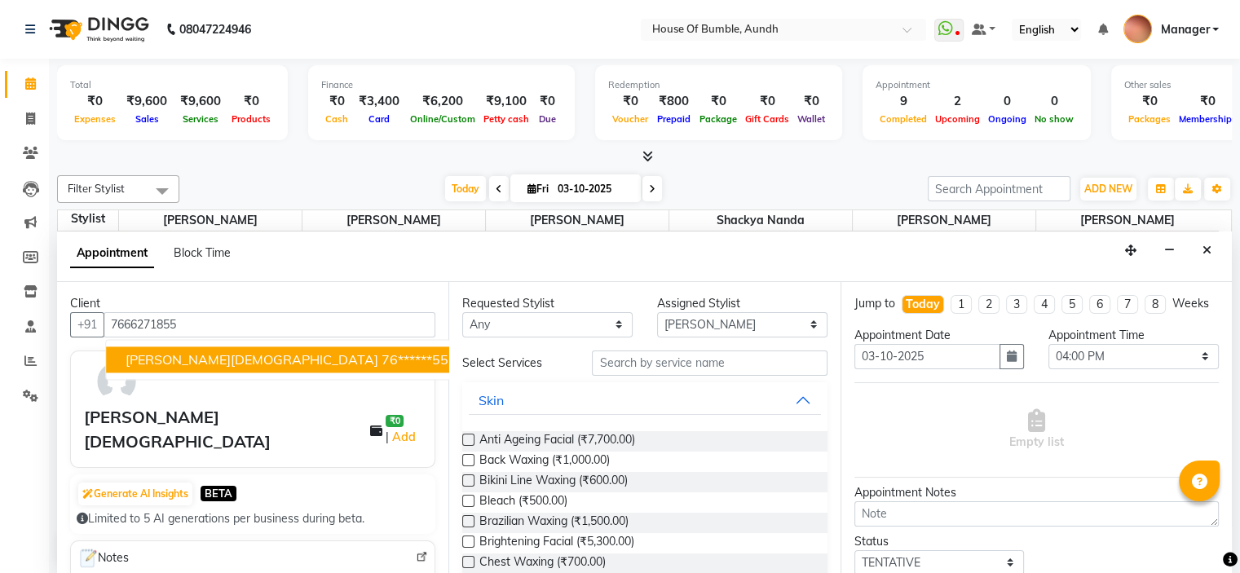
click at [1207, 255] on button "Close" at bounding box center [1207, 250] width 24 height 25
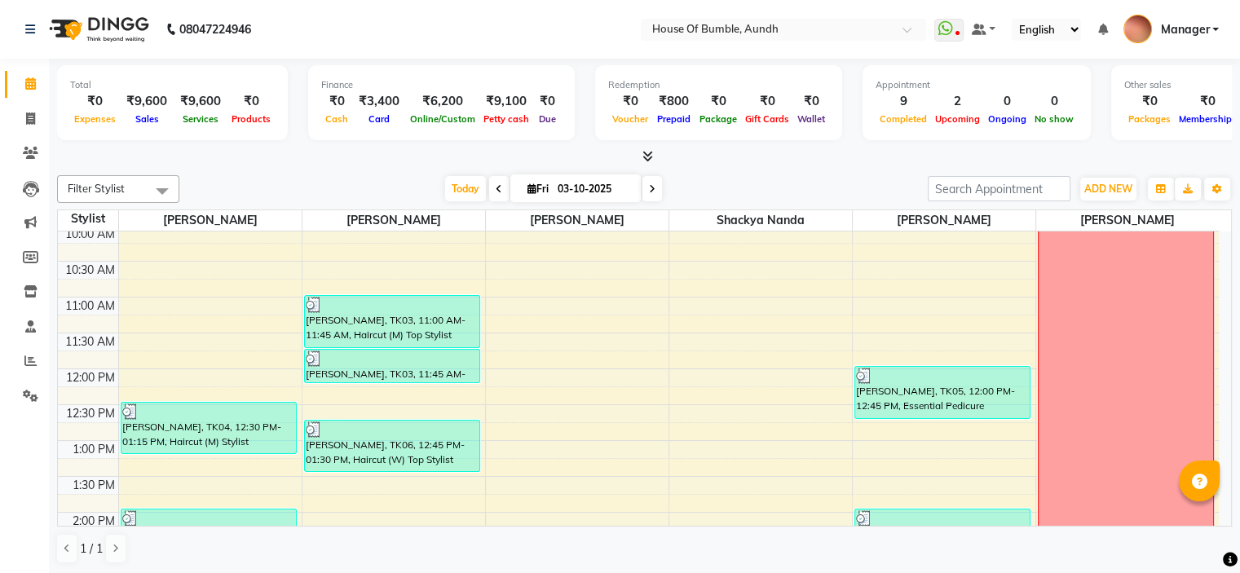
scroll to position [139, 0]
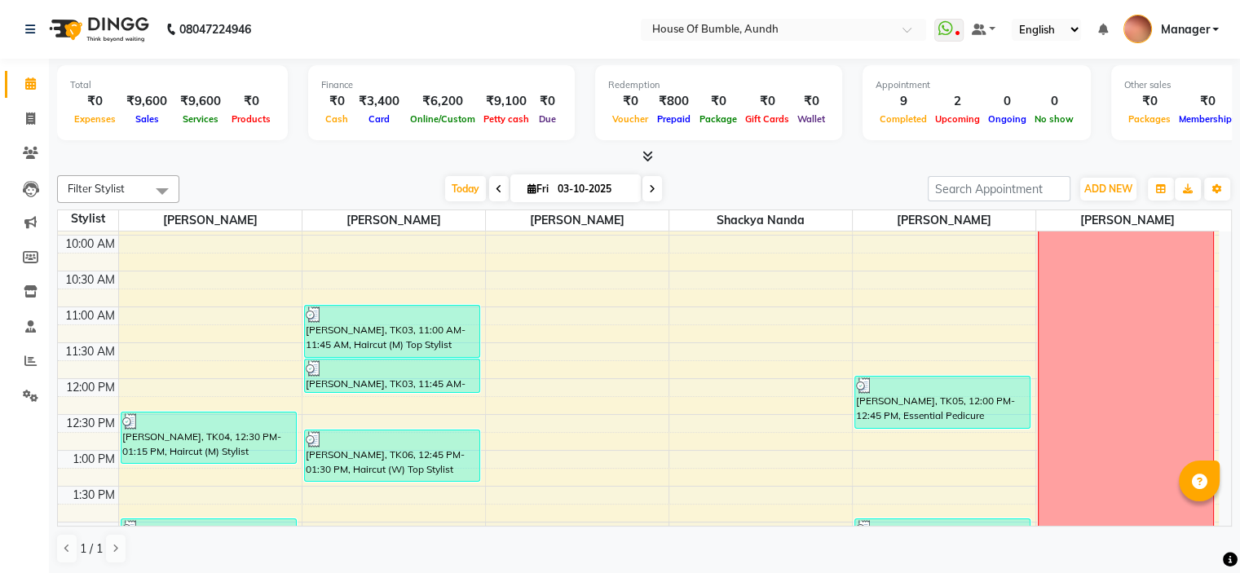
click at [489, 195] on span at bounding box center [499, 188] width 20 height 25
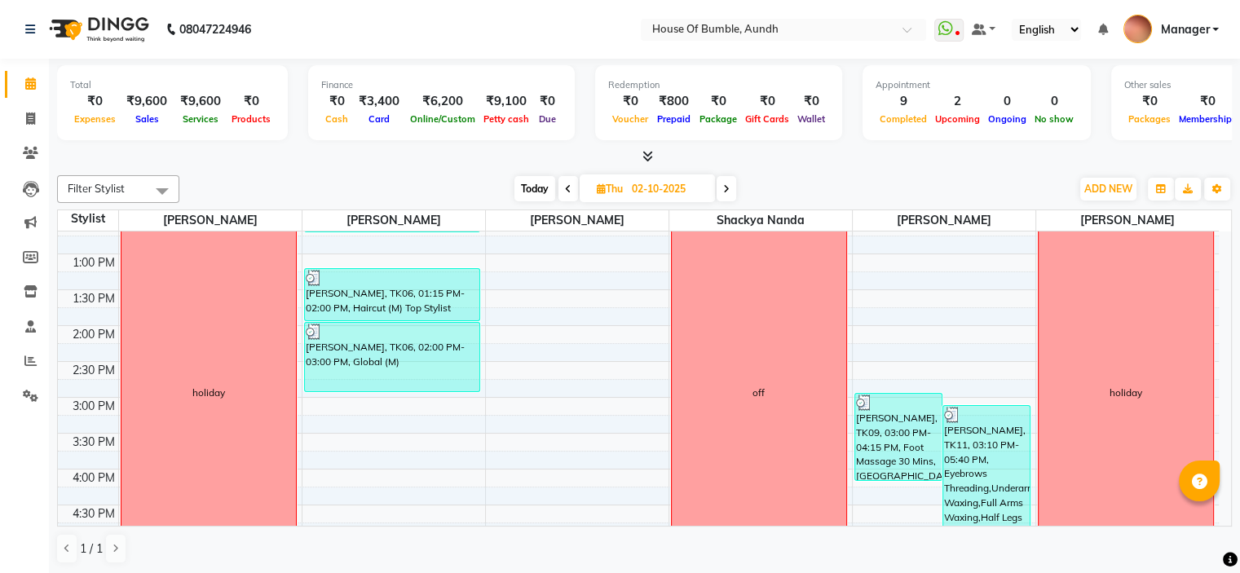
scroll to position [326, 0]
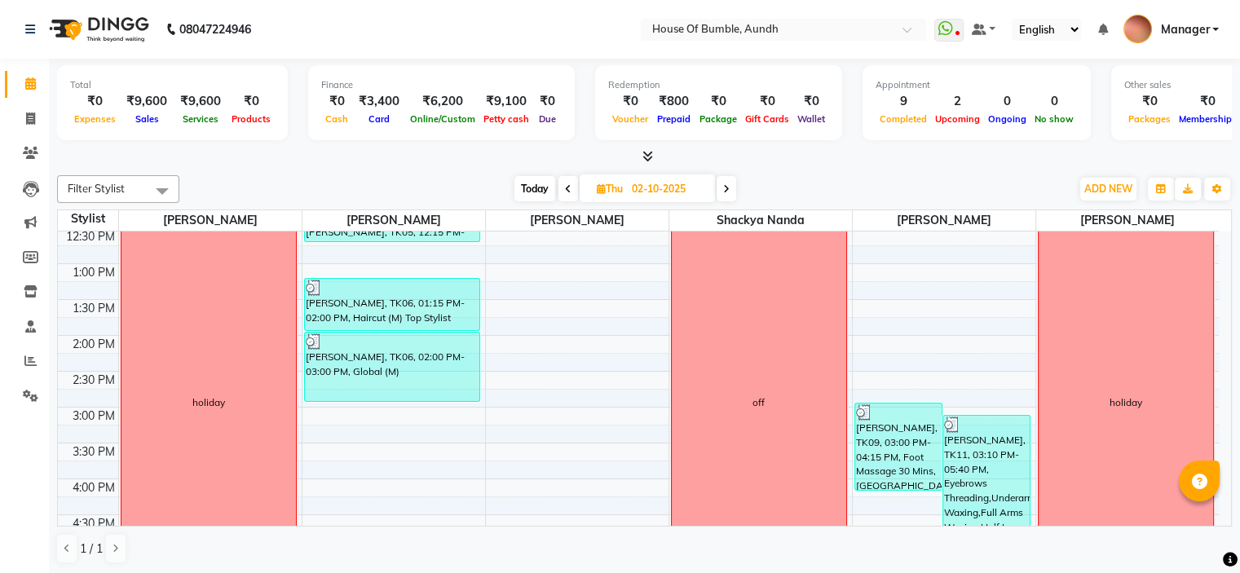
click at [689, 183] on input "02-10-2025" at bounding box center [668, 189] width 82 height 24
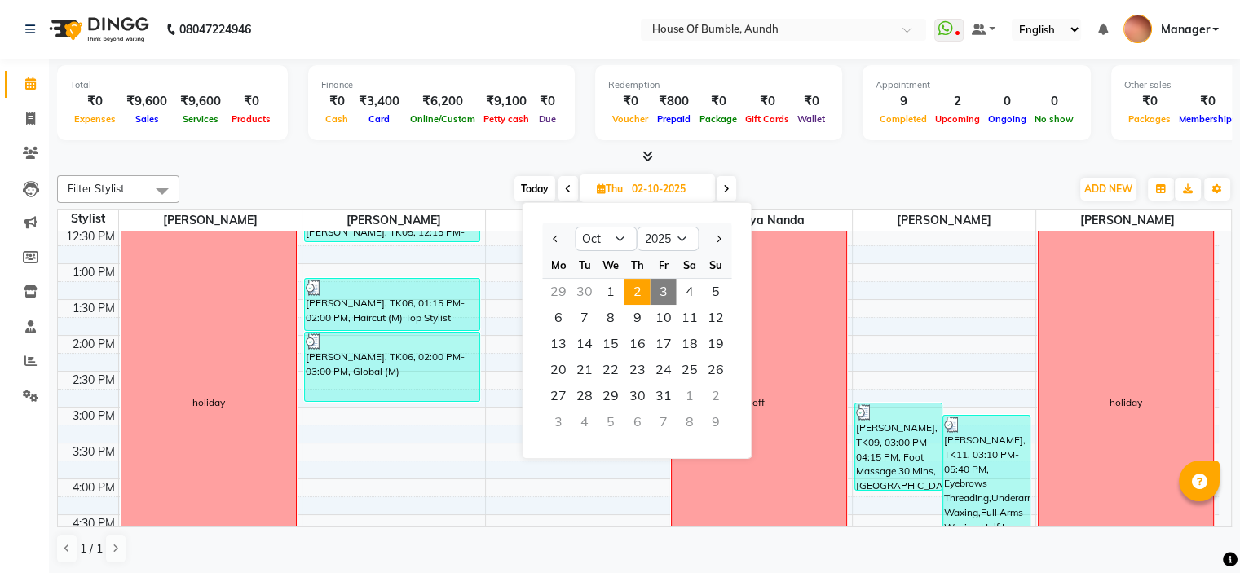
click at [667, 288] on span "3" at bounding box center [663, 292] width 26 height 26
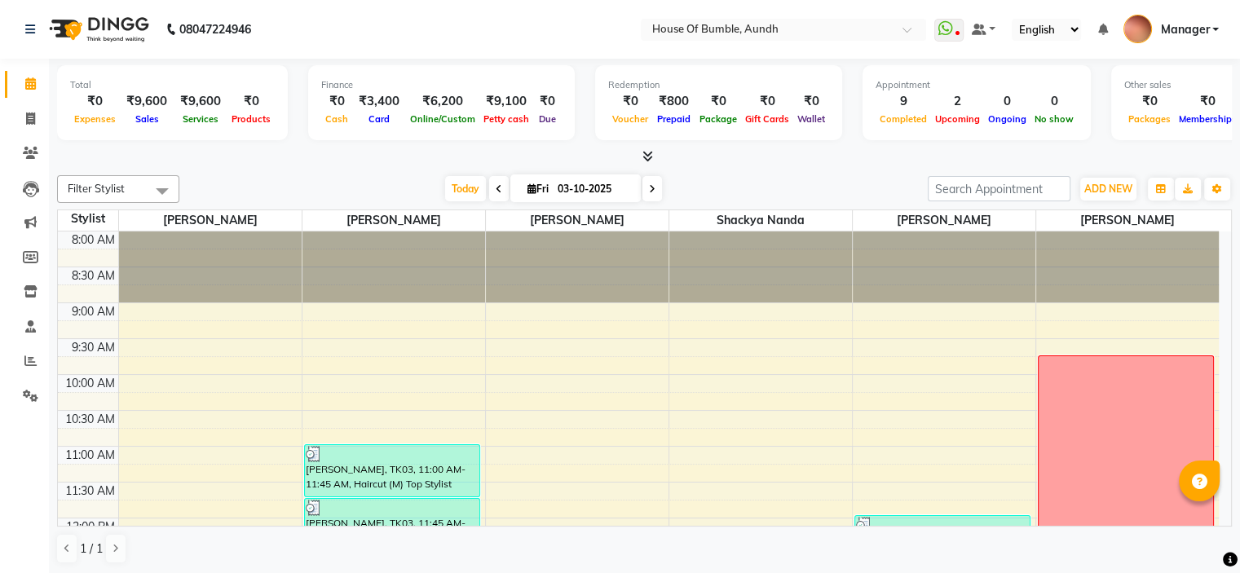
scroll to position [0, 0]
click at [602, 185] on input "03-10-2025" at bounding box center [594, 189] width 82 height 24
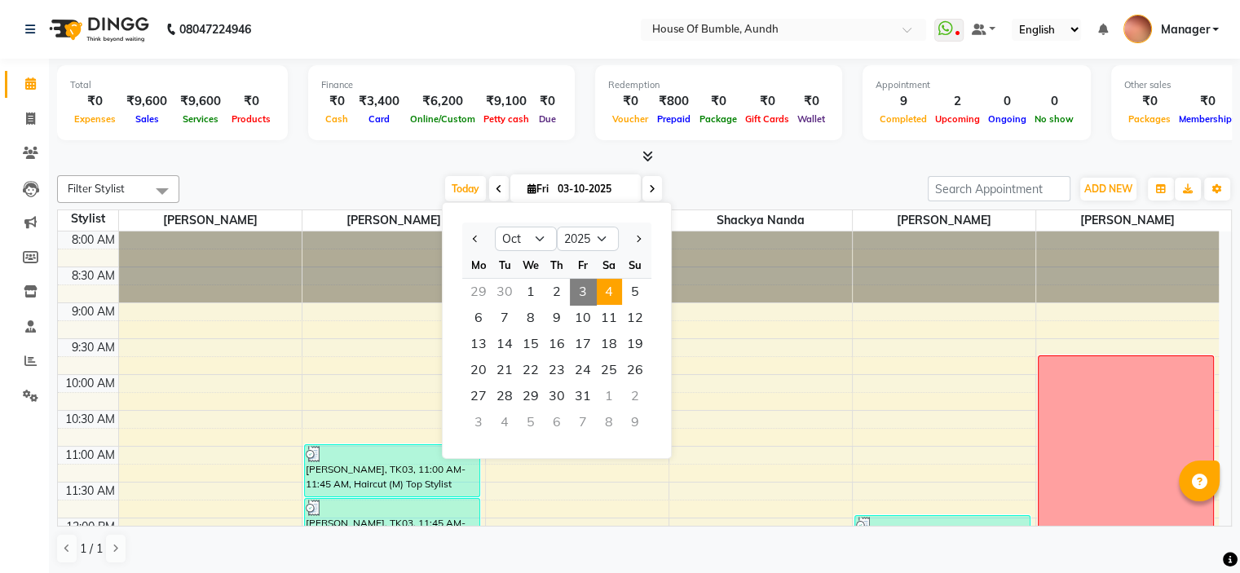
click at [604, 293] on span "4" at bounding box center [609, 292] width 26 height 26
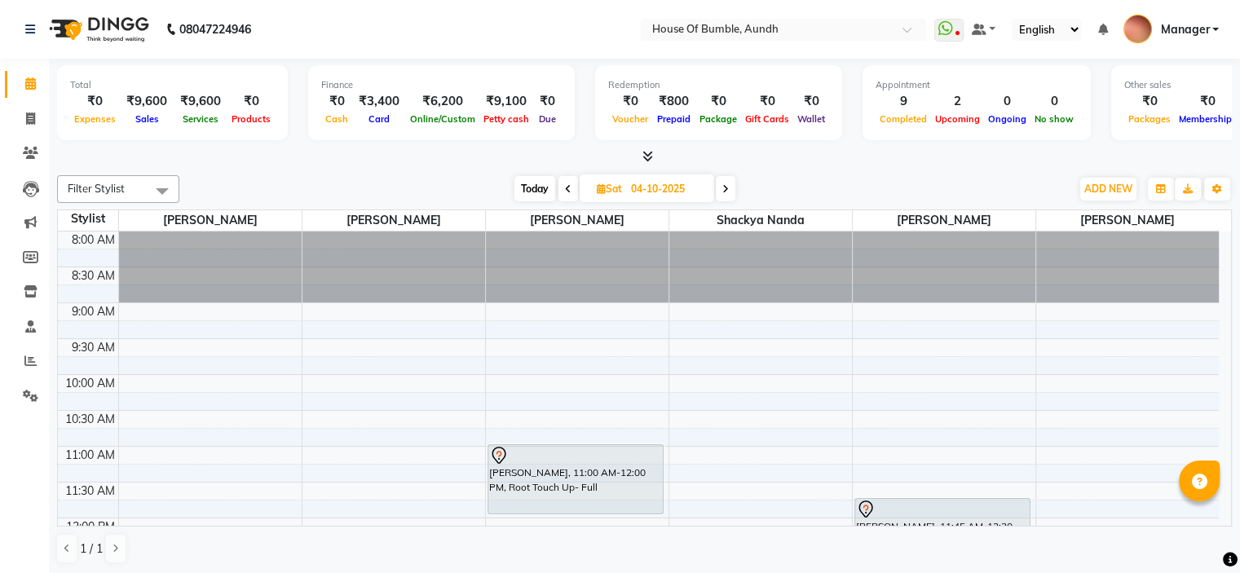
click at [619, 194] on span "[DATE]" at bounding box center [646, 188] width 134 height 28
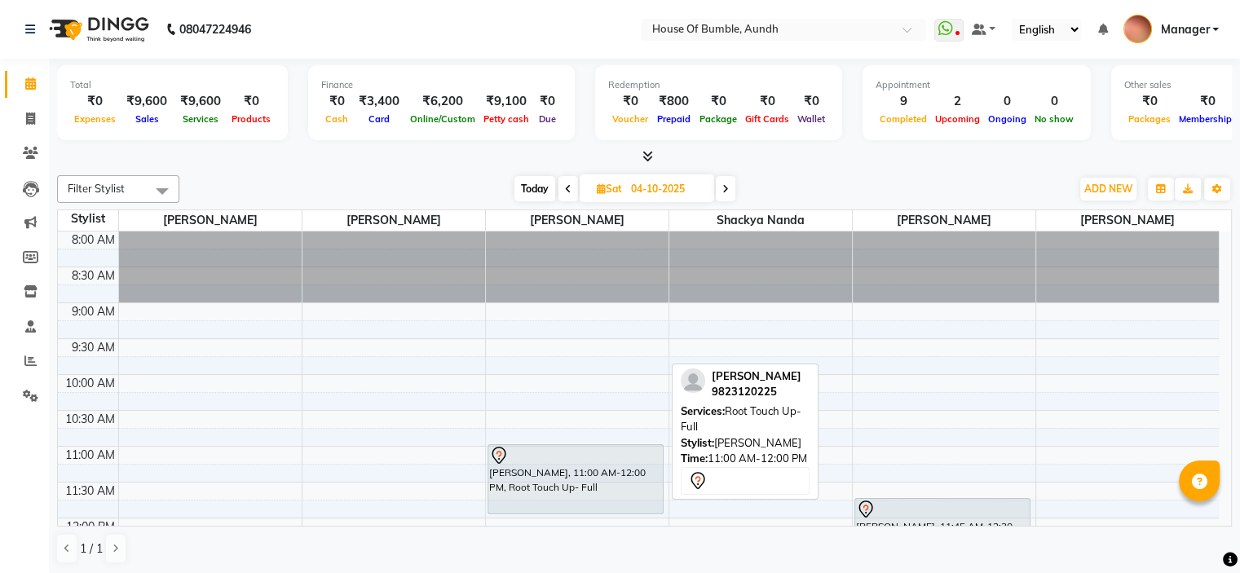
click at [571, 482] on div "[PERSON_NAME], 11:00 AM-12:00 PM, Root Touch Up- Full" at bounding box center [575, 479] width 174 height 68
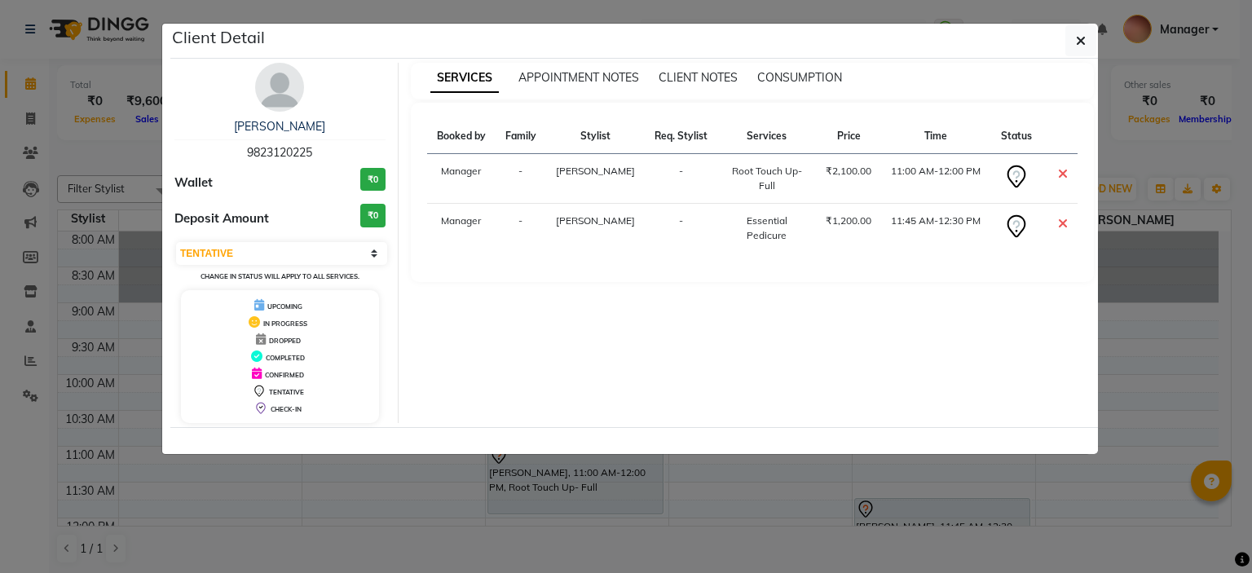
click at [293, 149] on span "9823120225" at bounding box center [279, 152] width 65 height 15
click at [293, 148] on span "9823120225" at bounding box center [279, 152] width 65 height 15
copy span "9823120225"
click at [1099, 50] on ngb-modal-window "Client Detail [PERSON_NAME] 9823120225 Wallet ₹0 Deposit Amount ₹0 Select CONFI…" at bounding box center [626, 286] width 1252 height 573
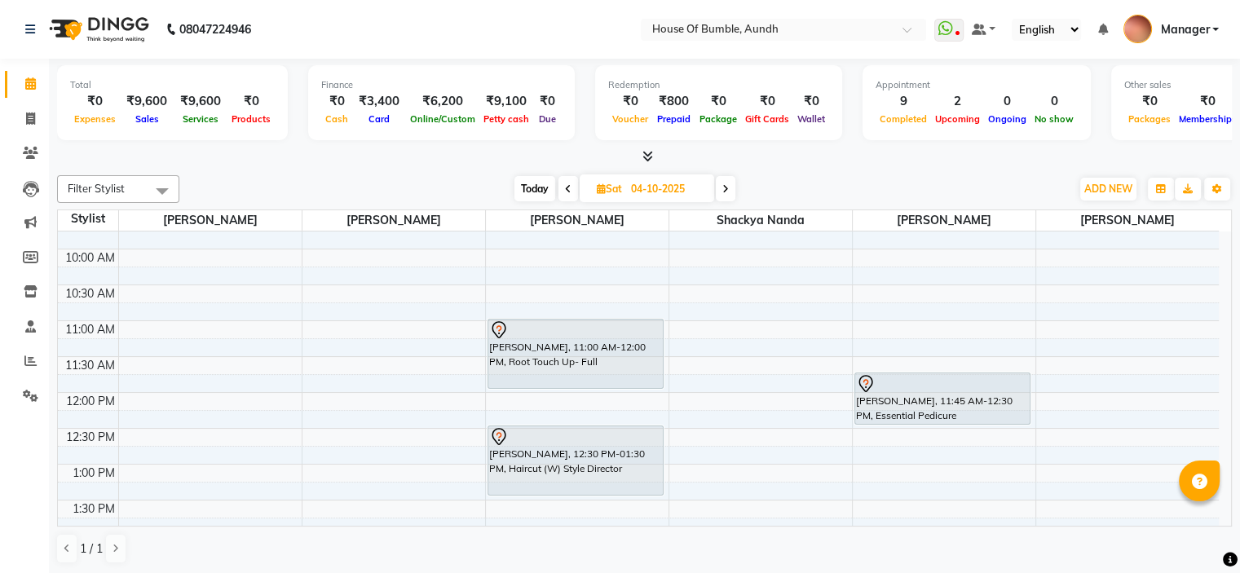
scroll to position [163, 0]
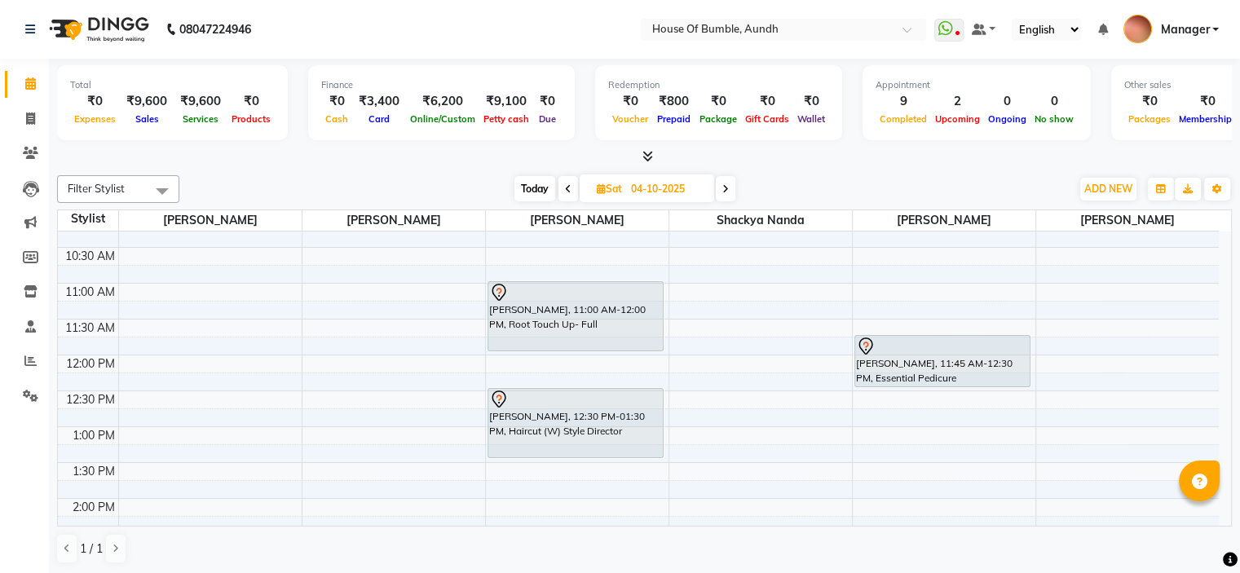
click at [606, 183] on span "Sat" at bounding box center [609, 189] width 33 height 12
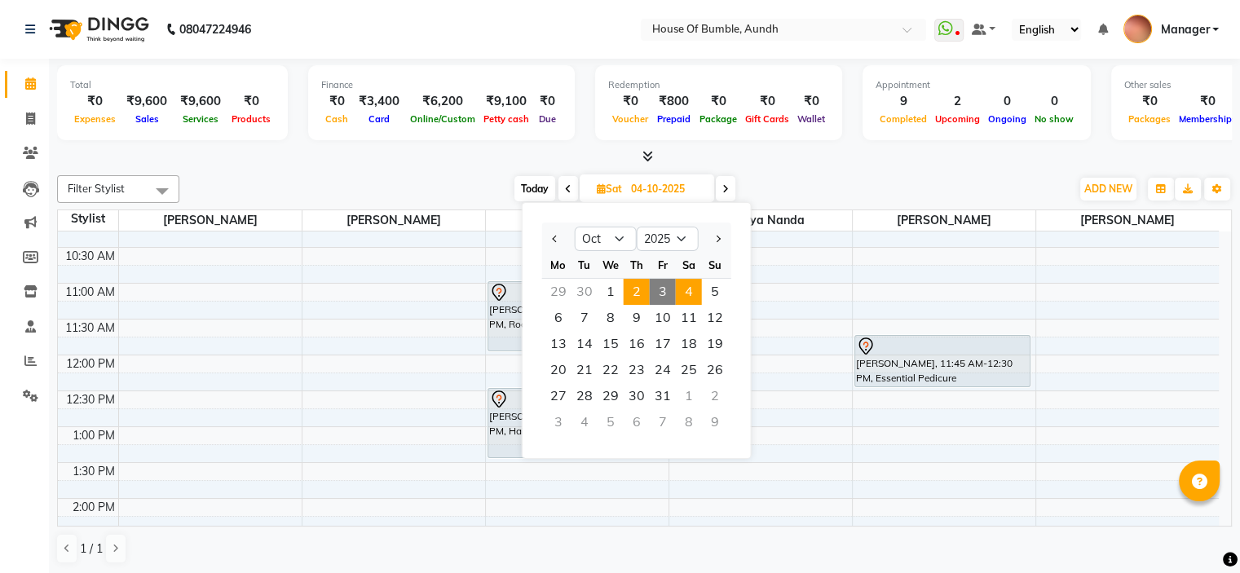
click at [626, 282] on span "2" at bounding box center [636, 292] width 26 height 26
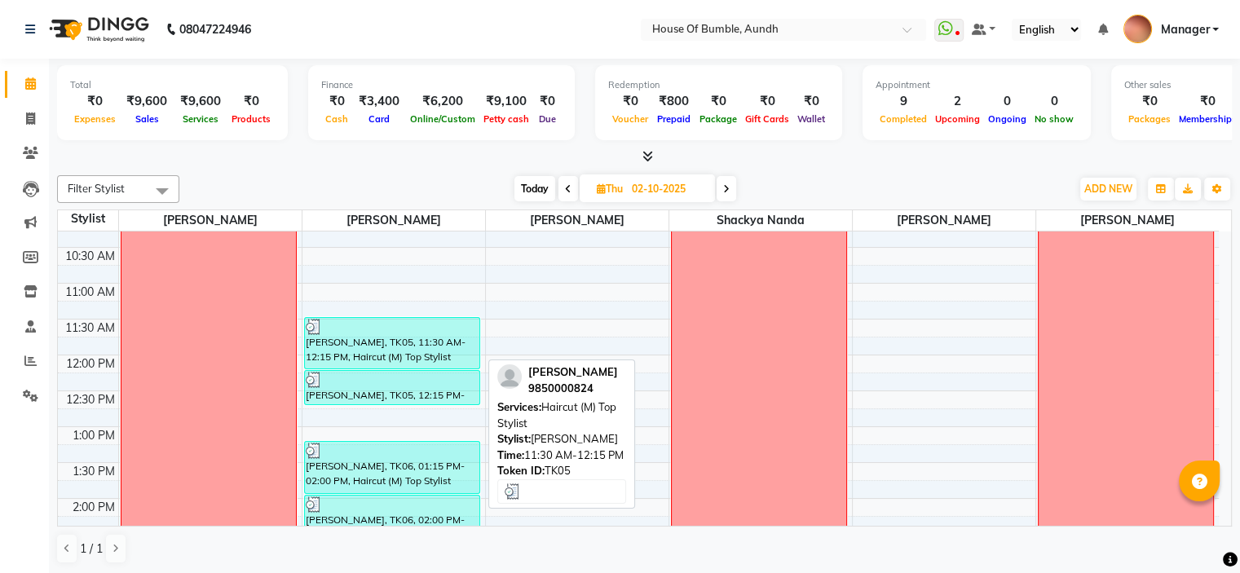
click at [325, 344] on div "[PERSON_NAME], TK05, 11:30 AM-12:15 PM, Haircut (M) Top Stylist" at bounding box center [392, 343] width 174 height 51
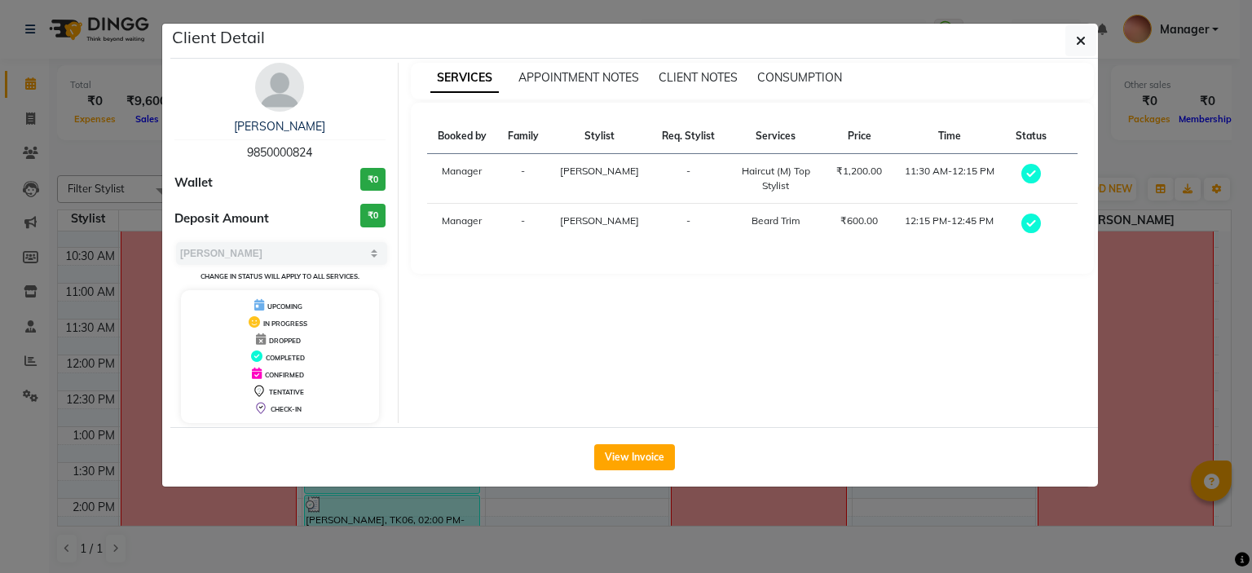
click at [623, 446] on button "View Invoice" at bounding box center [634, 457] width 81 height 26
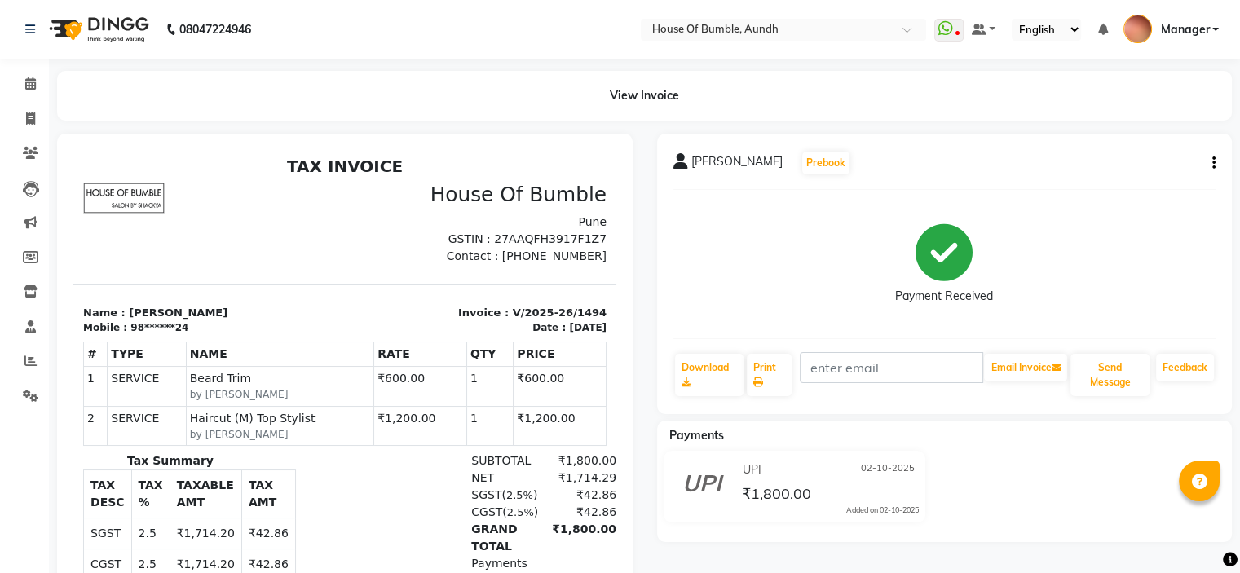
scroll to position [13, 0]
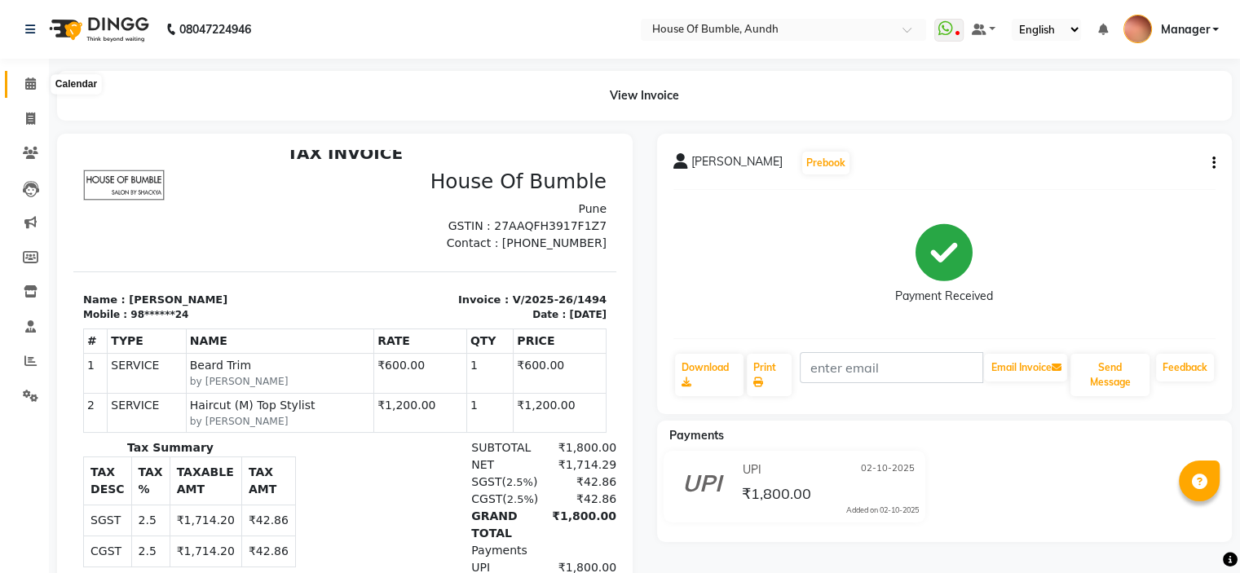
click at [33, 82] on icon at bounding box center [30, 83] width 11 height 12
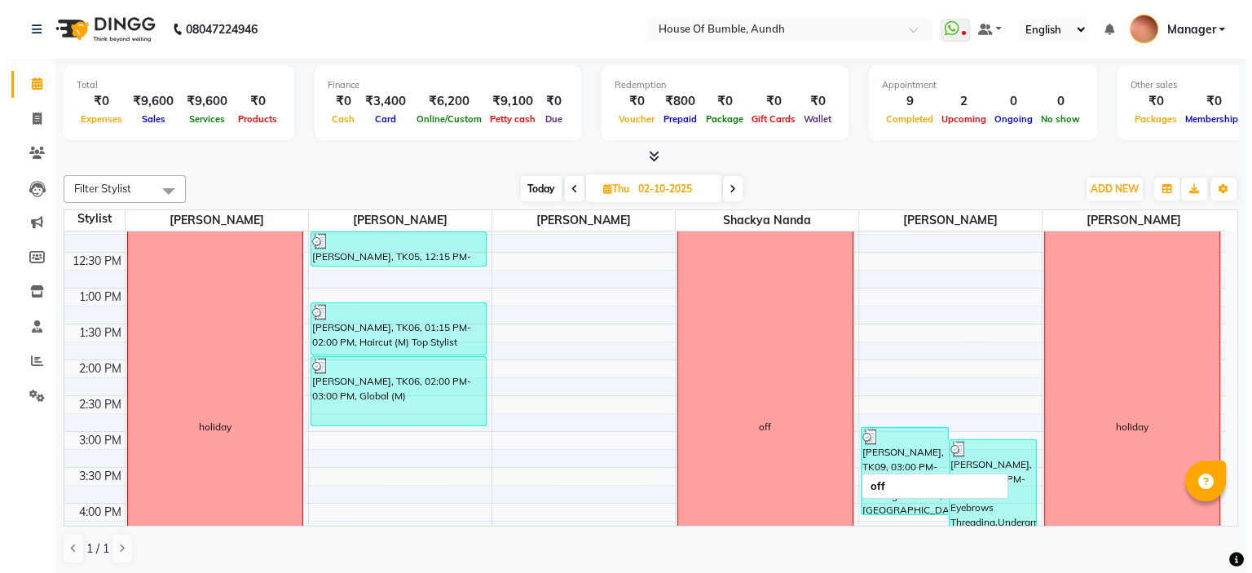
scroll to position [220, 0]
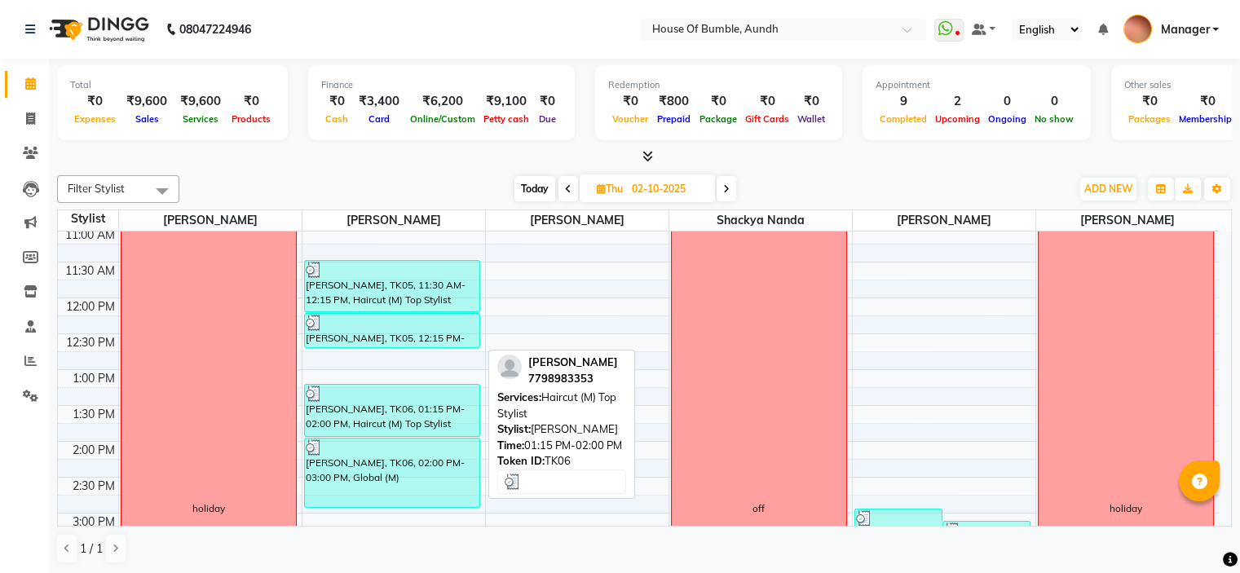
click at [439, 410] on div "[PERSON_NAME], TK06, 01:15 PM-02:00 PM, Haircut (M) Top Stylist" at bounding box center [392, 410] width 174 height 51
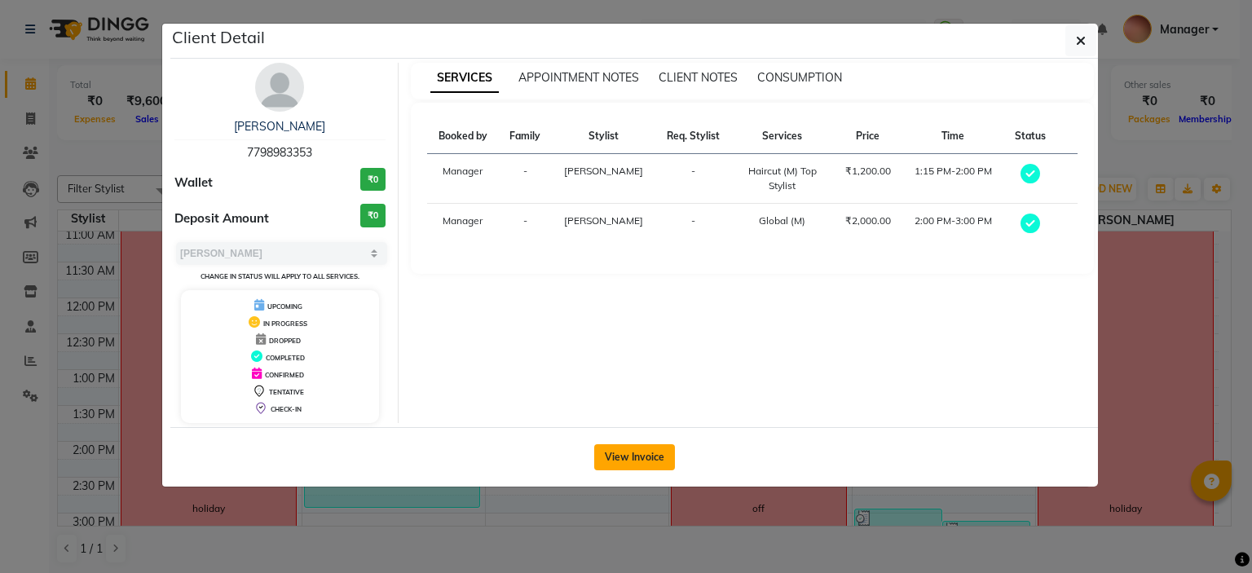
click at [643, 452] on button "View Invoice" at bounding box center [634, 457] width 81 height 26
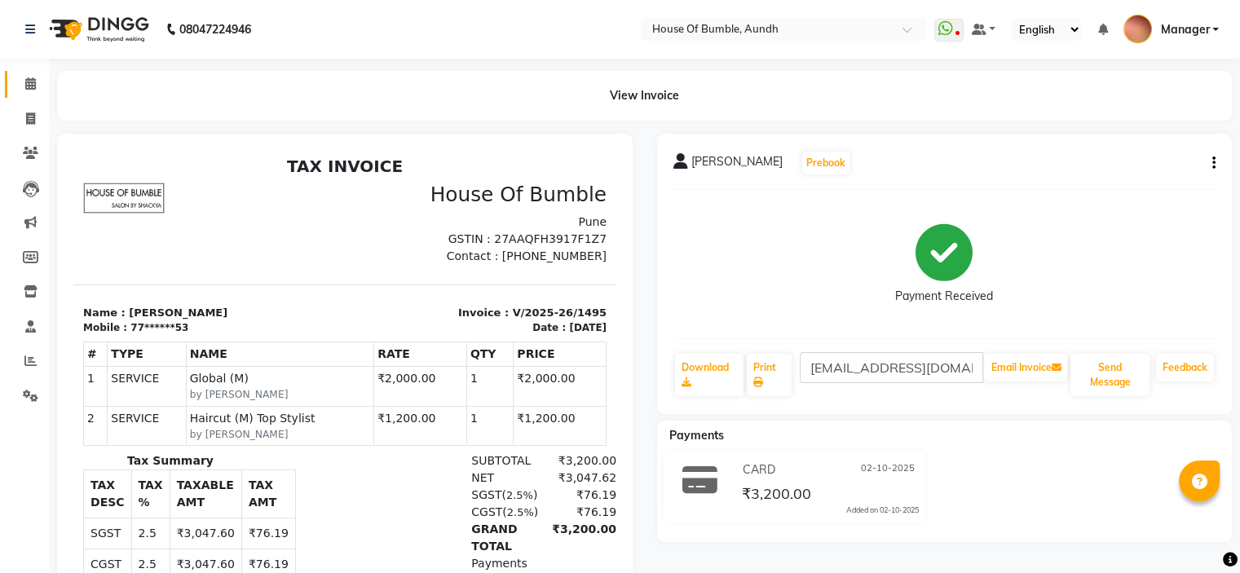
click at [36, 71] on link "Calendar" at bounding box center [24, 84] width 39 height 27
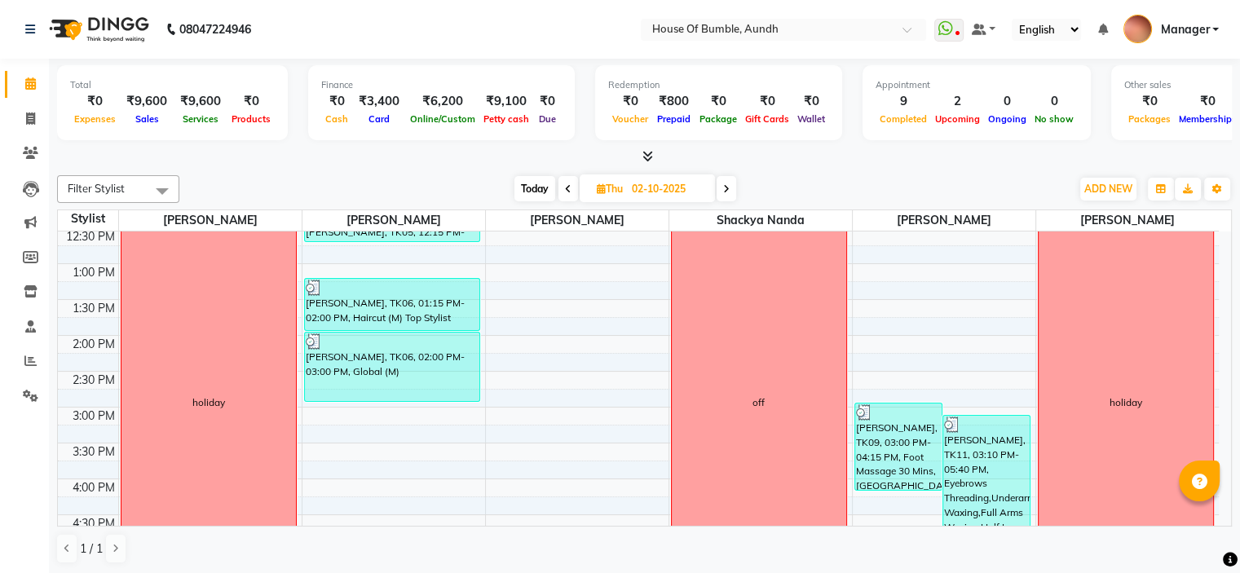
scroll to position [571, 0]
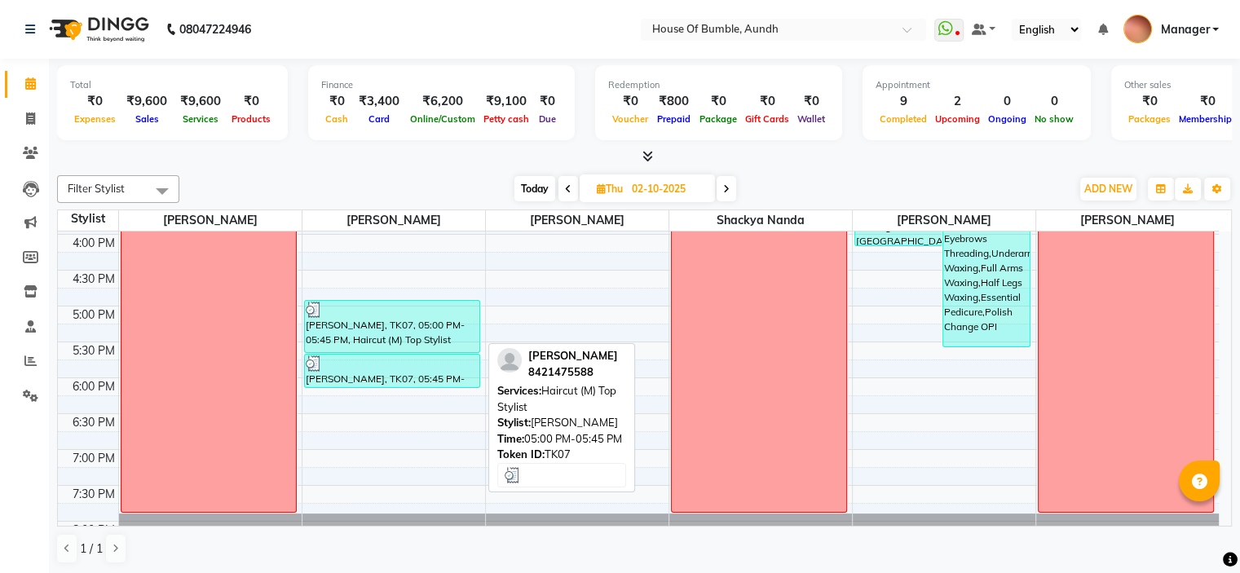
click at [341, 324] on div "[PERSON_NAME], TK07, 05:00 PM-05:45 PM, Haircut (M) Top Stylist" at bounding box center [392, 326] width 174 height 51
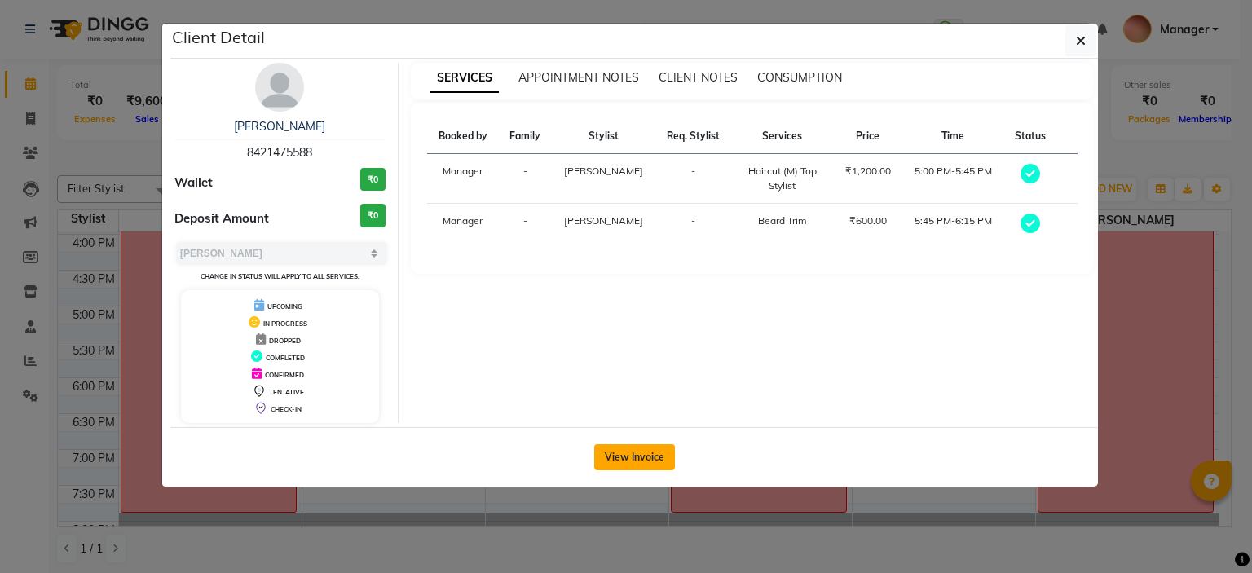
click at [646, 459] on button "View Invoice" at bounding box center [634, 457] width 81 height 26
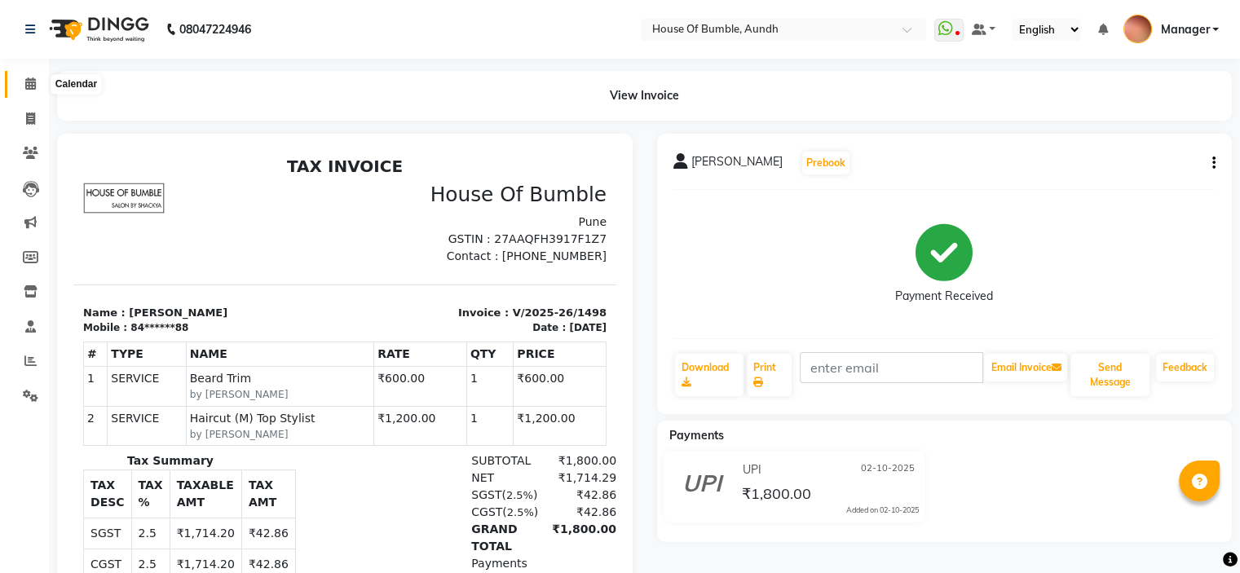
click at [32, 81] on icon at bounding box center [30, 83] width 11 height 12
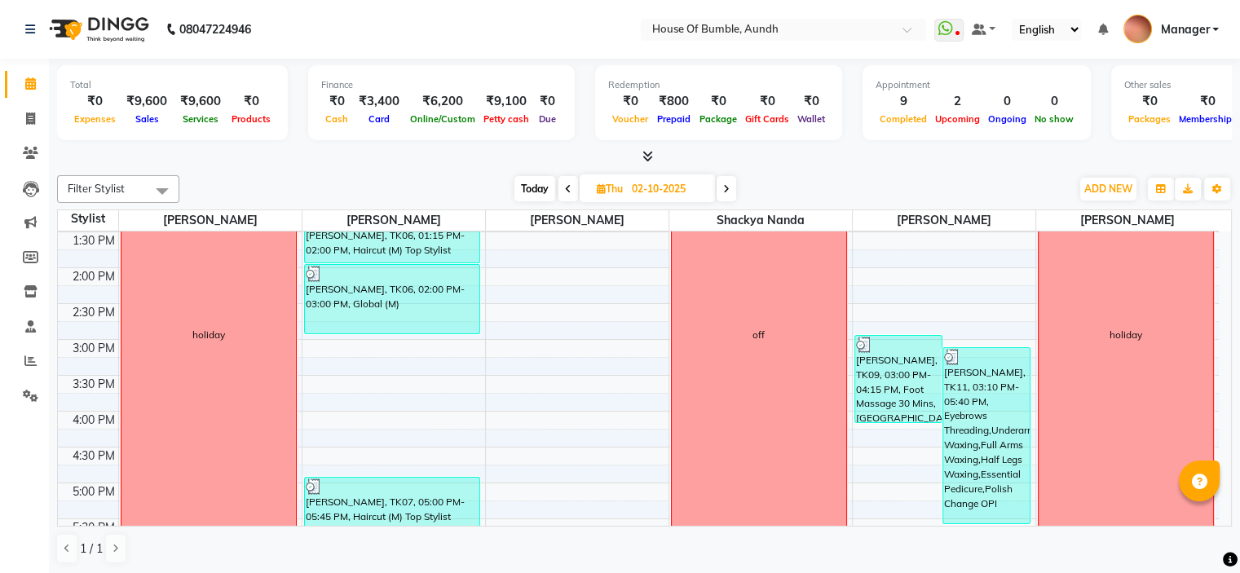
scroll to position [489, 0]
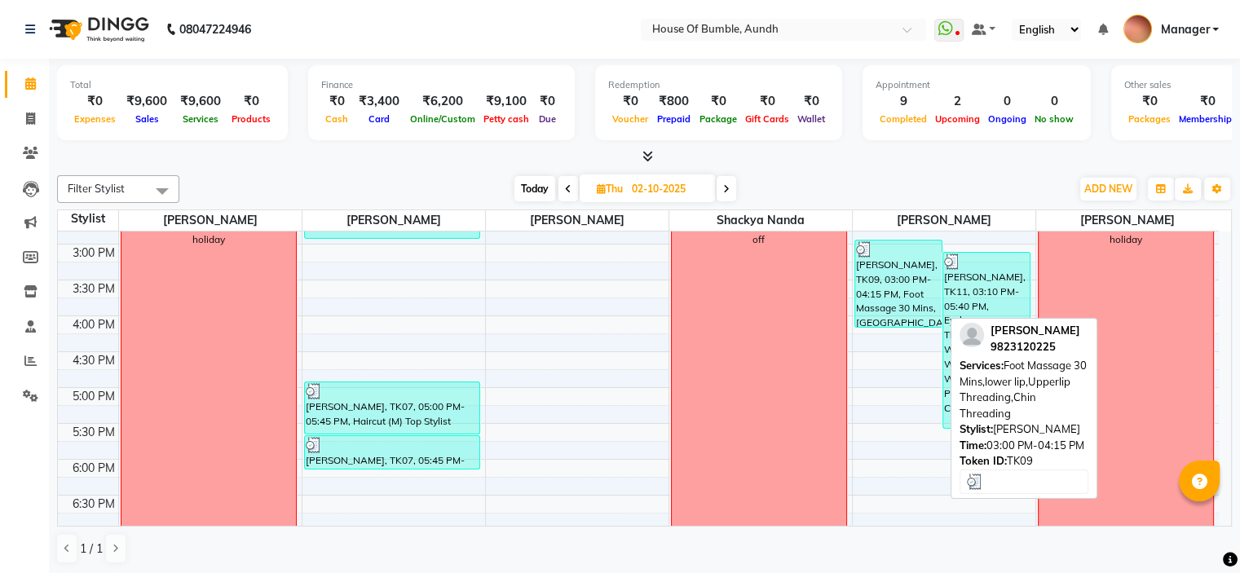
click at [901, 282] on div "[PERSON_NAME], TK09, 03:00 PM-04:15 PM, Foot Massage 30 Mins,[GEOGRAPHIC_DATA],…" at bounding box center [898, 283] width 86 height 86
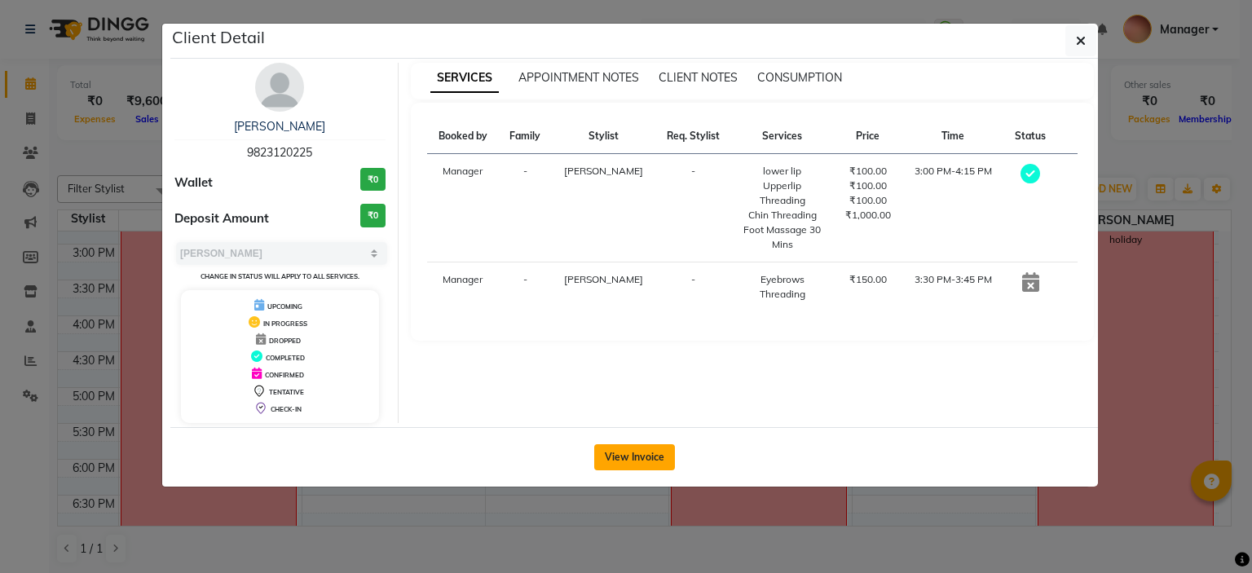
click at [631, 461] on button "View Invoice" at bounding box center [634, 457] width 81 height 26
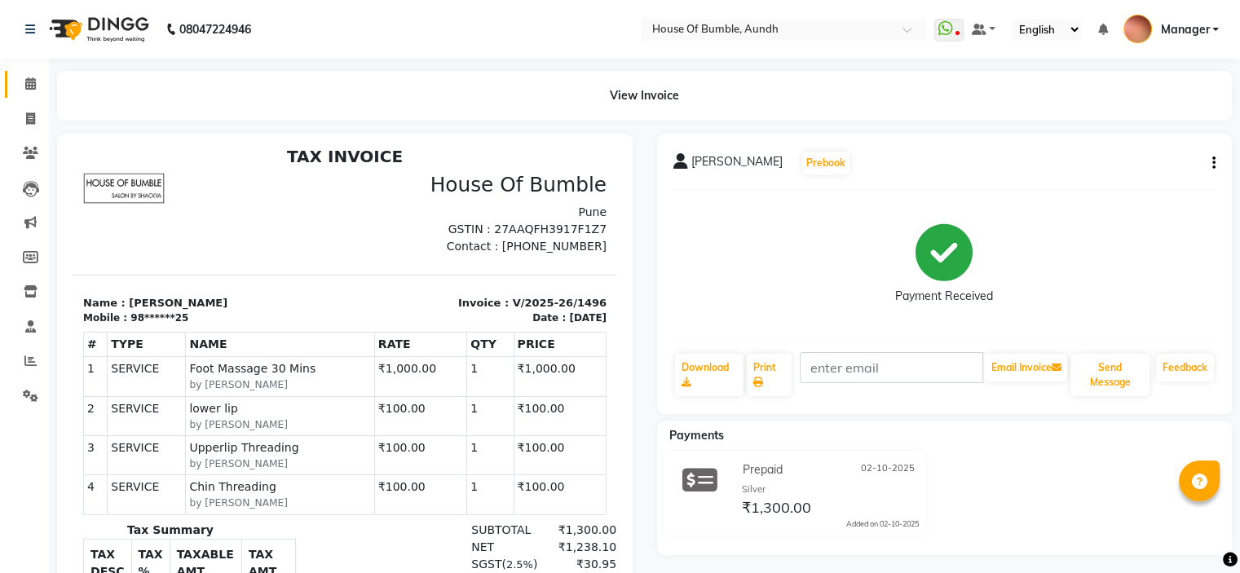
scroll to position [13, 0]
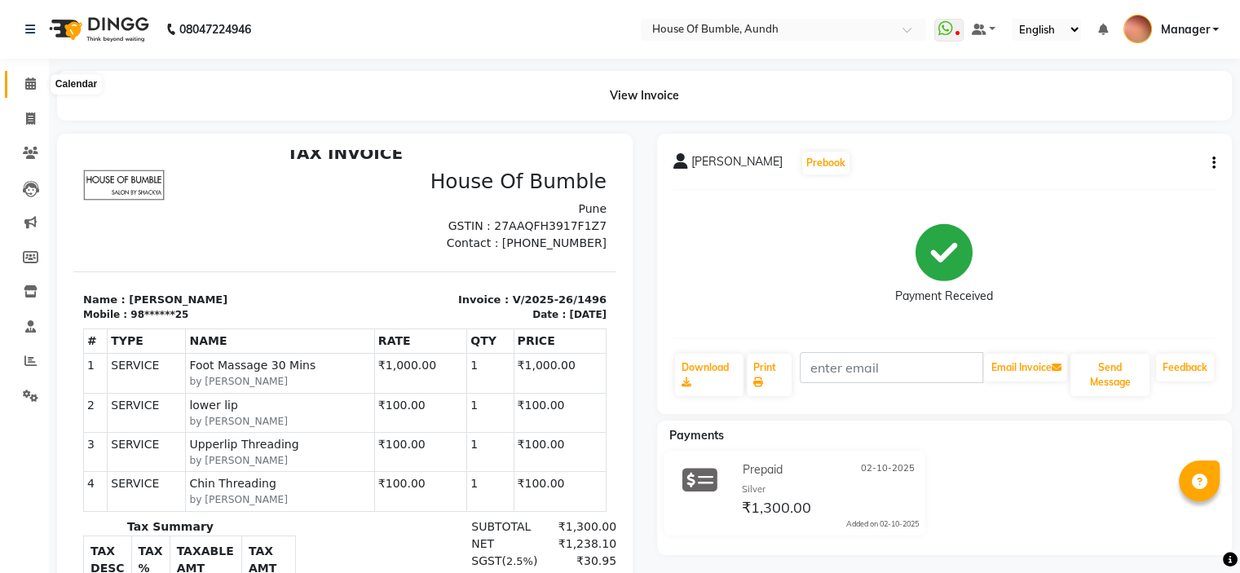
click at [29, 86] on icon at bounding box center [30, 83] width 11 height 12
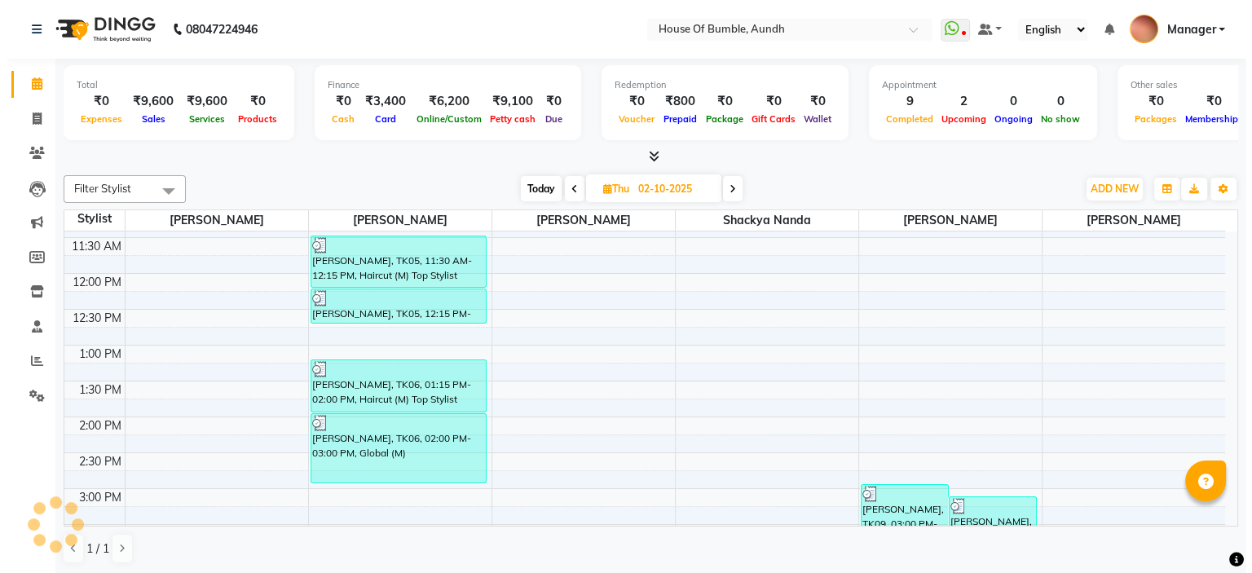
scroll to position [489, 0]
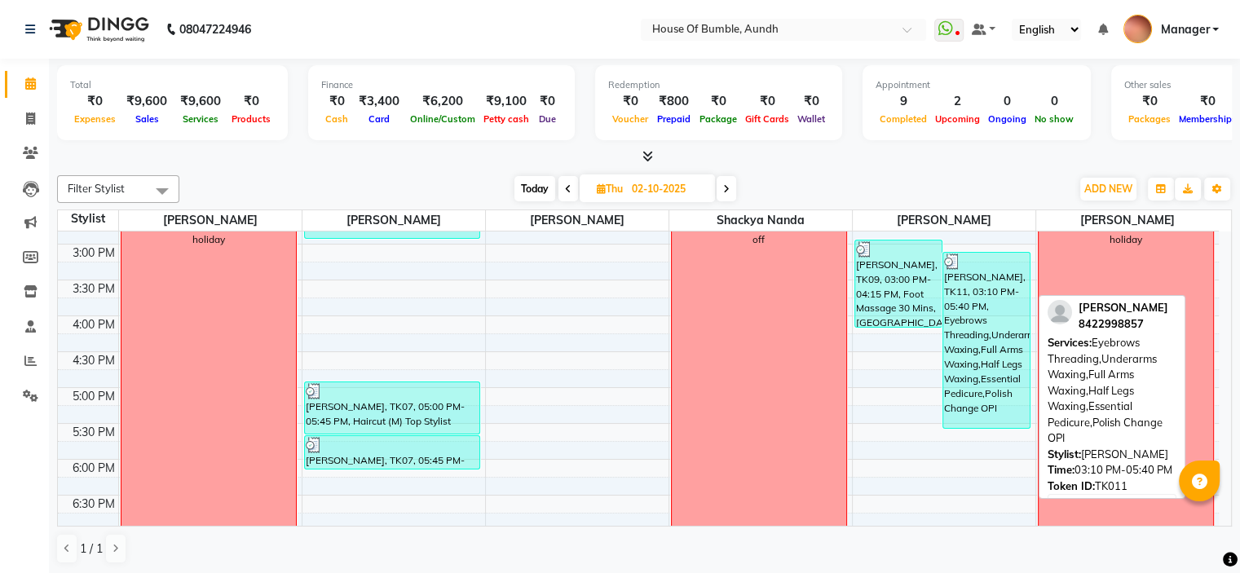
click at [1002, 342] on div "[PERSON_NAME], TK11, 03:10 PM-05:40 PM, Eyebrows Threading,Underarms Waxing,Ful…" at bounding box center [986, 340] width 86 height 175
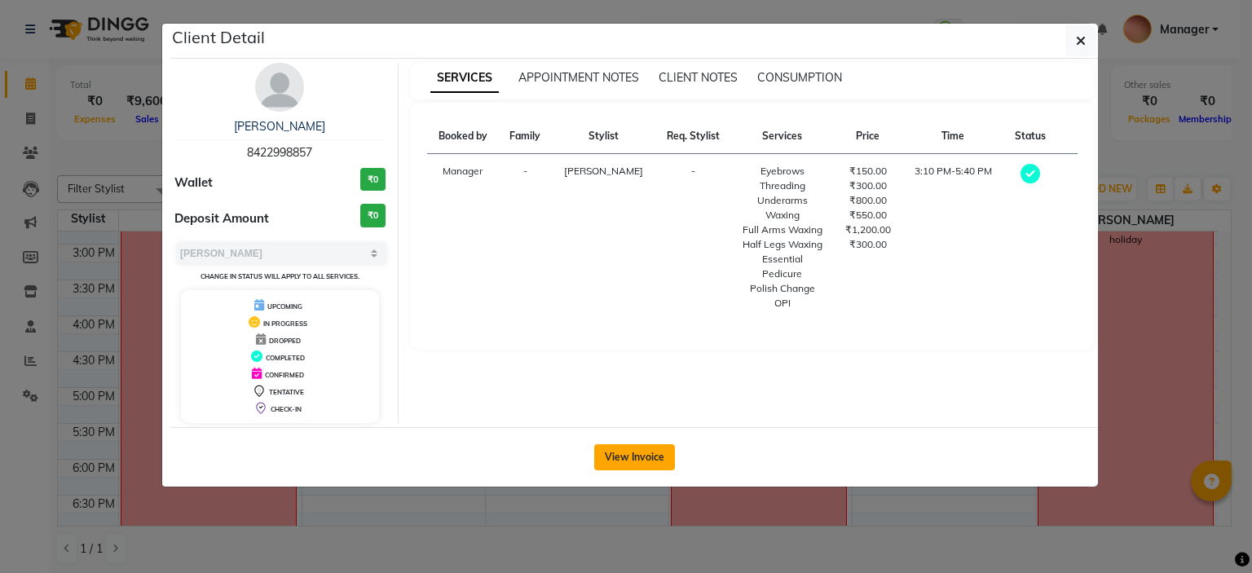
click at [610, 460] on button "View Invoice" at bounding box center [634, 457] width 81 height 26
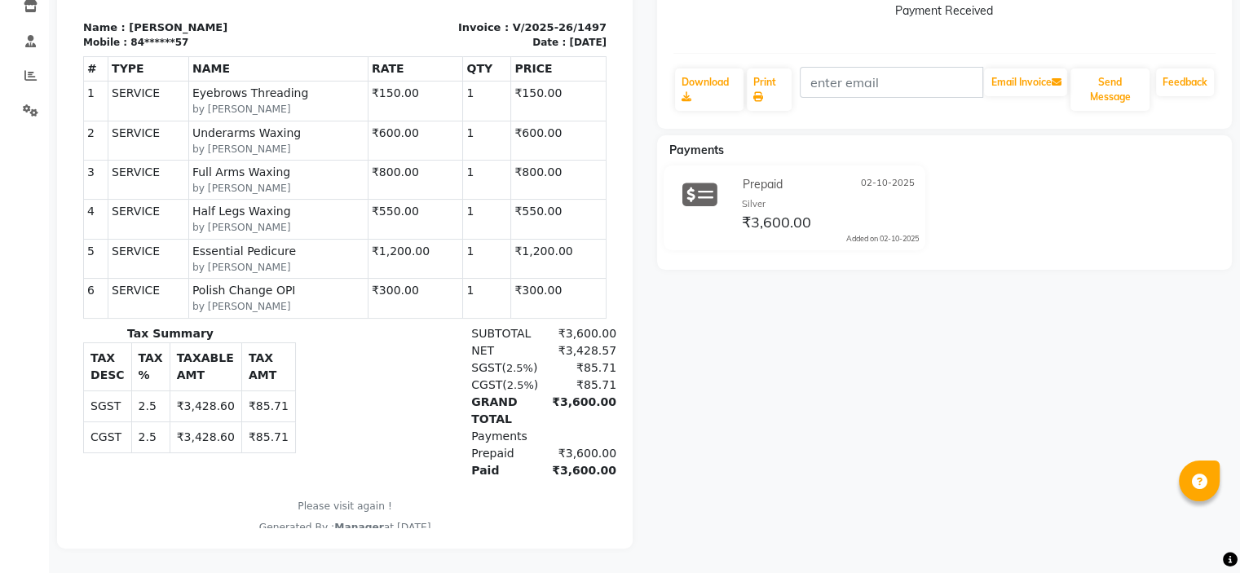
scroll to position [52, 0]
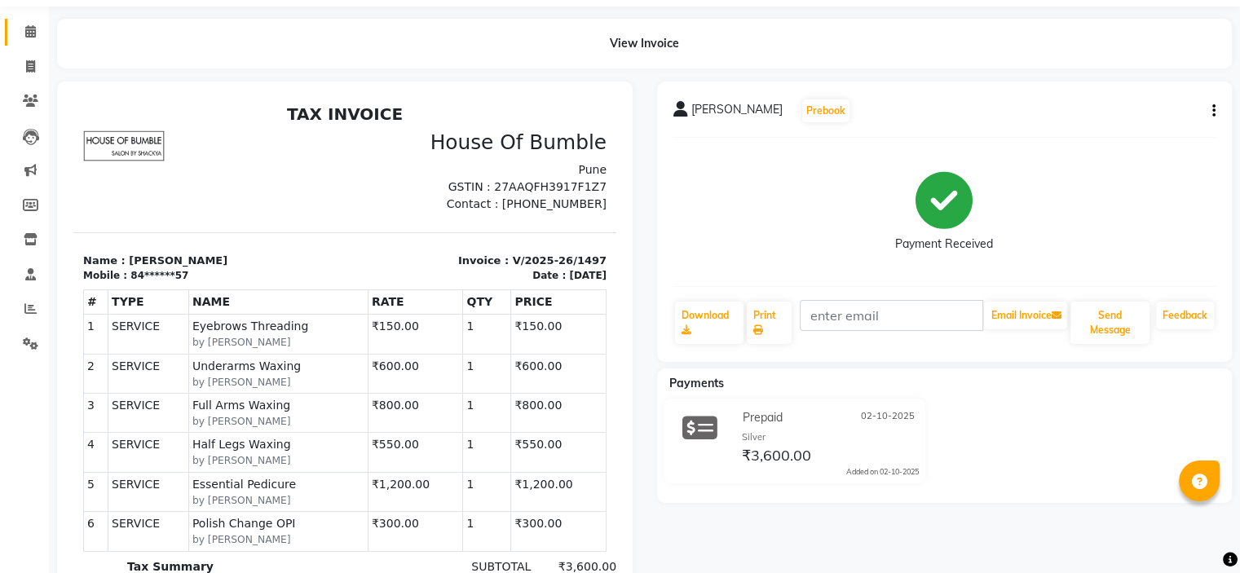
click at [26, 42] on link "Calendar" at bounding box center [24, 32] width 39 height 27
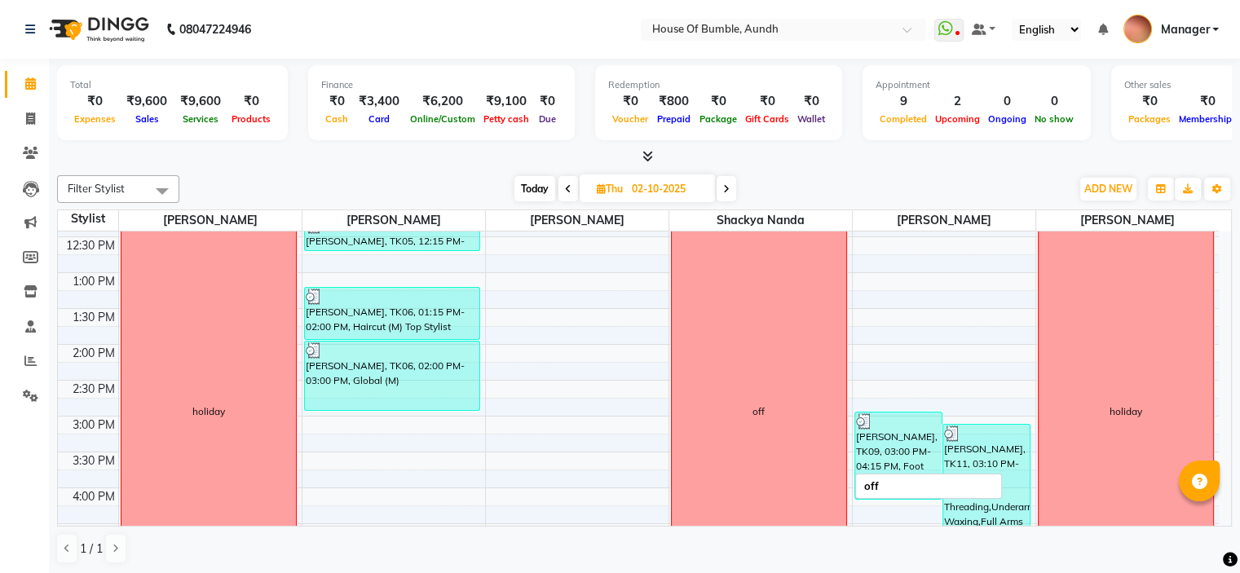
scroll to position [302, 0]
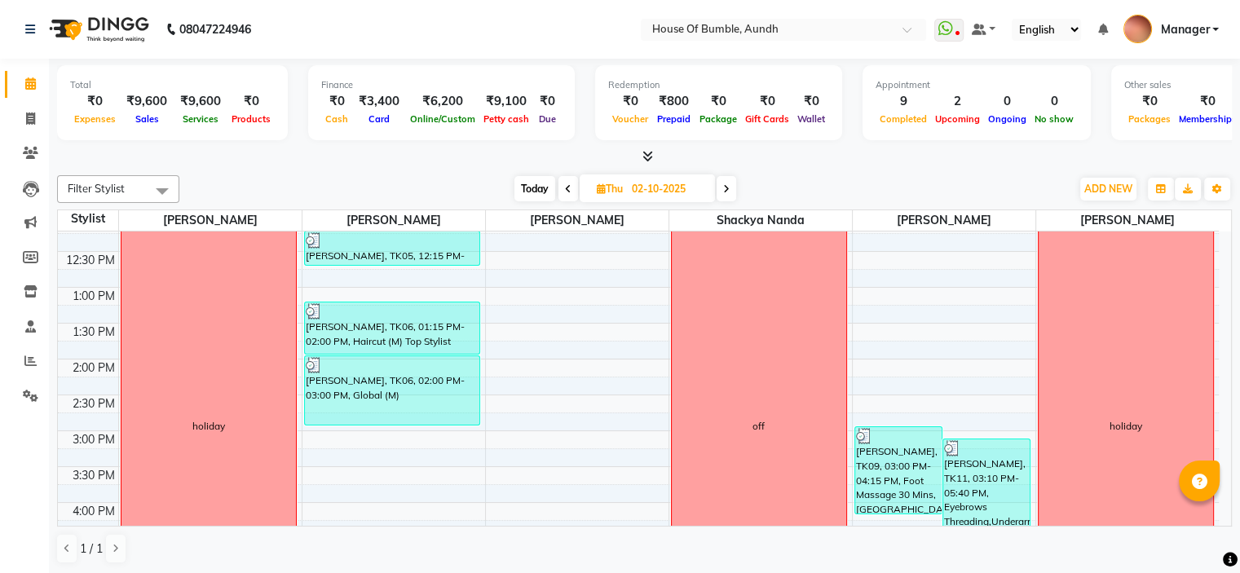
click at [542, 187] on span "Today" at bounding box center [534, 188] width 41 height 25
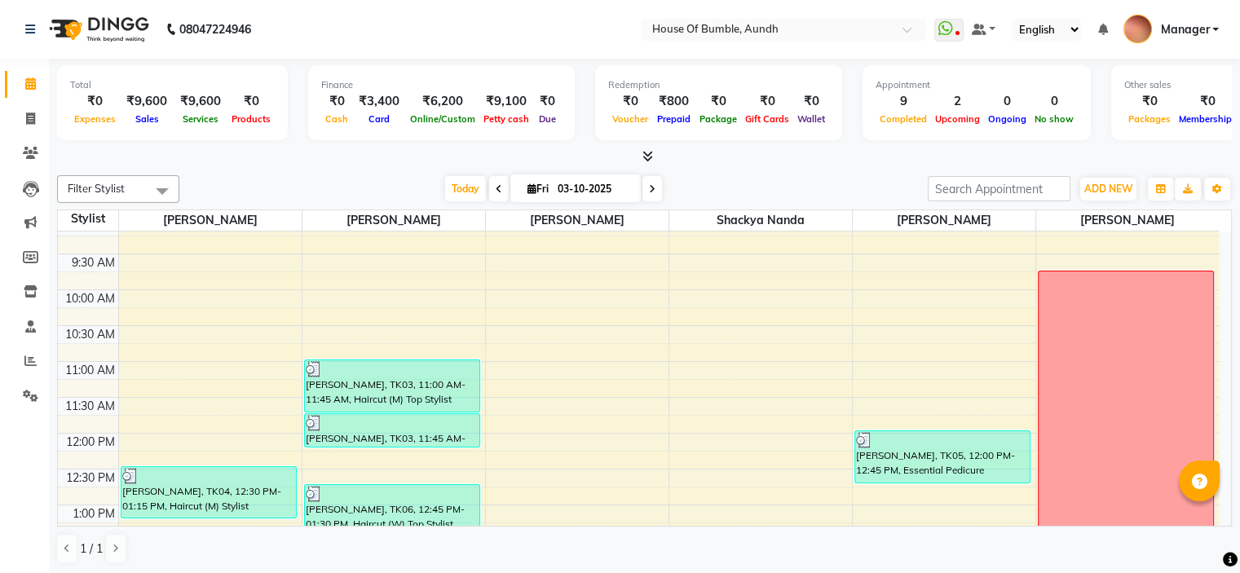
scroll to position [82, 0]
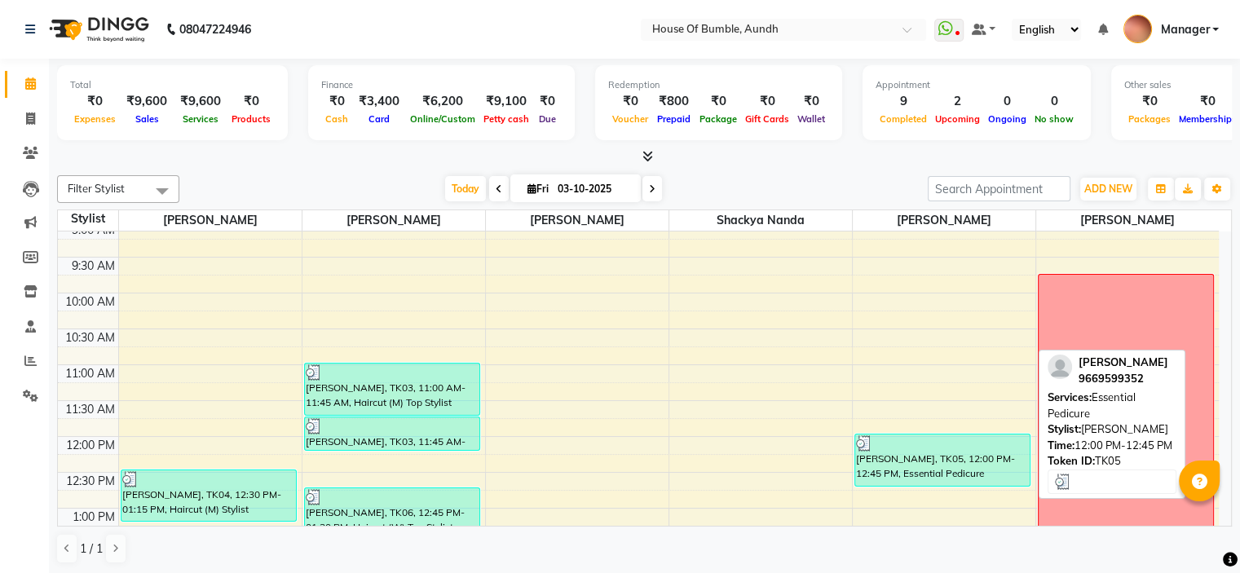
click at [920, 474] on div "[PERSON_NAME], TK05, 12:00 PM-12:45 PM, Essential Pedicure" at bounding box center [942, 459] width 174 height 51
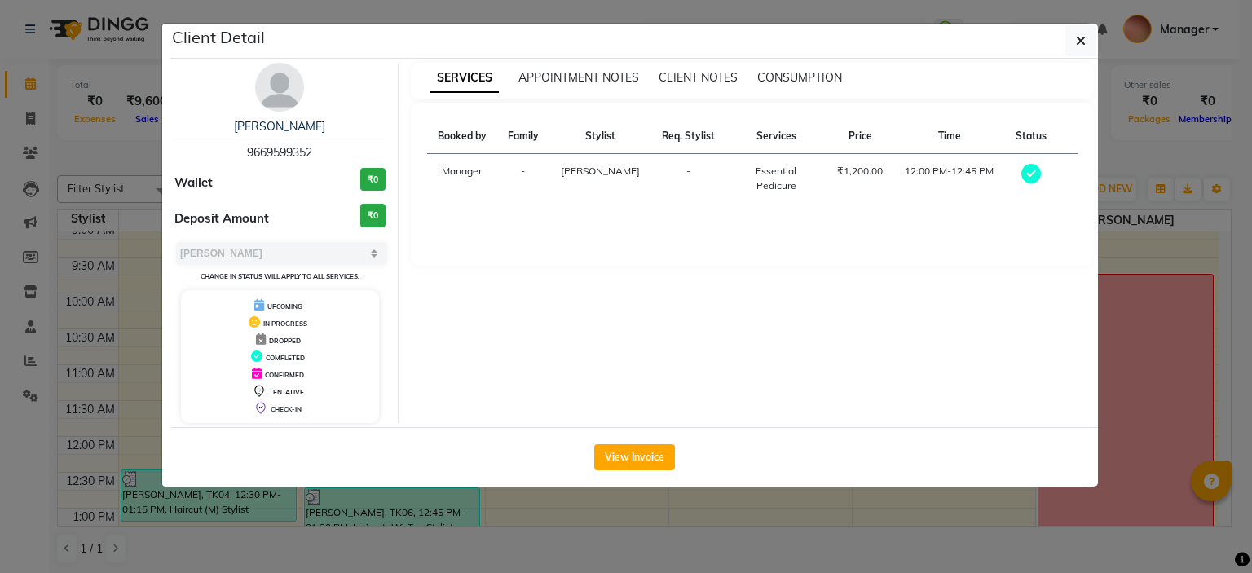
click at [623, 438] on div "View Invoice" at bounding box center [633, 456] width 927 height 59
click at [623, 444] on button "View Invoice" at bounding box center [634, 457] width 81 height 26
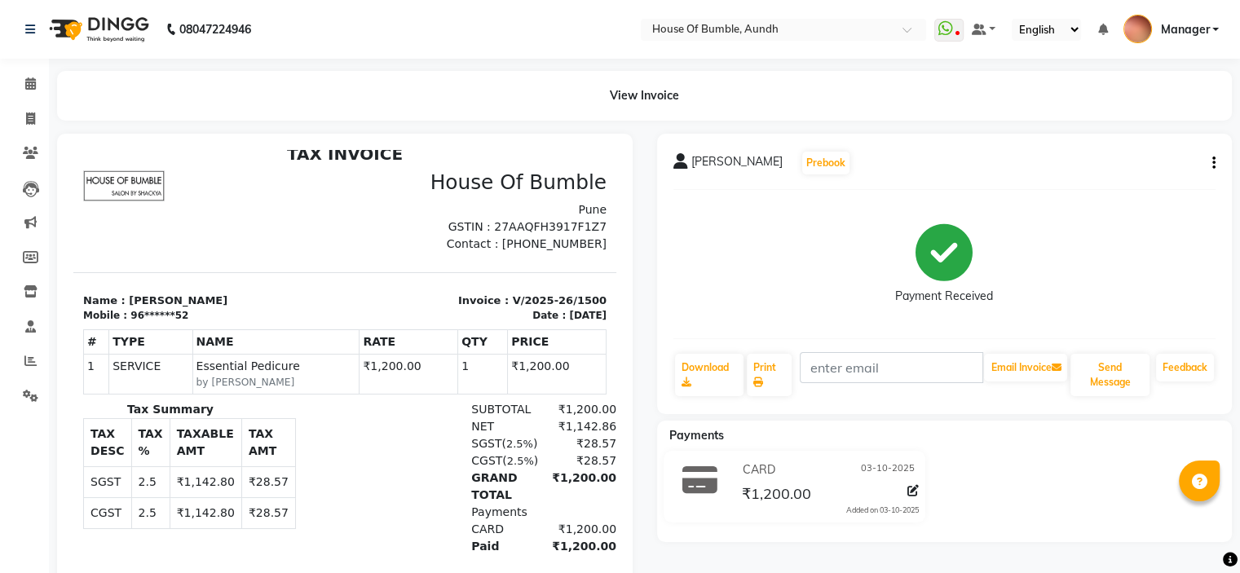
scroll to position [13, 0]
click at [29, 77] on icon at bounding box center [30, 83] width 11 height 12
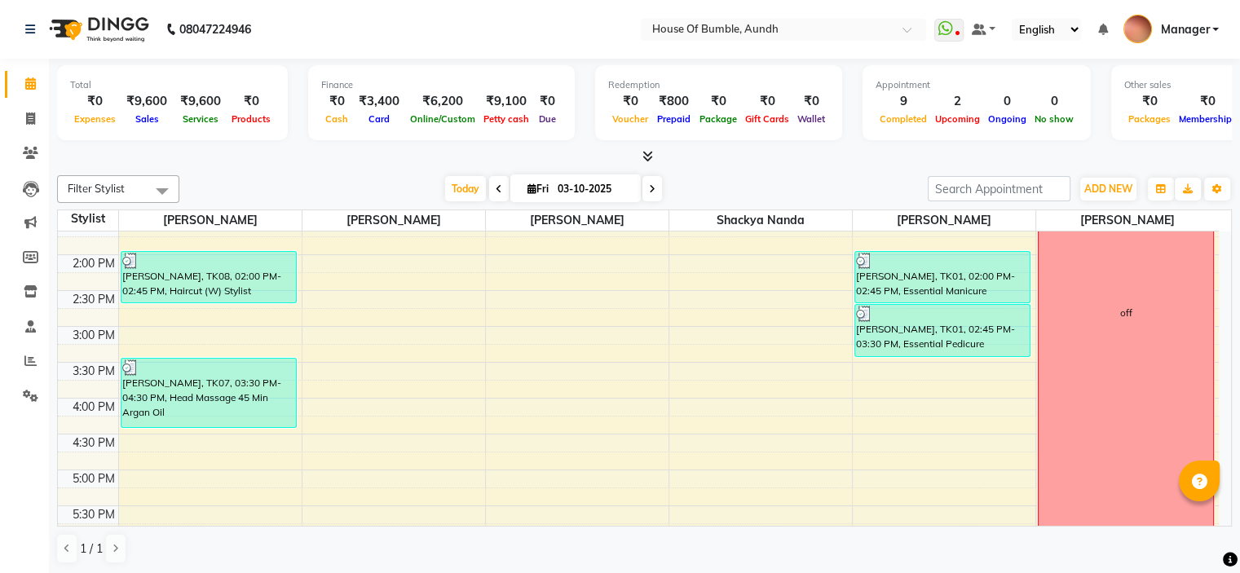
scroll to position [408, 0]
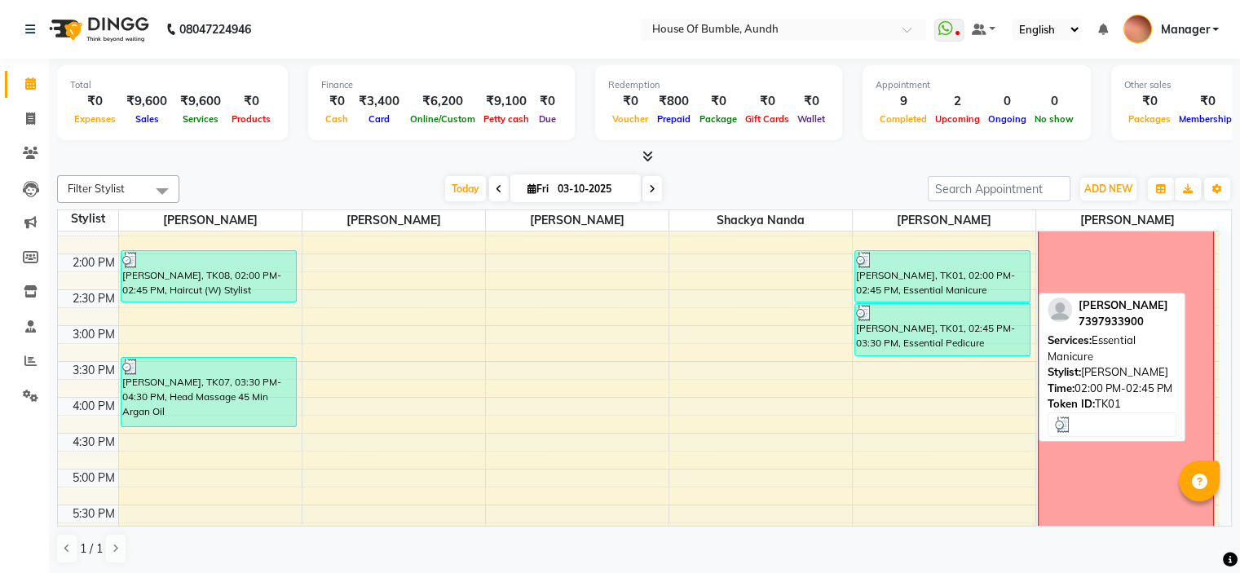
click at [946, 283] on div "[PERSON_NAME], TK01, 02:00 PM-02:45 PM, Essential Manicure" at bounding box center [942, 276] width 174 height 51
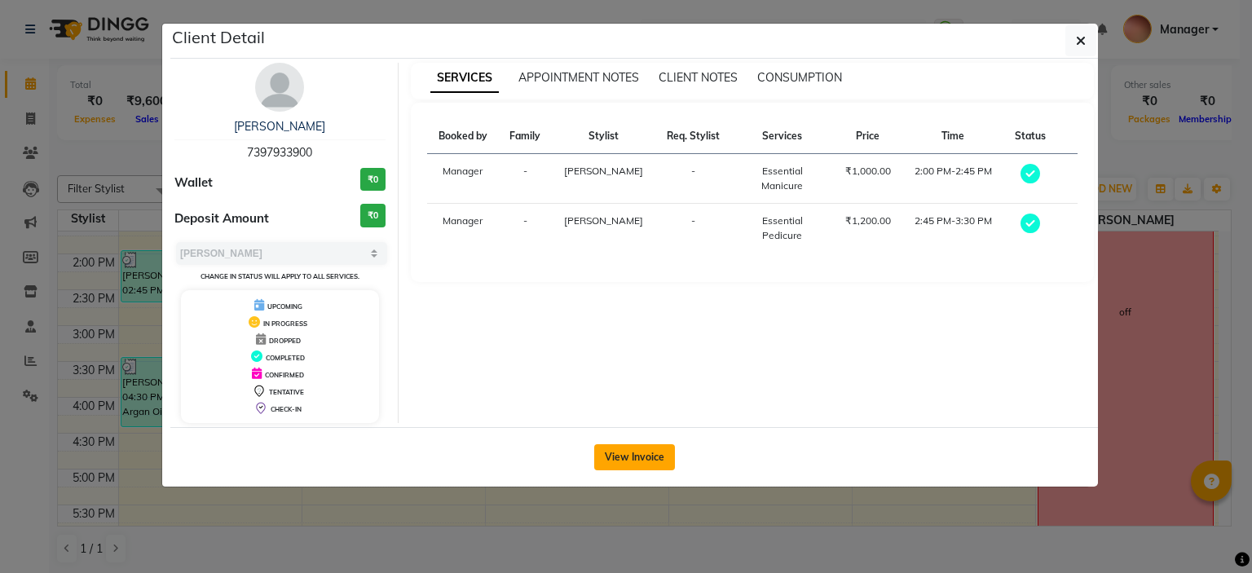
click at [626, 447] on button "View Invoice" at bounding box center [634, 457] width 81 height 26
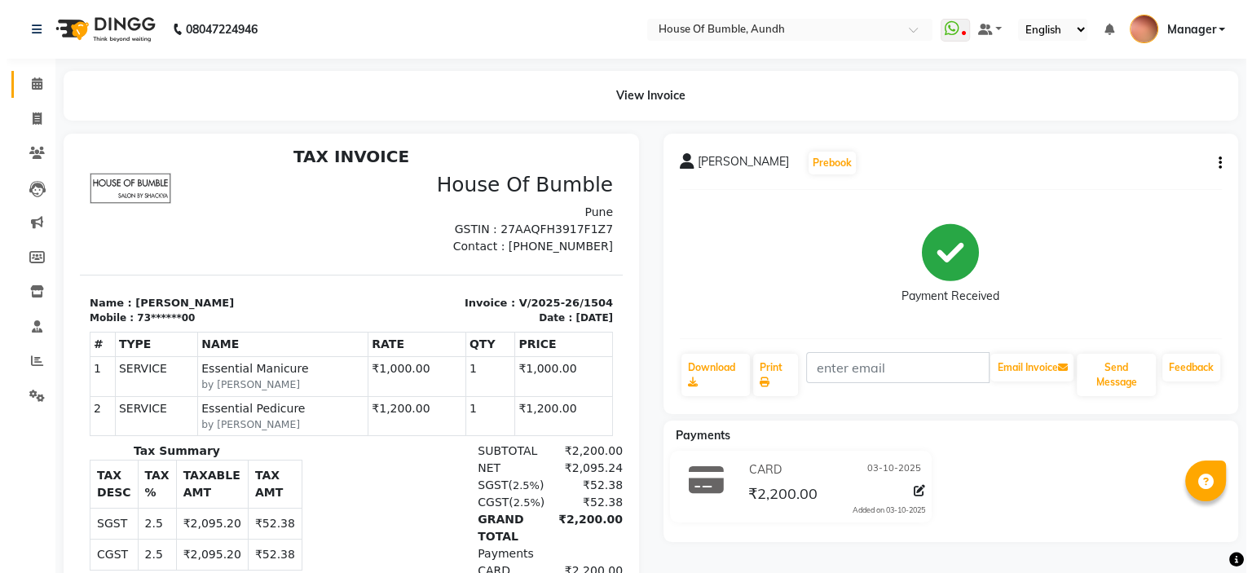
scroll to position [13, 0]
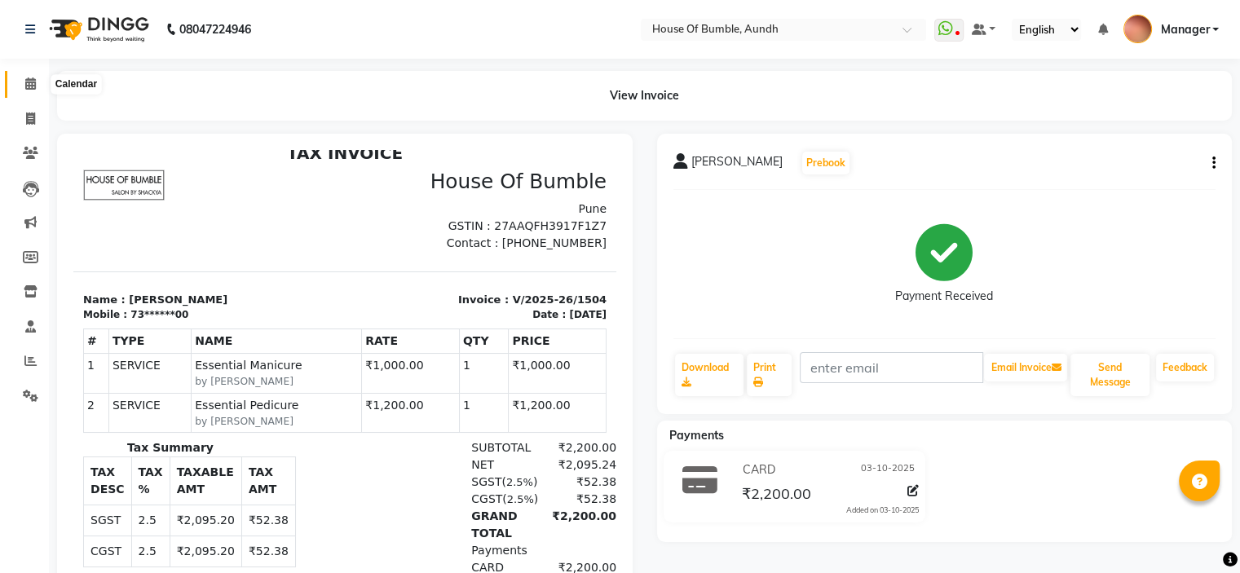
click at [33, 90] on icon at bounding box center [30, 83] width 11 height 12
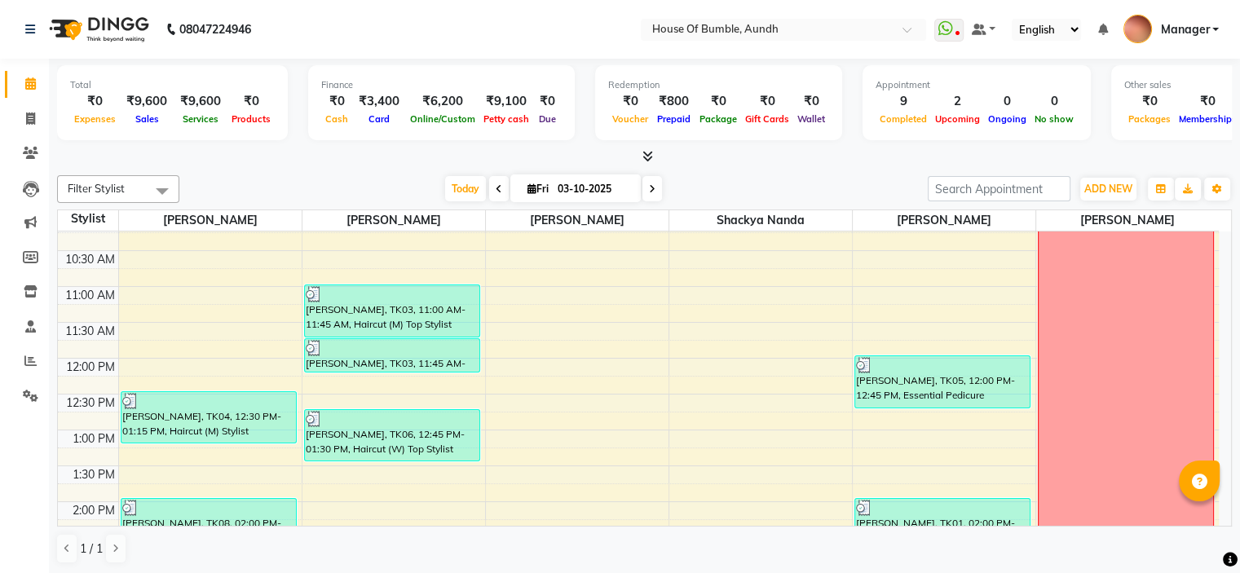
scroll to position [163, 0]
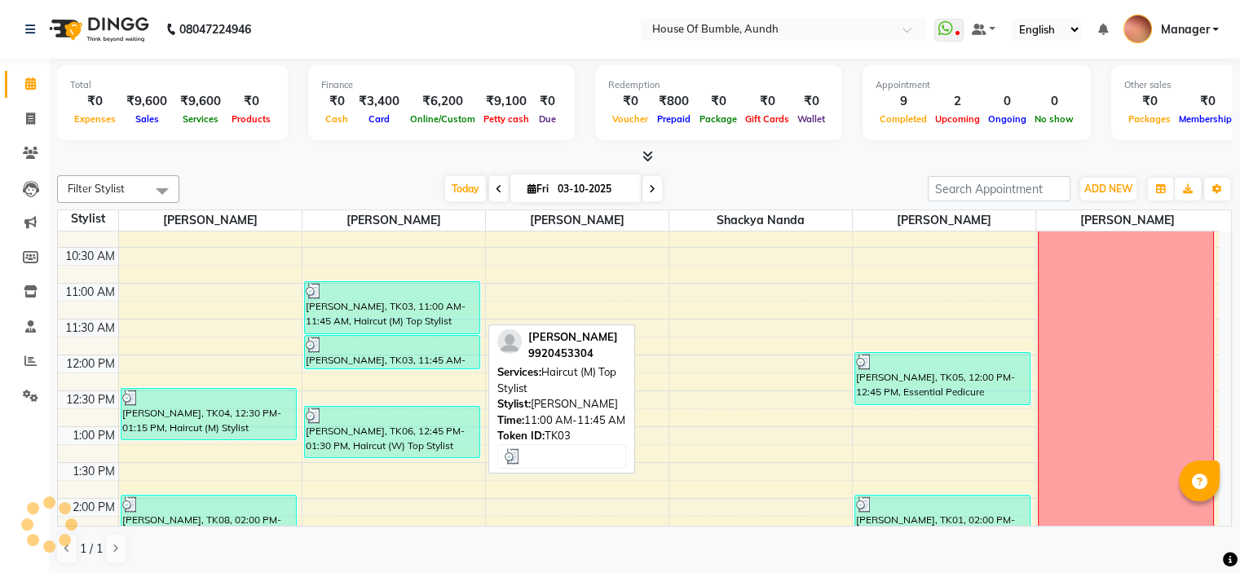
click at [359, 309] on div "[PERSON_NAME], TK03, 11:00 AM-11:45 AM, Haircut (M) Top Stylist" at bounding box center [392, 307] width 174 height 51
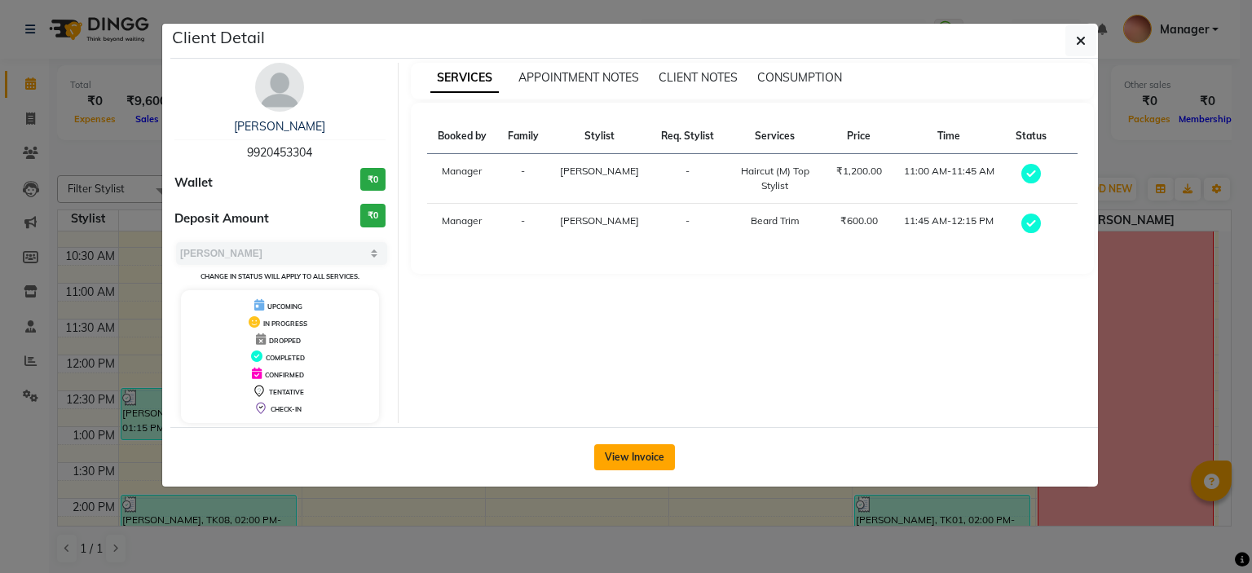
click at [613, 456] on button "View Invoice" at bounding box center [634, 457] width 81 height 26
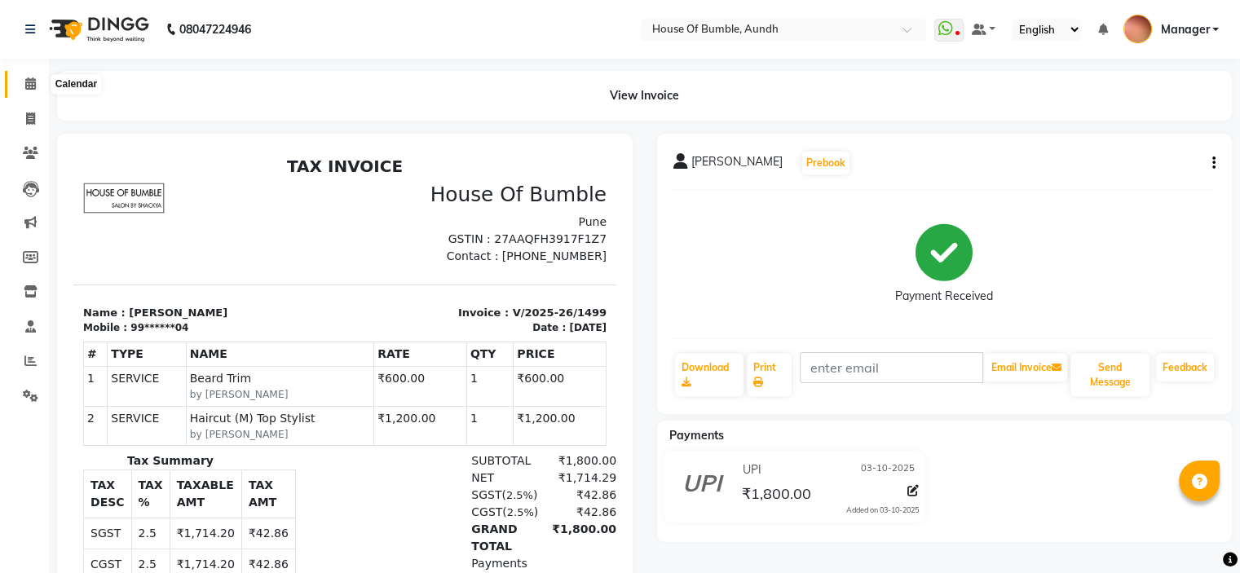
click at [22, 76] on span at bounding box center [30, 84] width 29 height 19
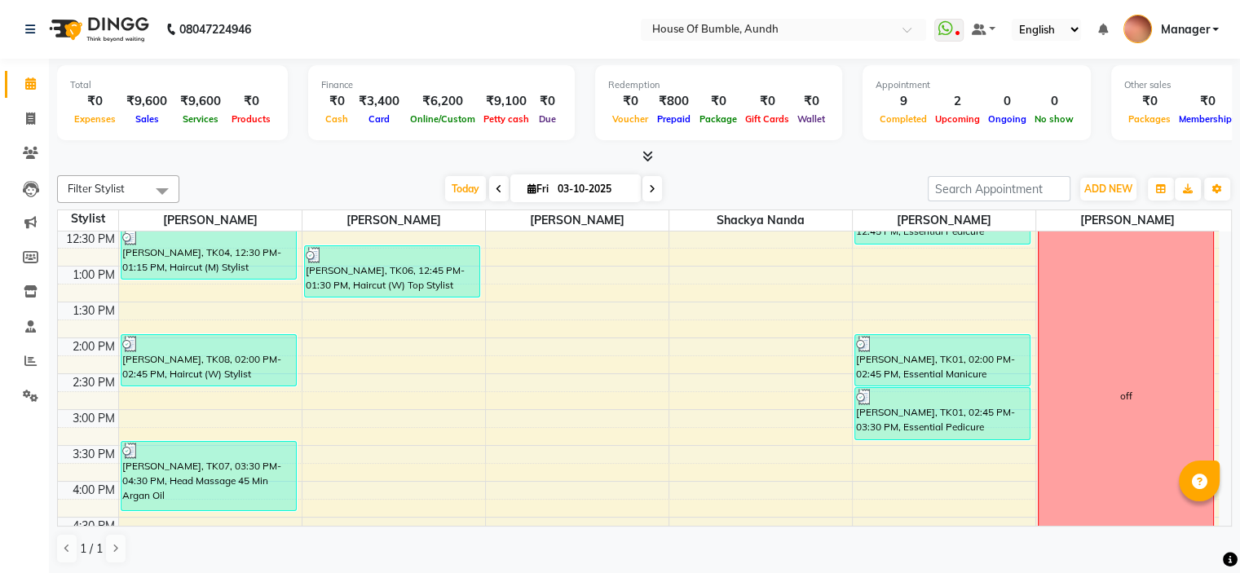
scroll to position [326, 0]
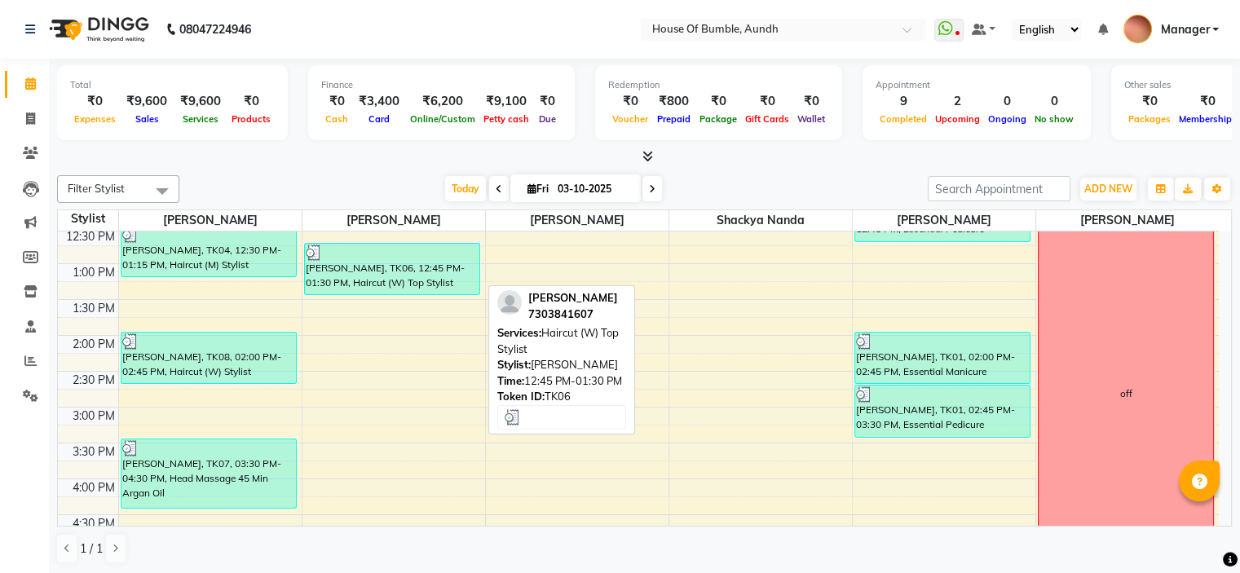
click at [439, 282] on div "[PERSON_NAME], TK06, 12:45 PM-01:30 PM, Haircut (W) Top Stylist" at bounding box center [392, 269] width 174 height 51
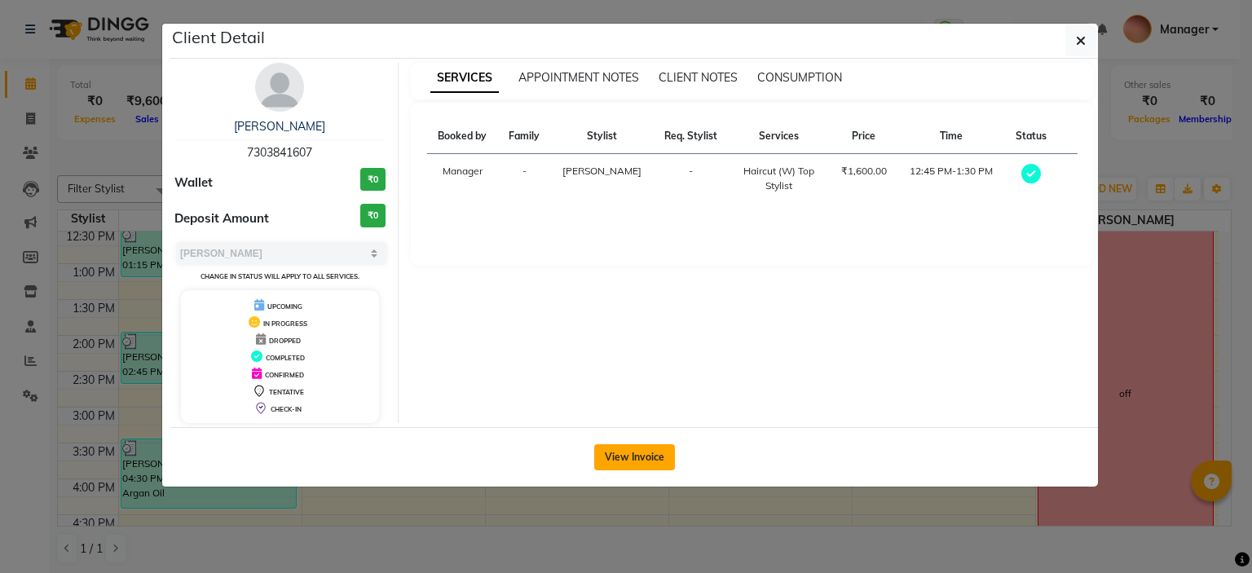
click at [632, 466] on button "View Invoice" at bounding box center [634, 457] width 81 height 26
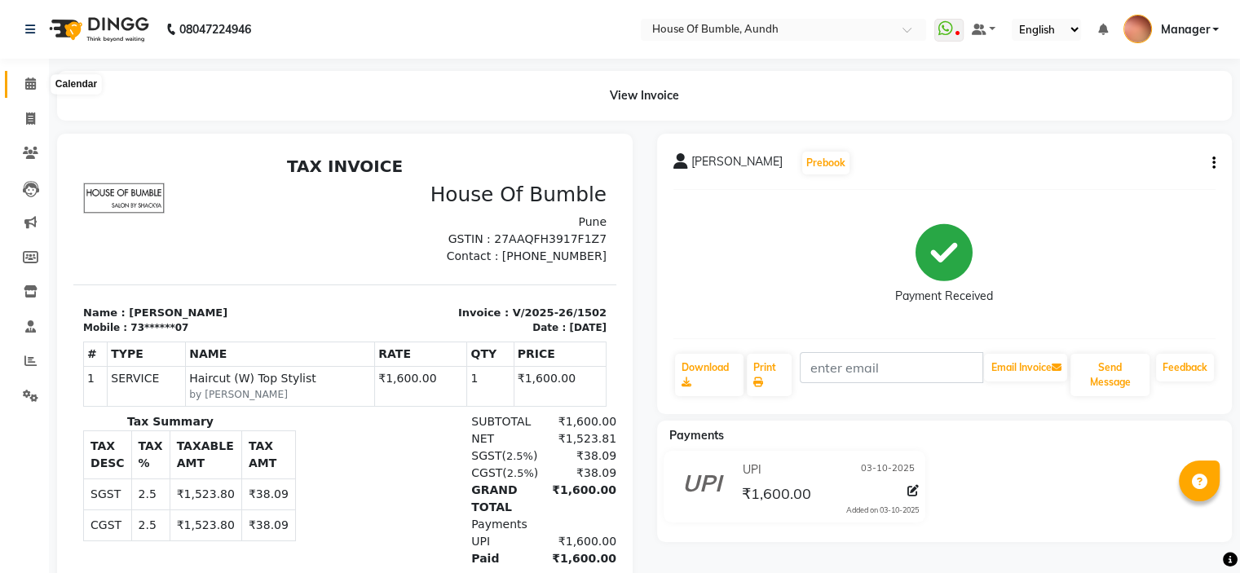
click at [36, 85] on span at bounding box center [30, 84] width 29 height 19
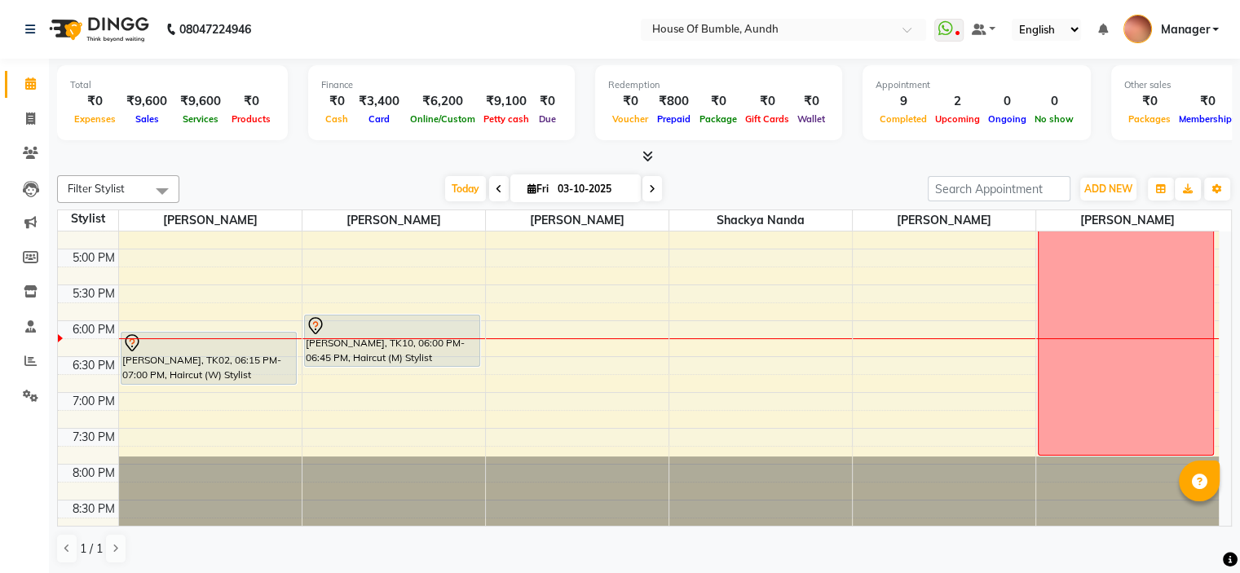
scroll to position [302, 0]
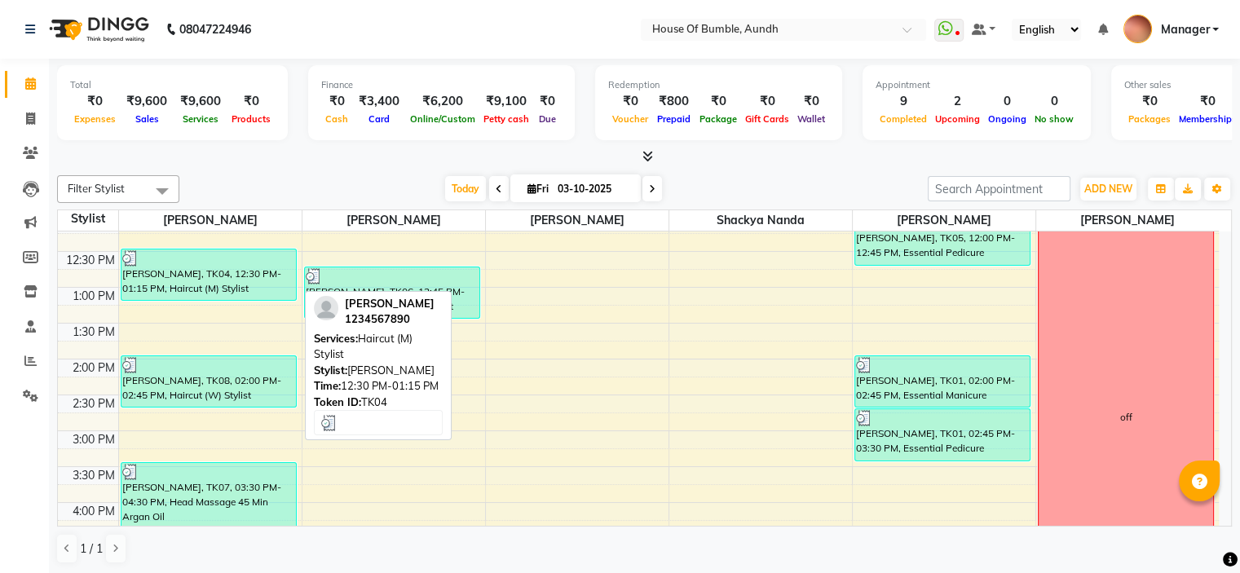
click at [228, 280] on div "[PERSON_NAME], TK04, 12:30 PM-01:15 PM, Haircut (M) Stylist" at bounding box center [208, 274] width 174 height 51
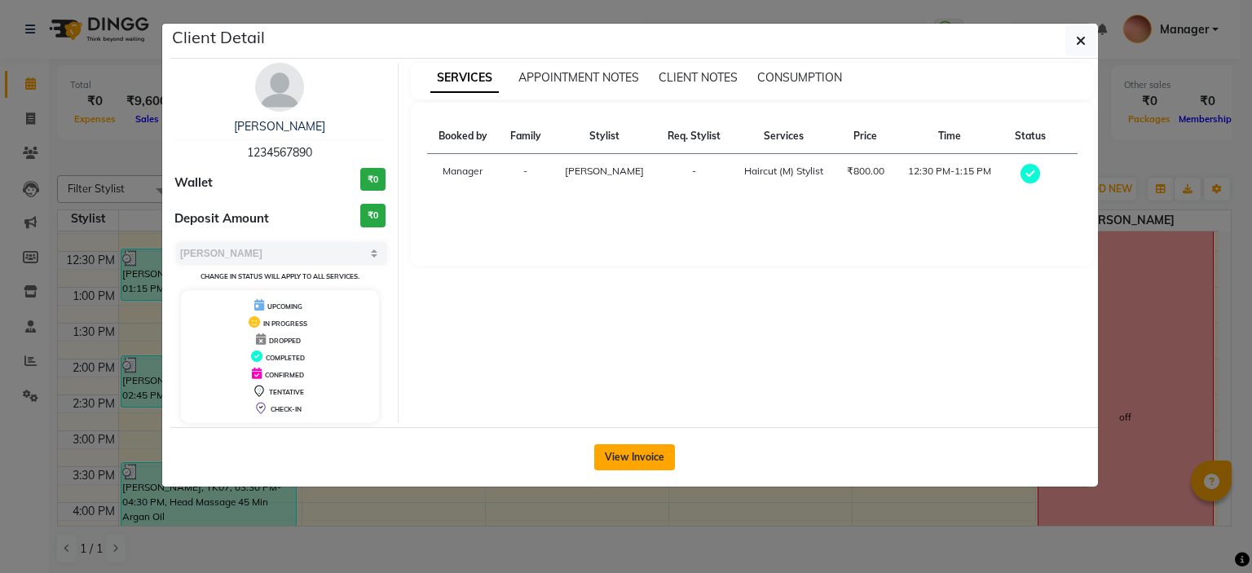
click at [633, 444] on button "View Invoice" at bounding box center [634, 457] width 81 height 26
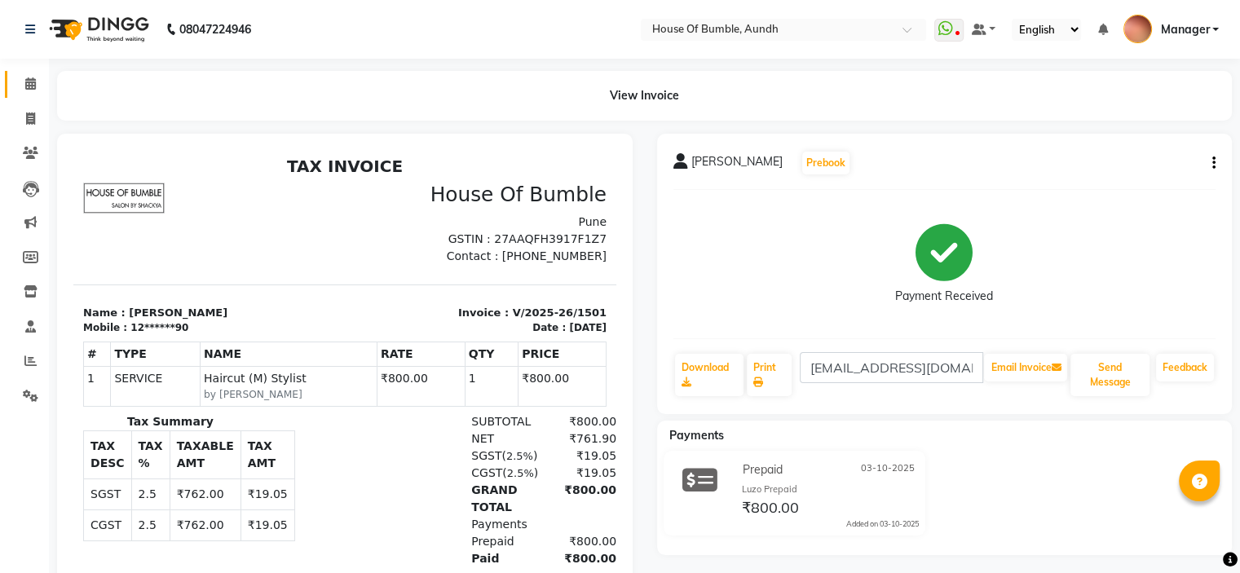
click at [31, 73] on link "Calendar" at bounding box center [24, 84] width 39 height 27
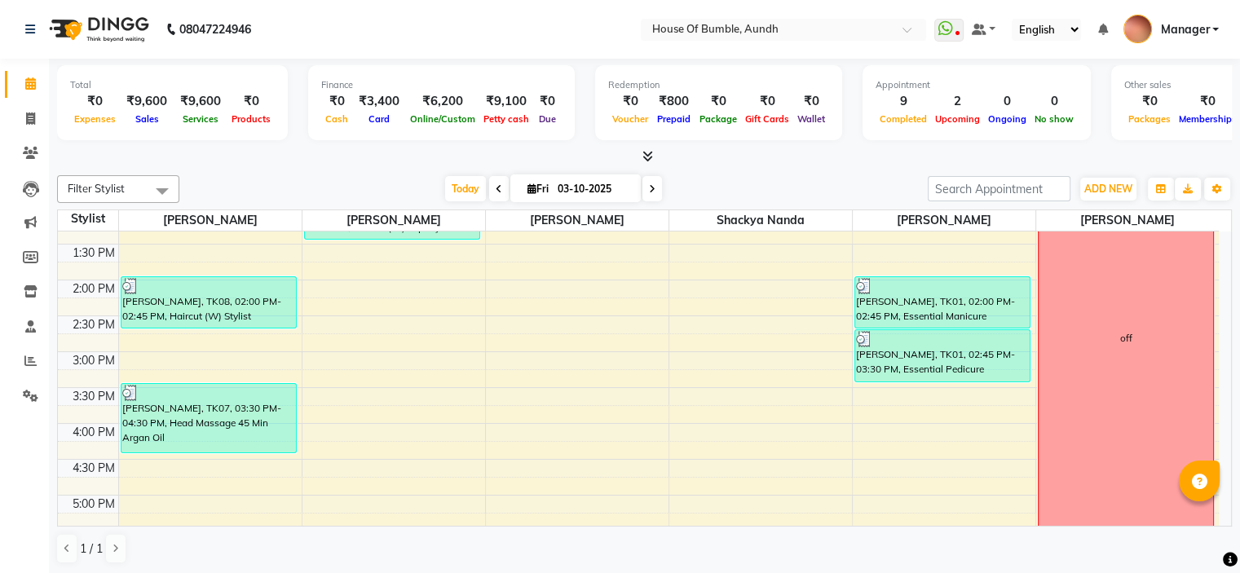
scroll to position [383, 0]
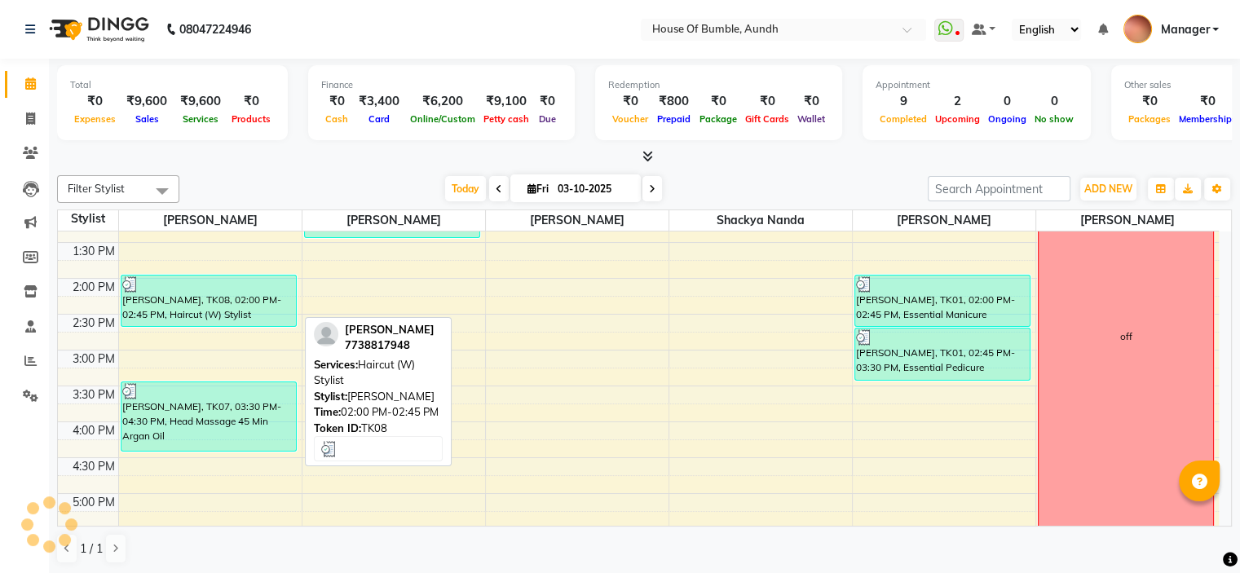
click at [183, 294] on div "[PERSON_NAME], TK08, 02:00 PM-02:45 PM, Haircut (W) Stylist" at bounding box center [208, 300] width 174 height 51
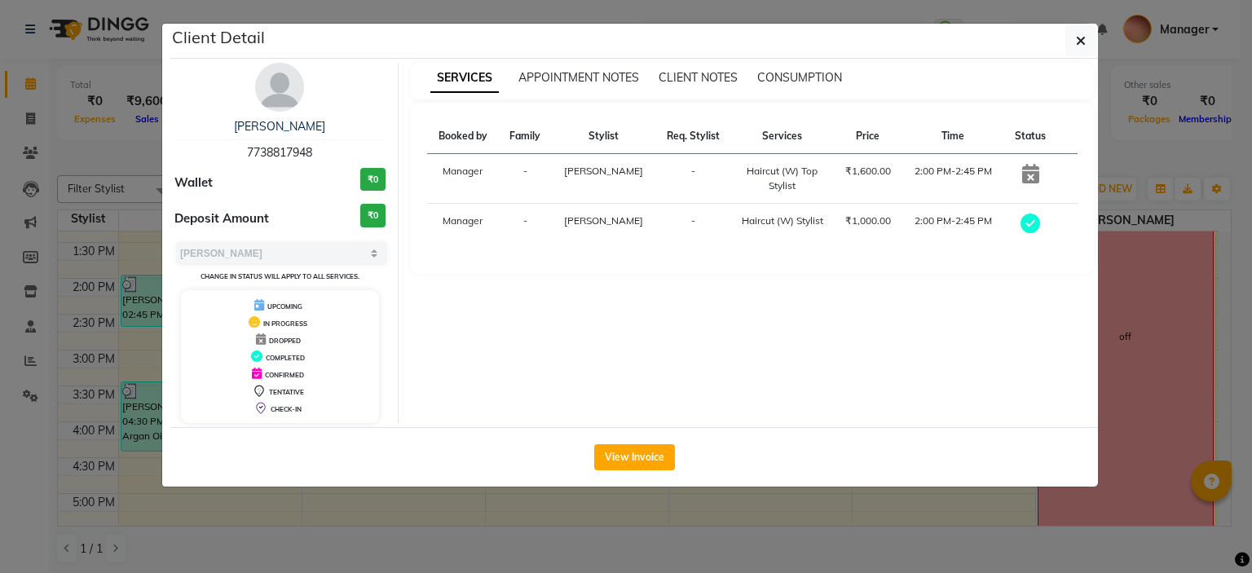
click at [611, 437] on div "View Invoice" at bounding box center [633, 456] width 927 height 59
click at [615, 451] on button "View Invoice" at bounding box center [634, 457] width 81 height 26
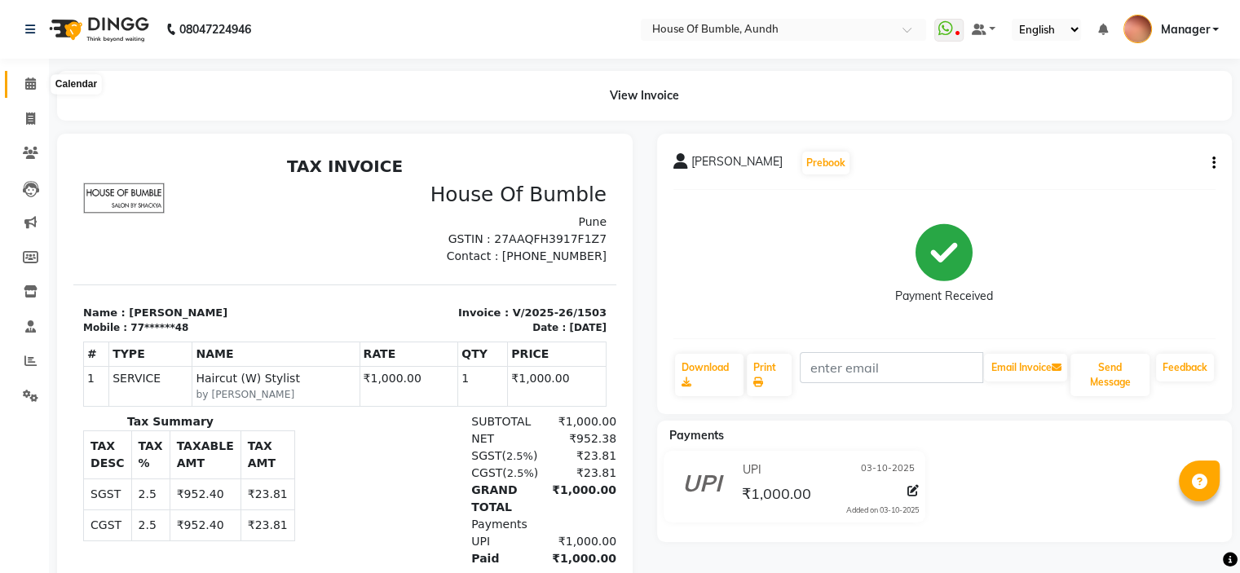
click at [28, 86] on icon at bounding box center [30, 83] width 11 height 12
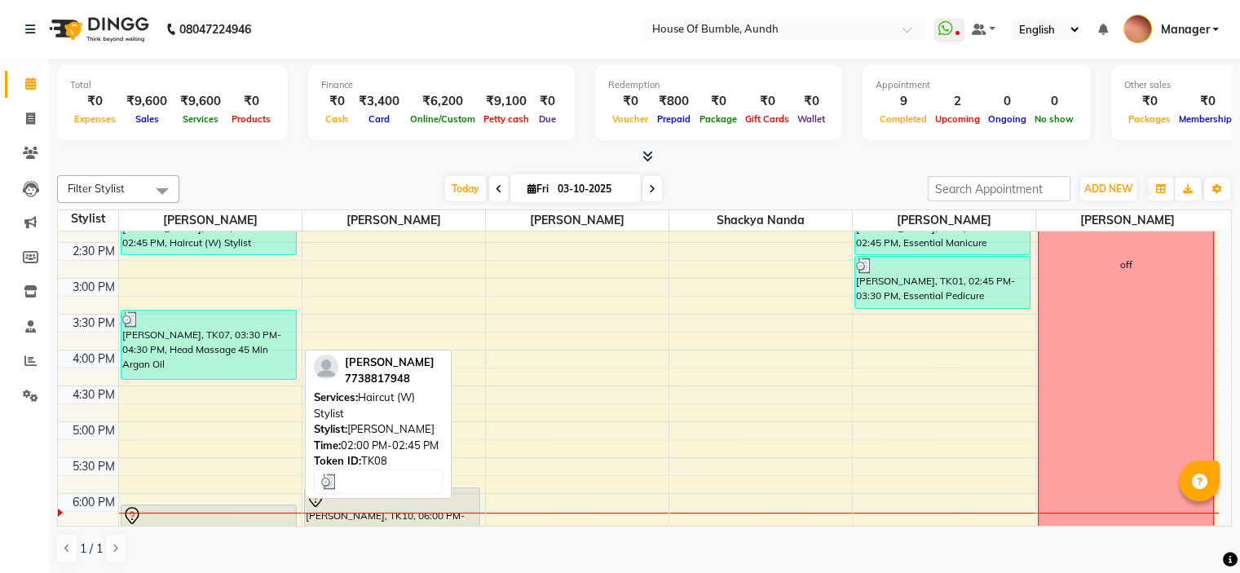
scroll to position [465, 0]
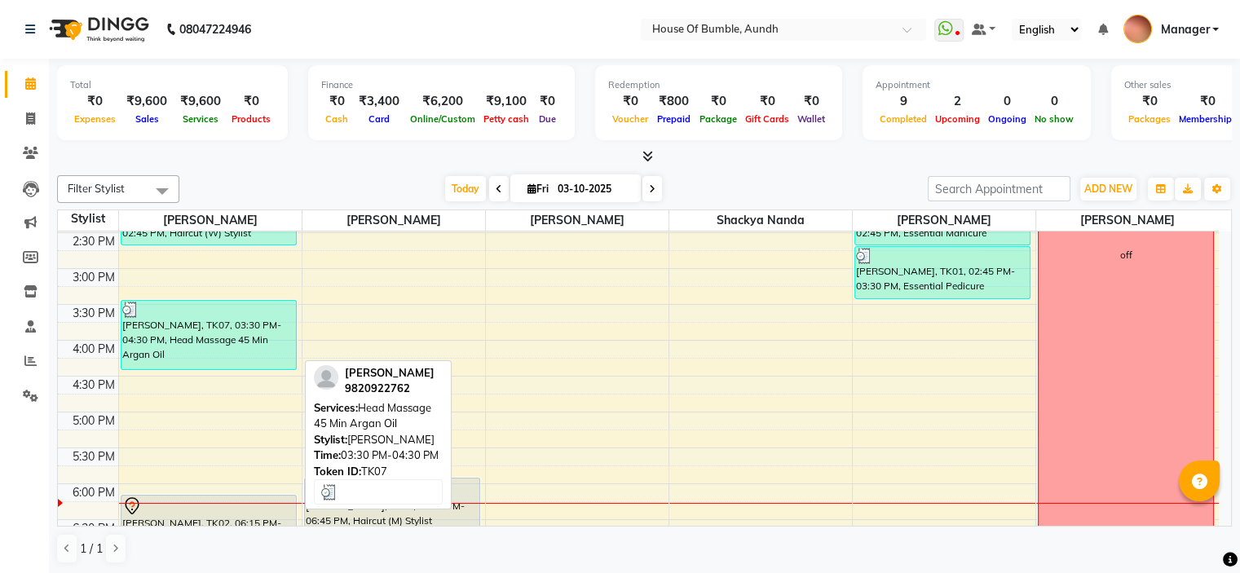
click at [251, 344] on div "[PERSON_NAME], TK07, 03:30 PM-04:30 PM, Head Massage 45 Min Argan Oil" at bounding box center [208, 335] width 174 height 68
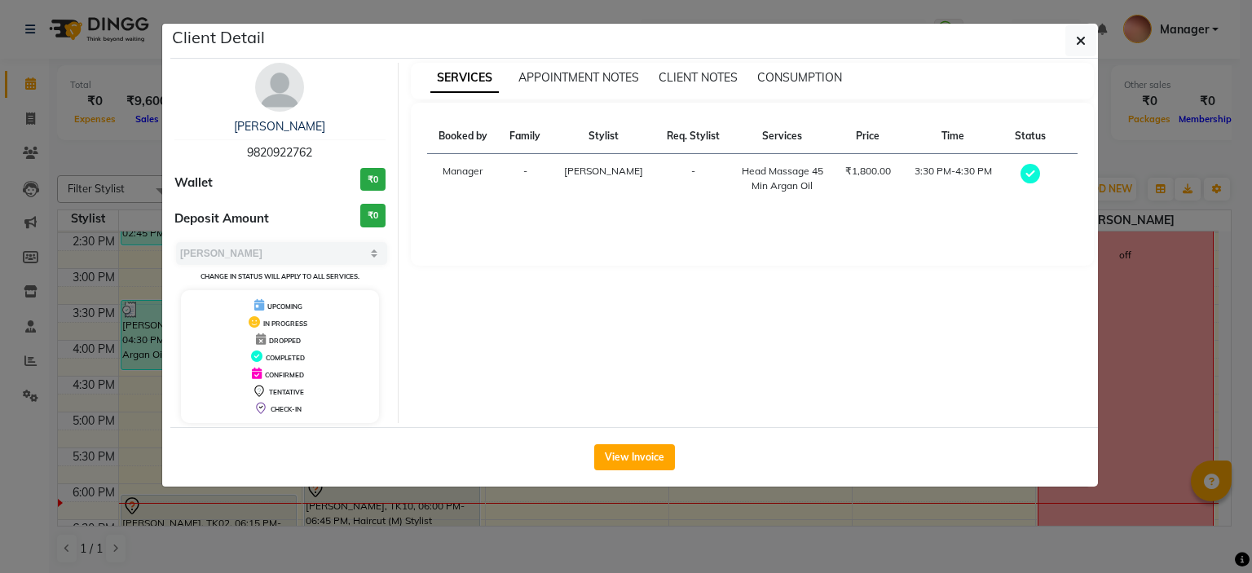
click at [670, 469] on div "View Invoice" at bounding box center [633, 456] width 927 height 59
click at [651, 456] on button "View Invoice" at bounding box center [634, 457] width 81 height 26
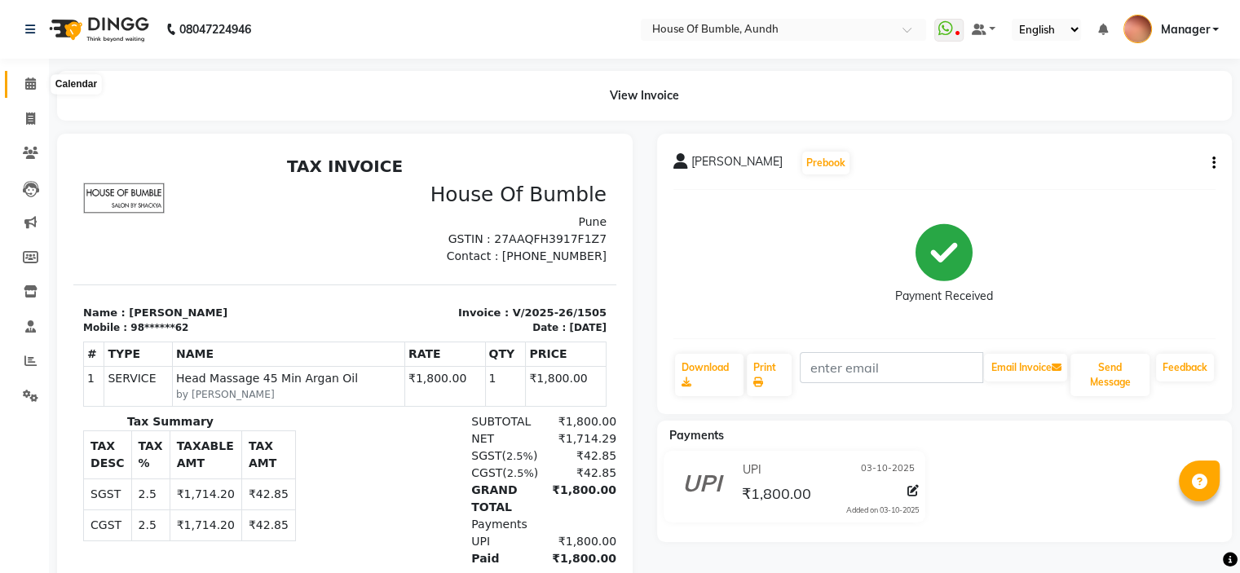
click at [29, 82] on icon at bounding box center [30, 83] width 11 height 12
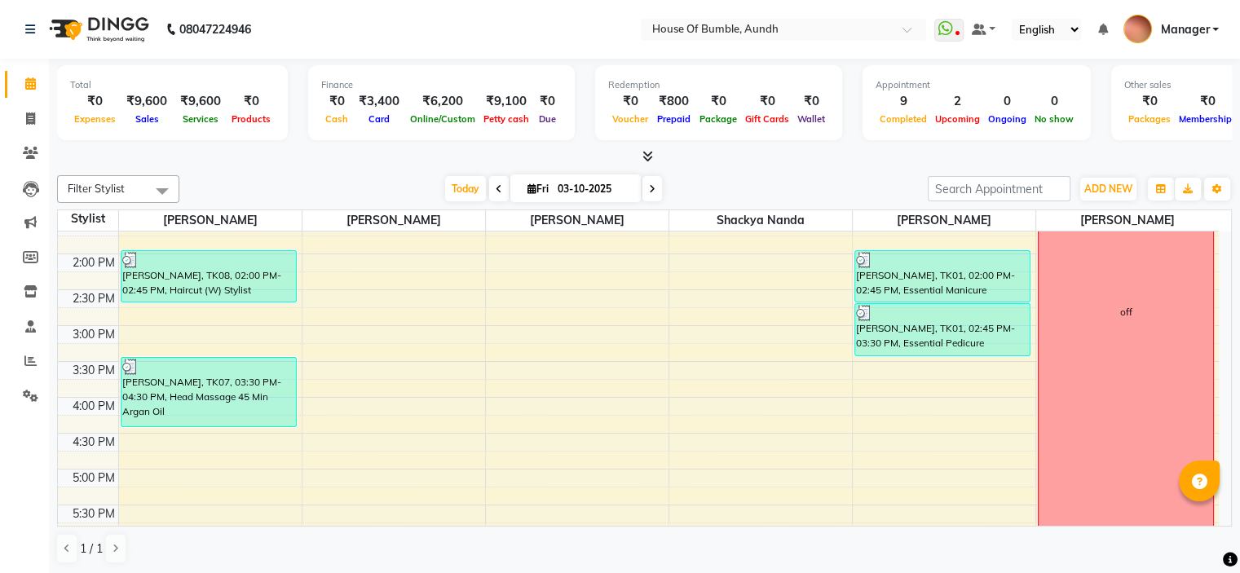
scroll to position [571, 0]
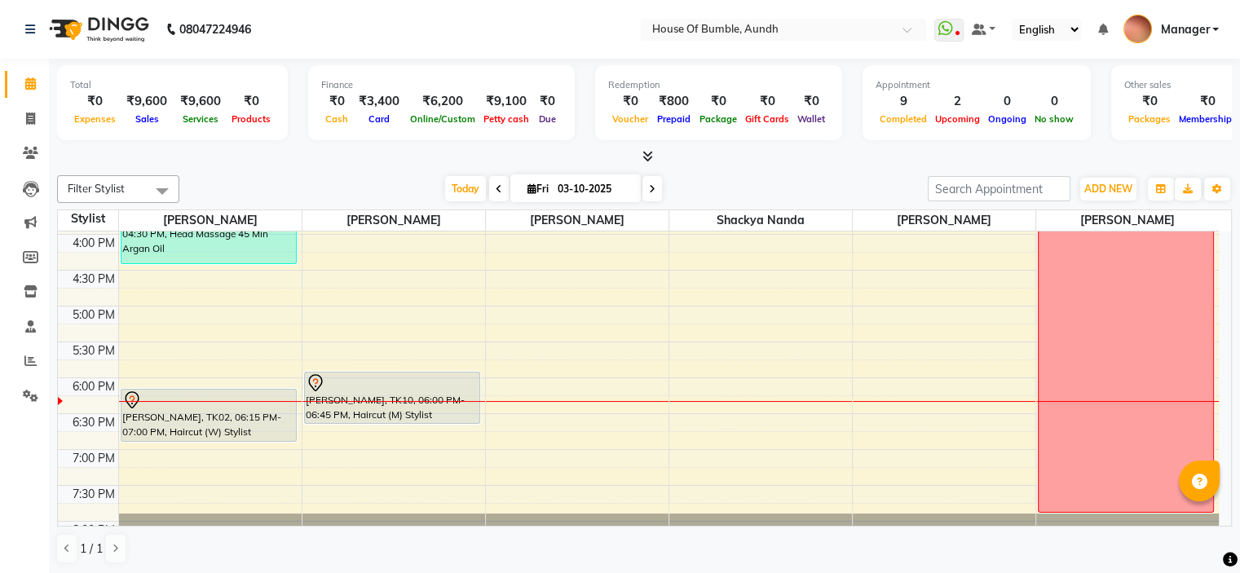
click at [642, 181] on span at bounding box center [652, 188] width 20 height 25
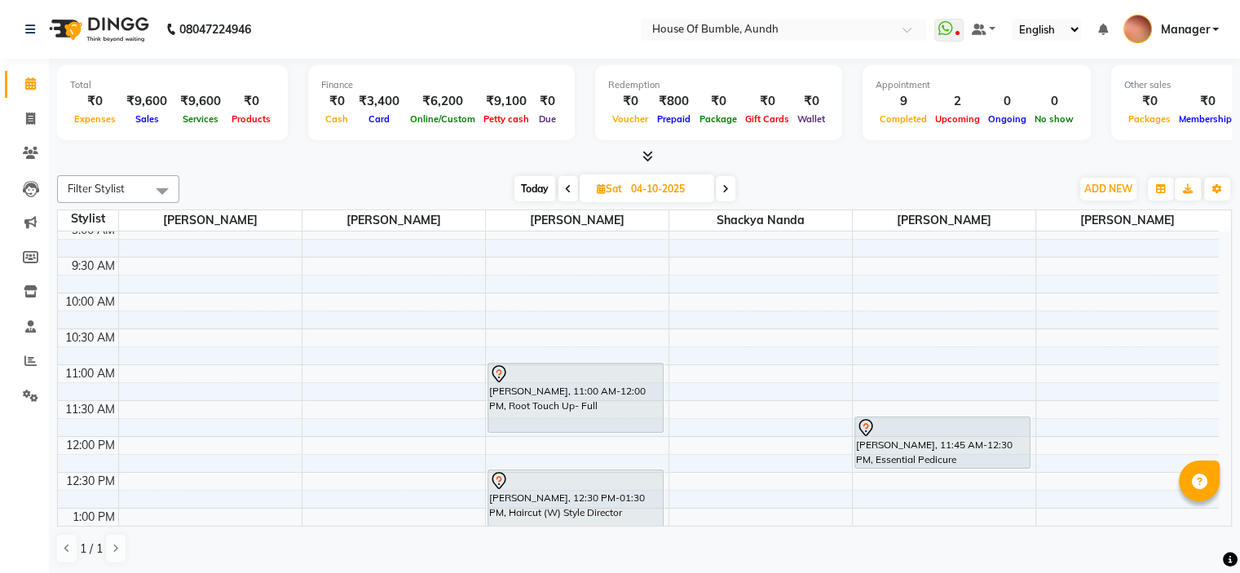
scroll to position [163, 0]
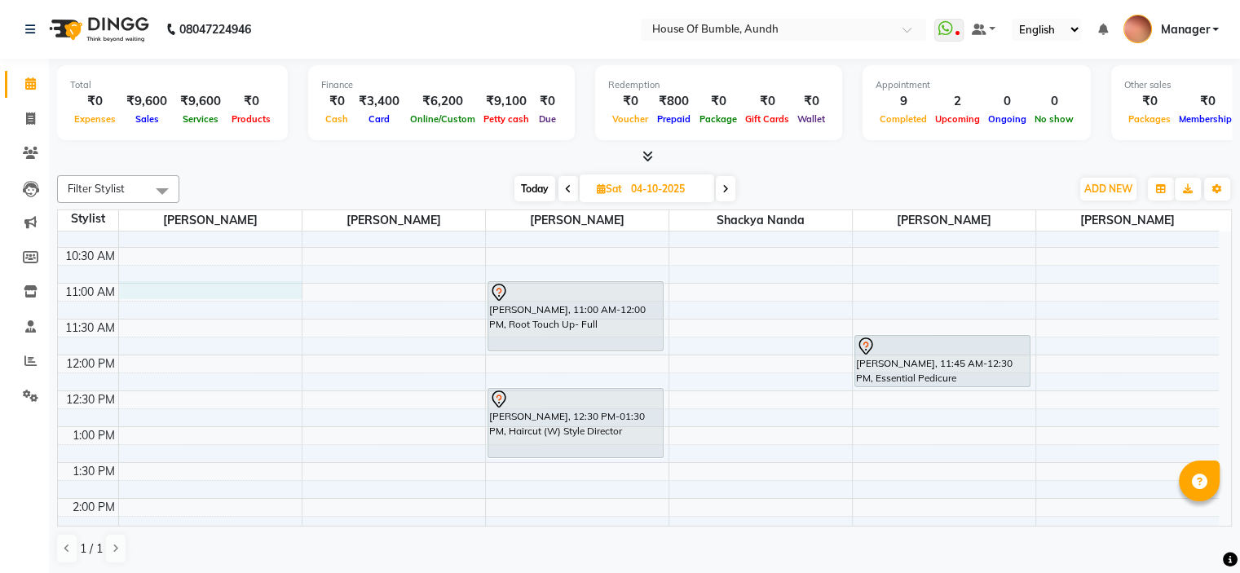
click at [157, 291] on div "8:00 AM 8:30 AM 9:00 AM 9:30 AM 10:00 AM 10:30 AM 11:00 AM 11:30 AM 12:00 PM 12…" at bounding box center [638, 534] width 1161 height 932
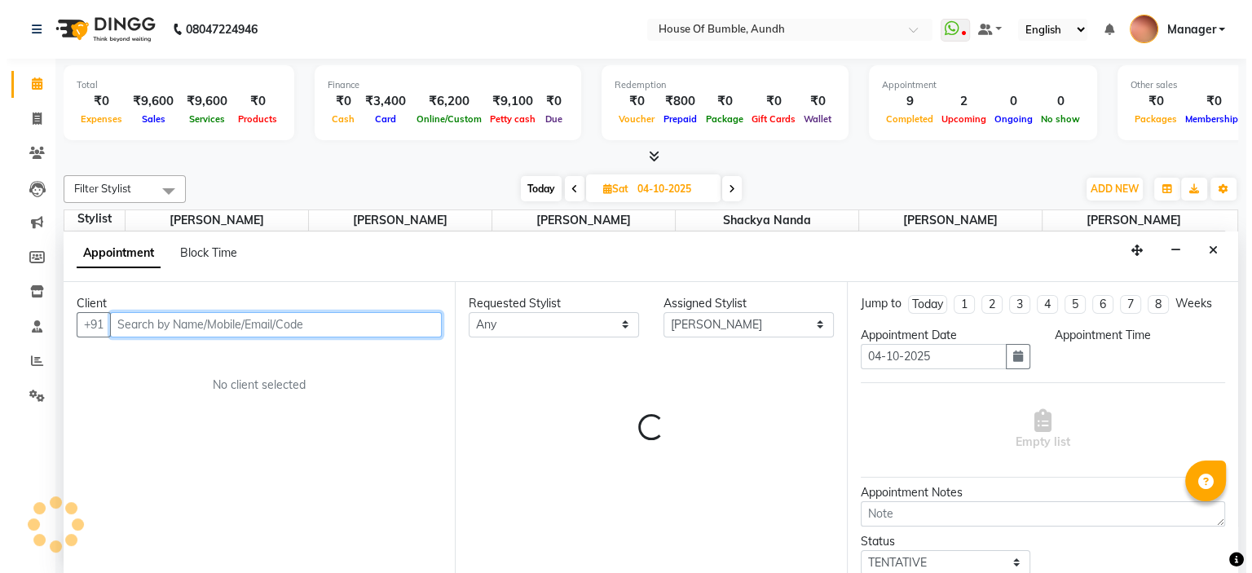
scroll to position [0, 0]
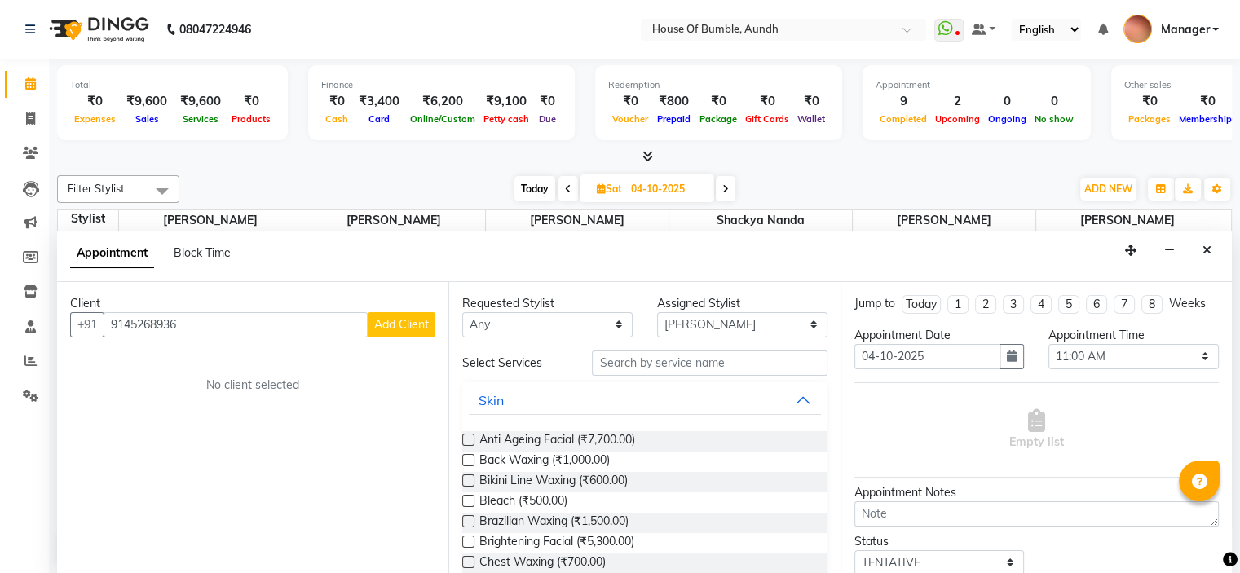
click at [421, 326] on span "Add Client" at bounding box center [401, 324] width 55 height 15
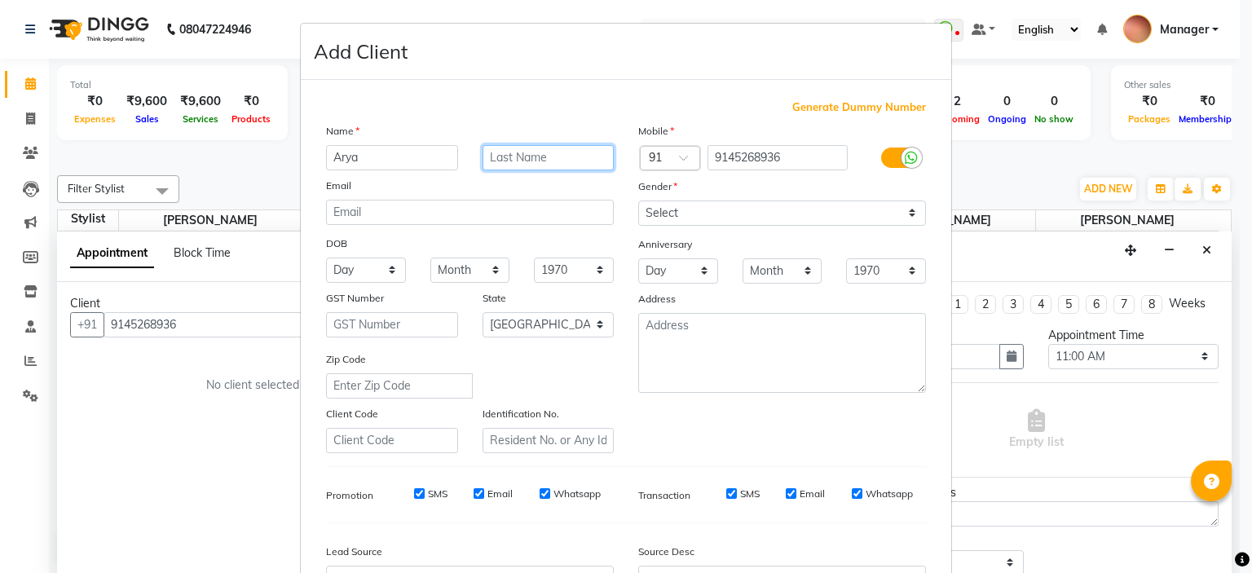
click at [546, 156] on input "text" at bounding box center [548, 157] width 132 height 25
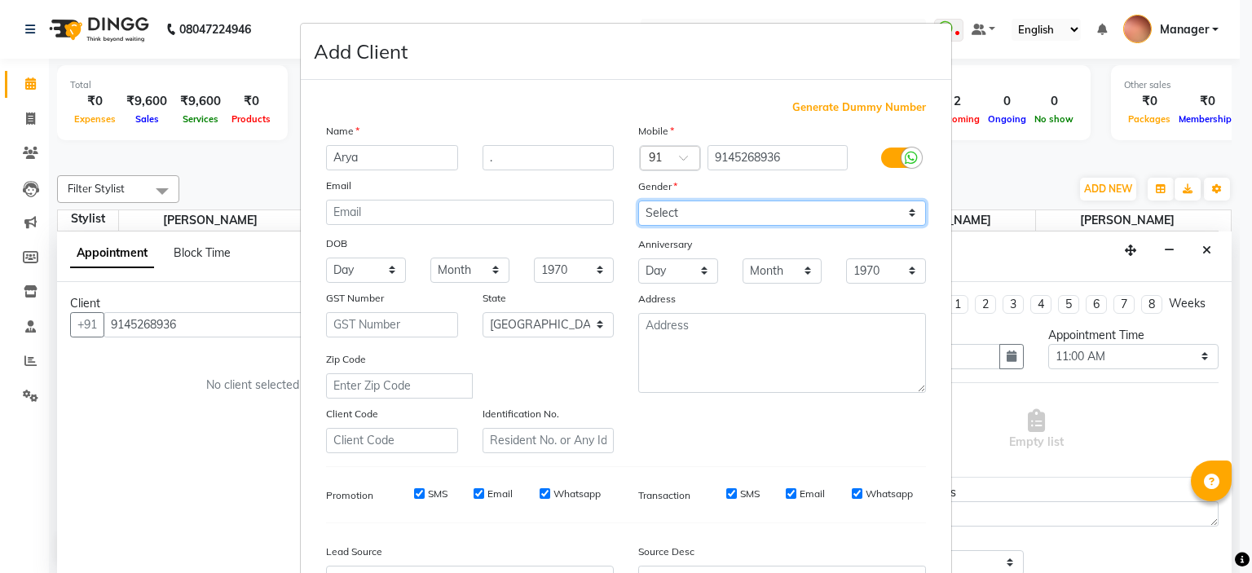
click at [650, 214] on select "Select [DEMOGRAPHIC_DATA] [DEMOGRAPHIC_DATA] Other Prefer Not To Say" at bounding box center [782, 212] width 288 height 25
click at [638, 201] on select "Select [DEMOGRAPHIC_DATA] [DEMOGRAPHIC_DATA] Other Prefer Not To Say" at bounding box center [782, 212] width 288 height 25
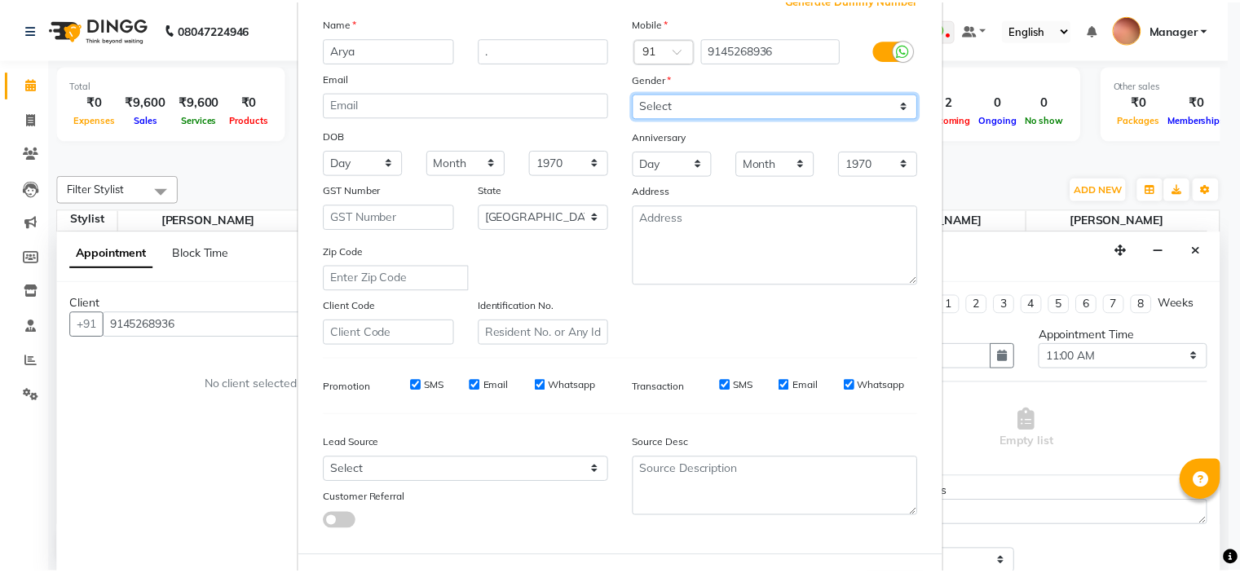
scroll to position [187, 0]
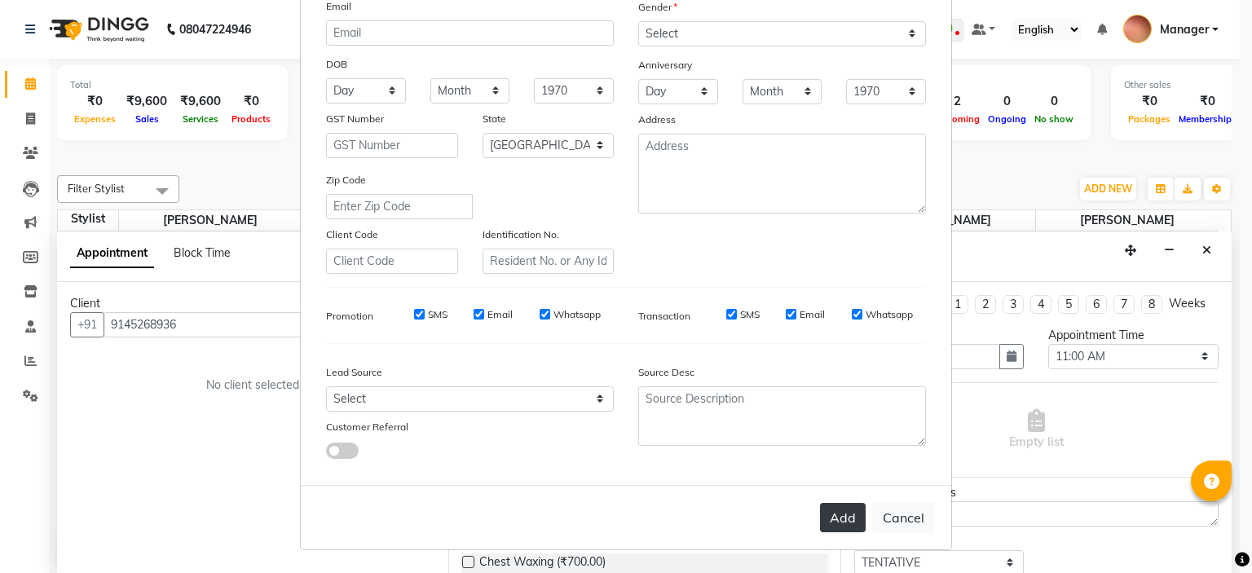
click at [831, 523] on button "Add" at bounding box center [843, 517] width 46 height 29
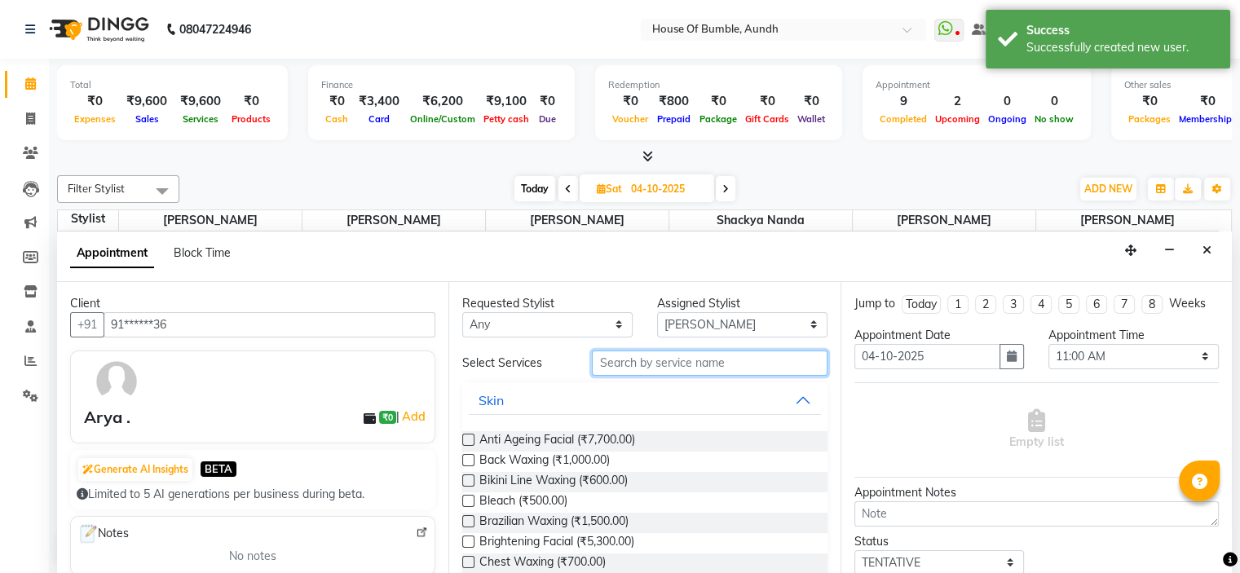
click at [712, 360] on input "text" at bounding box center [709, 362] width 235 height 25
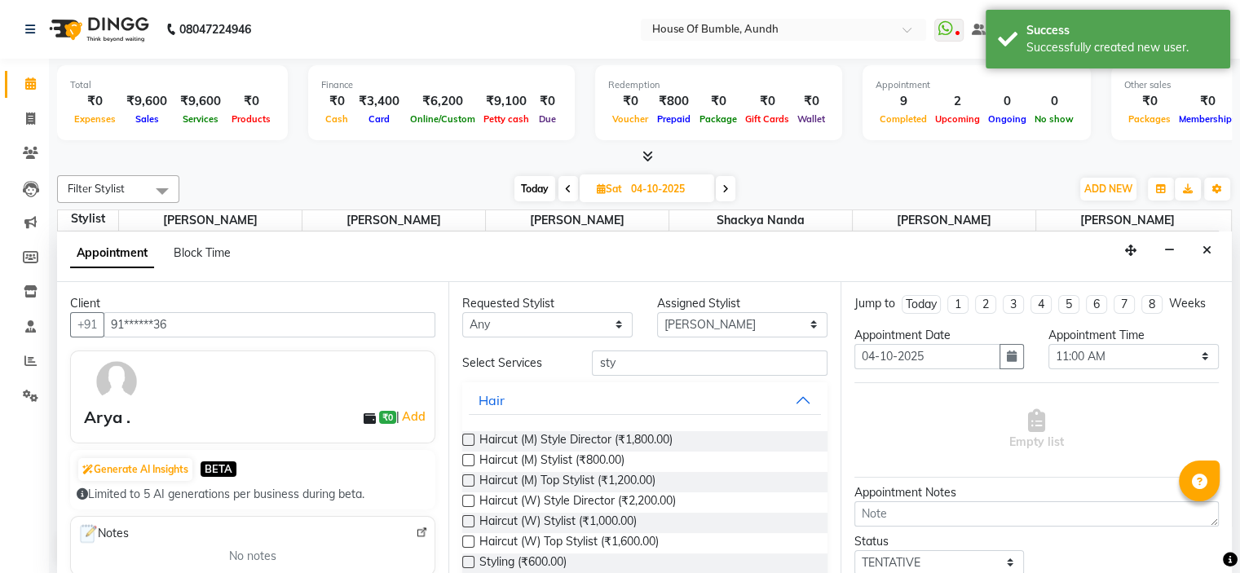
drag, startPoint x: 620, startPoint y: 459, endPoint x: 667, endPoint y: 462, distance: 47.4
click at [620, 459] on span "Haircut (M) Stylist (₹800.00)" at bounding box center [551, 462] width 145 height 20
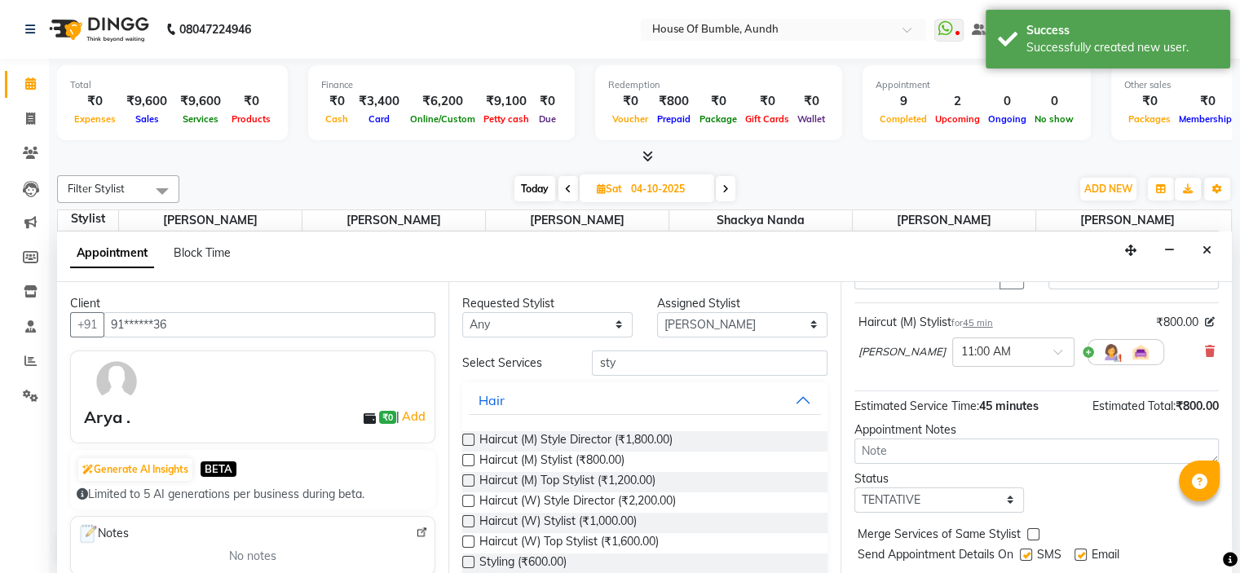
scroll to position [134, 0]
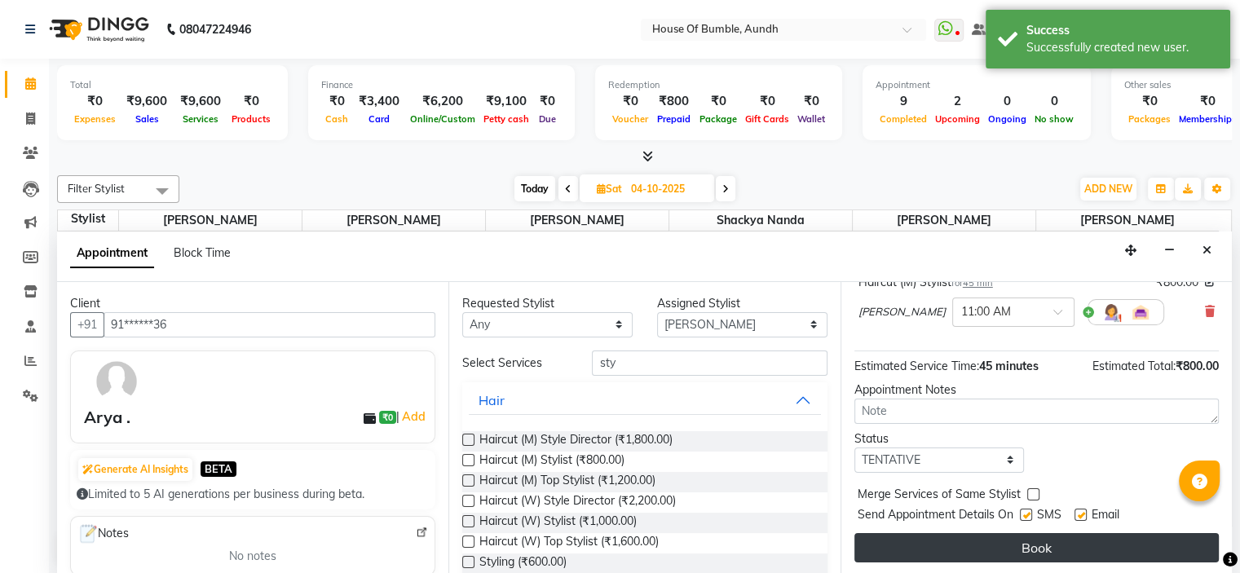
click at [973, 535] on button "Book" at bounding box center [1036, 547] width 364 height 29
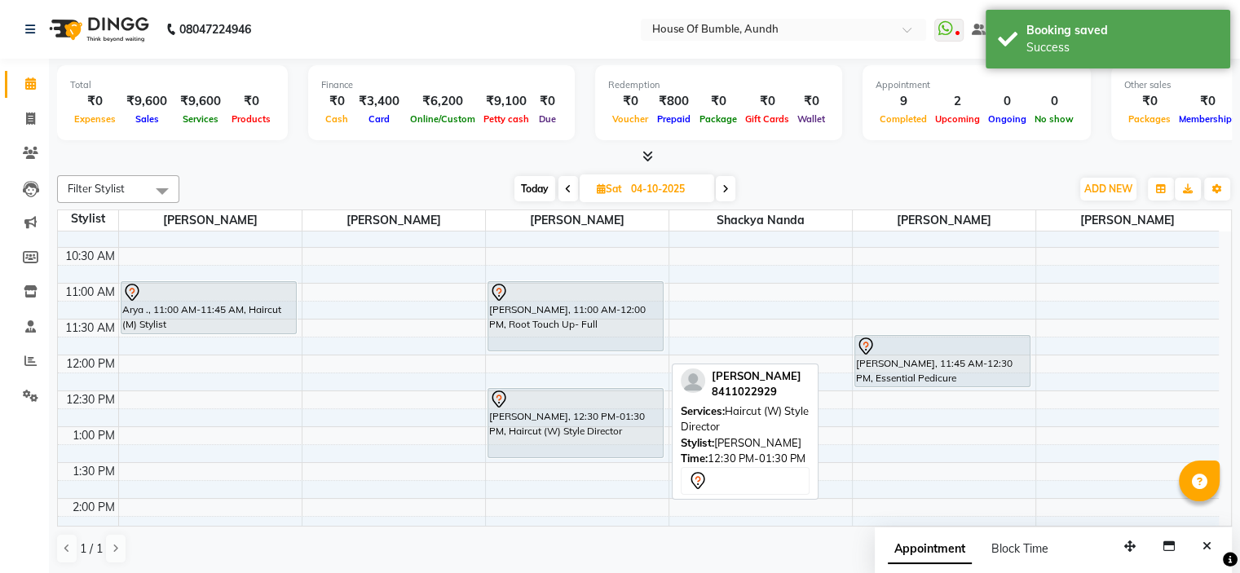
scroll to position [82, 0]
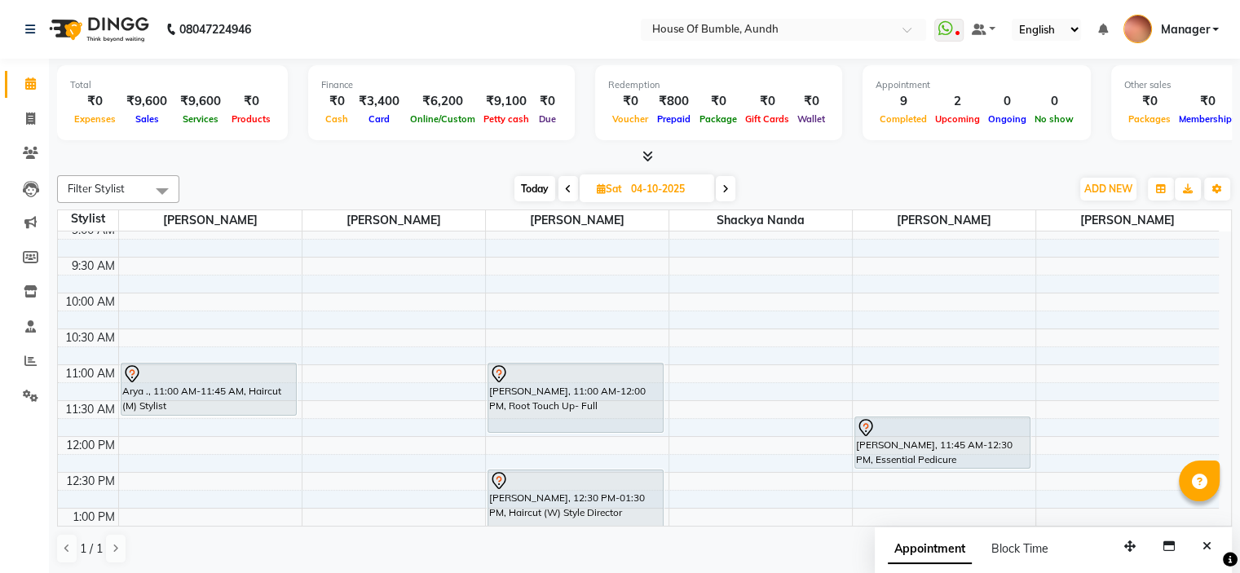
click at [520, 190] on span "Today" at bounding box center [534, 188] width 41 height 25
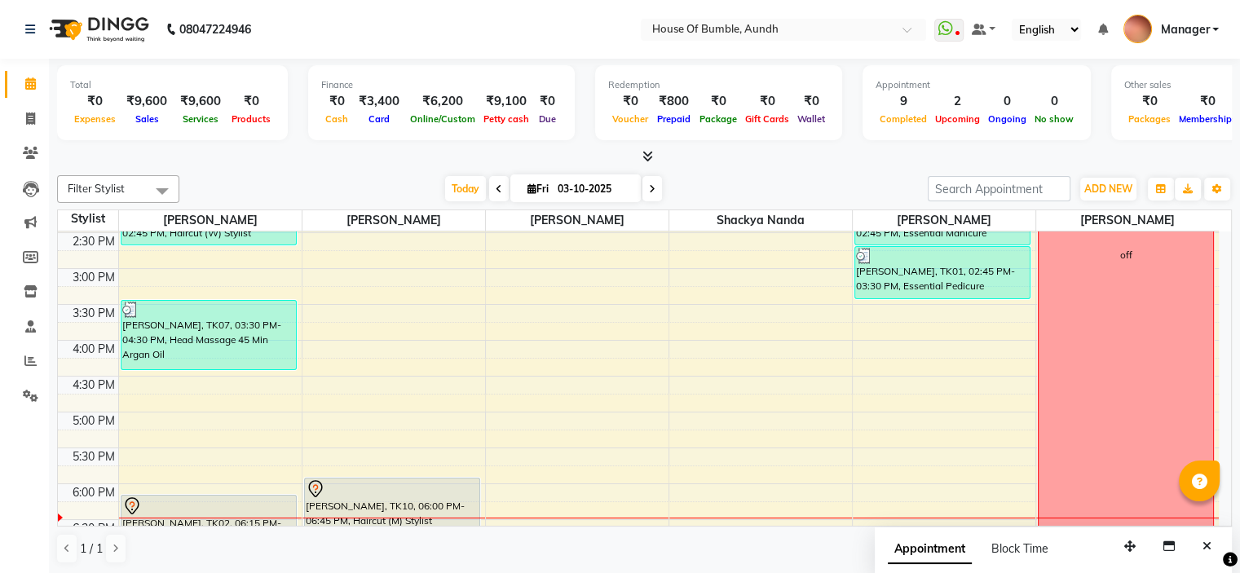
scroll to position [546, 0]
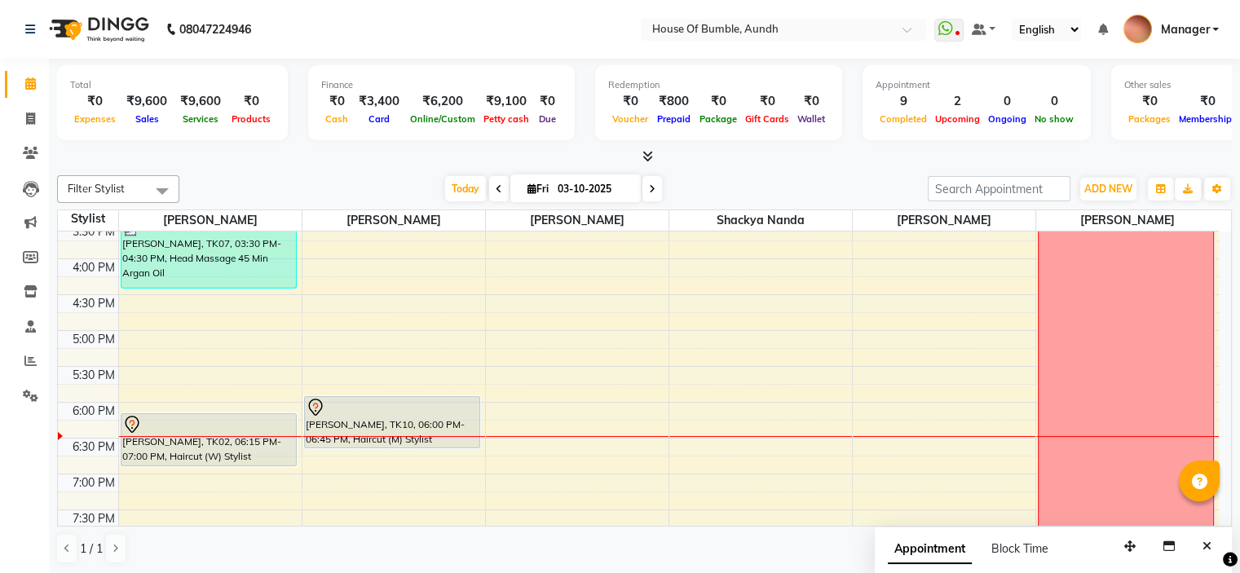
click at [432, 425] on div "[PERSON_NAME], TK10, 06:00 PM-06:45 PM, Haircut (M) Stylist" at bounding box center [392, 422] width 174 height 51
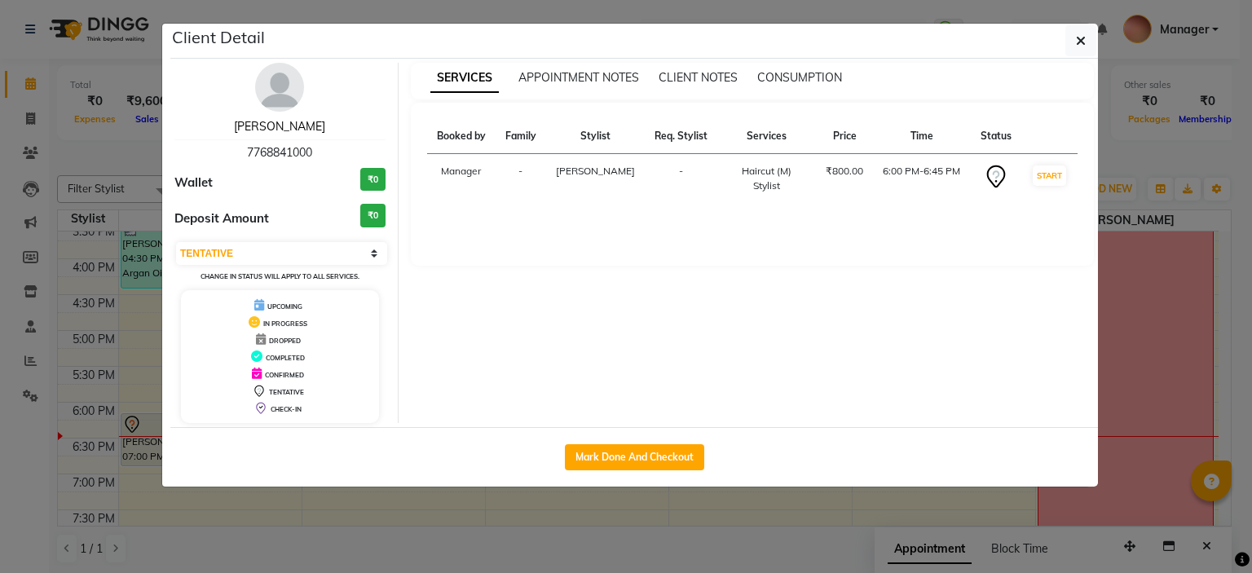
click at [259, 121] on link "[PERSON_NAME]" at bounding box center [279, 126] width 91 height 15
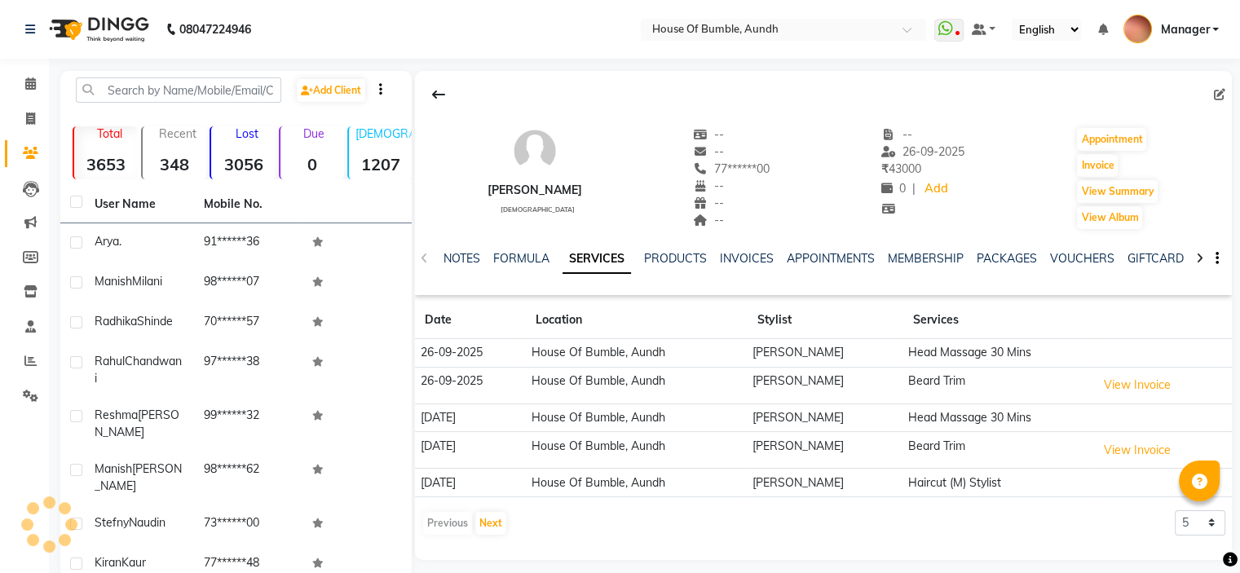
scroll to position [134, 0]
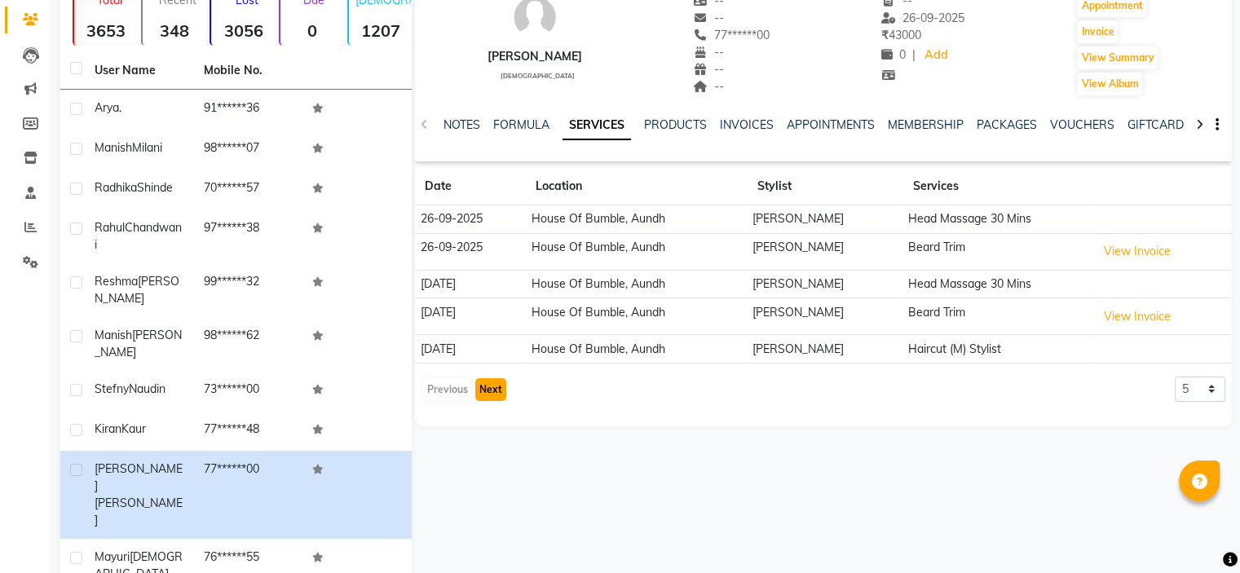
click at [500, 383] on button "Next" at bounding box center [490, 389] width 31 height 23
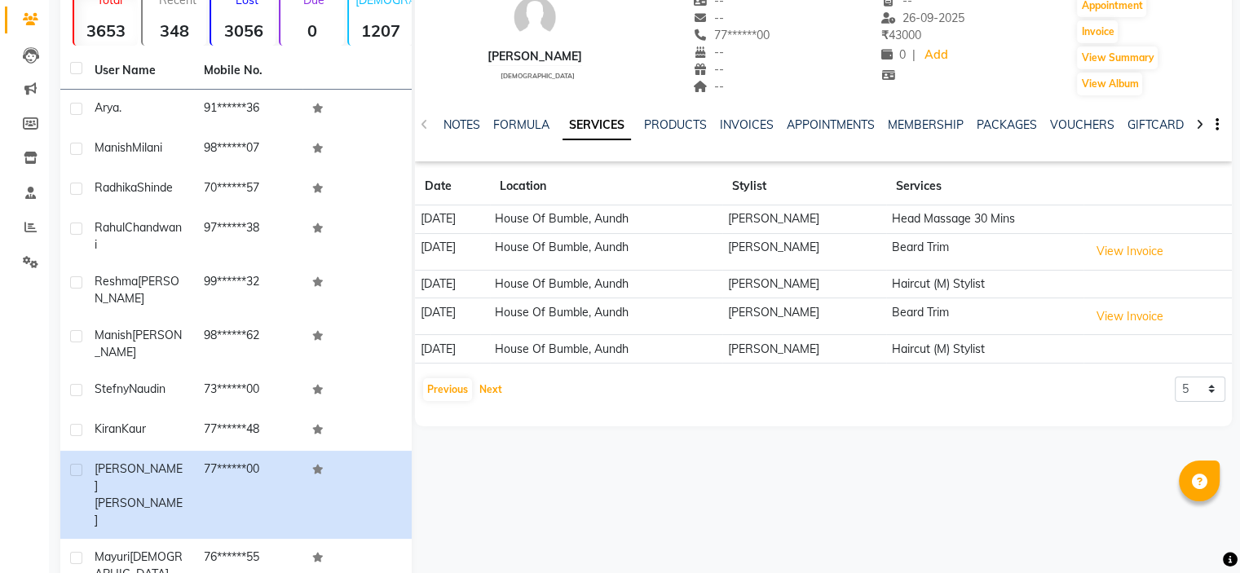
scroll to position [0, 0]
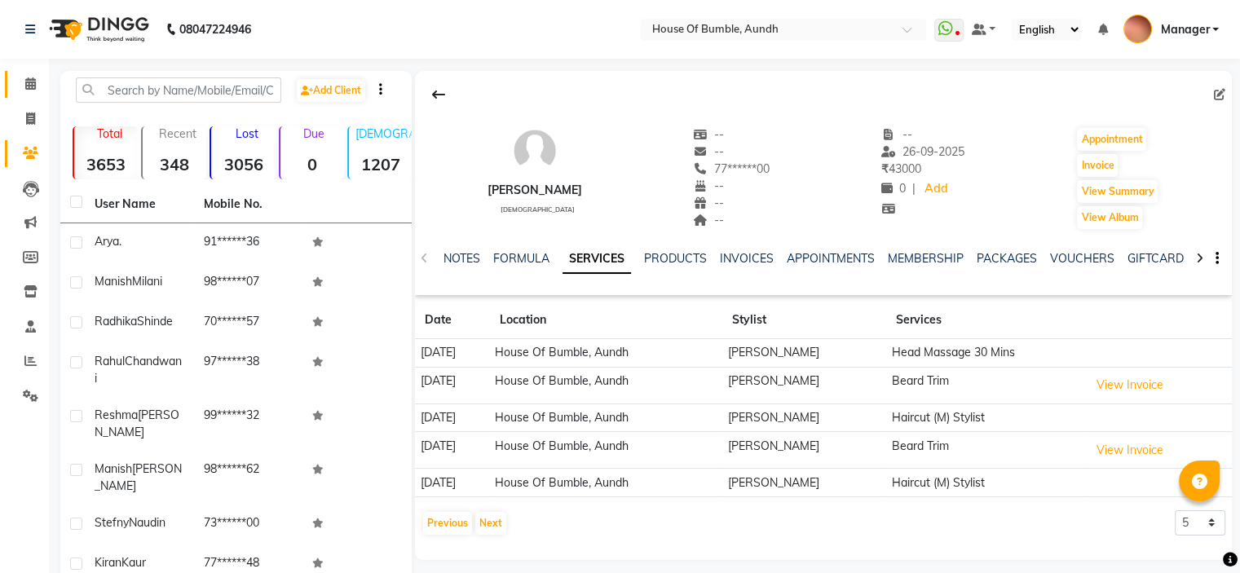
click at [29, 74] on link "Calendar" at bounding box center [24, 84] width 39 height 27
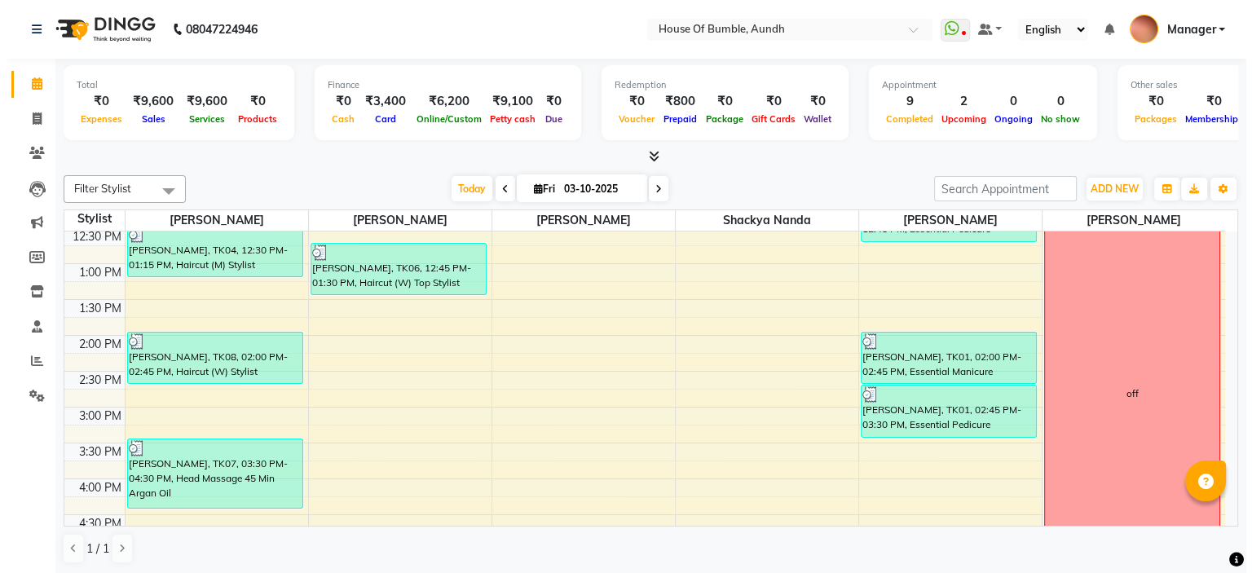
scroll to position [571, 0]
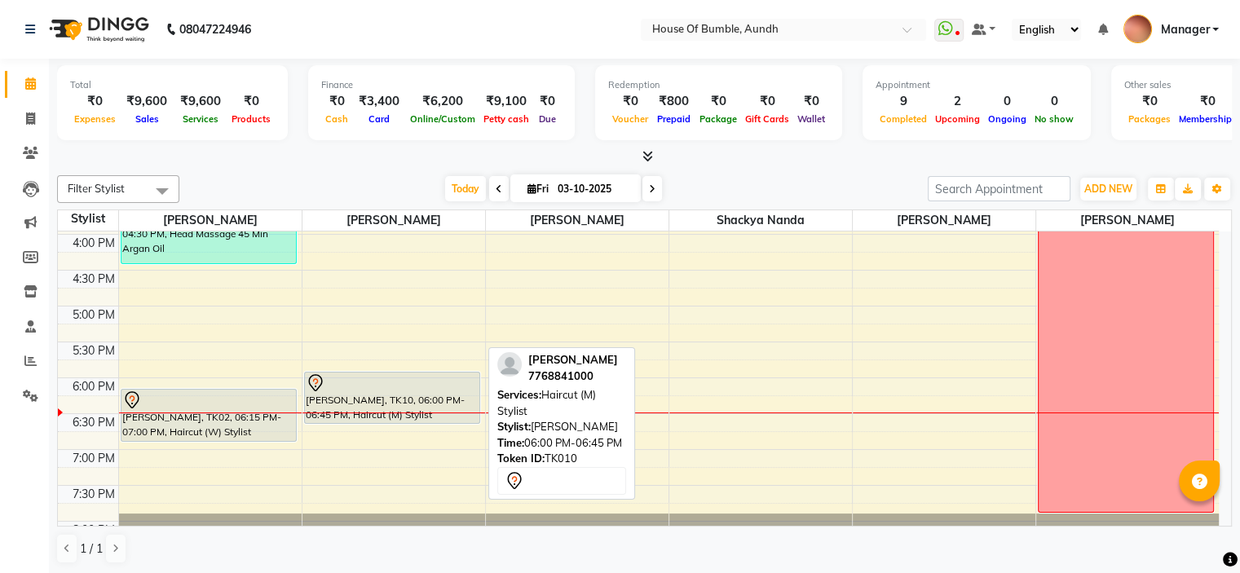
click at [408, 393] on div "[PERSON_NAME], TK10, 06:00 PM-06:45 PM, Haircut (M) Stylist" at bounding box center [392, 397] width 174 height 51
select select "7"
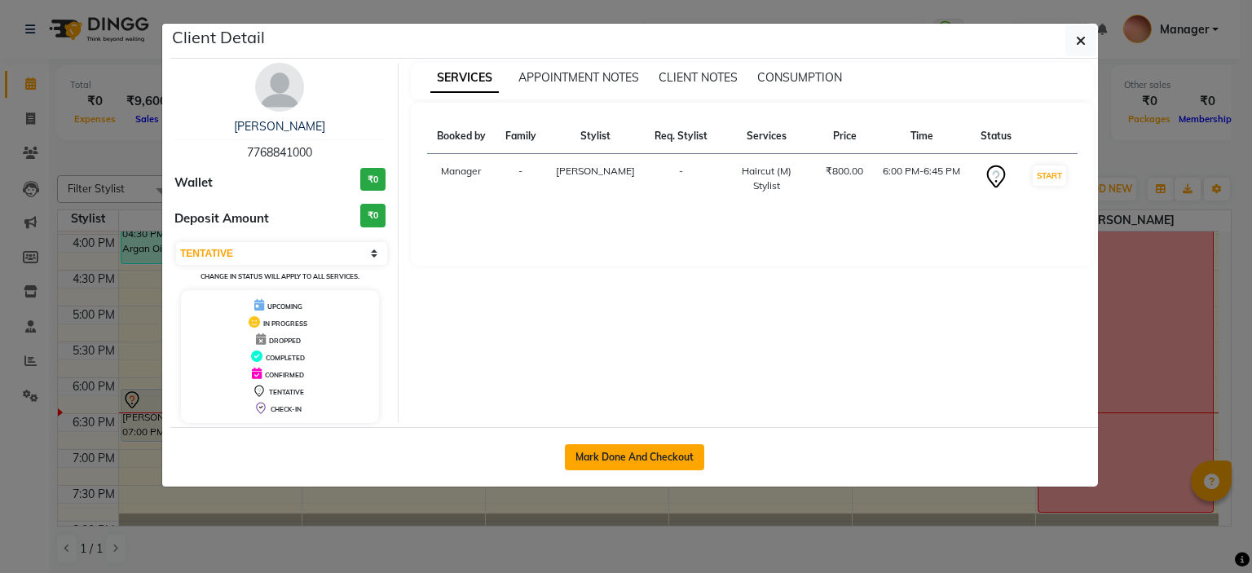
click at [641, 452] on button "Mark Done And Checkout" at bounding box center [634, 457] width 139 height 26
select select "service"
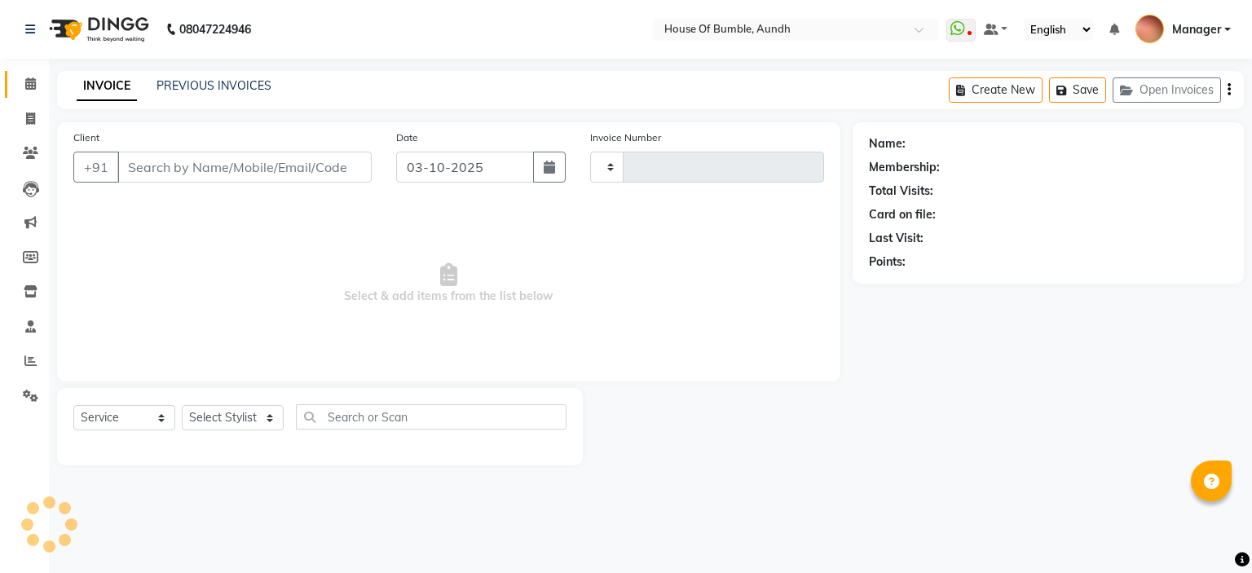
type input "1506"
select select "581"
type input "77******00"
select select "12465"
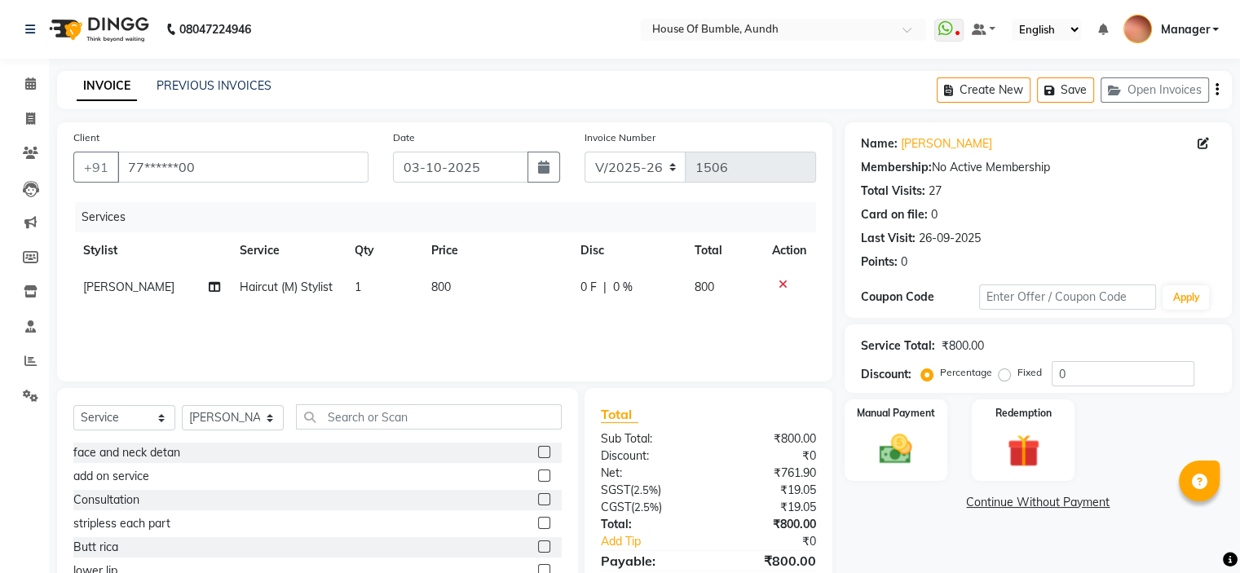
click at [835, 417] on div "Manual Payment Redemption" at bounding box center [1038, 440] width 412 height 82
click at [885, 425] on div "Manual Payment" at bounding box center [895, 440] width 107 height 84
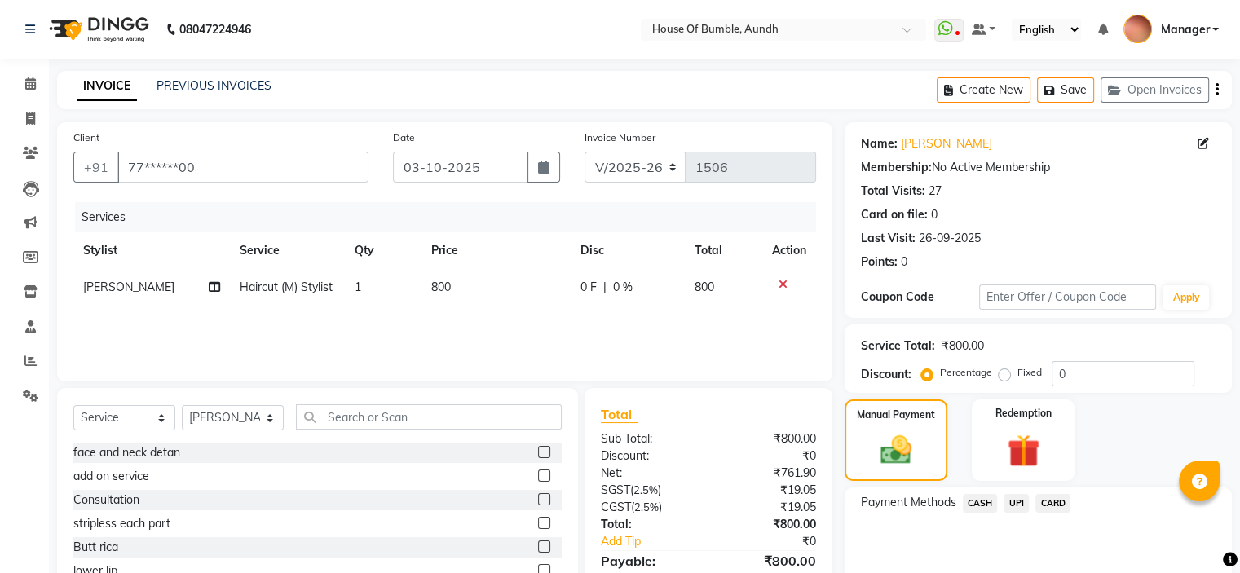
click at [1023, 504] on span "UPI" at bounding box center [1015, 503] width 25 height 19
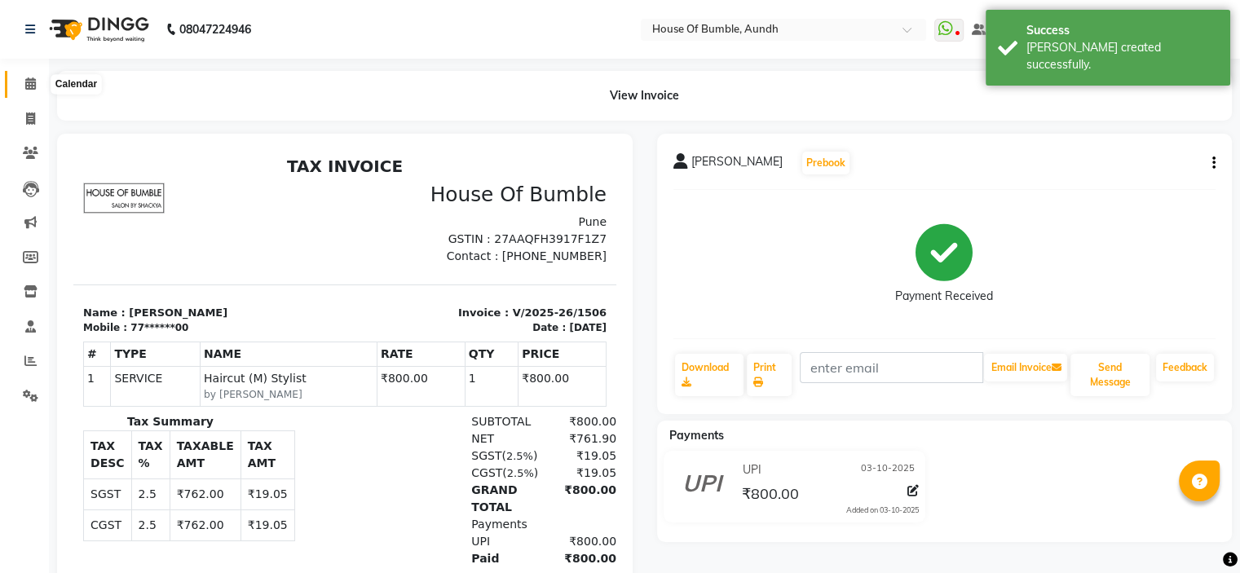
click at [26, 84] on icon at bounding box center [30, 83] width 11 height 12
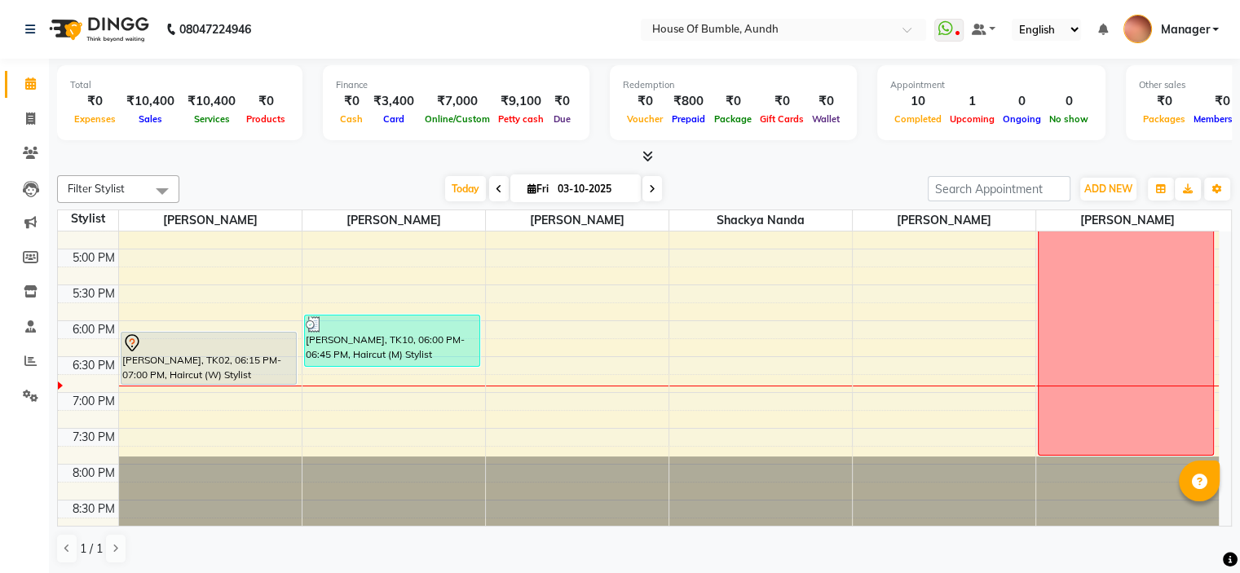
click at [654, 184] on span at bounding box center [652, 188] width 20 height 25
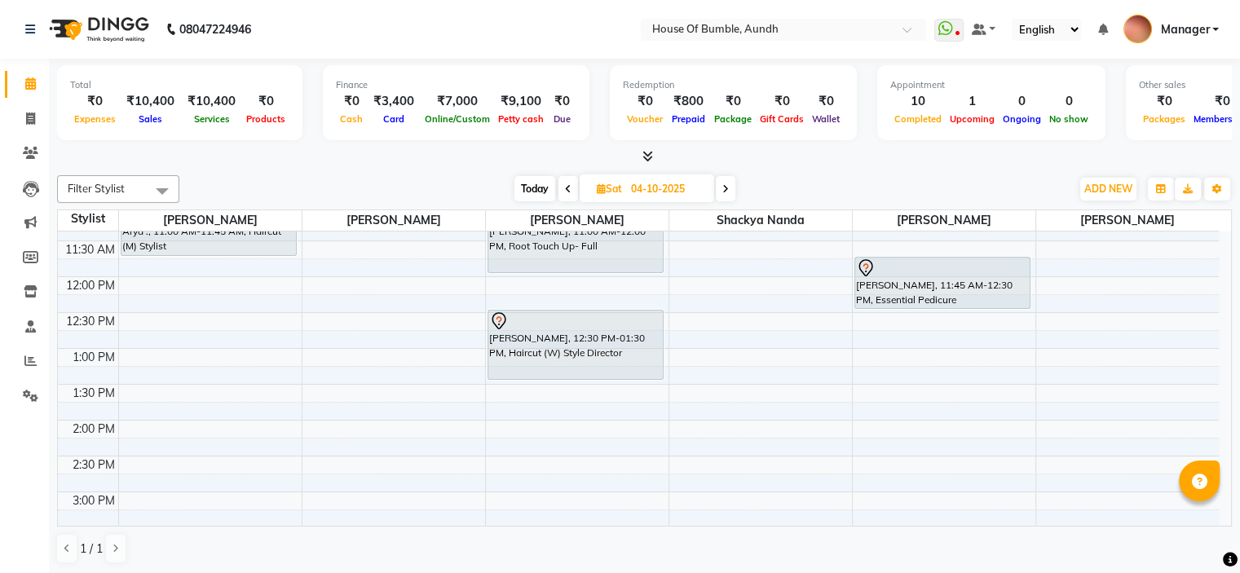
scroll to position [139, 0]
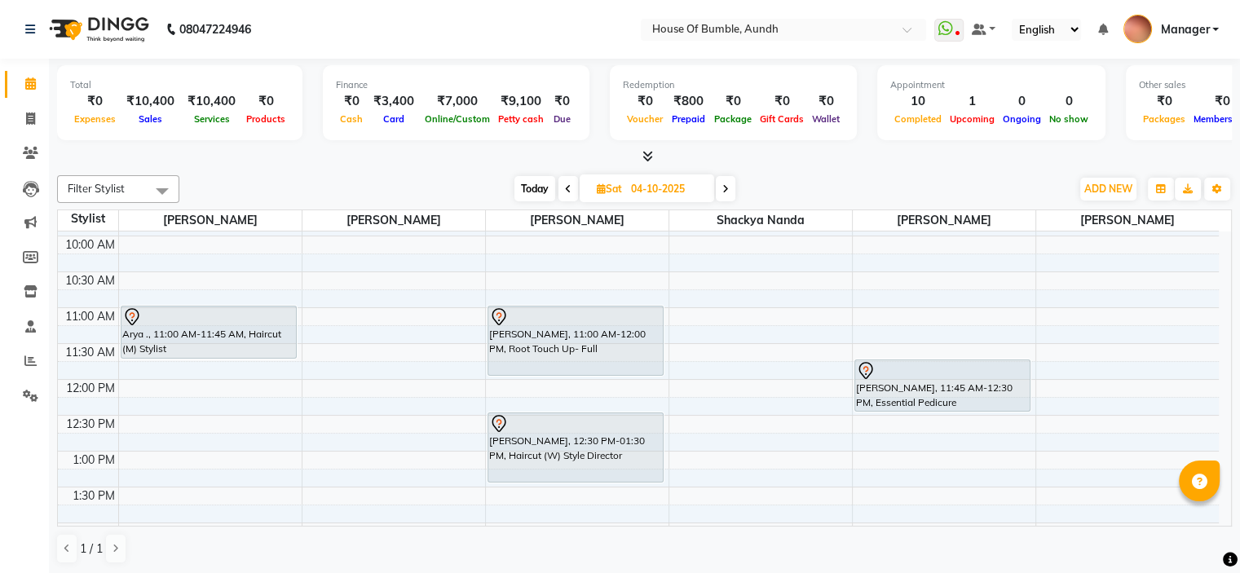
click at [544, 186] on span "Today" at bounding box center [534, 188] width 41 height 25
type input "03-10-2025"
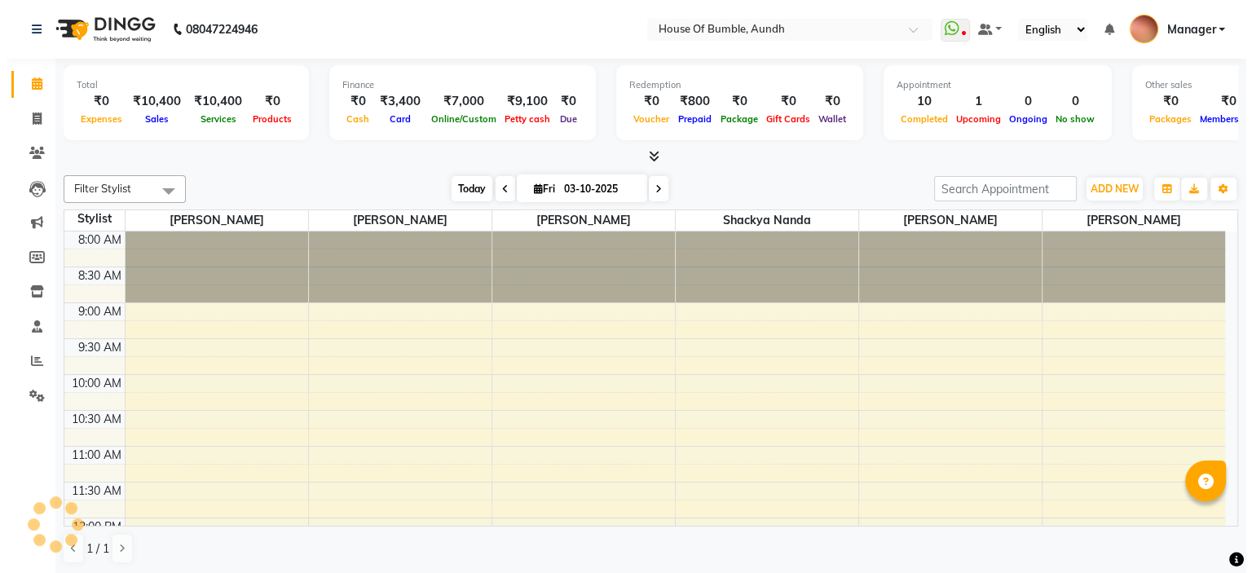
scroll to position [628, 0]
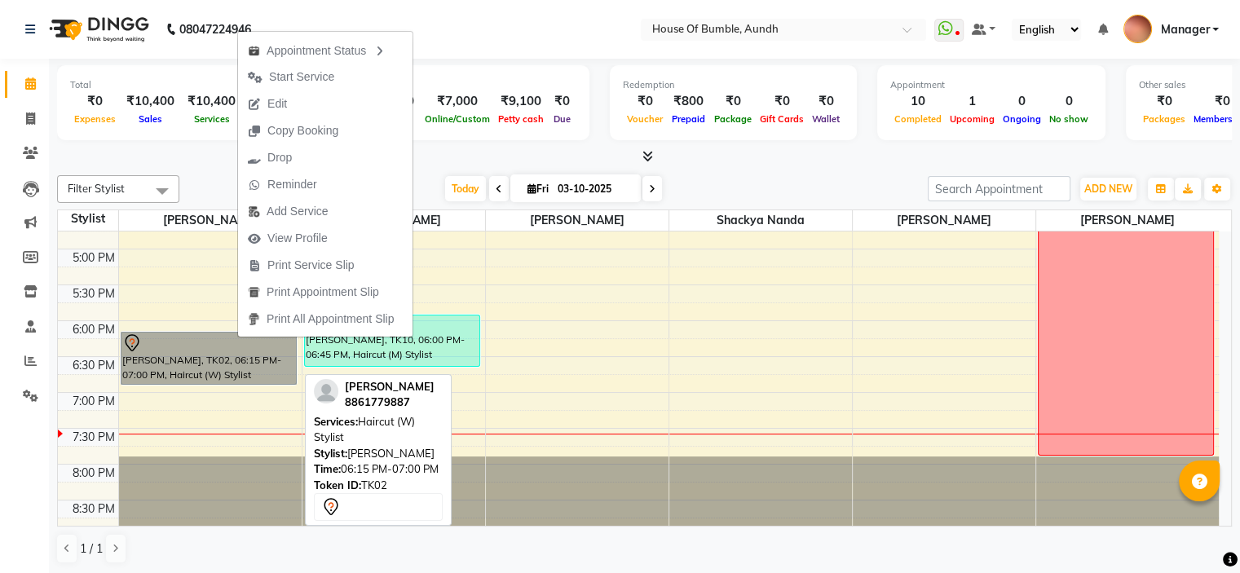
click at [245, 349] on link "[PERSON_NAME], TK02, 06:15 PM-07:00 PM, Haircut (W) Stylist" at bounding box center [209, 358] width 176 height 53
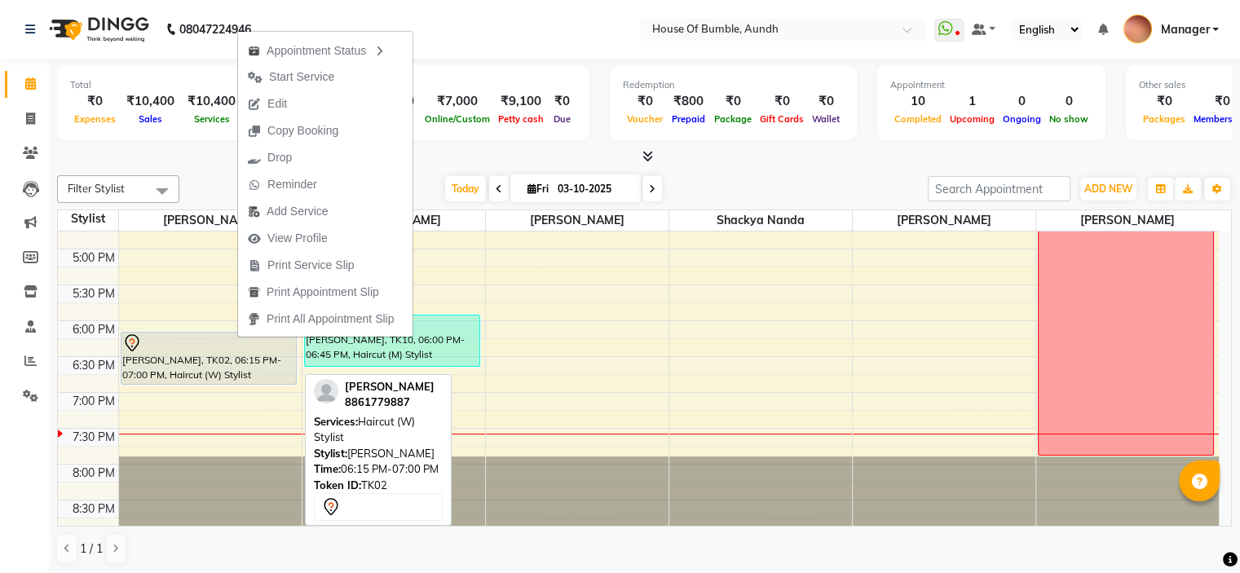
select select "7"
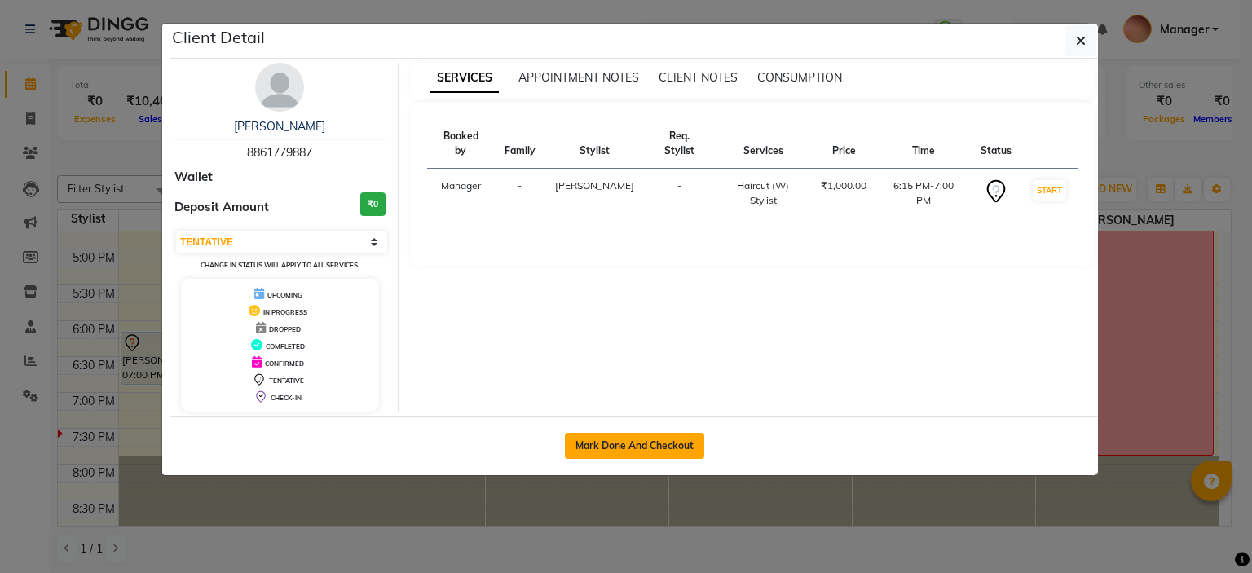
click at [672, 454] on button "Mark Done And Checkout" at bounding box center [634, 446] width 139 height 26
select select "service"
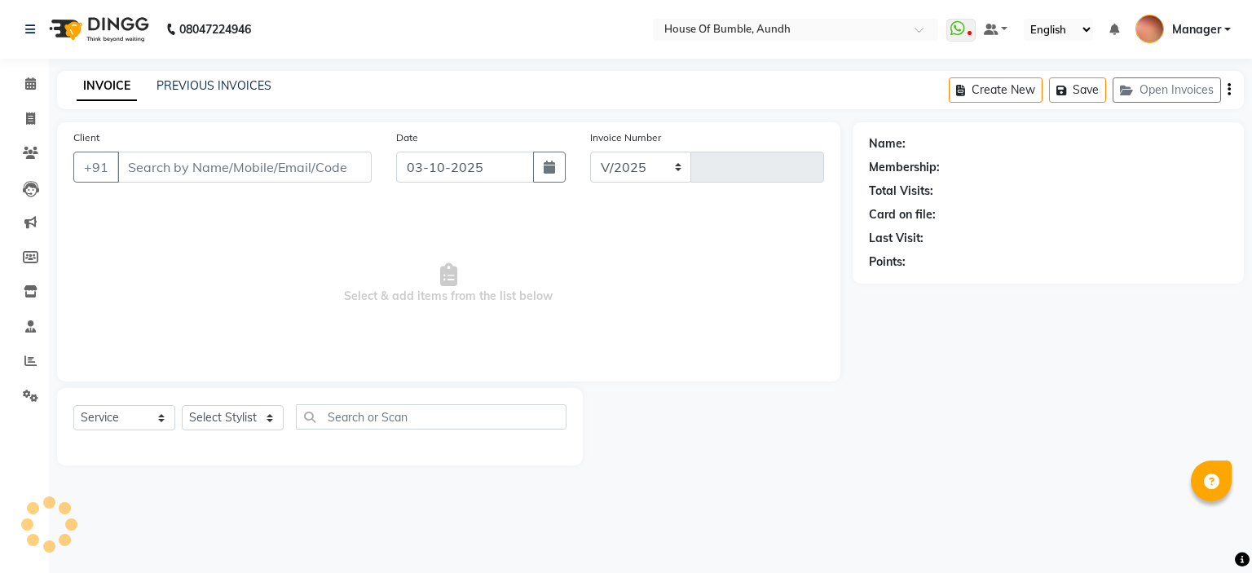
select select "581"
type input "1507"
type input "88******87"
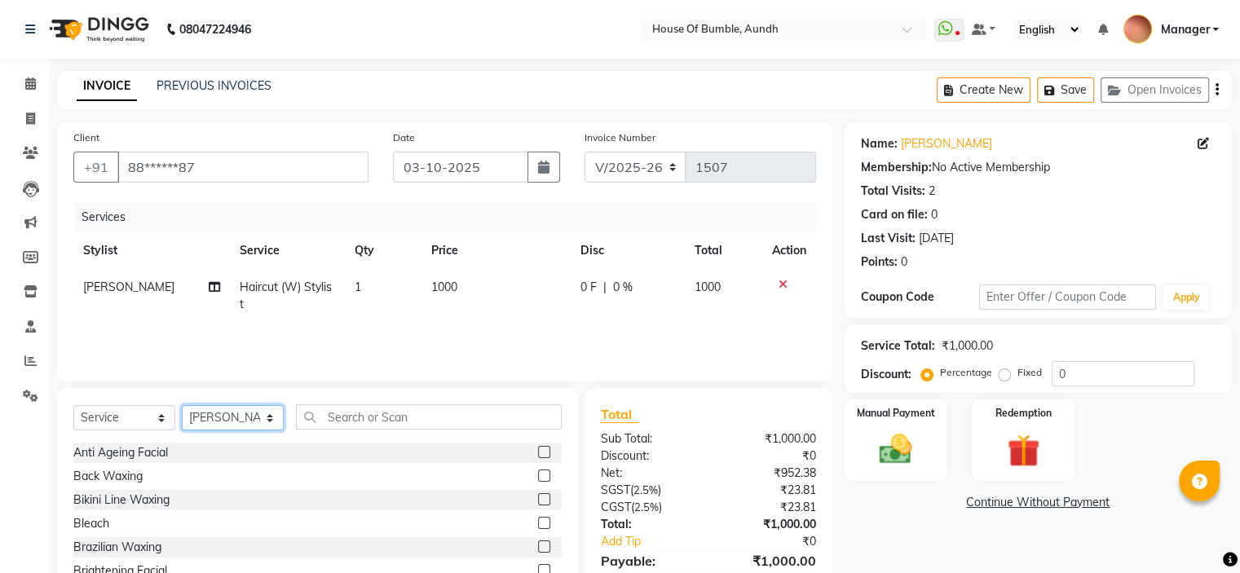
click at [262, 430] on select "Select Stylist - Ashwini Rathod Gauri Korday Hema Anthony Manager Naim Shaeikh …" at bounding box center [233, 417] width 102 height 25
click at [258, 411] on select "Select Stylist - Ashwini Rathod Gauri Korday Hema Anthony Manager Naim Shaeikh …" at bounding box center [233, 417] width 102 height 25
click at [241, 413] on select "Select Stylist - Ashwini Rathod Gauri Korday Hema Anthony Manager Naim Shaeikh …" at bounding box center [233, 417] width 102 height 25
select select "7792"
click at [182, 406] on select "Select Stylist - Ashwini Rathod Gauri Korday Hema Anthony Manager Naim Shaeikh …" at bounding box center [233, 417] width 102 height 25
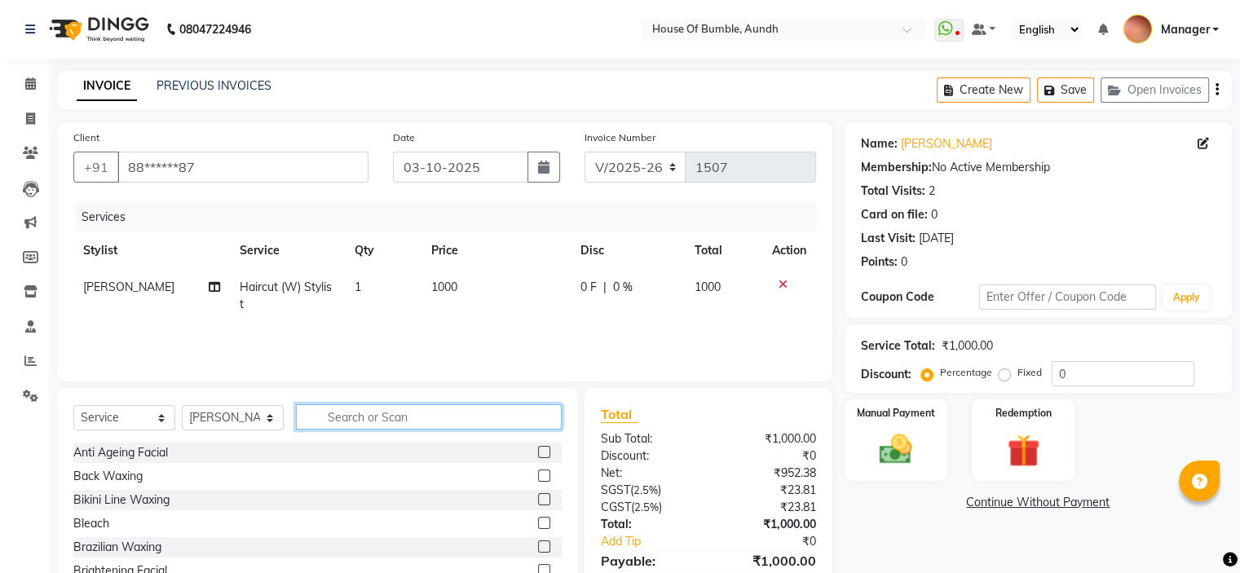
click at [385, 423] on input "text" at bounding box center [429, 416] width 266 height 25
type input "eye"
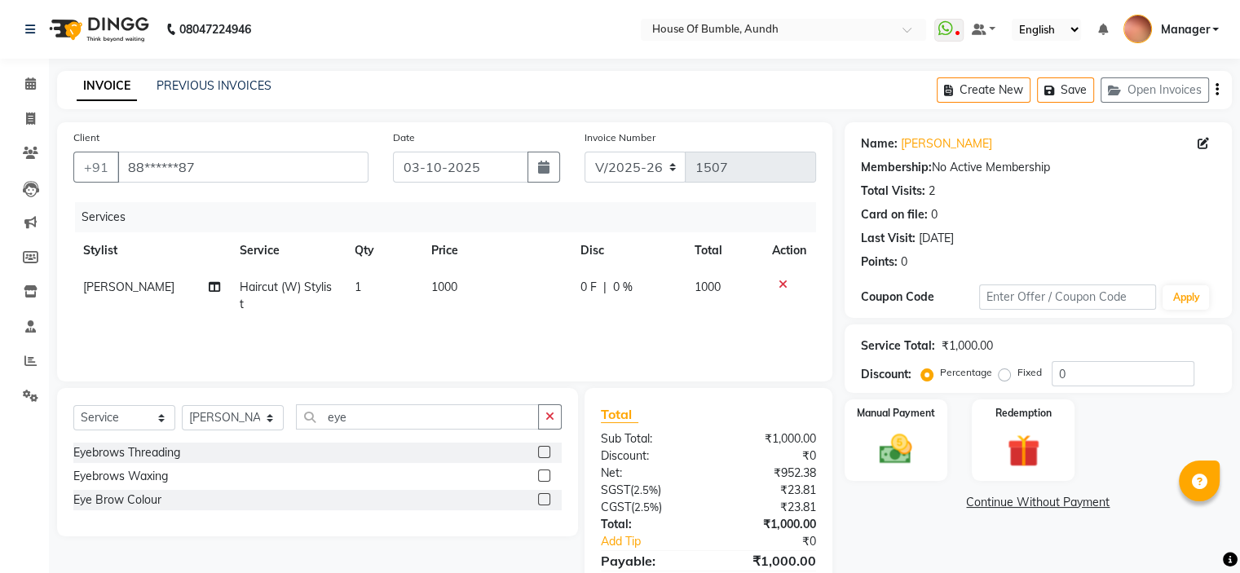
click at [541, 450] on label at bounding box center [544, 452] width 12 height 12
click at [541, 450] on input "checkbox" at bounding box center [543, 452] width 11 height 11
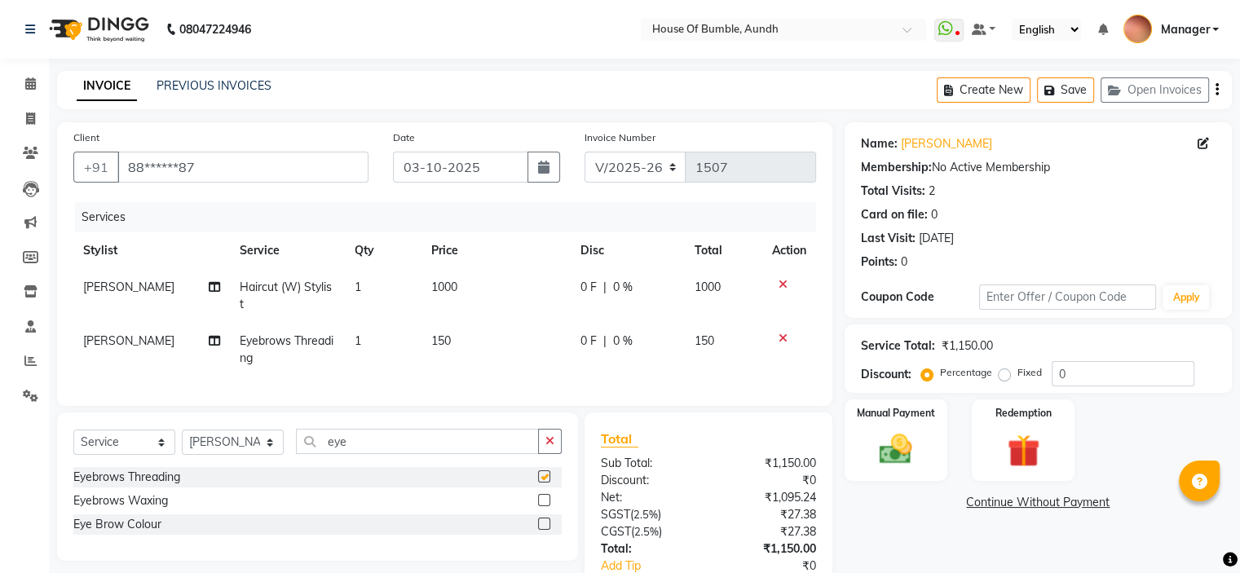
checkbox input "false"
click at [932, 454] on div "Manual Payment" at bounding box center [895, 440] width 107 height 84
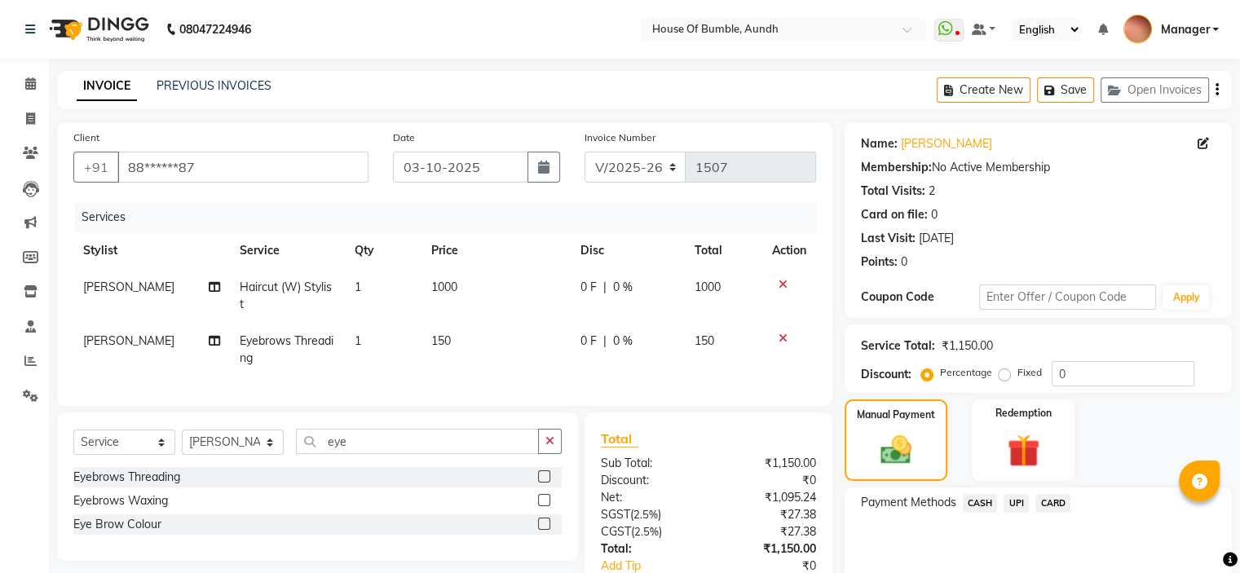
click at [1028, 503] on span "UPI" at bounding box center [1015, 503] width 25 height 19
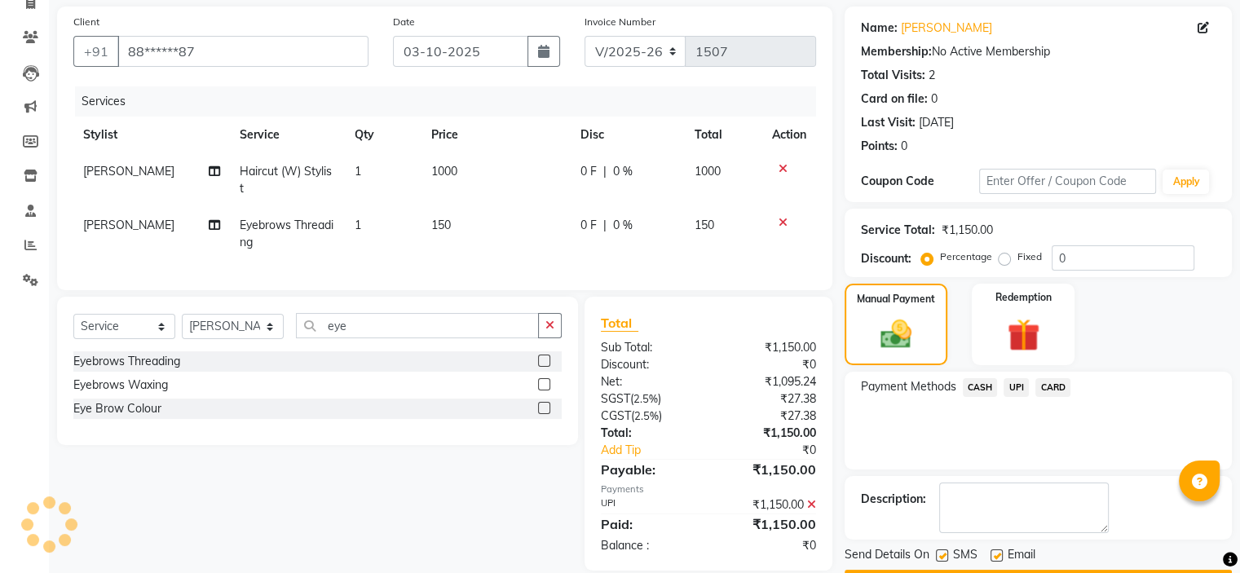
scroll to position [161, 0]
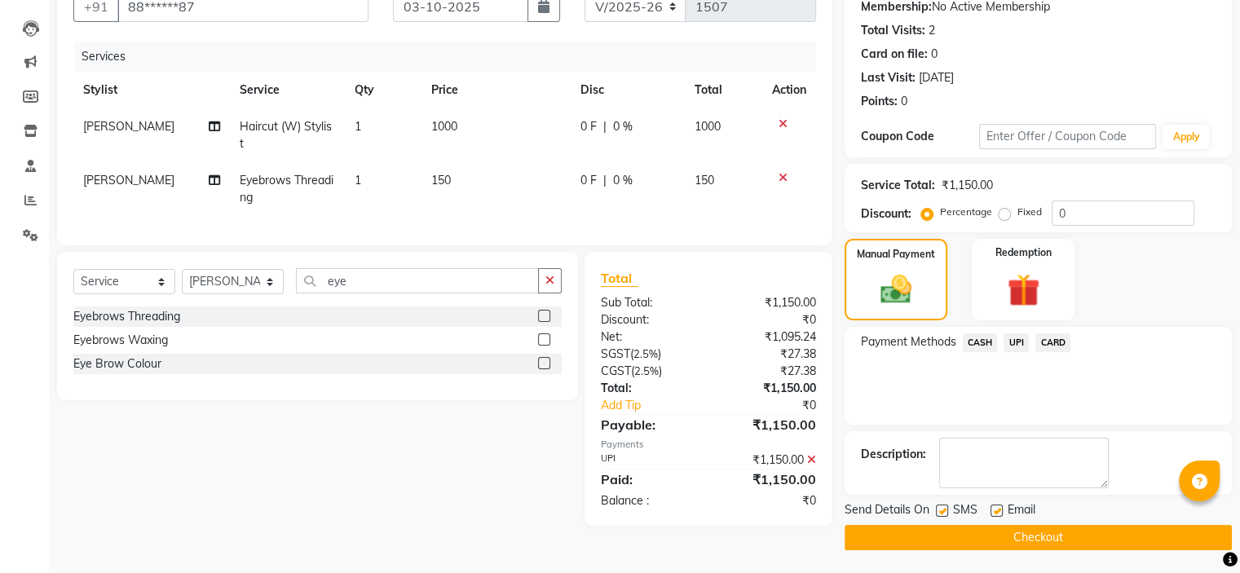
click at [960, 540] on button "Checkout" at bounding box center [1037, 537] width 387 height 25
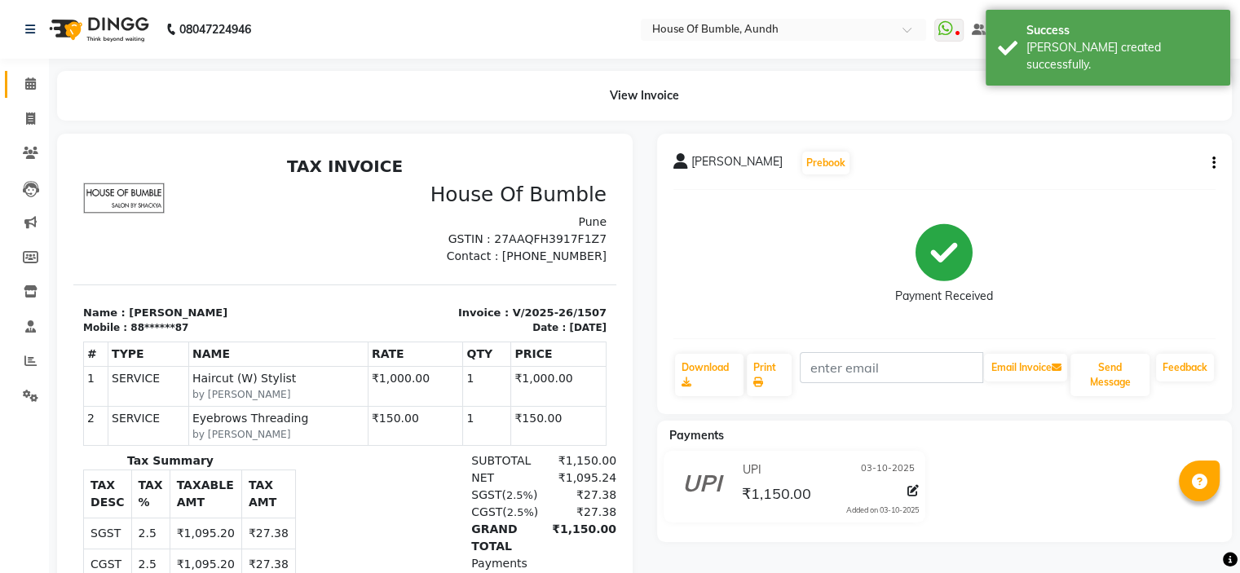
click at [29, 74] on link "Calendar" at bounding box center [24, 84] width 39 height 27
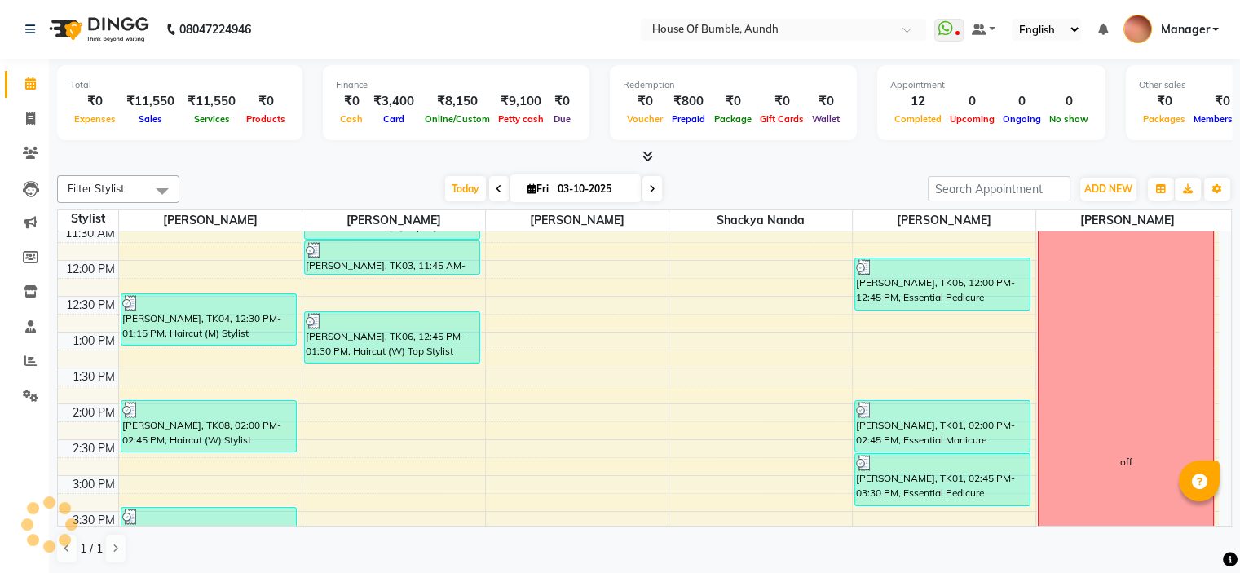
scroll to position [163, 0]
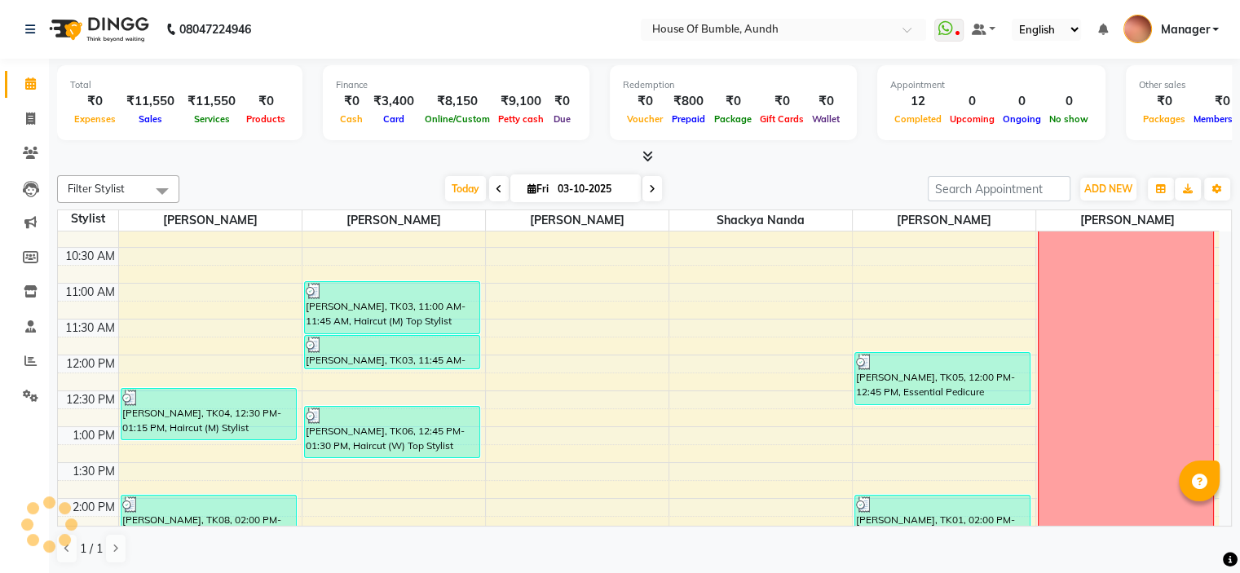
click at [649, 185] on icon at bounding box center [652, 189] width 7 height 10
type input "04-10-2025"
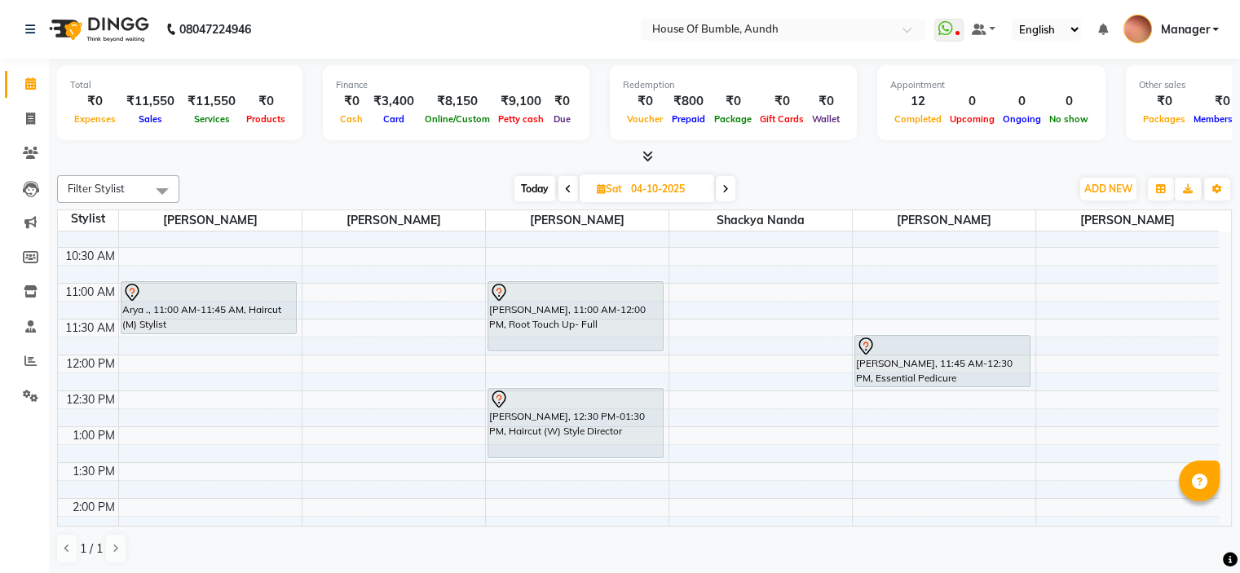
scroll to position [245, 0]
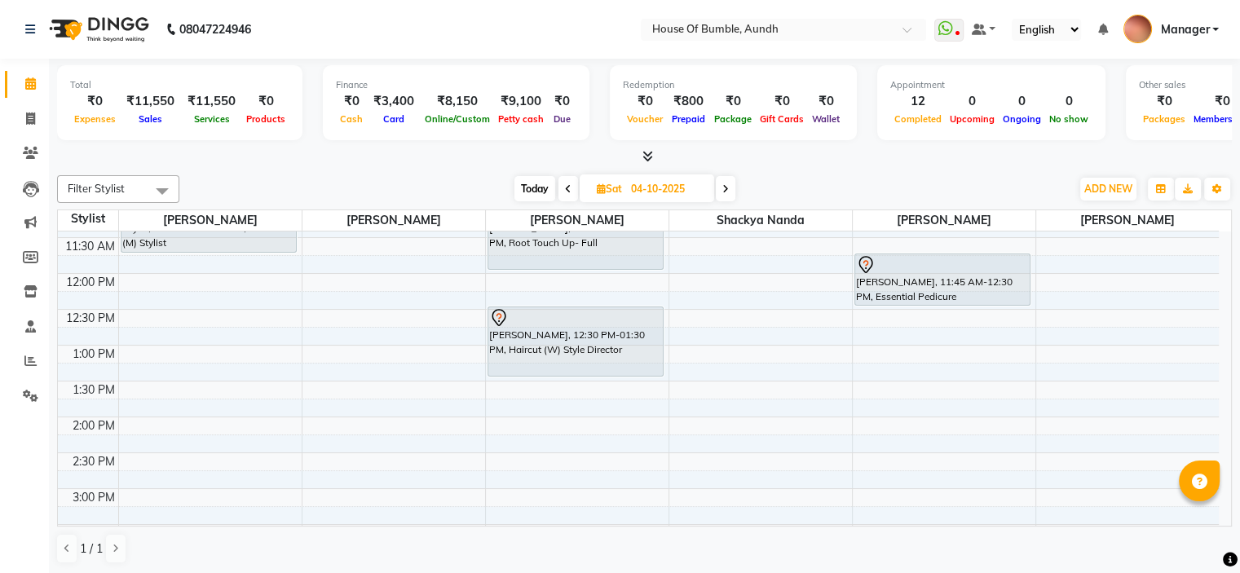
click at [1156, 29] on link "Manager" at bounding box center [1170, 29] width 95 height 27
click at [1182, 32] on span "Manager" at bounding box center [1184, 29] width 49 height 17
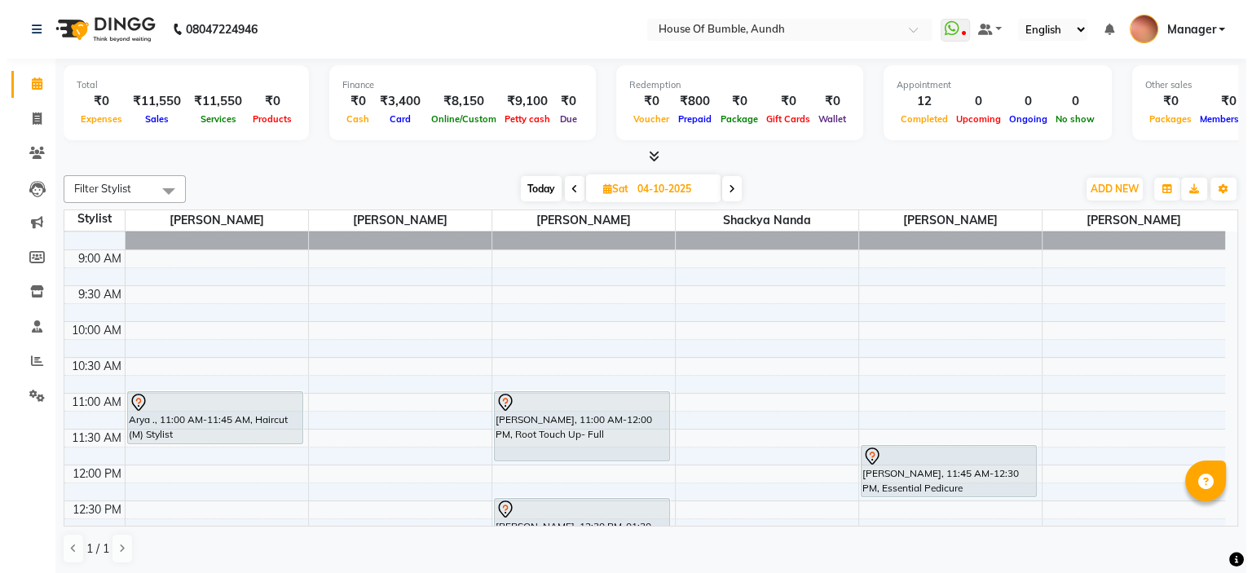
scroll to position [82, 0]
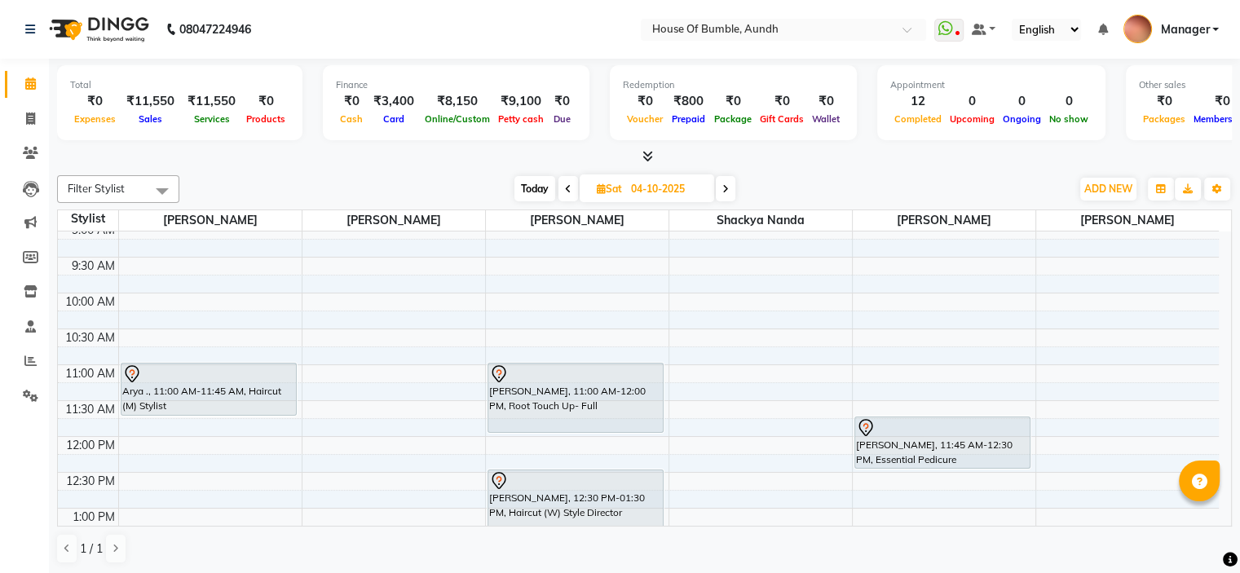
click at [1190, 31] on span "Manager" at bounding box center [1184, 29] width 49 height 17
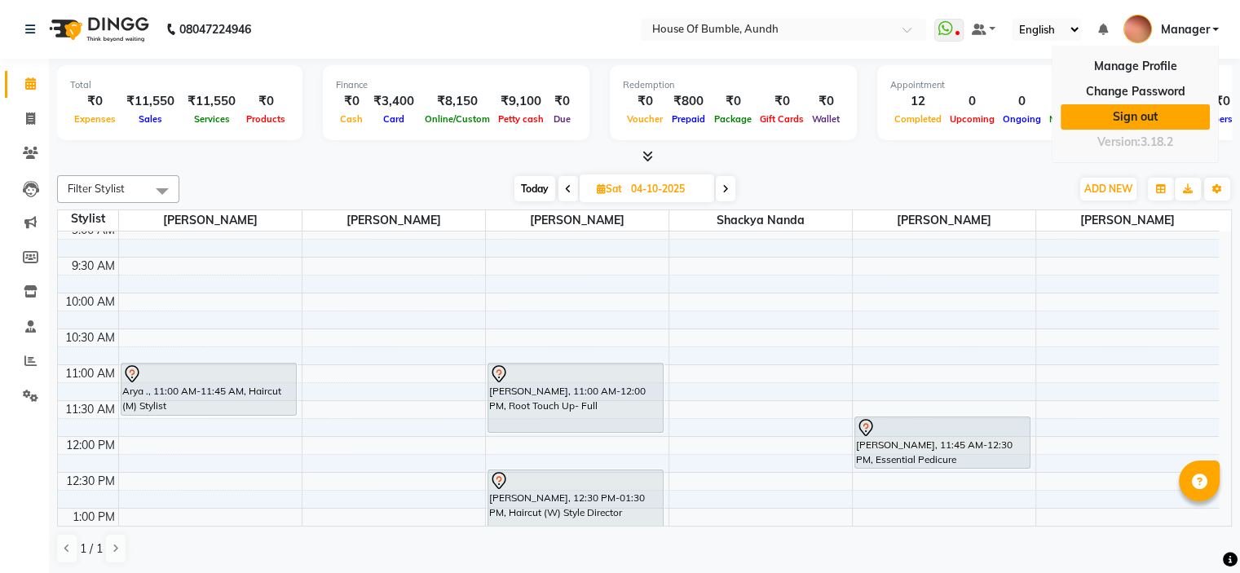
click at [1143, 108] on link "Sign out" at bounding box center [1134, 116] width 149 height 25
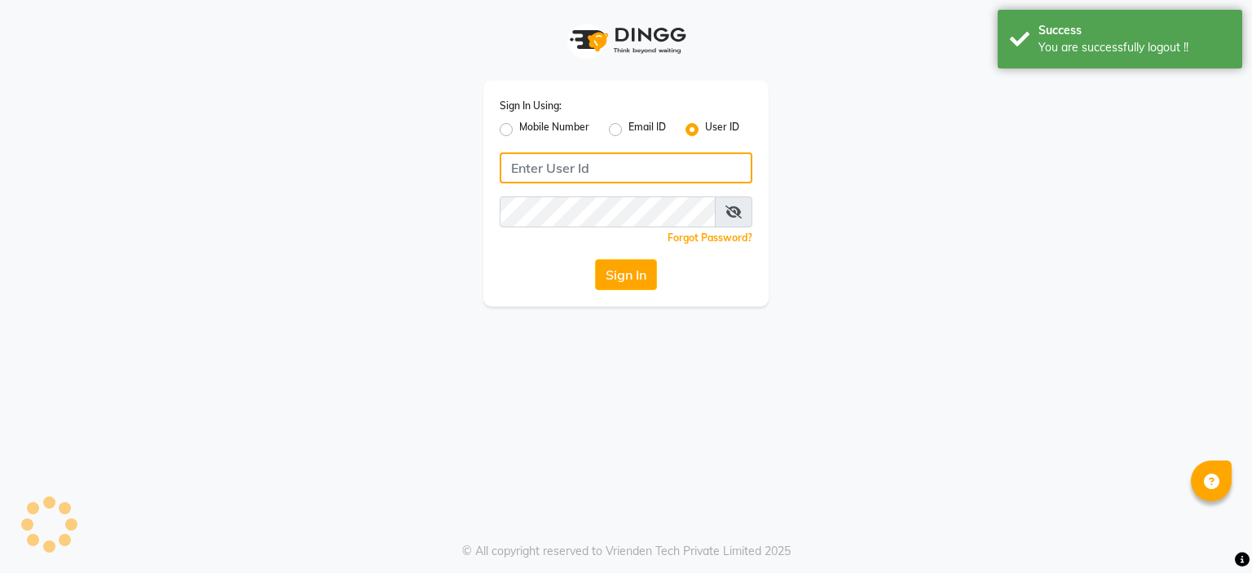
type input "7998919891"
